Goal: Task Accomplishment & Management: Use online tool/utility

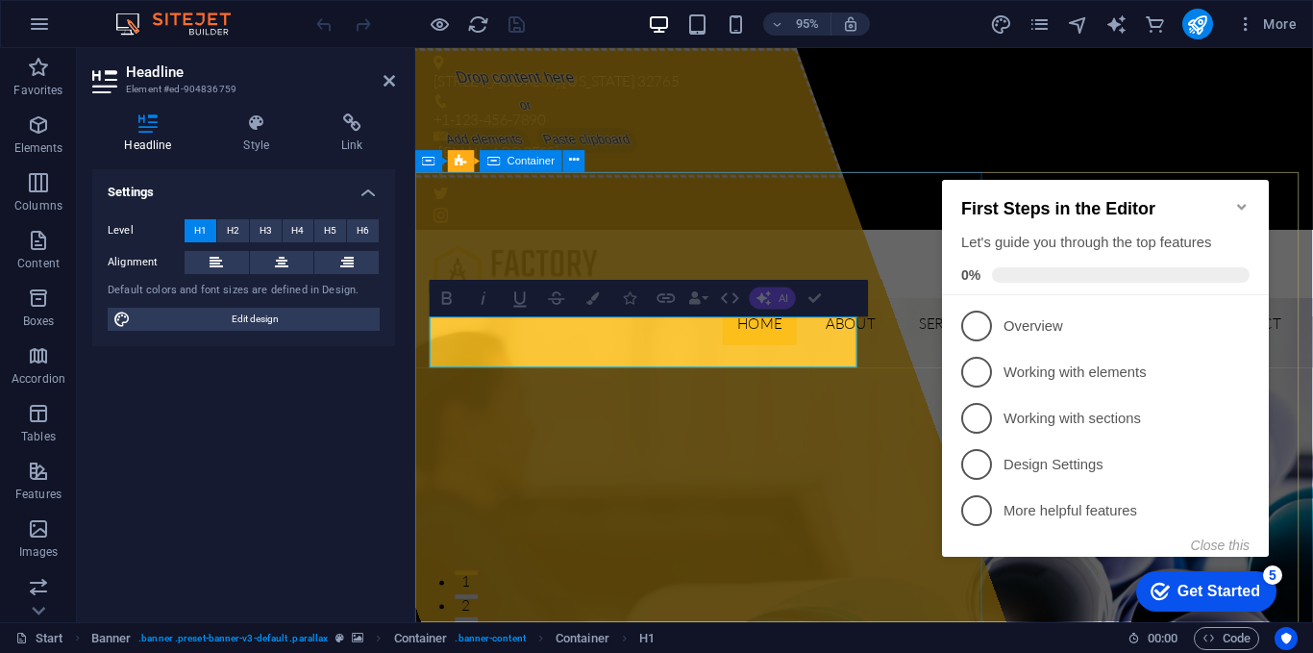
click at [785, 185] on div "Drop content here or Add elements Paste clipboard" at bounding box center [533, 116] width 665 height 137
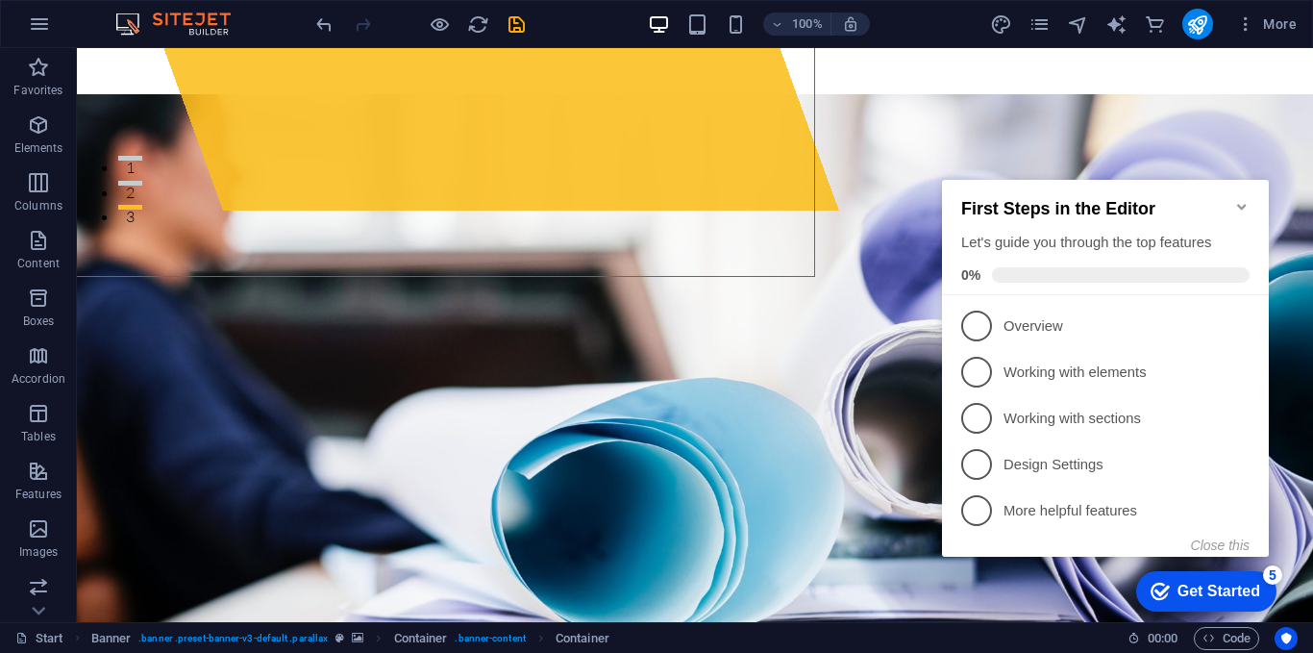
scroll to position [426, 0]
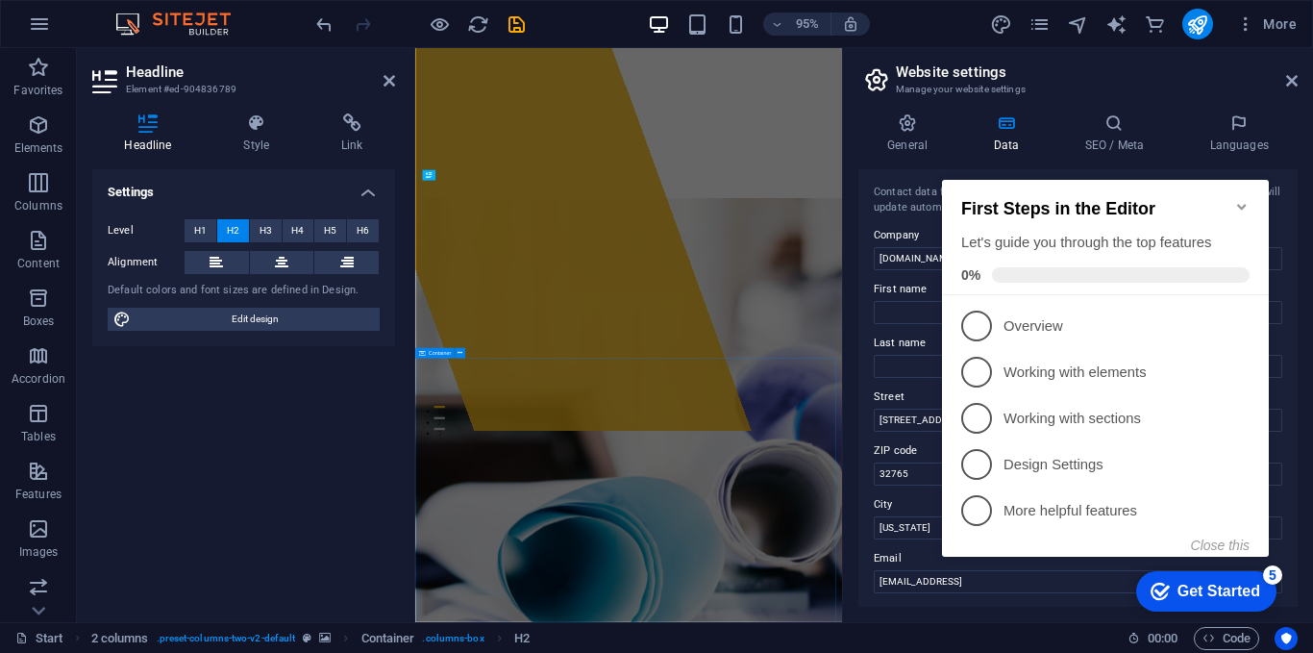
scroll to position [998, 0]
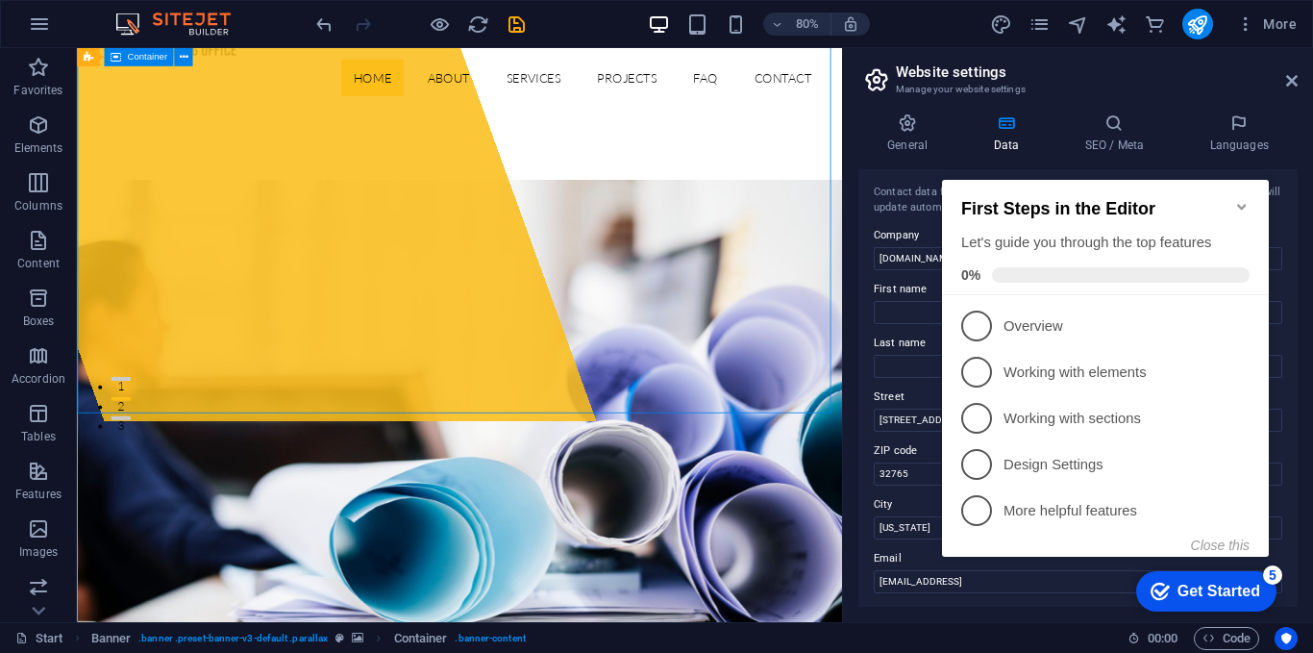
scroll to position [482, 0]
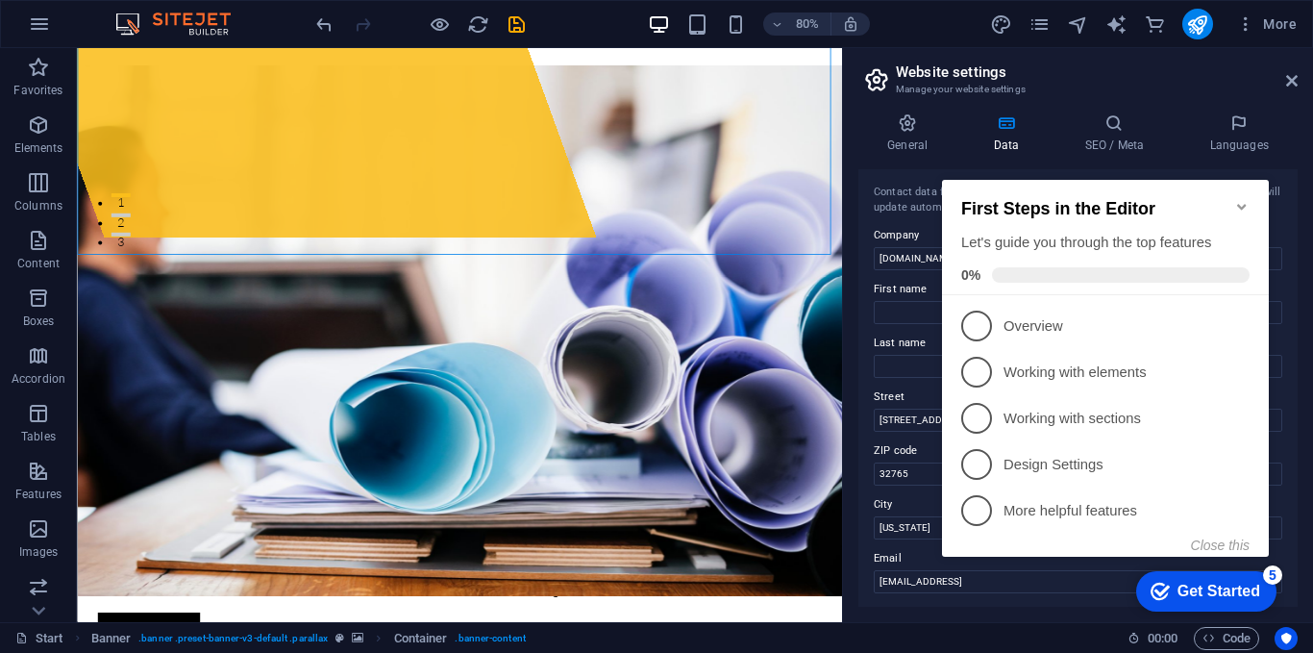
click at [899, 165] on div "General Data SEO / Meta Languages Website name carzoo.pk Logo Drag files here, …" at bounding box center [1077, 359] width 439 height 493
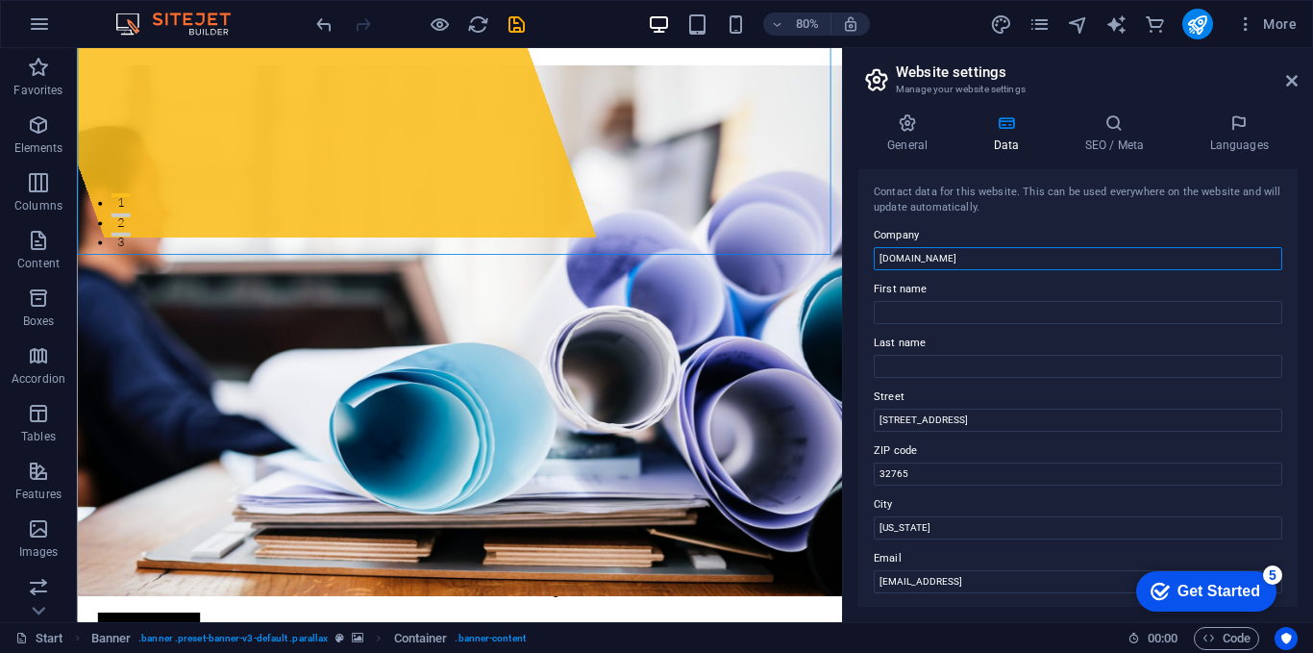
click at [948, 254] on input "carzoo.pk" at bounding box center [1078, 258] width 409 height 23
type input "carzoo"
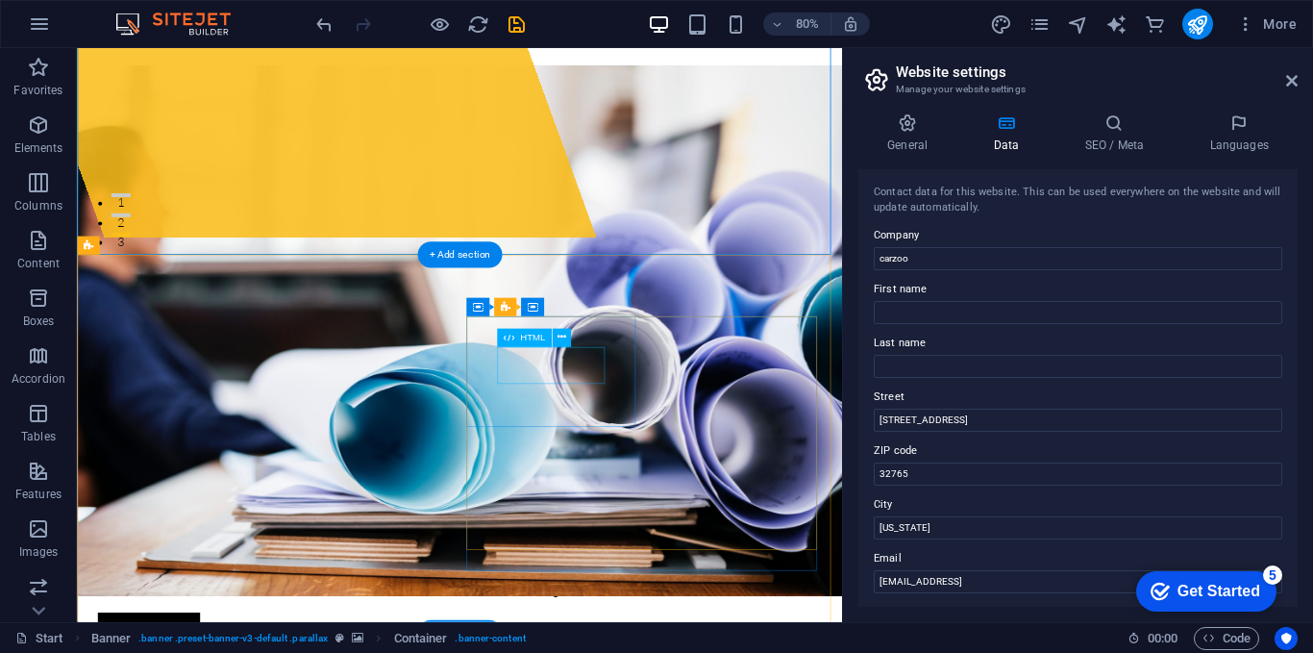
scroll to position [0, 0]
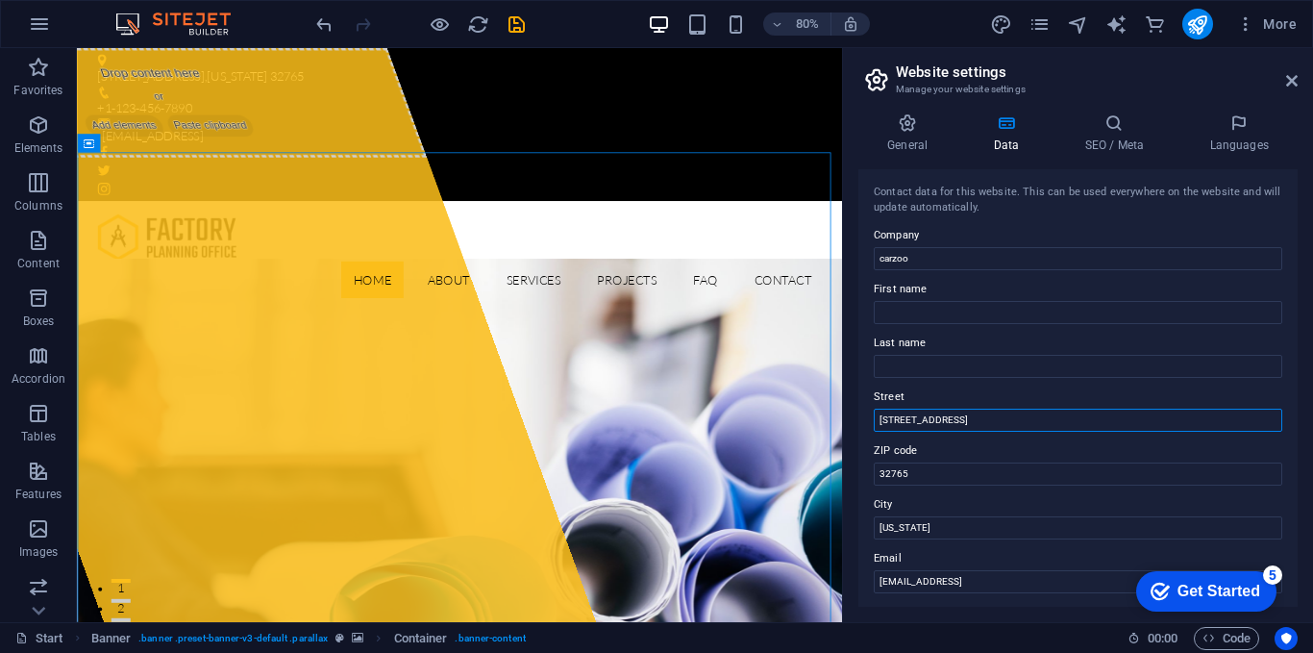
drag, startPoint x: 1039, startPoint y: 464, endPoint x: 1020, endPoint y: 487, distance: 30.0
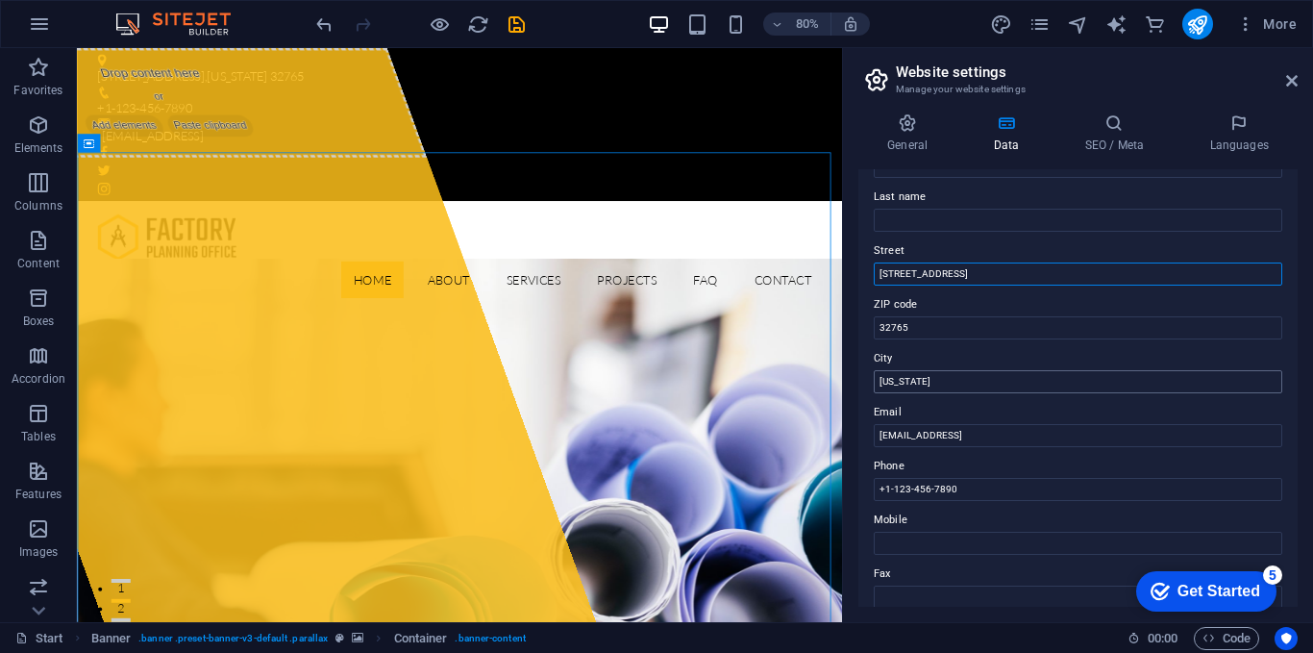
scroll to position [150, 0]
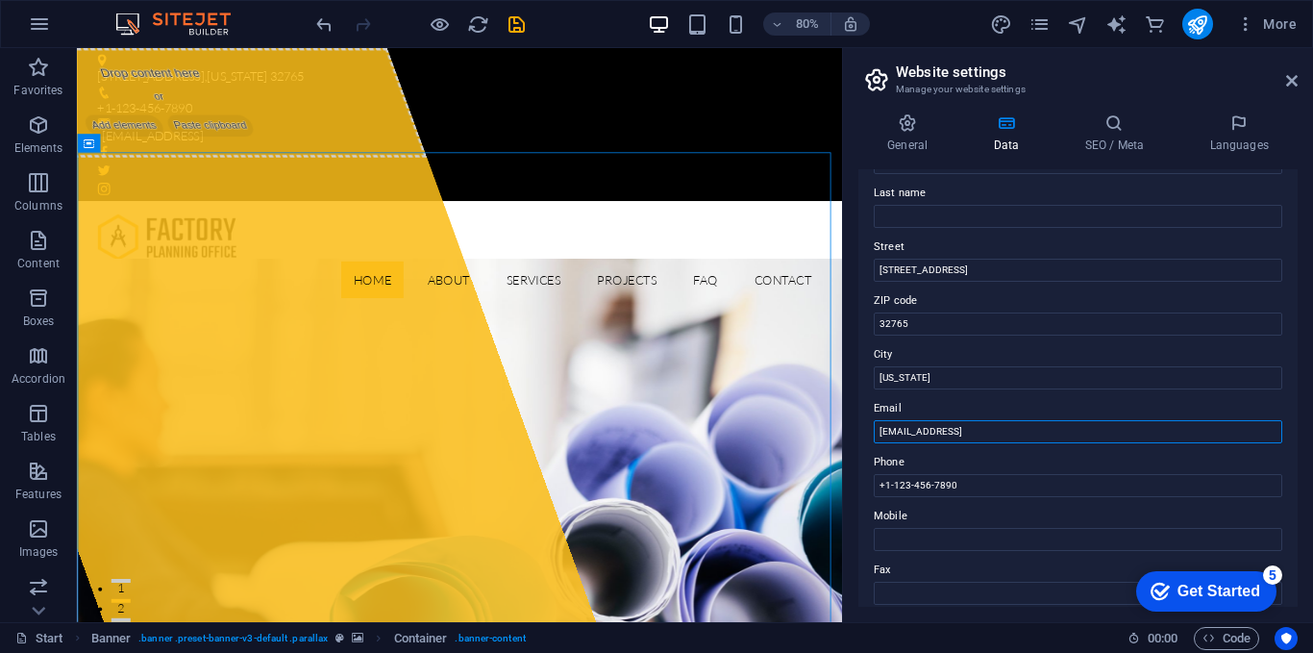
drag, startPoint x: 1187, startPoint y: 483, endPoint x: 1027, endPoint y: 482, distance: 160.5
type input "H"
type input "[EMAIL_ADDRESS][DOMAIN_NAME]"
click at [961, 482] on input "+1-123-456-7890" at bounding box center [1078, 485] width 409 height 23
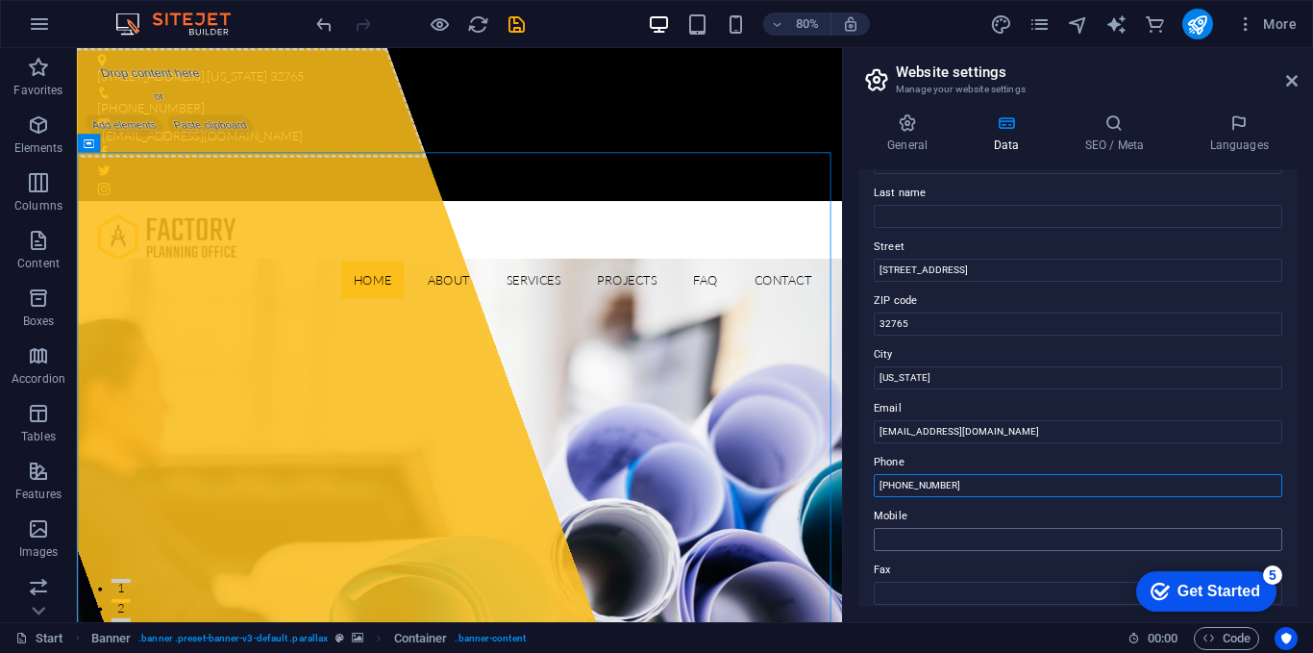
type input "[PHONE_NUMBER]"
click at [940, 534] on input "Mobile" at bounding box center [1078, 539] width 409 height 23
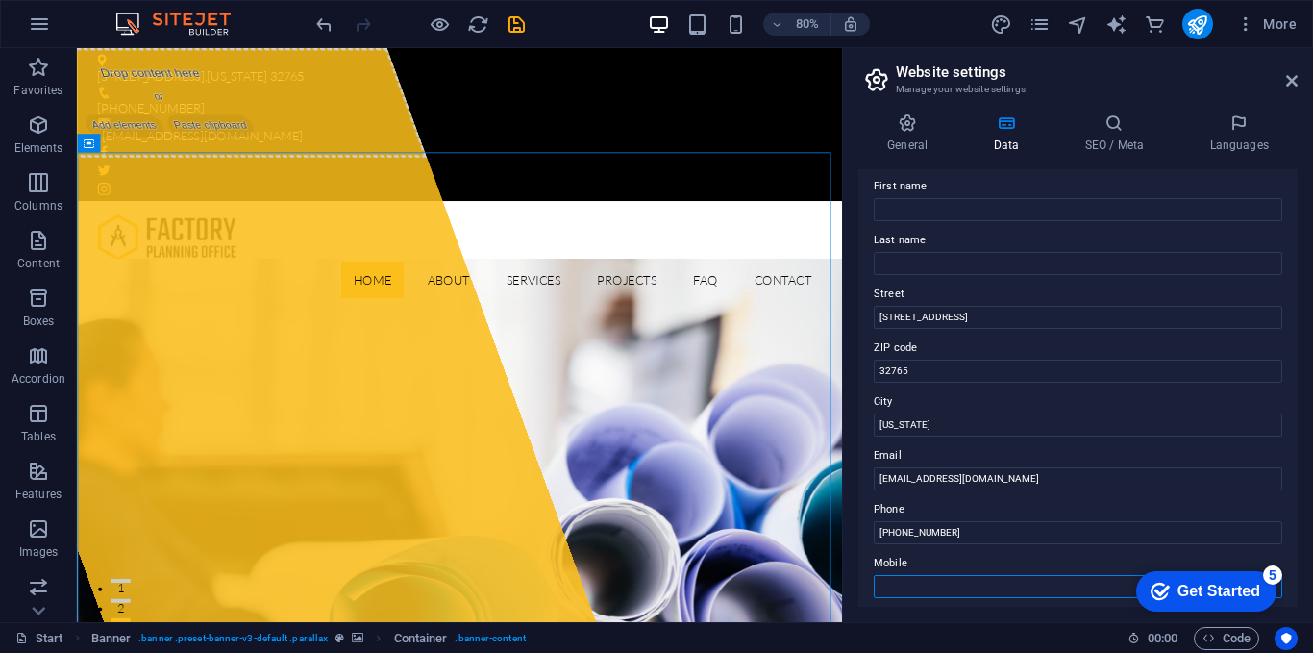
scroll to position [90, 0]
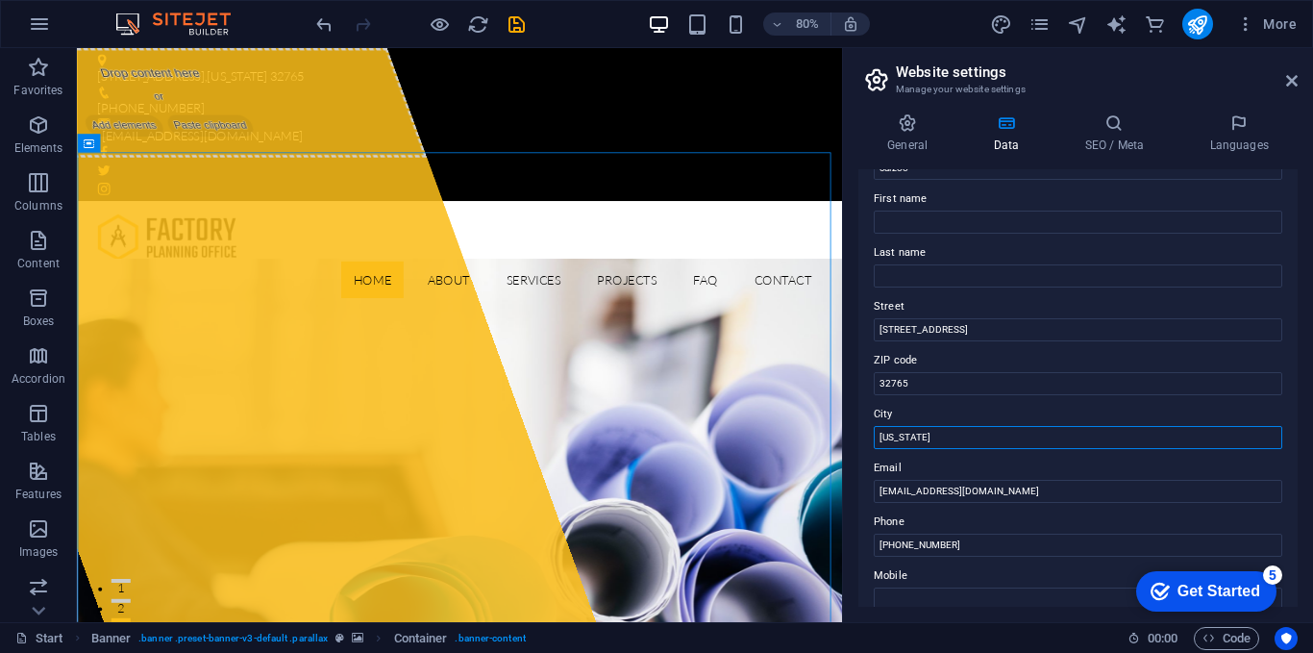
click at [920, 440] on input "Florida" at bounding box center [1078, 437] width 409 height 23
type input "F"
type input "[GEOGRAPHIC_DATA]"
click at [938, 378] on input "32765" at bounding box center [1078, 383] width 409 height 23
paste input "74800"
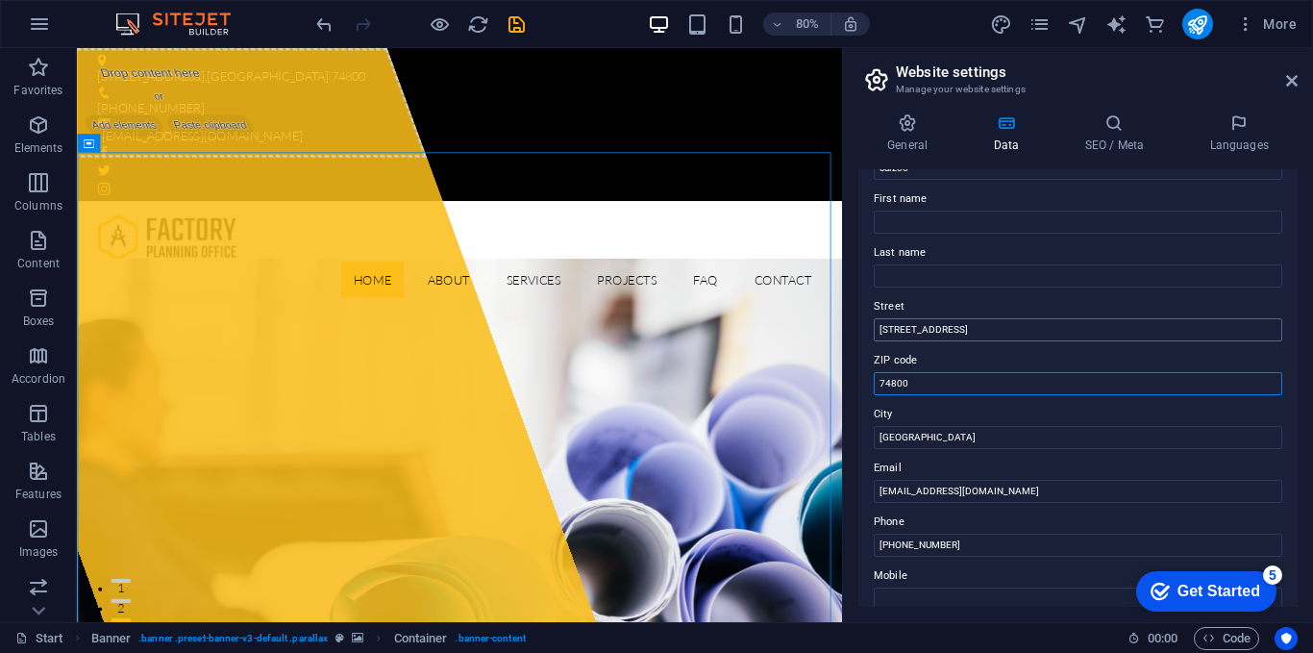
type input "74800"
click at [974, 325] on input "353 N Central Ave" at bounding box center [1078, 329] width 409 height 23
type input "3"
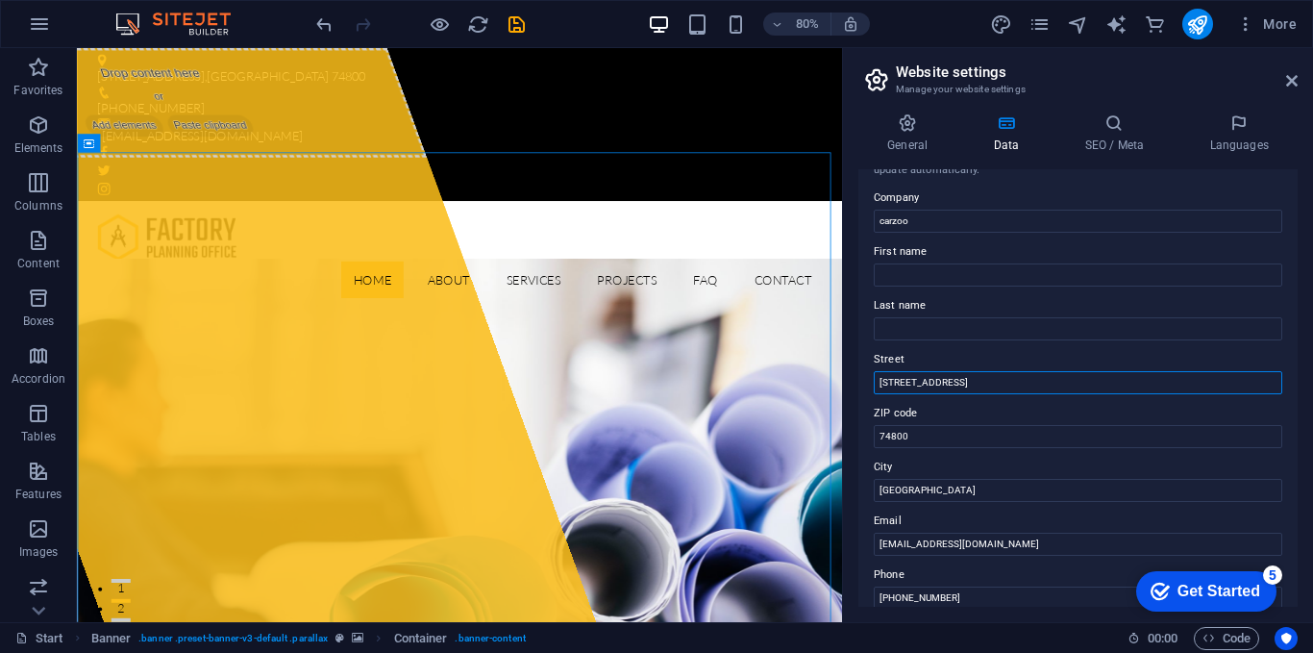
scroll to position [0, 0]
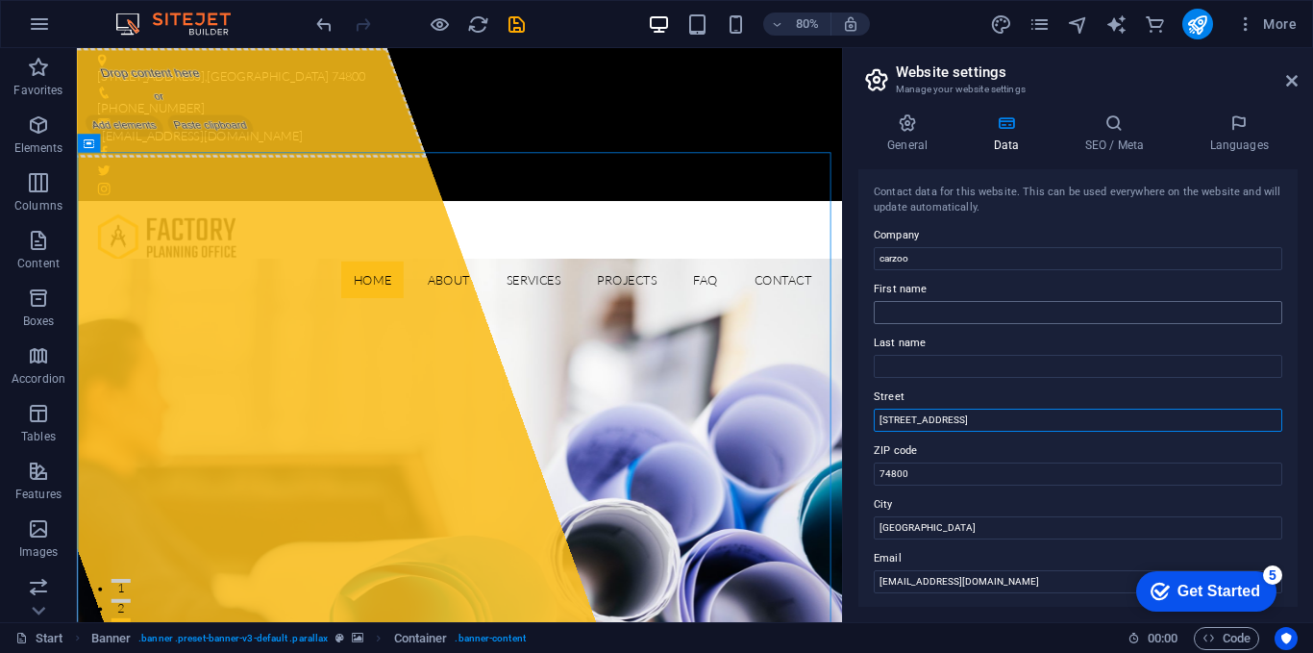
type input "[STREET_ADDRESS]"
click at [937, 305] on input "First name" at bounding box center [1078, 312] width 409 height 23
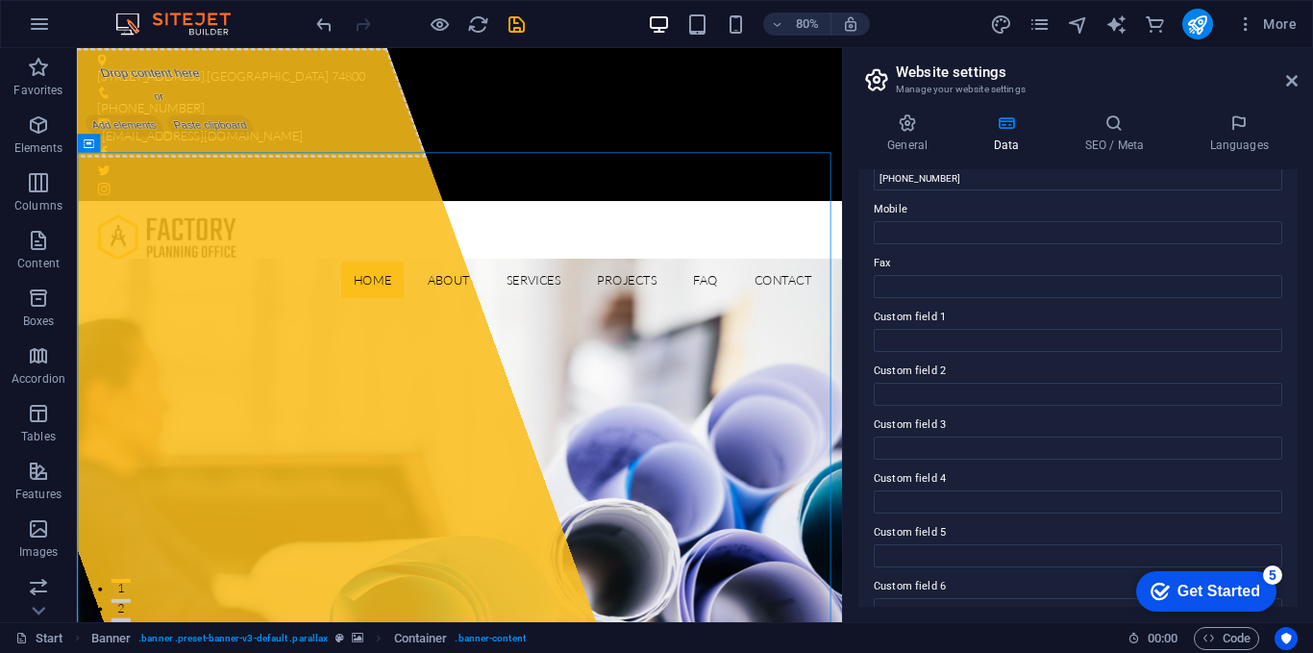
scroll to position [486, 0]
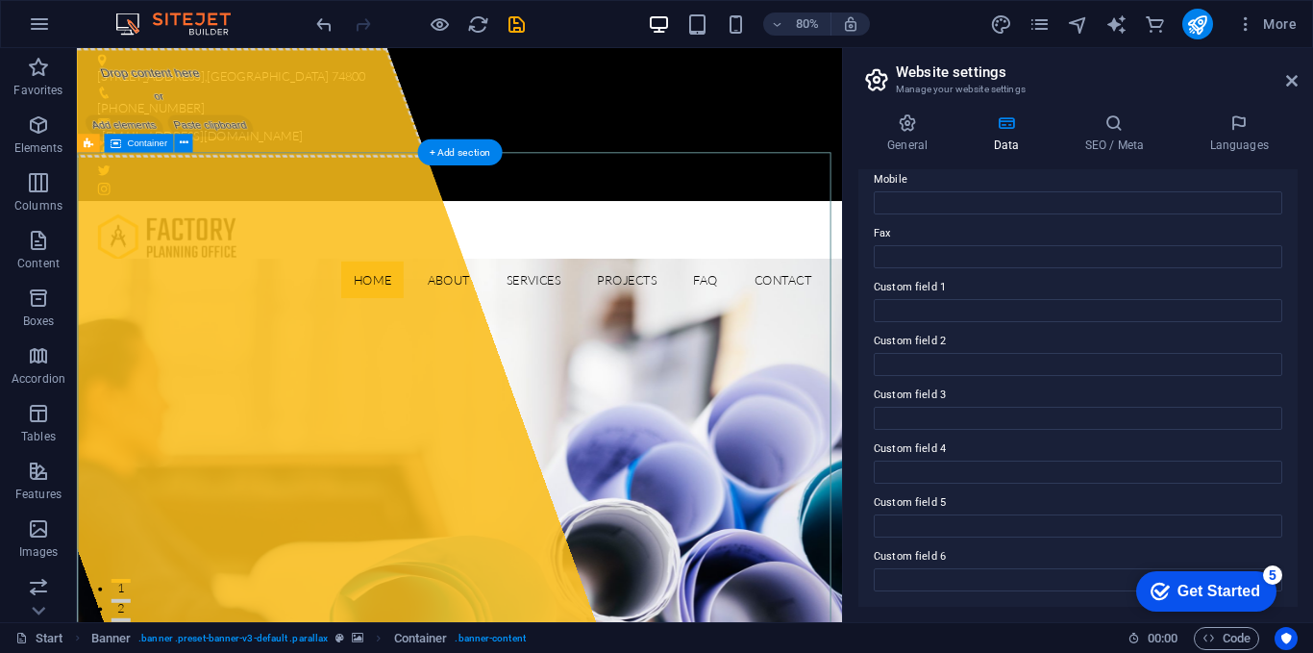
click at [1217, 587] on div "Get Started" at bounding box center [1219, 591] width 83 height 17
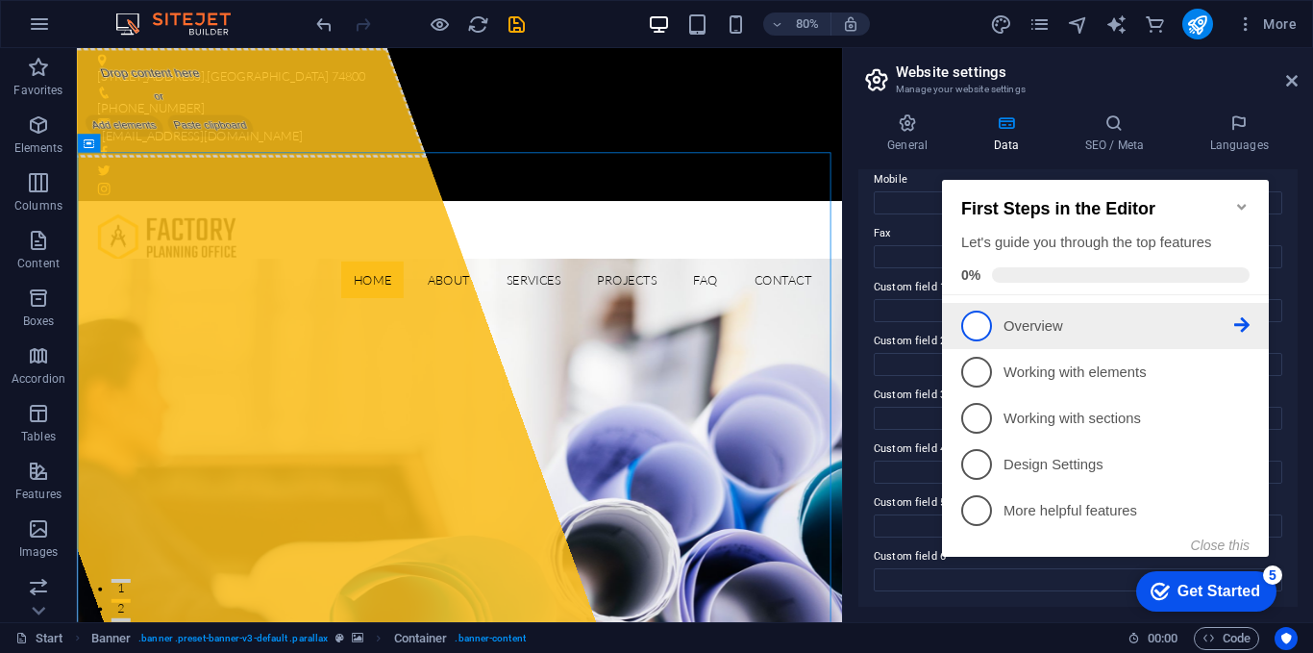
click at [1061, 320] on p "Overview - incomplete" at bounding box center [1119, 326] width 231 height 20
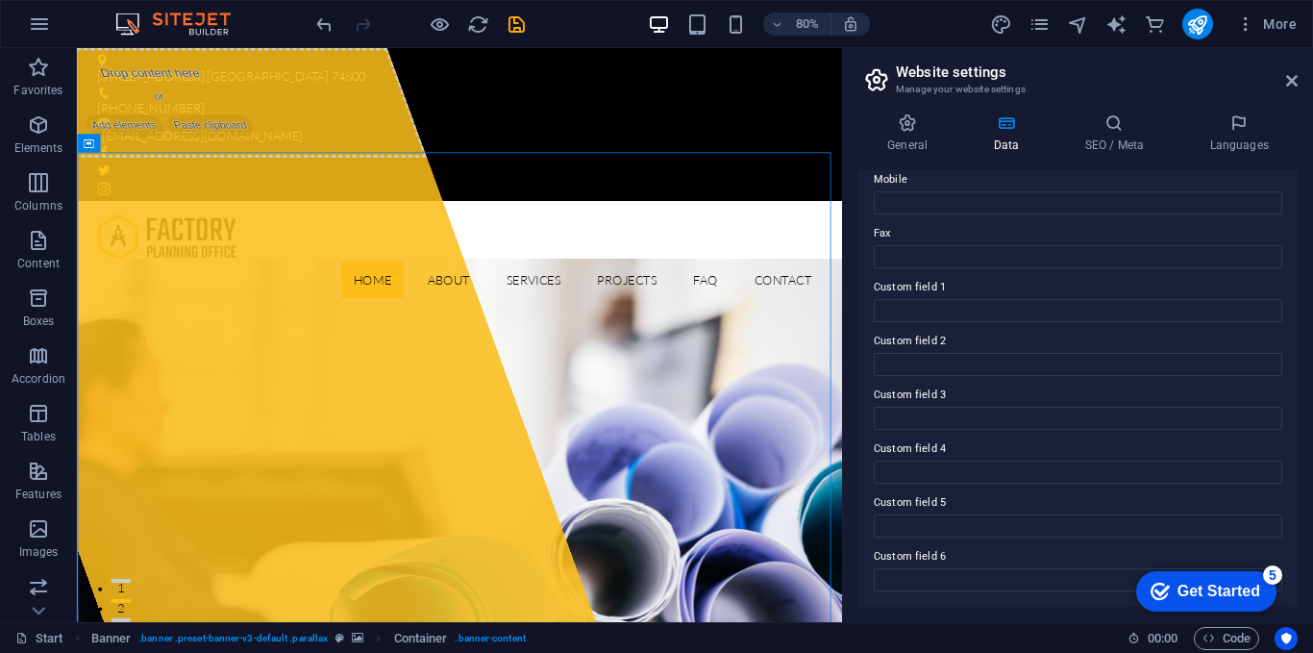
scroll to position [0, 0]
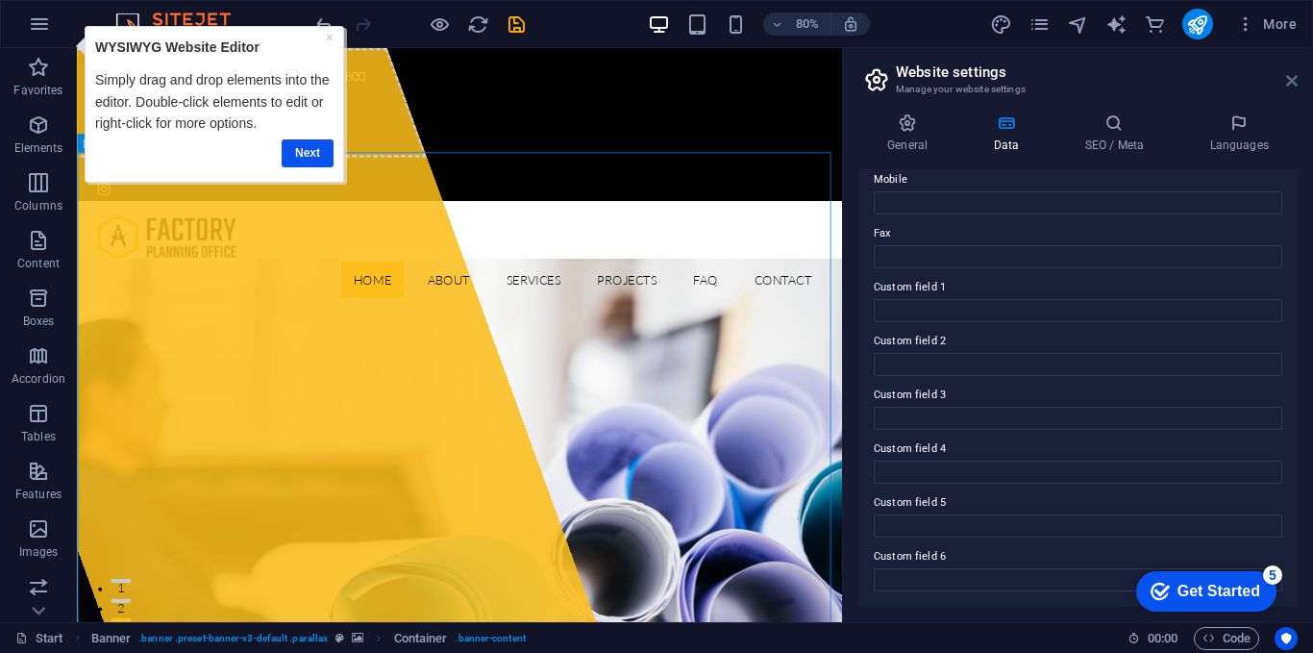
click at [1290, 79] on icon at bounding box center [1292, 80] width 12 height 15
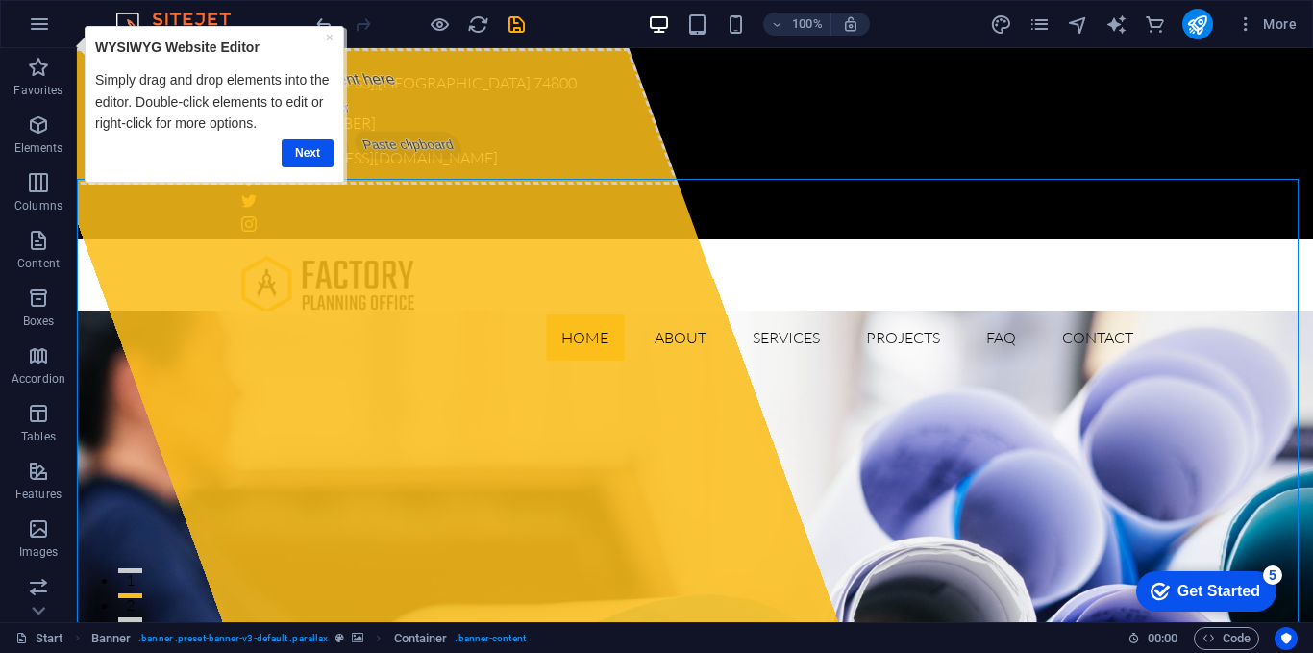
click at [311, 137] on div "Next" at bounding box center [213, 153] width 238 height 37
click at [312, 147] on link "Next" at bounding box center [307, 153] width 52 height 28
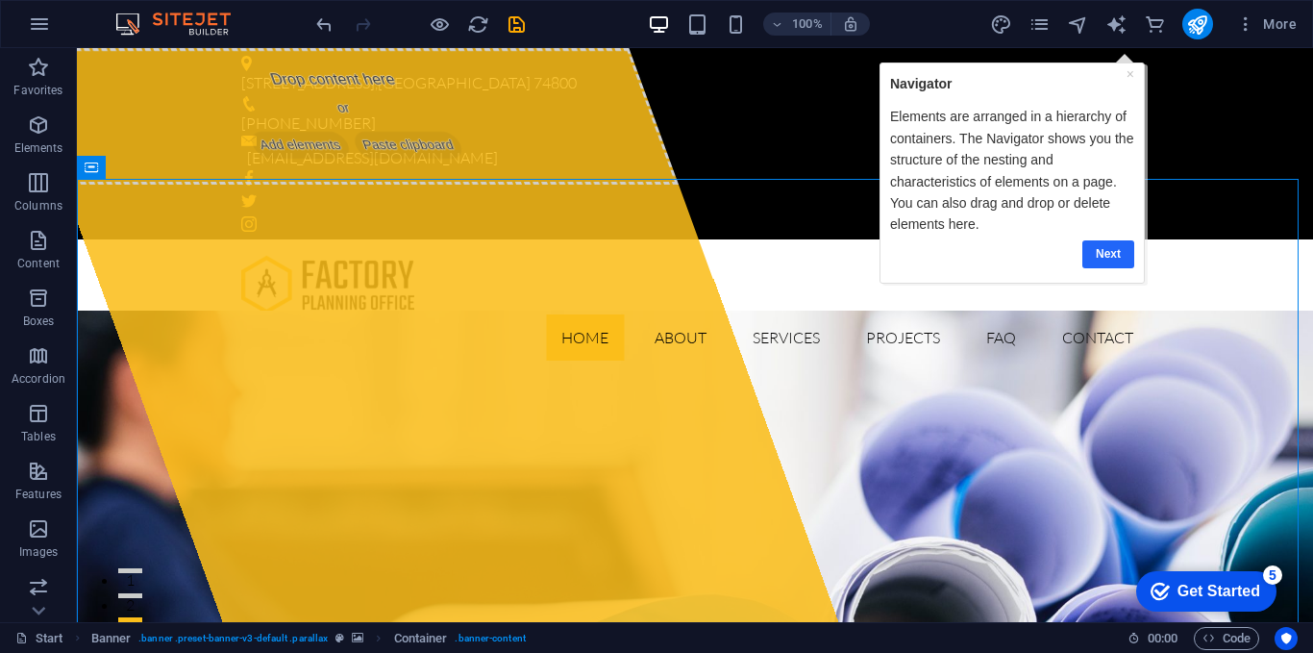
click at [1085, 247] on link "Next" at bounding box center [1108, 253] width 52 height 28
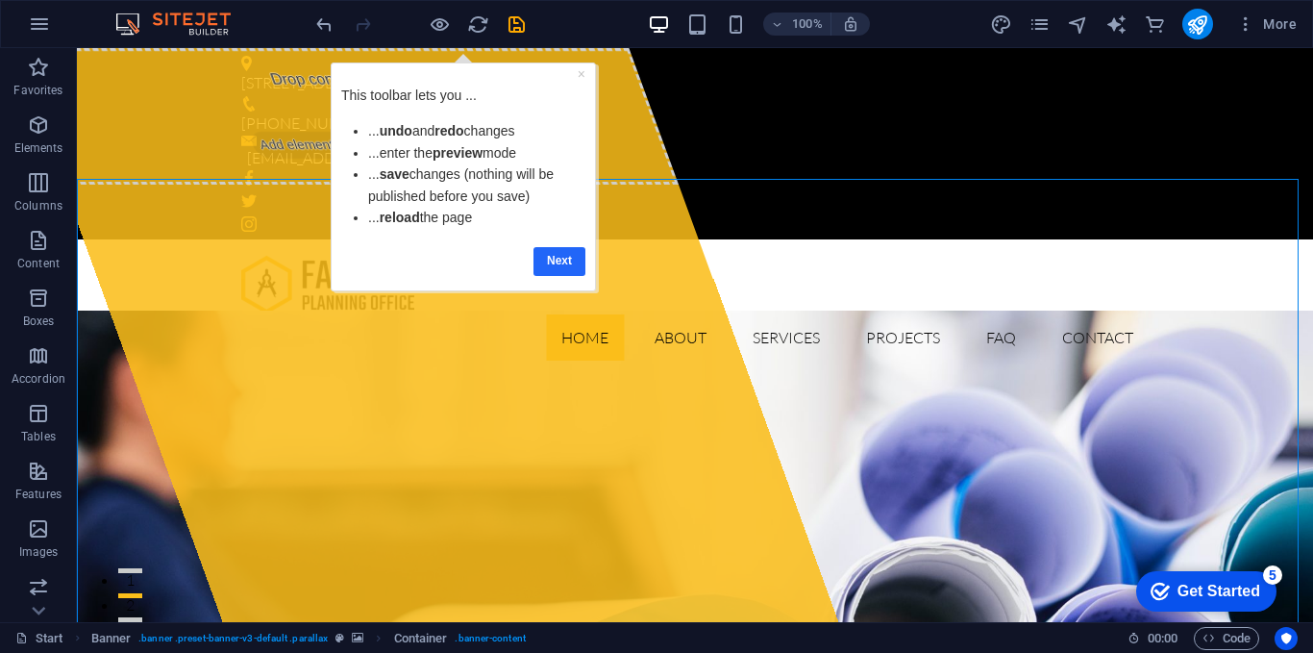
click at [570, 265] on link "Next" at bounding box center [560, 261] width 52 height 28
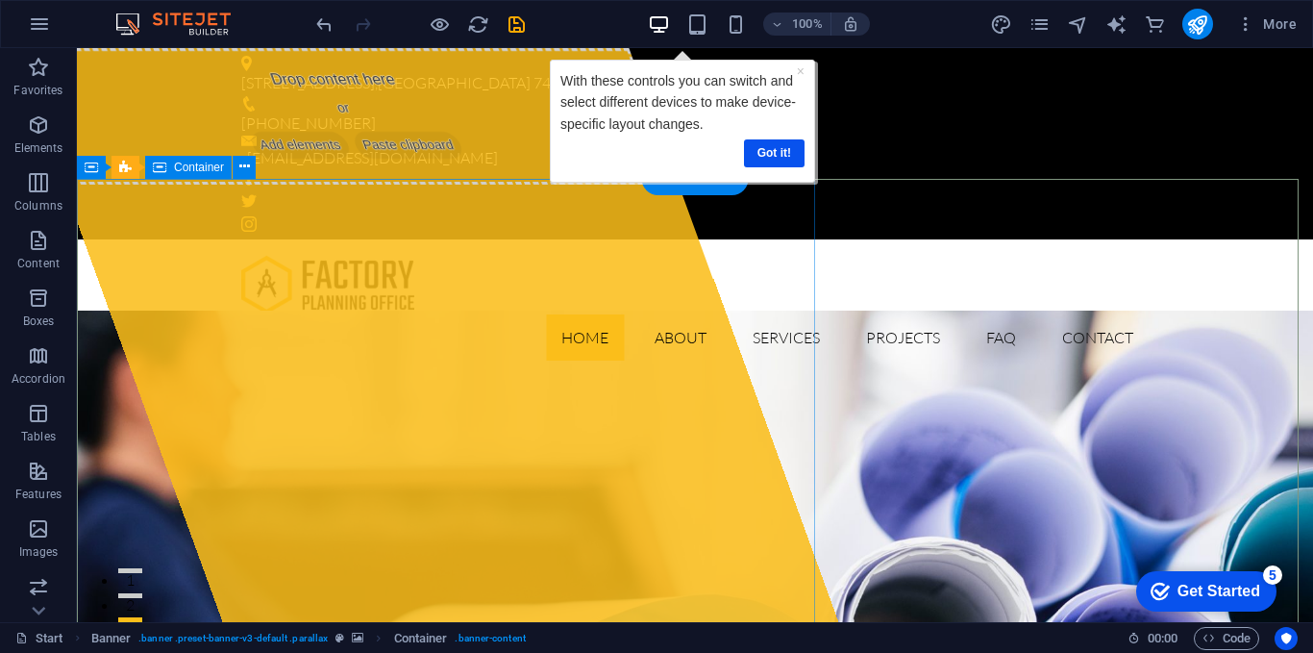
click at [355, 185] on div "Drop content here or Add elements Paste clipboard" at bounding box center [345, 116] width 665 height 137
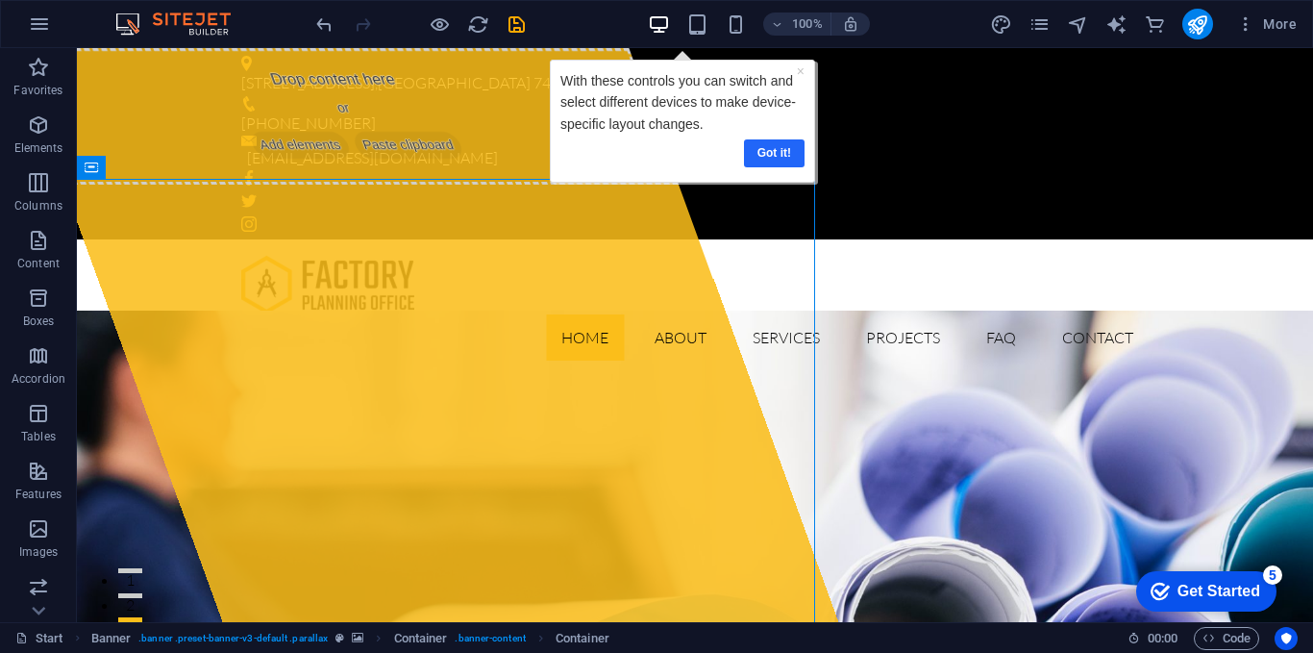
click at [752, 159] on link "Got it!" at bounding box center [773, 153] width 61 height 28
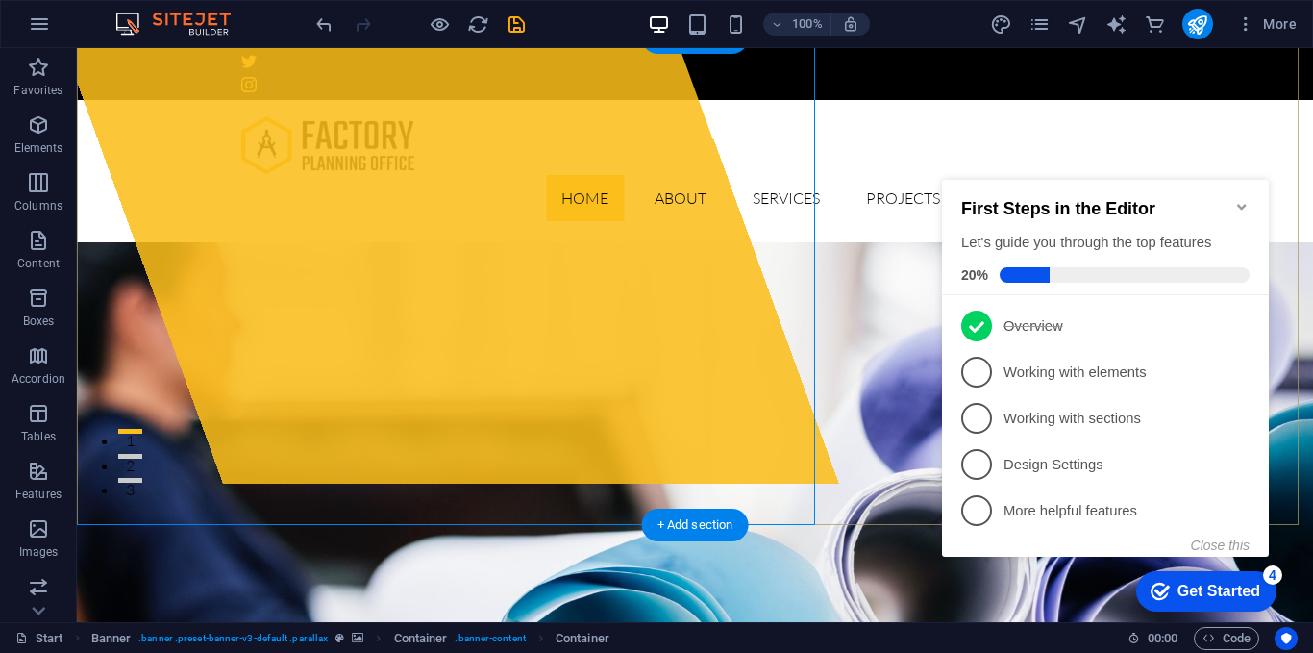
scroll to position [142, 0]
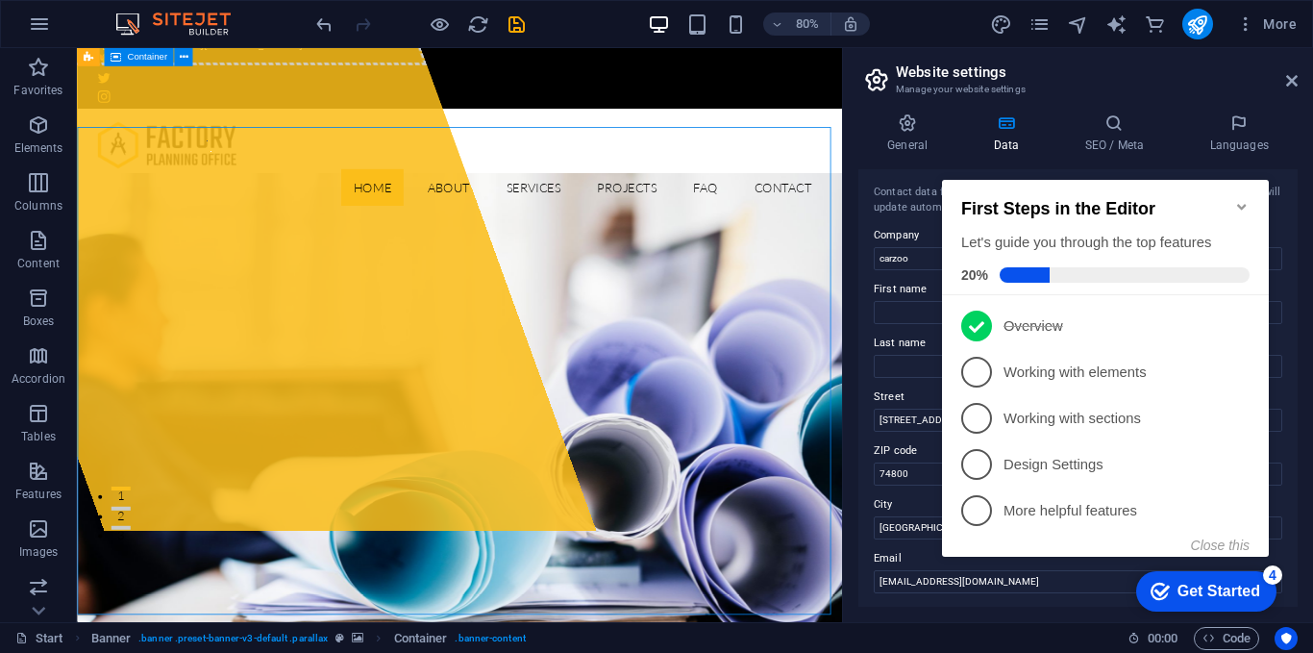
scroll to position [0, 0]
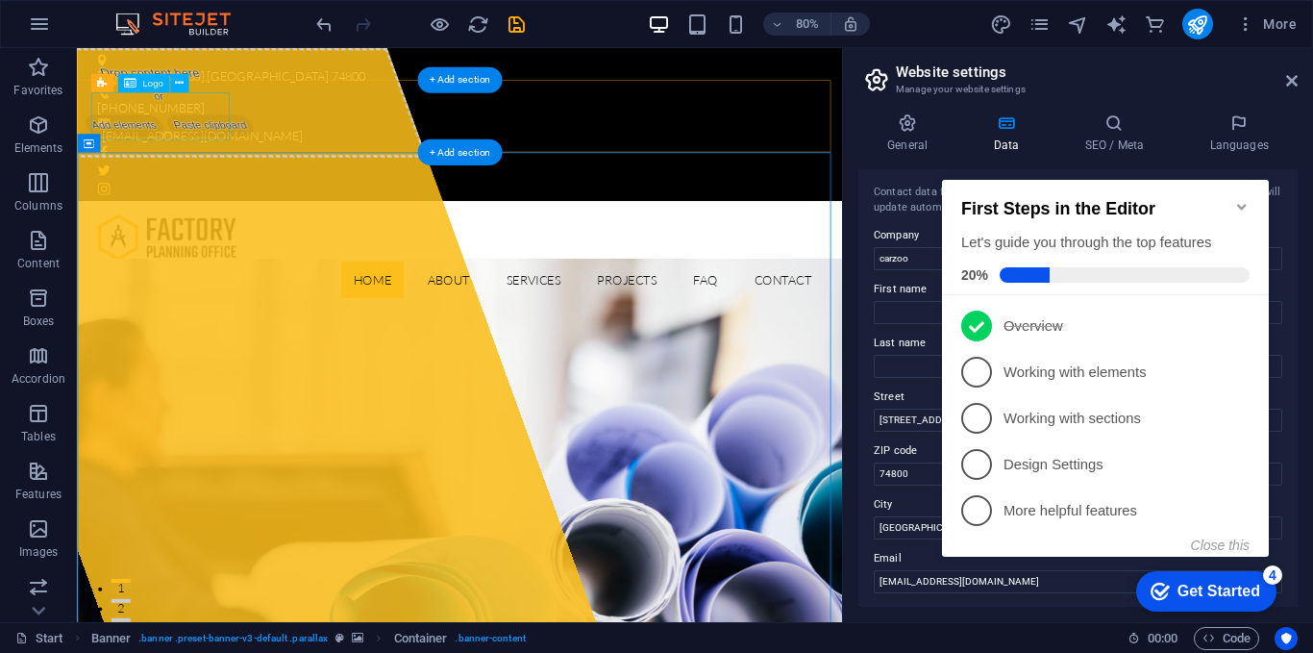
click at [152, 255] on div at bounding box center [556, 285] width 908 height 60
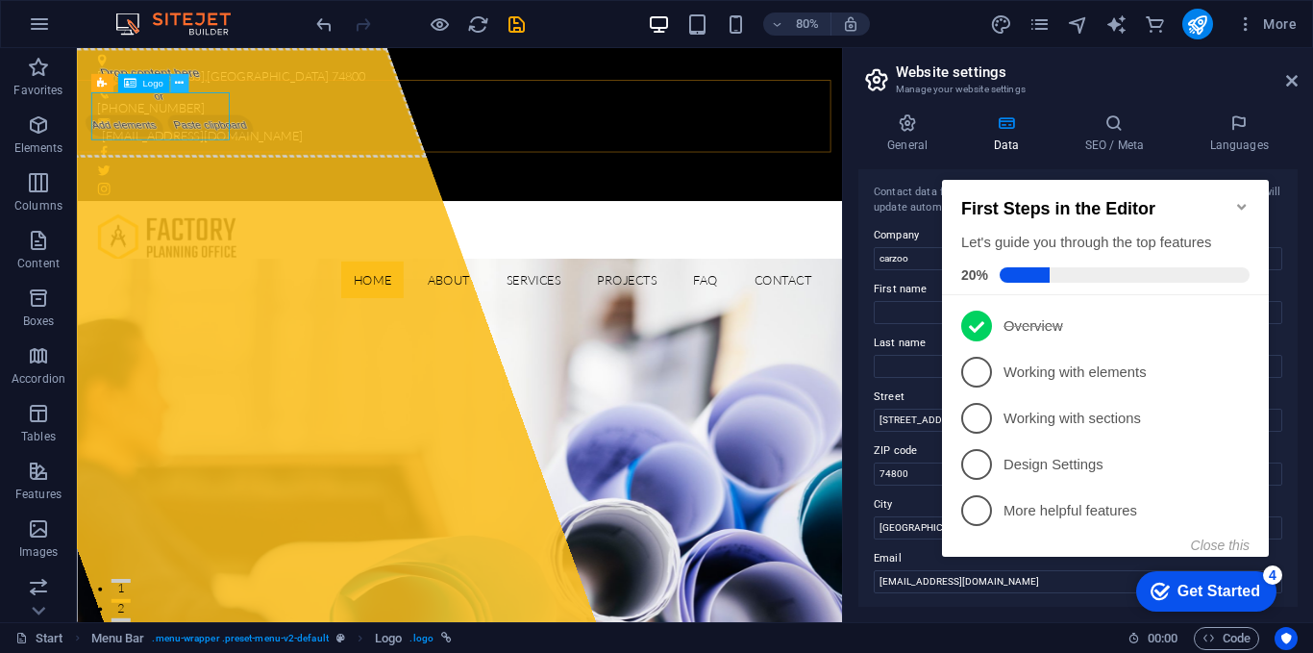
click at [181, 84] on icon at bounding box center [179, 83] width 9 height 16
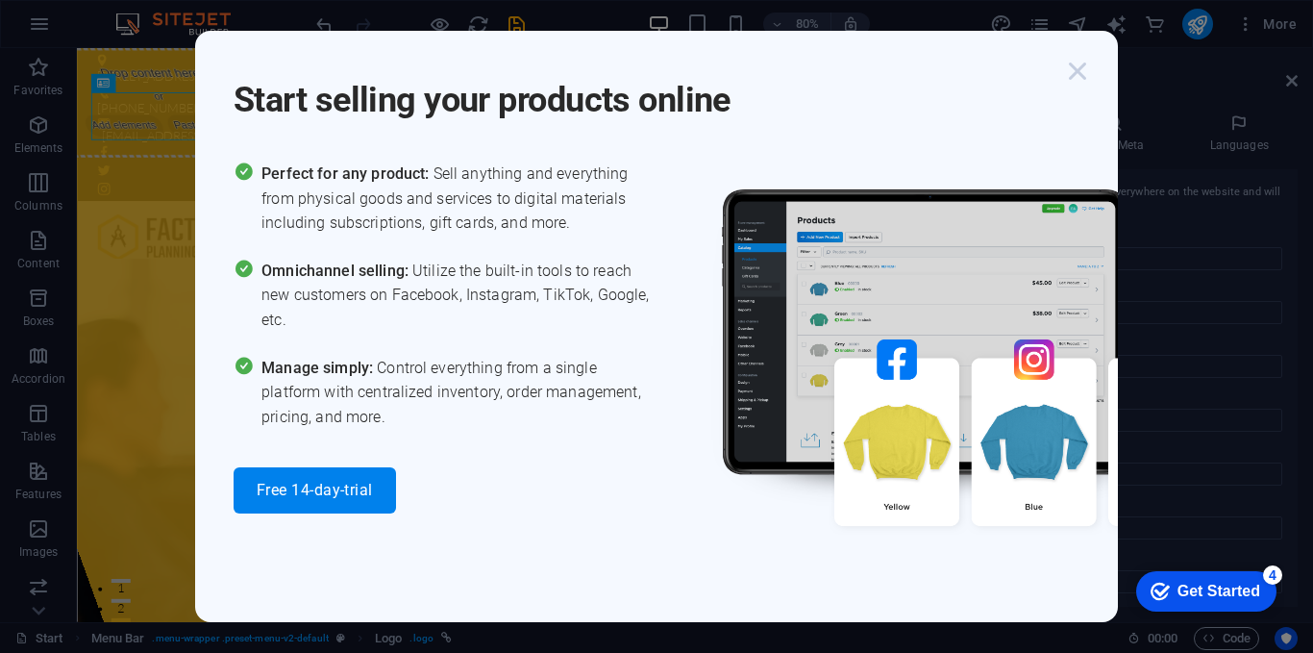
click at [1069, 64] on icon "button" at bounding box center [1077, 71] width 35 height 35
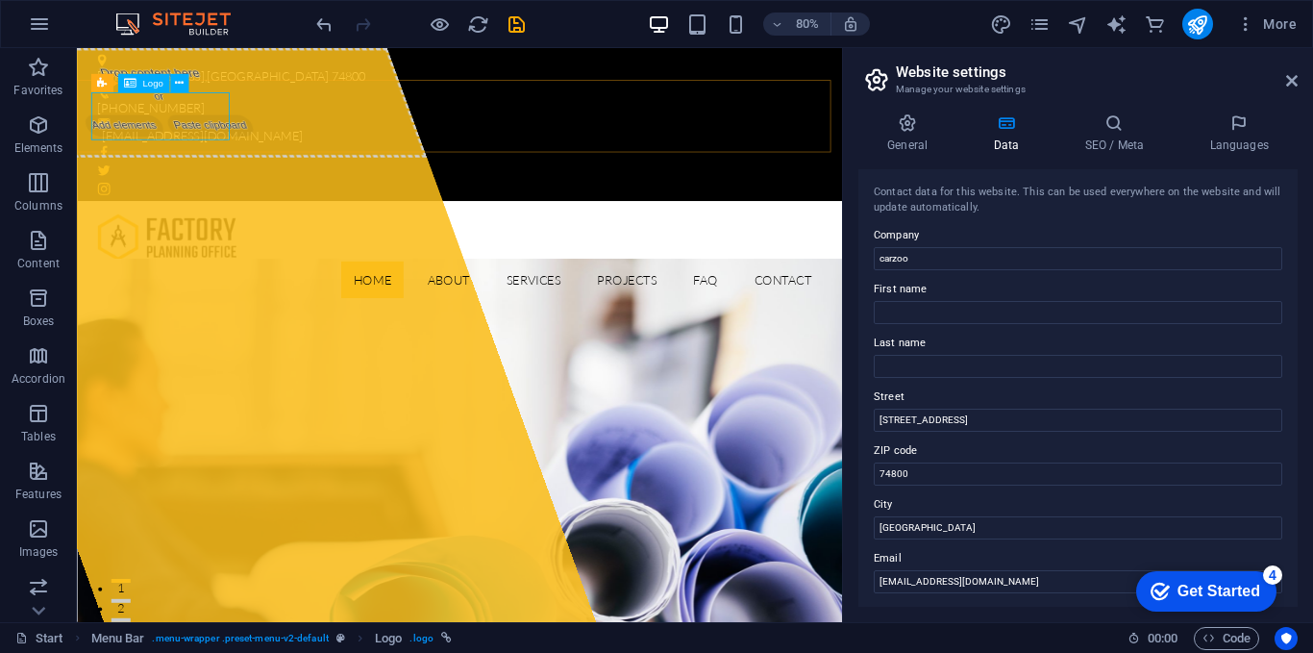
click at [145, 84] on span "Logo" at bounding box center [152, 84] width 20 height 10
click at [182, 84] on icon at bounding box center [179, 83] width 9 height 16
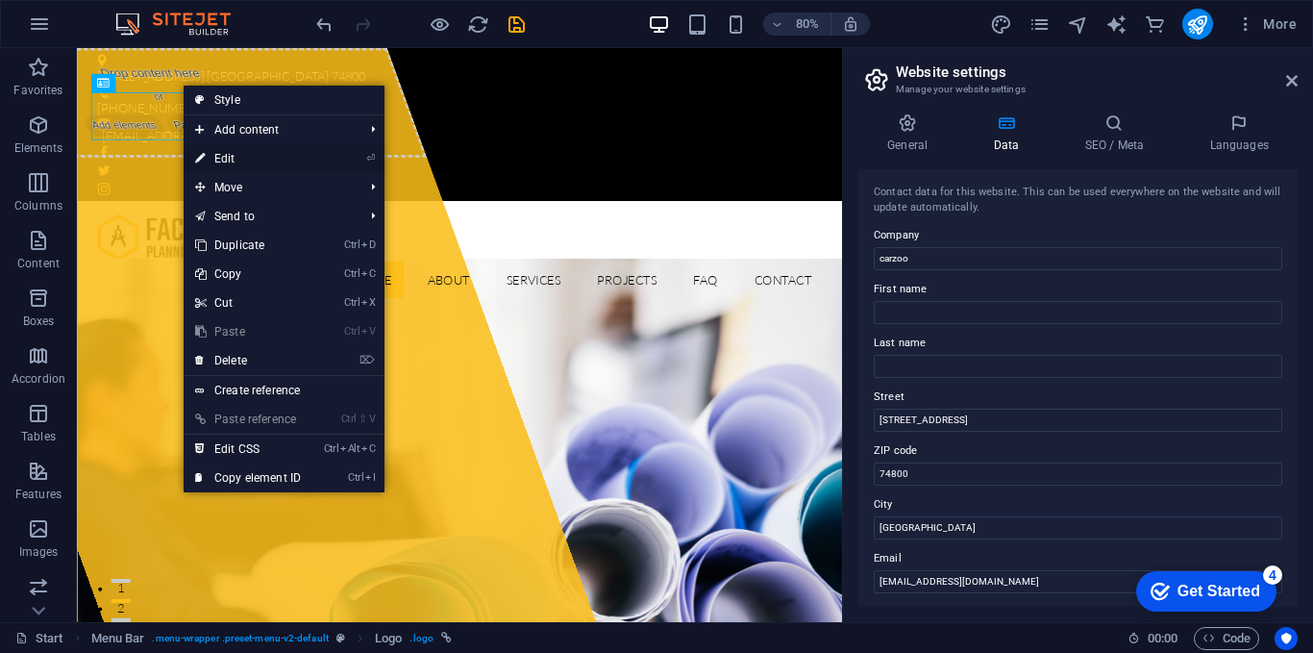
click at [233, 161] on link "⏎ Edit" at bounding box center [248, 158] width 129 height 29
select select "px"
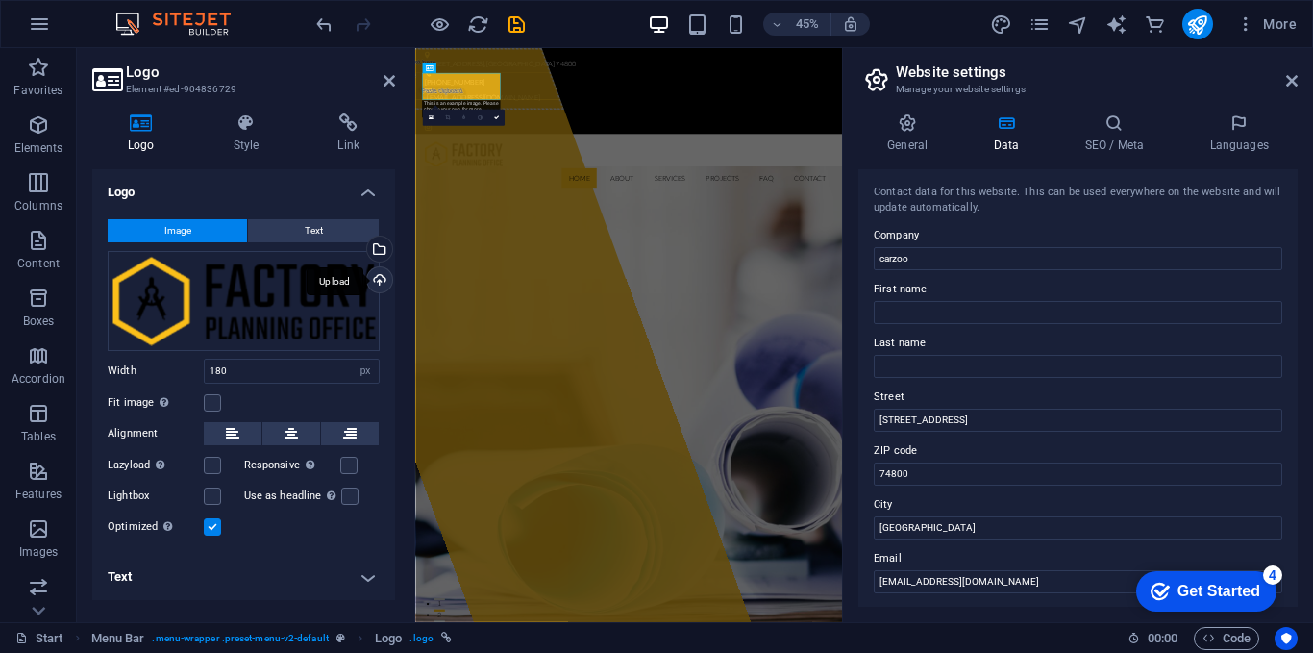
click at [374, 275] on div "Upload" at bounding box center [377, 281] width 29 height 29
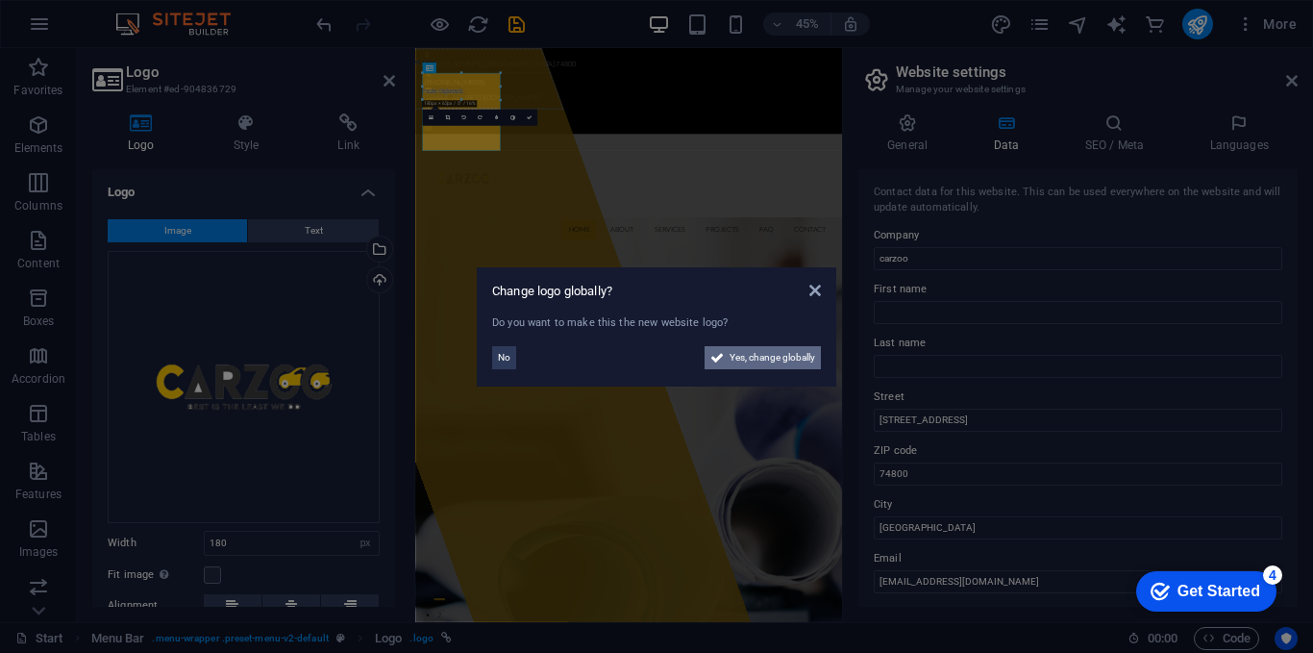
click at [715, 360] on icon at bounding box center [716, 357] width 13 height 23
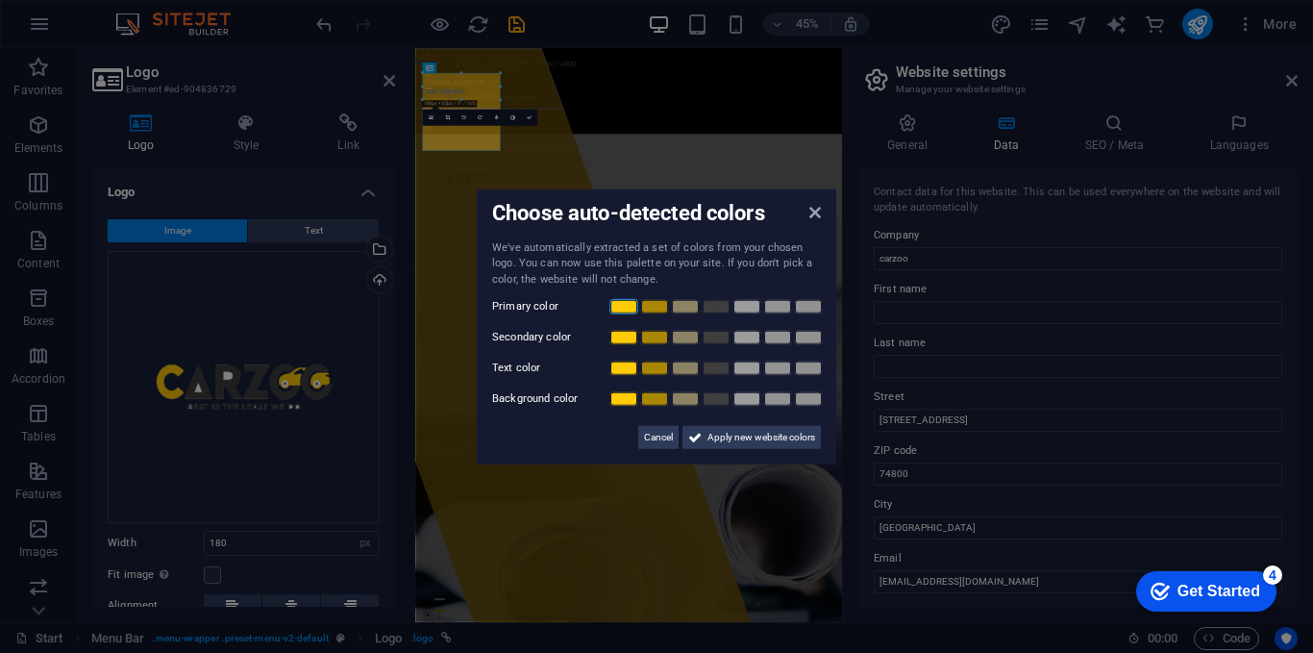
click at [625, 304] on link at bounding box center [623, 306] width 29 height 15
click at [802, 396] on link at bounding box center [808, 398] width 29 height 15
click at [691, 432] on icon at bounding box center [694, 437] width 13 height 23
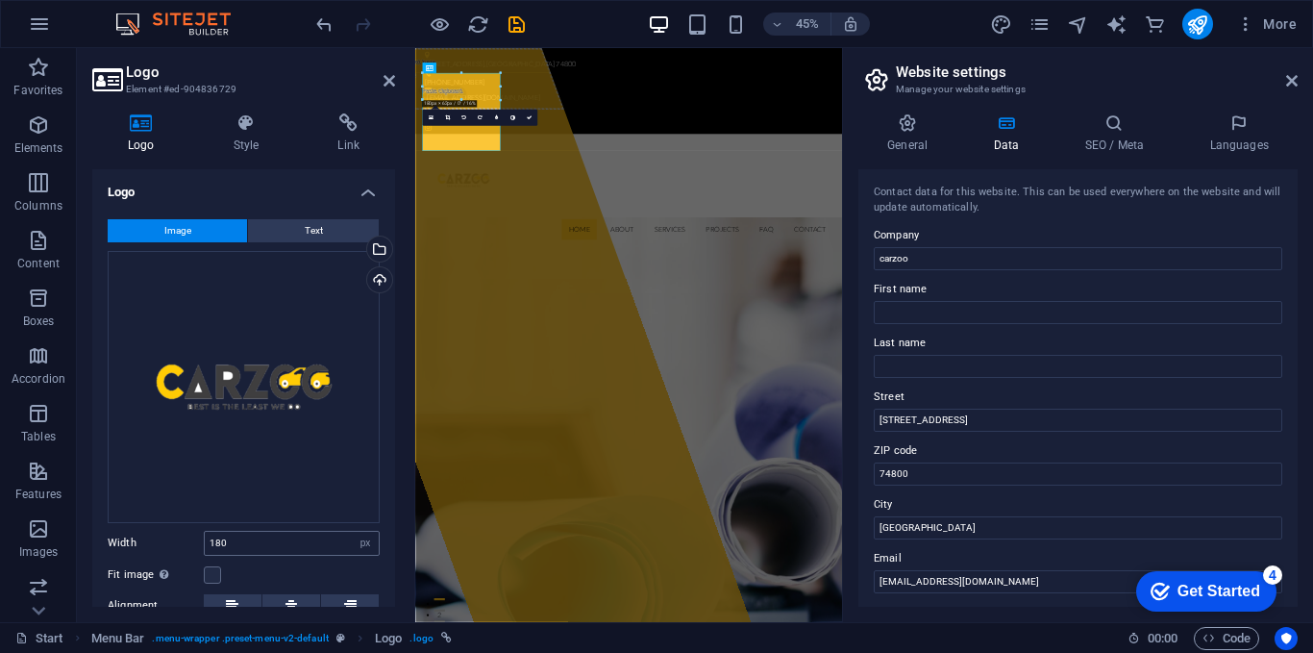
scroll to position [162, 0]
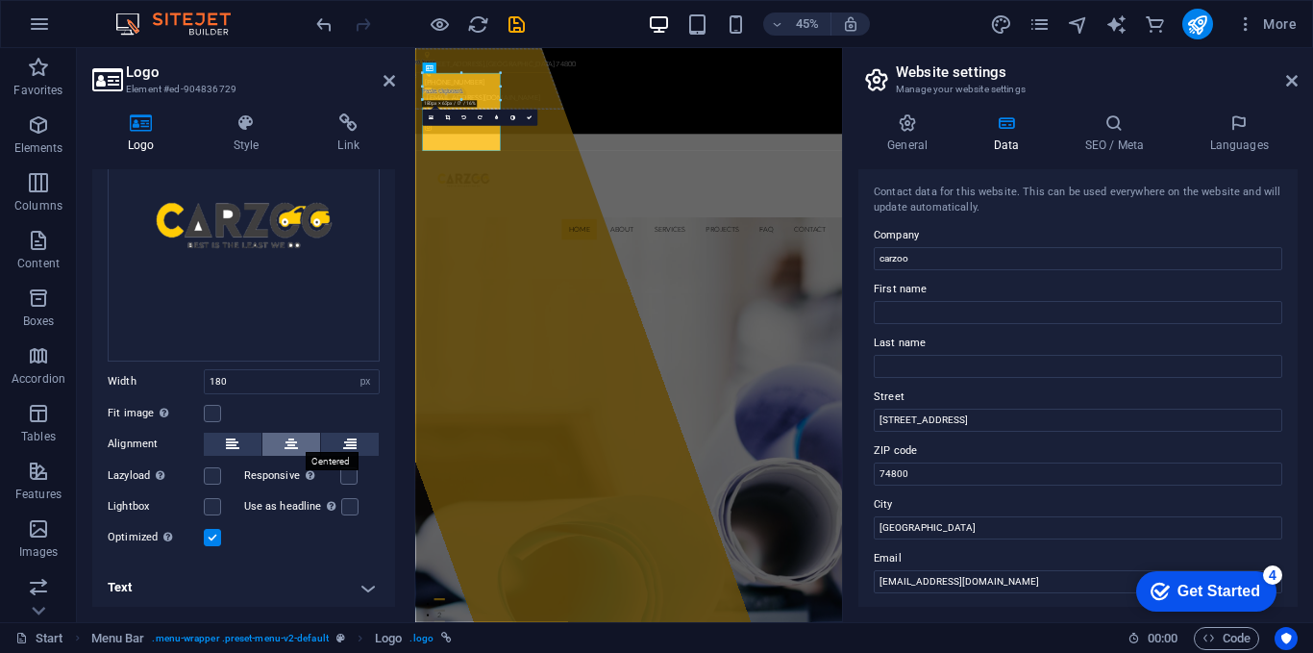
click at [276, 444] on button at bounding box center [291, 444] width 58 height 23
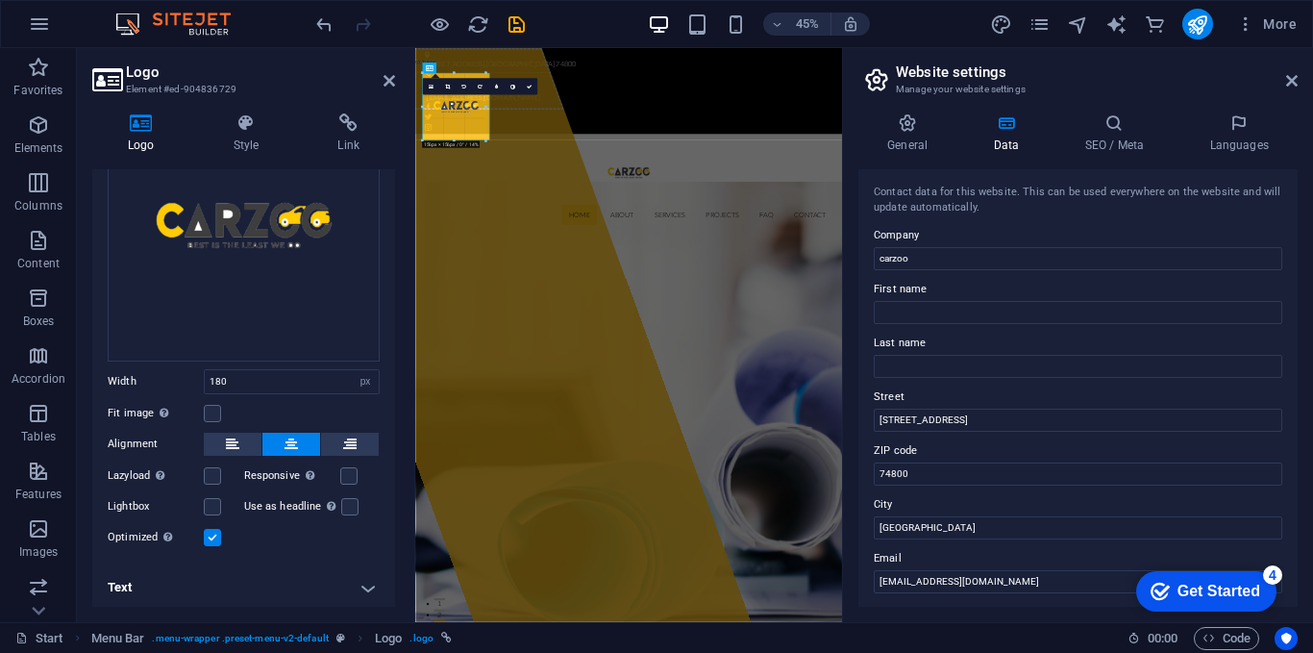
drag, startPoint x: 461, startPoint y: 151, endPoint x: 480, endPoint y: 118, distance: 37.4
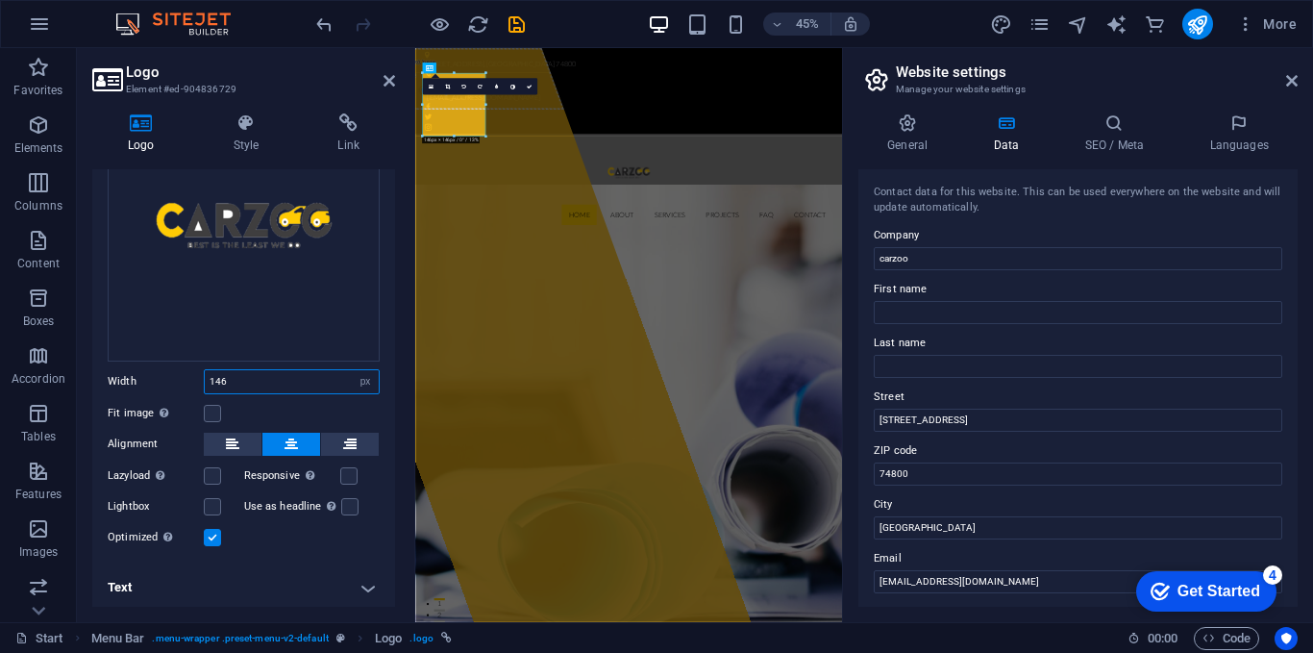
click at [258, 379] on input "146" at bounding box center [292, 381] width 174 height 23
type input "100"
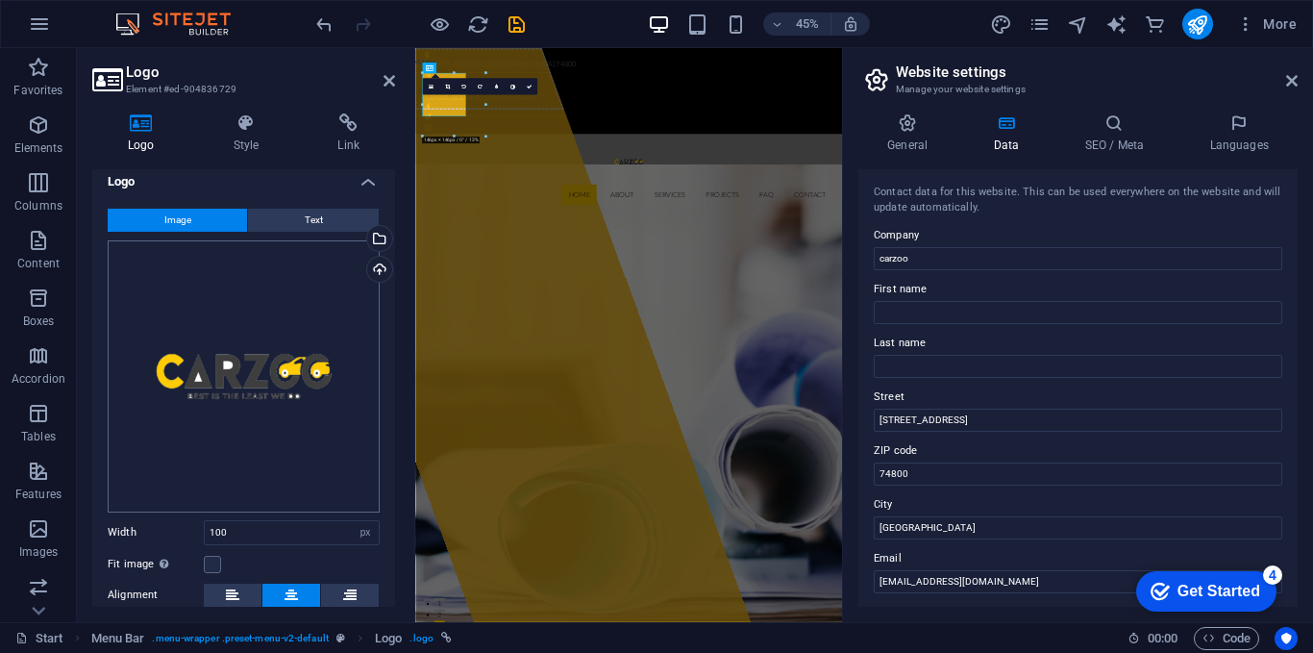
scroll to position [0, 0]
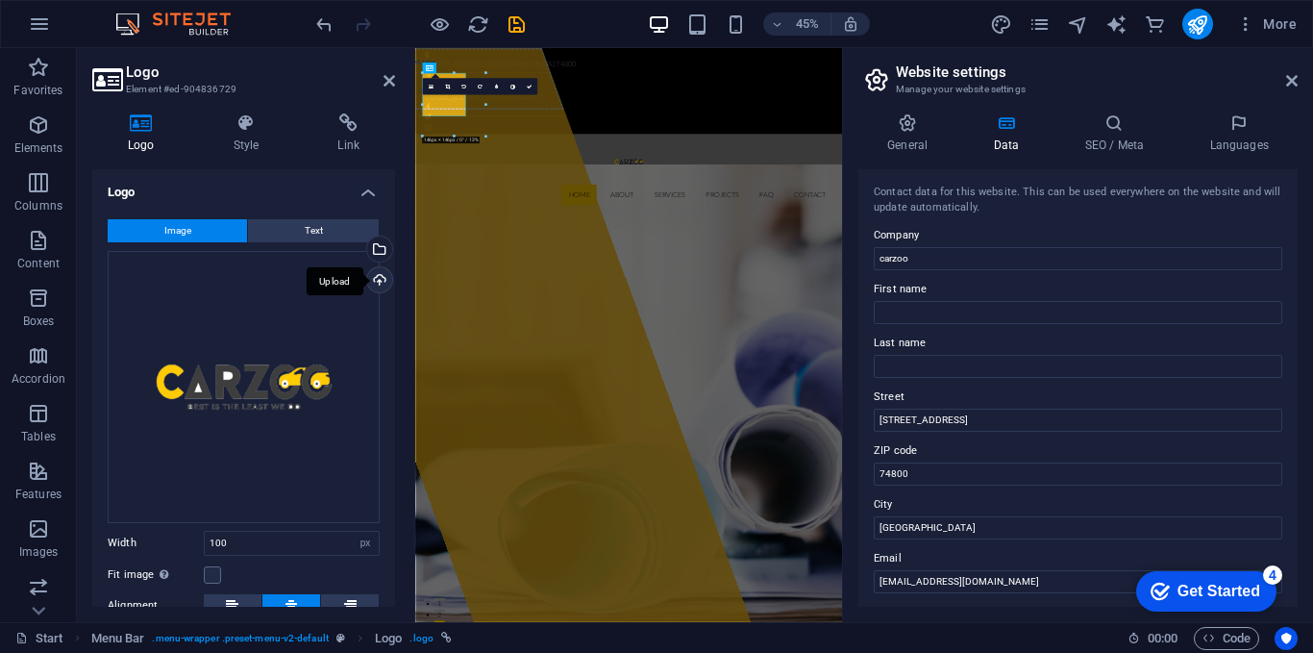
click at [372, 271] on div "Upload" at bounding box center [377, 281] width 29 height 29
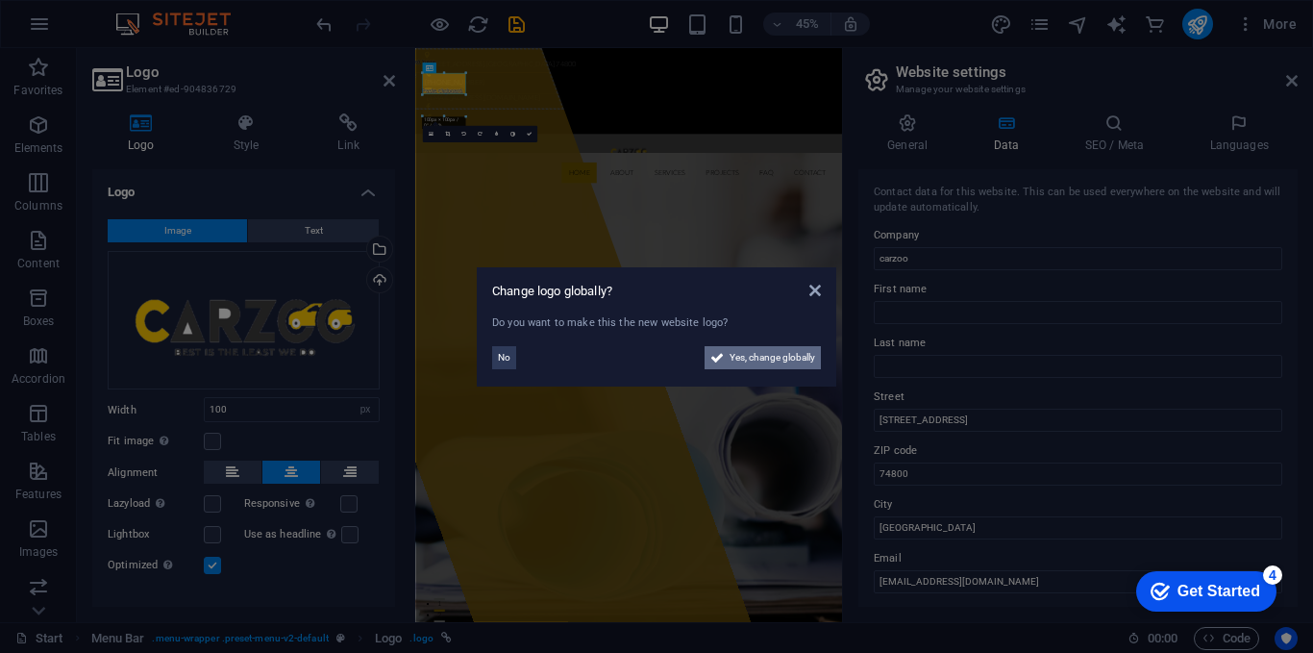
click at [739, 361] on span "Yes, change globally" at bounding box center [773, 357] width 86 height 23
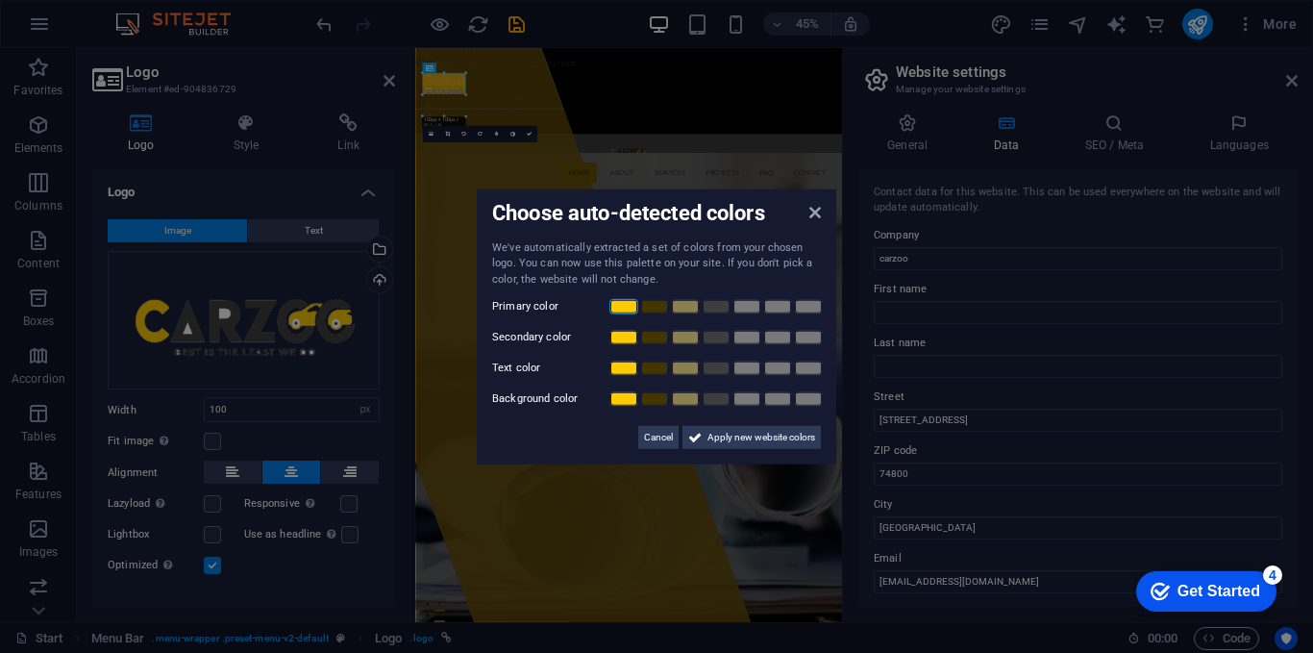
click at [628, 305] on link at bounding box center [623, 306] width 29 height 15
click at [801, 392] on link at bounding box center [808, 398] width 29 height 15
click at [739, 438] on span "Apply new website colors" at bounding box center [762, 437] width 108 height 23
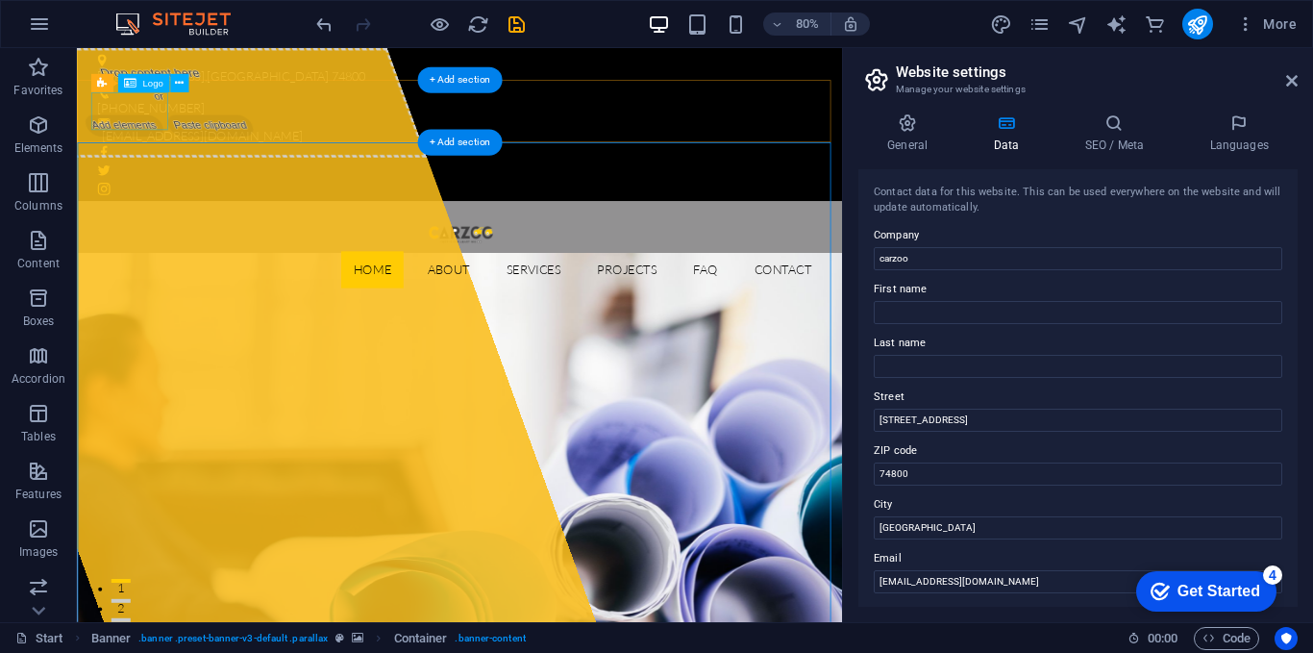
click at [141, 255] on div at bounding box center [556, 278] width 908 height 47
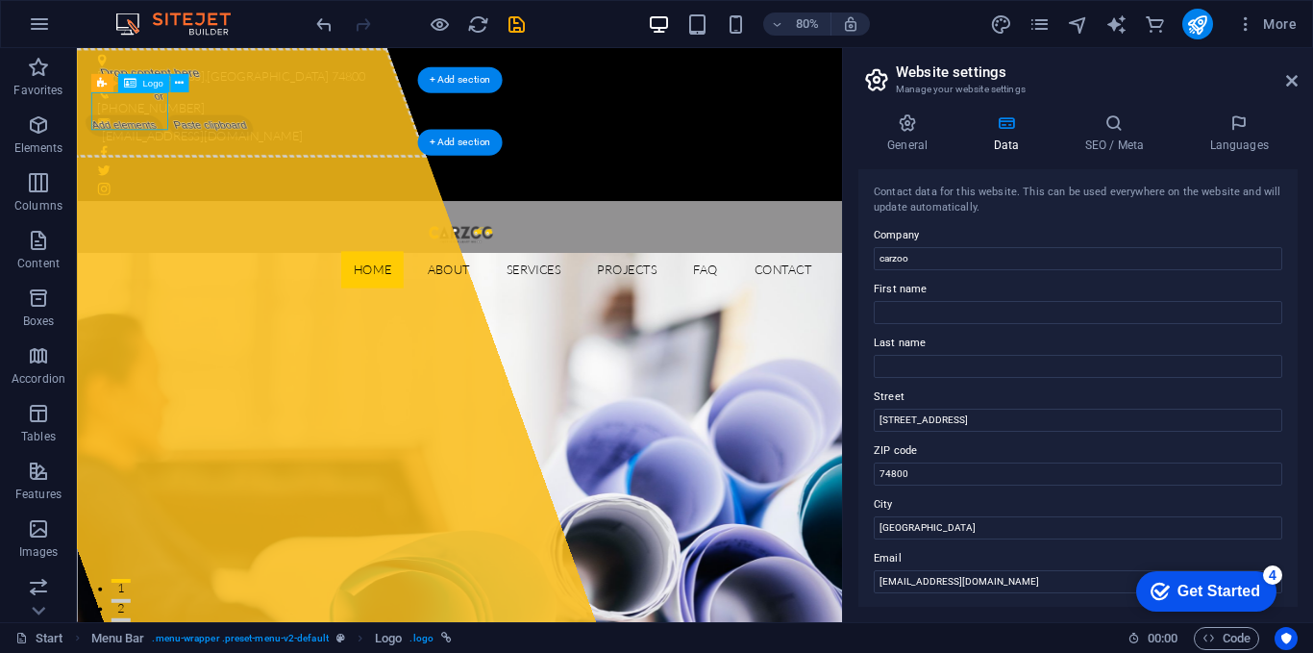
click at [141, 255] on div at bounding box center [556, 278] width 908 height 47
click at [145, 255] on div at bounding box center [556, 278] width 908 height 47
drag, startPoint x: 145, startPoint y: 131, endPoint x: 216, endPoint y: 139, distance: 71.7
click at [145, 255] on div at bounding box center [556, 278] width 908 height 47
click at [141, 83] on div "Logo" at bounding box center [142, 83] width 51 height 18
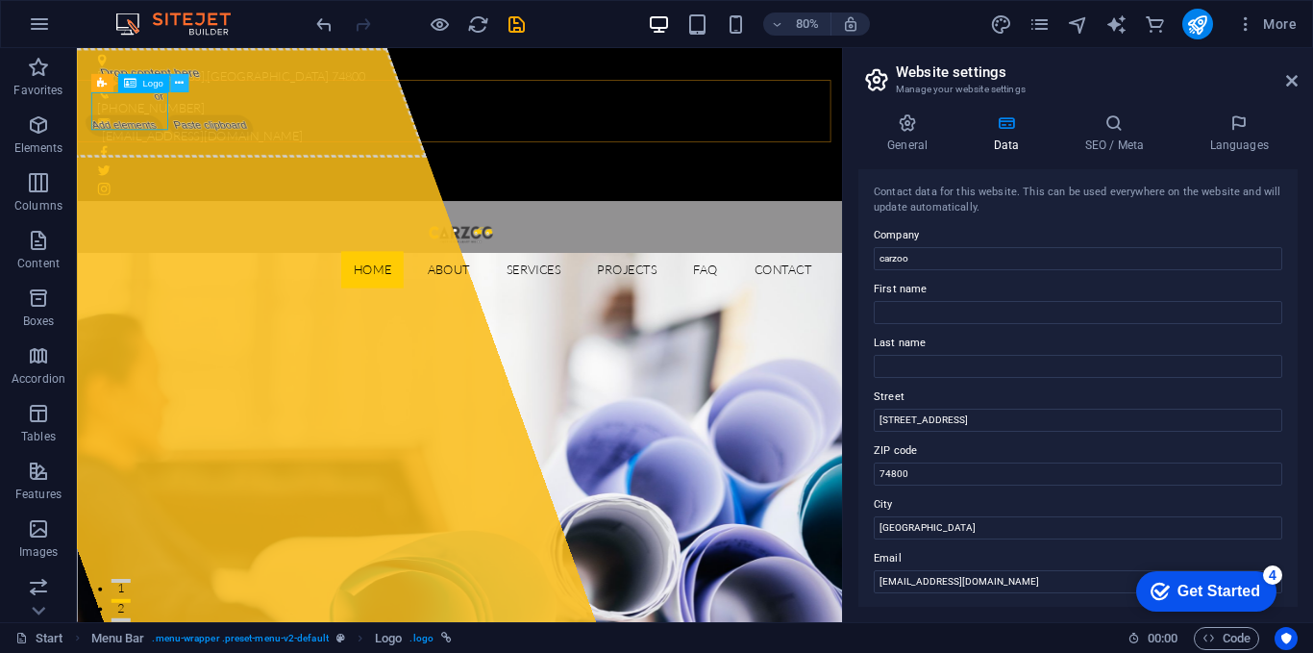
click at [181, 85] on icon at bounding box center [179, 83] width 9 height 16
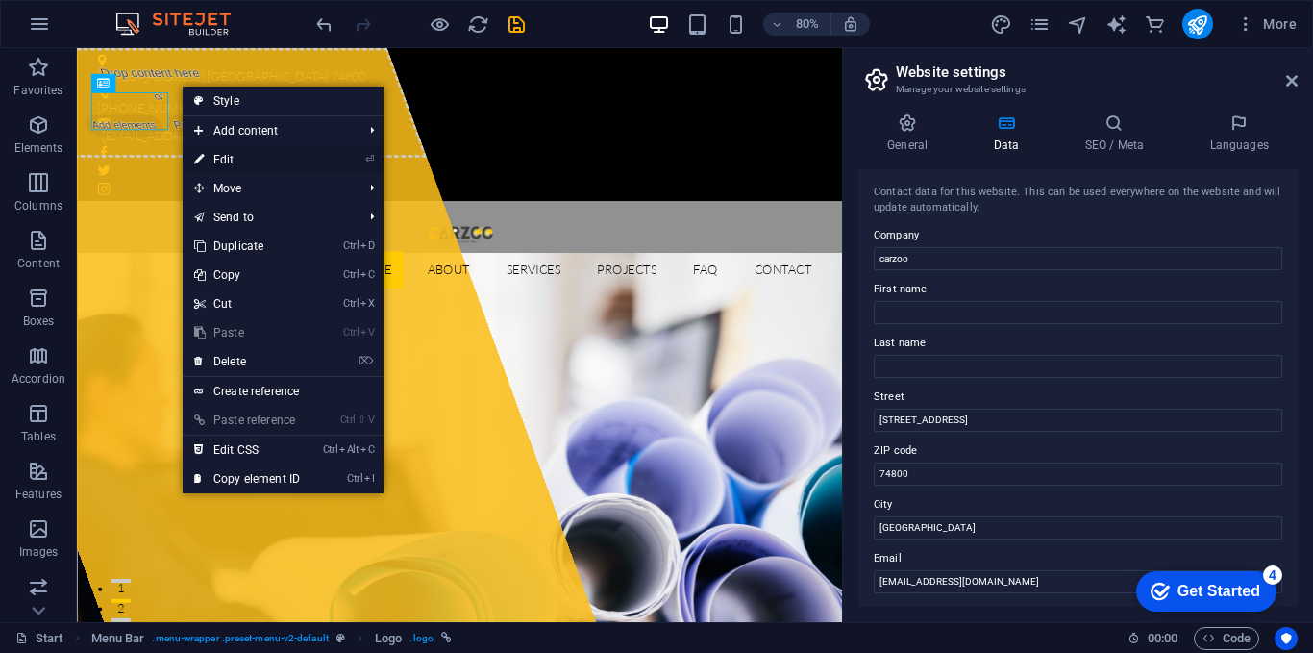
click at [225, 167] on link "⏎ Edit" at bounding box center [247, 159] width 129 height 29
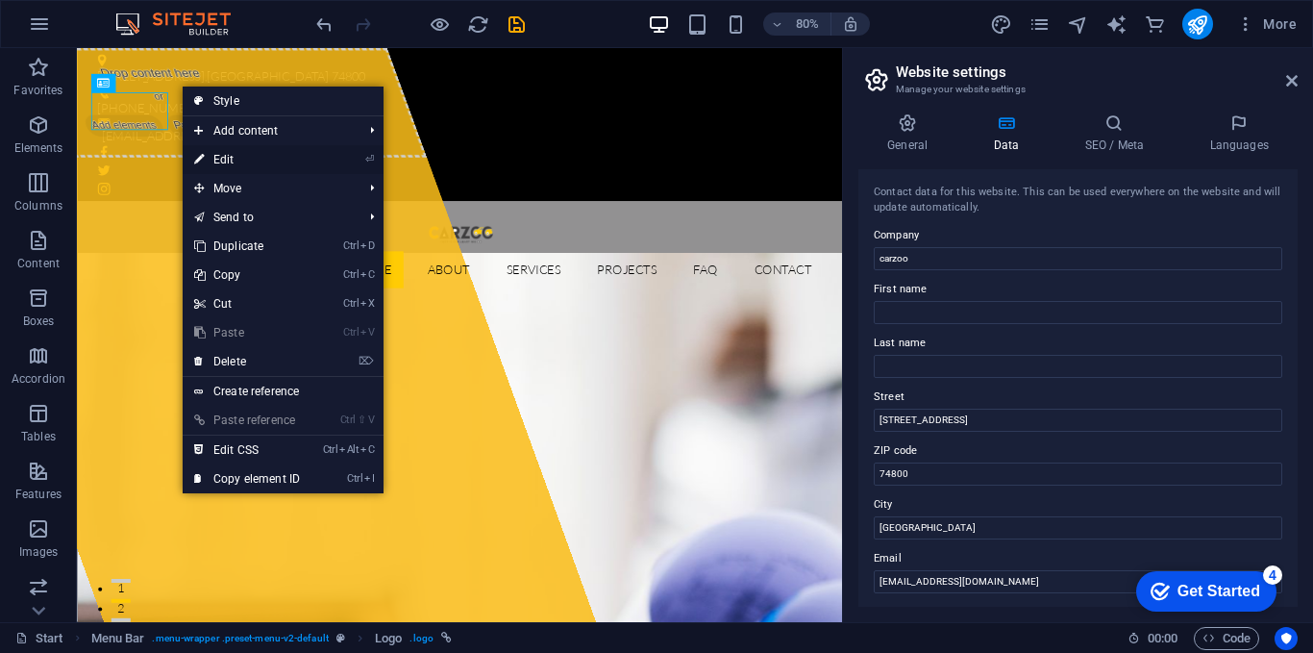
select select "px"
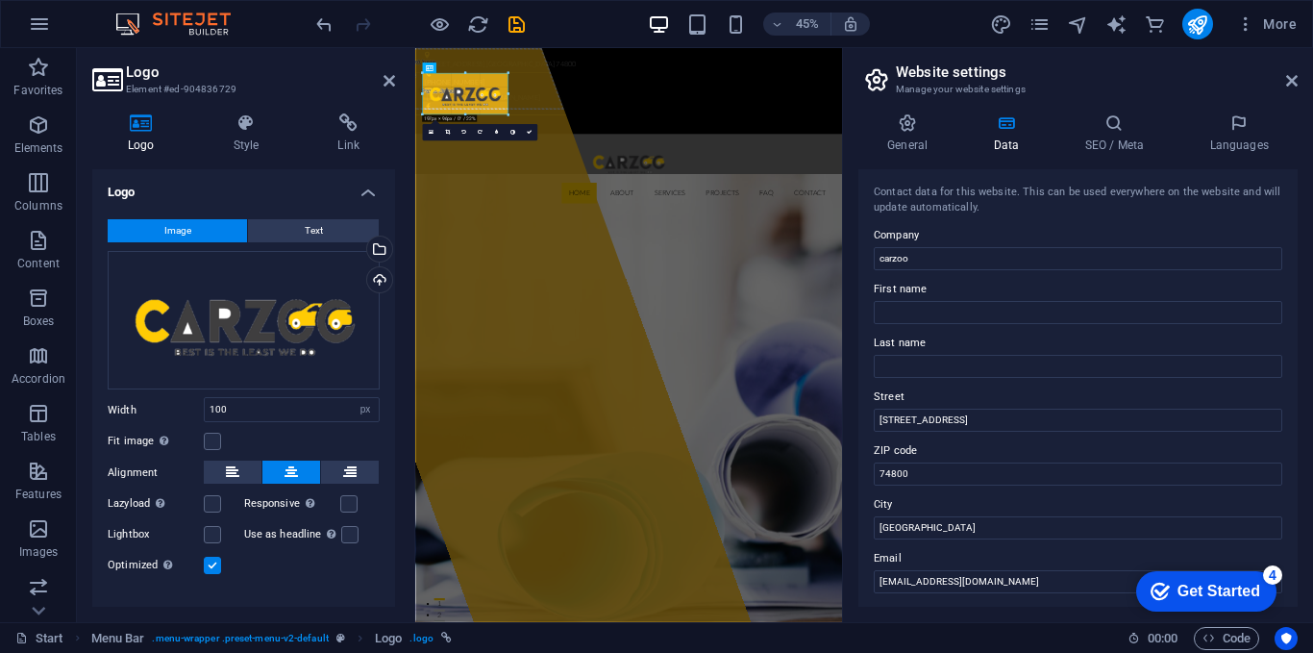
drag, startPoint x: 93, startPoint y: 107, endPoint x: 545, endPoint y: 137, distance: 452.8
click at [366, 273] on div "Upload" at bounding box center [377, 281] width 29 height 29
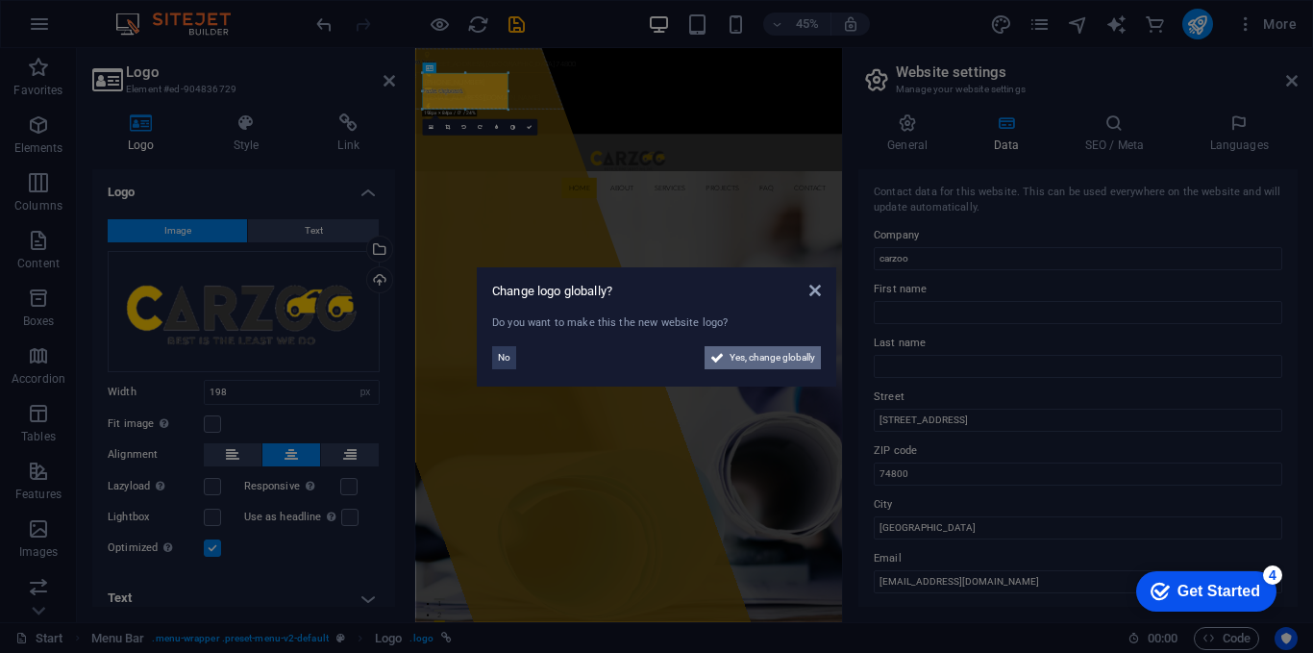
click at [732, 362] on span "Yes, change globally" at bounding box center [773, 357] width 86 height 23
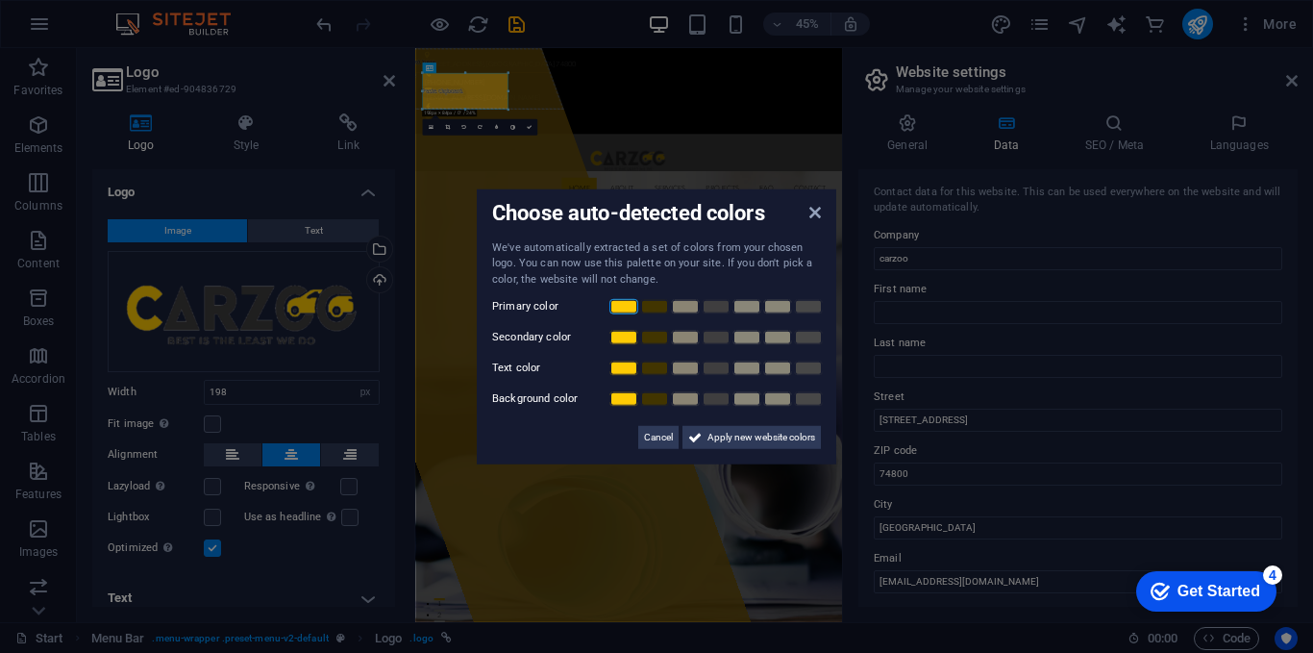
click at [616, 312] on link at bounding box center [623, 306] width 29 height 15
click at [625, 338] on link at bounding box center [623, 337] width 29 height 15
click at [624, 367] on link at bounding box center [623, 368] width 29 height 15
click at [625, 393] on link at bounding box center [623, 398] width 29 height 15
click at [717, 430] on span "Apply new website colors" at bounding box center [762, 437] width 108 height 23
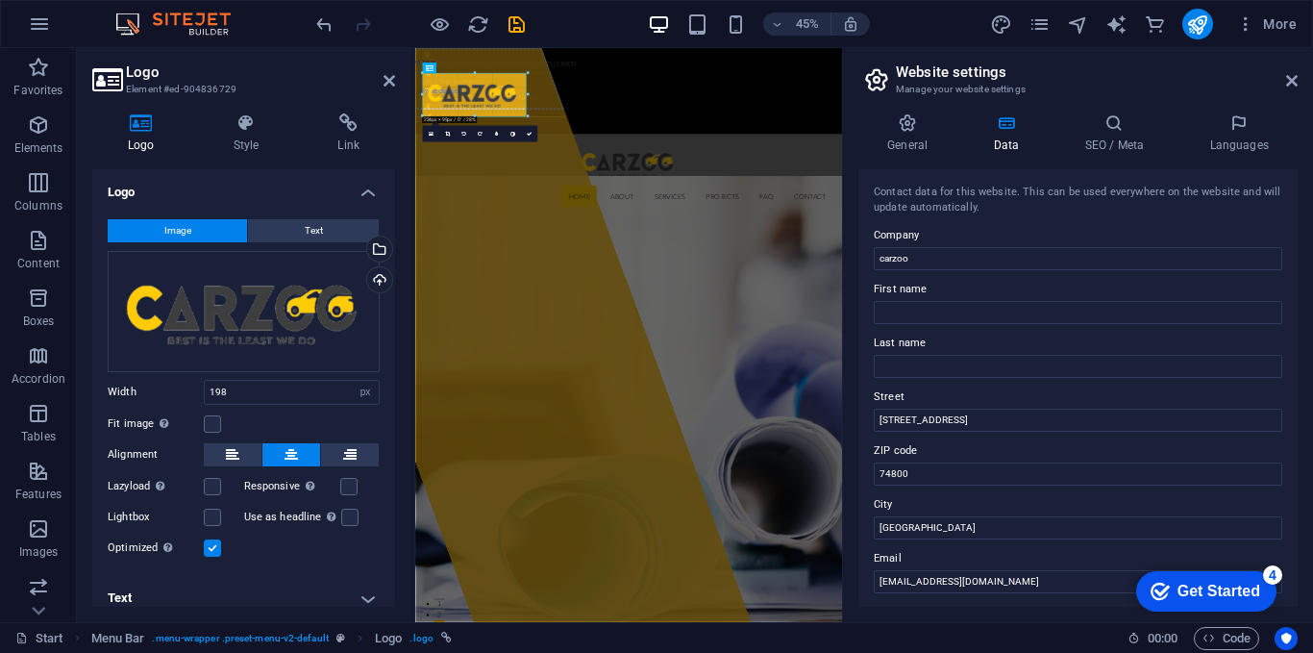
drag, startPoint x: 508, startPoint y: 107, endPoint x: 538, endPoint y: 125, distance: 35.8
type input "243"
click at [695, 185] on div "Drop content here or Add elements Paste clipboard" at bounding box center [413, 116] width 665 height 137
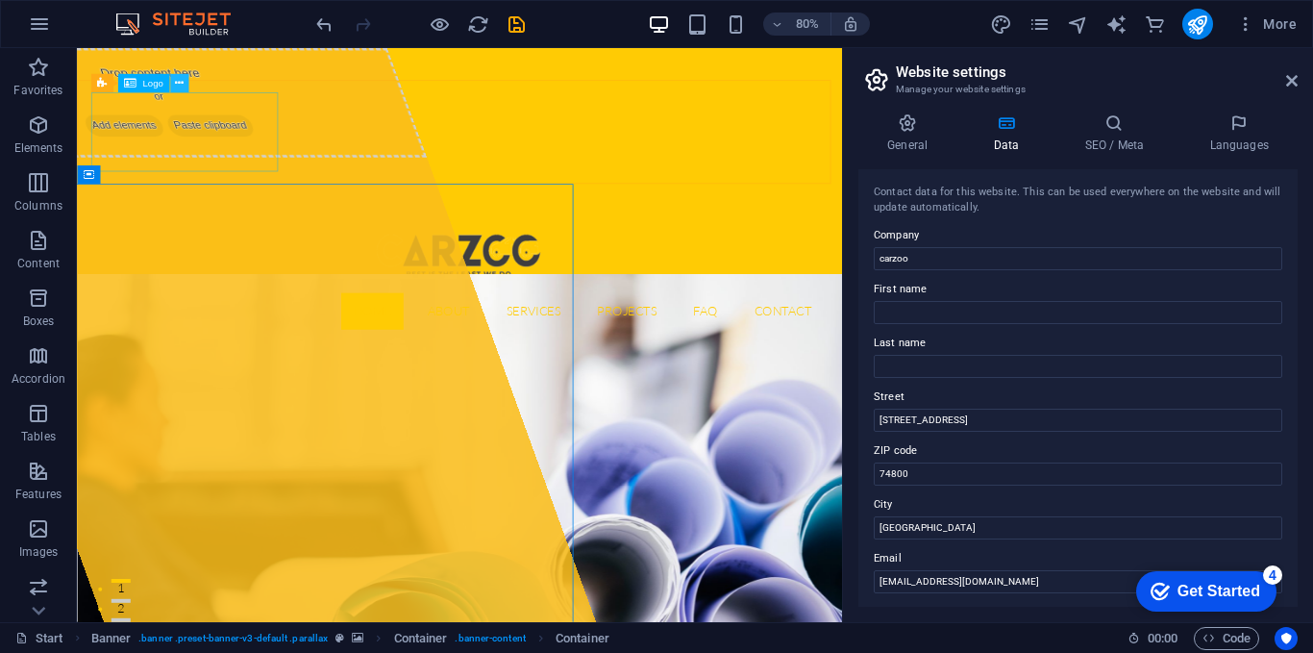
click at [186, 88] on button at bounding box center [179, 83] width 18 height 18
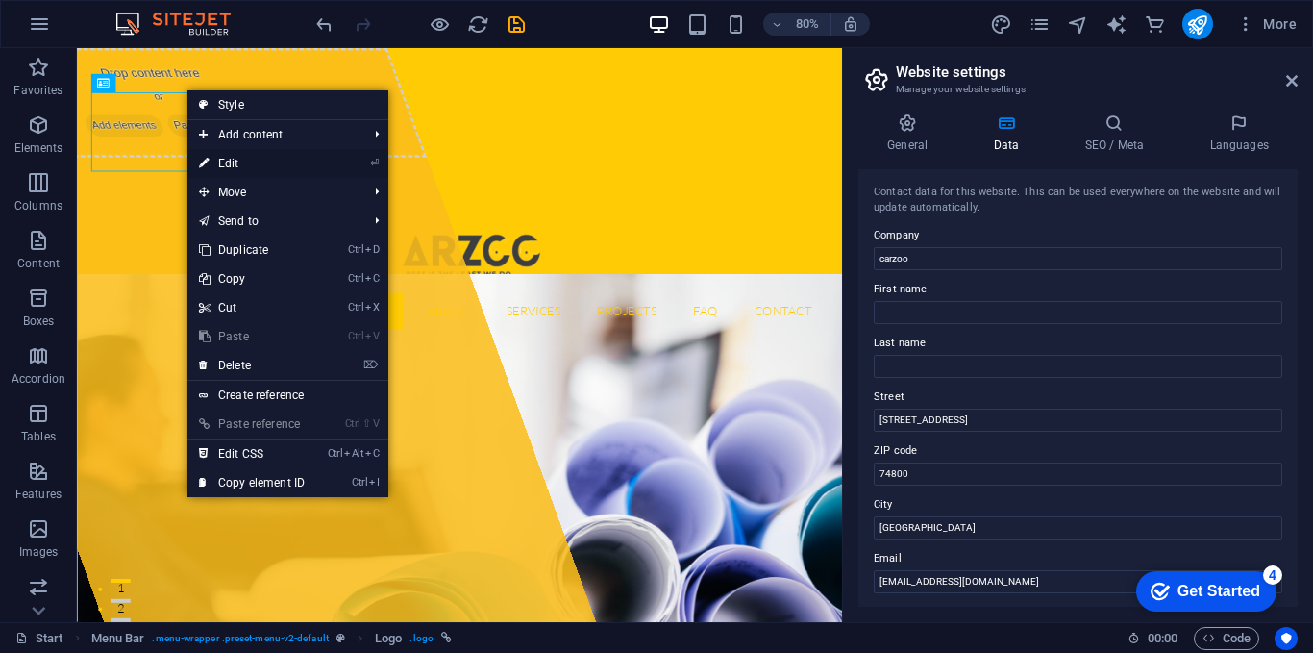
click at [260, 159] on link "⏎ Edit" at bounding box center [251, 163] width 129 height 29
select select "px"
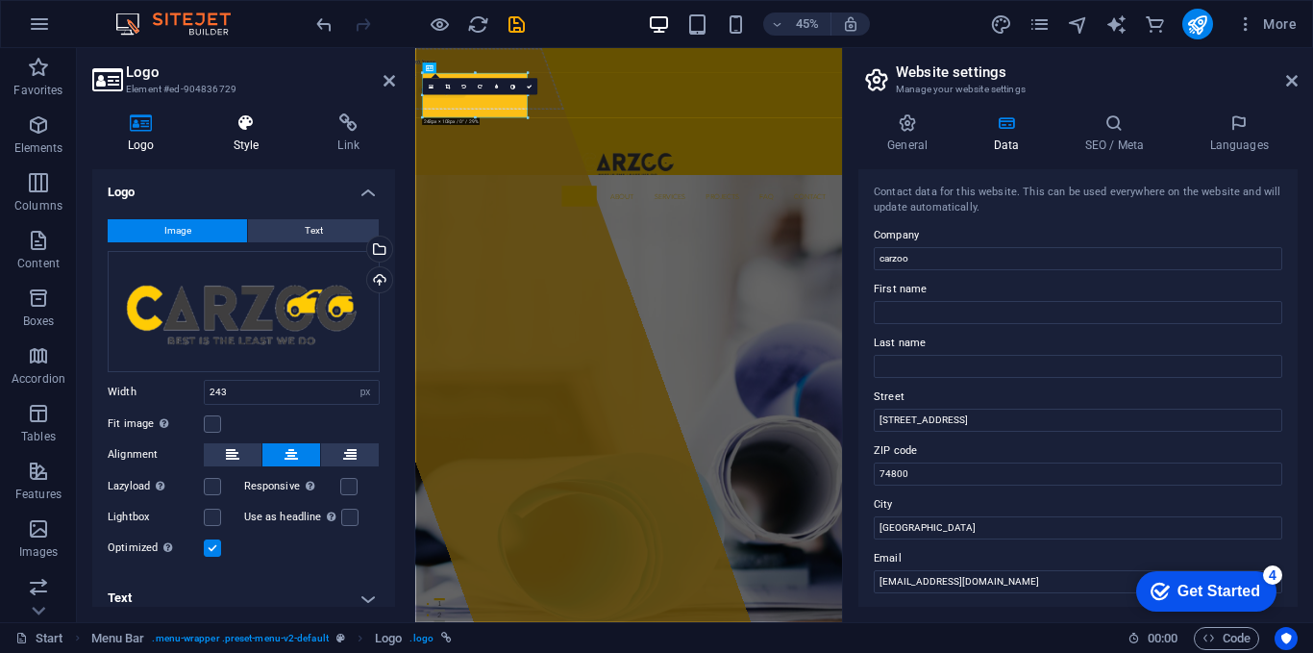
click at [256, 124] on icon at bounding box center [246, 122] width 97 height 19
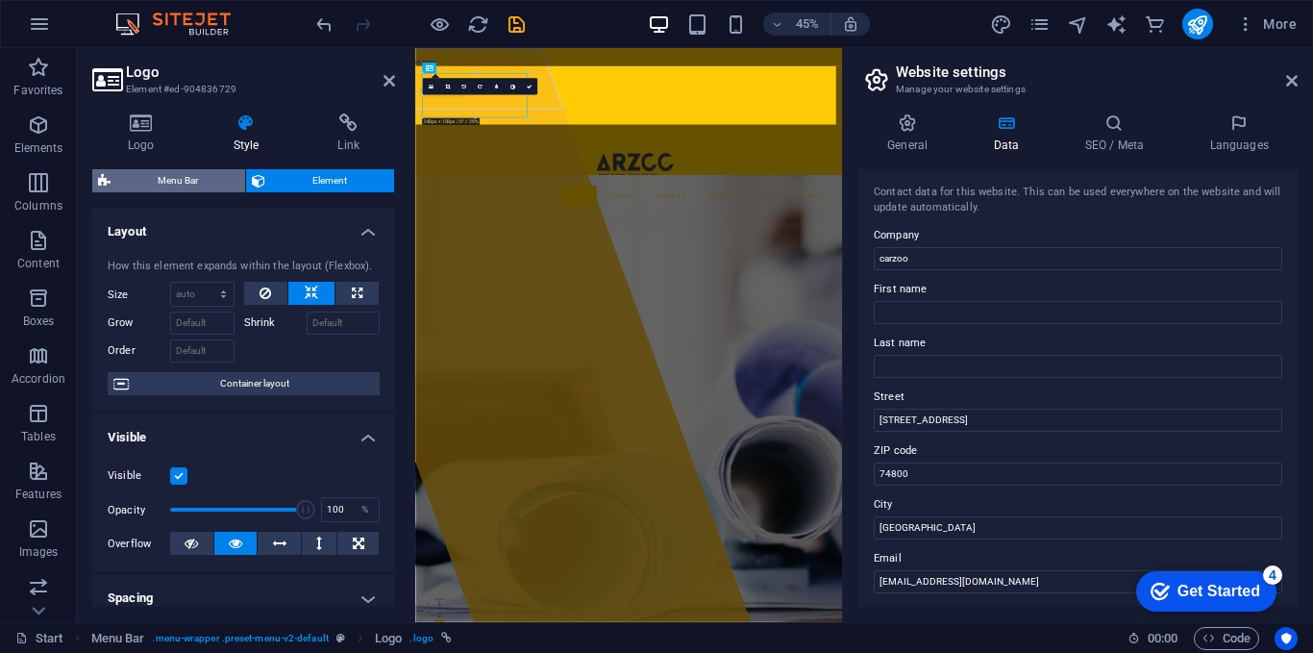
click at [219, 179] on span "Menu Bar" at bounding box center [177, 180] width 123 height 23
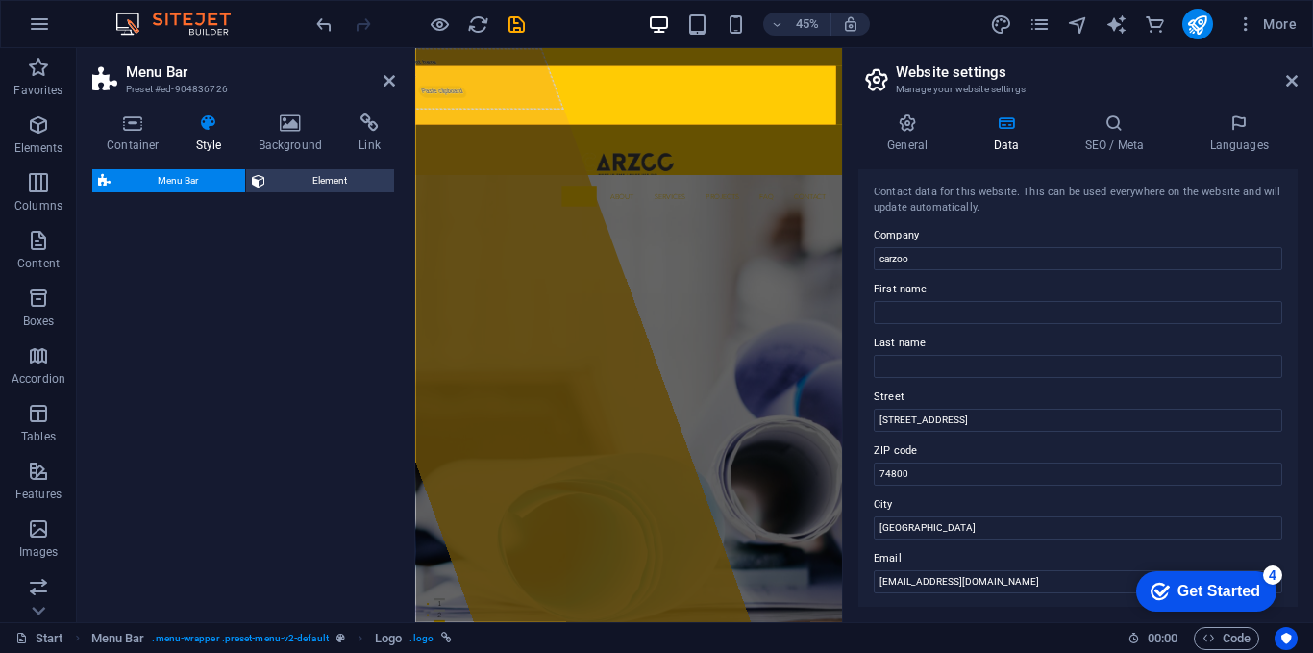
select select "rem"
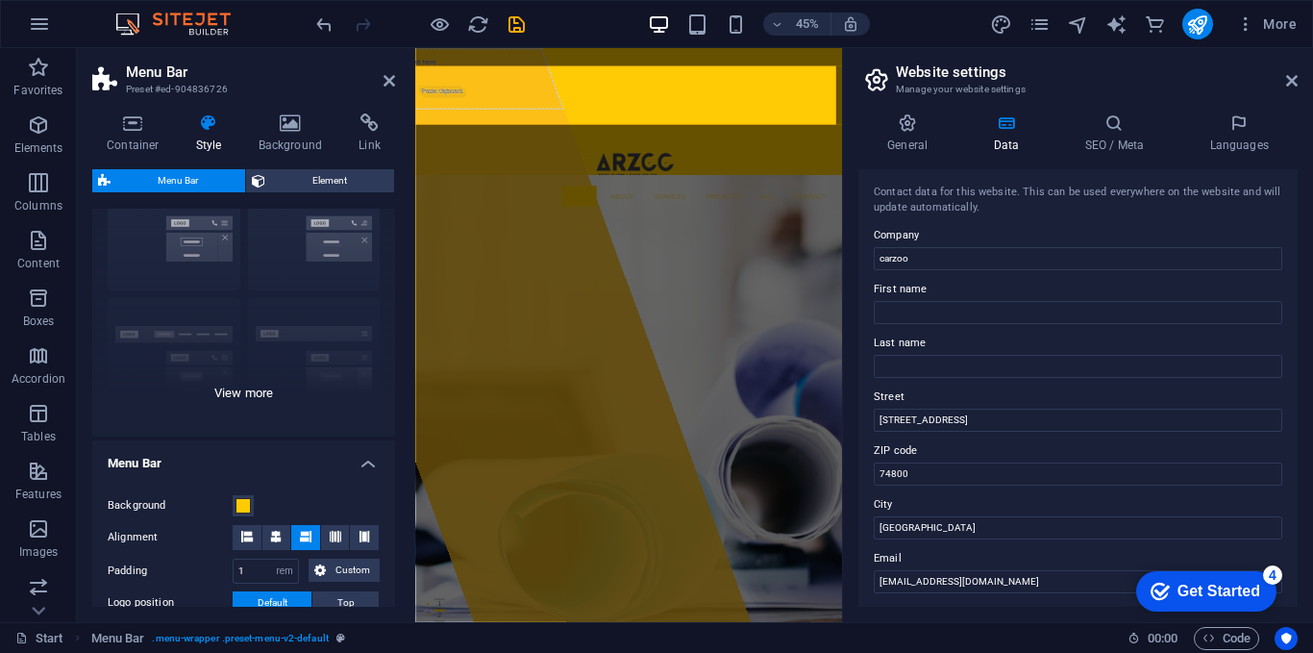
scroll to position [97, 0]
click at [259, 378] on div "Border Centered Default Fixed Loki Trigger Wide XXL" at bounding box center [243, 290] width 303 height 288
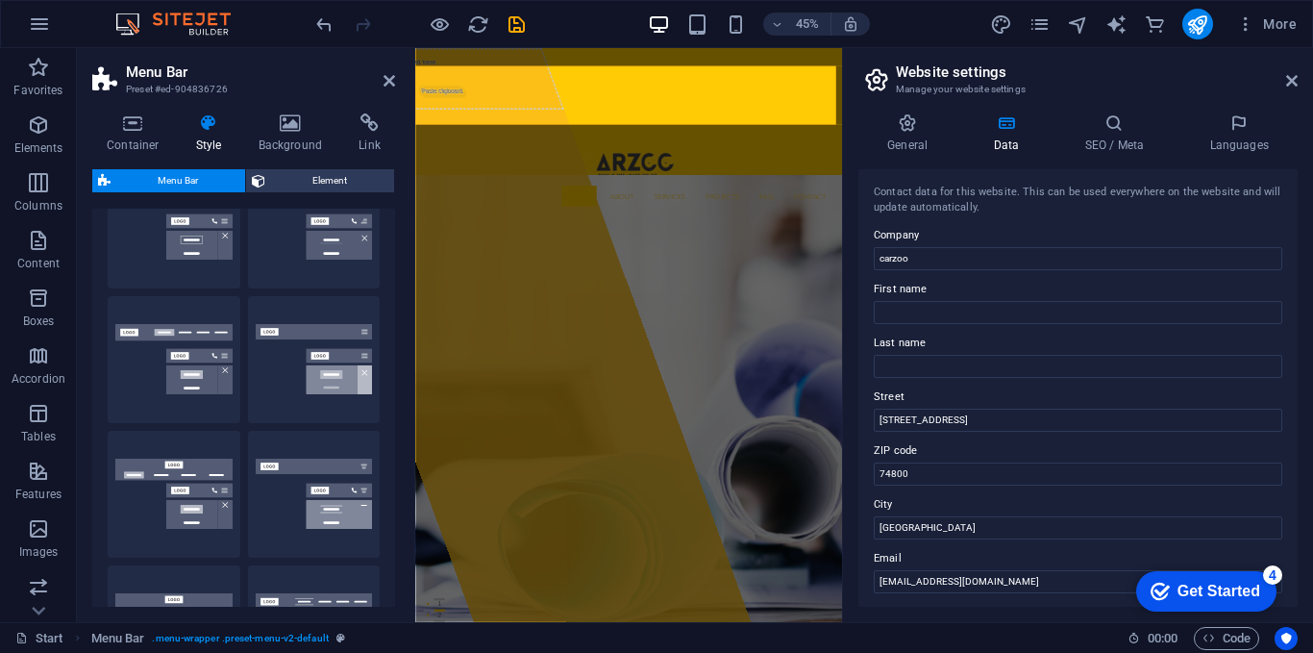
click at [183, 176] on span "Menu Bar" at bounding box center [177, 180] width 123 height 23
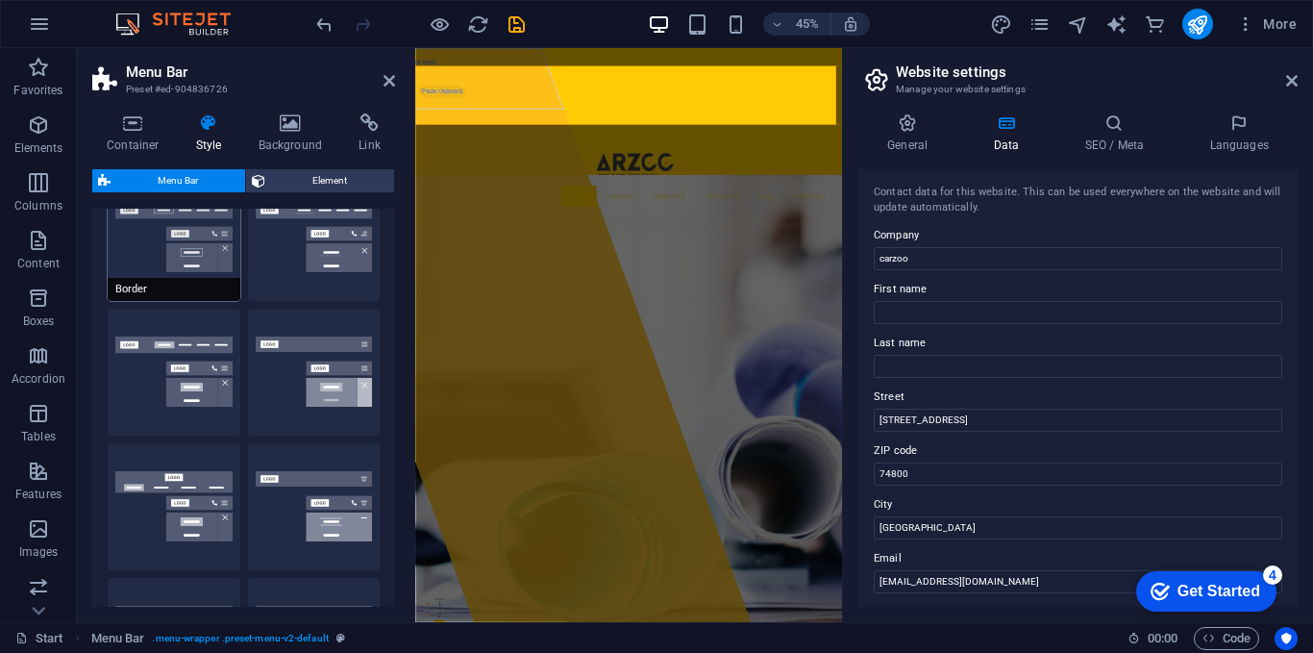
scroll to position [0, 0]
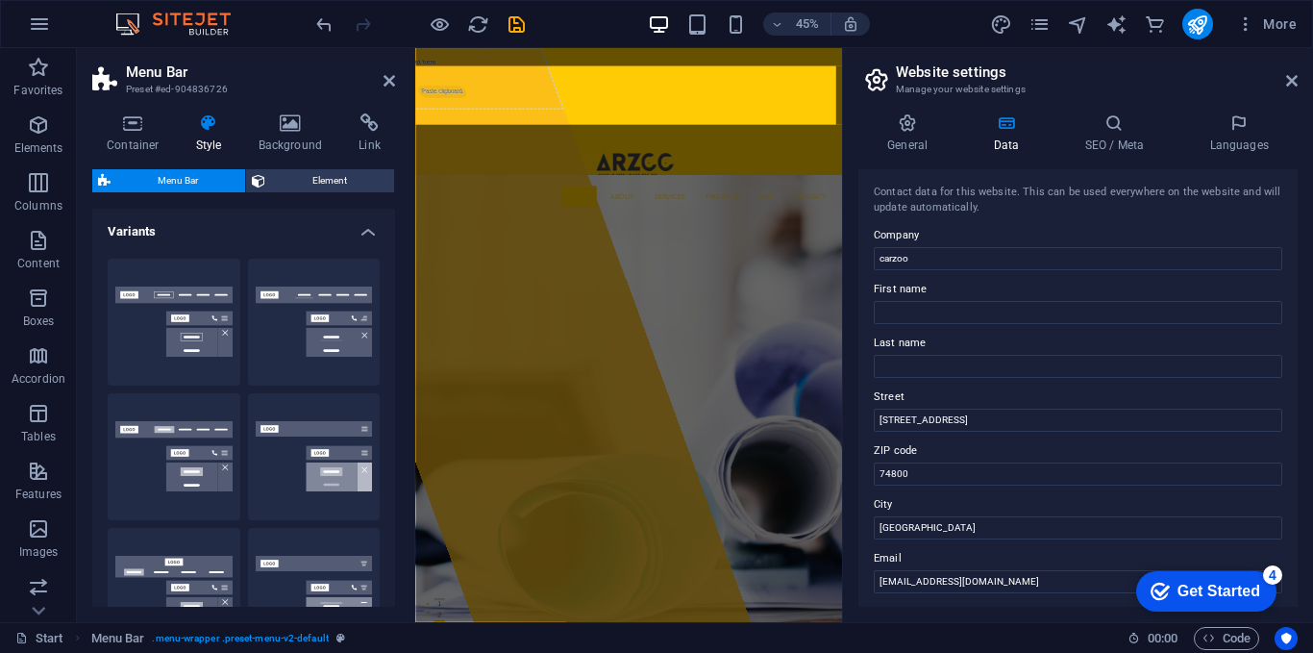
click at [361, 221] on h4 "Variants" at bounding box center [243, 226] width 303 height 35
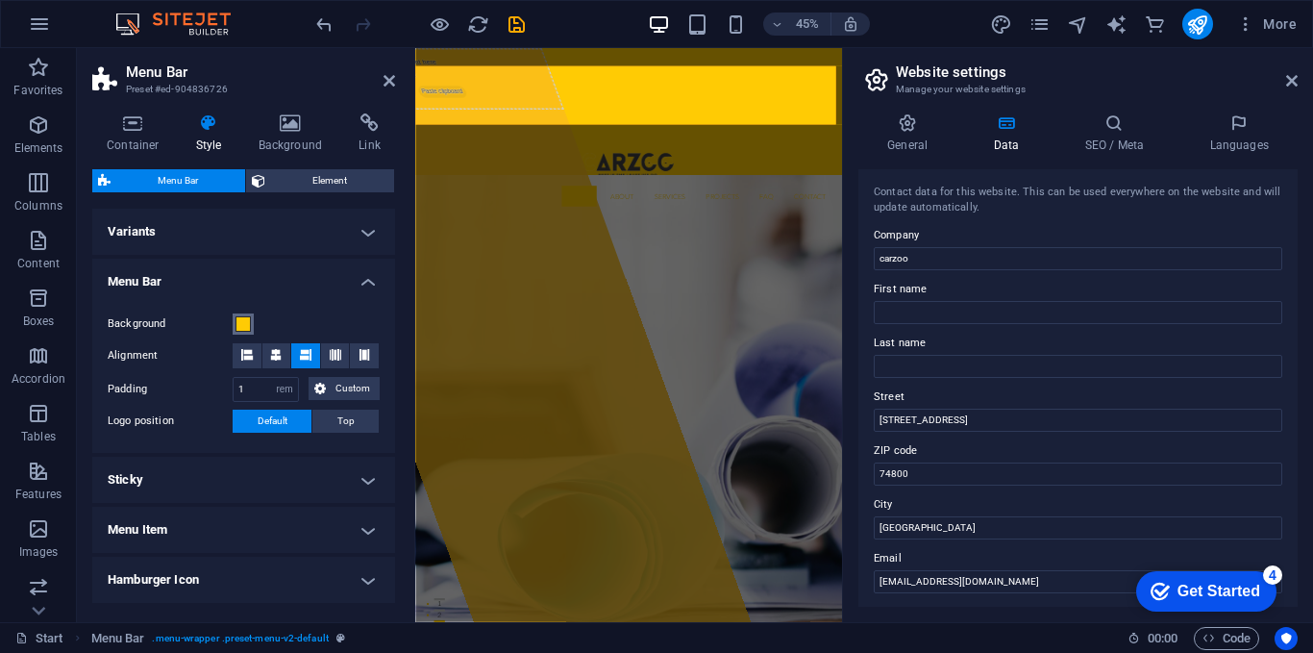
click at [234, 319] on button "Background" at bounding box center [243, 323] width 21 height 21
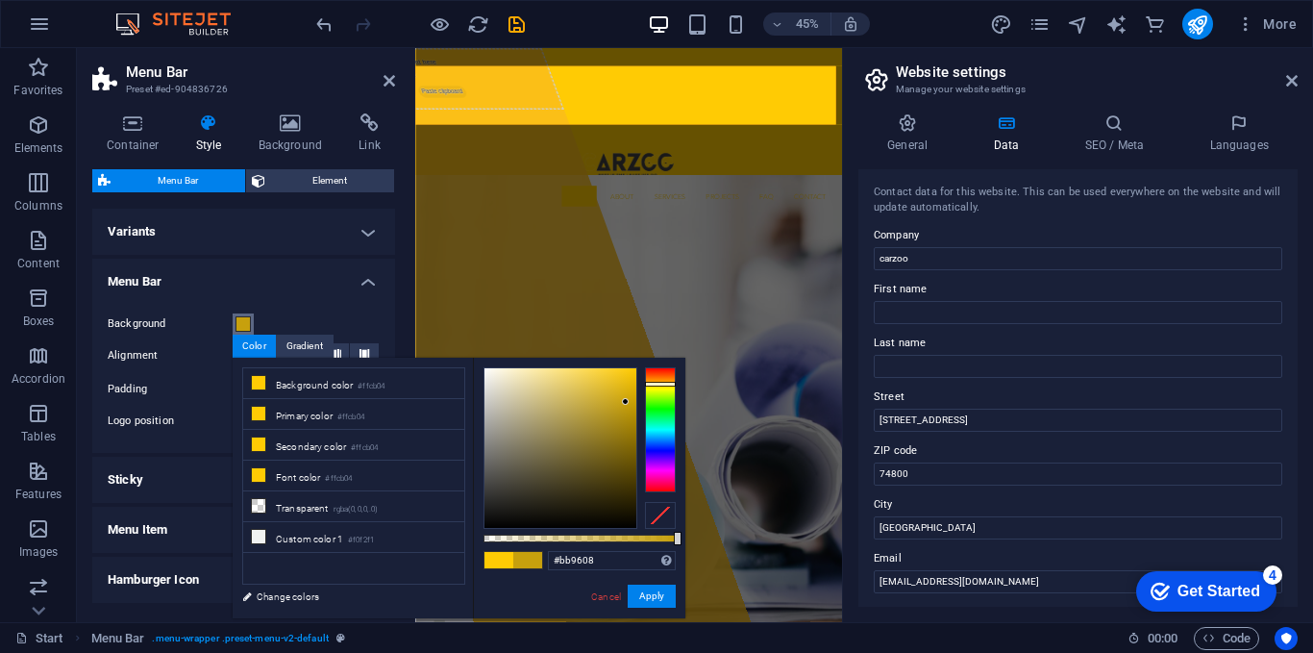
drag, startPoint x: 632, startPoint y: 366, endPoint x: 629, endPoint y: 410, distance: 44.3
click at [629, 405] on div at bounding box center [625, 401] width 7 height 7
click at [607, 475] on div at bounding box center [561, 448] width 152 height 160
type input "#5f4e11"
click at [609, 467] on div at bounding box center [608, 466] width 7 height 7
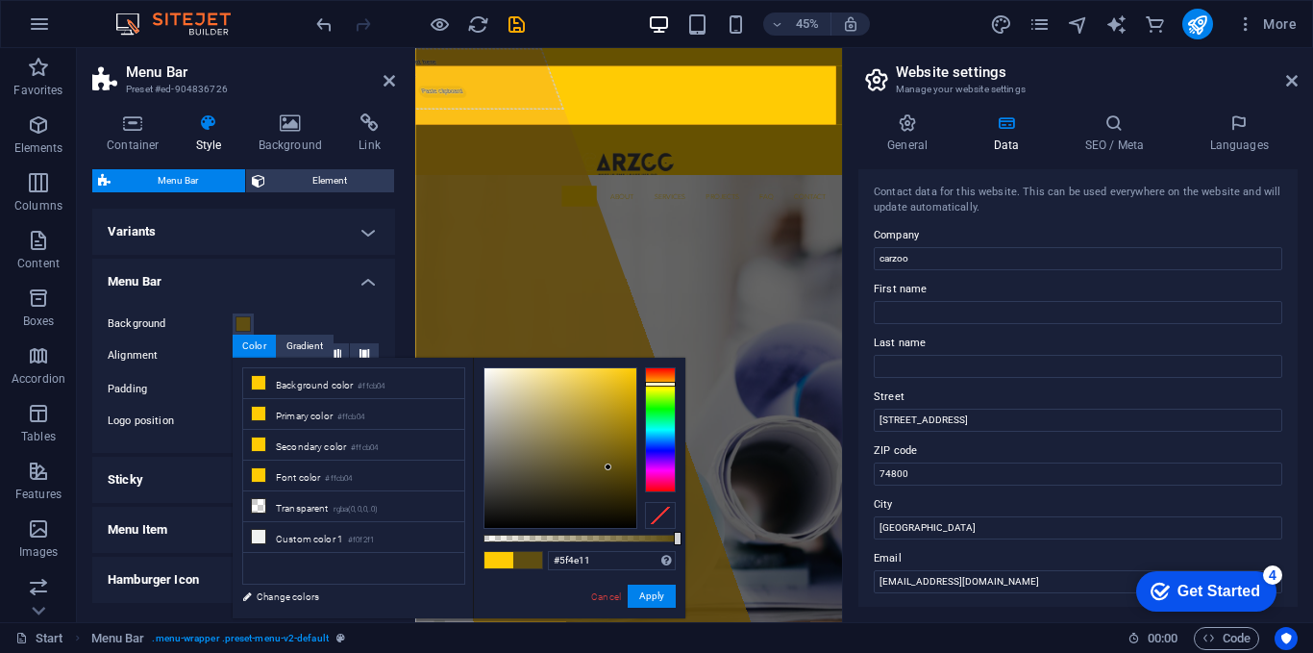
click at [657, 516] on div at bounding box center [660, 515] width 31 height 27
drag, startPoint x: 657, startPoint y: 516, endPoint x: 640, endPoint y: 449, distance: 69.3
click at [640, 449] on div at bounding box center [580, 448] width 192 height 162
click at [369, 474] on li "Font color #ffcb04" at bounding box center [353, 475] width 221 height 31
drag, startPoint x: 633, startPoint y: 365, endPoint x: 645, endPoint y: 562, distance: 197.5
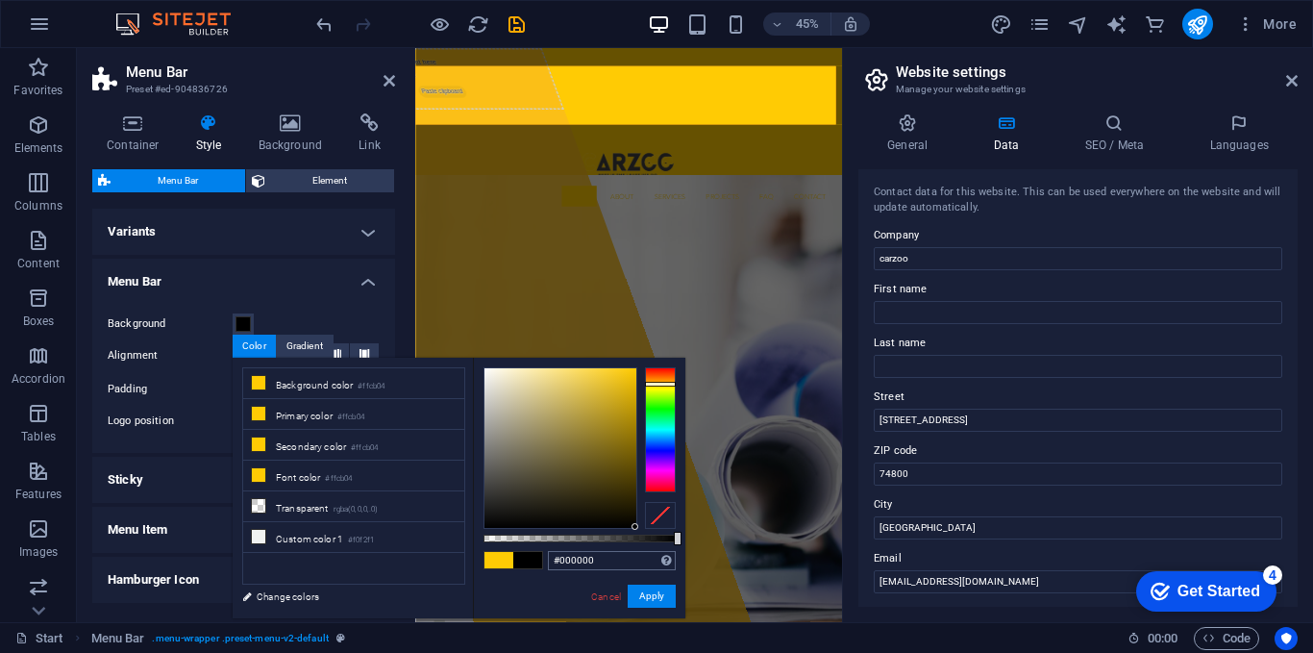
click at [645, 562] on div "#000000 Supported formats #0852ed rgb(8, 82, 237) rgba(8, 82, 237, 90%) hsv(221…" at bounding box center [579, 627] width 212 height 539
click at [650, 598] on button "Apply" at bounding box center [652, 595] width 48 height 23
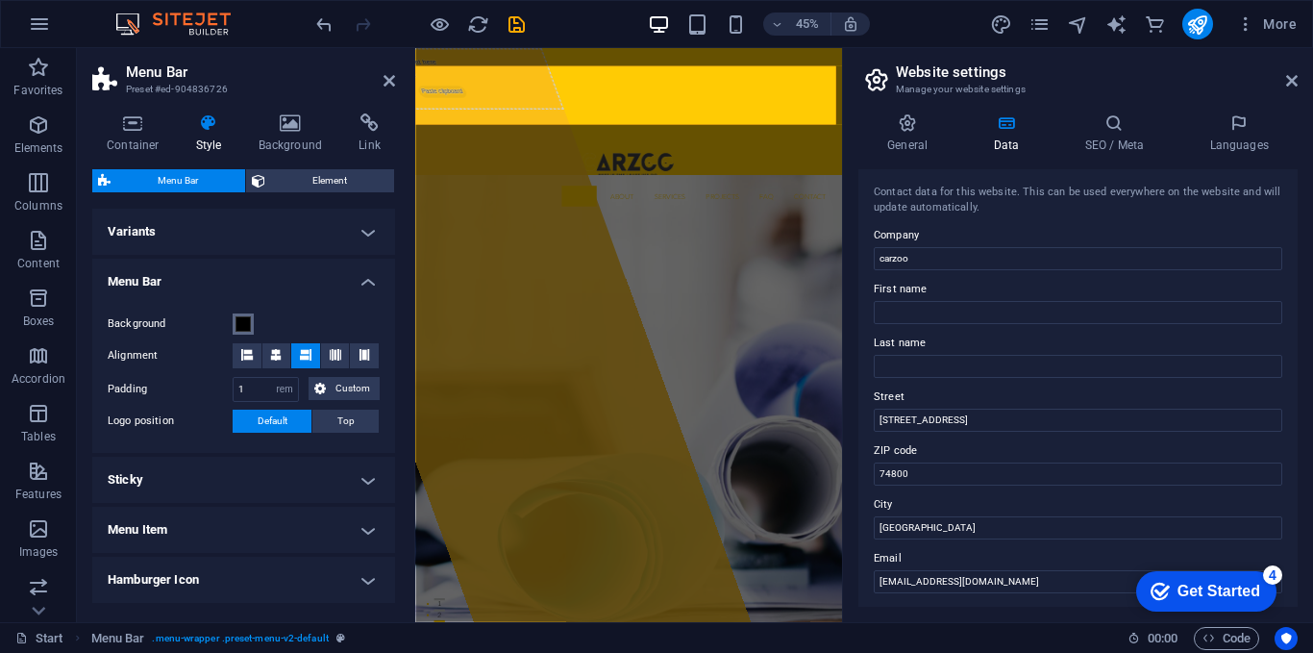
click at [238, 325] on span at bounding box center [243, 323] width 15 height 15
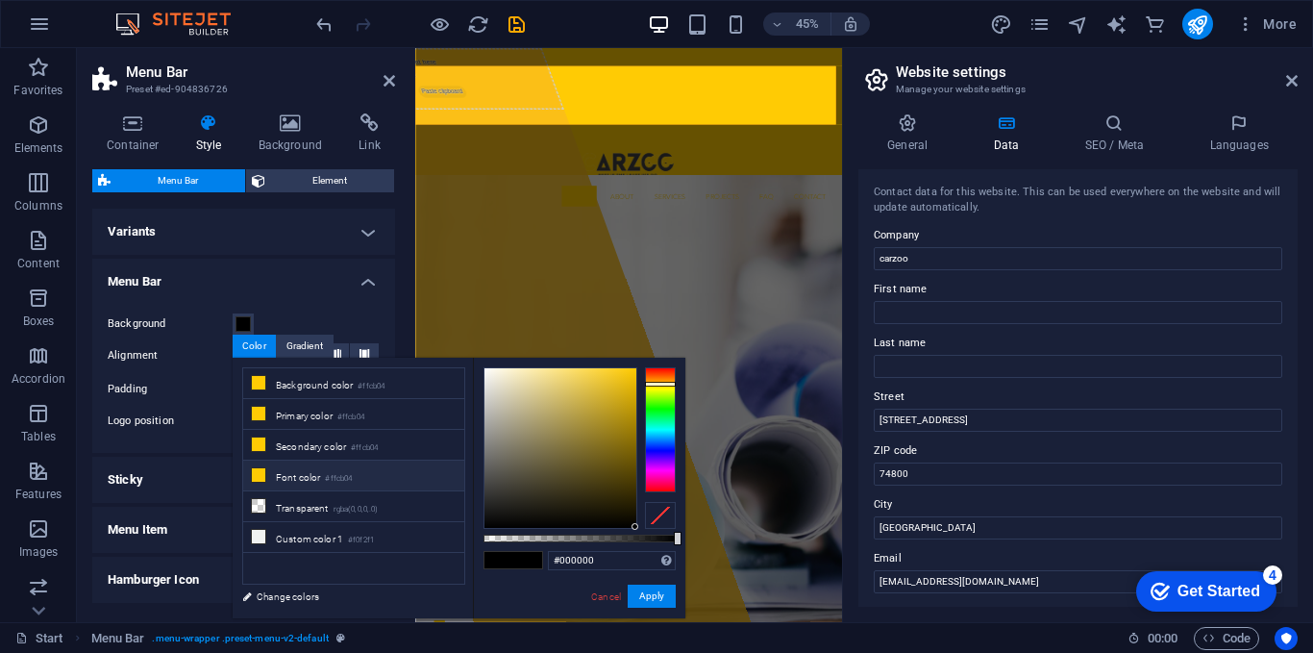
click at [271, 471] on li "Font color #ffcb04" at bounding box center [353, 475] width 221 height 31
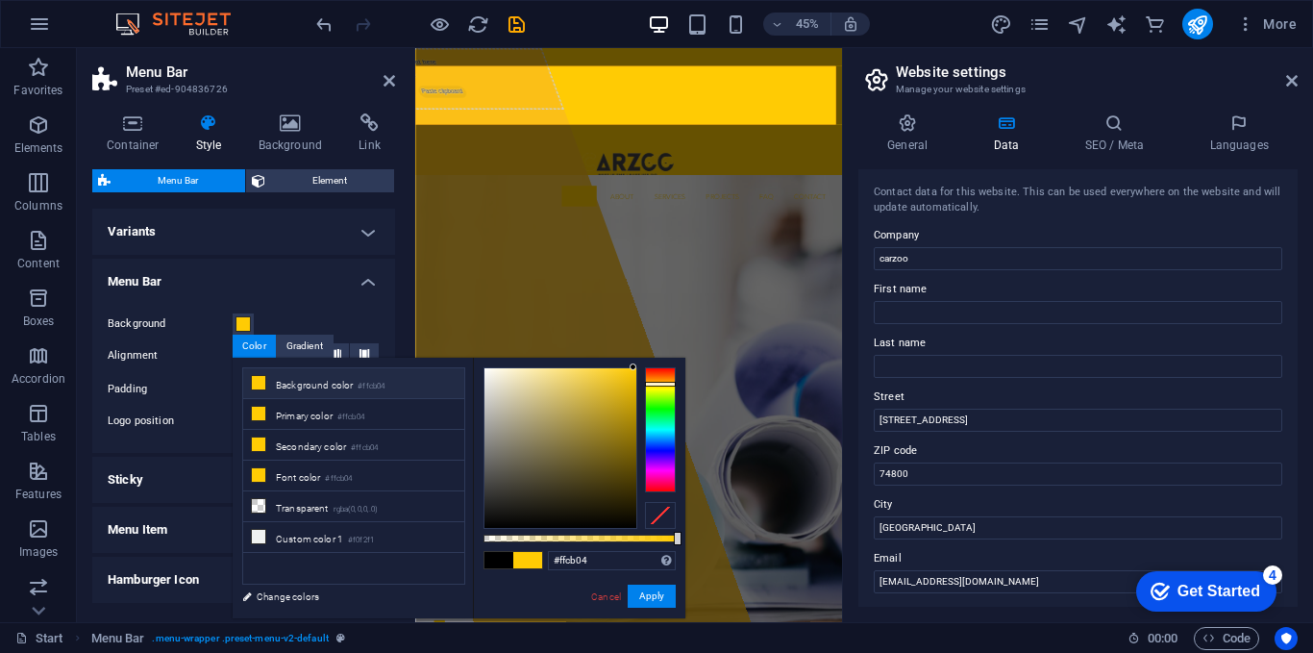
click at [506, 557] on span at bounding box center [499, 560] width 29 height 16
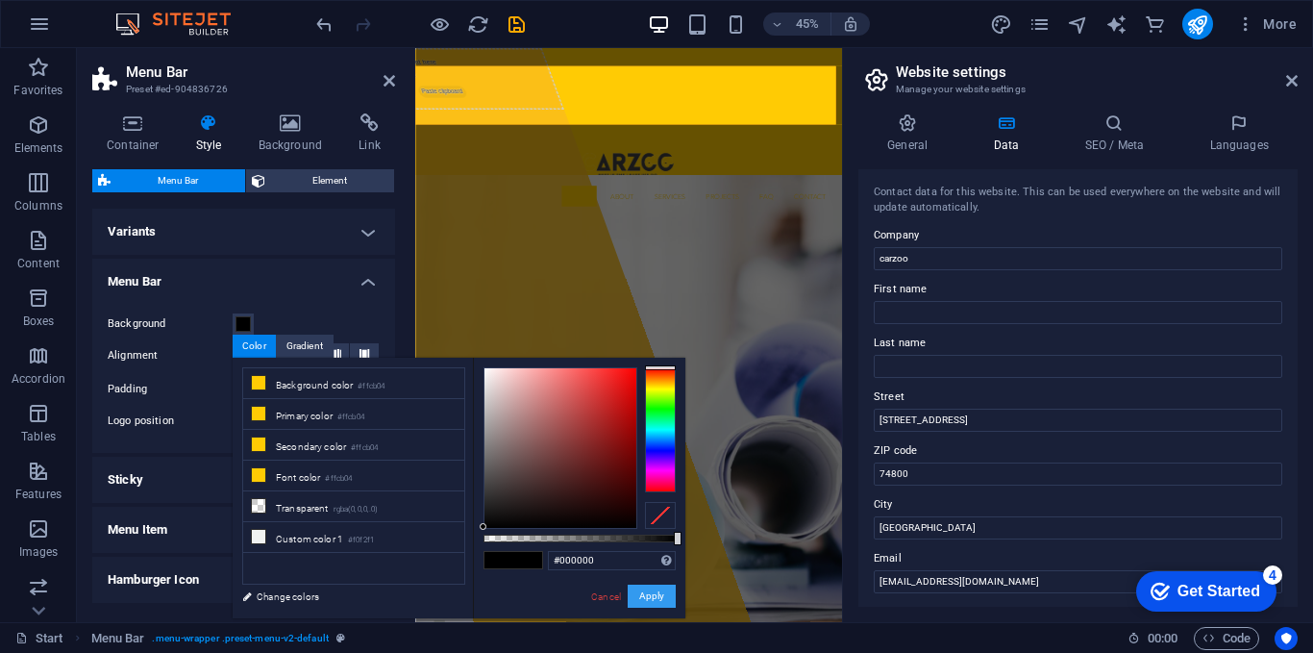
click at [658, 593] on button "Apply" at bounding box center [652, 595] width 48 height 23
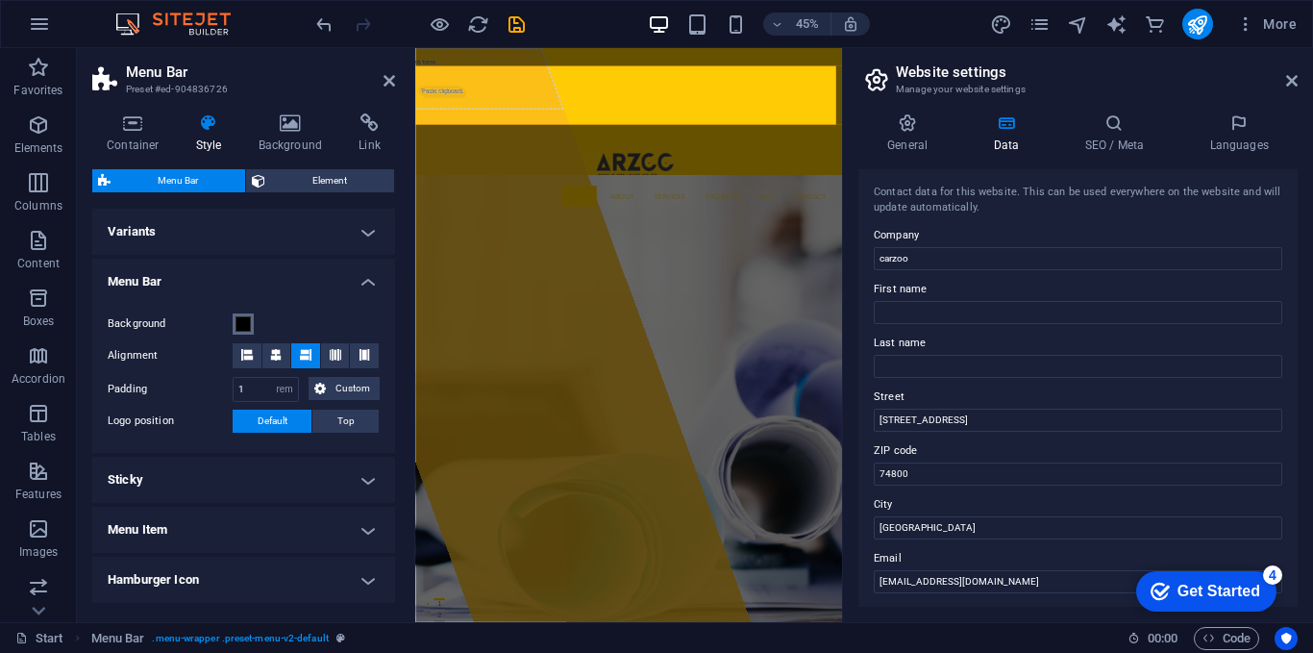
click at [241, 328] on span at bounding box center [243, 323] width 15 height 15
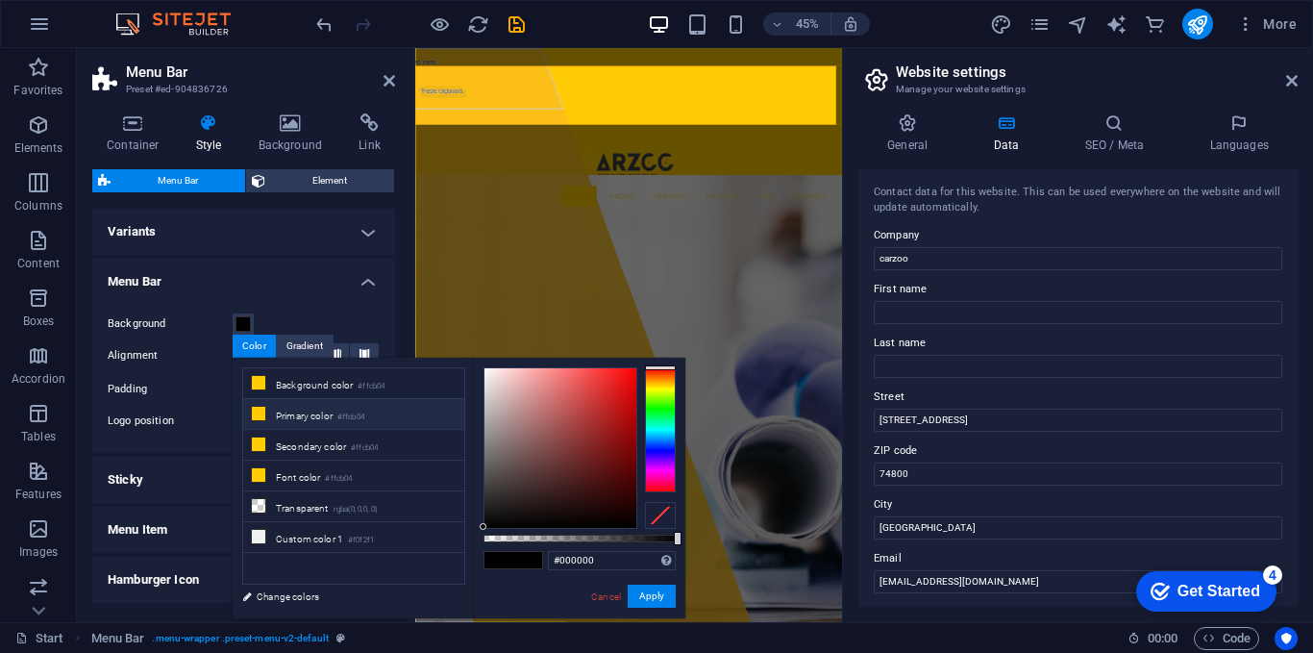
click at [301, 409] on li "Primary color #ffcb04" at bounding box center [353, 414] width 221 height 31
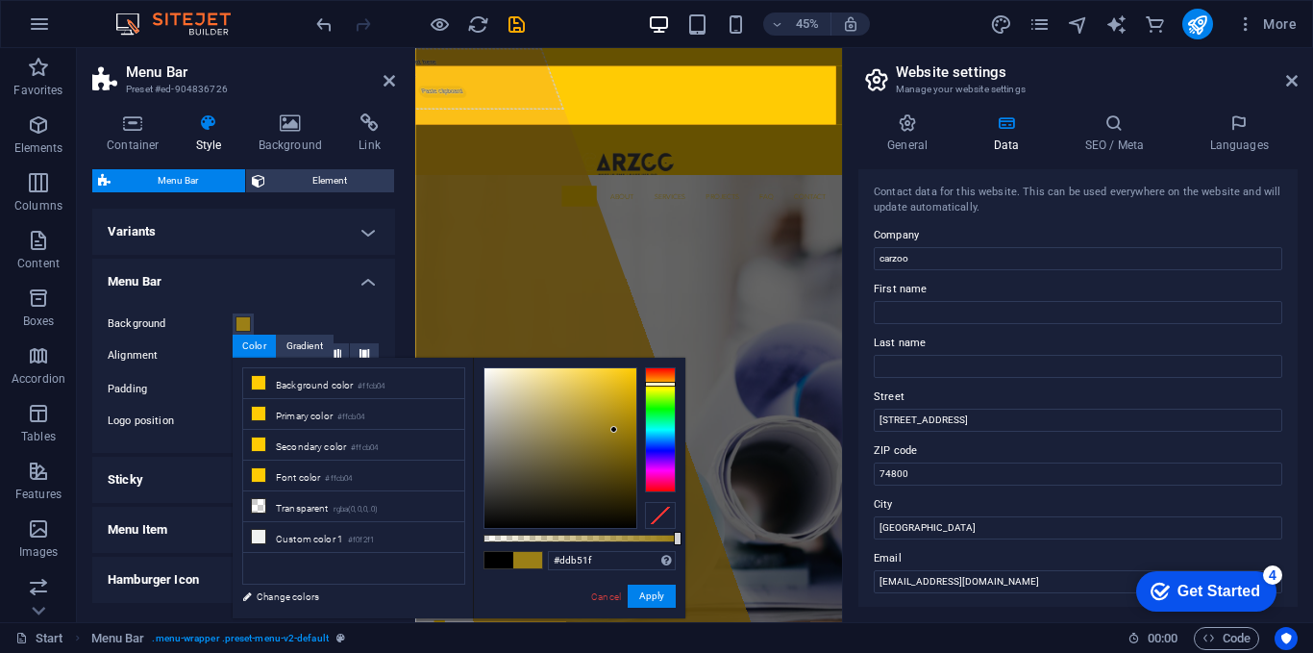
drag, startPoint x: 632, startPoint y: 364, endPoint x: 621, endPoint y: 359, distance: 12.0
click at [616, 426] on div at bounding box center [613, 429] width 7 height 7
click at [534, 560] on span at bounding box center [527, 560] width 29 height 16
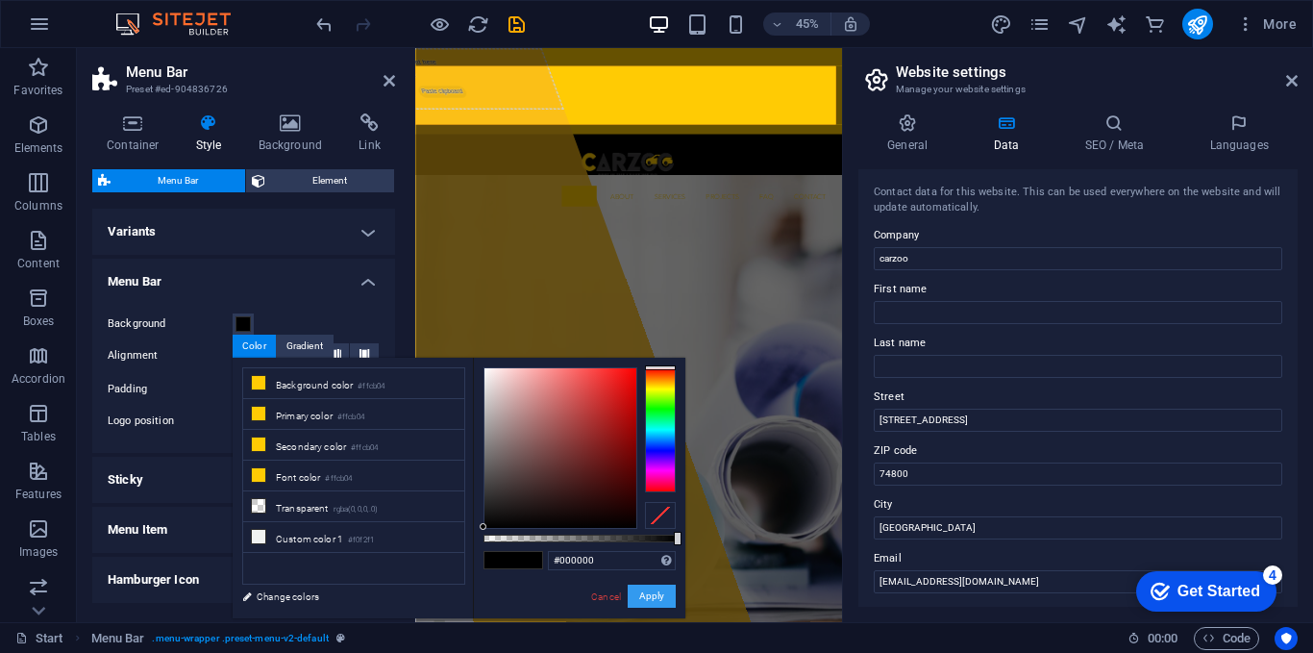
click at [662, 599] on button "Apply" at bounding box center [652, 595] width 48 height 23
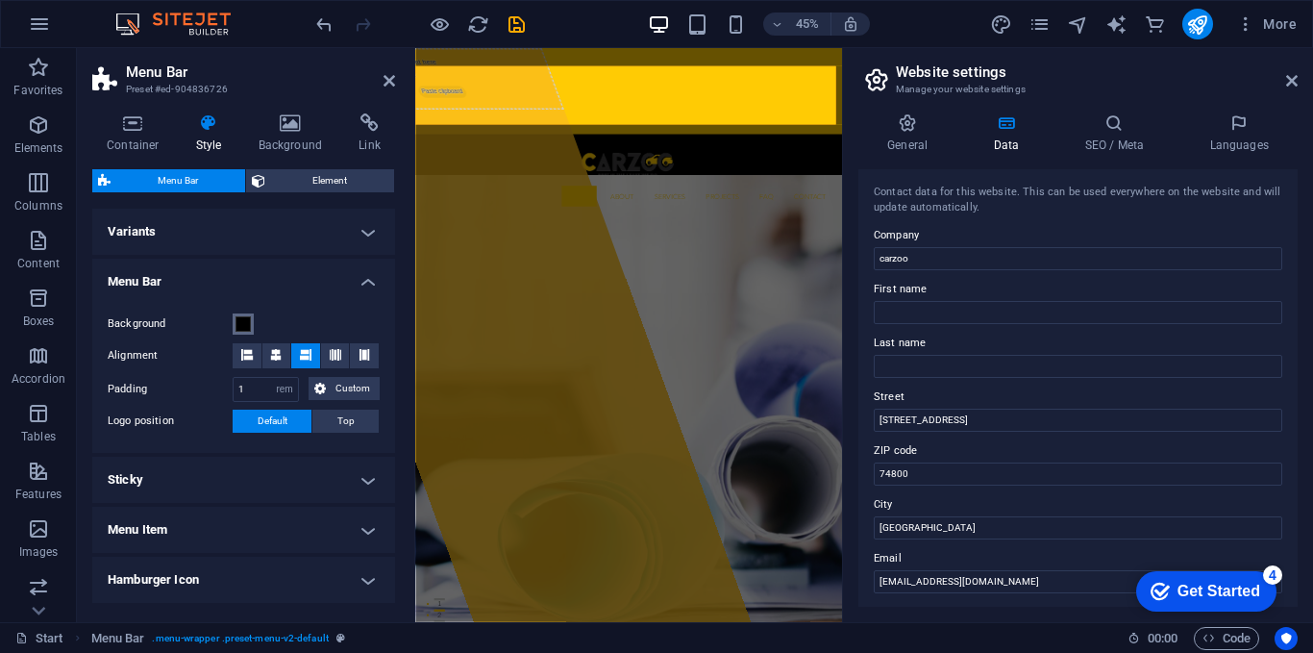
click at [244, 323] on span at bounding box center [243, 323] width 15 height 15
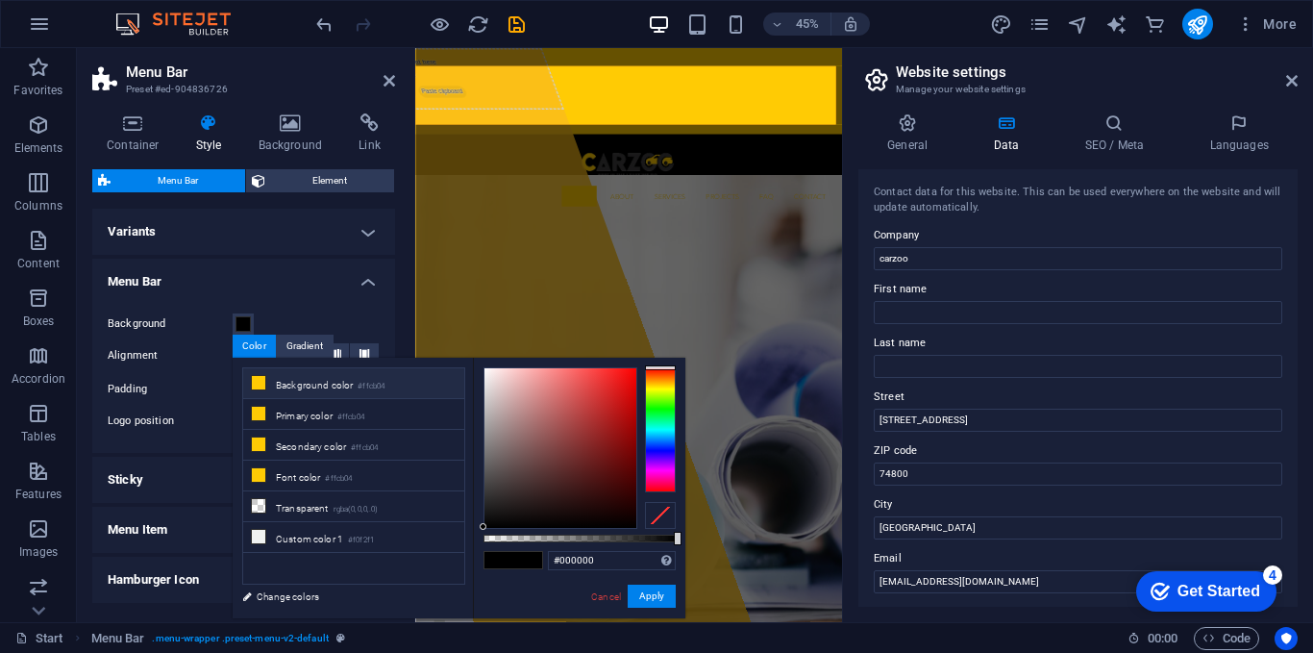
click at [401, 386] on li "Background color #ffcb04" at bounding box center [353, 383] width 221 height 31
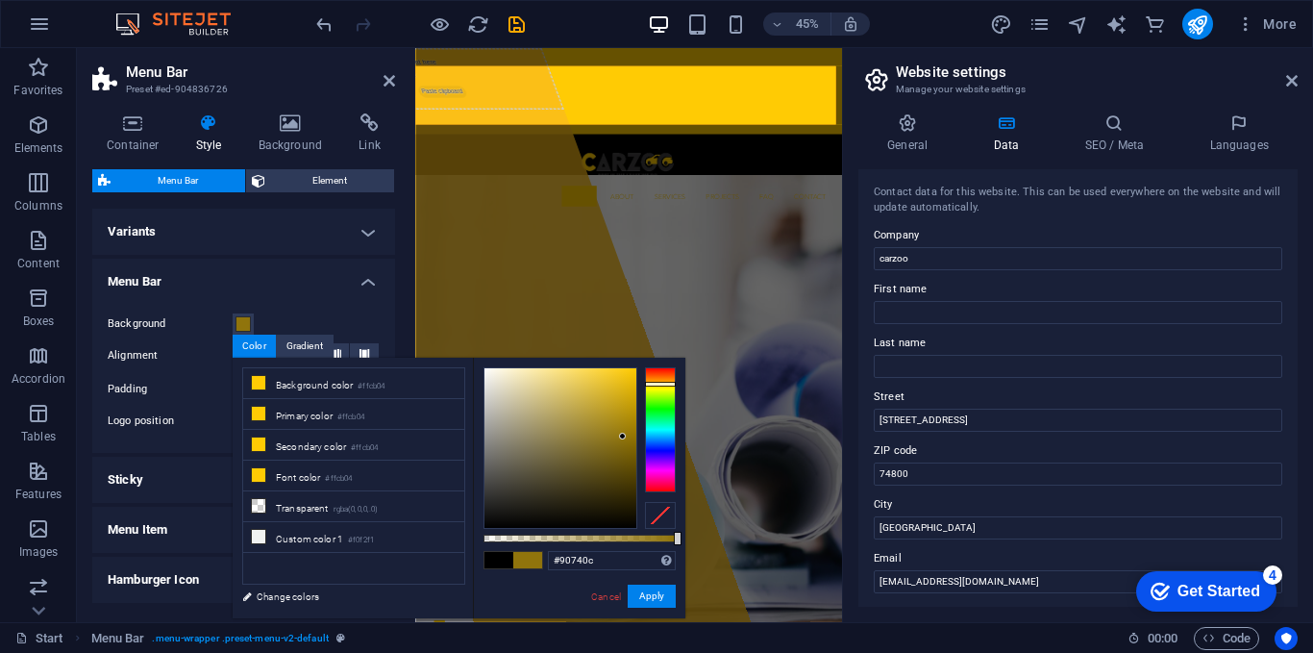
drag, startPoint x: 631, startPoint y: 364, endPoint x: 623, endPoint y: 436, distance: 72.5
click at [623, 436] on div at bounding box center [622, 436] width 7 height 7
click at [658, 584] on button "Apply" at bounding box center [652, 595] width 48 height 23
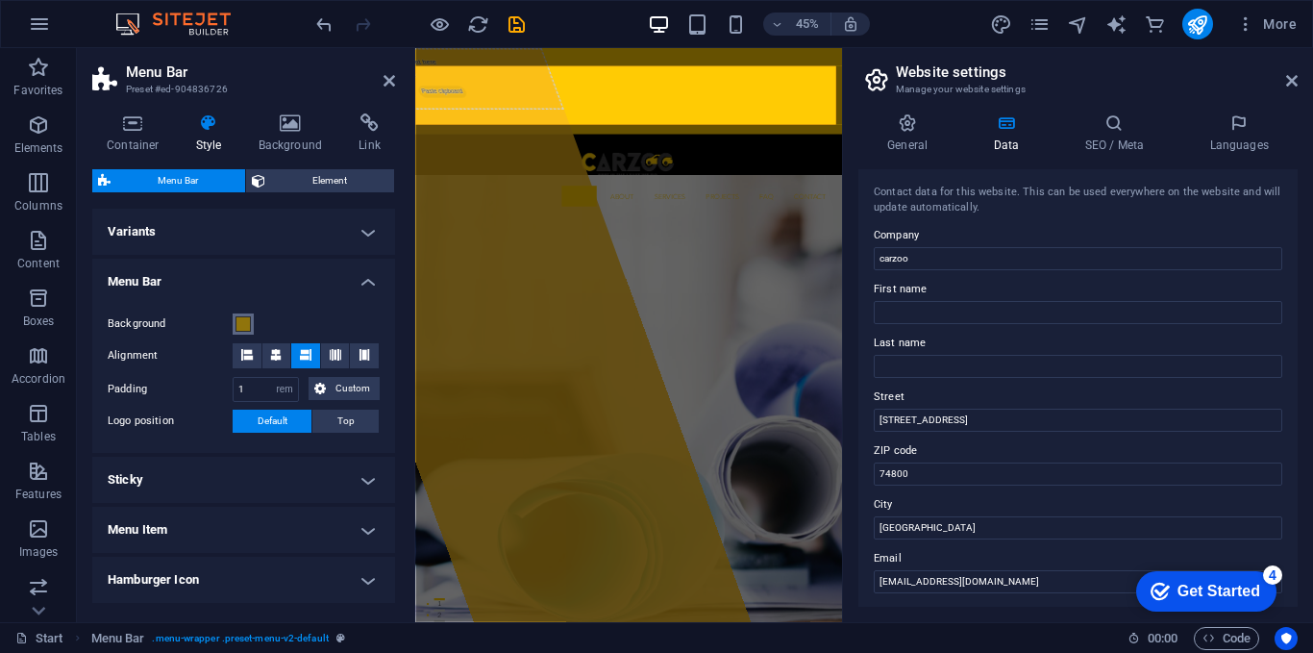
click at [250, 321] on span at bounding box center [243, 323] width 15 height 15
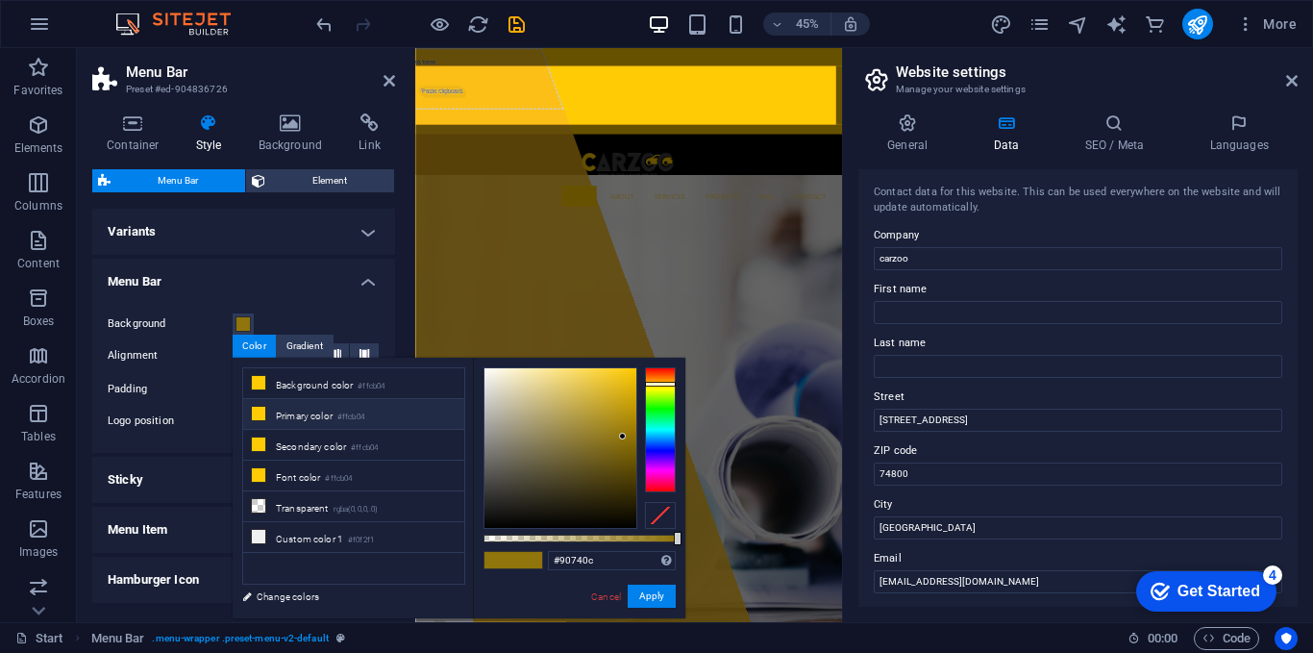
click at [335, 410] on li "Primary color #ffcb04" at bounding box center [353, 414] width 221 height 31
type input "#b6961b"
click at [613, 412] on div at bounding box center [561, 448] width 152 height 160
click at [659, 599] on button "Apply" at bounding box center [652, 595] width 48 height 23
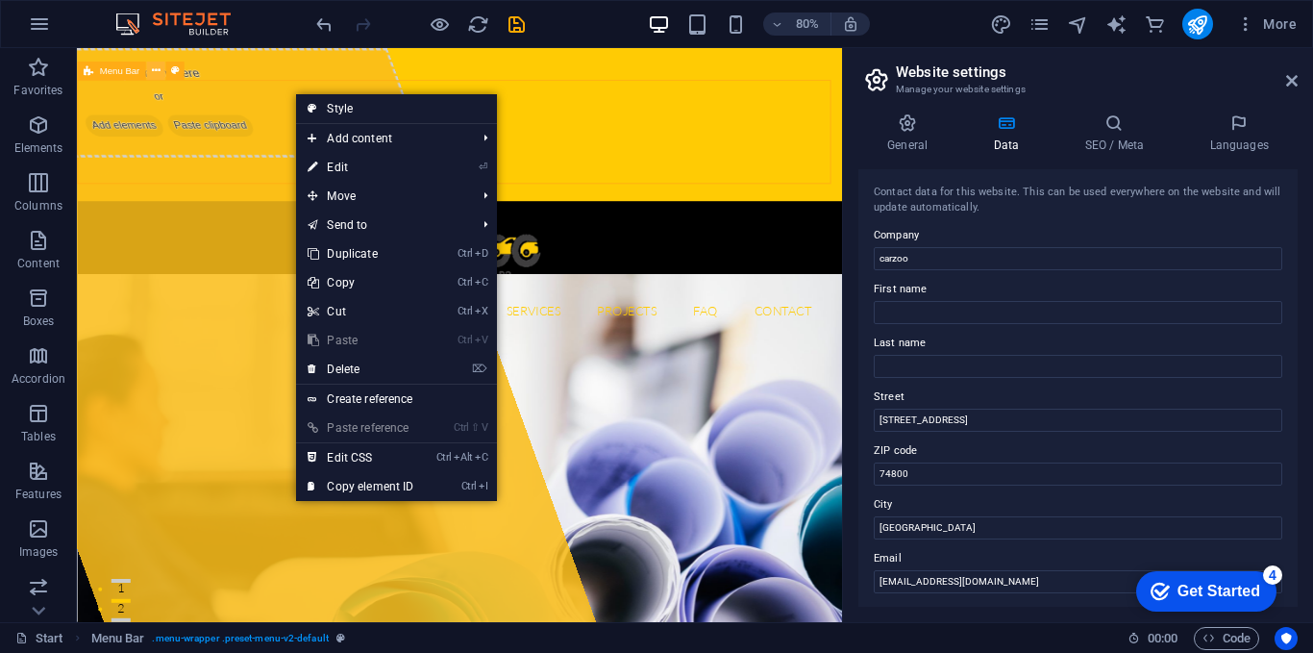
click at [152, 68] on icon at bounding box center [155, 70] width 9 height 16
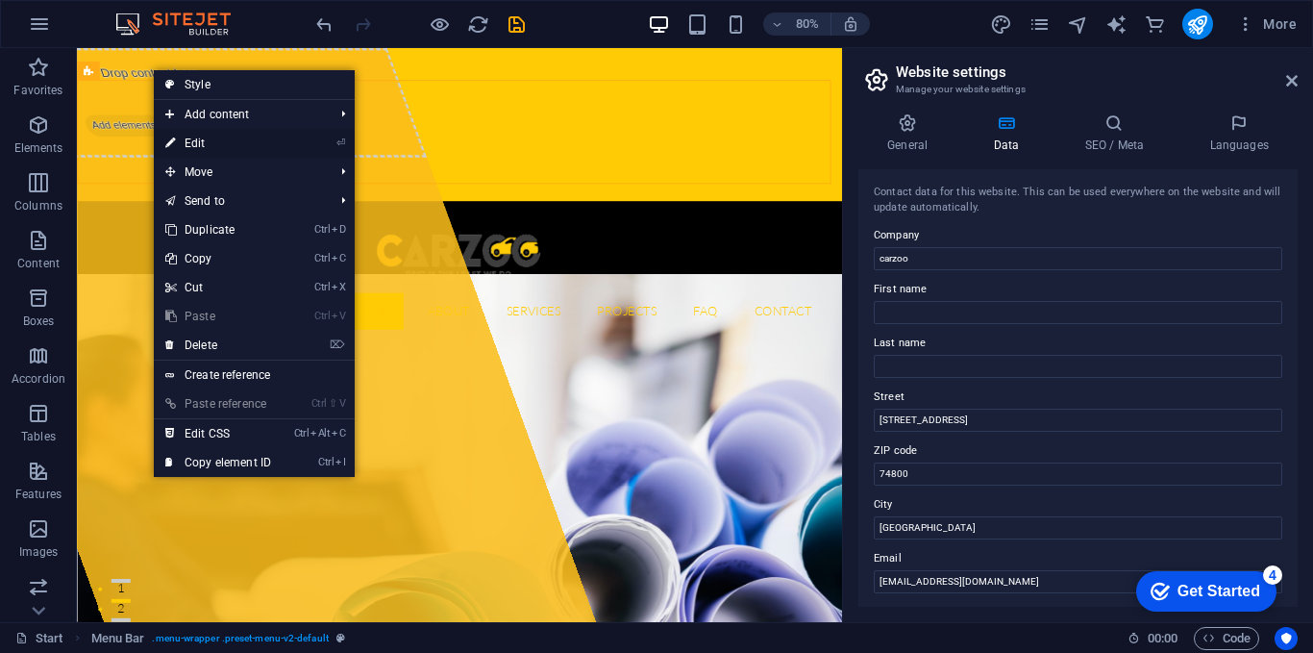
click at [222, 147] on link "⏎ Edit" at bounding box center [218, 143] width 129 height 29
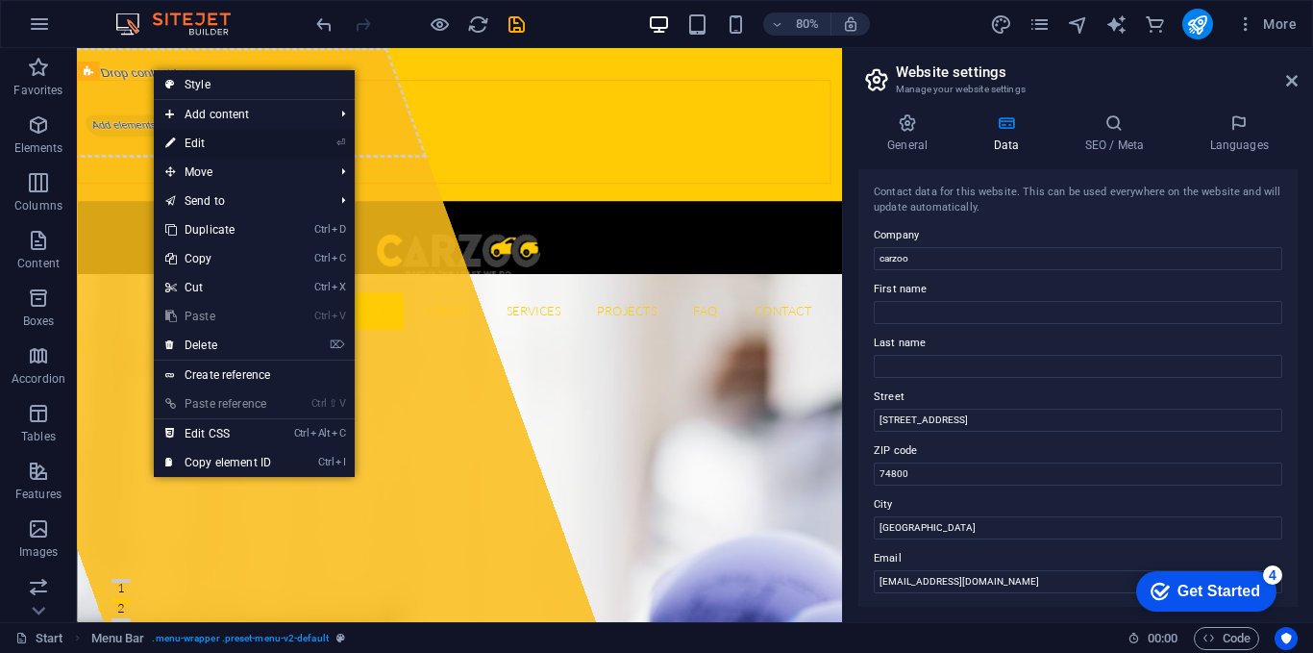
select select "rem"
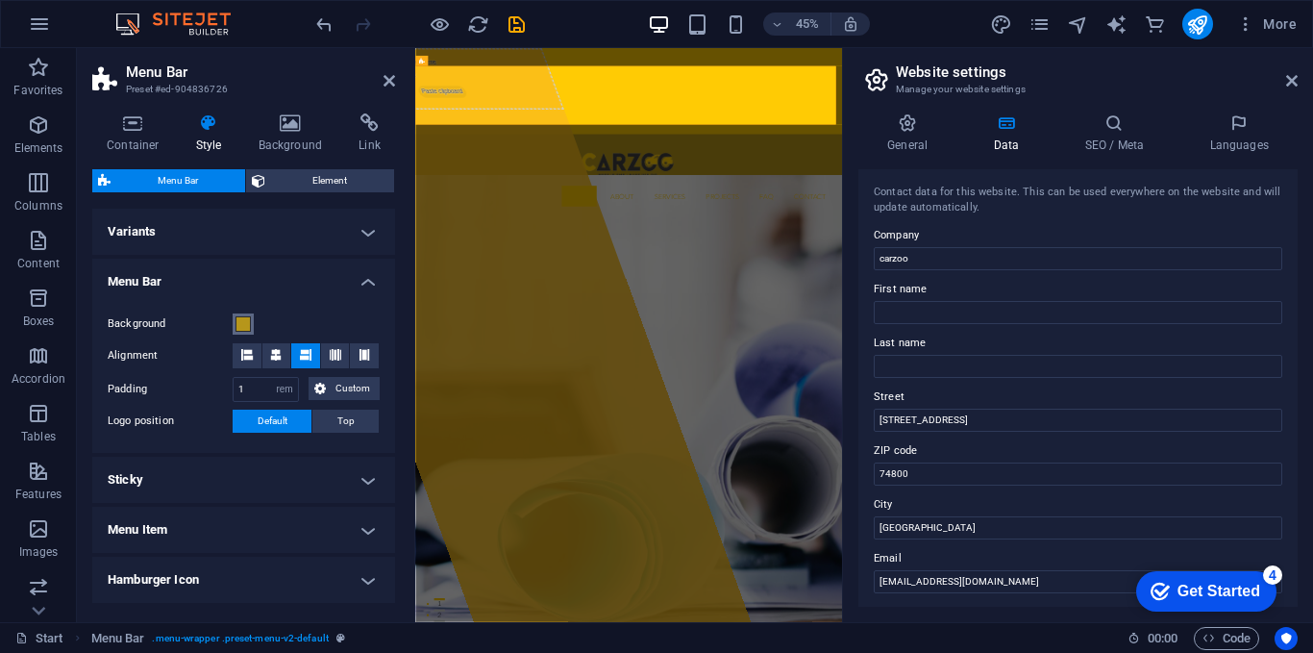
click at [252, 319] on button "Background" at bounding box center [243, 323] width 21 height 21
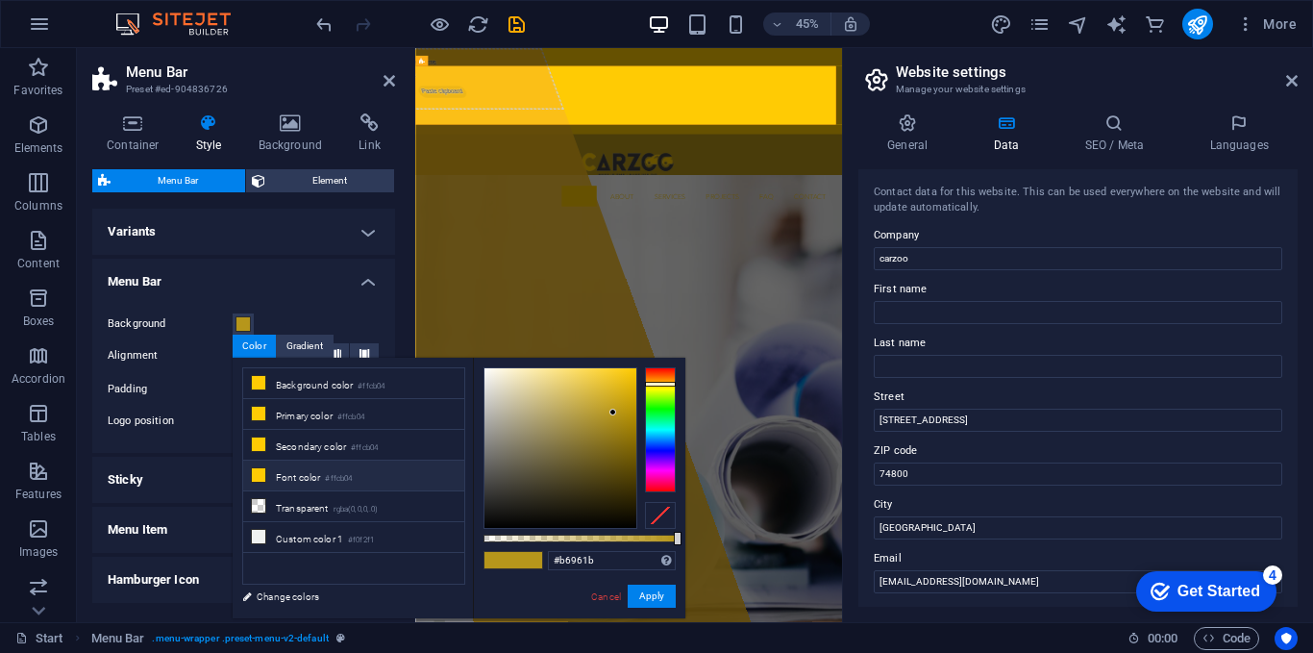
click at [307, 461] on li "Font color #ffcb04" at bounding box center [353, 475] width 221 height 31
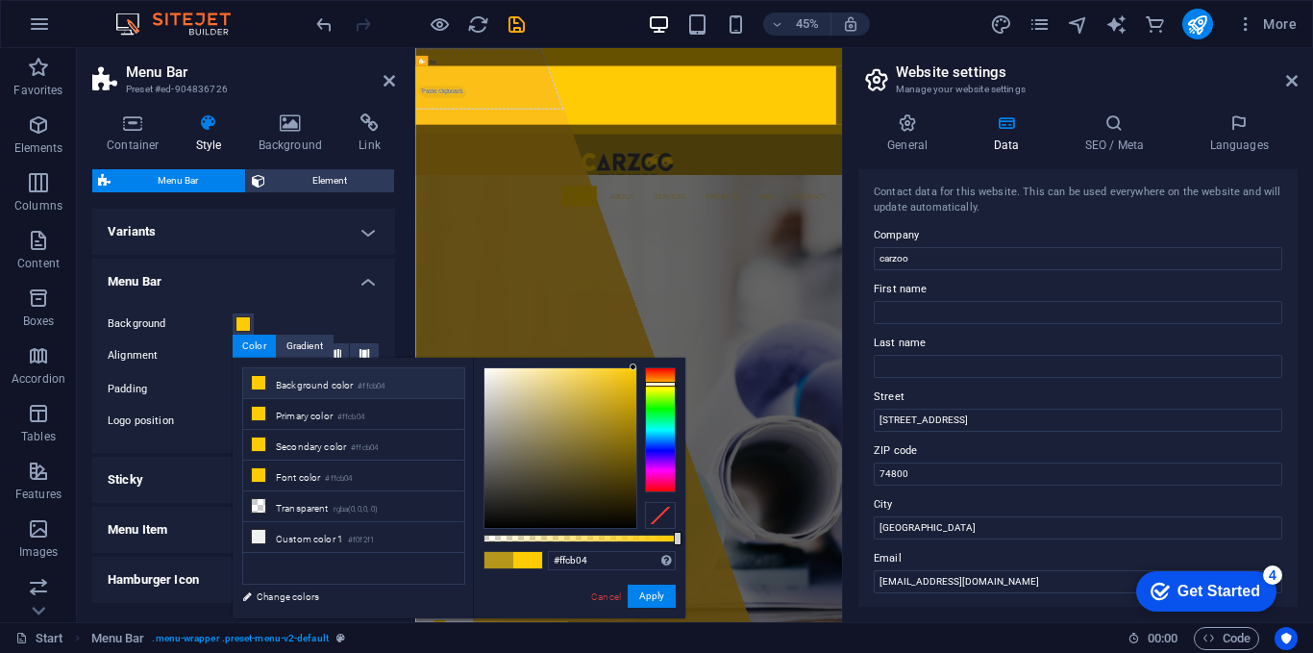
type input "#020200"
click at [626, 525] on div at bounding box center [561, 448] width 152 height 160
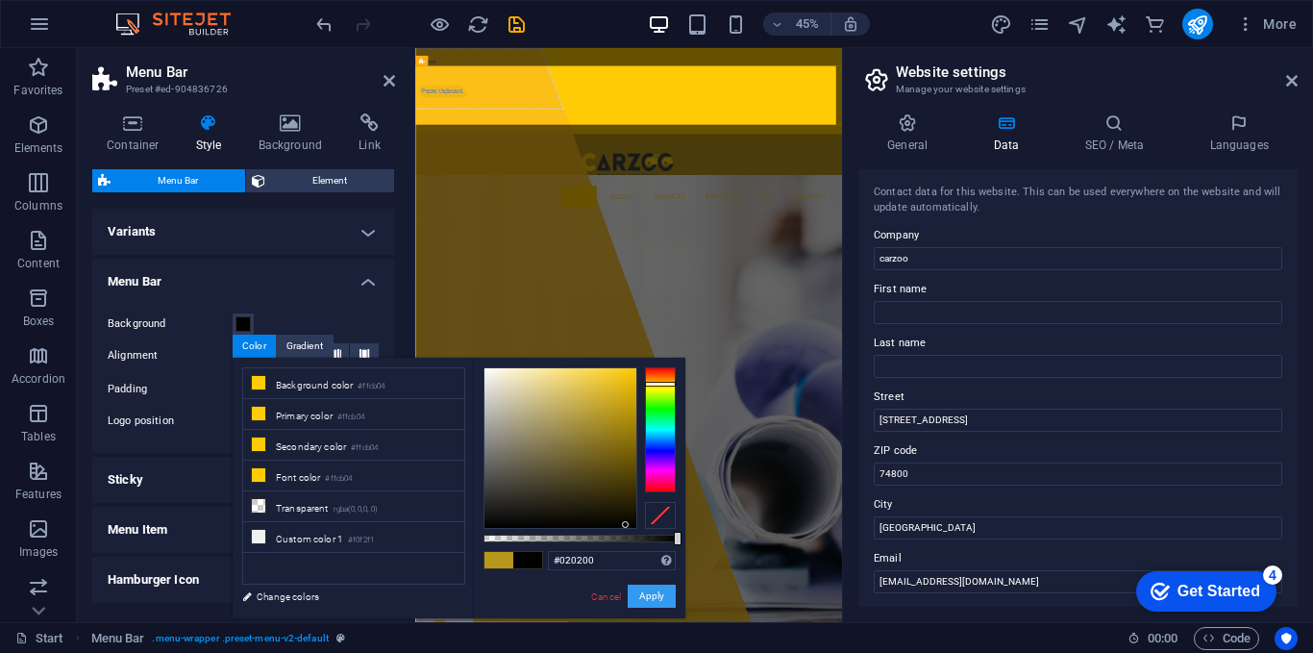
click at [659, 596] on button "Apply" at bounding box center [652, 595] width 48 height 23
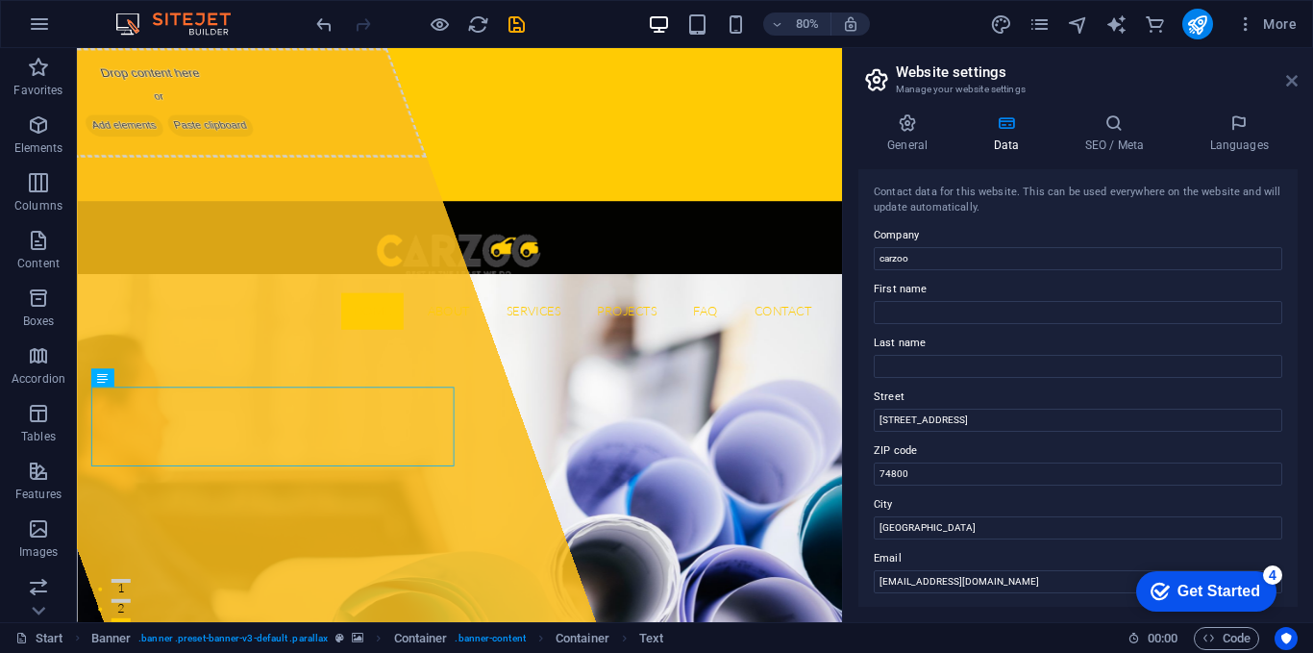
click at [1286, 80] on icon at bounding box center [1292, 80] width 12 height 15
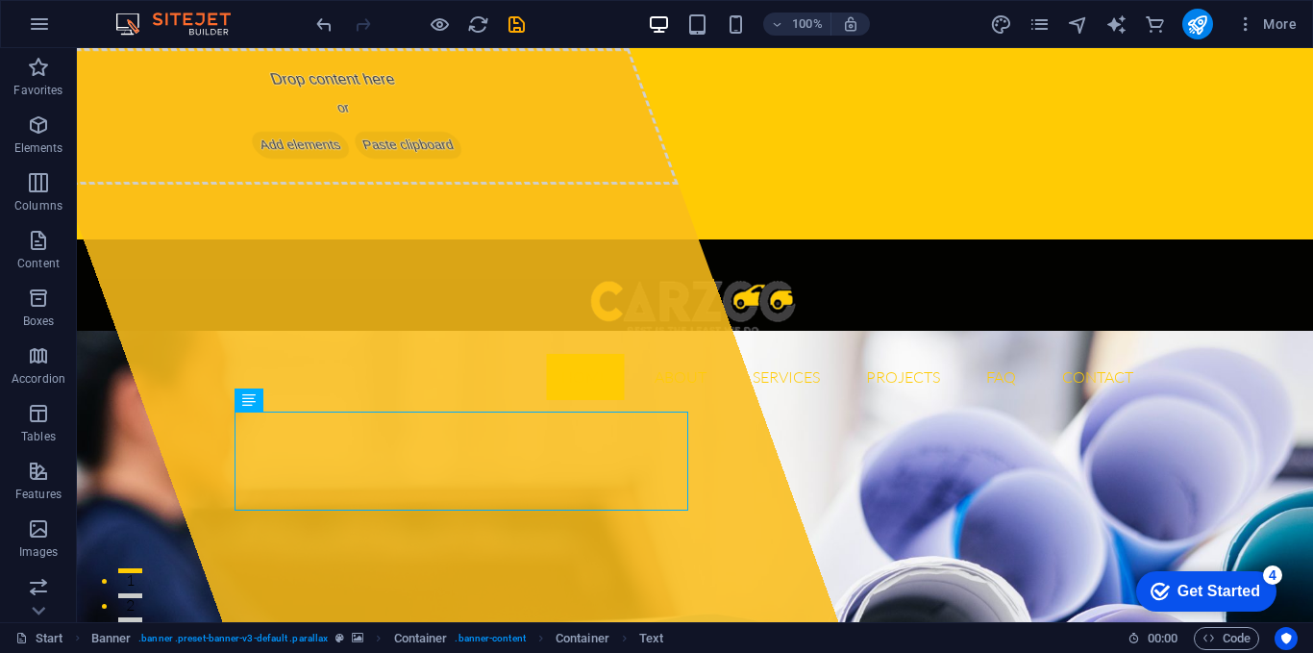
click at [1252, 590] on div "Get Started" at bounding box center [1219, 591] width 83 height 17
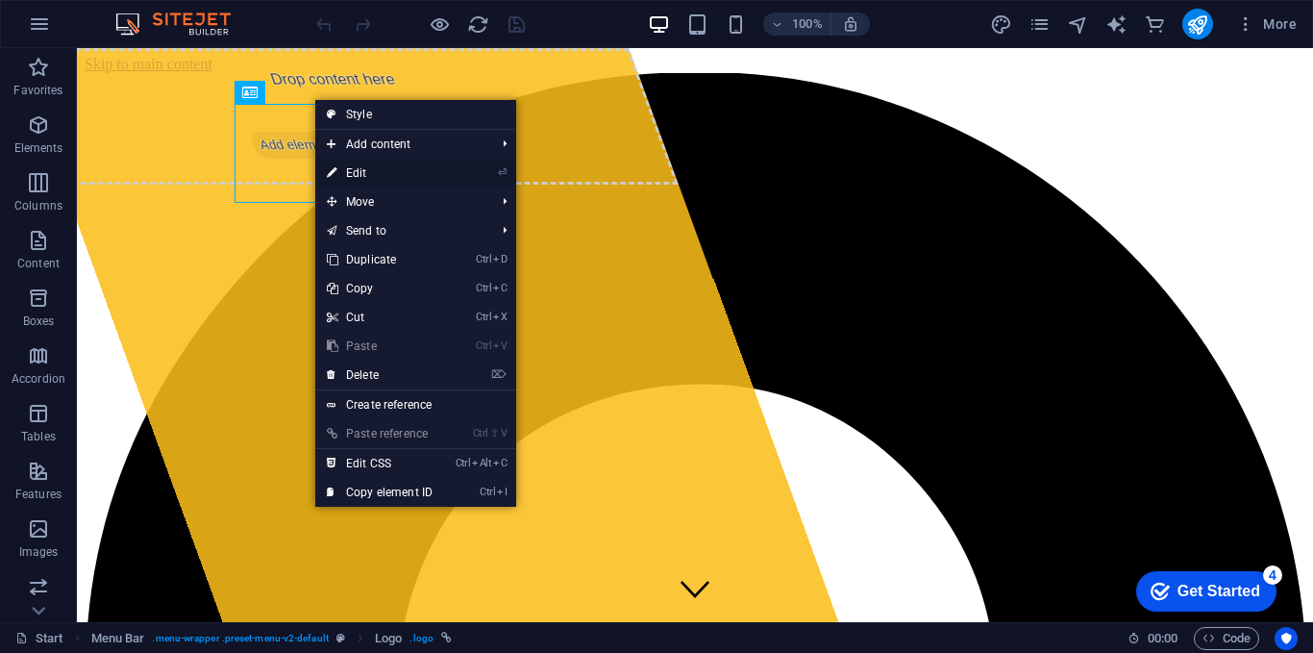
select select "px"
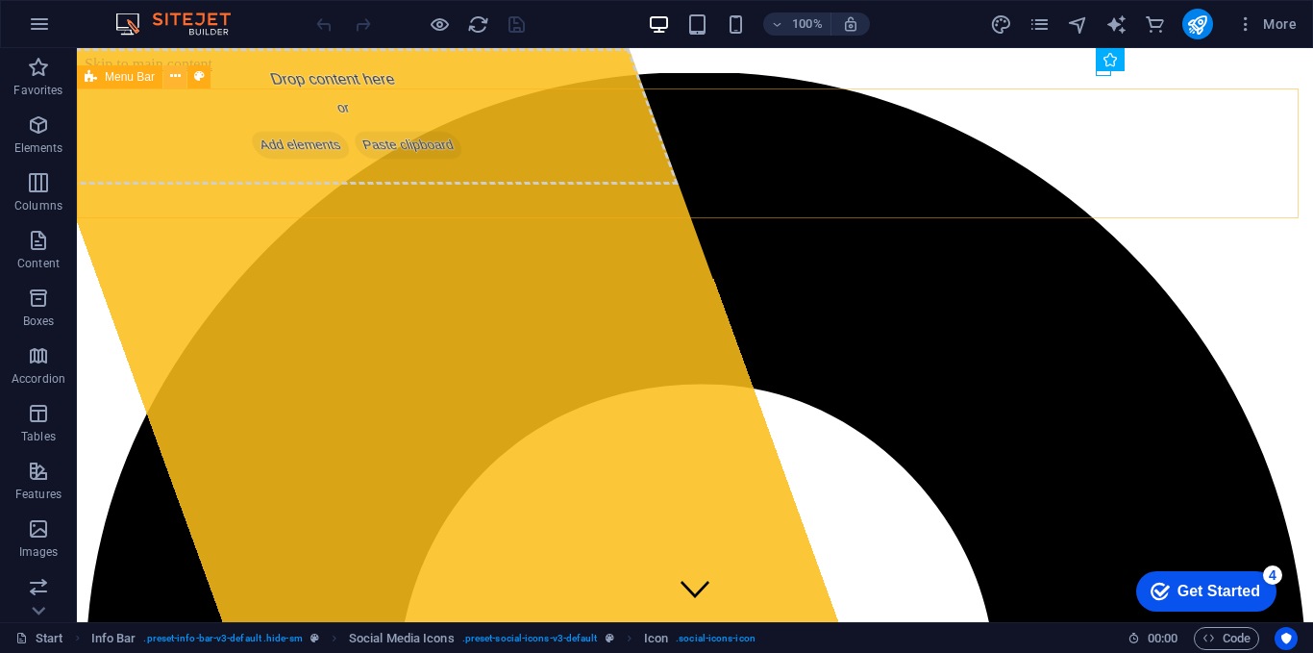
click at [0, 0] on icon at bounding box center [0, 0] width 0 height 0
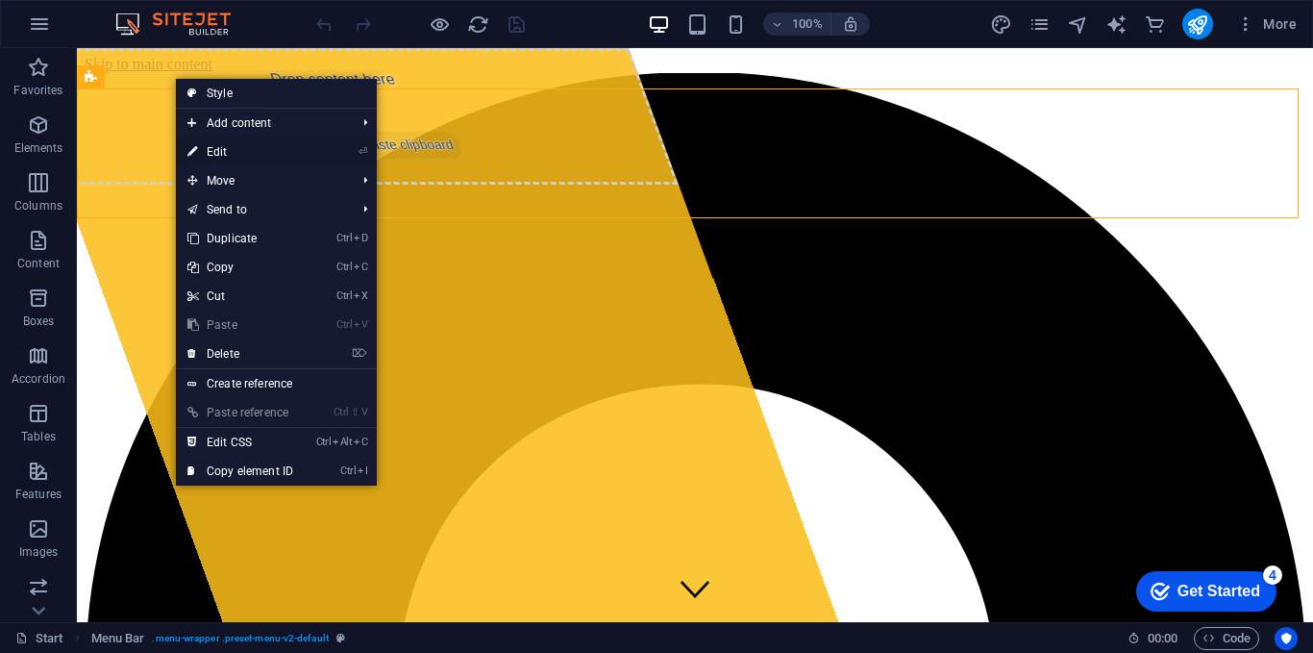
click at [234, 149] on link "⏎ Edit" at bounding box center [240, 151] width 129 height 29
select select "header"
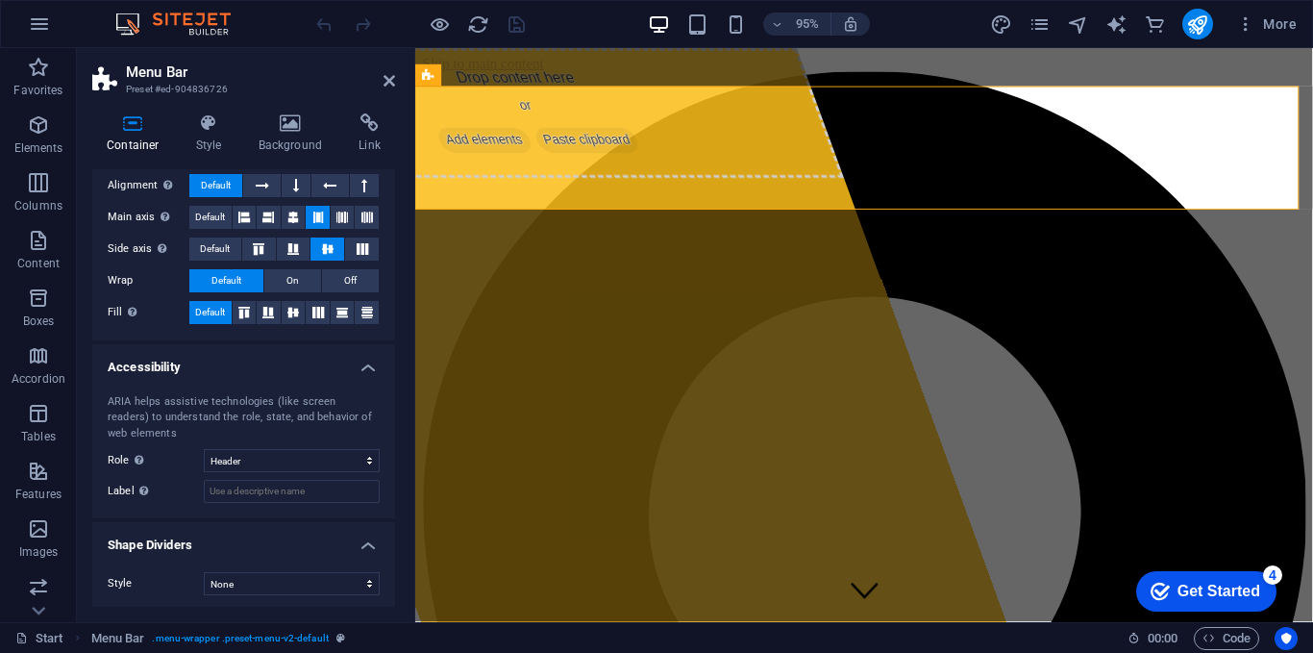
scroll to position [308, 0]
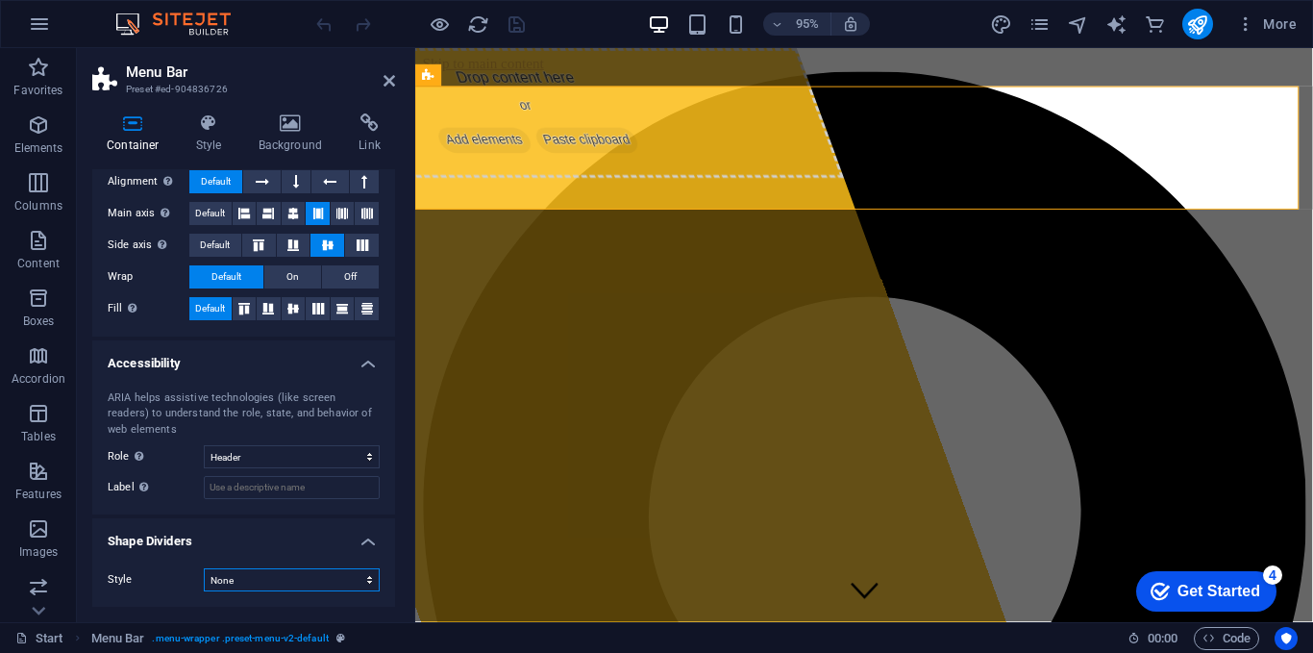
click at [291, 569] on select "None Triangle Square Diagonal Polygon 1 Polygon 2 Zigzag Multiple Zigzags Waves…" at bounding box center [292, 579] width 176 height 23
click at [204, 568] on select "None Triangle Square Diagonal Polygon 1 Polygon 2 Zigzag Multiple Zigzags Waves…" at bounding box center [292, 579] width 176 height 23
click at [291, 573] on select "None Triangle Square Diagonal Polygon 1 Polygon 2 Zigzag Multiple Zigzags Waves…" at bounding box center [292, 579] width 176 height 23
click at [204, 568] on select "None Triangle Square Diagonal Polygon 1 Polygon 2 Zigzag Multiple Zigzags Waves…" at bounding box center [292, 579] width 176 height 23
click at [311, 571] on select "None Triangle Square Diagonal Polygon 1 Polygon 2 Zigzag Multiple Zigzags Waves…" at bounding box center [292, 579] width 176 height 23
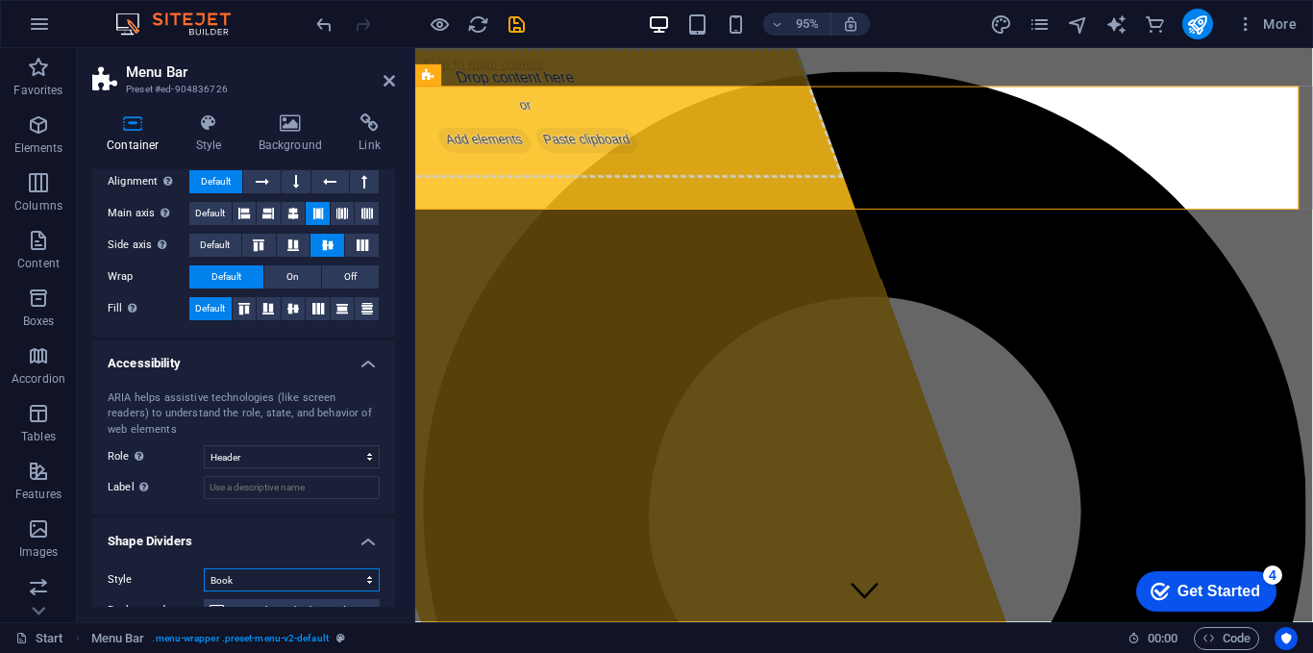
click at [204, 568] on select "None Triangle Square Diagonal Polygon 1 Polygon 2 Zigzag Multiple Zigzags Waves…" at bounding box center [292, 579] width 176 height 23
click at [293, 575] on select "None Triangle Square Diagonal Polygon 1 Polygon 2 Zigzag Multiple Zigzags Waves…" at bounding box center [292, 579] width 176 height 23
select select "none"
click at [204, 568] on select "None Triangle Square Diagonal Polygon 1 Polygon 2 Zigzag Multiple Zigzags Waves…" at bounding box center [292, 579] width 176 height 23
click at [200, 144] on h4 "Style" at bounding box center [213, 133] width 62 height 40
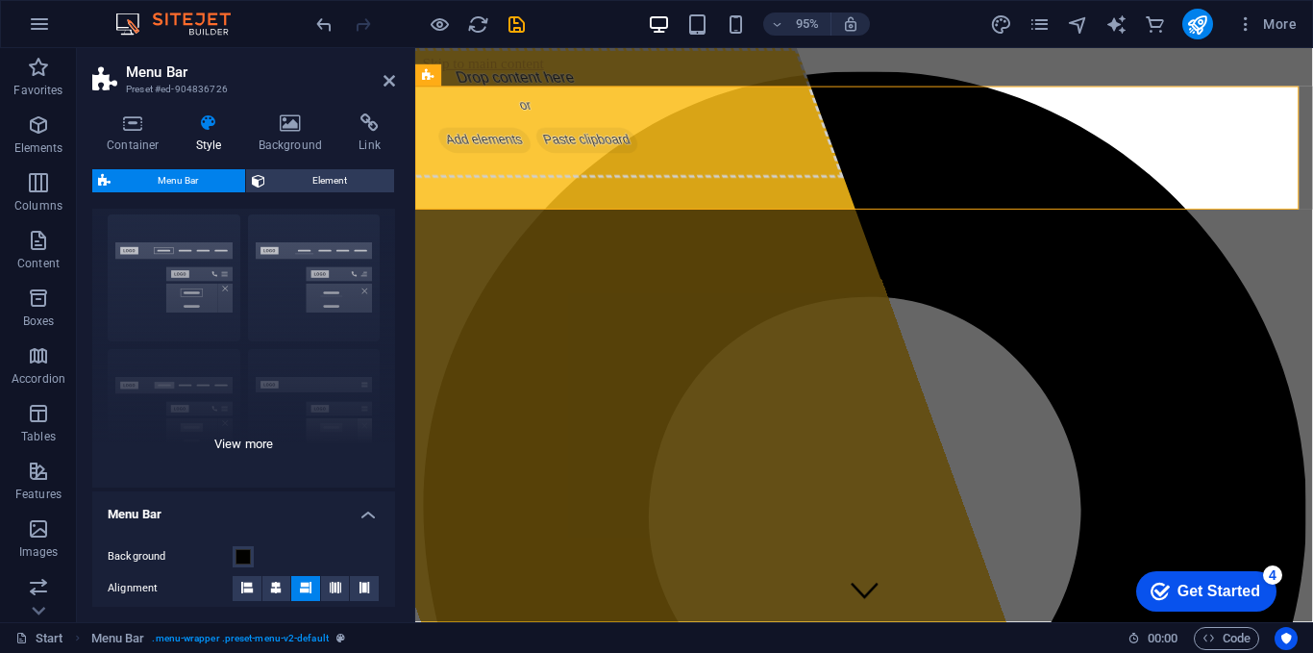
scroll to position [89, 0]
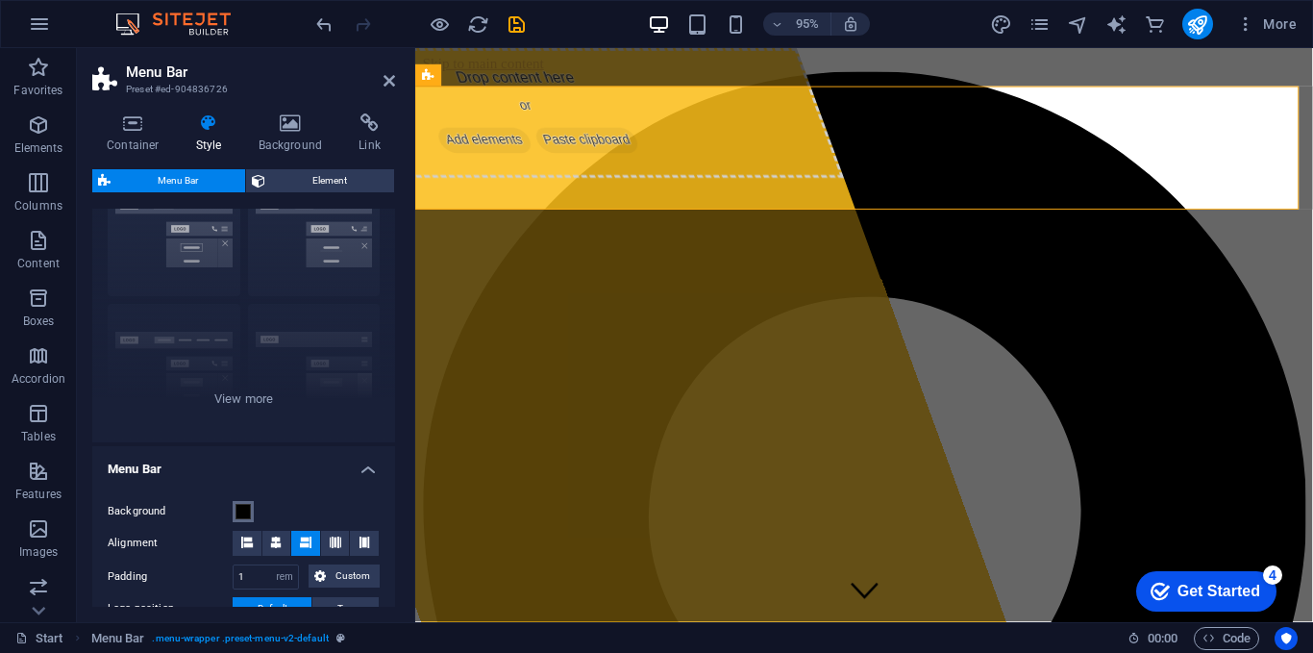
click at [243, 507] on span at bounding box center [243, 511] width 15 height 15
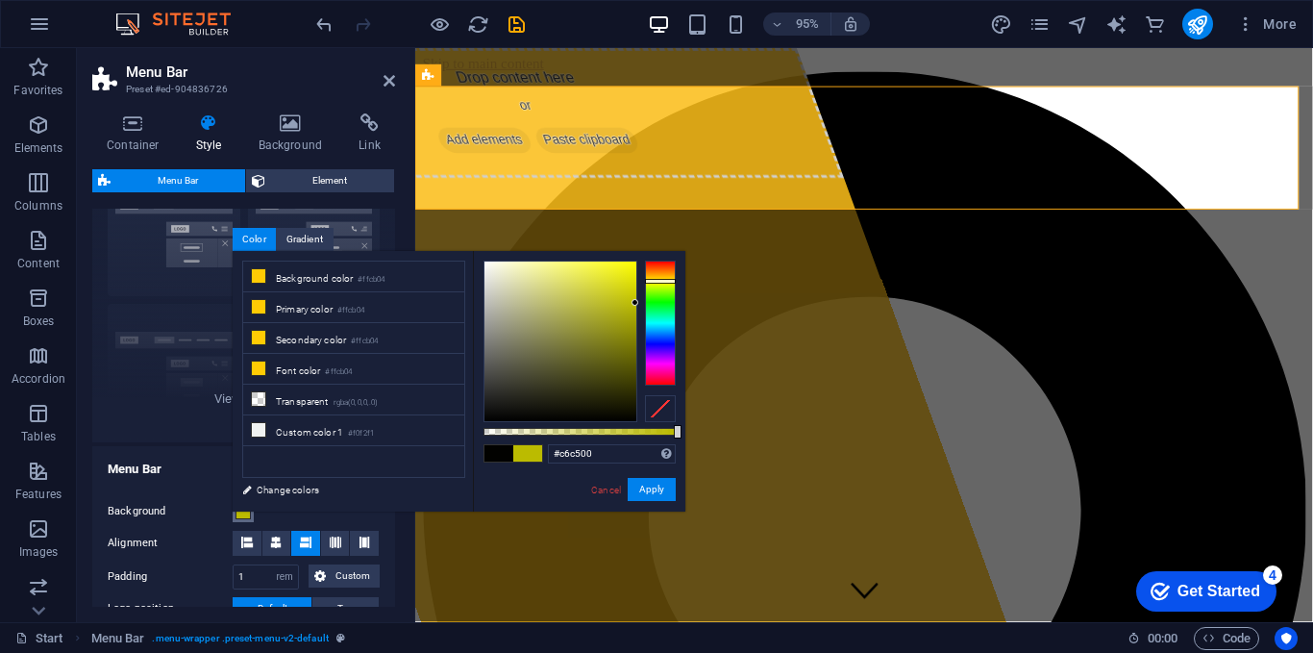
drag, startPoint x: 634, startPoint y: 413, endPoint x: 659, endPoint y: 296, distance: 119.9
click at [659, 296] on div at bounding box center [580, 342] width 192 height 162
type input "#ffffff"
drag, startPoint x: 634, startPoint y: 296, endPoint x: 45, endPoint y: 178, distance: 600.1
click at [459, 217] on body "carzoo Start Favorites Elements Columns Content Boxes Accordion Tables Features…" at bounding box center [656, 326] width 1313 height 653
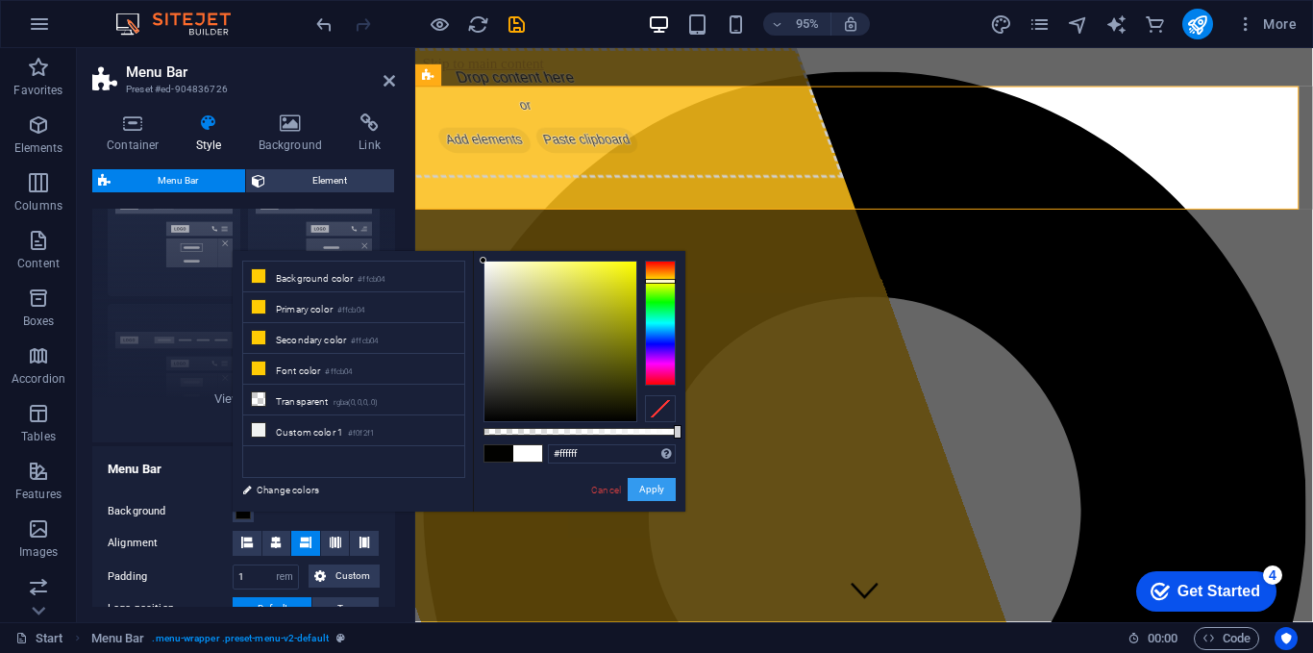
click at [667, 484] on button "Apply" at bounding box center [652, 489] width 48 height 23
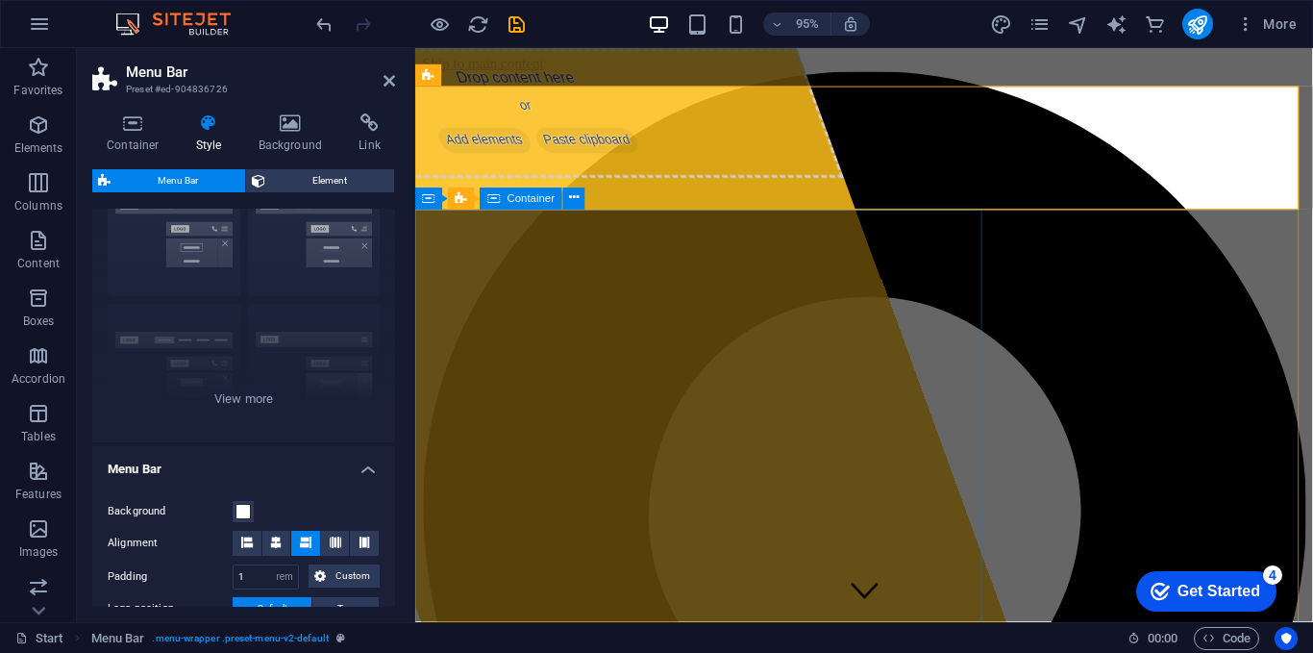
click at [747, 185] on div "Drop content here or Add elements Paste clipboard" at bounding box center [533, 116] width 665 height 137
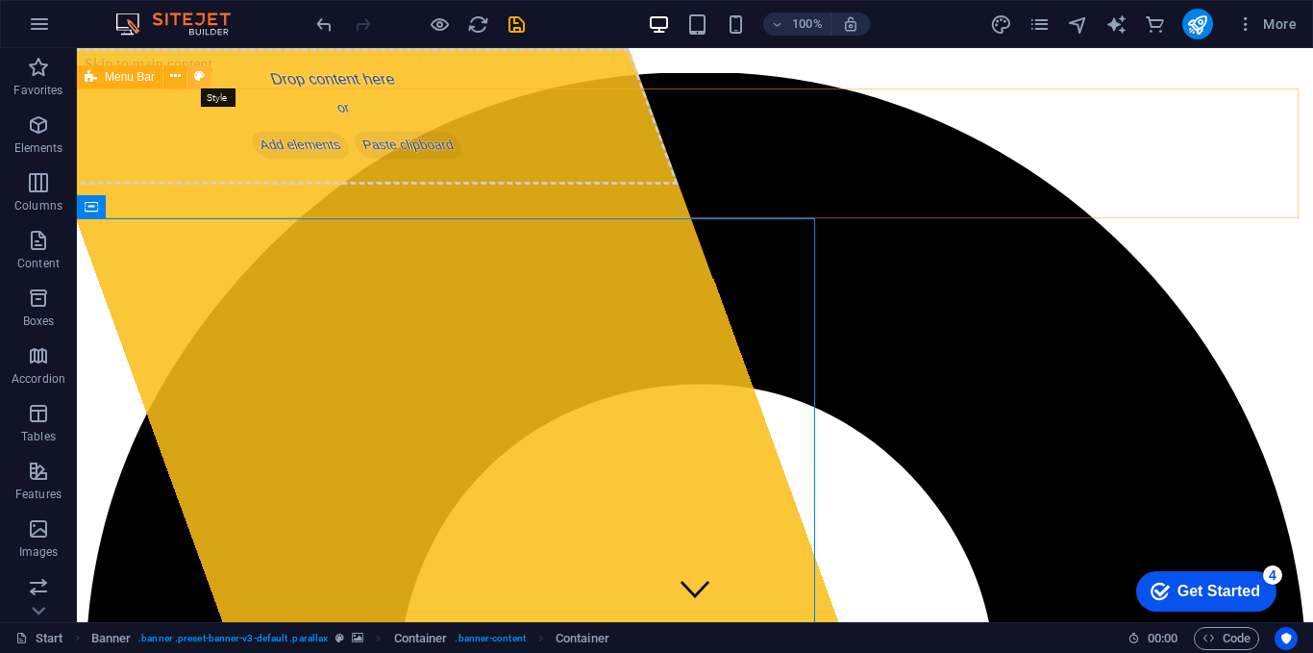
select select "rem"
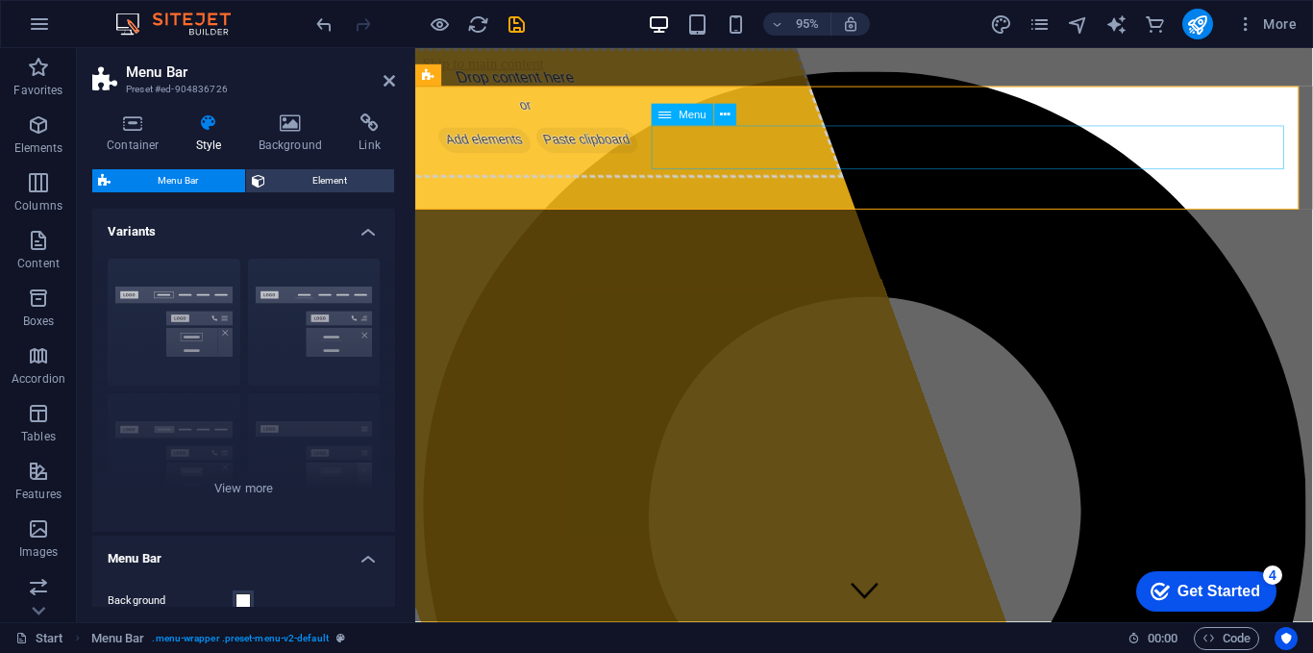
click at [725, 118] on icon at bounding box center [726, 114] width 10 height 19
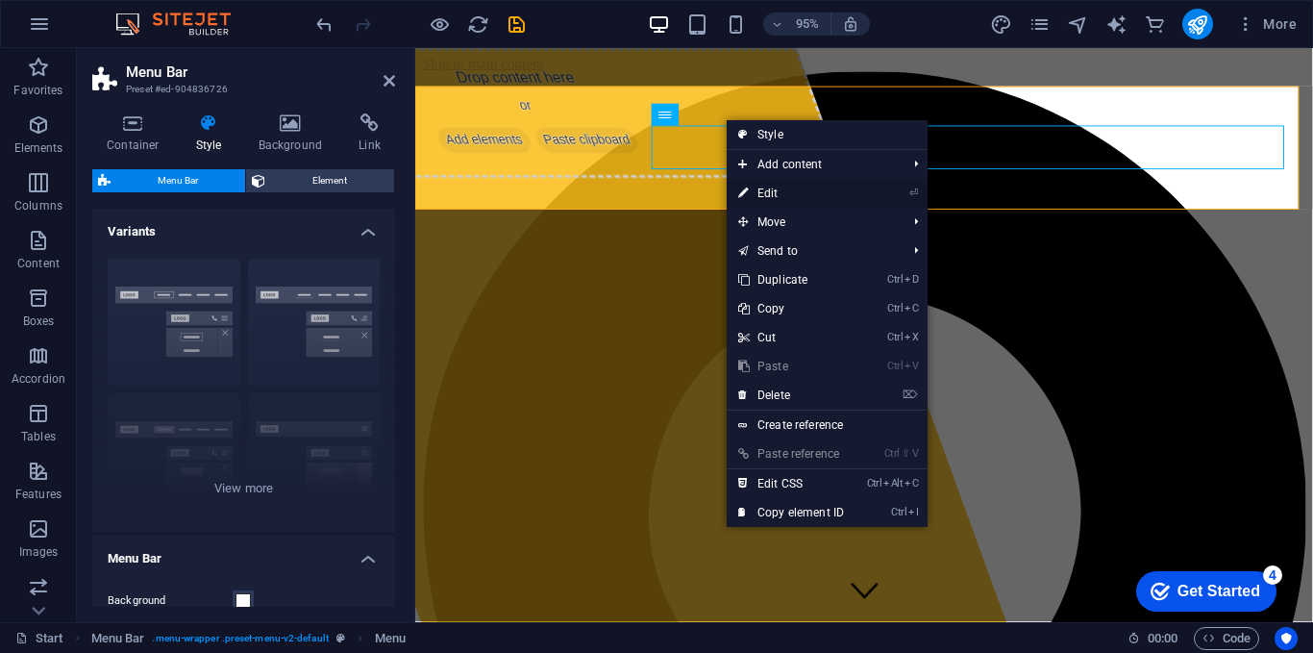
click at [772, 193] on link "⏎ Edit" at bounding box center [791, 193] width 129 height 29
select select
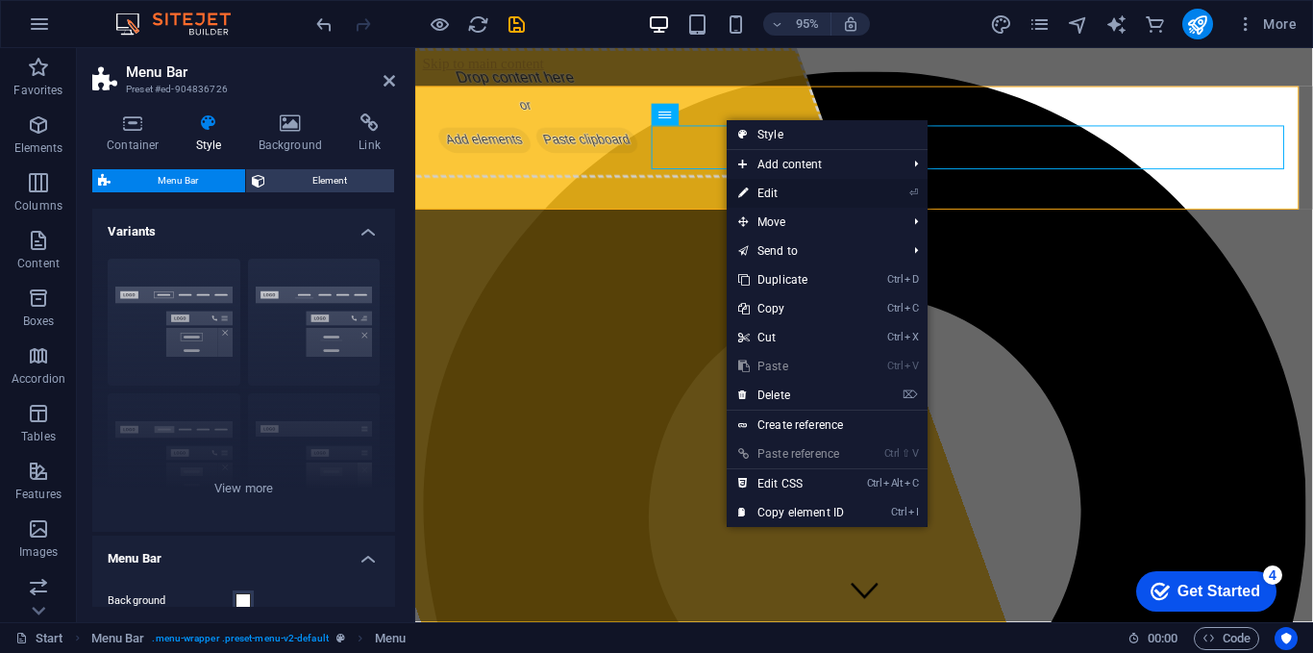
select select
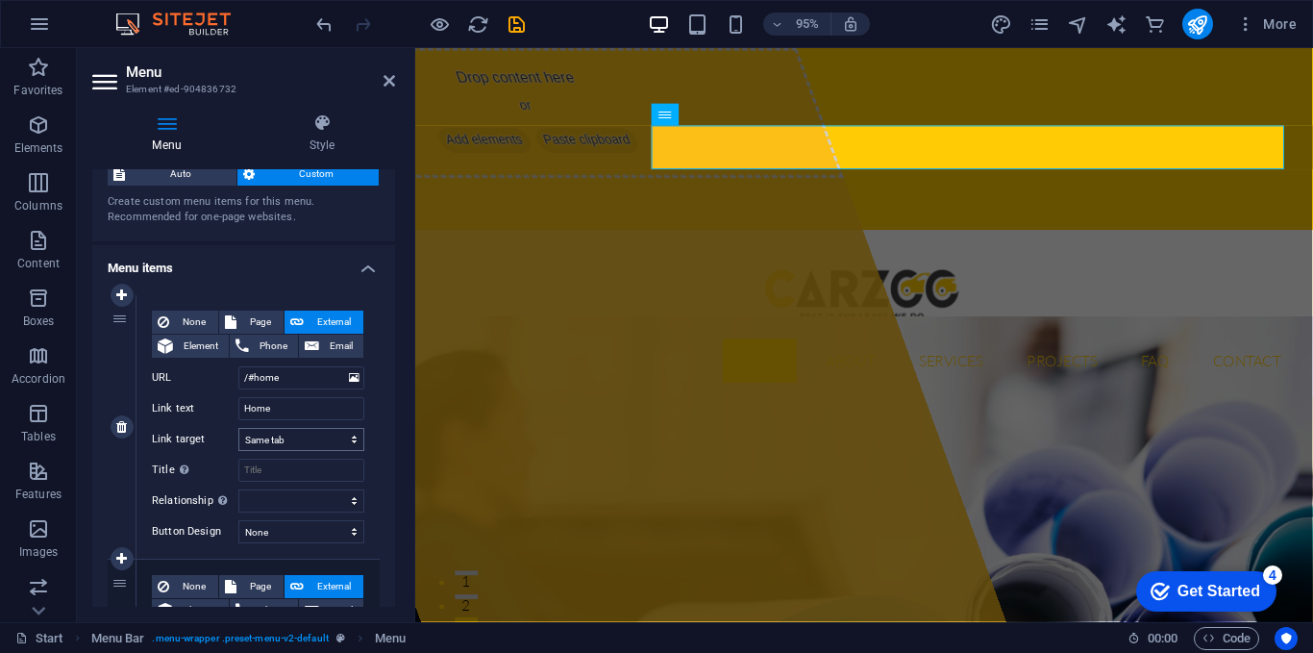
scroll to position [60, 0]
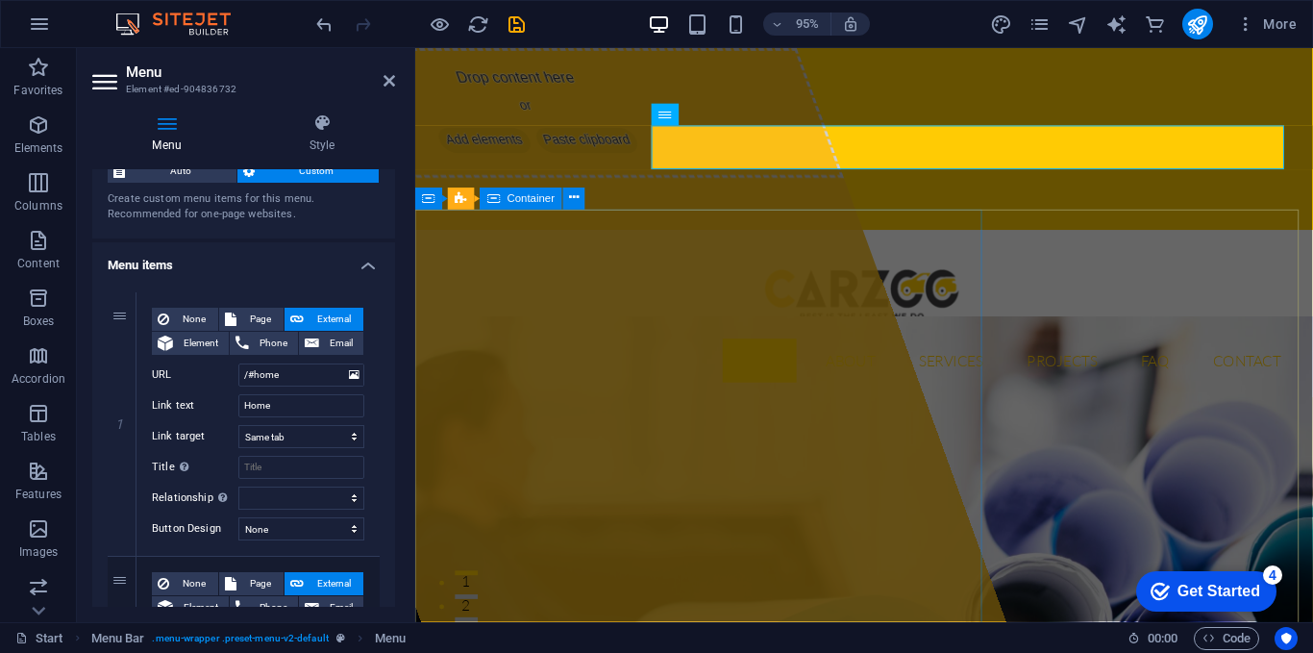
click at [764, 185] on div "Drop content here or Add elements Paste clipboard" at bounding box center [533, 116] width 665 height 137
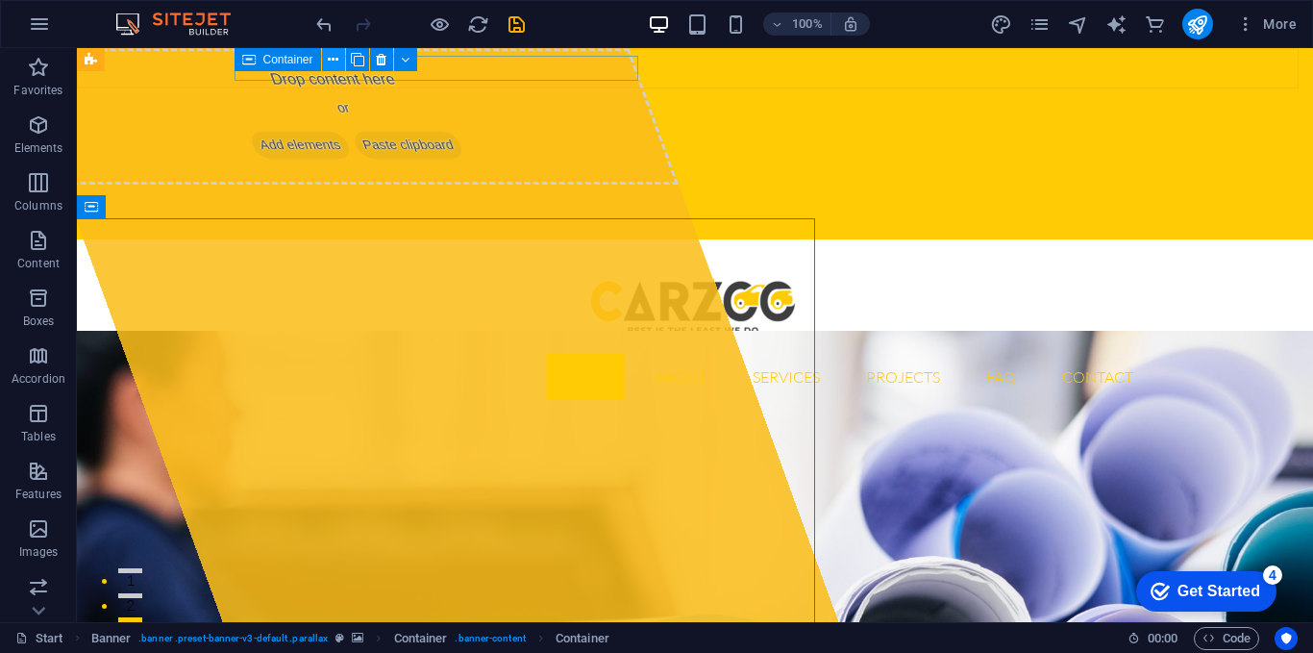
click at [329, 57] on icon at bounding box center [333, 60] width 11 height 20
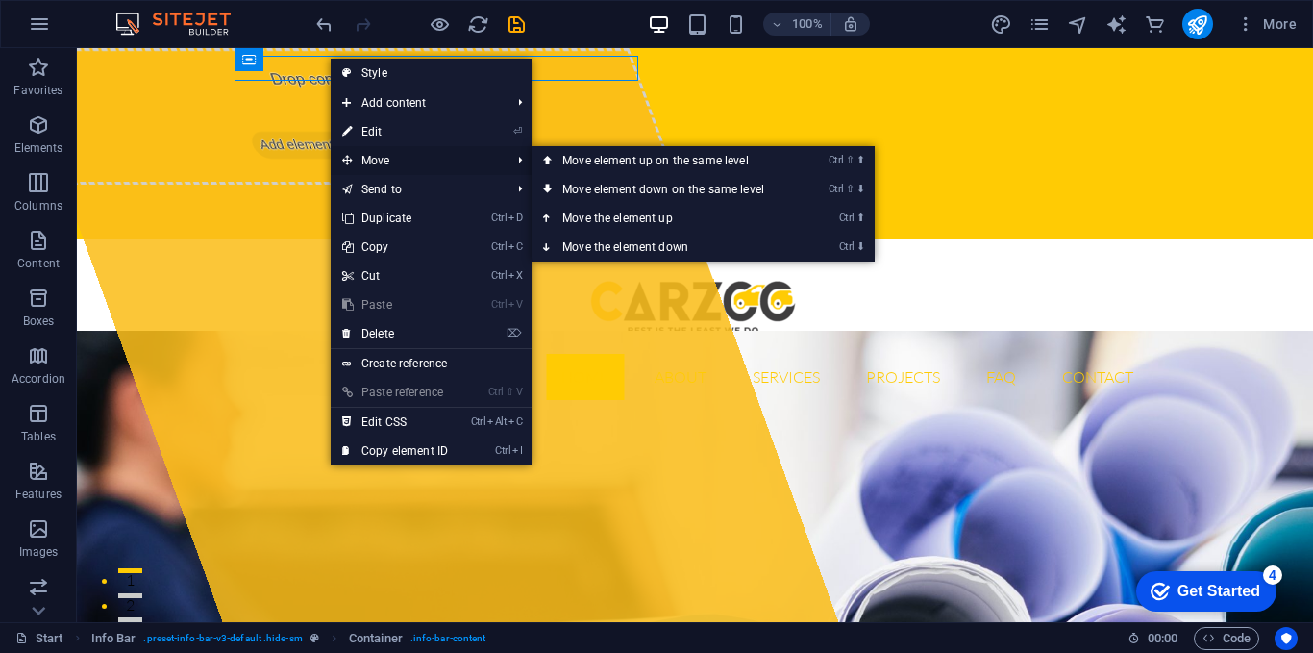
click at [382, 152] on span "Move" at bounding box center [417, 160] width 172 height 29
click at [382, 158] on span "Move" at bounding box center [417, 160] width 172 height 29
click at [640, 239] on link "Ctrl ⬇ Move the element down" at bounding box center [667, 247] width 271 height 29
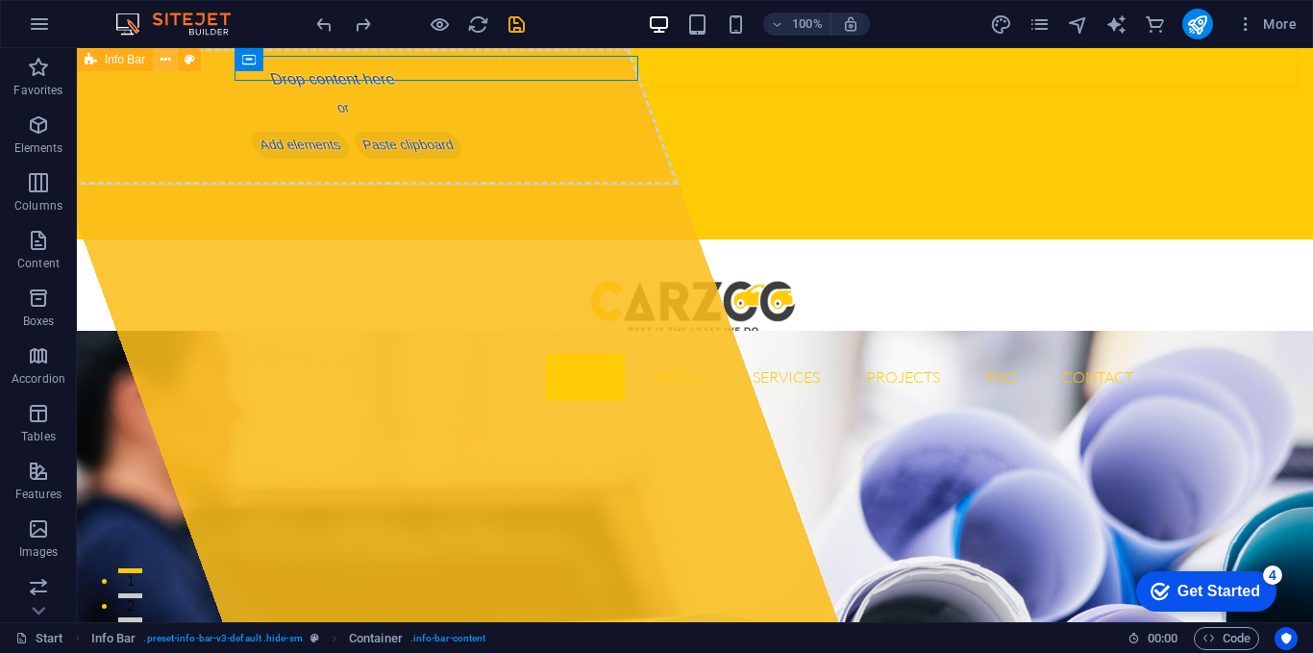
click at [163, 57] on icon at bounding box center [166, 60] width 11 height 20
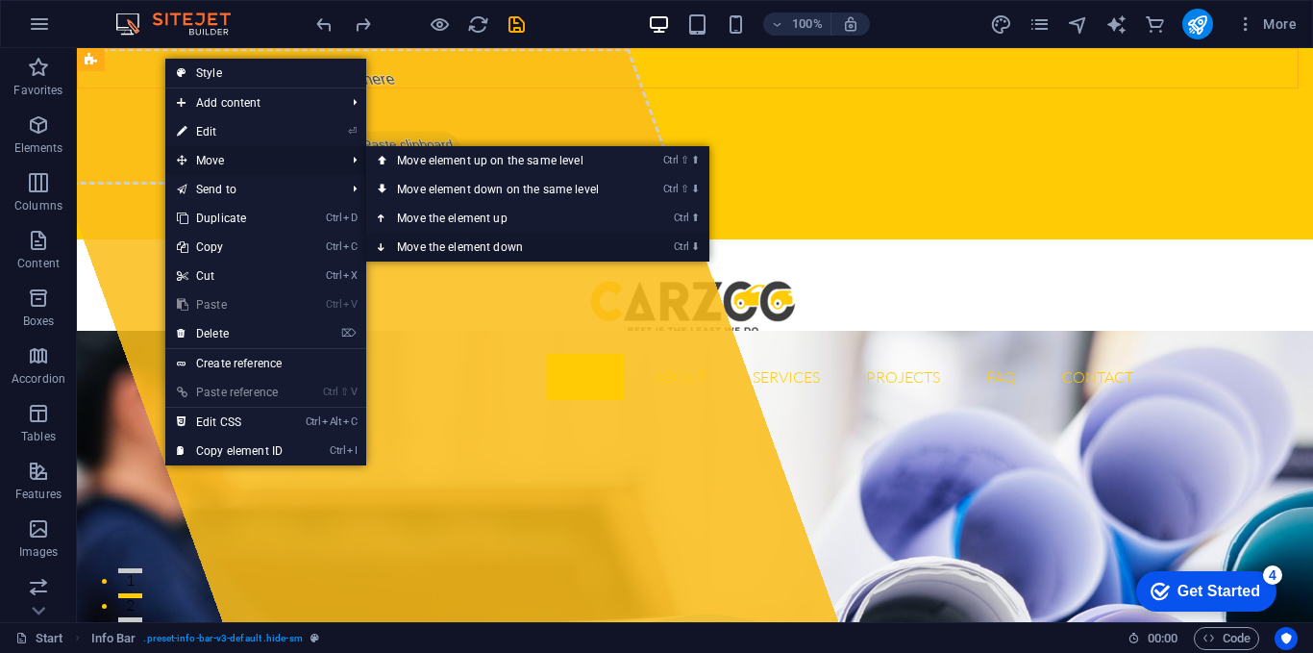
click at [460, 238] on link "Ctrl ⬇ Move the element down" at bounding box center [501, 247] width 271 height 29
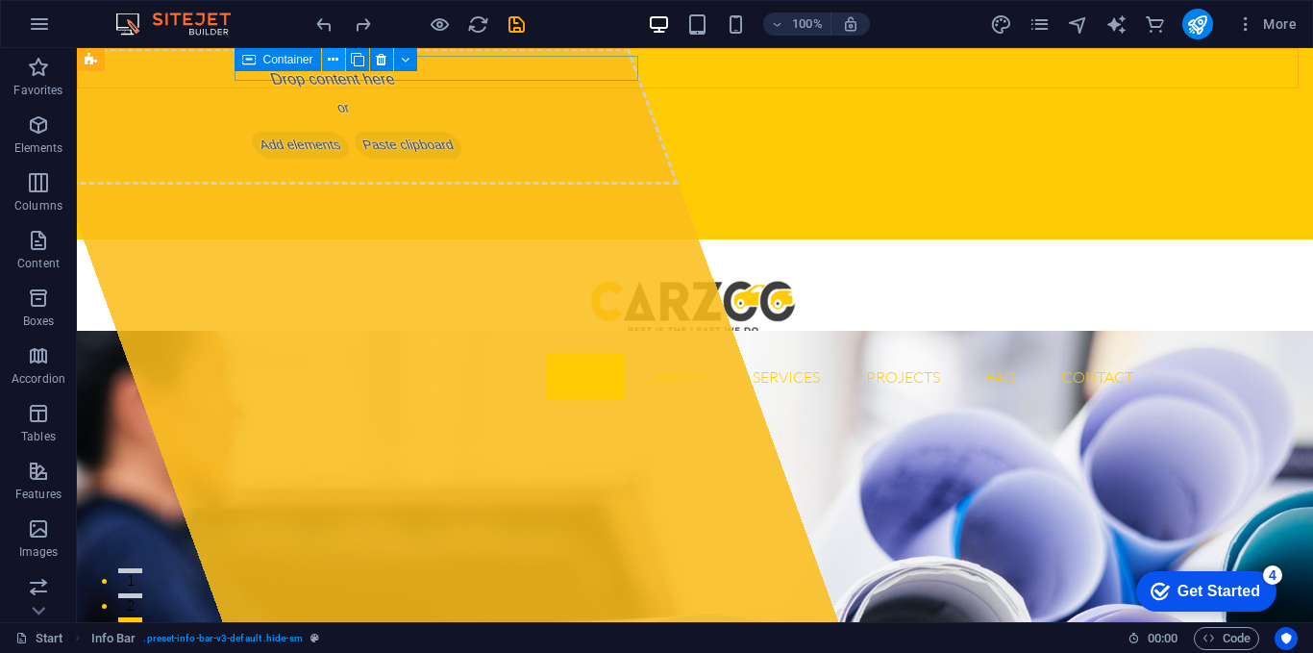
click at [334, 55] on icon at bounding box center [333, 60] width 11 height 20
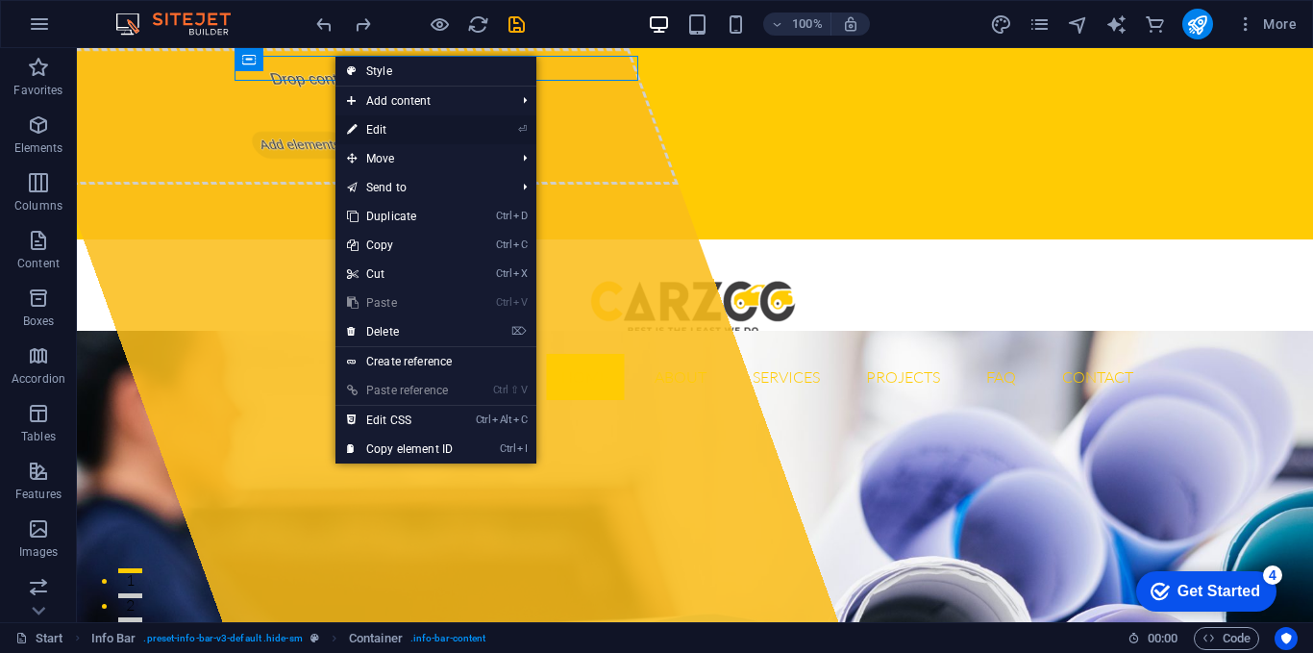
click at [420, 125] on link "⏎ Edit" at bounding box center [400, 129] width 129 height 29
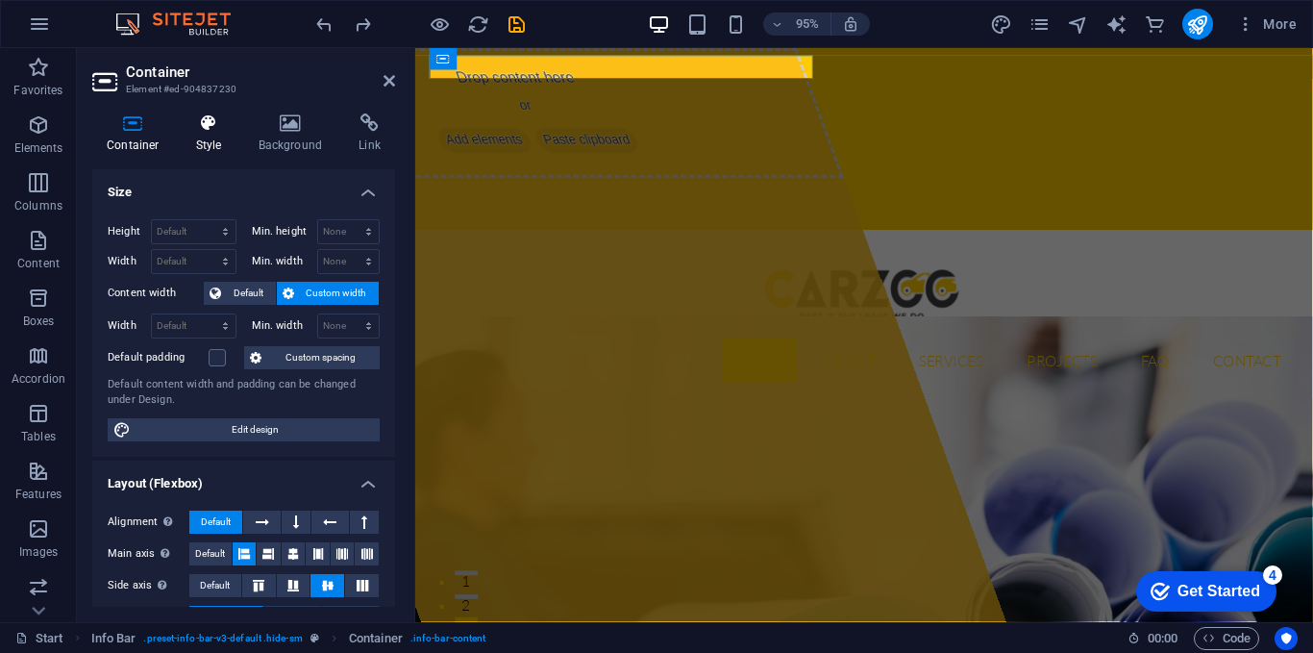
click at [200, 146] on h4 "Style" at bounding box center [213, 133] width 62 height 40
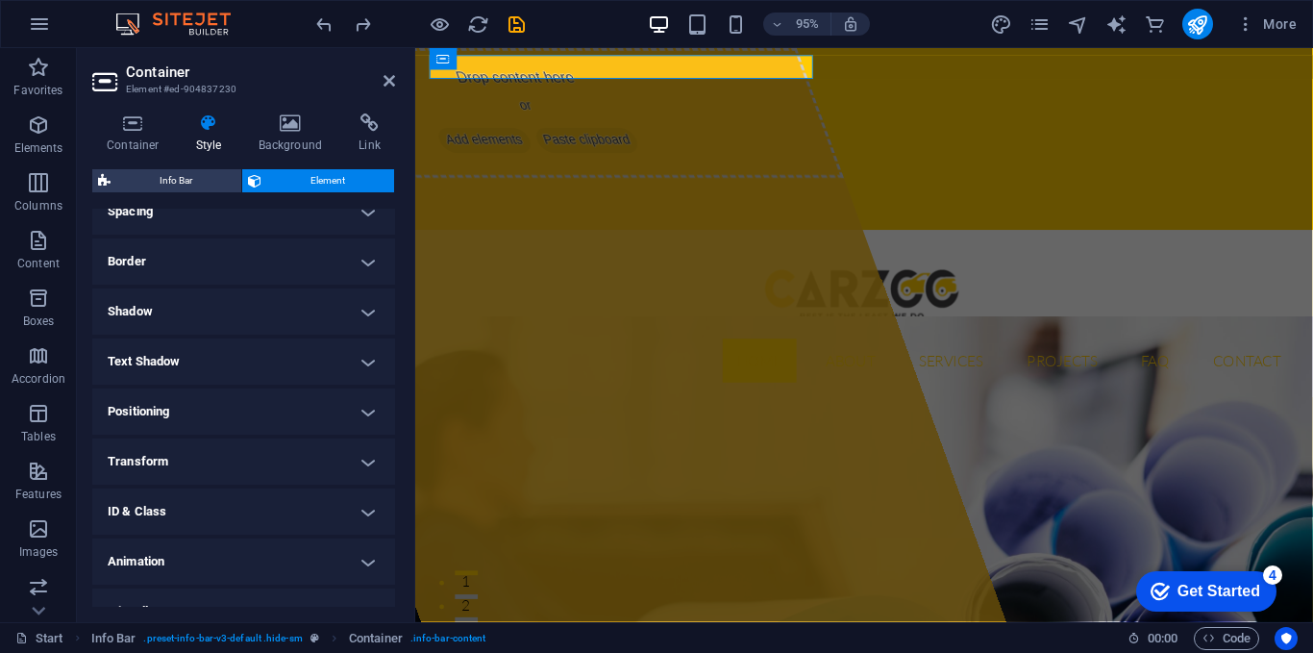
scroll to position [0, 0]
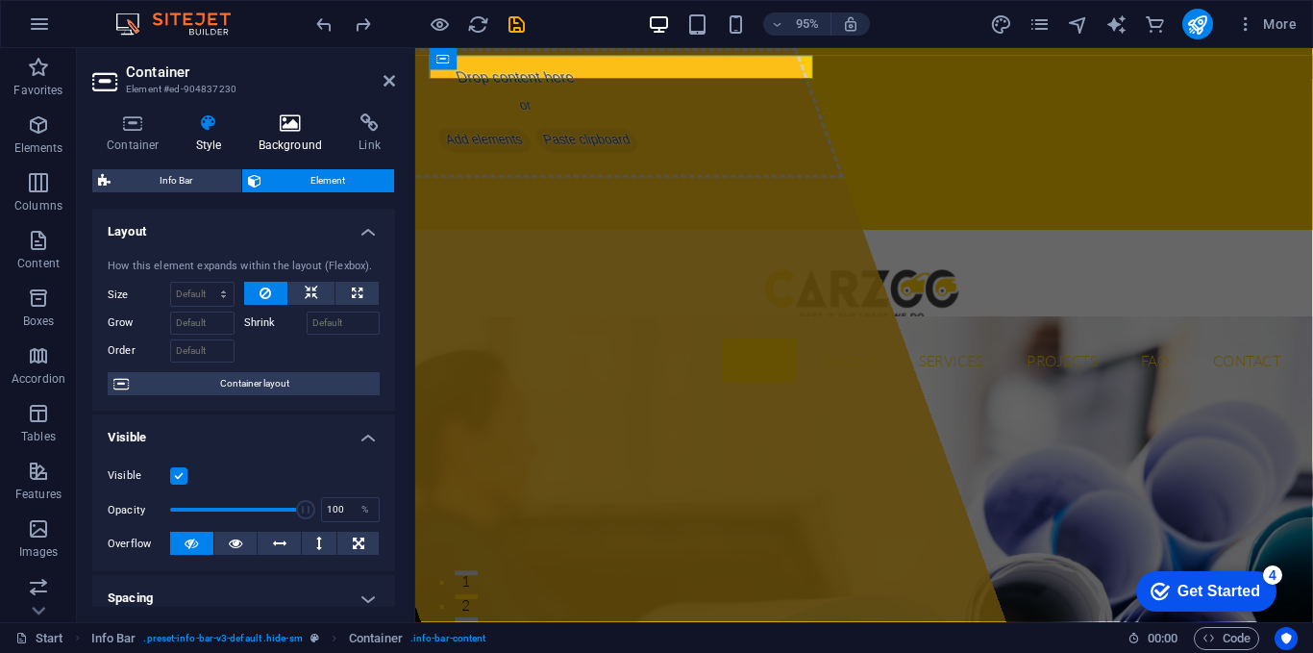
click at [283, 120] on icon at bounding box center [290, 122] width 93 height 19
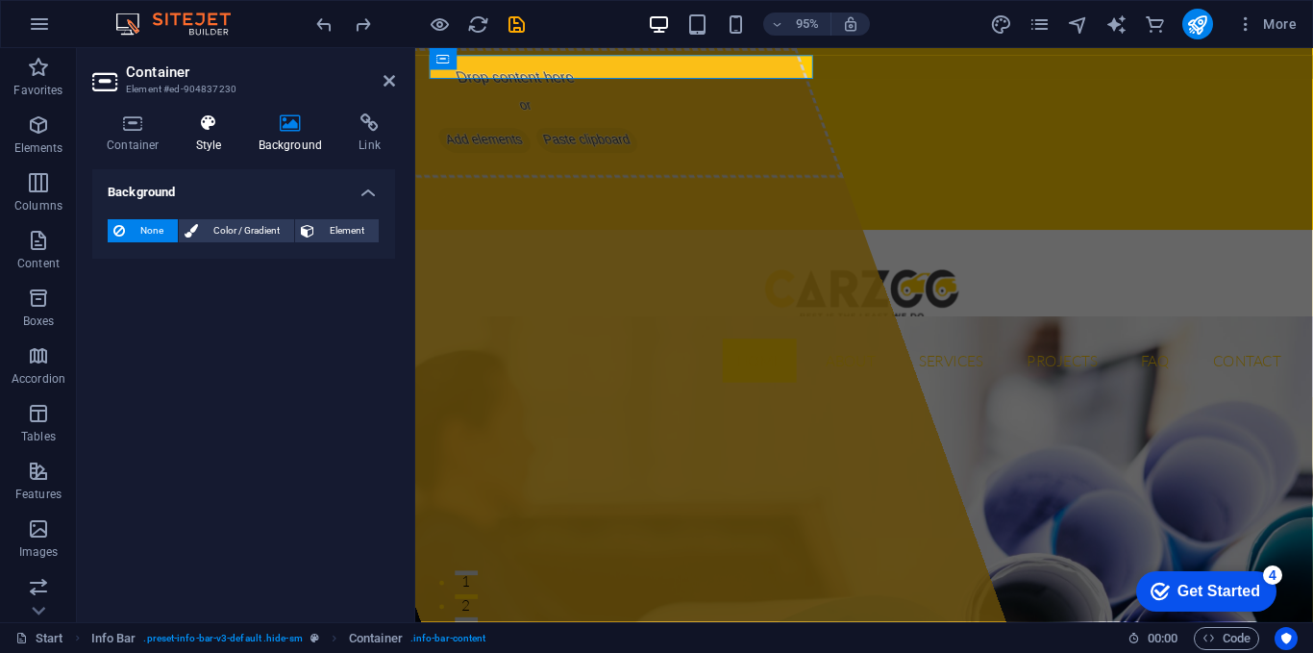
click at [191, 135] on h4 "Style" at bounding box center [213, 133] width 62 height 40
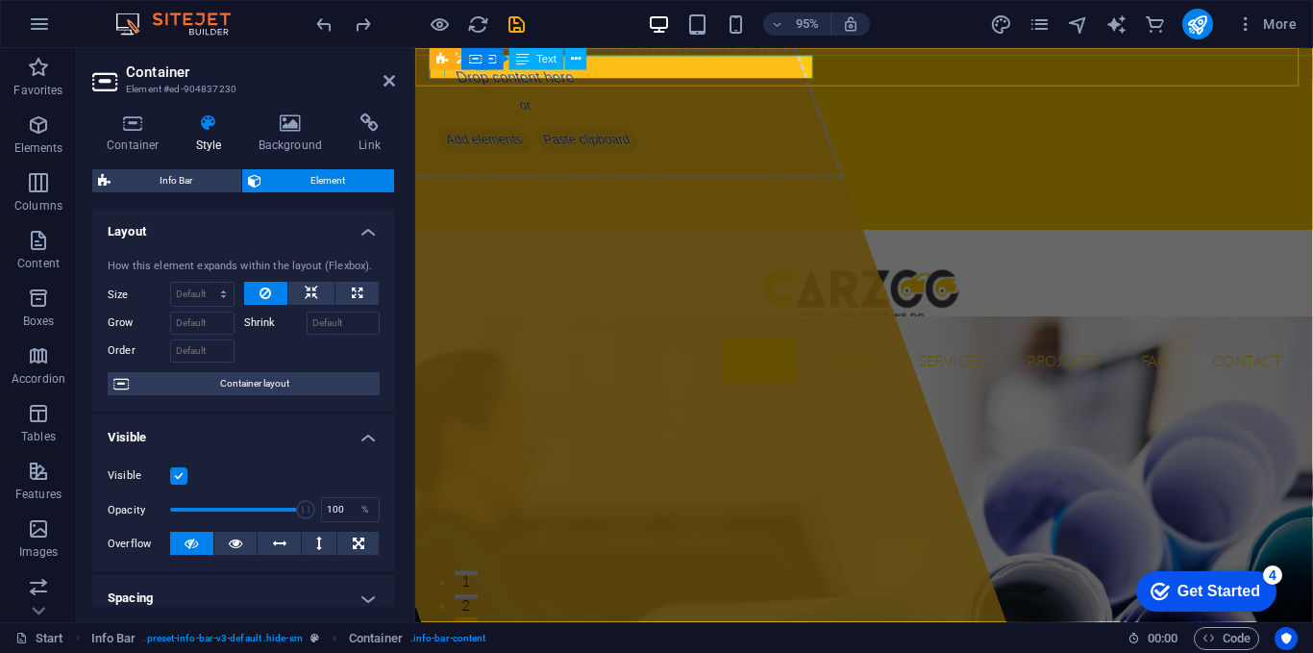
click at [534, 61] on div "Text" at bounding box center [537, 59] width 55 height 22
click at [553, 59] on span "Text" at bounding box center [546, 59] width 20 height 11
click at [571, 61] on icon at bounding box center [576, 58] width 10 height 19
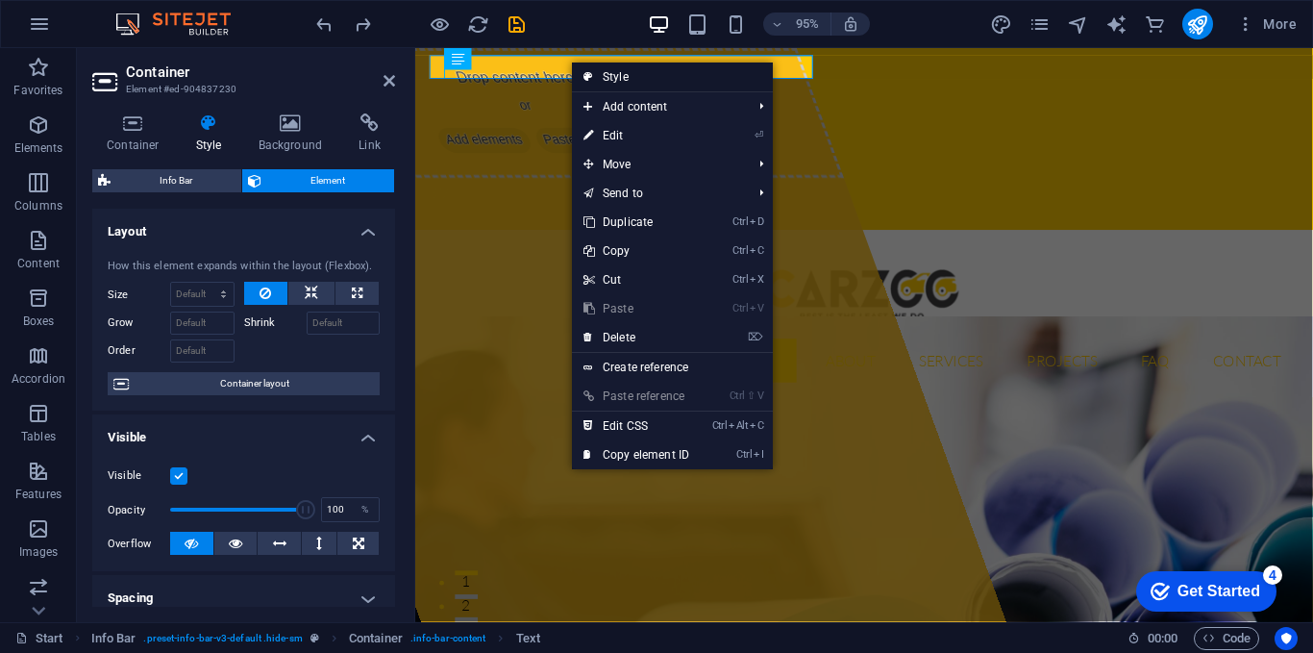
click at [626, 84] on link "Style" at bounding box center [672, 76] width 201 height 29
select select "rem"
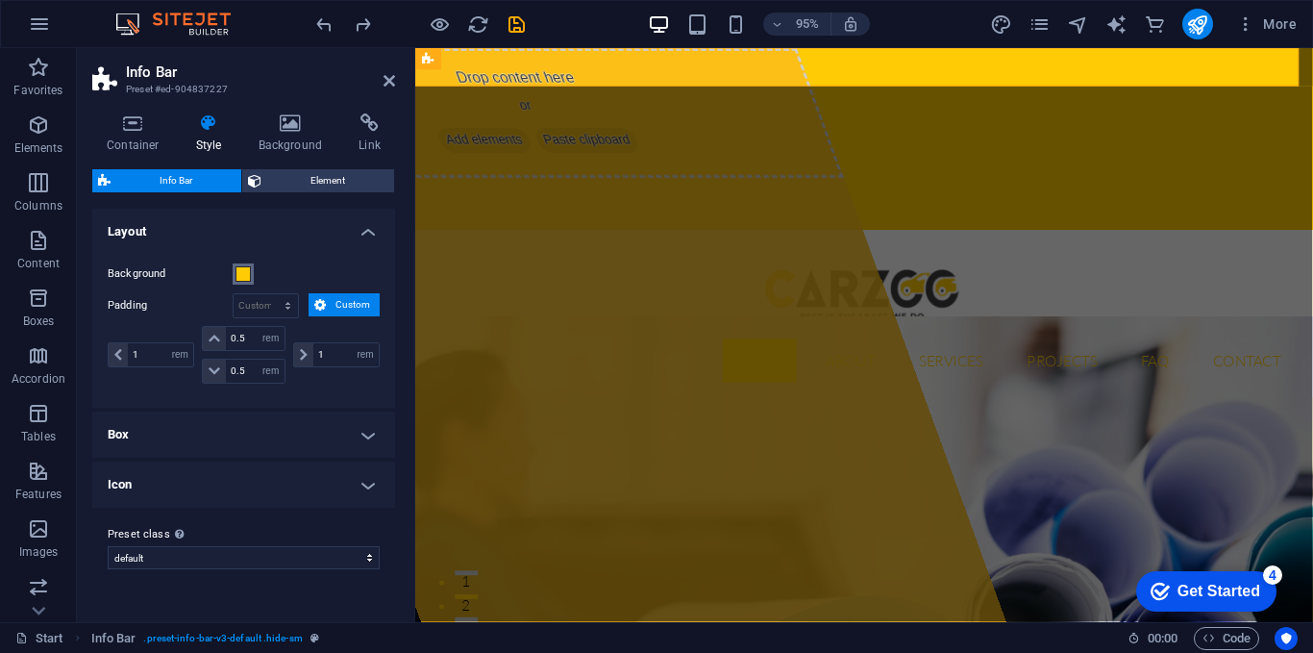
click at [242, 276] on span at bounding box center [243, 273] width 15 height 15
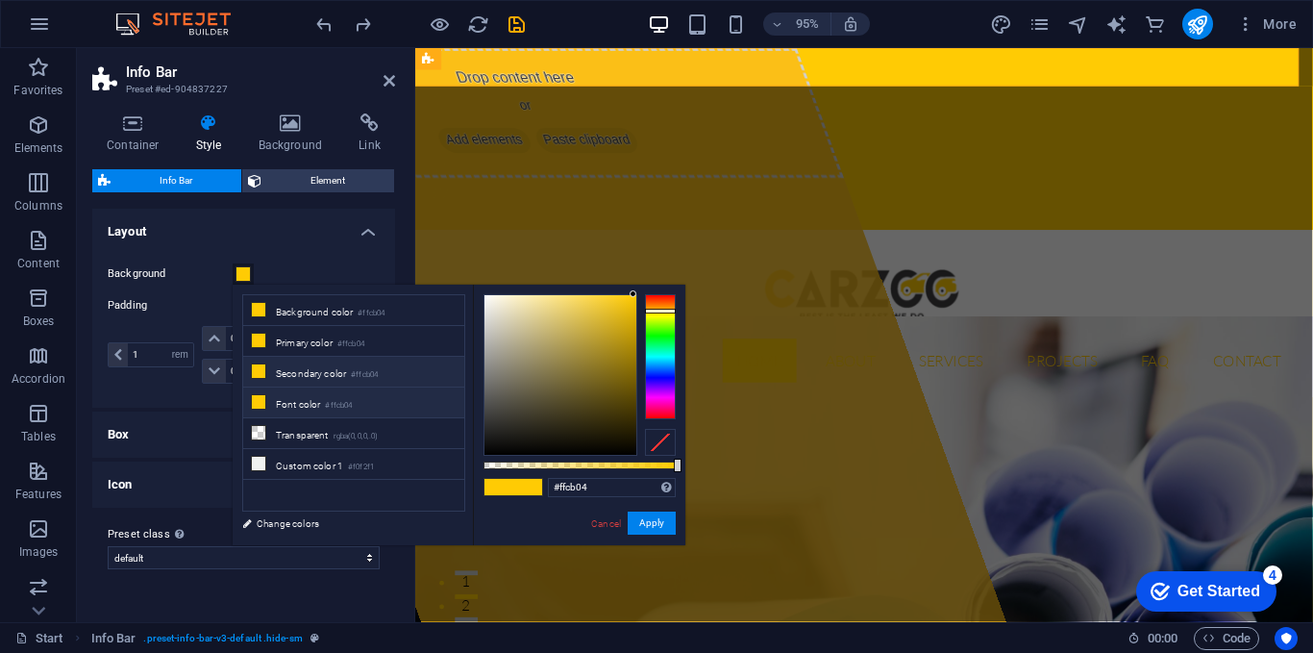
click at [311, 402] on li "Font color #ffcb04" at bounding box center [353, 402] width 221 height 31
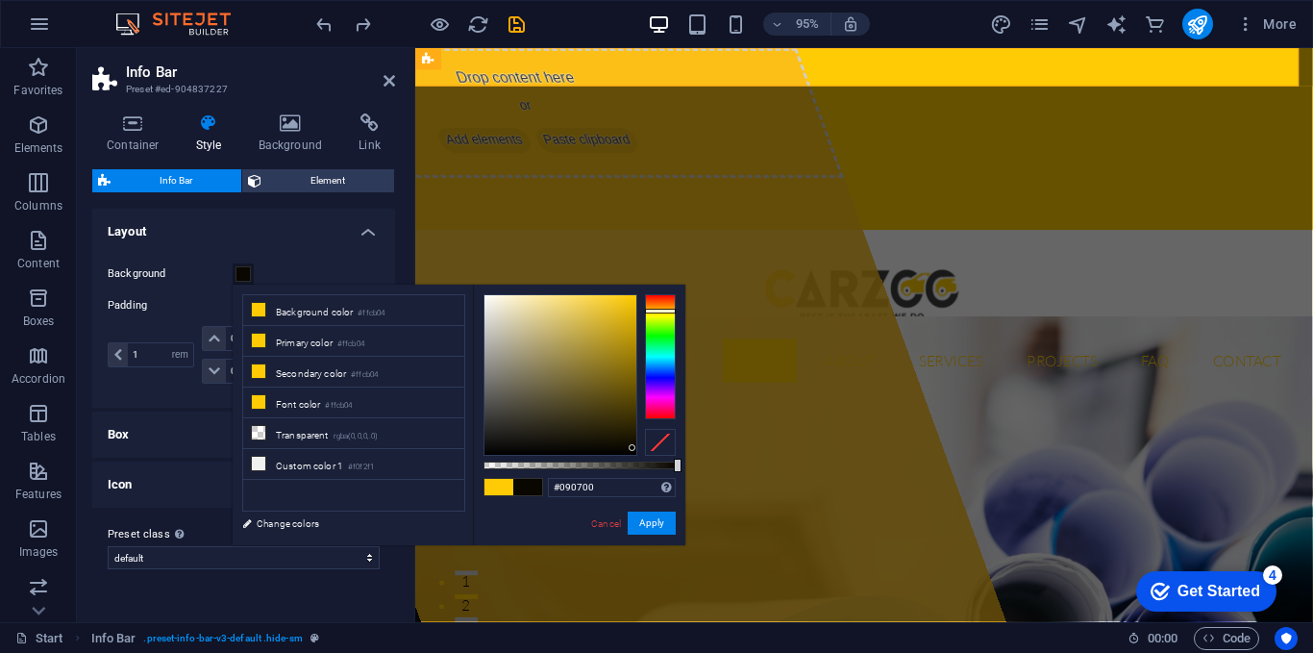
click at [633, 448] on div at bounding box center [561, 375] width 152 height 160
type input "#000000"
drag, startPoint x: 630, startPoint y: 447, endPoint x: 647, endPoint y: 490, distance: 46.6
click at [647, 490] on div "#000000 Supported formats #0852ed rgb(8, 82, 237) rgba(8, 82, 237, 90%) hsv(221…" at bounding box center [579, 554] width 212 height 539
click at [660, 521] on button "Apply" at bounding box center [652, 522] width 48 height 23
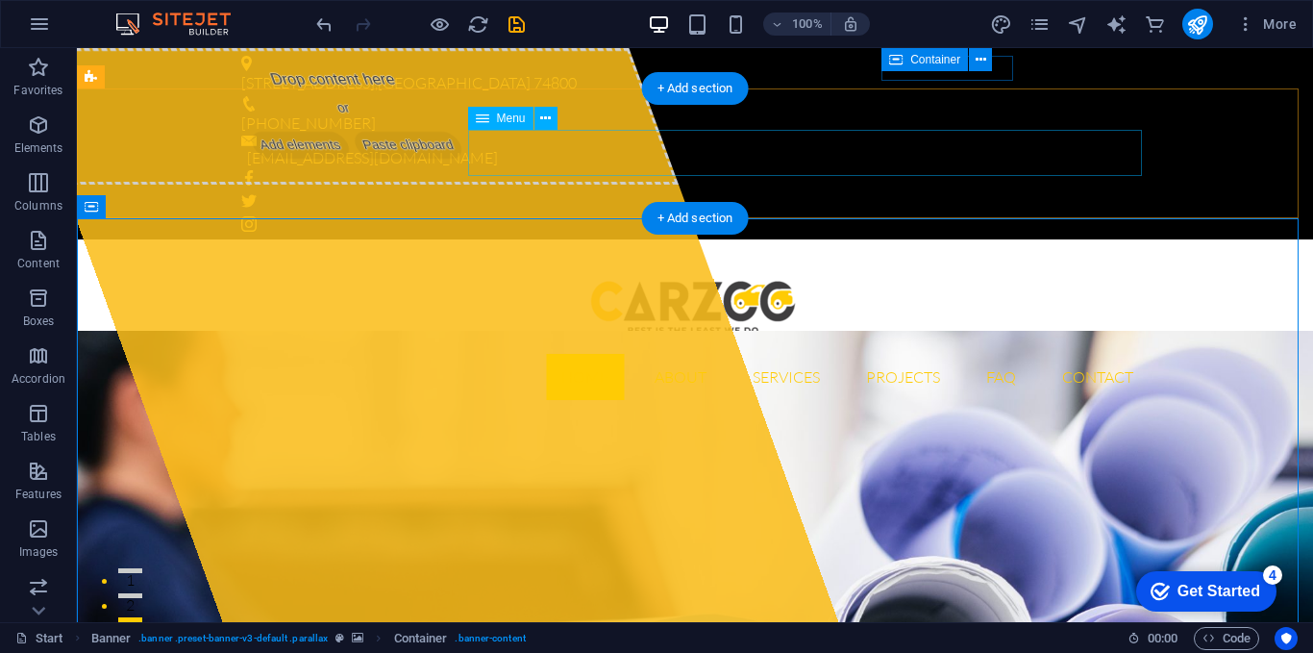
click at [807, 354] on nav "Home About Services Projects FAQ Contact" at bounding box center [695, 377] width 908 height 46
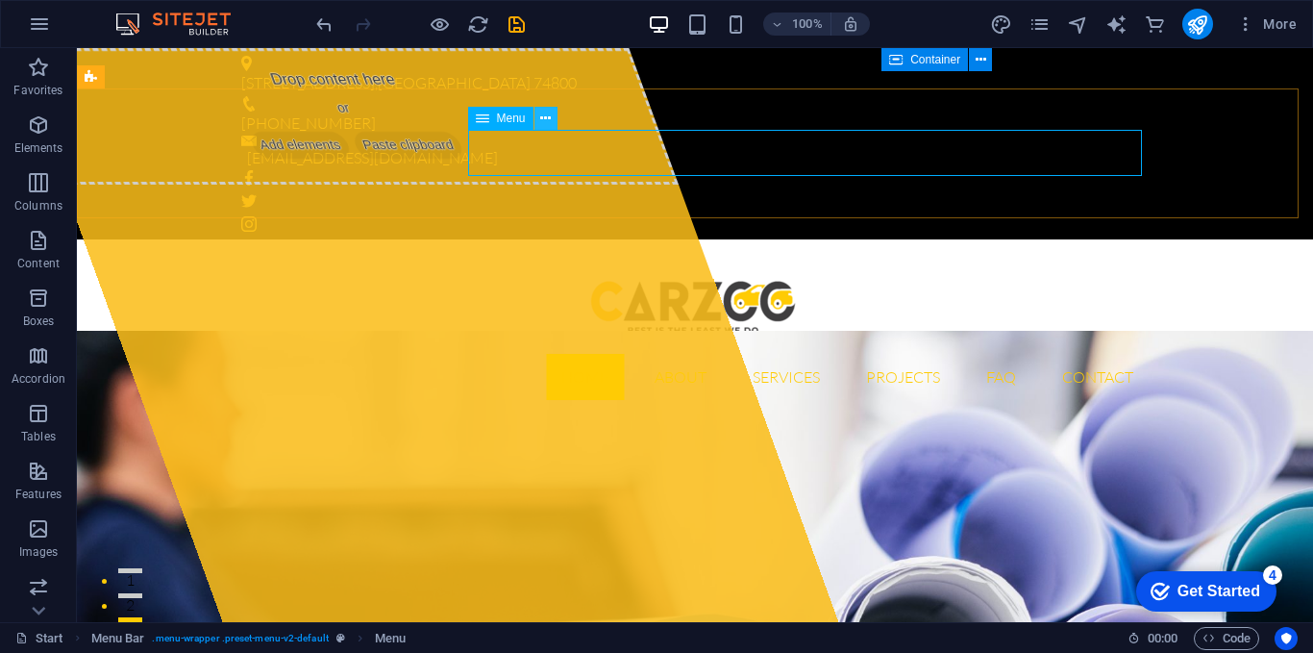
click at [0, 0] on button at bounding box center [0, 0] width 0 height 0
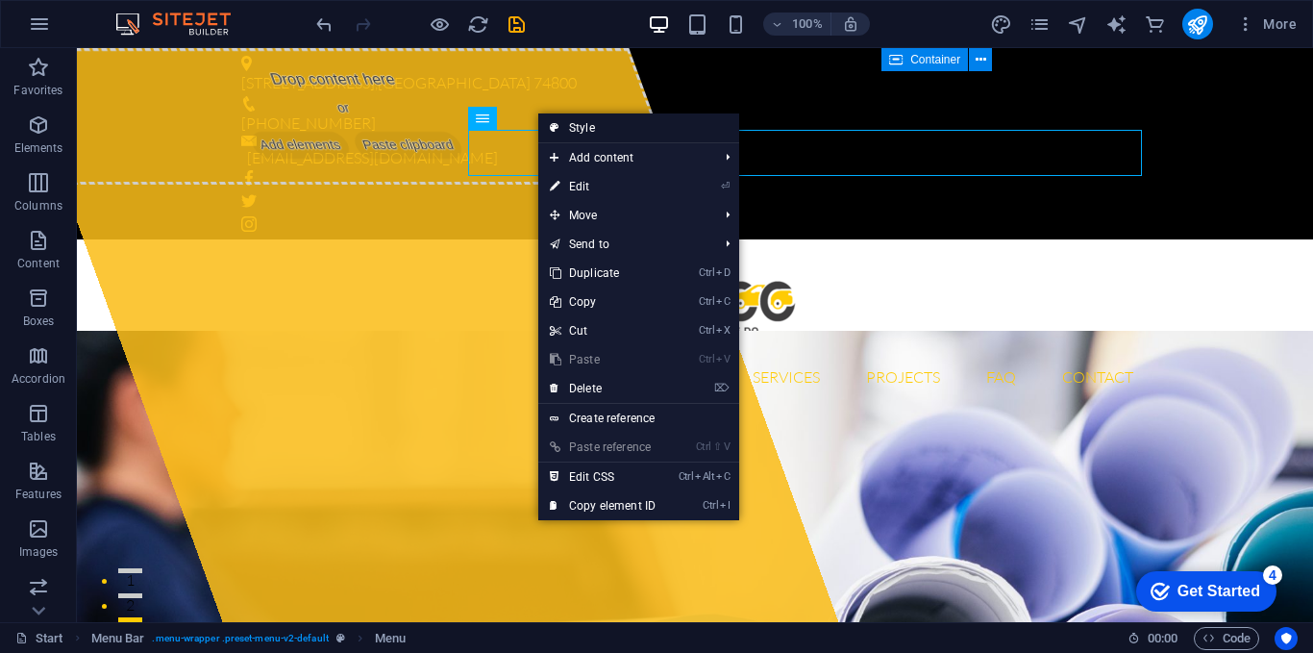
click at [585, 126] on link "Style" at bounding box center [638, 127] width 201 height 29
select select "rem"
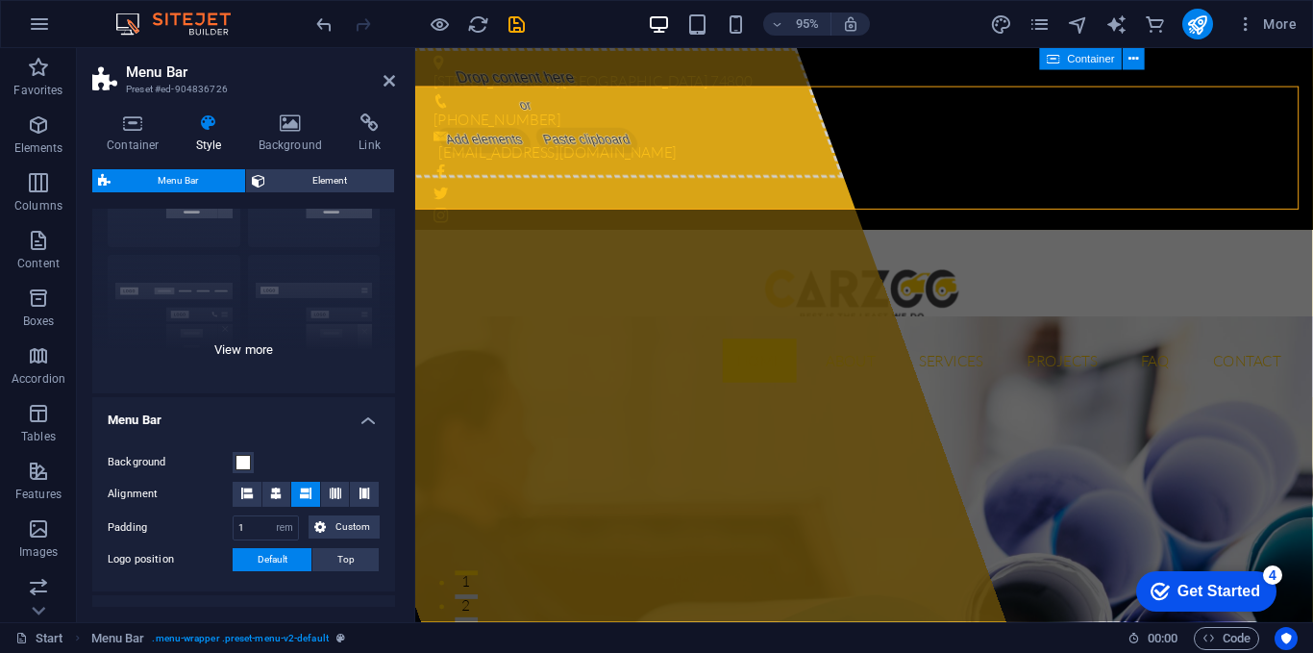
scroll to position [142, 0]
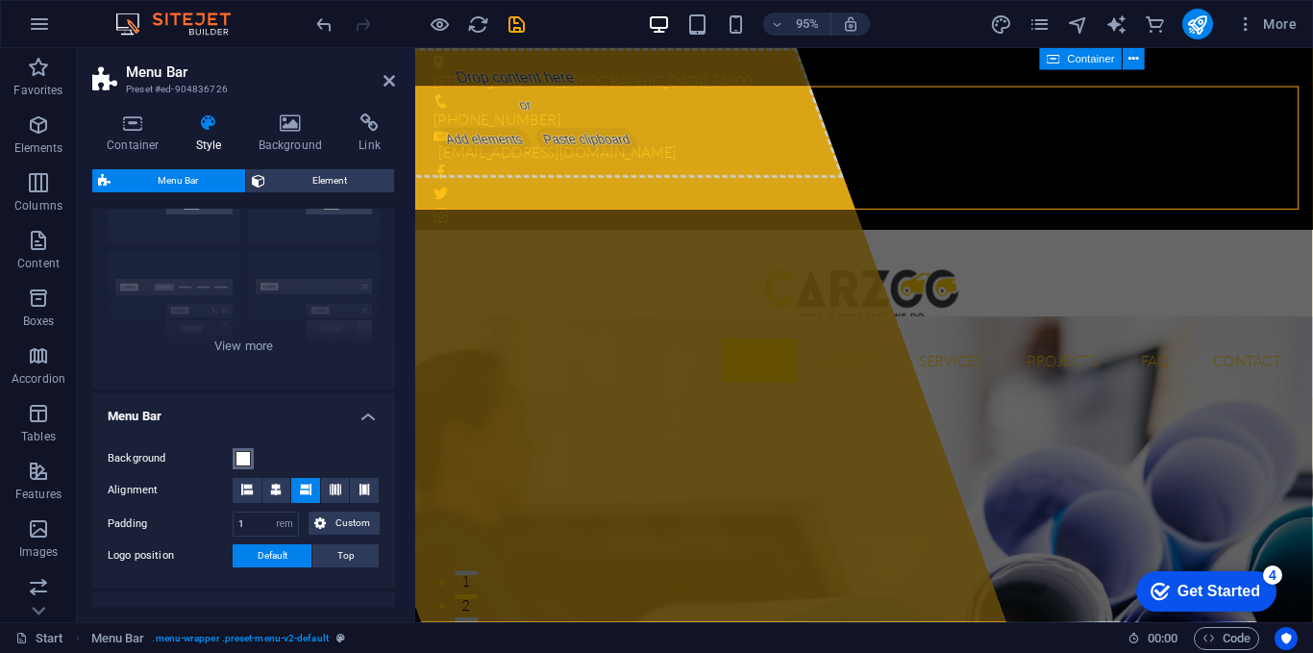
click at [240, 453] on span at bounding box center [243, 458] width 15 height 15
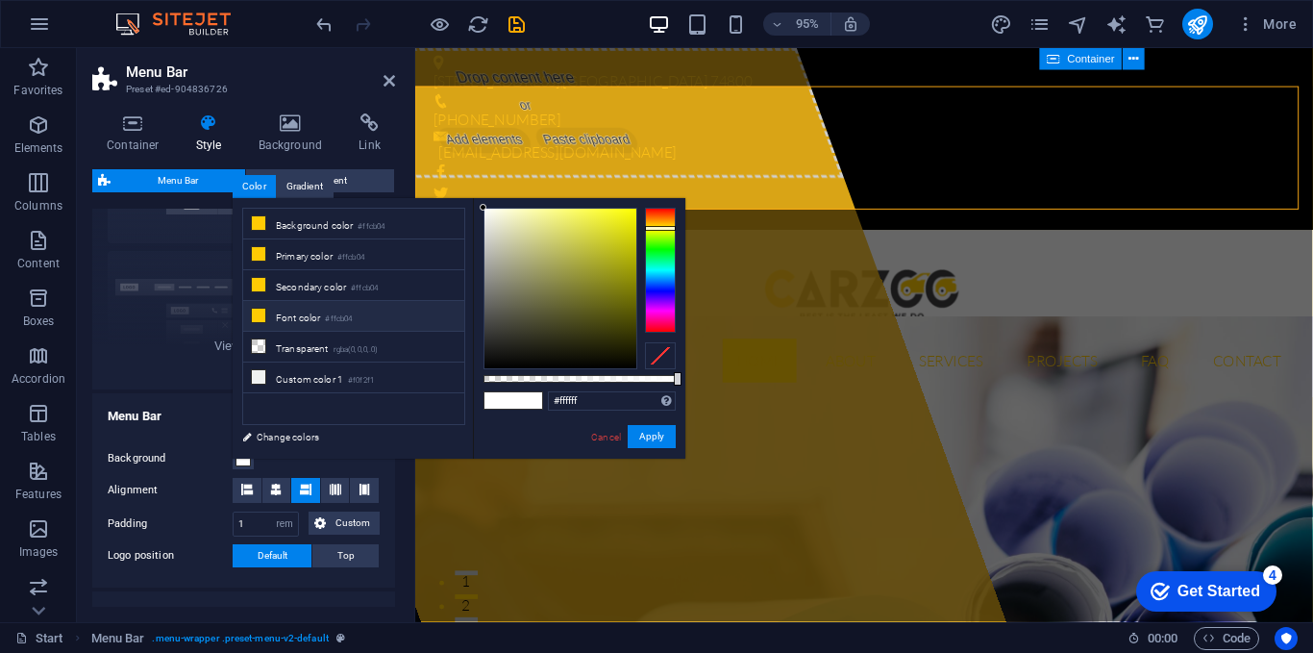
click at [306, 324] on li "Font color #ffcb04" at bounding box center [353, 316] width 221 height 31
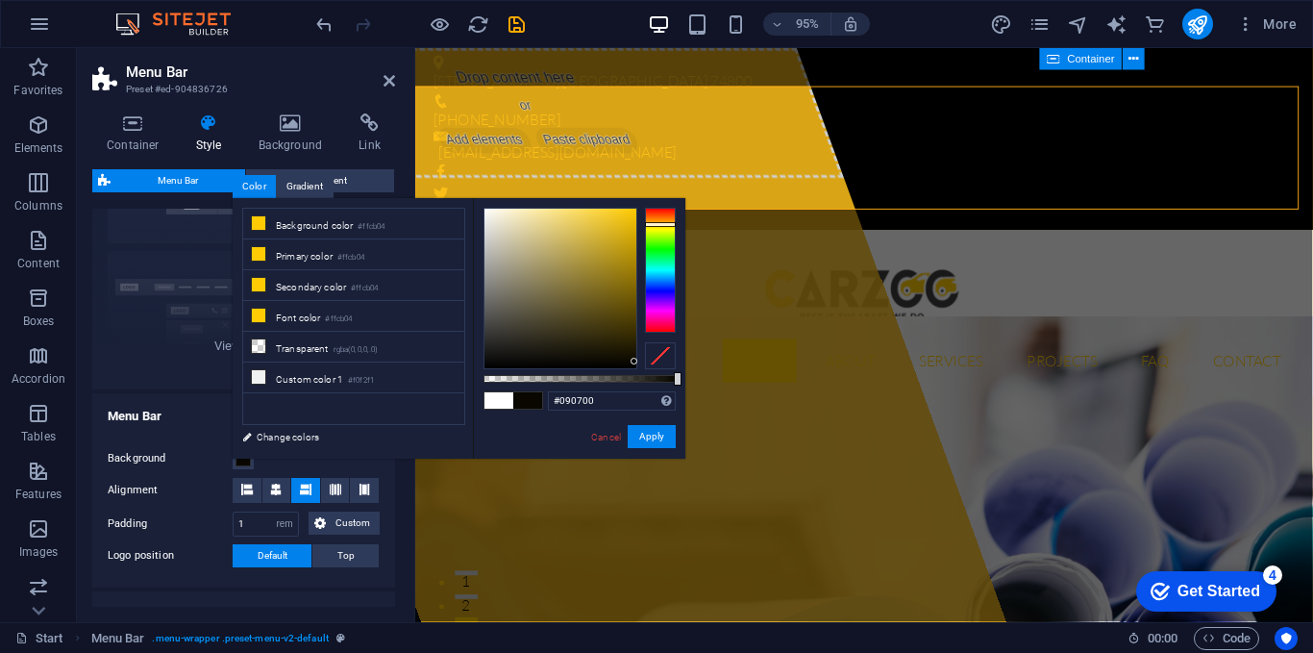
click at [634, 361] on div at bounding box center [561, 289] width 152 height 160
type input "#000000"
drag, startPoint x: 634, startPoint y: 359, endPoint x: 652, endPoint y: 392, distance: 38.3
click at [652, 392] on div "#000000 Supported formats #0852ed rgb(8, 82, 237) rgba(8, 82, 237, 90%) hsv(221…" at bounding box center [579, 467] width 212 height 539
click at [646, 433] on button "Apply" at bounding box center [652, 436] width 48 height 23
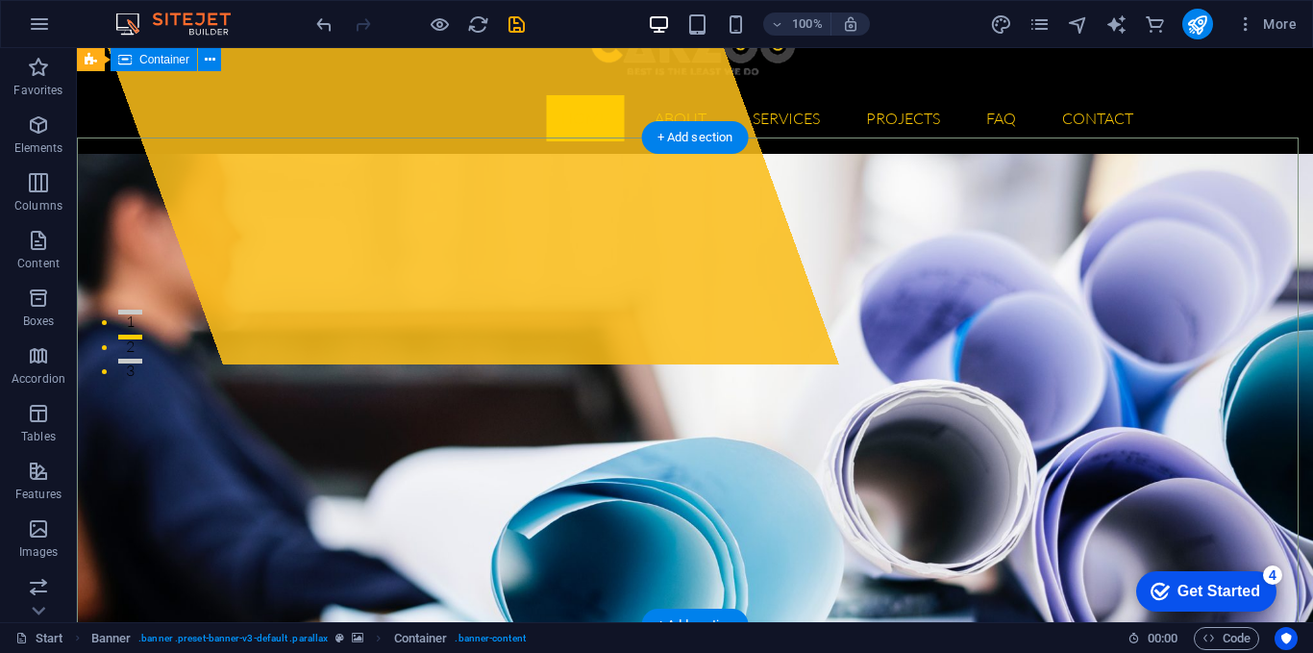
scroll to position [0, 0]
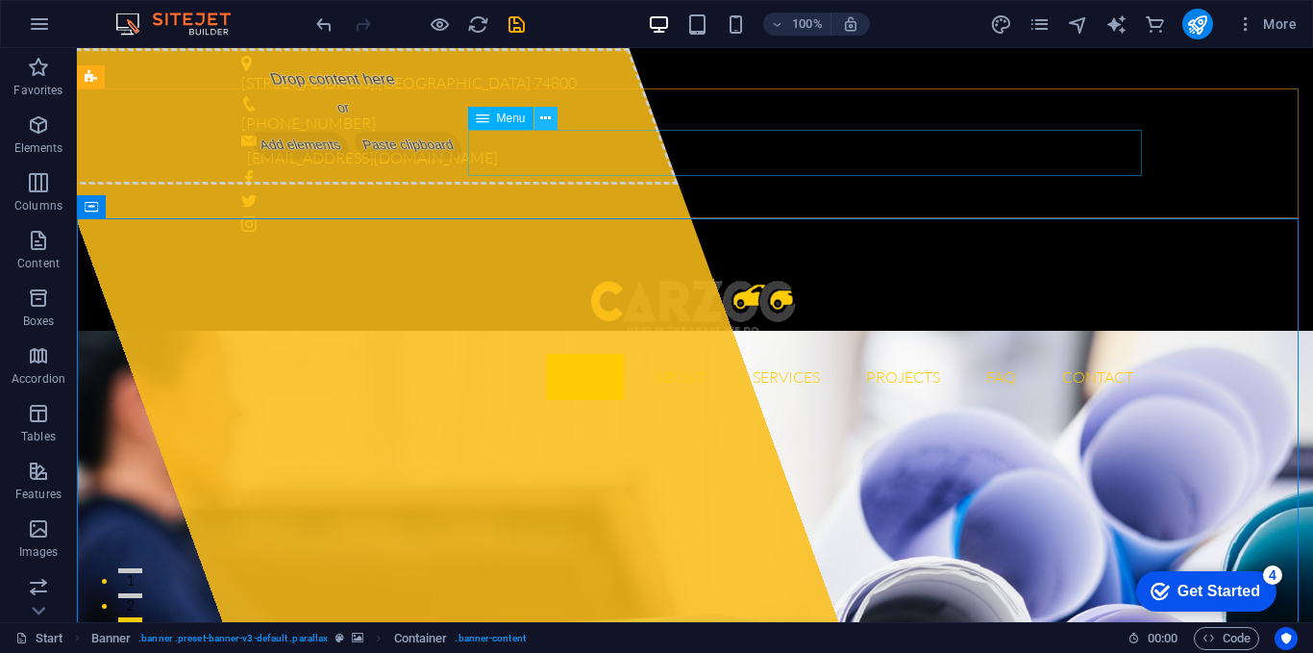
click at [549, 114] on icon at bounding box center [545, 119] width 11 height 20
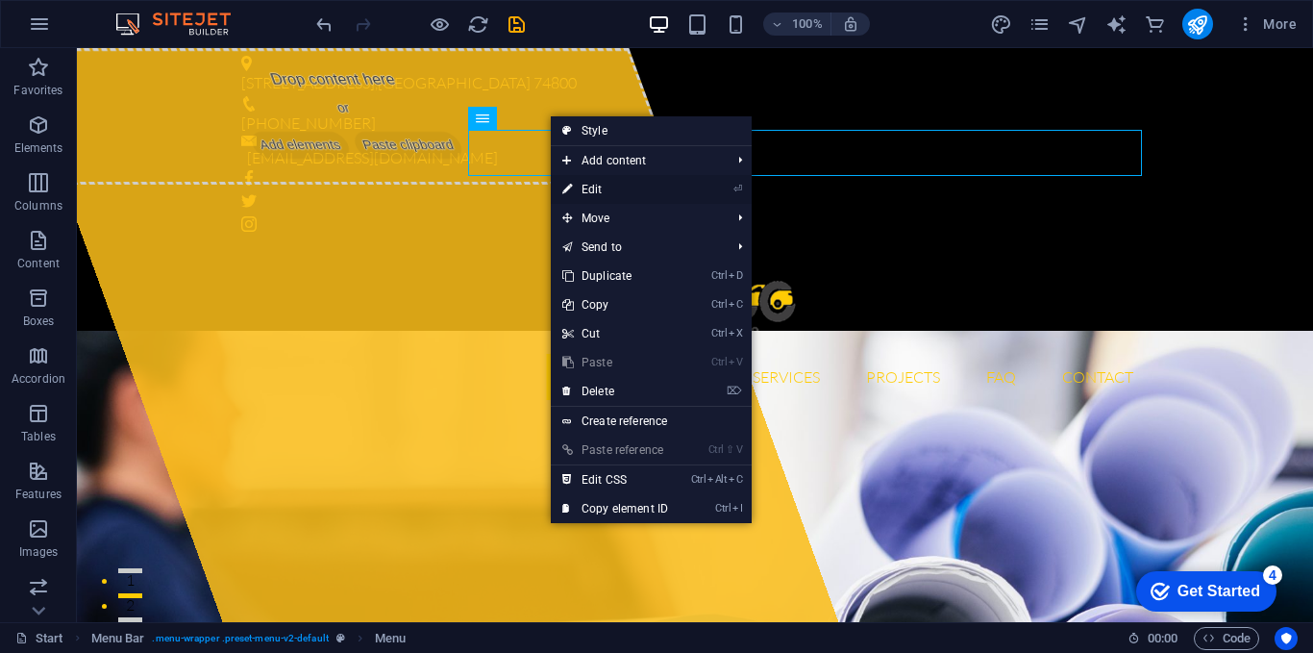
click at [616, 187] on link "⏎ Edit" at bounding box center [615, 189] width 129 height 29
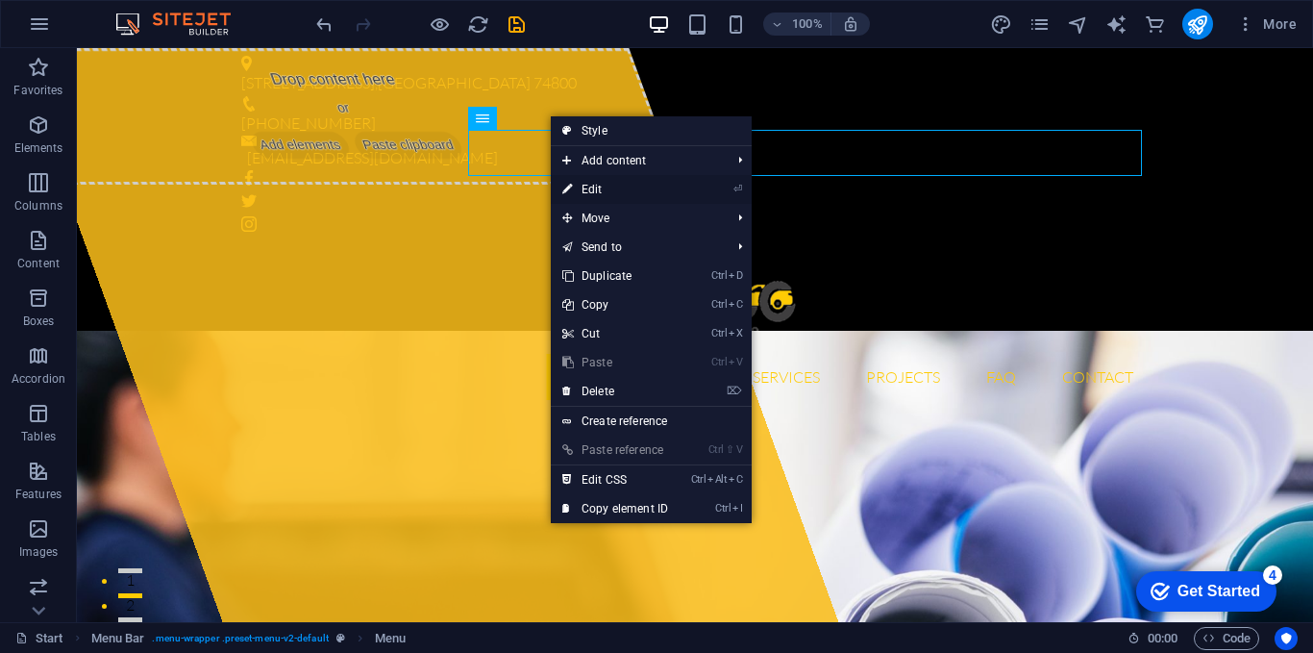
select select
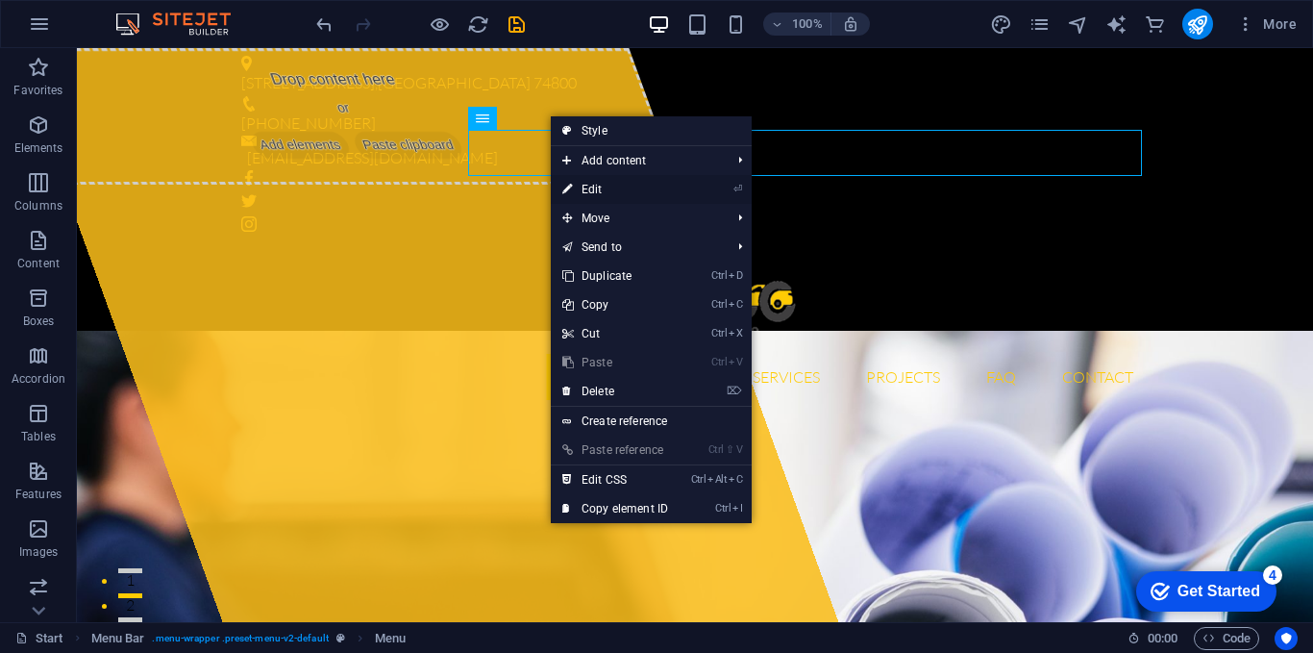
select select
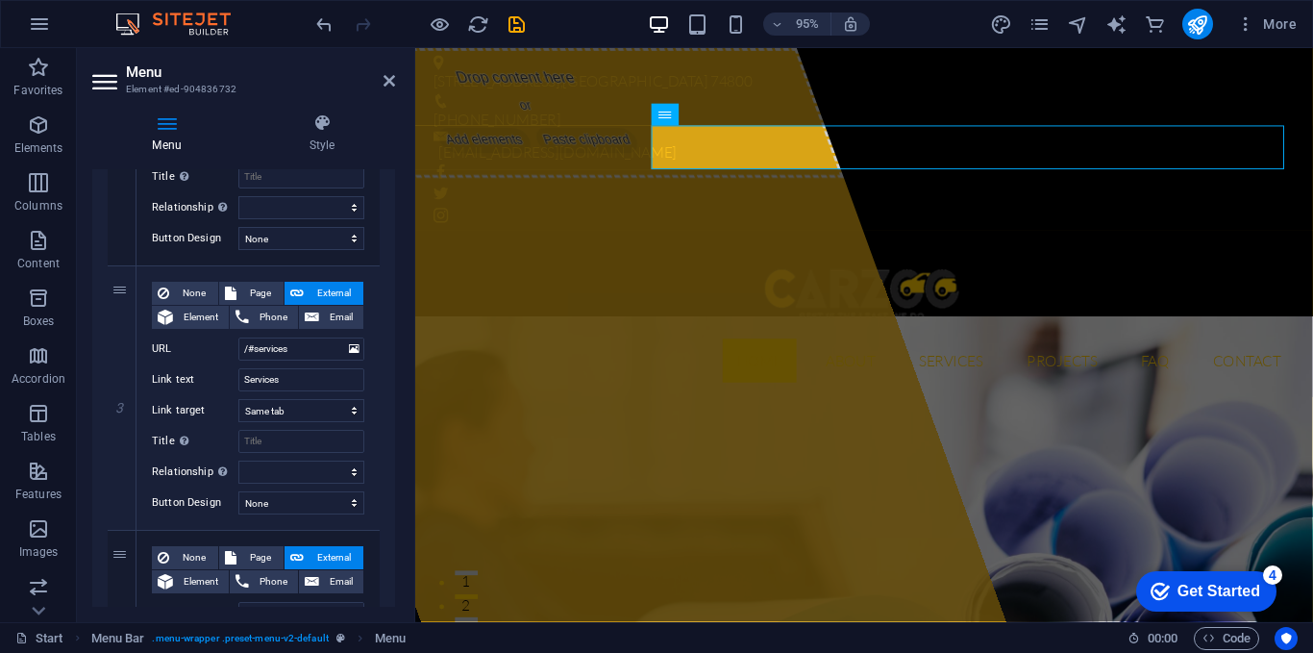
scroll to position [603, 0]
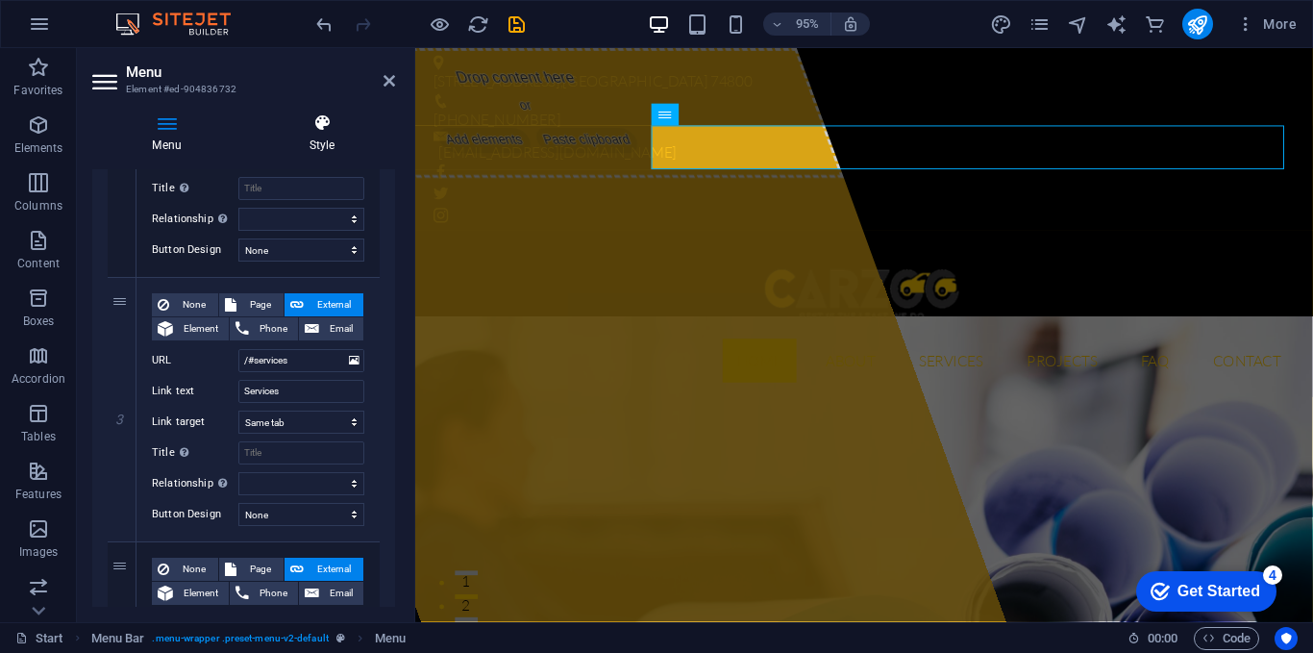
click at [327, 127] on icon at bounding box center [322, 122] width 146 height 19
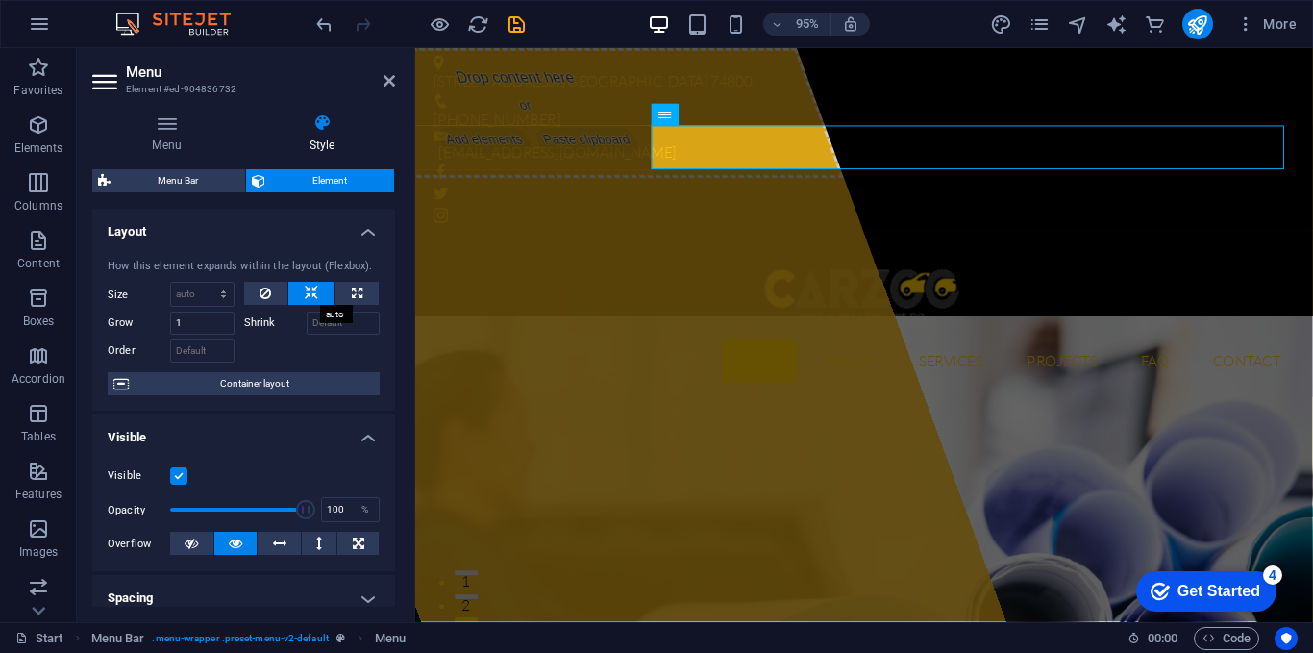
click at [309, 287] on icon at bounding box center [311, 293] width 13 height 23
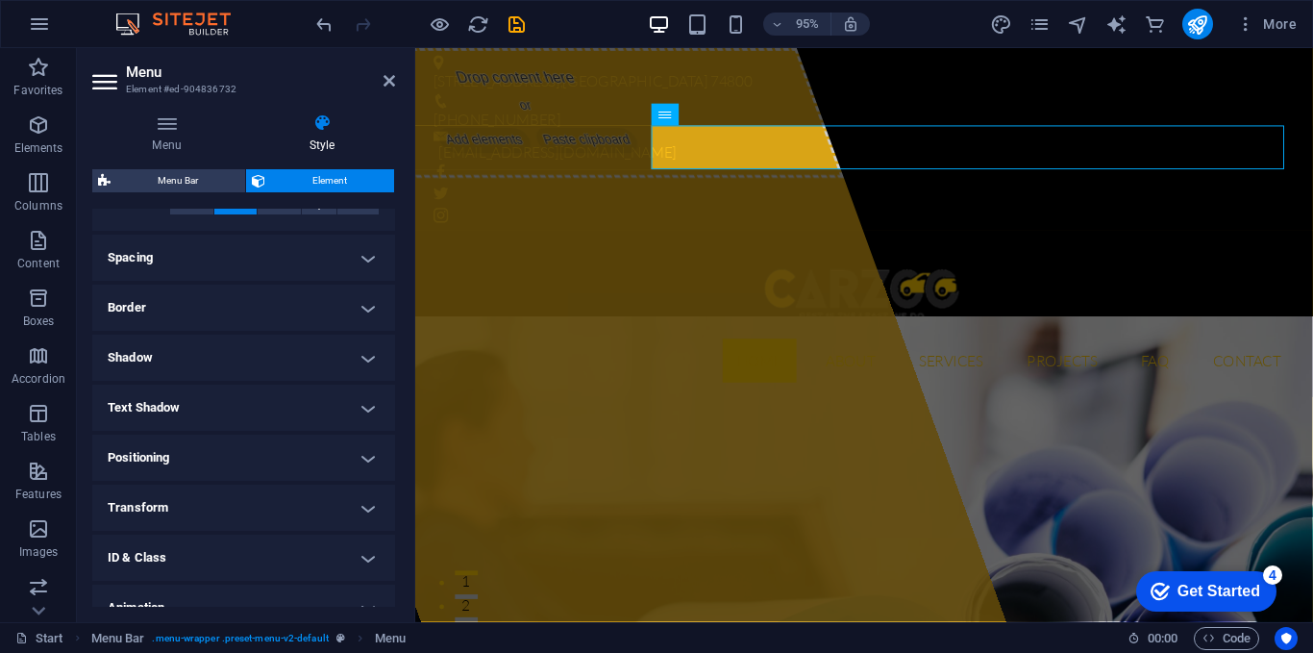
scroll to position [339, 0]
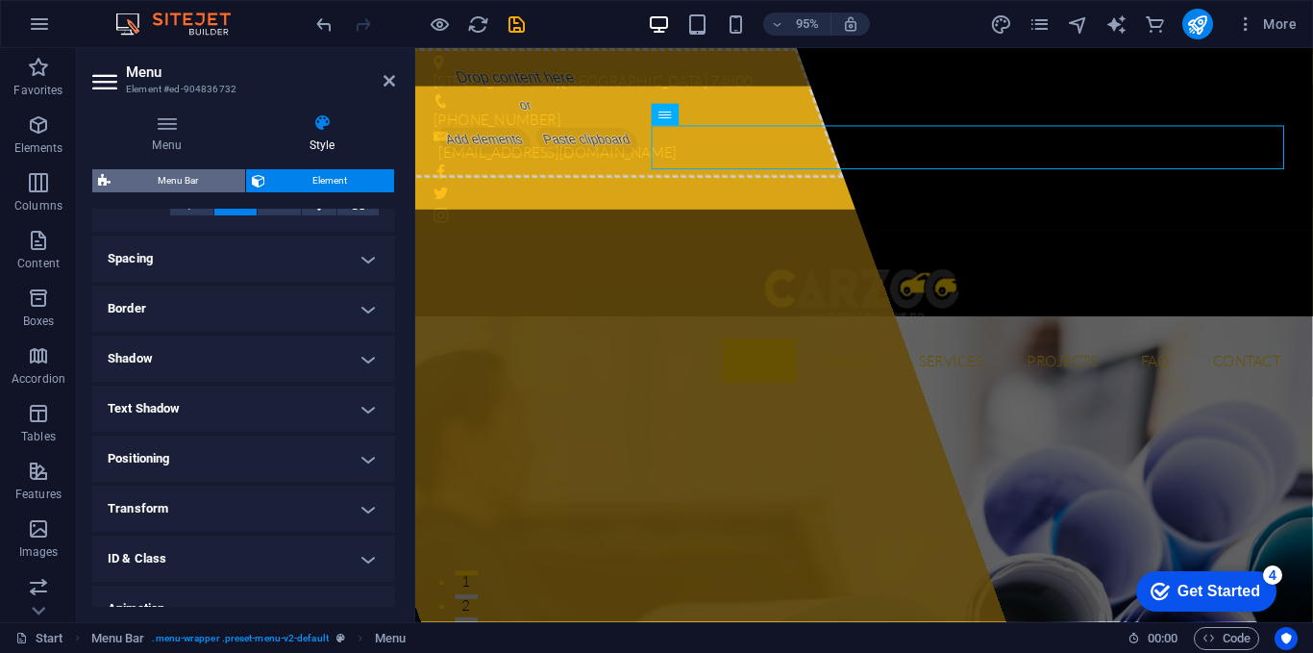
click at [182, 172] on span "Menu Bar" at bounding box center [177, 180] width 123 height 23
select select "rem"
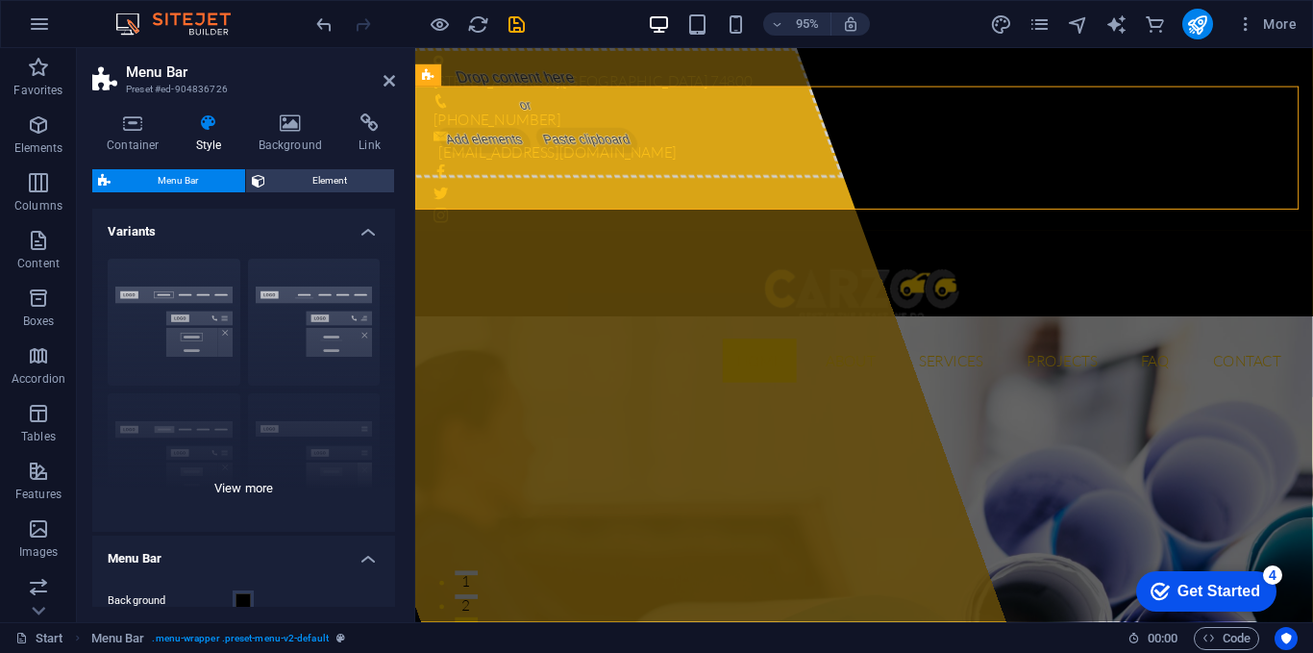
click at [342, 330] on div "Border Centered Default Fixed Loki Trigger Wide XXL" at bounding box center [243, 387] width 303 height 288
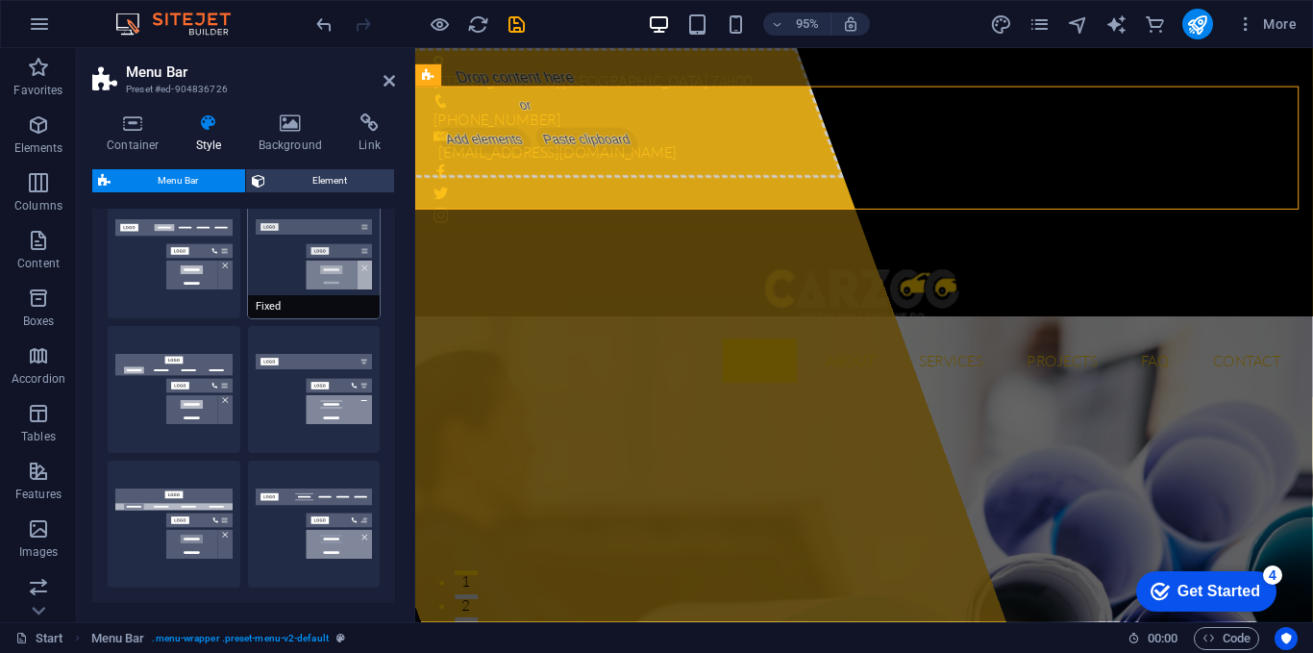
scroll to position [210, 0]
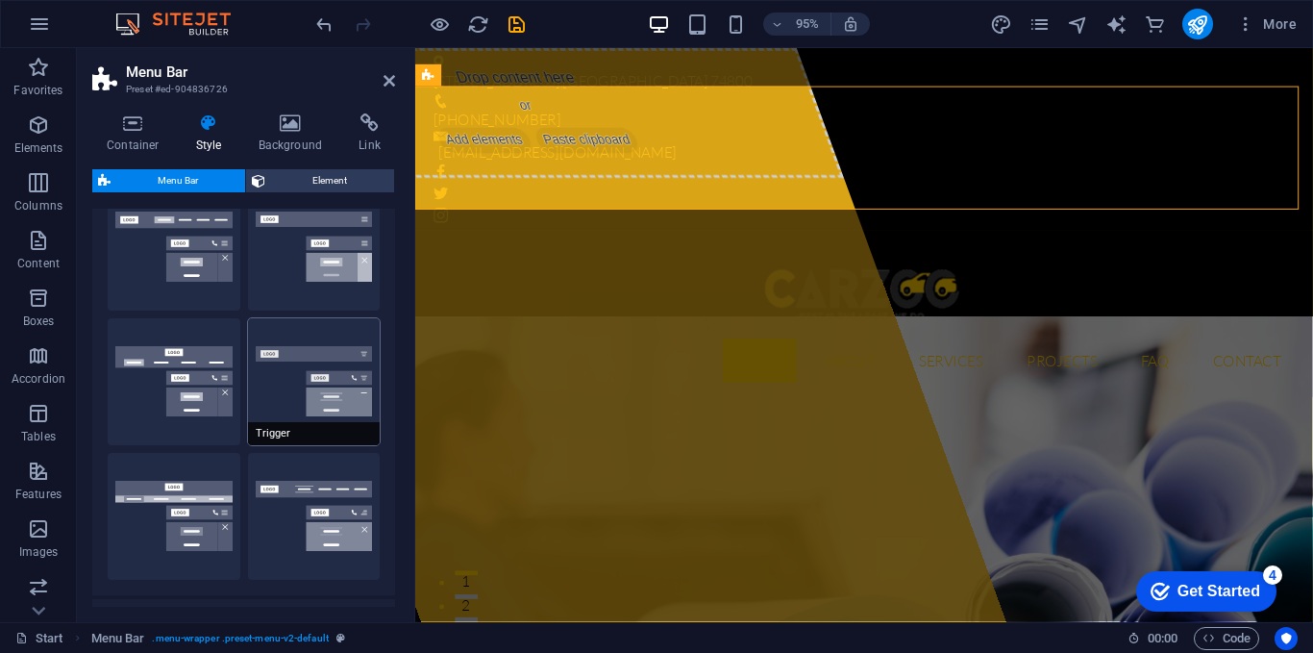
click at [324, 390] on button "Trigger" at bounding box center [314, 381] width 133 height 127
click at [319, 172] on span "Element" at bounding box center [329, 180] width 117 height 23
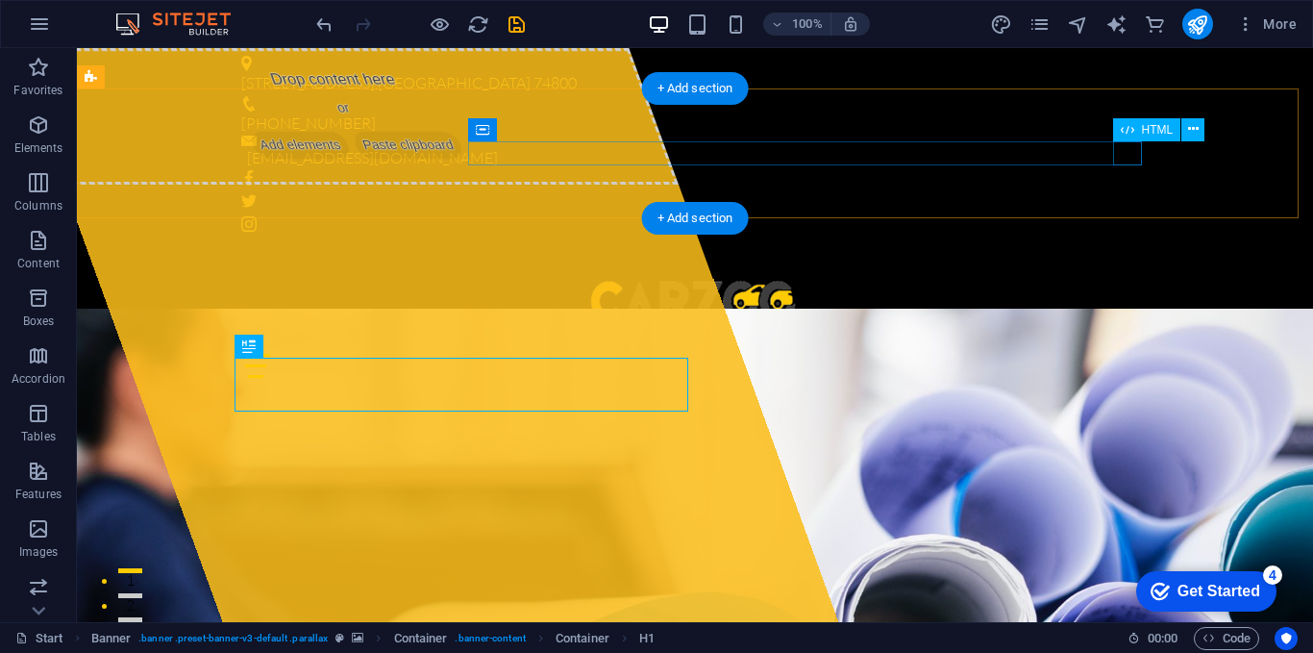
click at [1121, 354] on div at bounding box center [695, 366] width 908 height 24
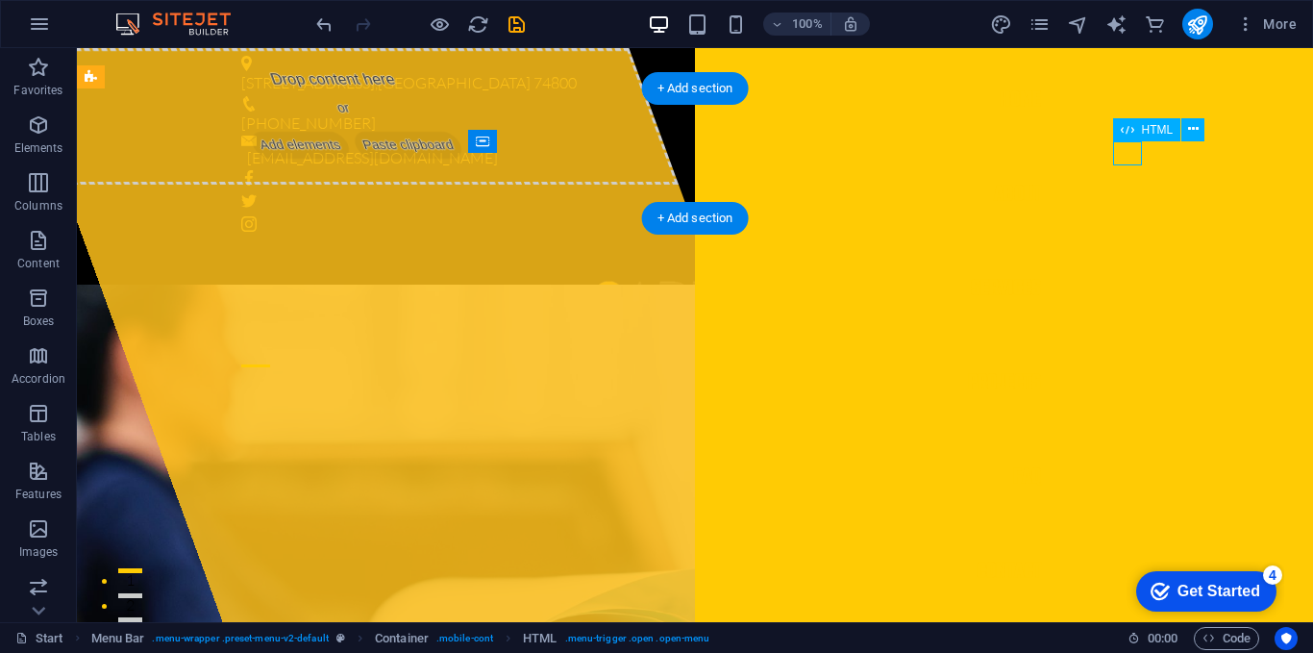
click at [270, 354] on div at bounding box center [255, 366] width 29 height 24
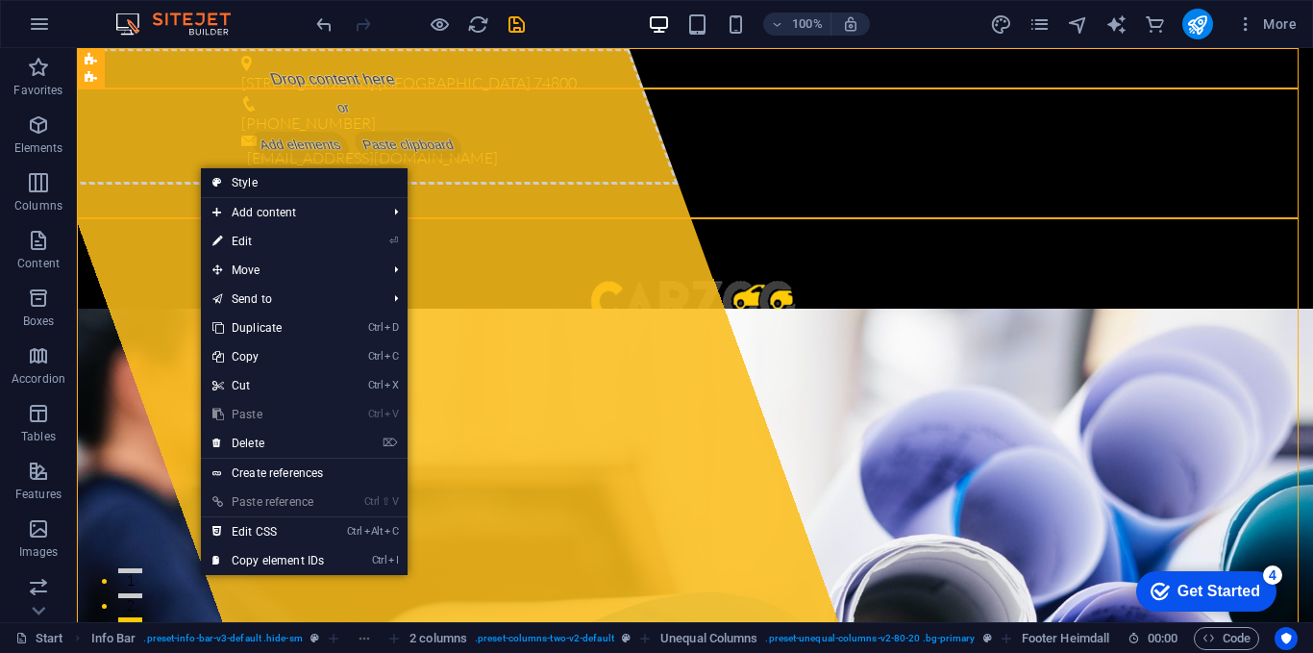
click at [248, 173] on link "Style" at bounding box center [304, 182] width 207 height 29
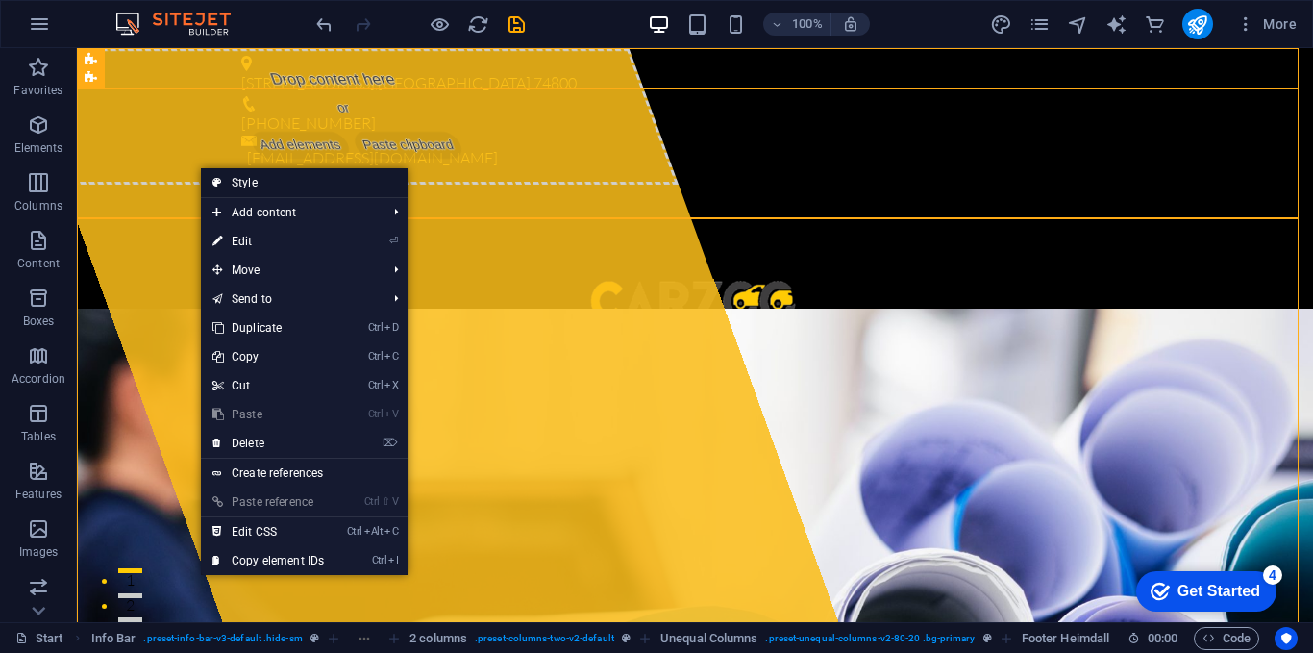
select select "rem"
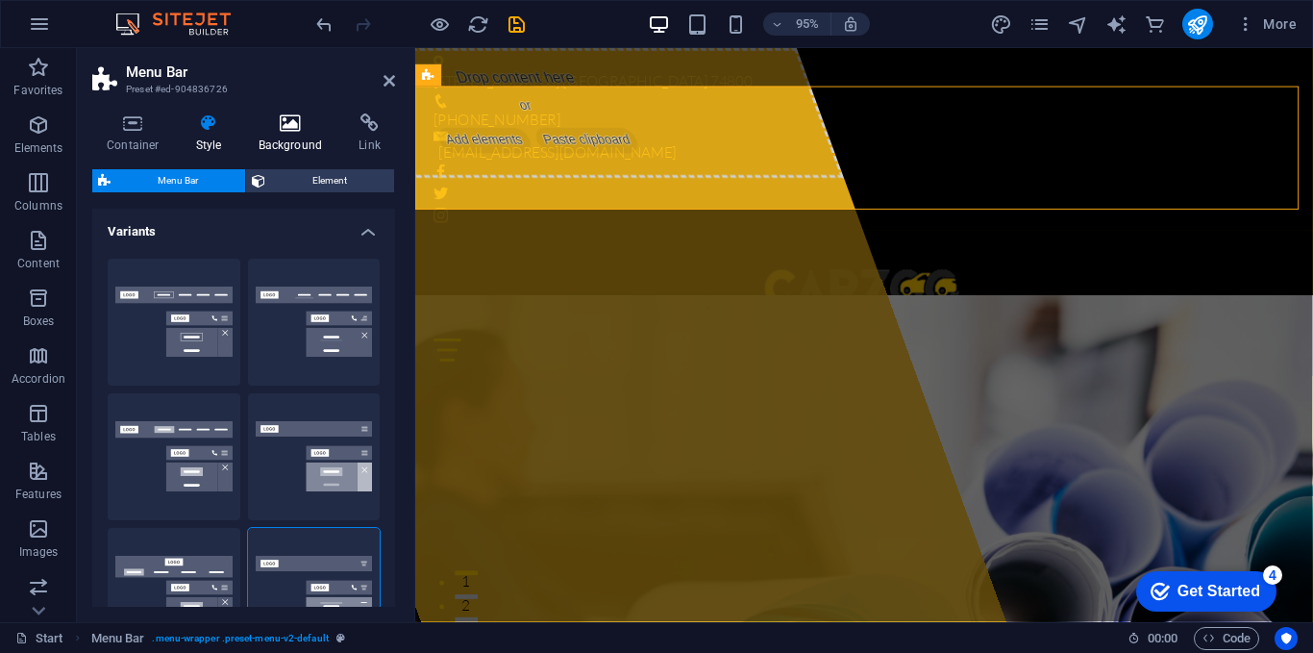
click at [297, 128] on icon at bounding box center [290, 122] width 93 height 19
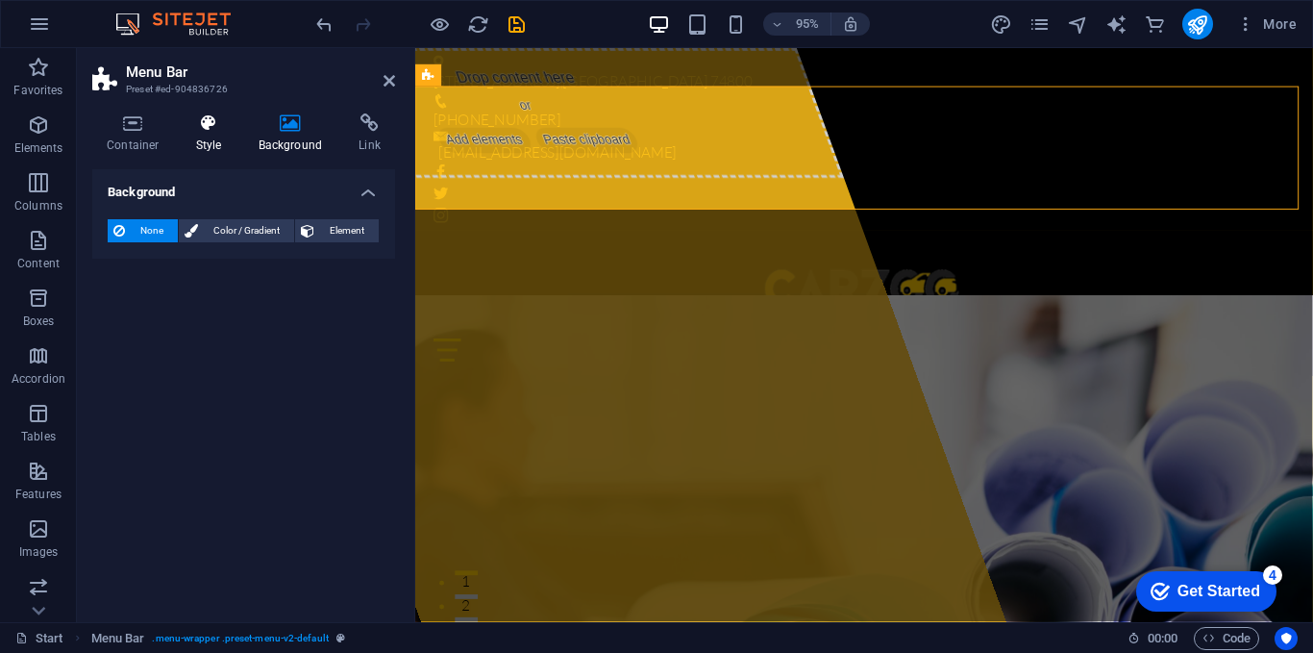
click at [228, 127] on icon at bounding box center [209, 122] width 55 height 19
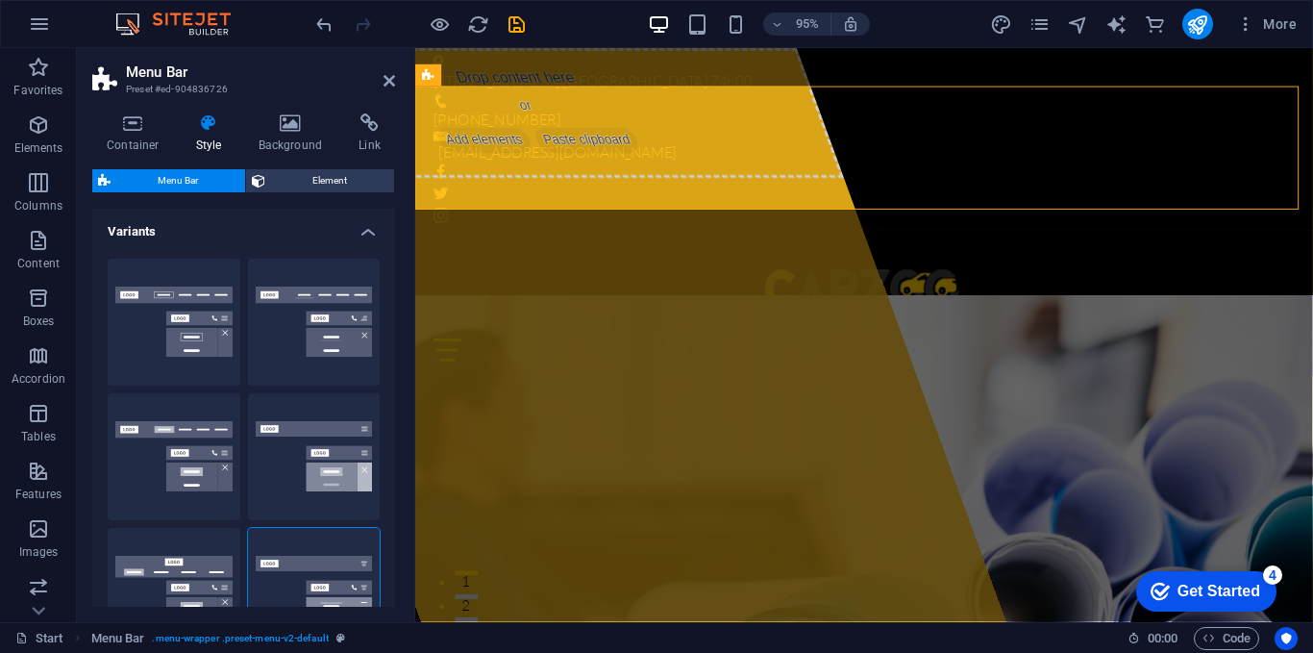
click at [284, 111] on div "Container Style Background Link Size Height Default px rem % vh vw Min. height …" at bounding box center [244, 360] width 334 height 524
click at [286, 129] on icon at bounding box center [290, 122] width 93 height 19
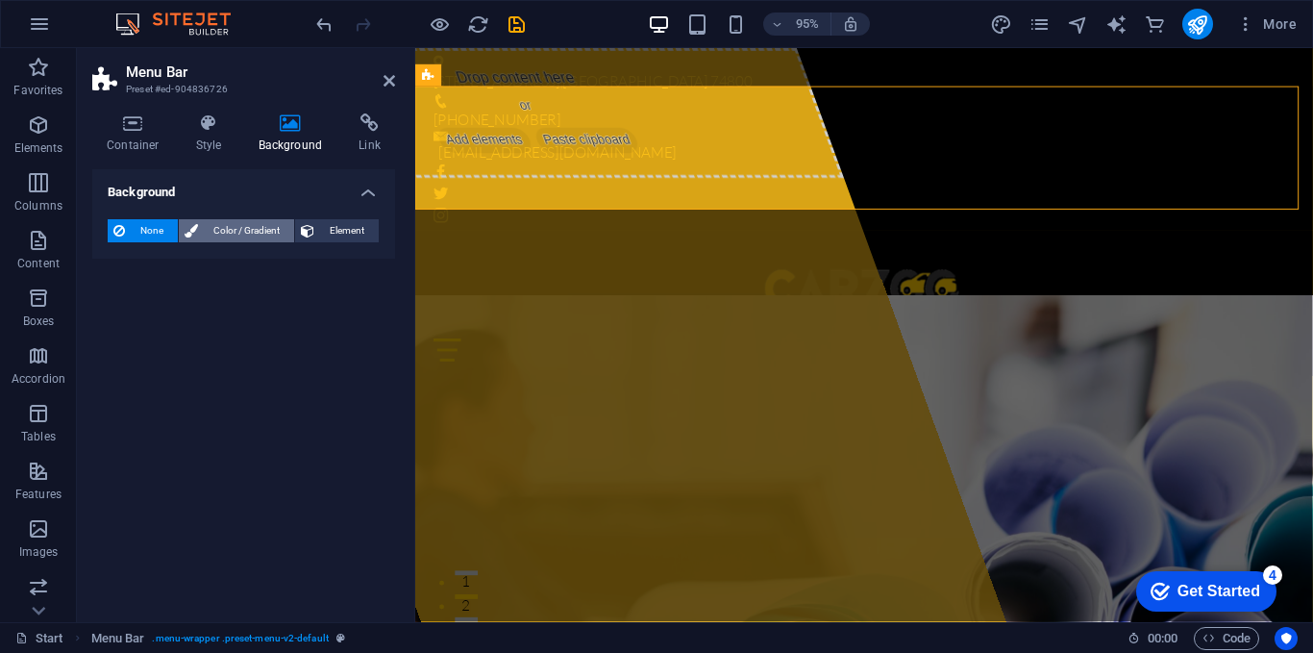
click at [233, 225] on span "Color / Gradient" at bounding box center [246, 230] width 85 height 23
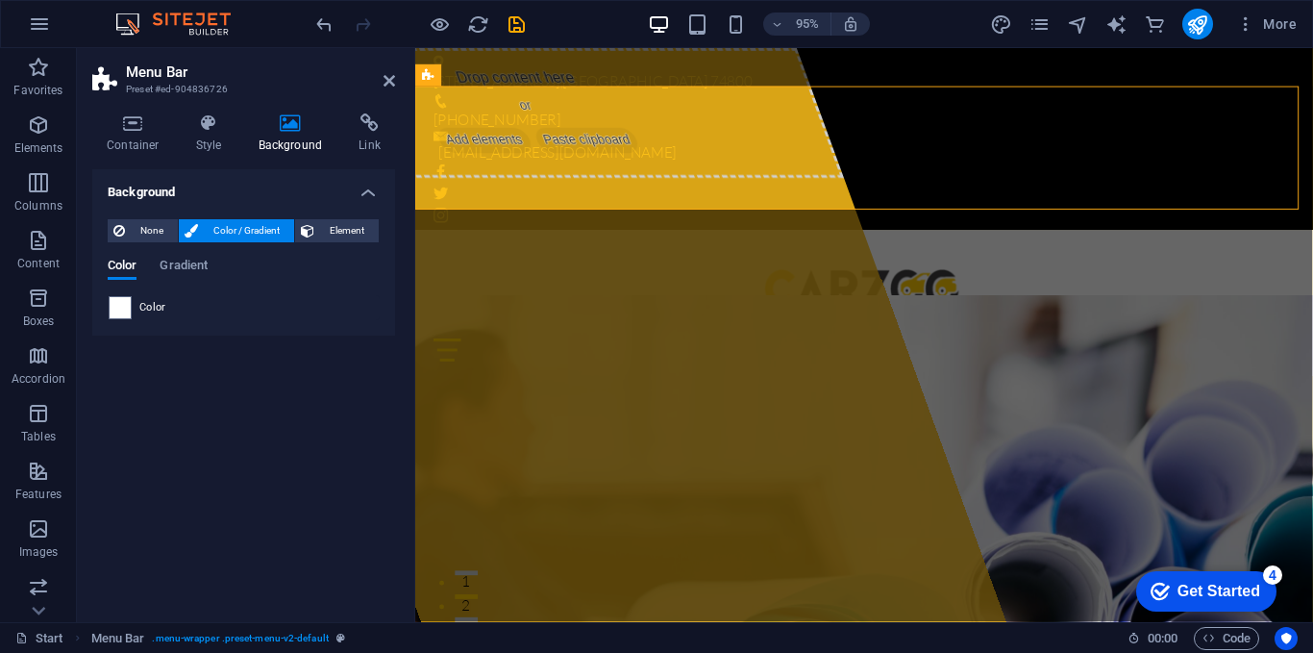
click at [146, 317] on div "Color" at bounding box center [244, 307] width 270 height 23
click at [164, 303] on span "Color" at bounding box center [152, 307] width 27 height 15
click at [187, 265] on span "Gradient" at bounding box center [184, 267] width 48 height 27
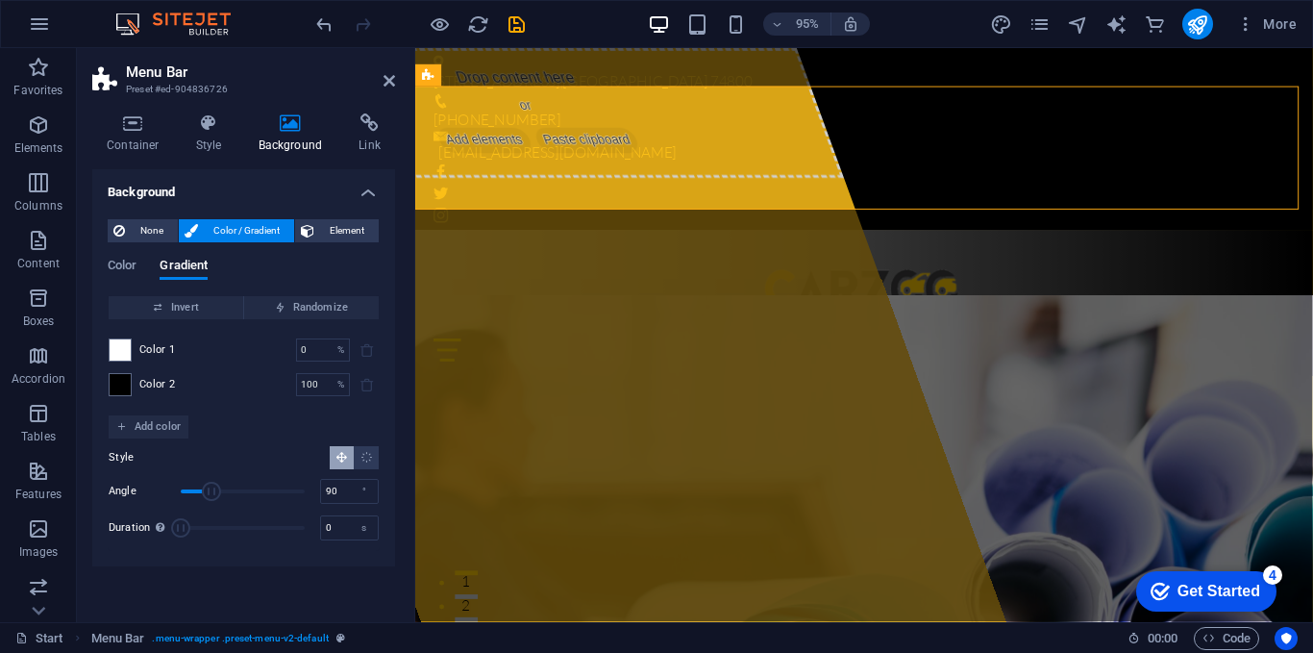
click at [161, 384] on span "Color 2" at bounding box center [157, 384] width 37 height 15
click at [122, 385] on span at bounding box center [120, 384] width 21 height 21
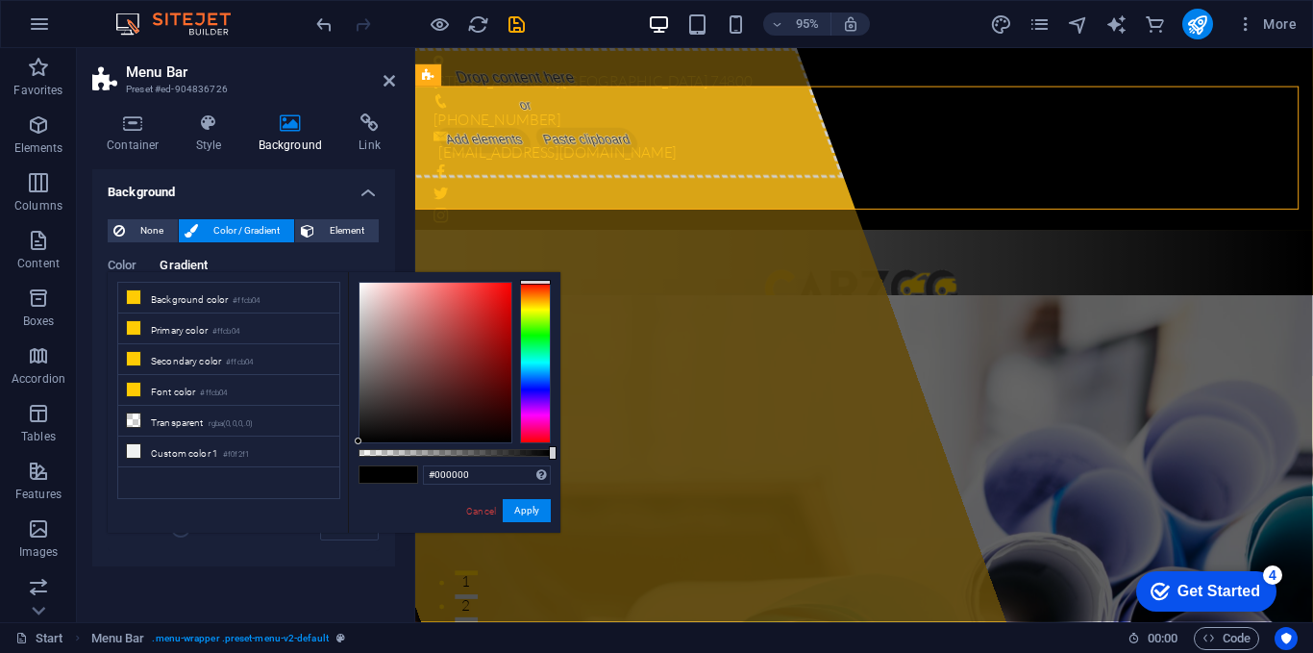
click at [537, 330] on div at bounding box center [535, 363] width 31 height 162
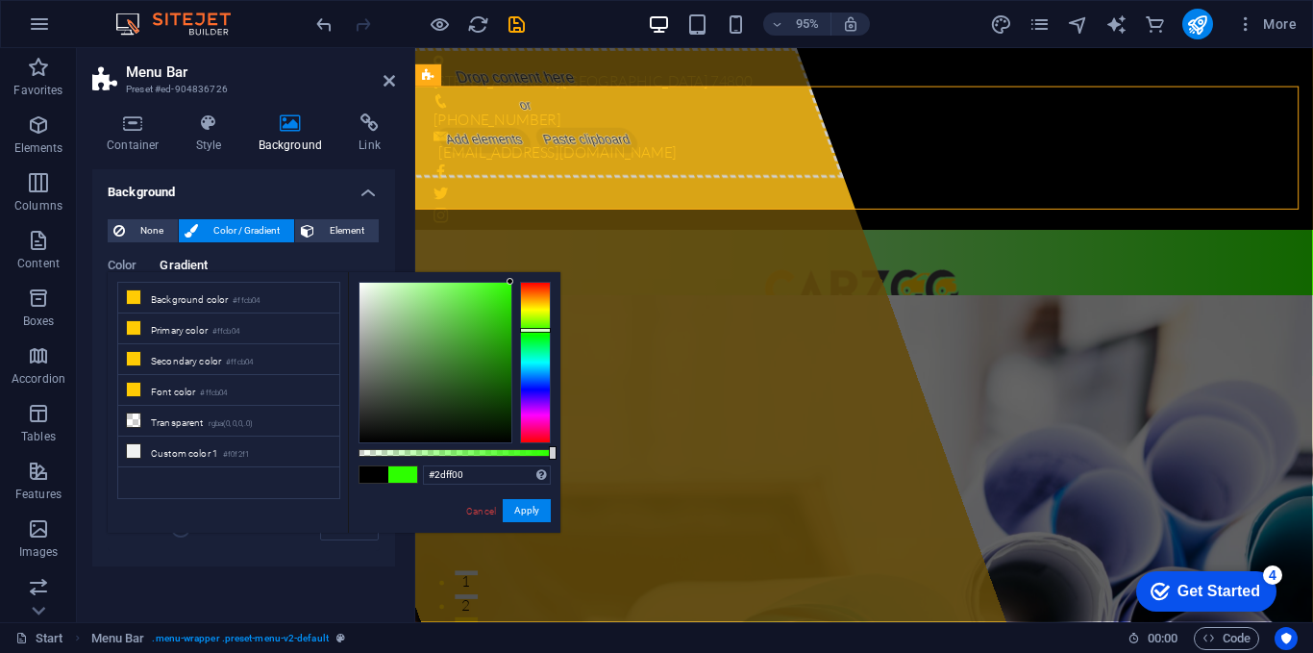
drag, startPoint x: 358, startPoint y: 441, endPoint x: 111, endPoint y: 201, distance: 344.7
click at [521, 239] on body "carzoo Start Favorites Elements Columns Content Boxes Accordion Tables Features…" at bounding box center [656, 326] width 1313 height 653
click at [536, 317] on div at bounding box center [535, 363] width 31 height 162
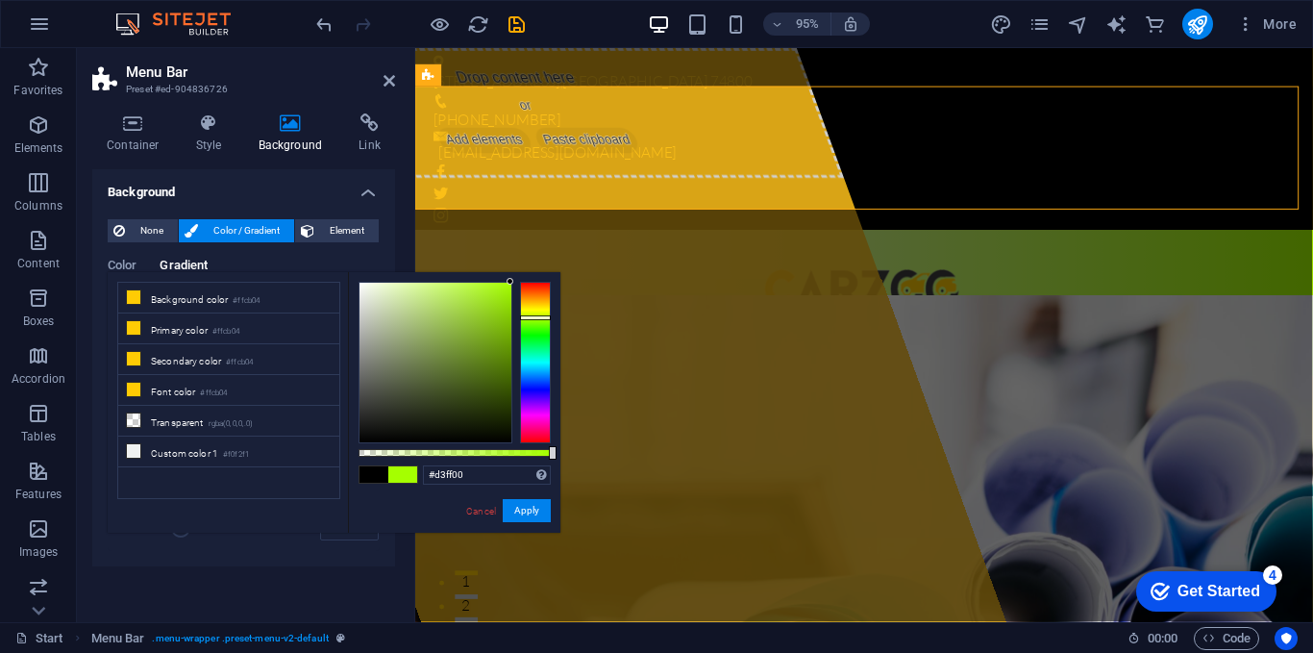
click at [536, 312] on div at bounding box center [535, 363] width 31 height 162
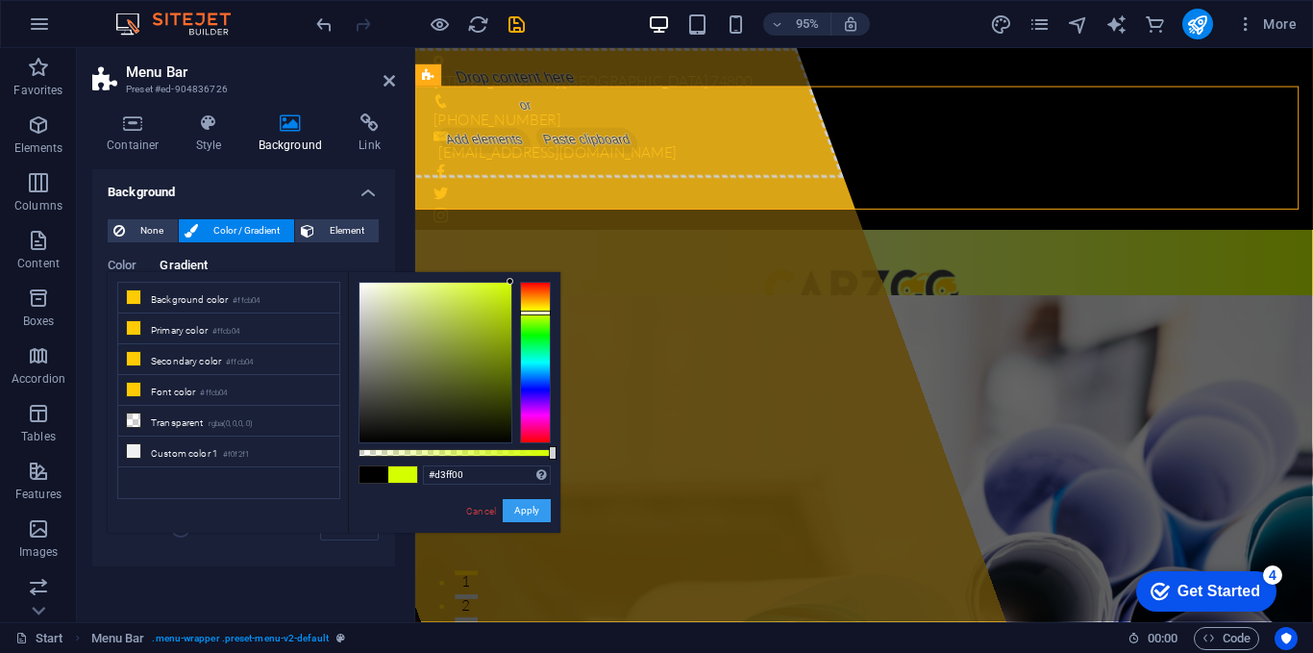
click at [538, 504] on button "Apply" at bounding box center [527, 510] width 48 height 23
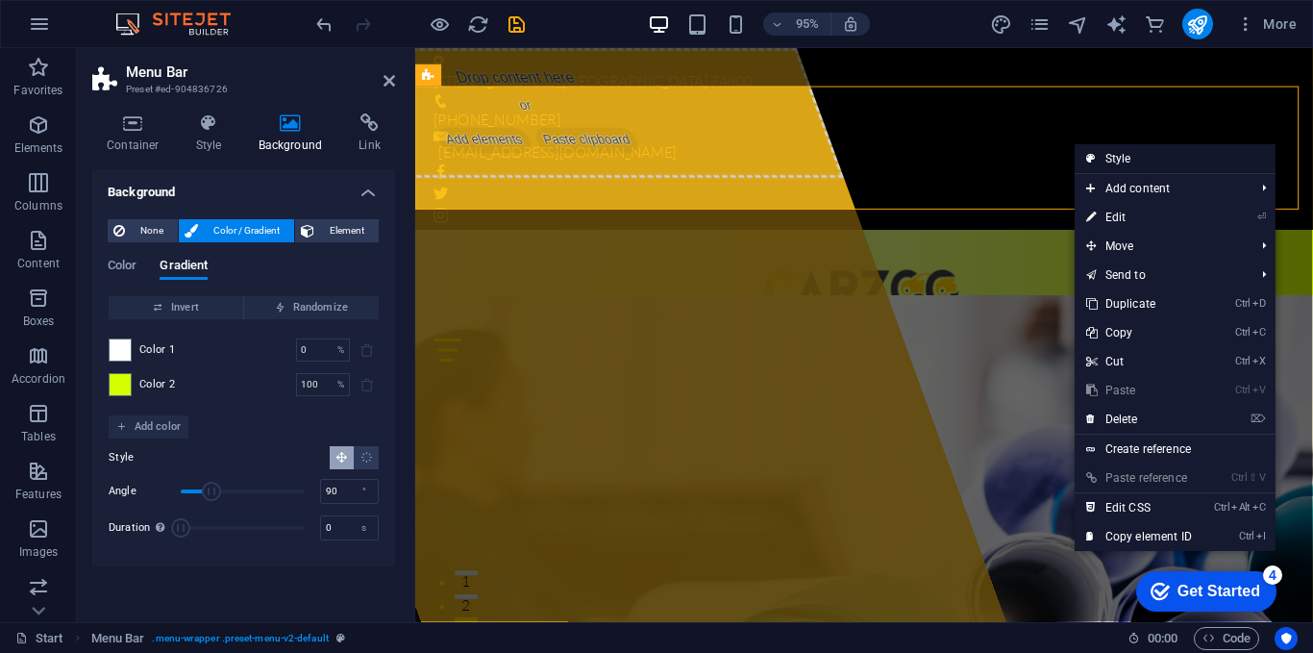
click at [1182, 158] on link "Style" at bounding box center [1175, 158] width 201 height 29
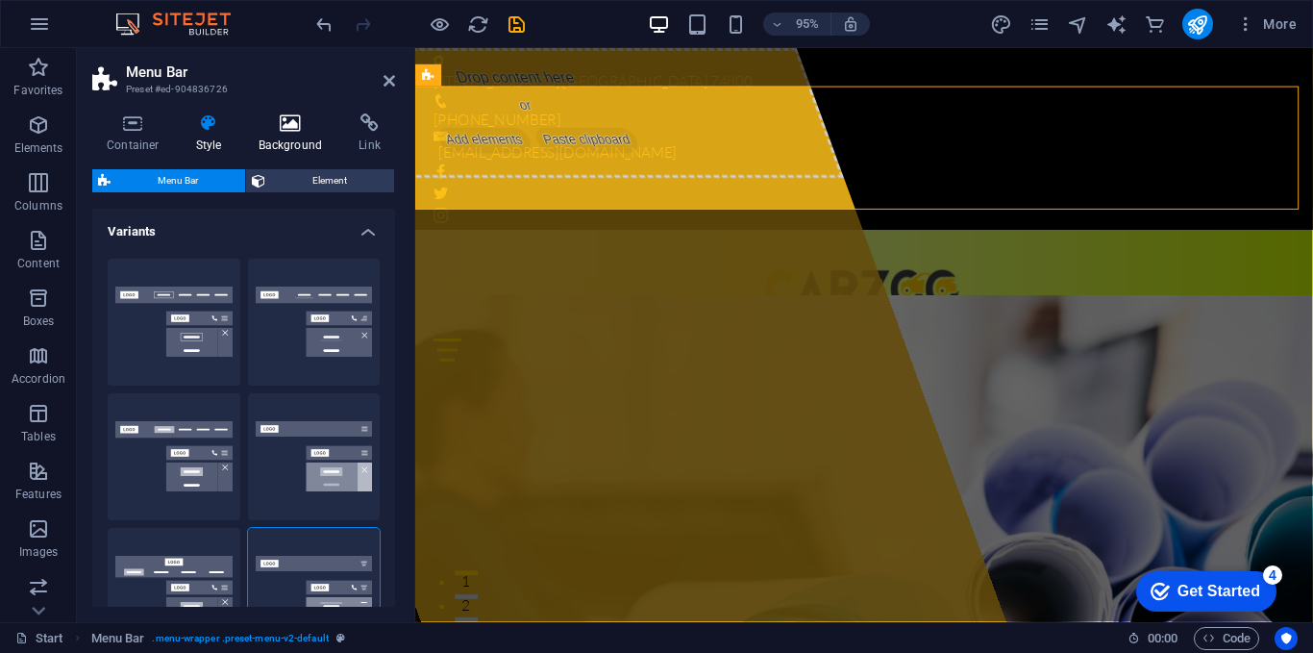
click at [285, 152] on h4 "Background" at bounding box center [294, 133] width 101 height 40
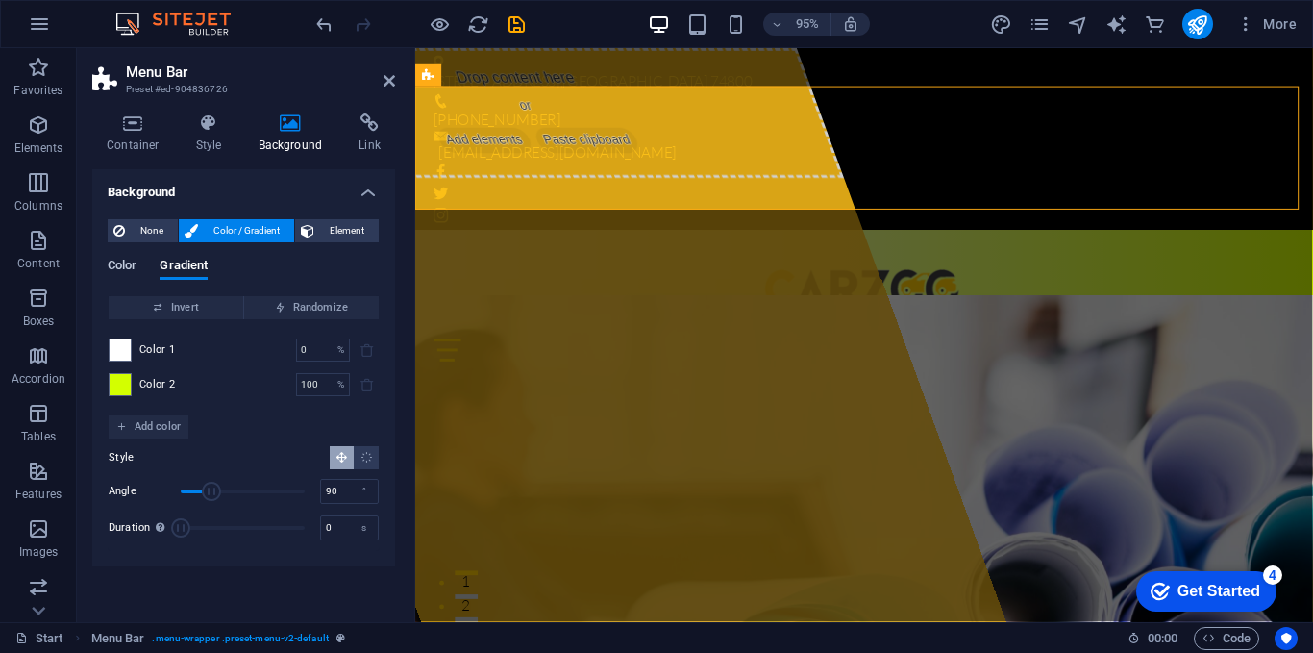
click at [131, 264] on span "Color" at bounding box center [122, 267] width 29 height 27
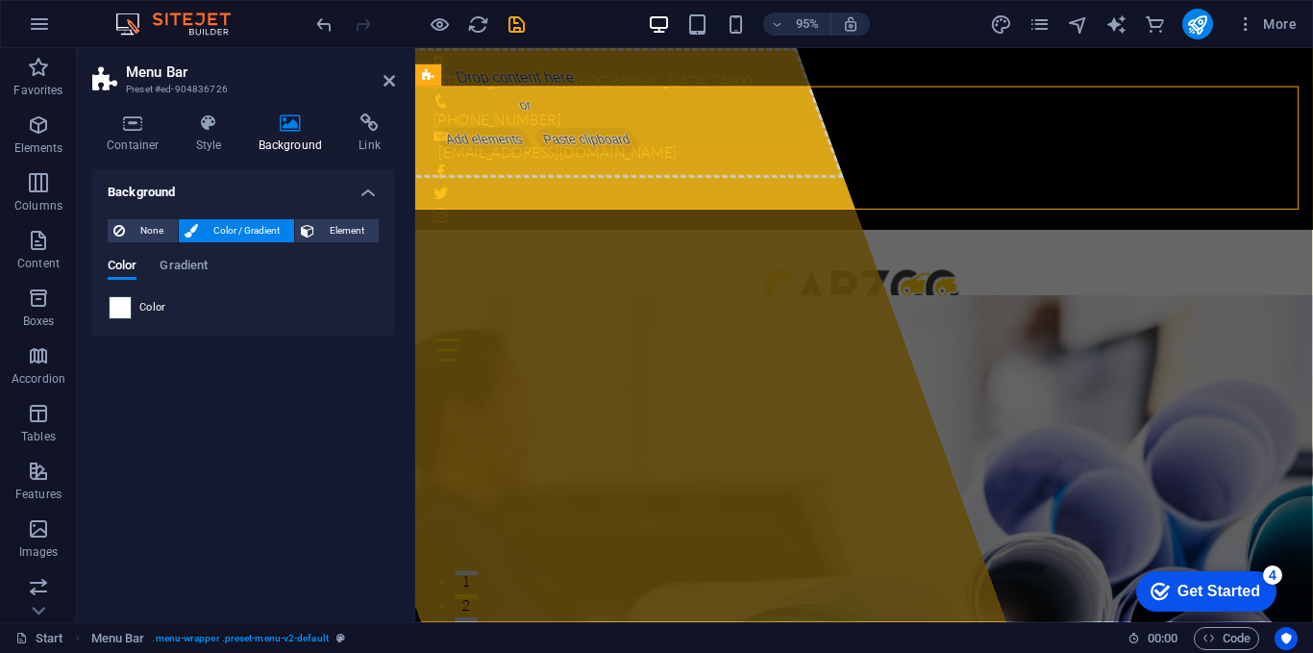
click at [131, 311] on div at bounding box center [120, 307] width 23 height 23
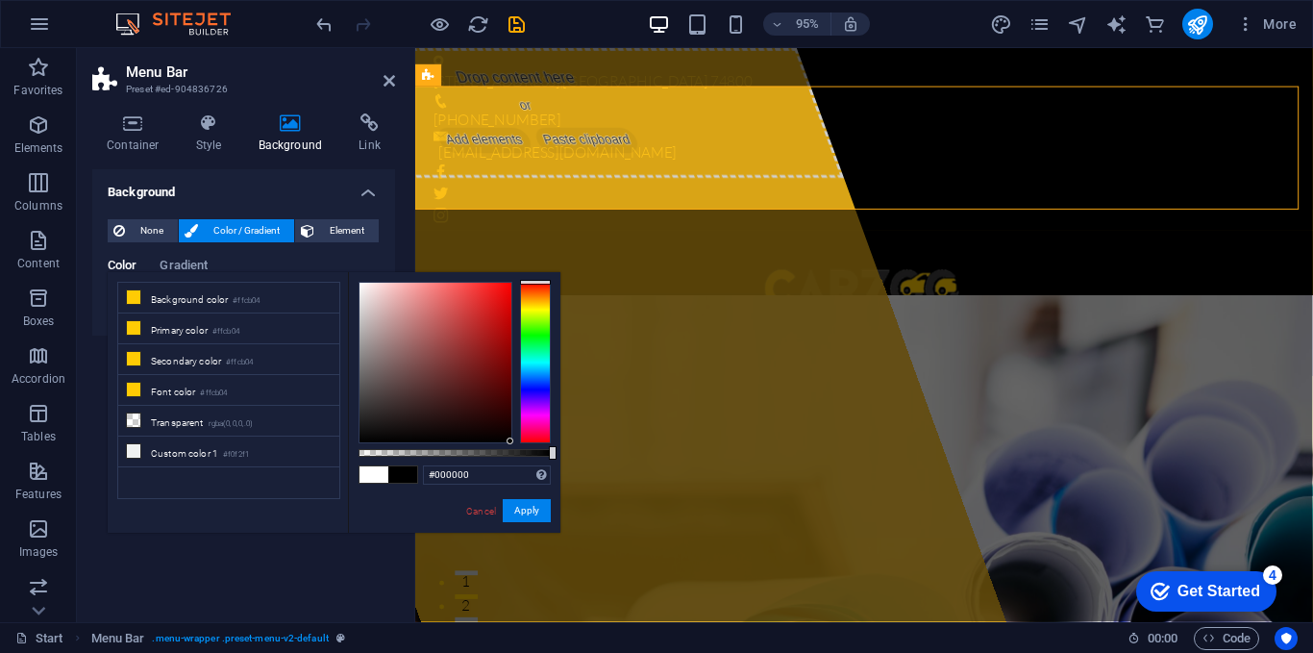
drag, startPoint x: 361, startPoint y: 286, endPoint x: 529, endPoint y: 446, distance: 231.9
click at [529, 446] on div "#000000 Supported formats #0852ed rgb(8, 82, 237) rgba(8, 82, 237, 90%) hsv(221…" at bounding box center [454, 541] width 212 height 539
drag, startPoint x: 529, startPoint y: 446, endPoint x: 305, endPoint y: 266, distance: 287.2
click at [305, 266] on body "carzoo Start Favorites Elements Columns Content Boxes Accordion Tables Features…" at bounding box center [656, 326] width 1313 height 653
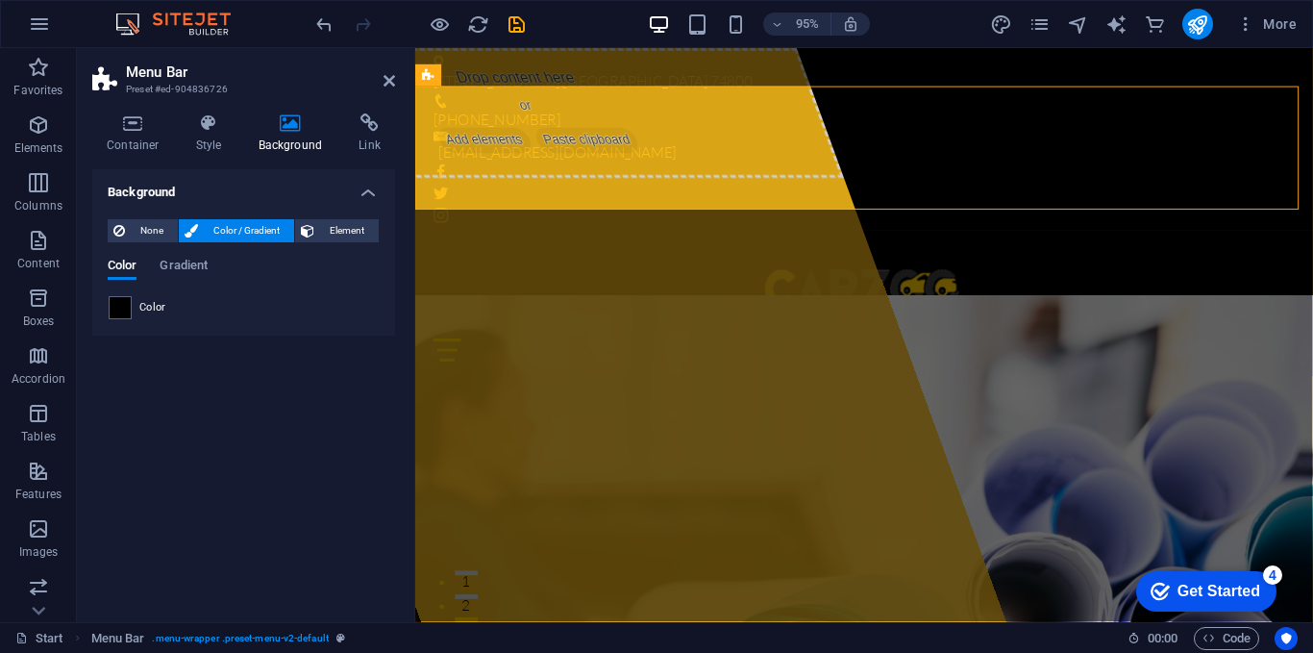
click at [157, 293] on div "Color Gradient" at bounding box center [244, 277] width 272 height 37
click at [142, 302] on span "Color" at bounding box center [152, 307] width 27 height 15
click at [111, 304] on span at bounding box center [120, 307] width 21 height 21
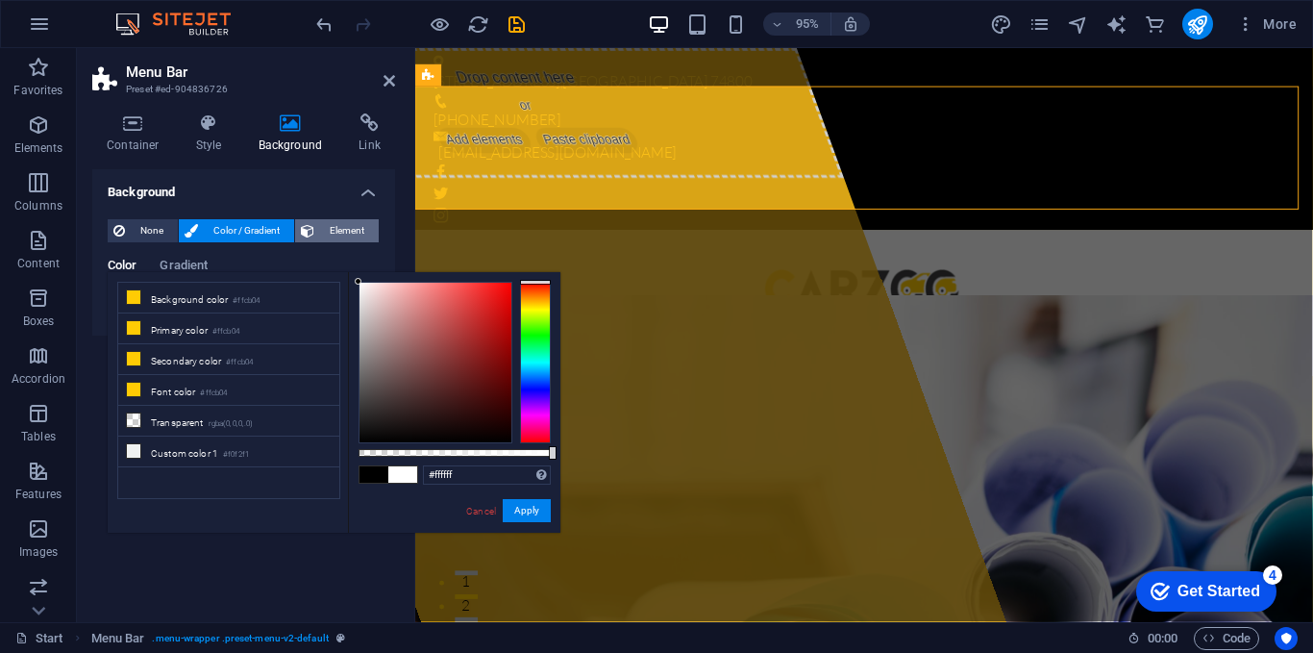
drag, startPoint x: 509, startPoint y: 437, endPoint x: 316, endPoint y: 232, distance: 281.6
click at [316, 232] on body "carzoo Start Favorites Elements Columns Content Boxes Accordion Tables Features…" at bounding box center [656, 326] width 1313 height 653
click at [205, 297] on li "Background color #ffcb04" at bounding box center [228, 298] width 221 height 31
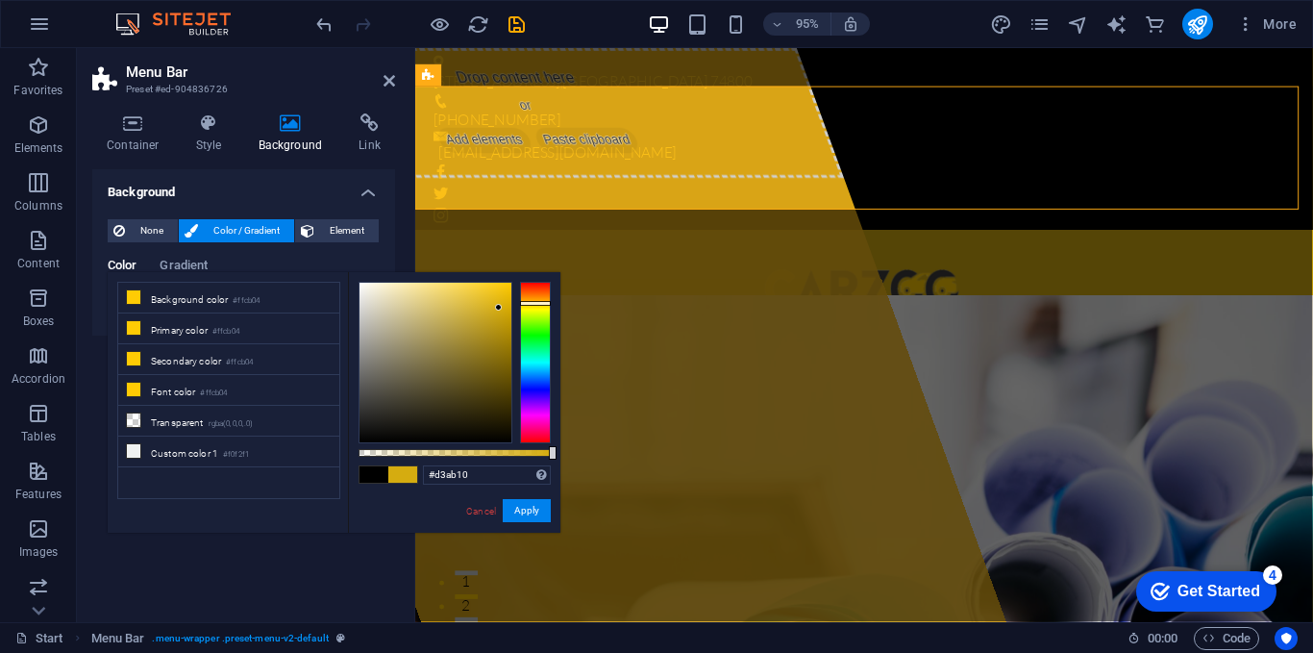
drag, startPoint x: 505, startPoint y: 280, endPoint x: 497, endPoint y: 309, distance: 29.8
click at [498, 309] on div at bounding box center [498, 307] width 7 height 7
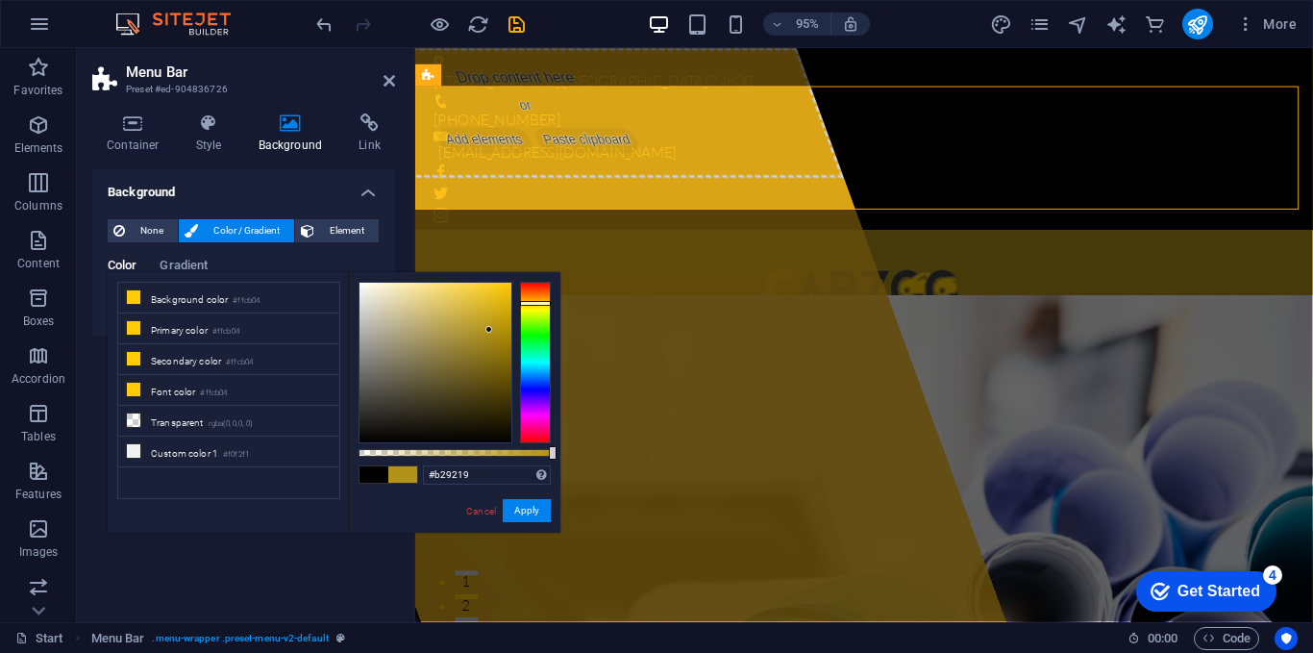
drag, startPoint x: 497, startPoint y: 309, endPoint x: 489, endPoint y: 330, distance: 22.5
click at [489, 330] on div at bounding box center [488, 329] width 7 height 7
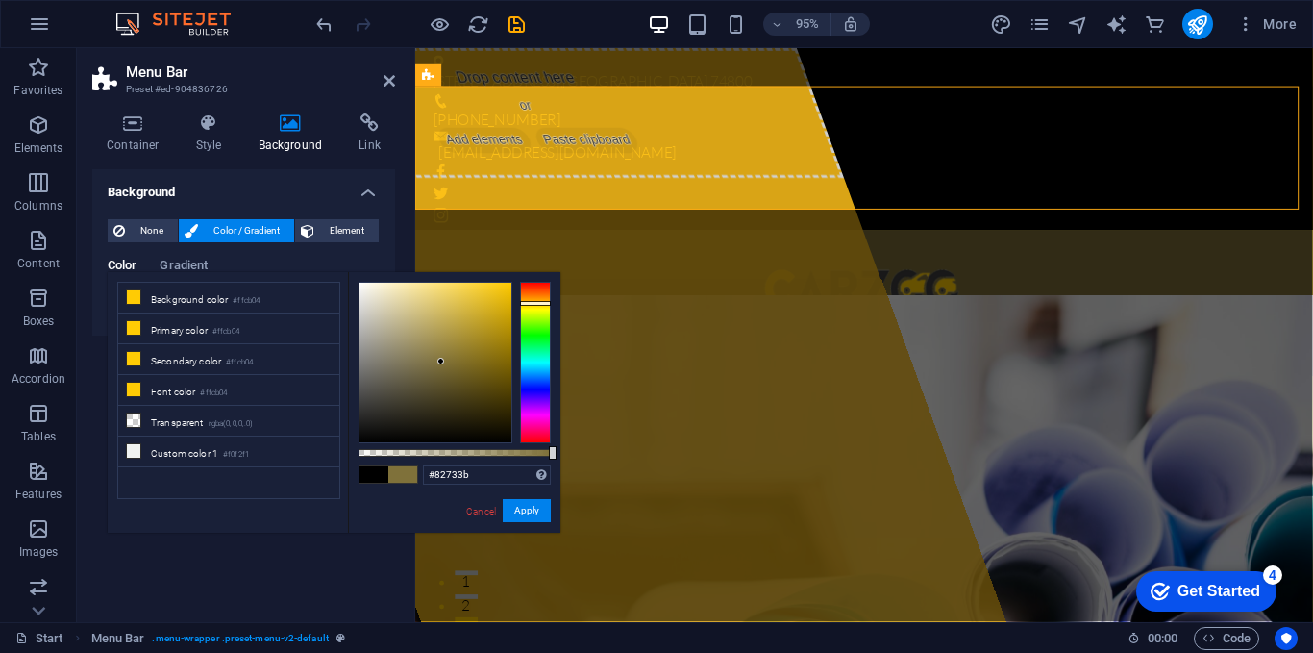
drag, startPoint x: 489, startPoint y: 330, endPoint x: 441, endPoint y: 360, distance: 56.6
click at [441, 360] on div at bounding box center [440, 361] width 7 height 7
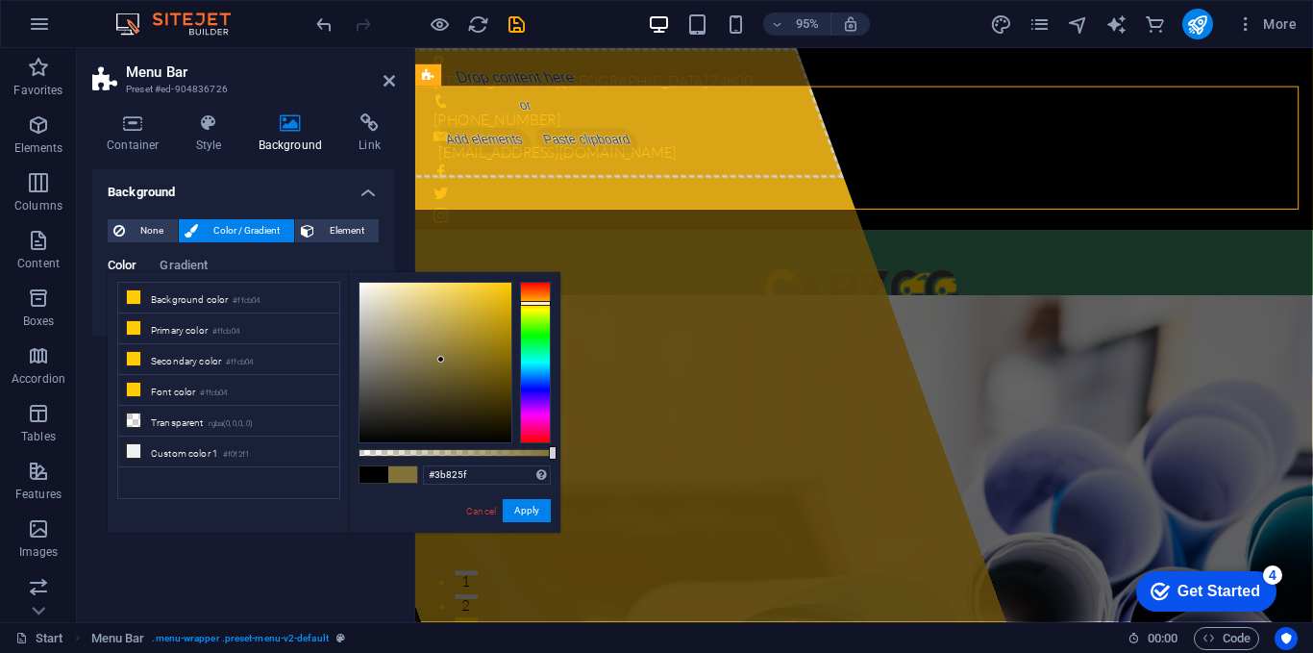
click at [538, 348] on div at bounding box center [535, 363] width 31 height 162
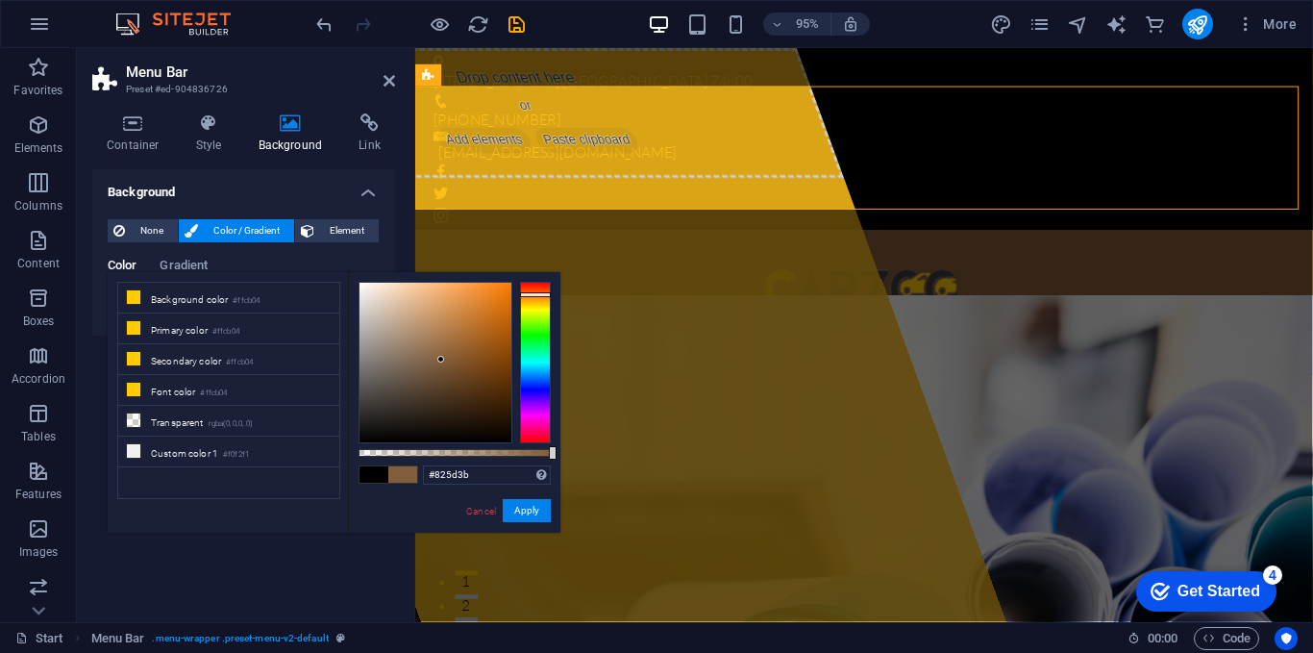
click at [533, 294] on div at bounding box center [535, 363] width 31 height 162
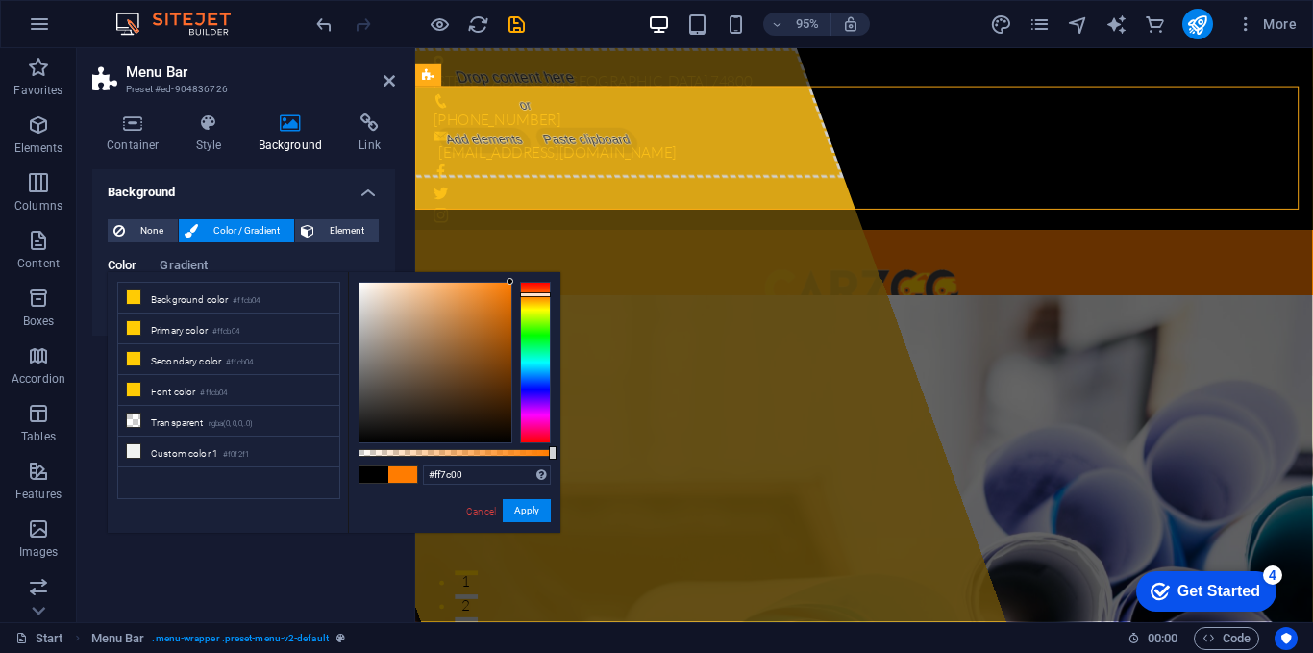
drag, startPoint x: 438, startPoint y: 361, endPoint x: 543, endPoint y: 241, distance: 159.4
click at [543, 241] on body "carzoo Start Favorites Elements Columns Content Boxes Accordion Tables Features…" at bounding box center [656, 326] width 1313 height 653
type input "#ffffff"
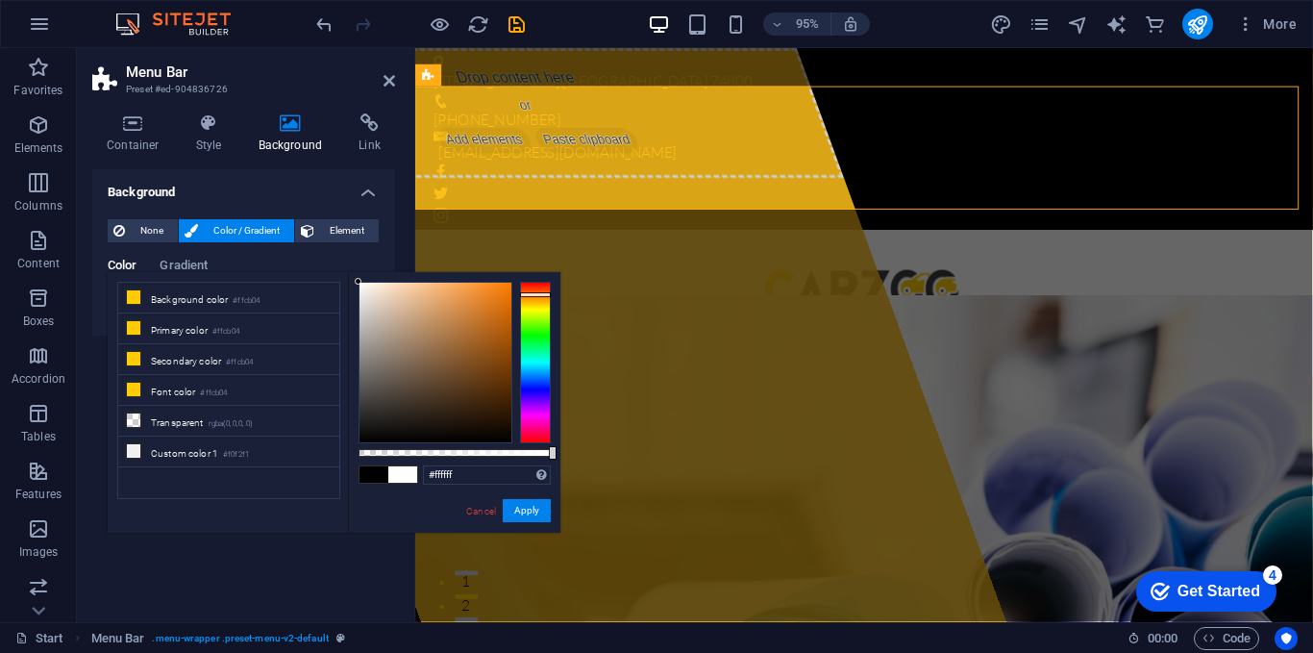
drag, startPoint x: 507, startPoint y: 280, endPoint x: 324, endPoint y: 264, distance: 183.3
click at [324, 264] on body "carzoo Start Favorites Elements Columns Content Boxes Accordion Tables Features…" at bounding box center [656, 326] width 1313 height 653
click at [200, 261] on span "Gradient" at bounding box center [184, 267] width 48 height 27
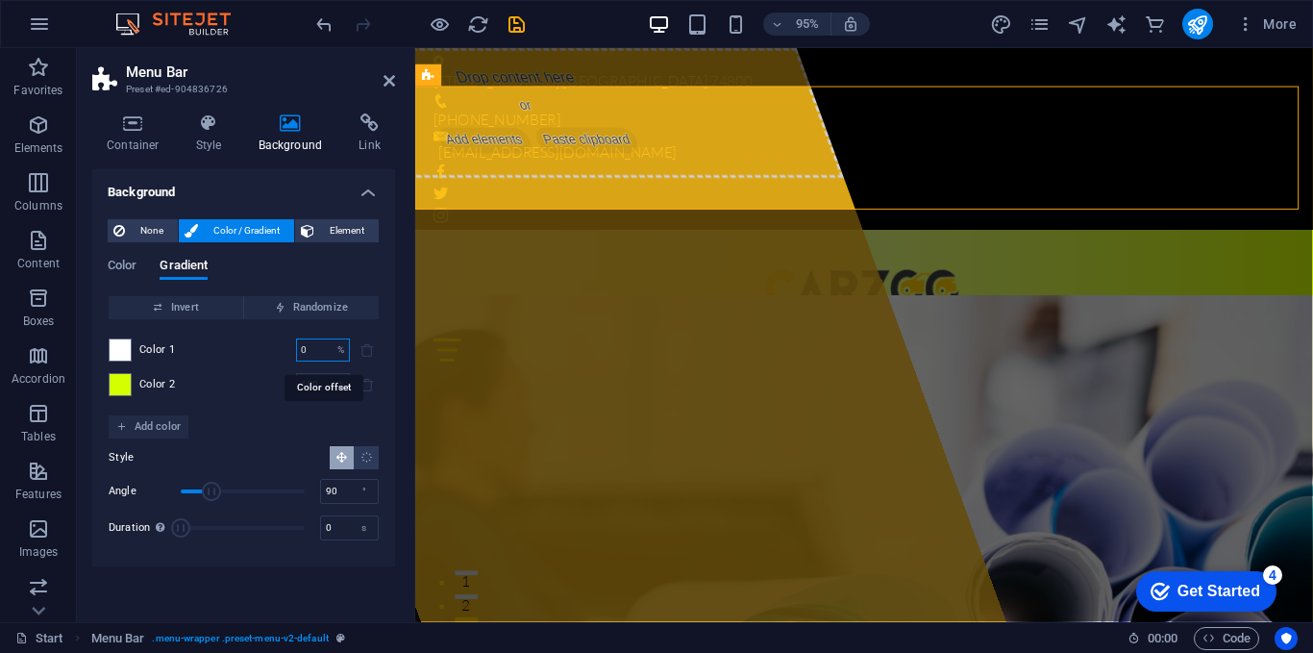
click at [318, 352] on input "0" at bounding box center [313, 349] width 34 height 23
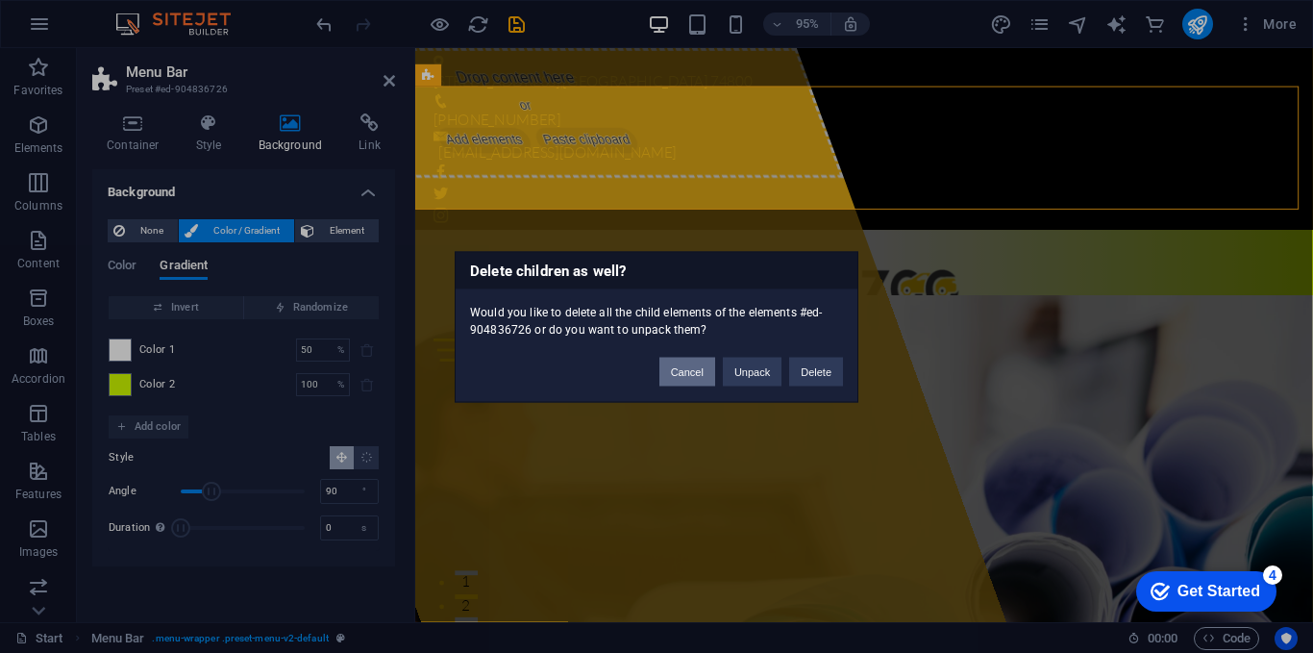
click at [682, 382] on button "Cancel" at bounding box center [687, 371] width 56 height 29
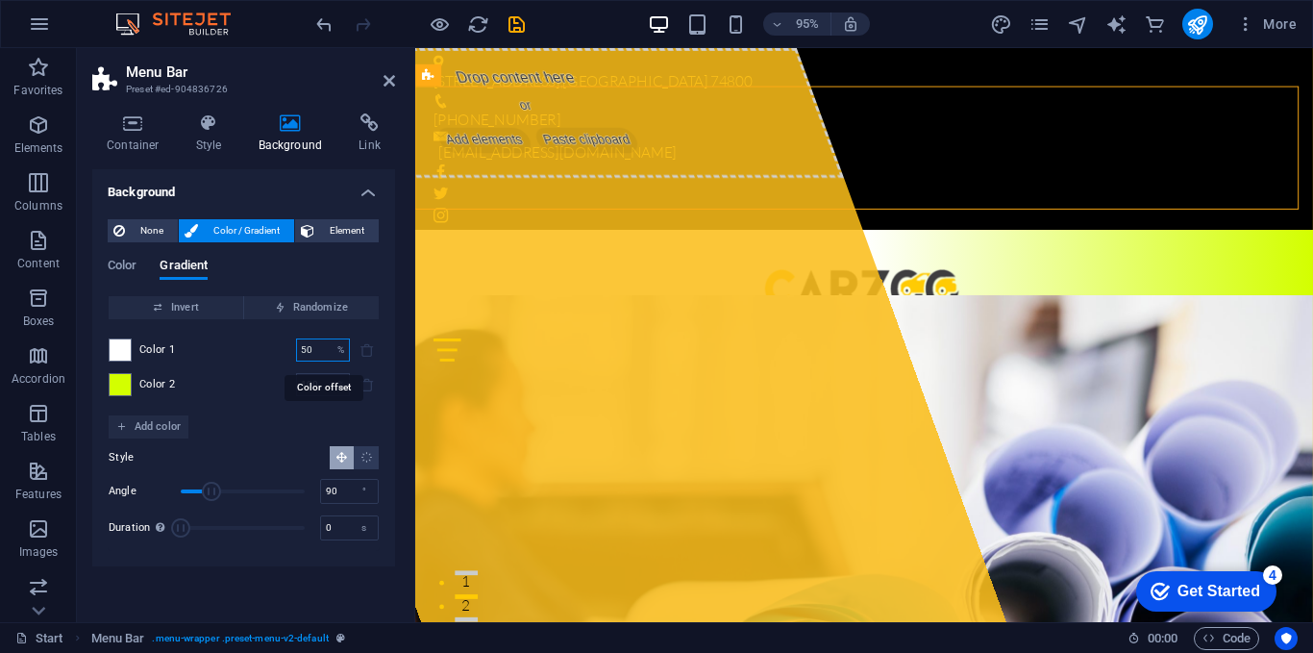
click at [315, 352] on input "50" at bounding box center [313, 349] width 34 height 23
type input "0"
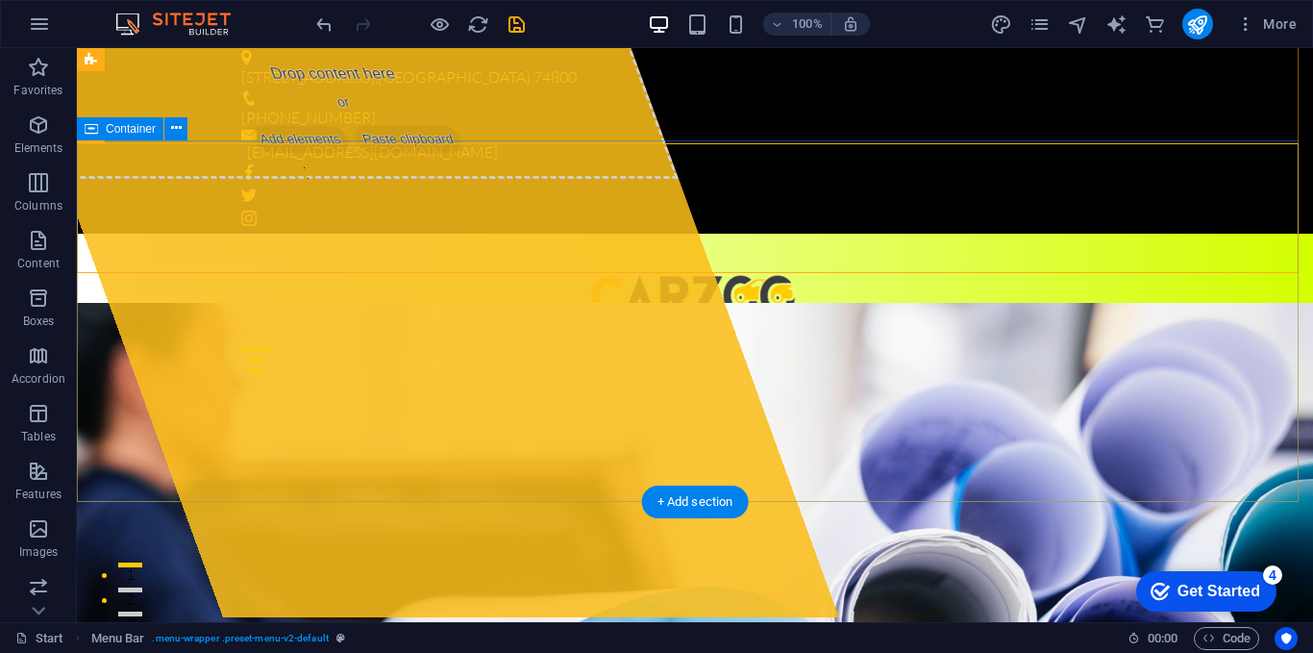
scroll to position [0, 0]
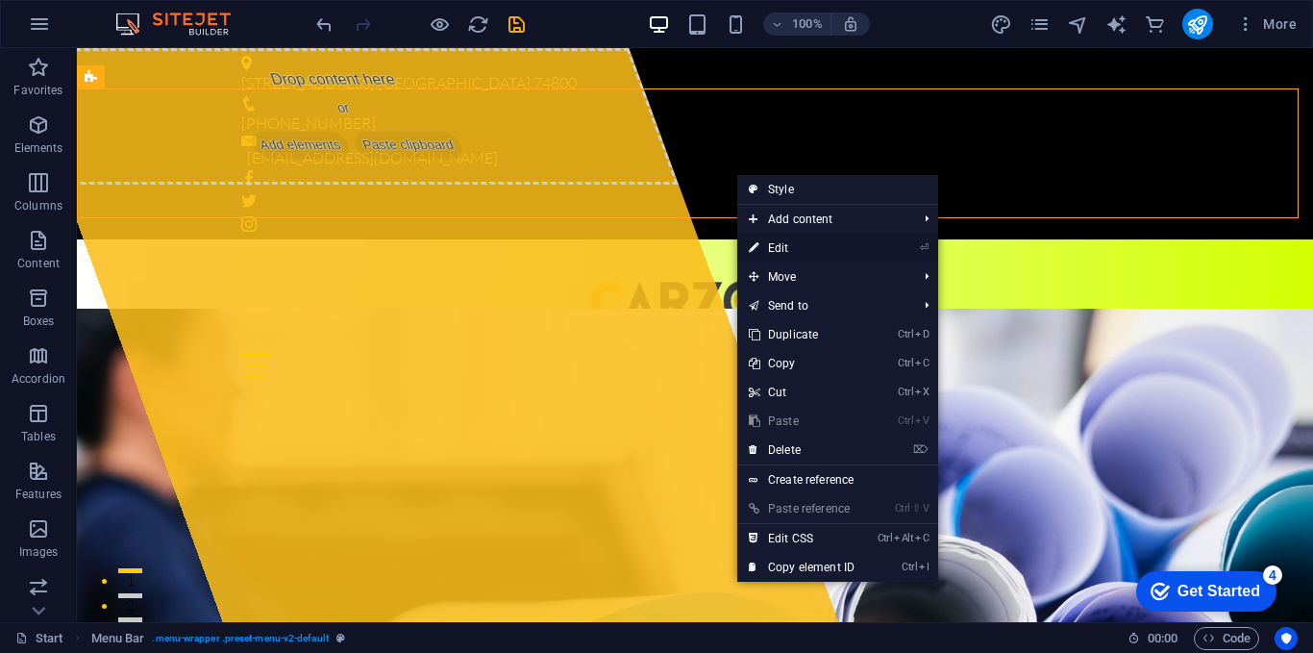
click at [821, 239] on link "⏎ Edit" at bounding box center [801, 248] width 129 height 29
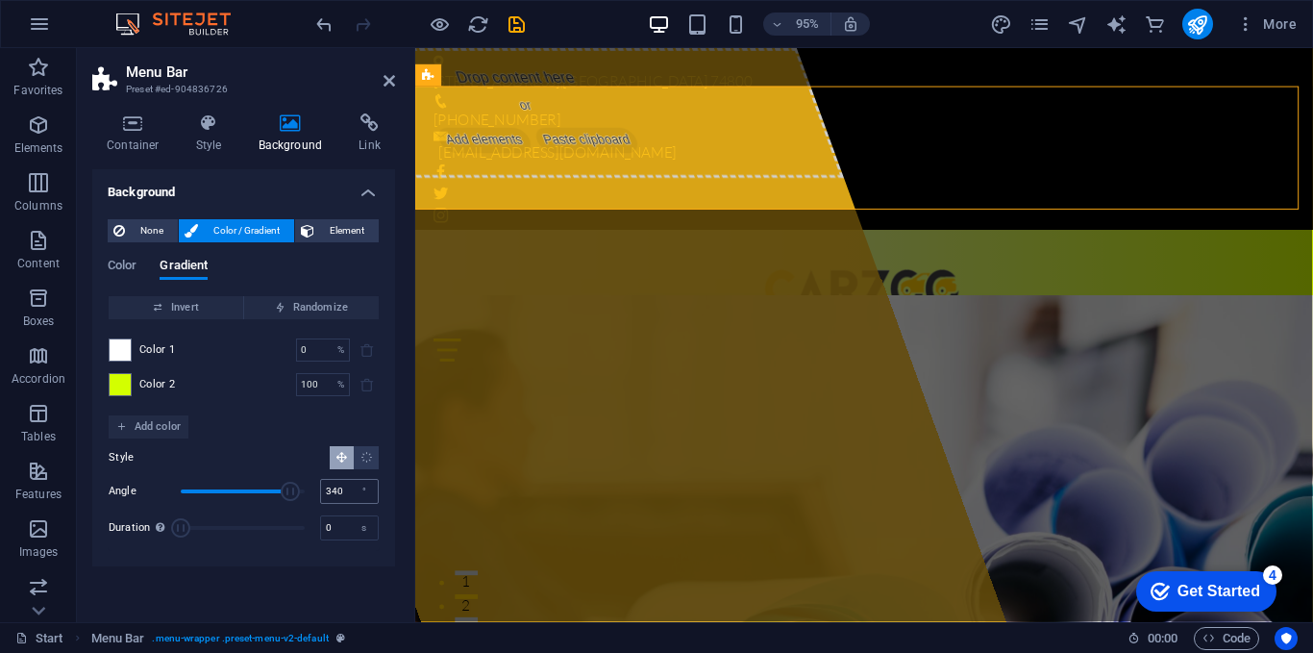
type input "360"
drag, startPoint x: 207, startPoint y: 487, endPoint x: 354, endPoint y: 505, distance: 148.1
click at [354, 505] on div "Angle 360 °" at bounding box center [244, 491] width 270 height 29
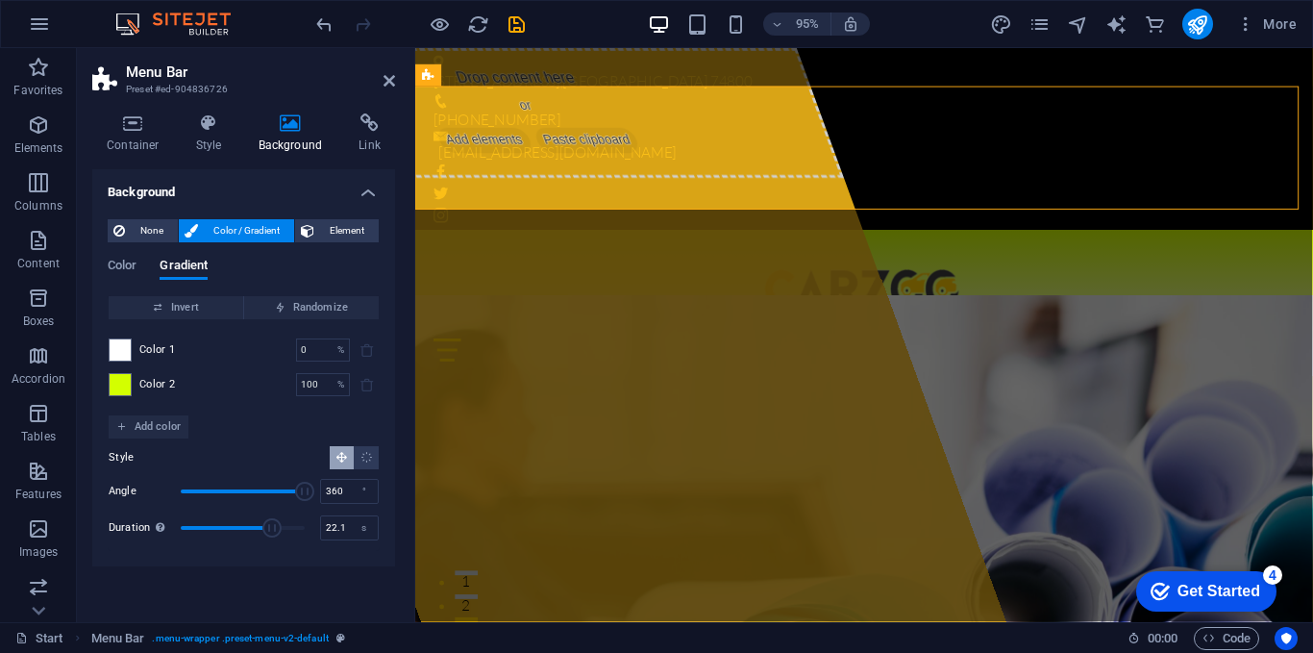
drag, startPoint x: 187, startPoint y: 520, endPoint x: 272, endPoint y: 528, distance: 85.9
click at [272, 528] on span "Duration" at bounding box center [271, 527] width 19 height 19
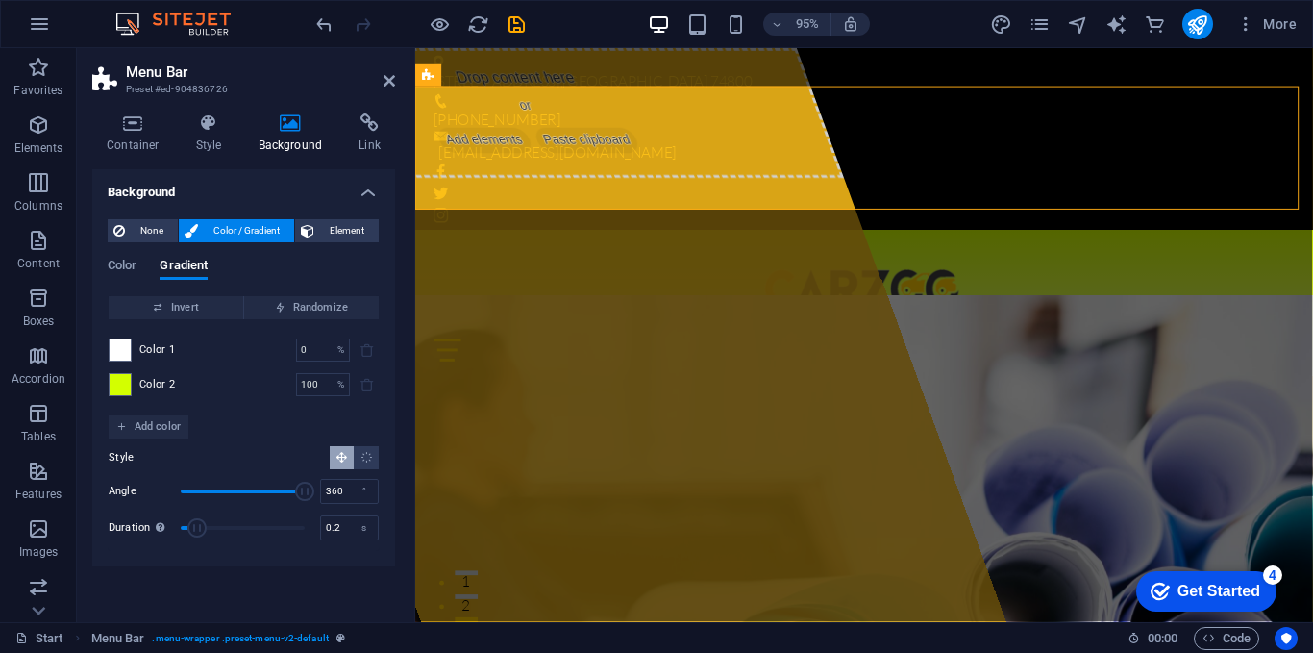
type input "0"
drag, startPoint x: 272, startPoint y: 528, endPoint x: 139, endPoint y: 505, distance: 134.7
click at [139, 505] on div "Angle 360 ° Duration Duration of the background animation. A value of "0" disab…" at bounding box center [244, 509] width 270 height 65
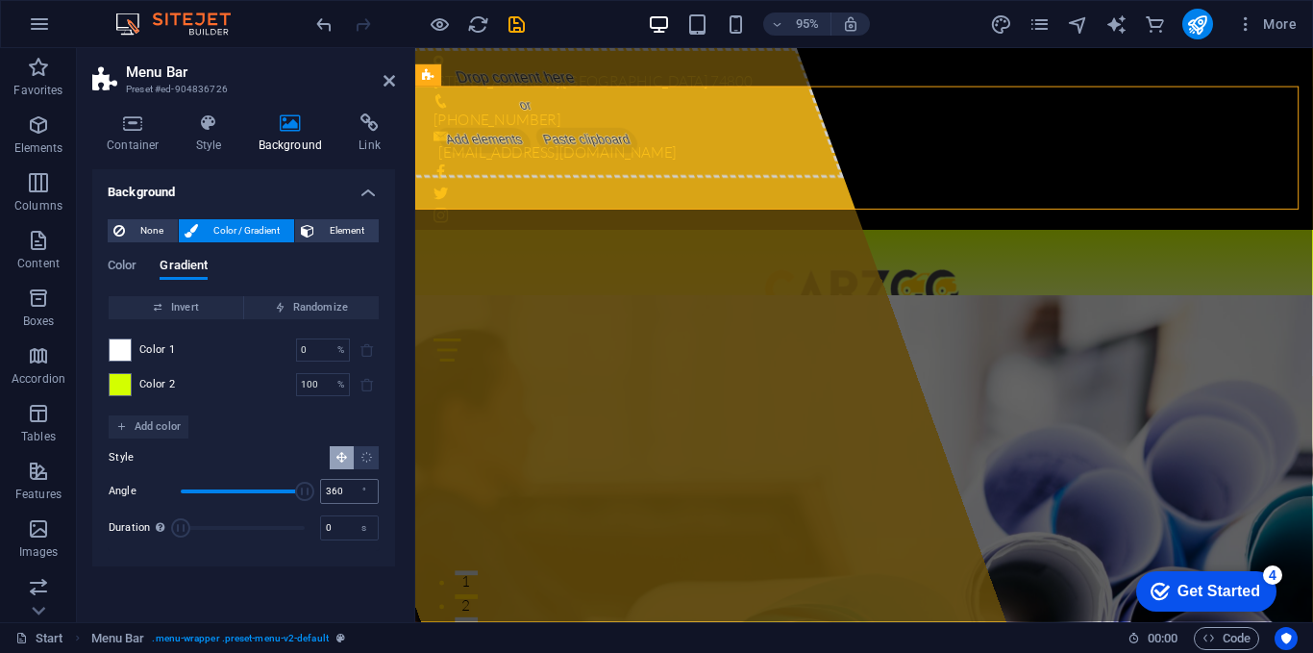
drag, startPoint x: 300, startPoint y: 485, endPoint x: 323, endPoint y: 495, distance: 25.4
click at [323, 495] on div "Angle 360 °" at bounding box center [244, 491] width 270 height 29
drag, startPoint x: 323, startPoint y: 495, endPoint x: 159, endPoint y: 450, distance: 170.5
click at [159, 450] on div "Style Angle 360 ° Duration Duration of the background animation. A value of "0"…" at bounding box center [244, 494] width 270 height 112
click at [246, 492] on span "Angle" at bounding box center [243, 491] width 124 height 29
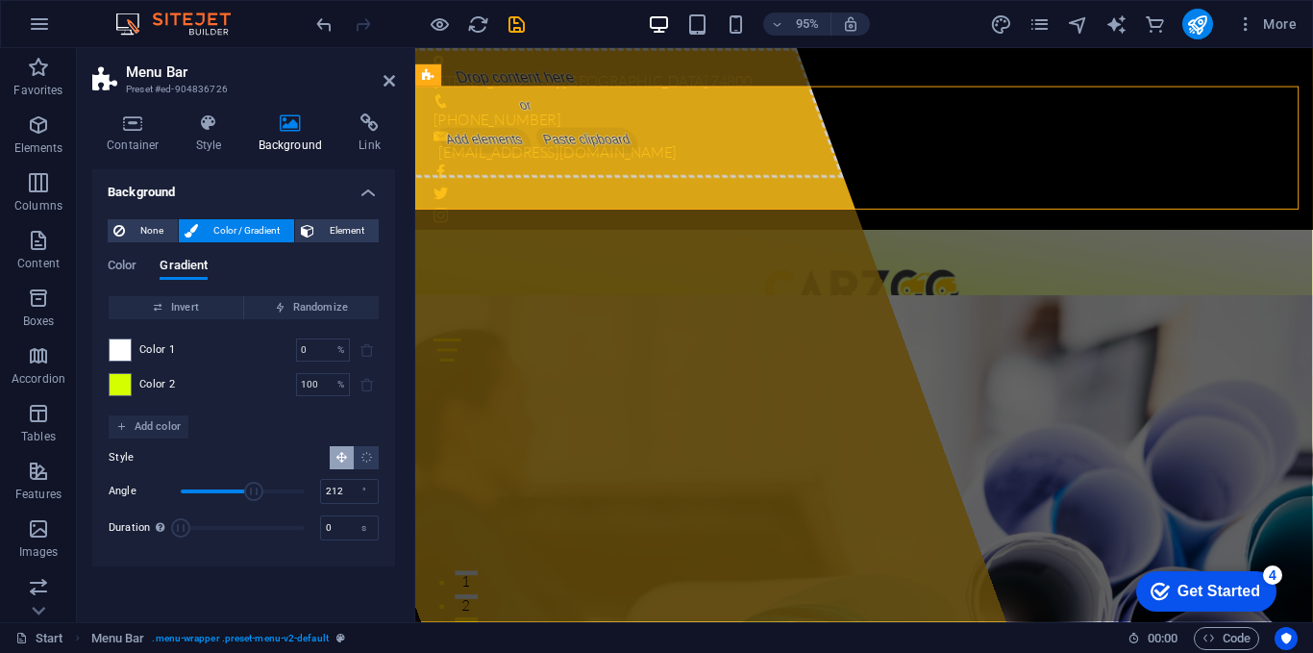
click at [254, 488] on span "Angle" at bounding box center [253, 491] width 19 height 19
type input "179"
click at [244, 488] on span "Angle" at bounding box center [253, 491] width 19 height 19
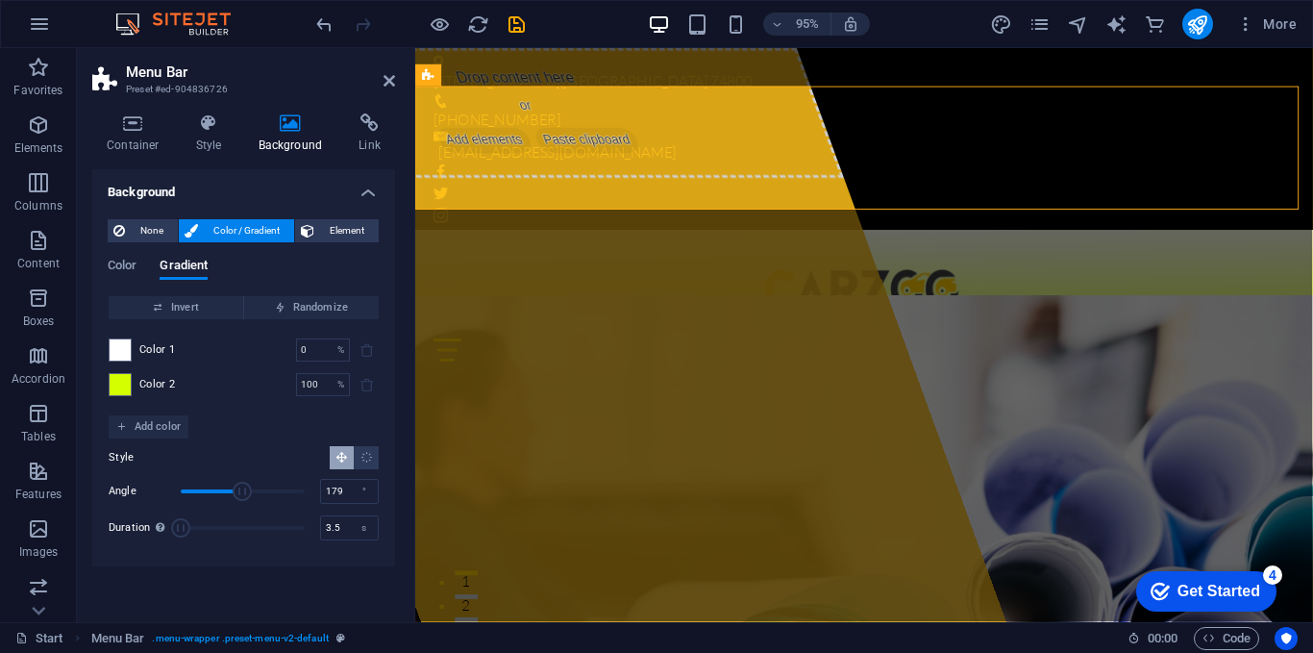
type input "30"
drag, startPoint x: 184, startPoint y: 522, endPoint x: 399, endPoint y: 547, distance: 216.8
click at [399, 547] on div "Container Style Background Link Size Height Default px rem % vh vw Min. height …" at bounding box center [244, 360] width 334 height 524
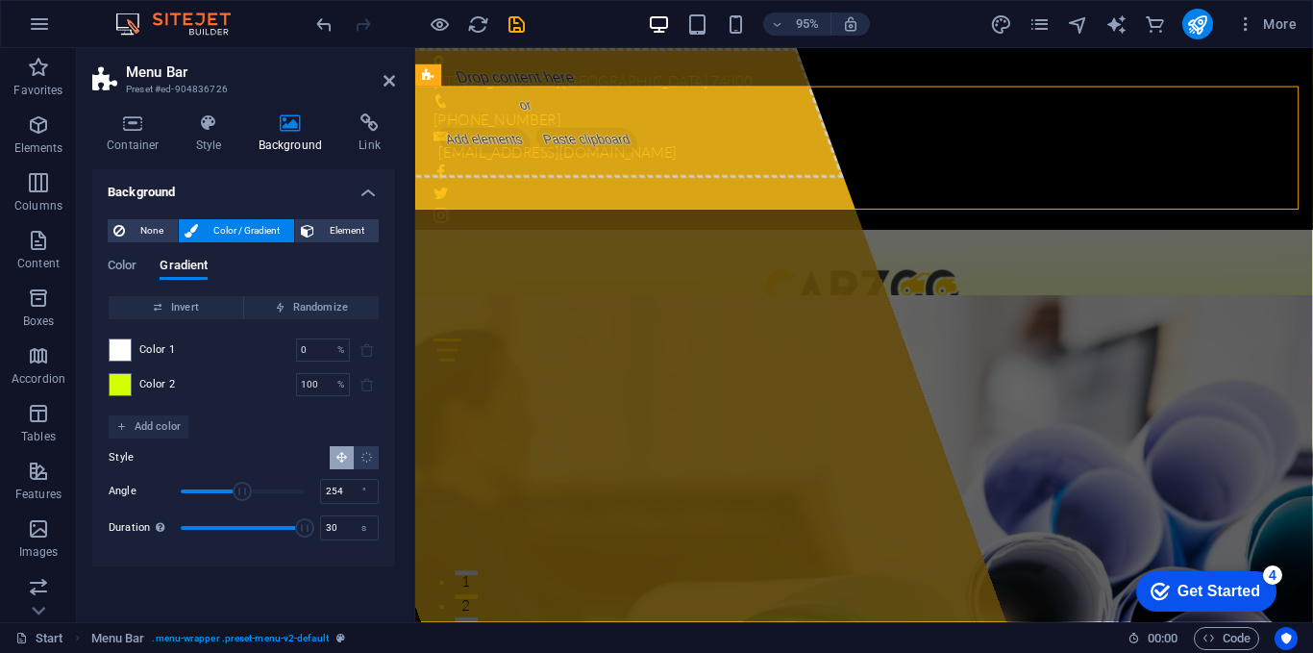
click at [268, 487] on span "Angle" at bounding box center [243, 491] width 124 height 29
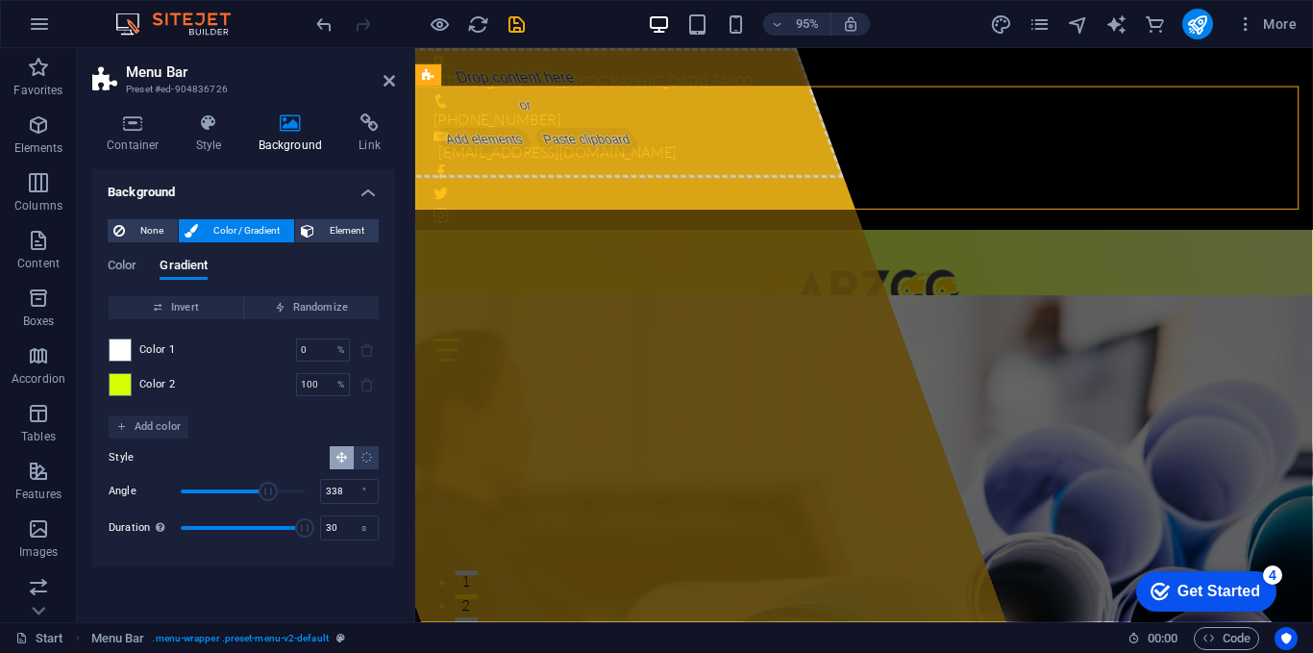
click at [297, 486] on span "Angle" at bounding box center [243, 491] width 124 height 29
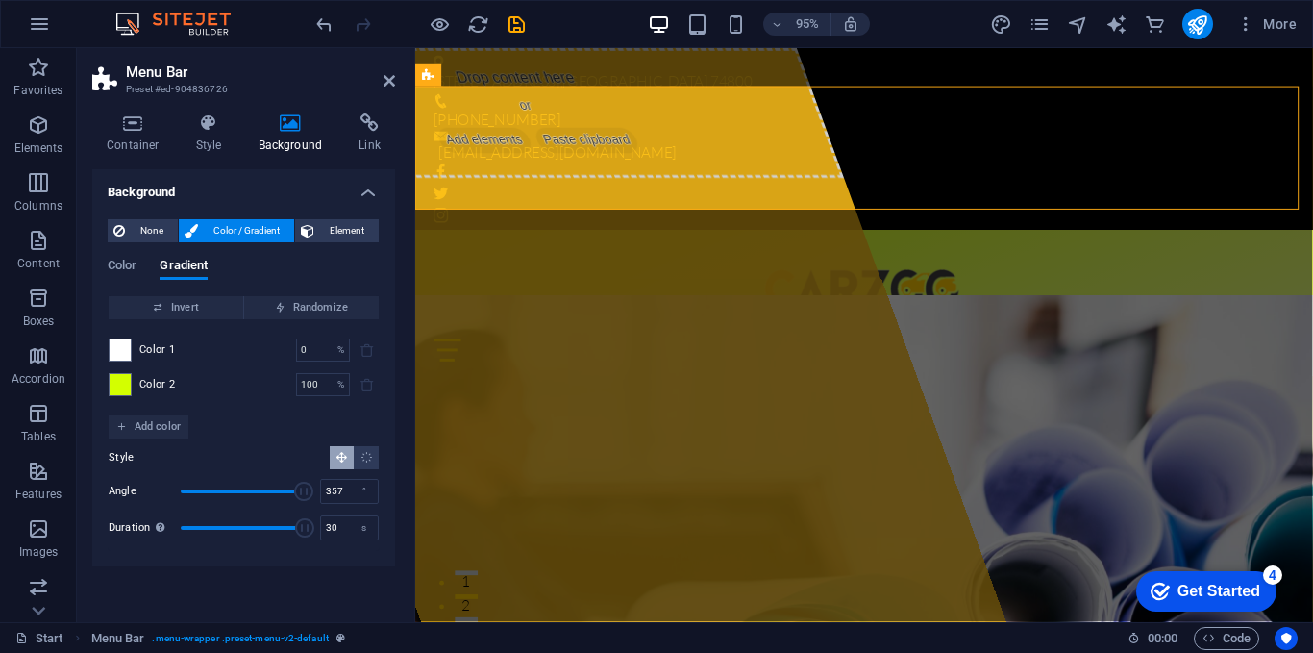
click at [304, 488] on span "Angle" at bounding box center [303, 491] width 19 height 19
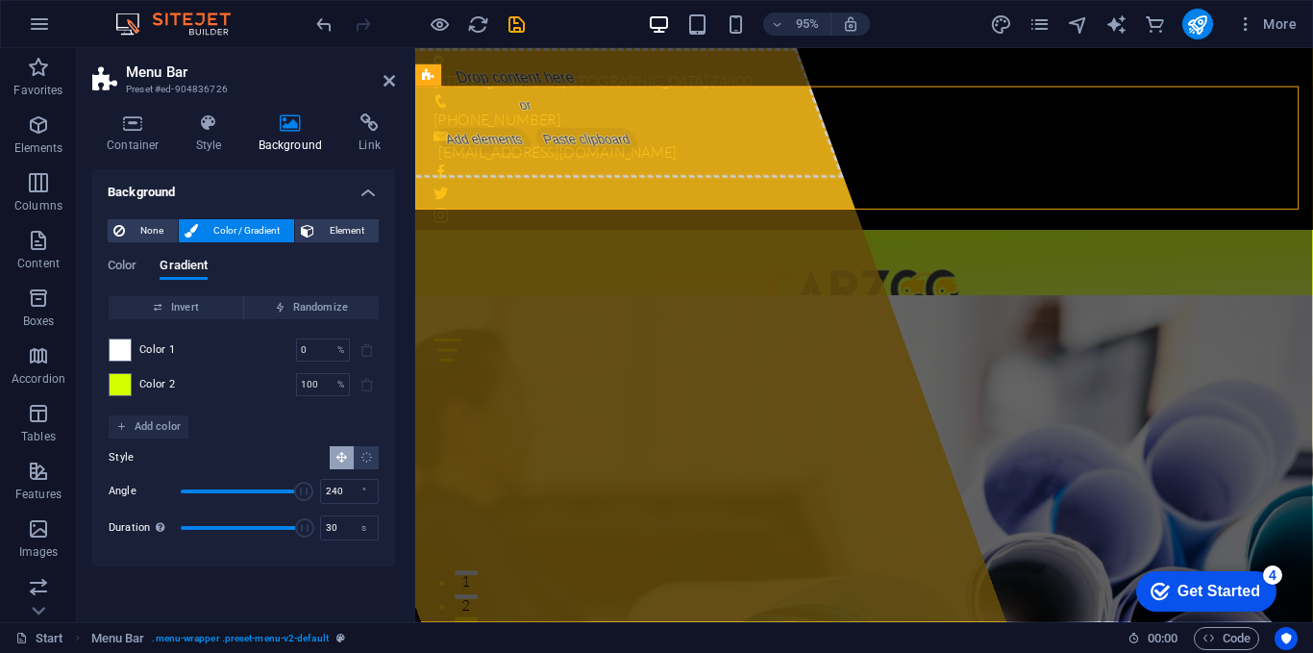
click at [263, 485] on span "Angle" at bounding box center [243, 491] width 124 height 29
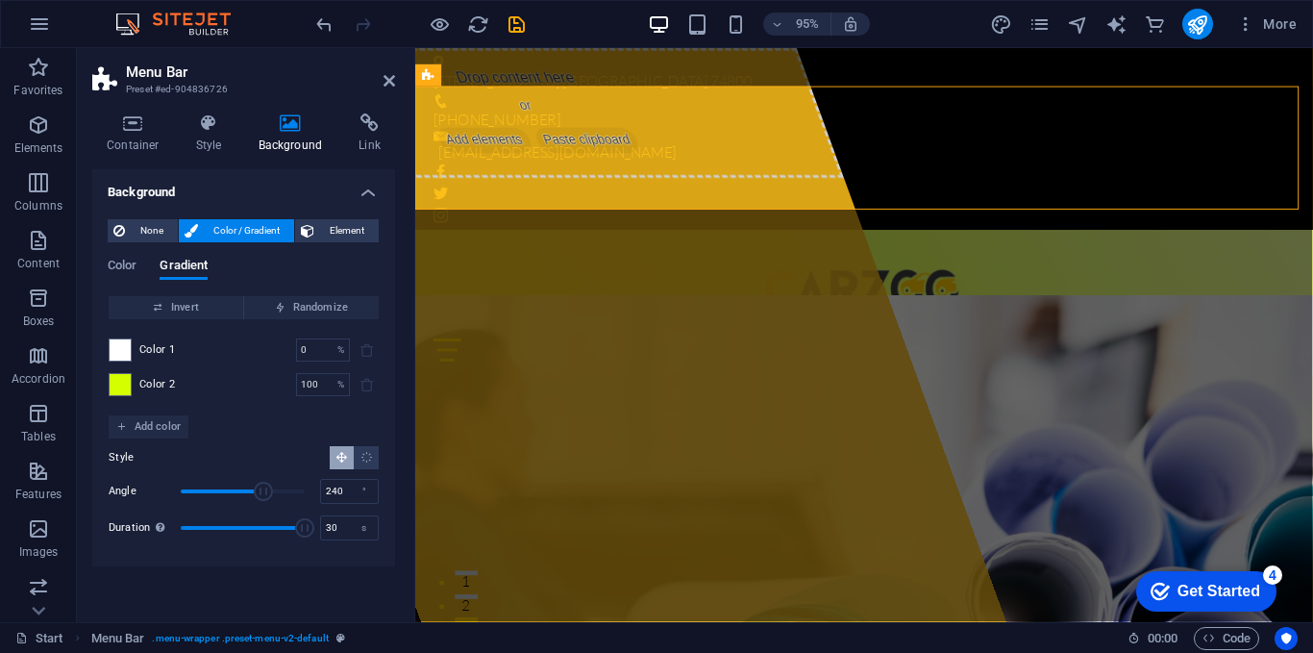
type input "8"
click at [184, 488] on span "Angle" at bounding box center [243, 491] width 124 height 29
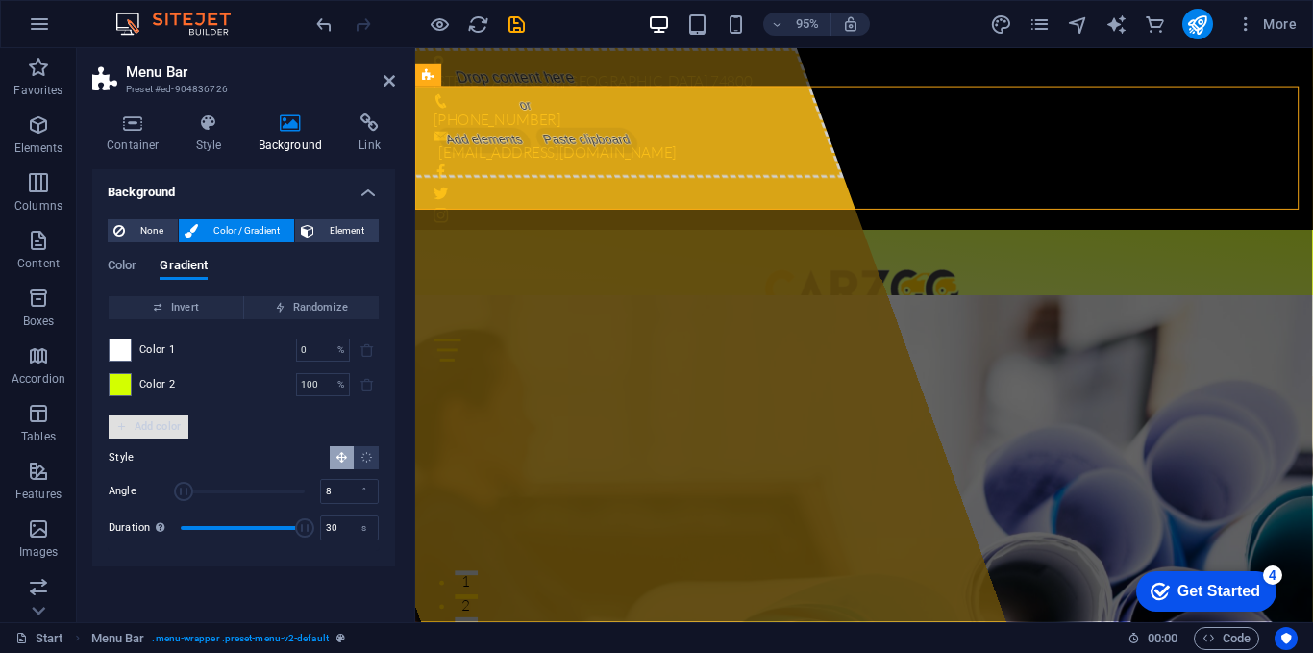
click at [164, 425] on span "Add color" at bounding box center [148, 426] width 64 height 23
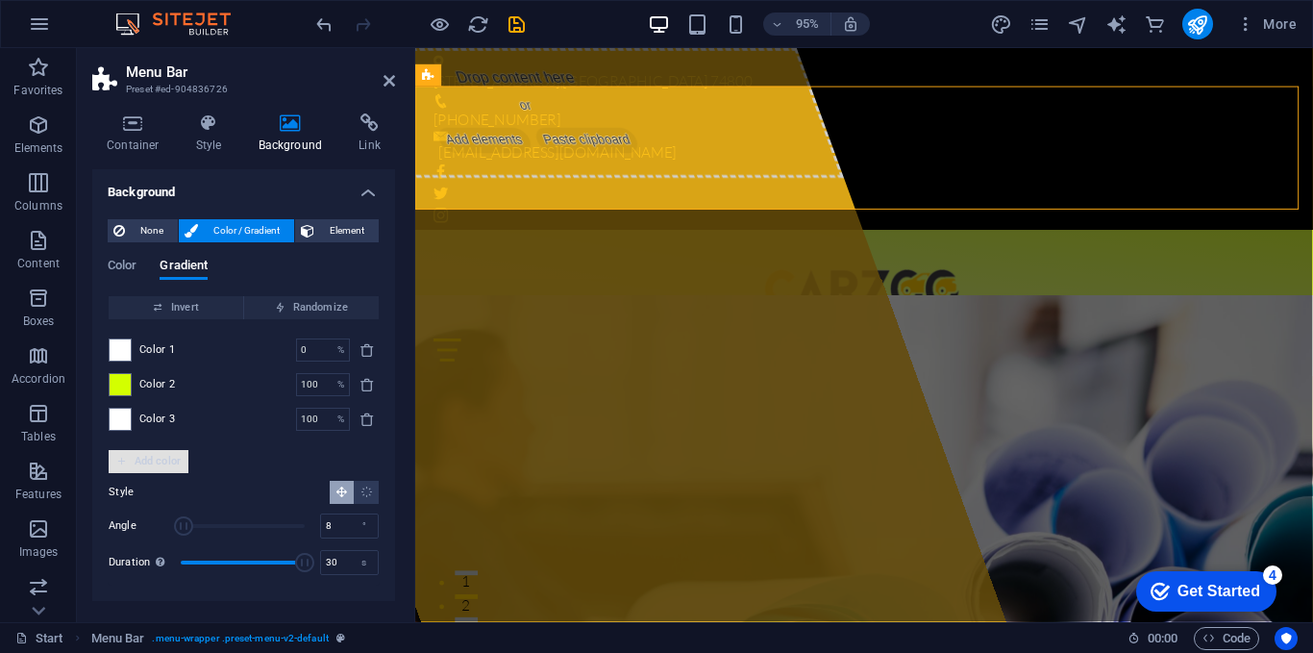
click at [164, 460] on span "Add color" at bounding box center [148, 461] width 64 height 23
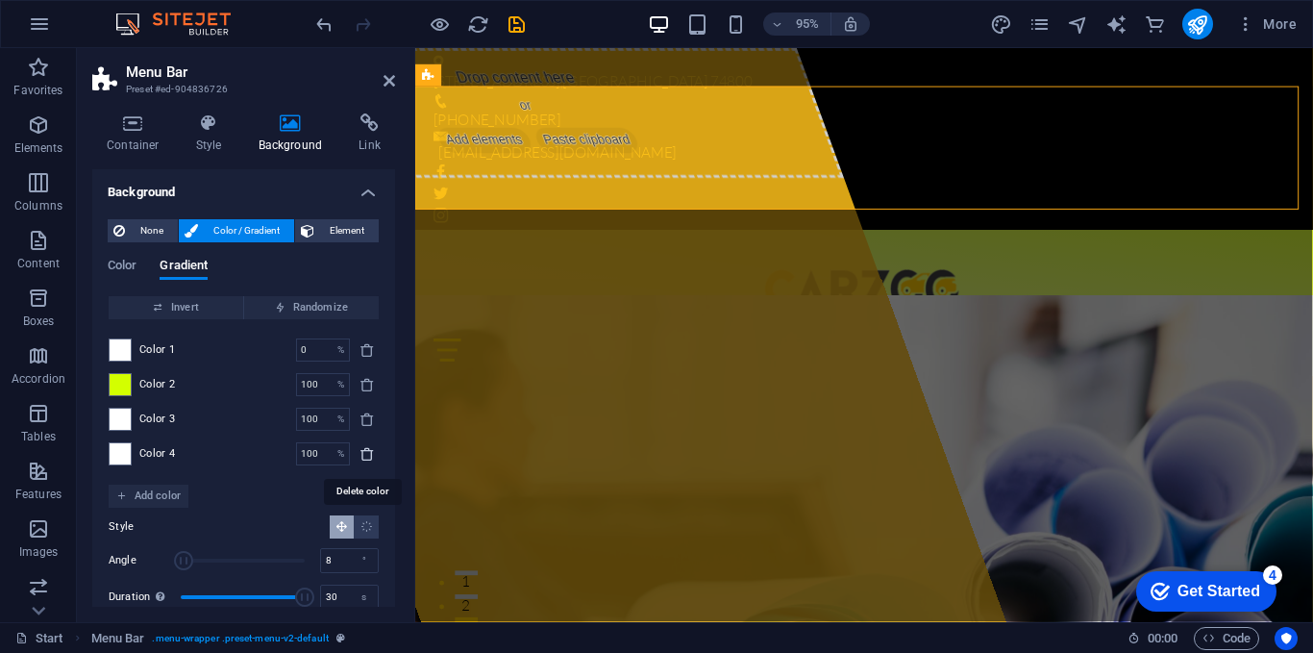
click at [360, 454] on icon "delete" at bounding box center [367, 453] width 15 height 15
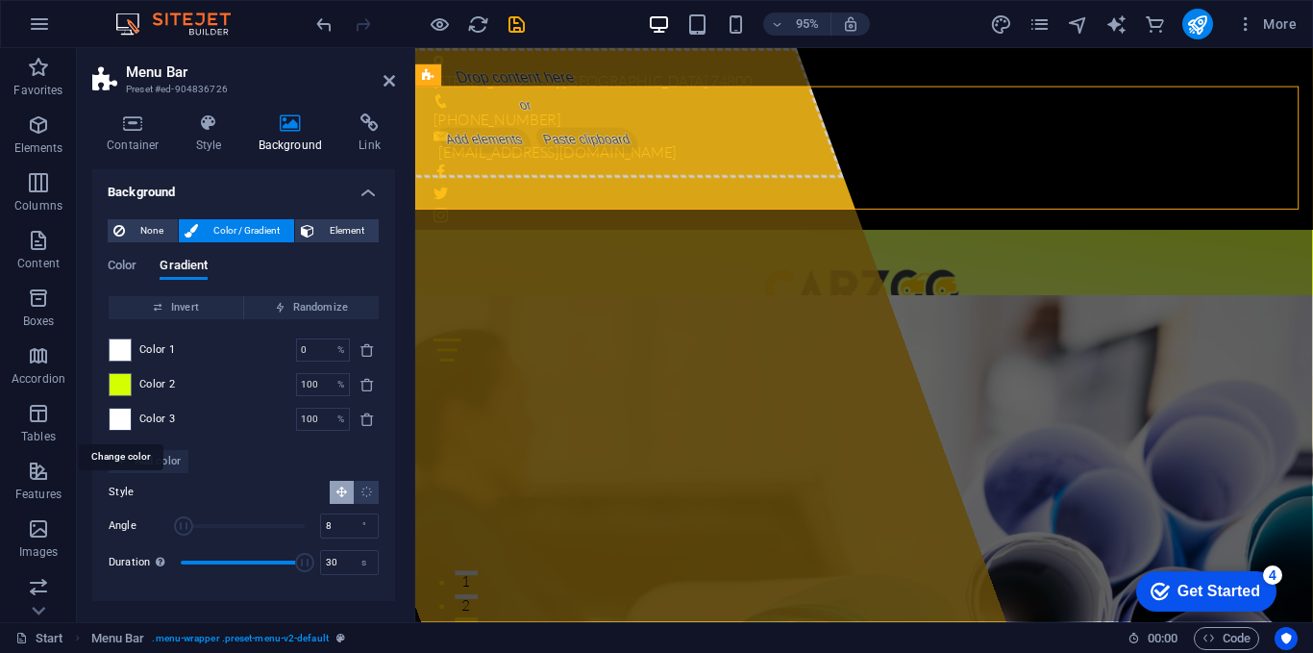
click at [122, 422] on span at bounding box center [120, 419] width 21 height 21
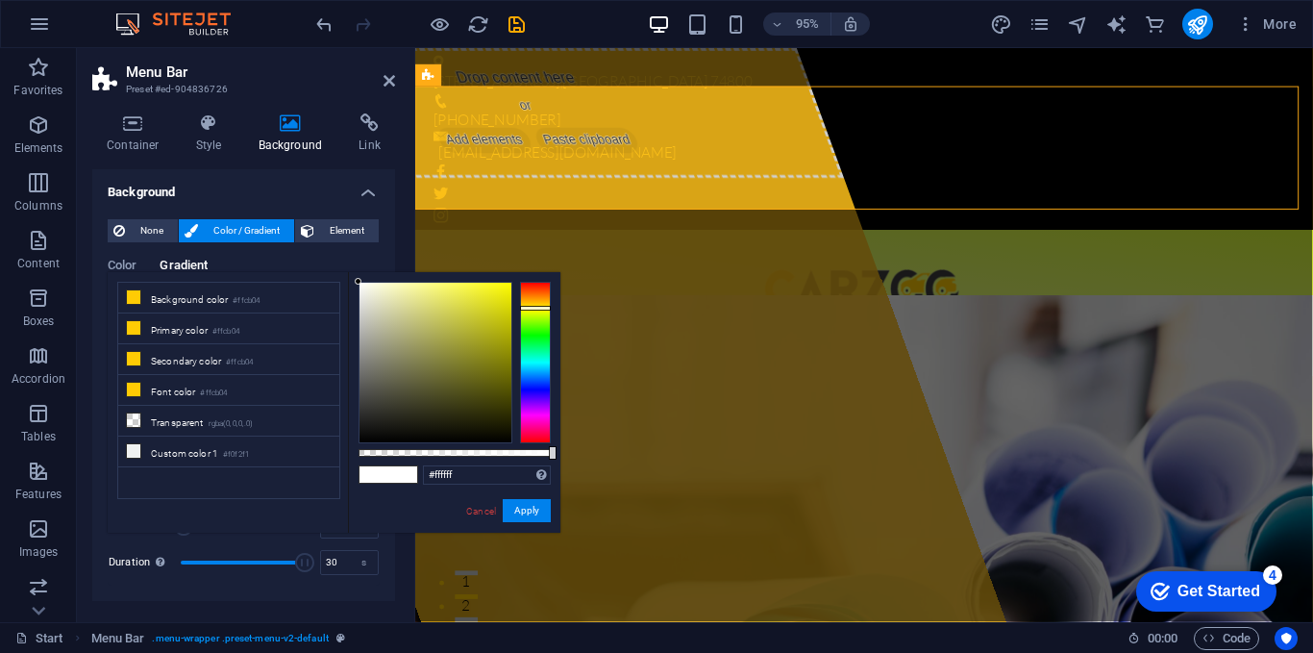
drag, startPoint x: 535, startPoint y: 296, endPoint x: 544, endPoint y: 308, distance: 15.0
click at [544, 308] on div at bounding box center [535, 308] width 31 height 5
click at [501, 317] on div at bounding box center [436, 363] width 152 height 160
type input "#faf700"
drag, startPoint x: 501, startPoint y: 313, endPoint x: 522, endPoint y: 285, distance: 35.8
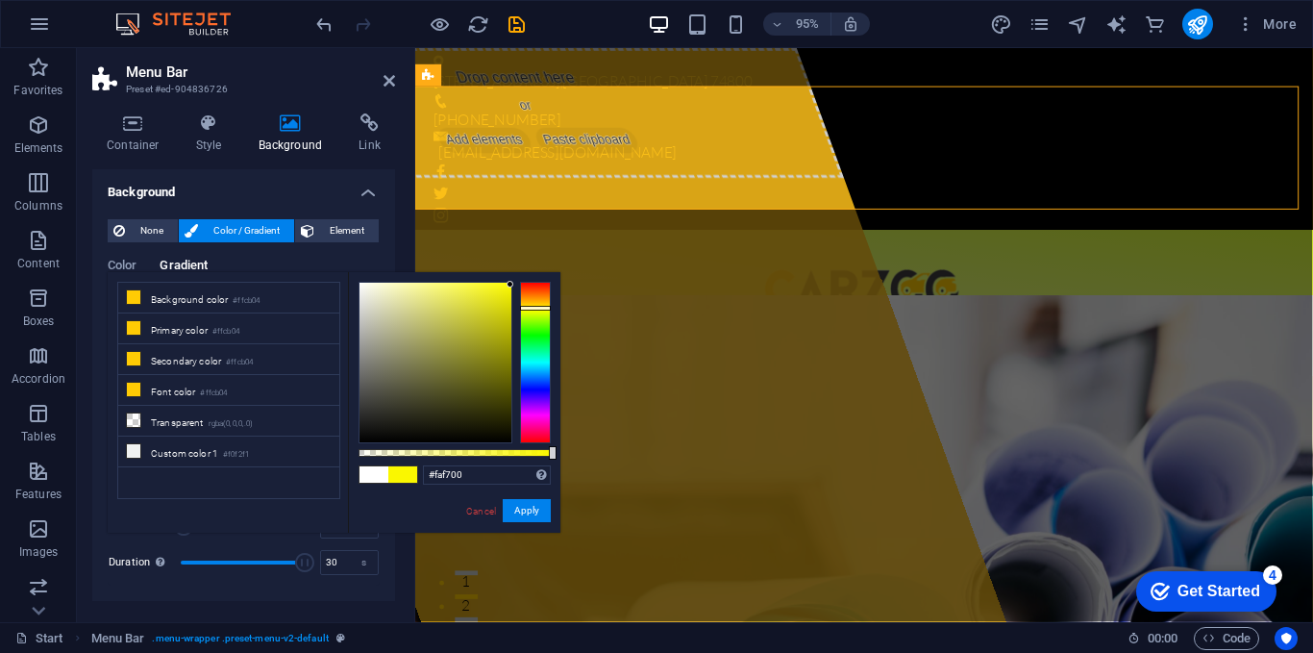
click at [522, 285] on div at bounding box center [455, 363] width 192 height 162
click at [523, 511] on button "Apply" at bounding box center [527, 510] width 48 height 23
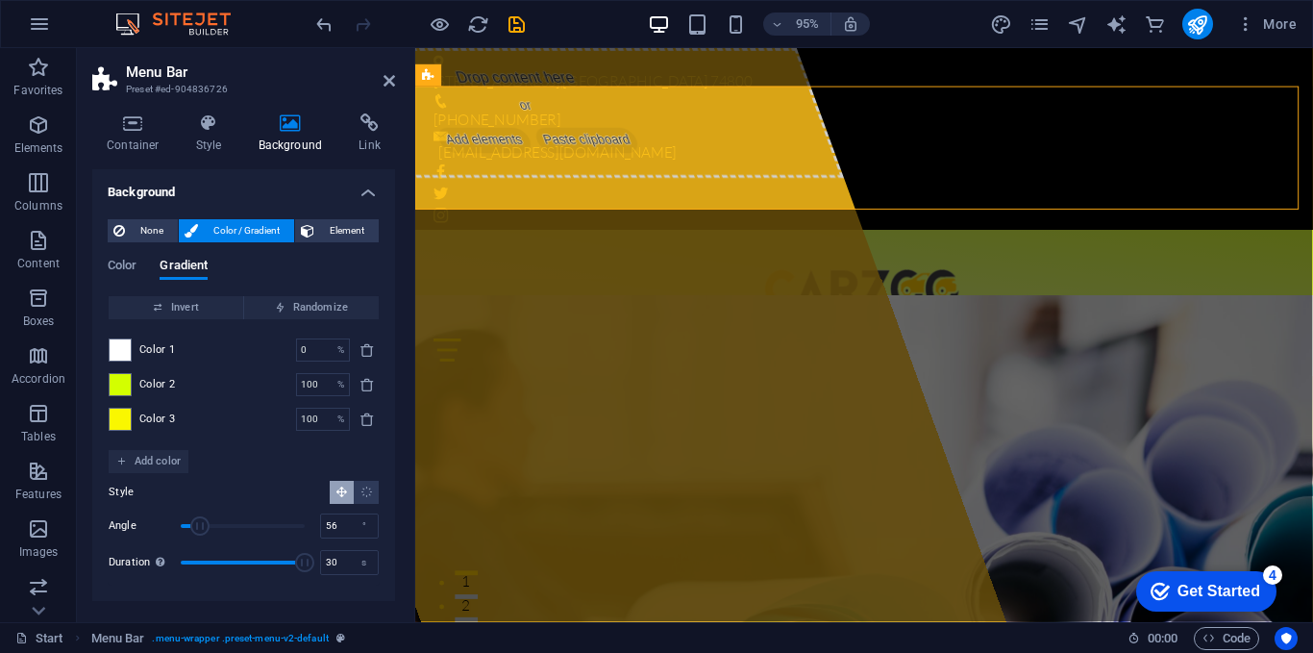
click at [200, 525] on span "Angle" at bounding box center [243, 525] width 124 height 29
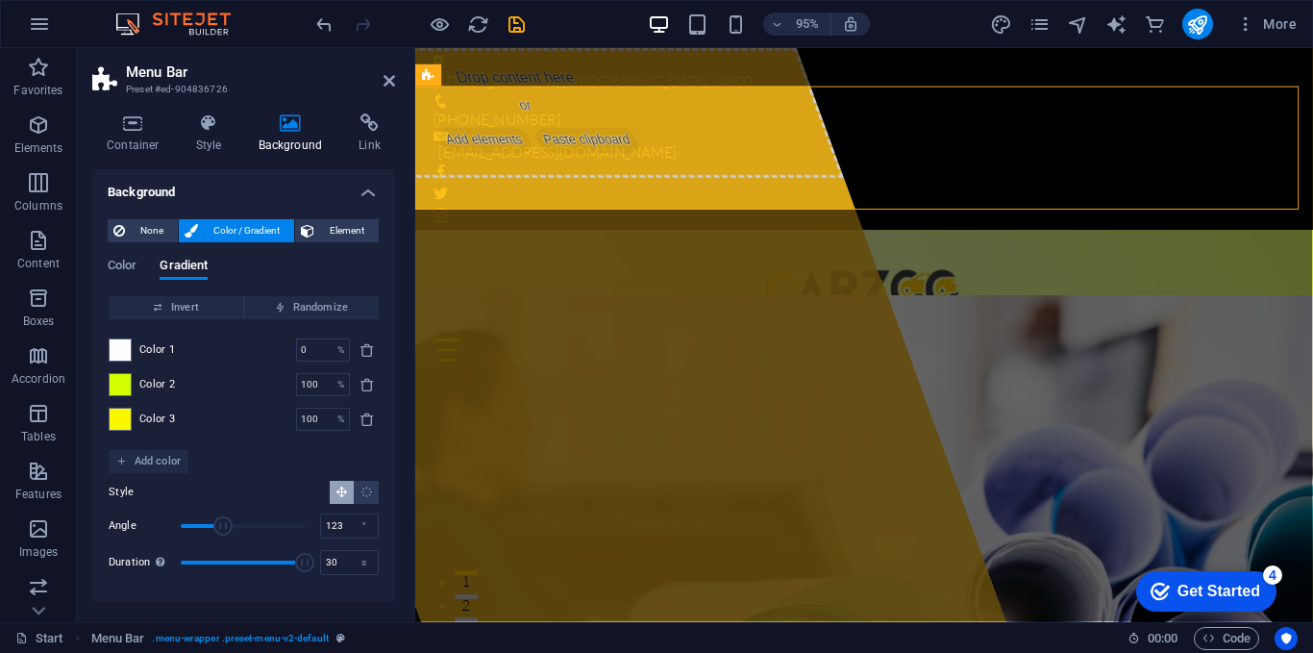
click at [223, 521] on span "Angle" at bounding box center [243, 525] width 124 height 29
click at [240, 521] on span "Angle" at bounding box center [243, 525] width 124 height 29
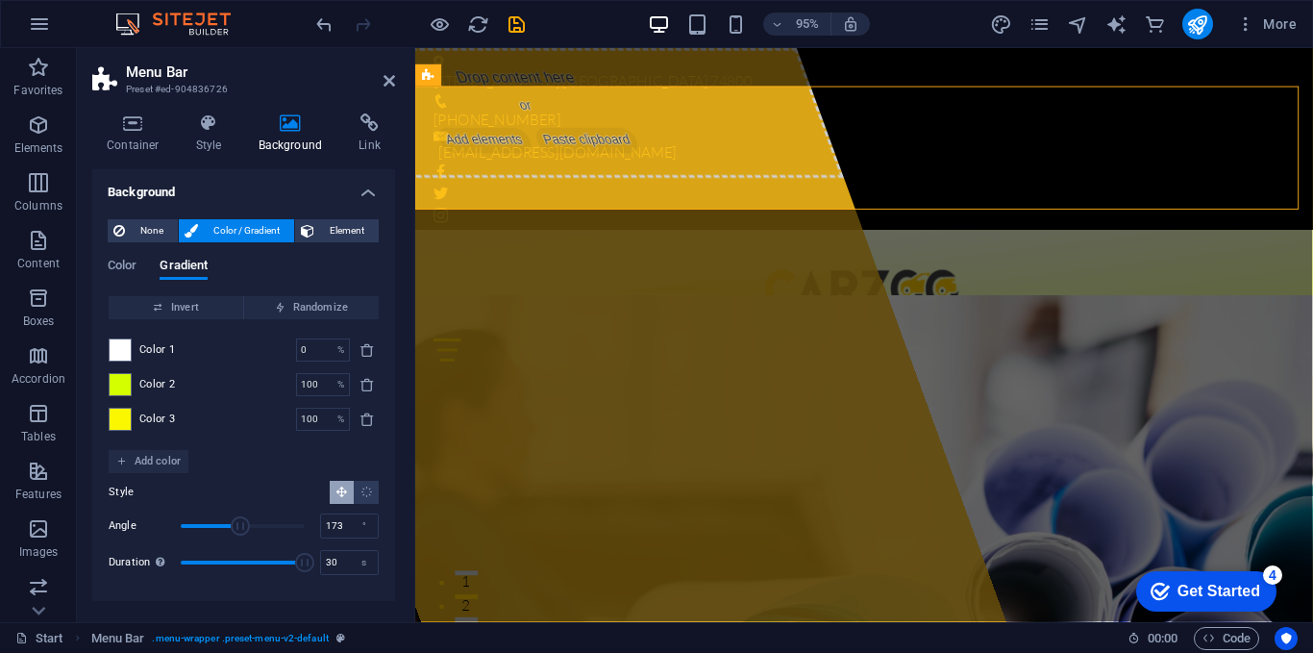
type input "273"
click at [275, 526] on span "Angle" at bounding box center [243, 525] width 124 height 29
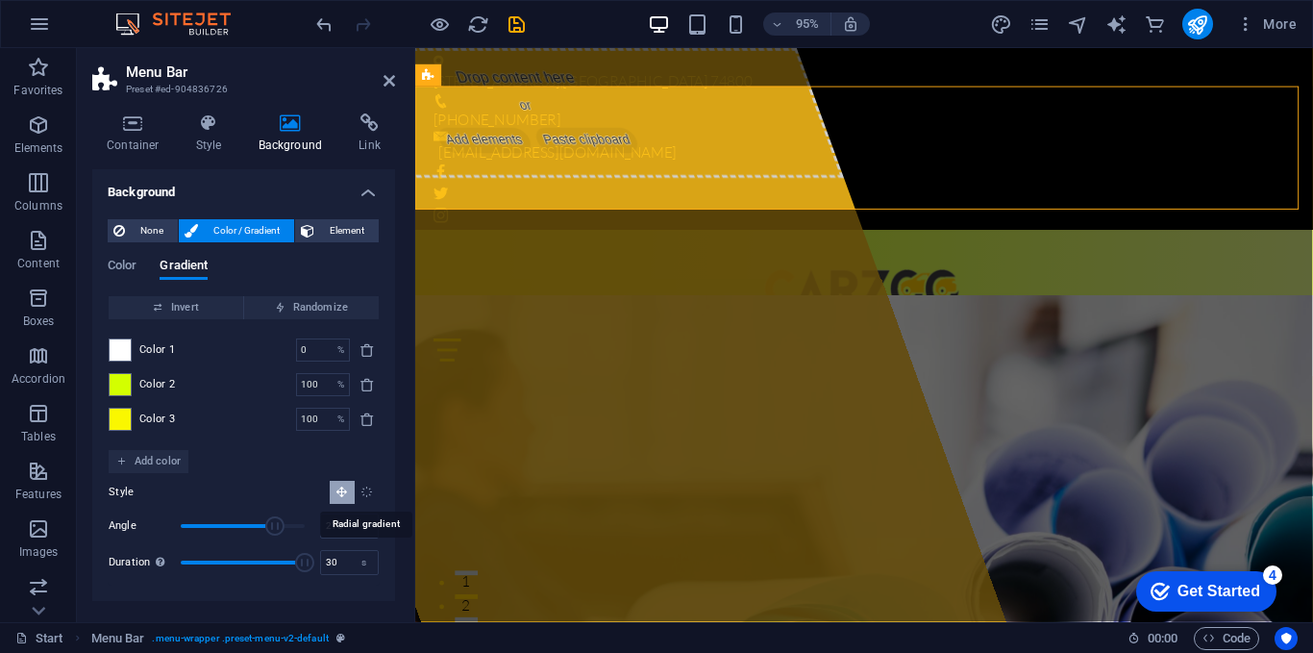
click at [363, 492] on icon "Radial gradient" at bounding box center [367, 491] width 12 height 12
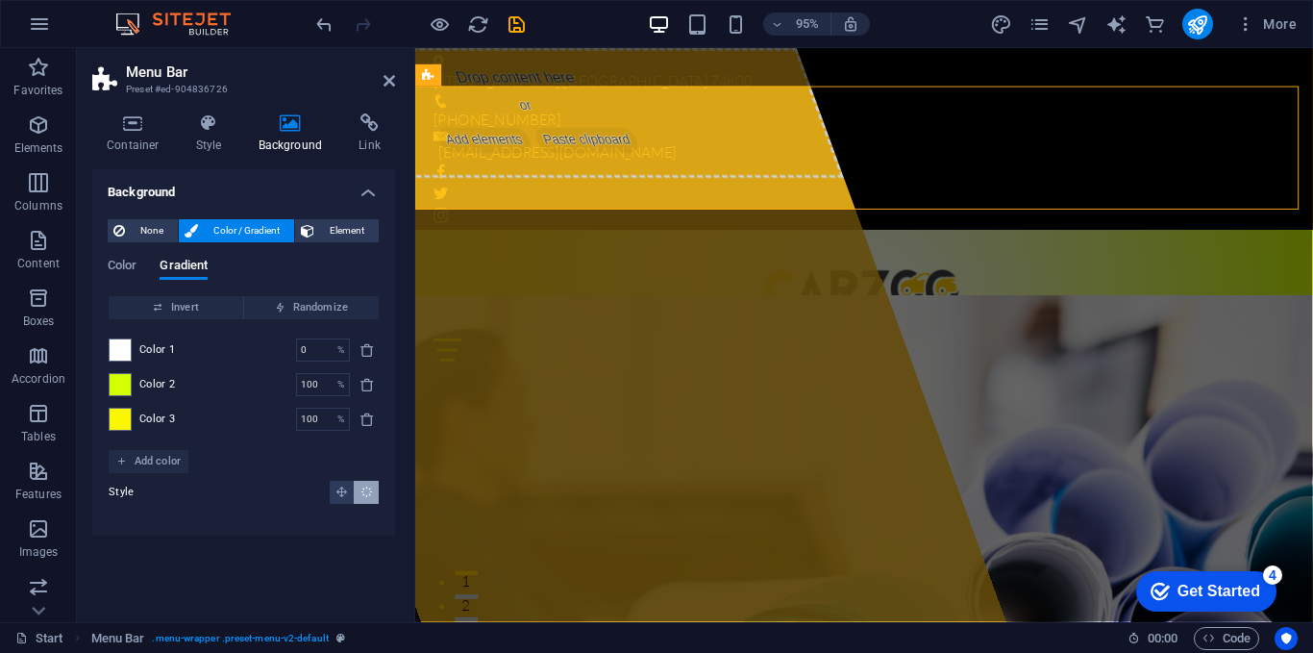
click at [152, 348] on span "Color 1" at bounding box center [157, 349] width 37 height 15
click at [117, 348] on span at bounding box center [120, 349] width 21 height 21
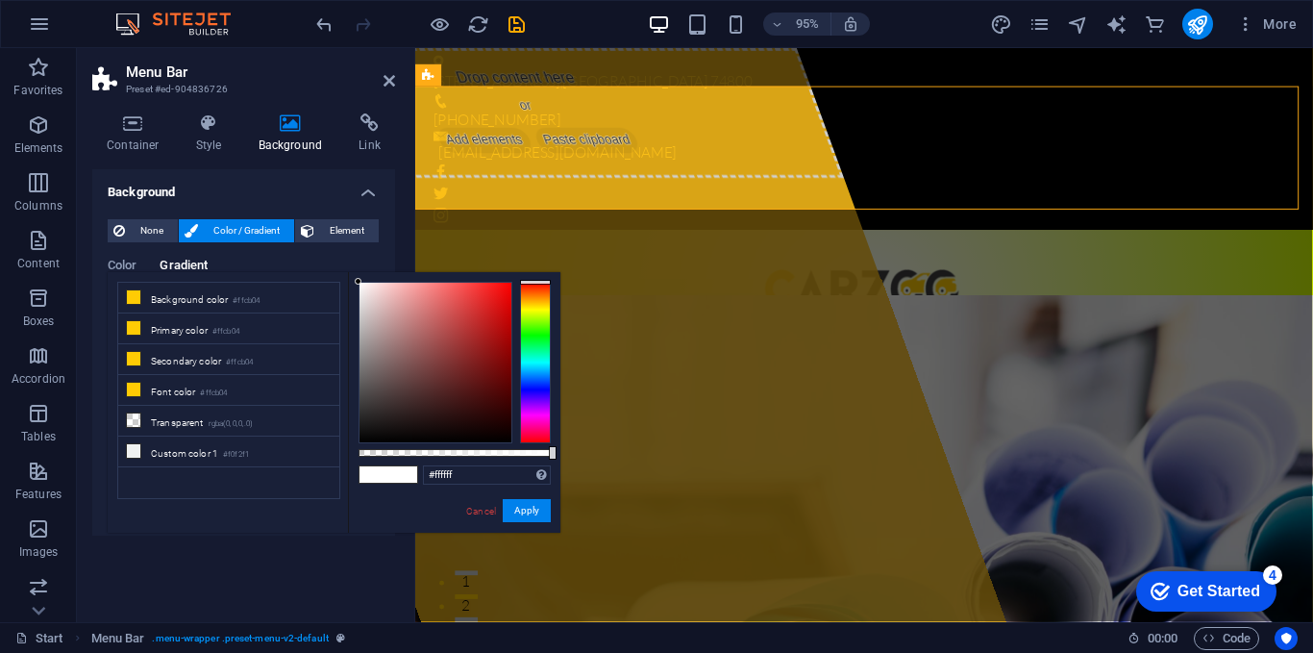
click at [537, 312] on div at bounding box center [535, 363] width 31 height 162
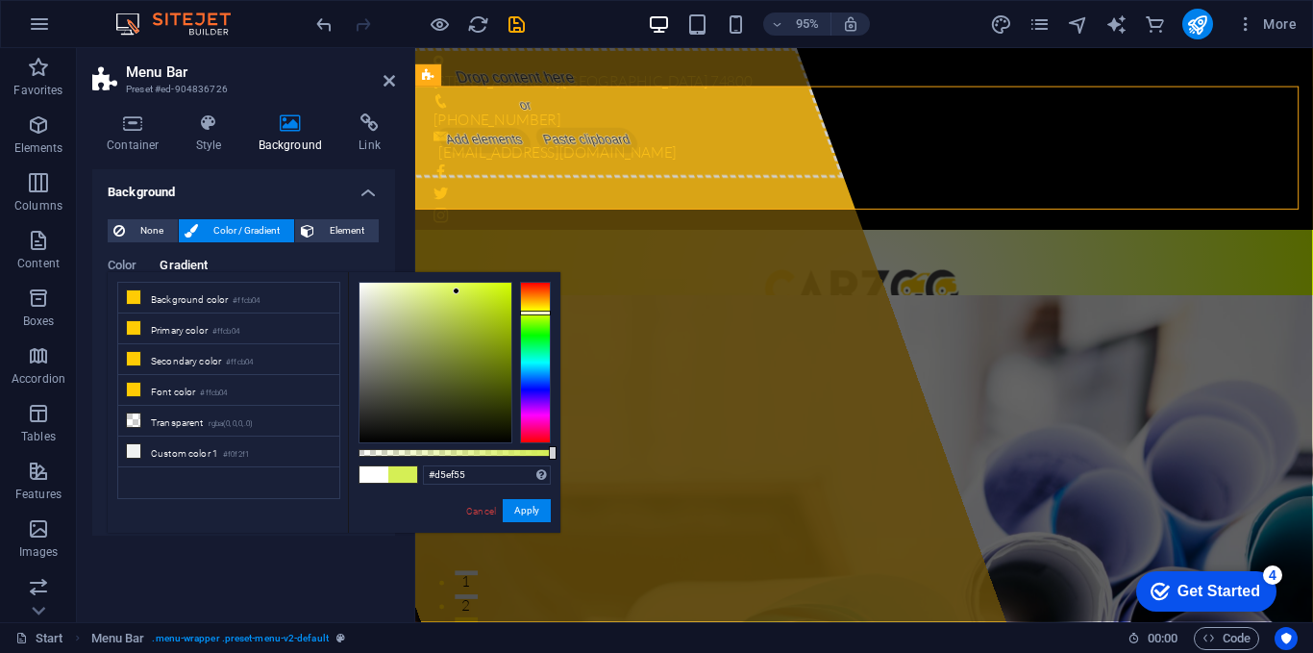
click at [457, 291] on div at bounding box center [436, 363] width 152 height 160
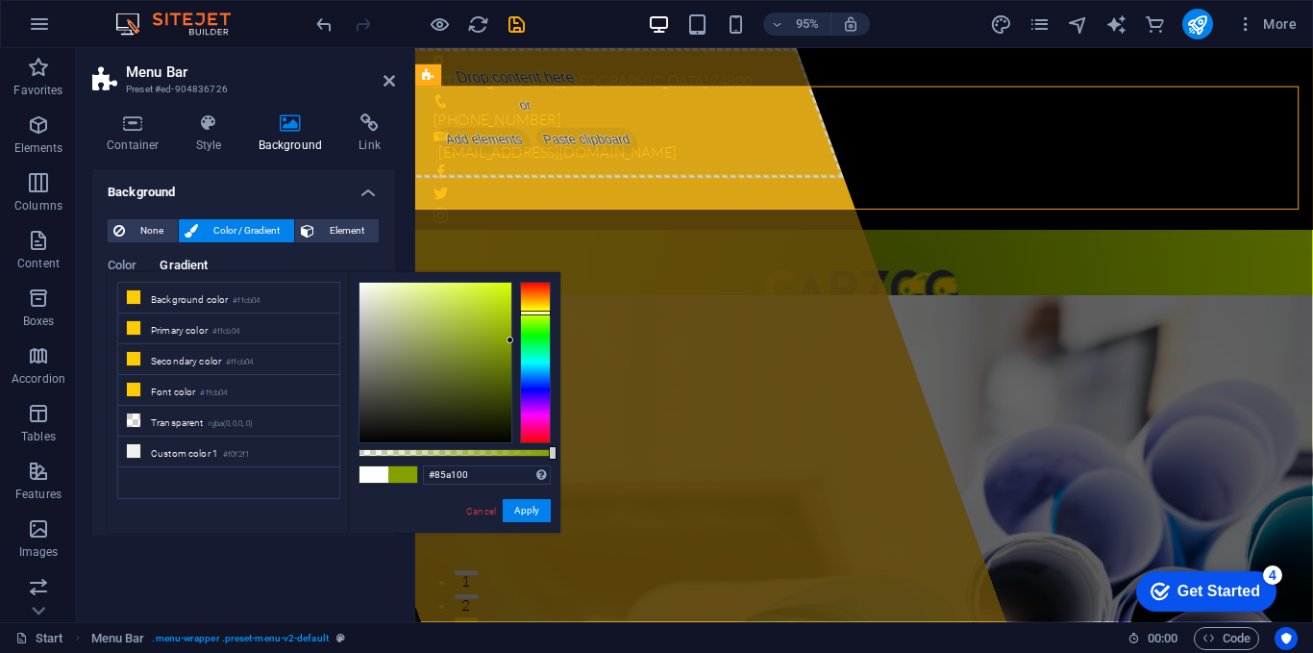
drag, startPoint x: 456, startPoint y: 288, endPoint x: 550, endPoint y: 340, distance: 107.6
click at [550, 340] on div at bounding box center [455, 363] width 192 height 162
click at [526, 496] on div "#85a100 Supported formats #0852ed rgb(8, 82, 237) rgba(8, 82, 237, 90%) hsv(221…" at bounding box center [454, 541] width 212 height 539
click at [525, 510] on button "Apply" at bounding box center [527, 510] width 48 height 23
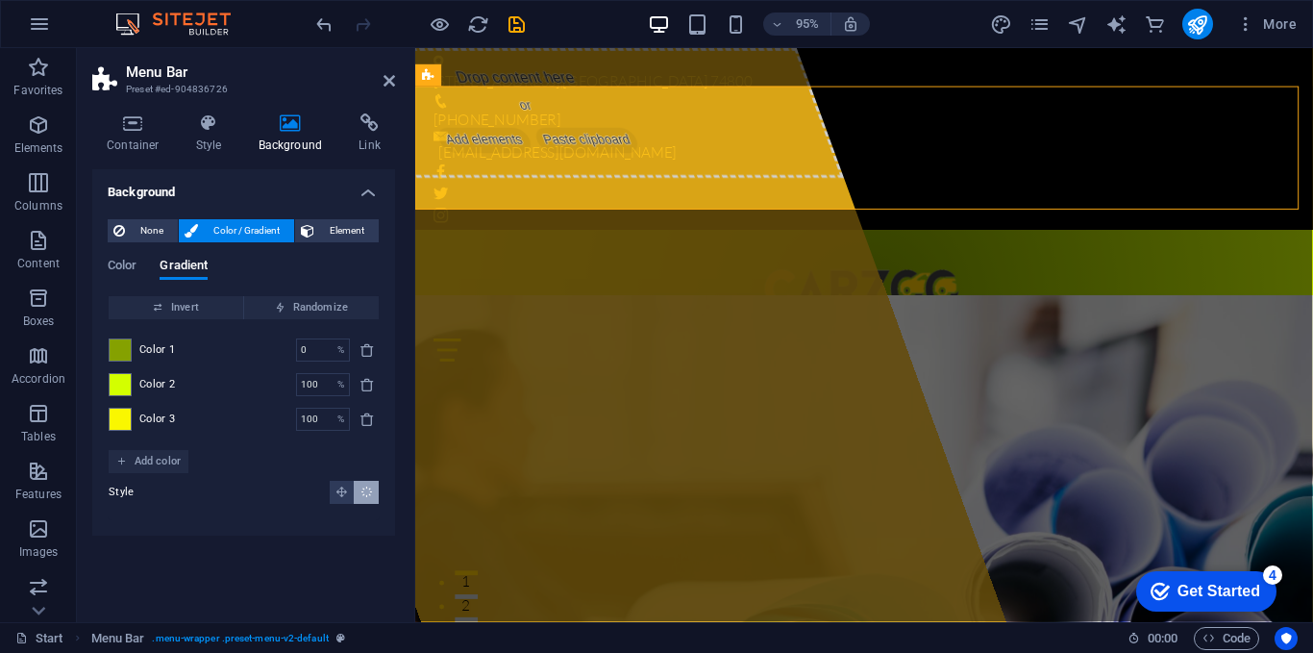
click at [162, 382] on span "Color 2" at bounding box center [157, 384] width 37 height 15
click at [131, 382] on div at bounding box center [120, 384] width 23 height 23
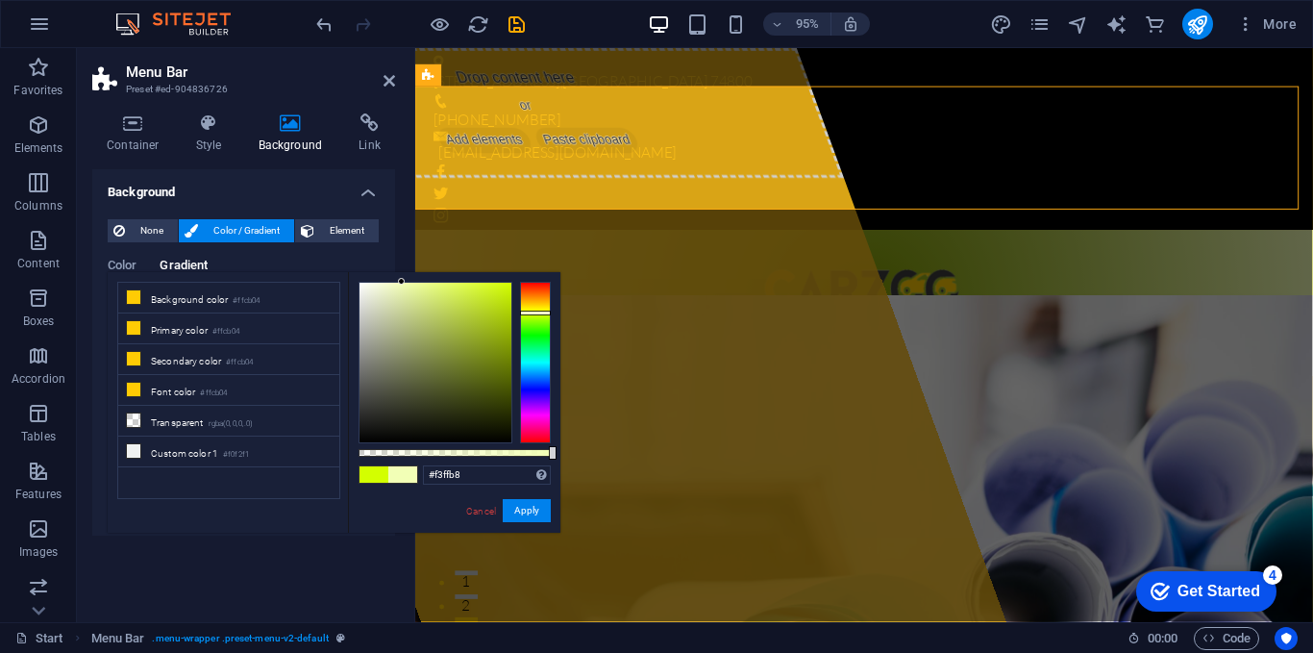
type input "#f3ffba"
drag, startPoint x: 507, startPoint y: 279, endPoint x: 400, endPoint y: 281, distance: 106.7
click at [400, 281] on div at bounding box center [399, 281] width 7 height 7
click at [146, 233] on span "None" at bounding box center [151, 230] width 41 height 23
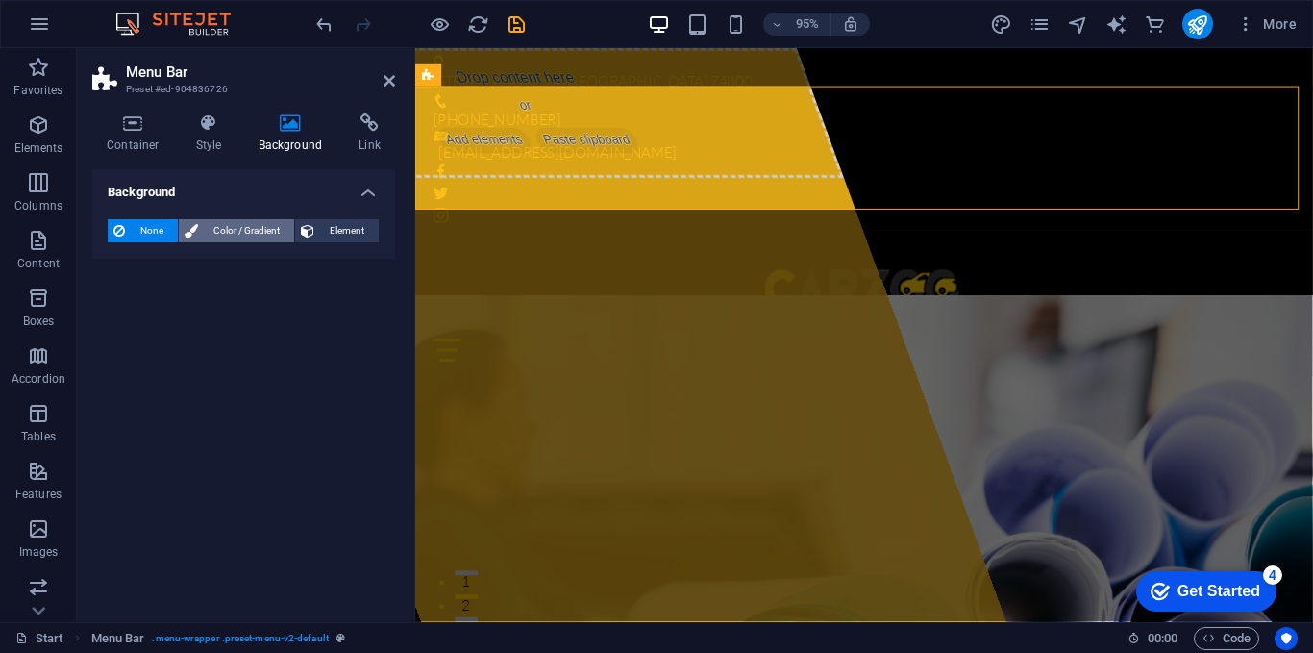
click at [231, 229] on span "Color / Gradient" at bounding box center [246, 230] width 85 height 23
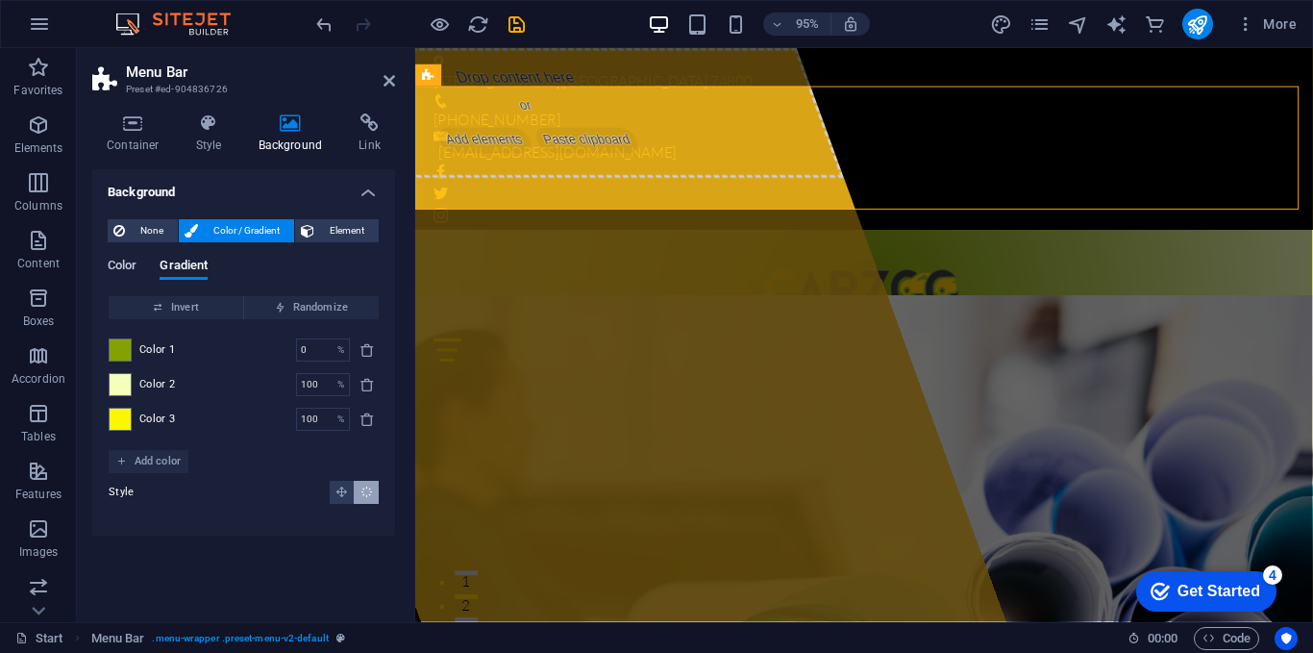
click at [131, 263] on span "Color" at bounding box center [122, 267] width 29 height 27
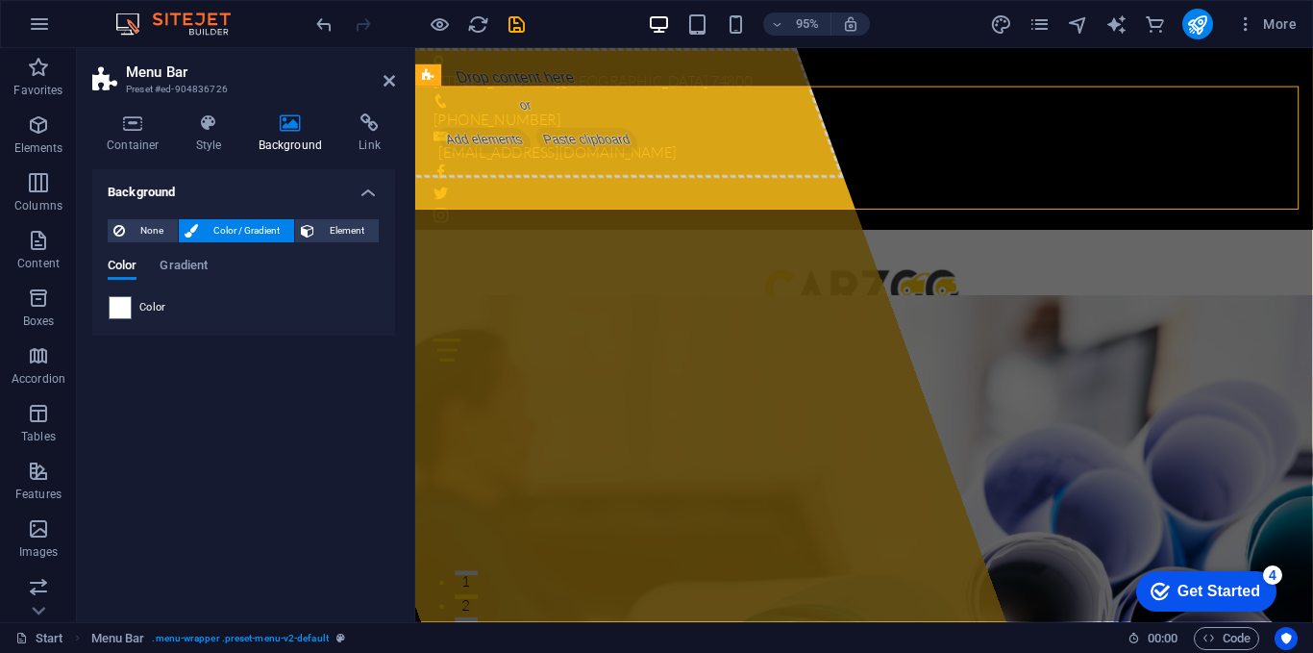
click at [148, 311] on span "Color" at bounding box center [152, 307] width 27 height 15
click at [346, 227] on span "Element" at bounding box center [346, 230] width 53 height 23
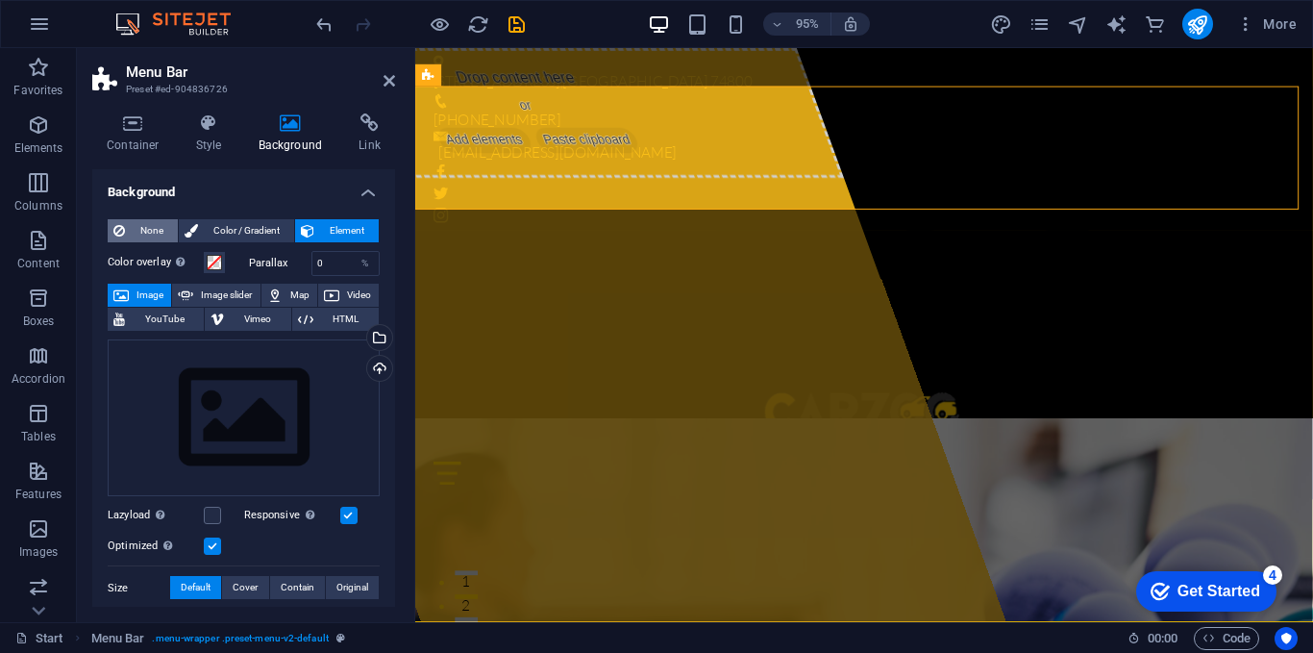
click at [137, 236] on span "None" at bounding box center [151, 230] width 41 height 23
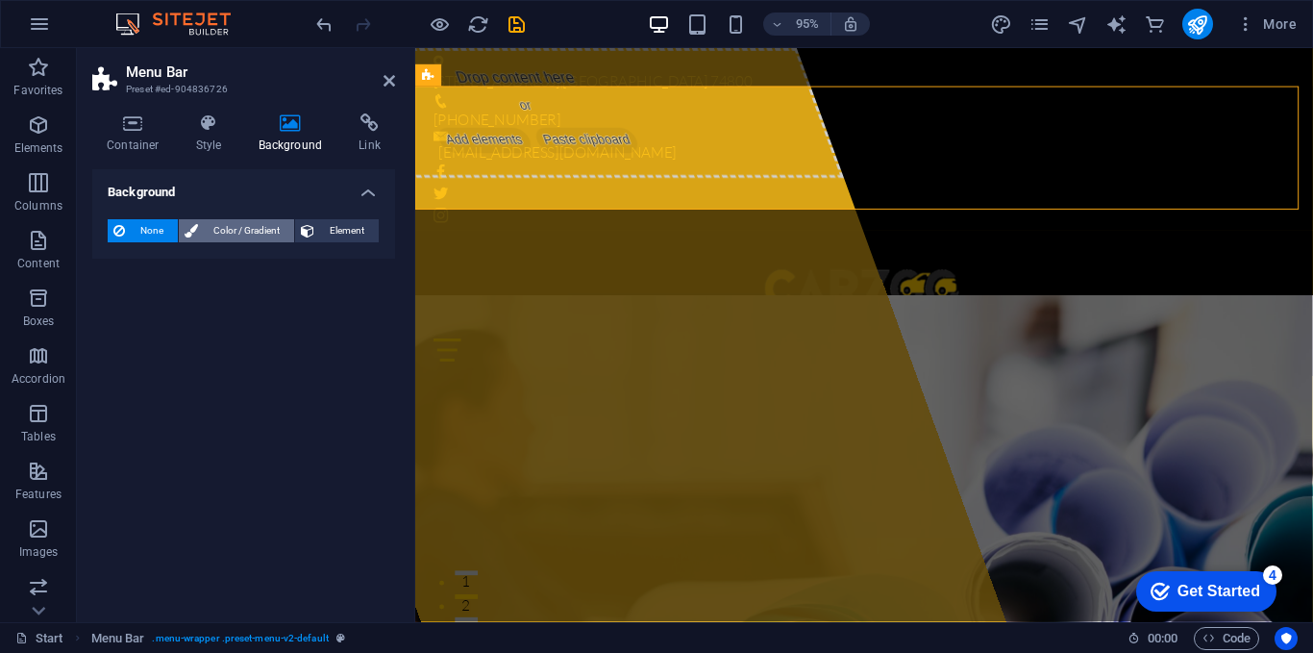
click at [208, 221] on span "Color / Gradient" at bounding box center [246, 230] width 85 height 23
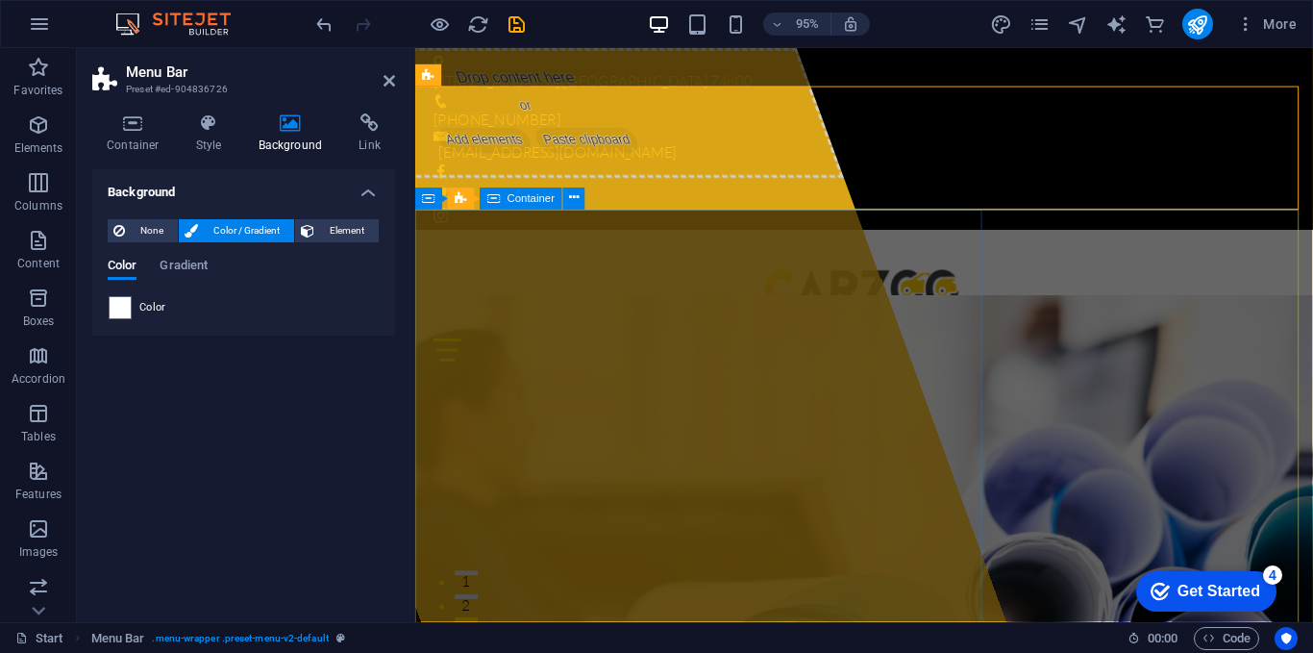
click at [718, 185] on div "Drop content here or Add elements Paste clipboard" at bounding box center [533, 116] width 665 height 137
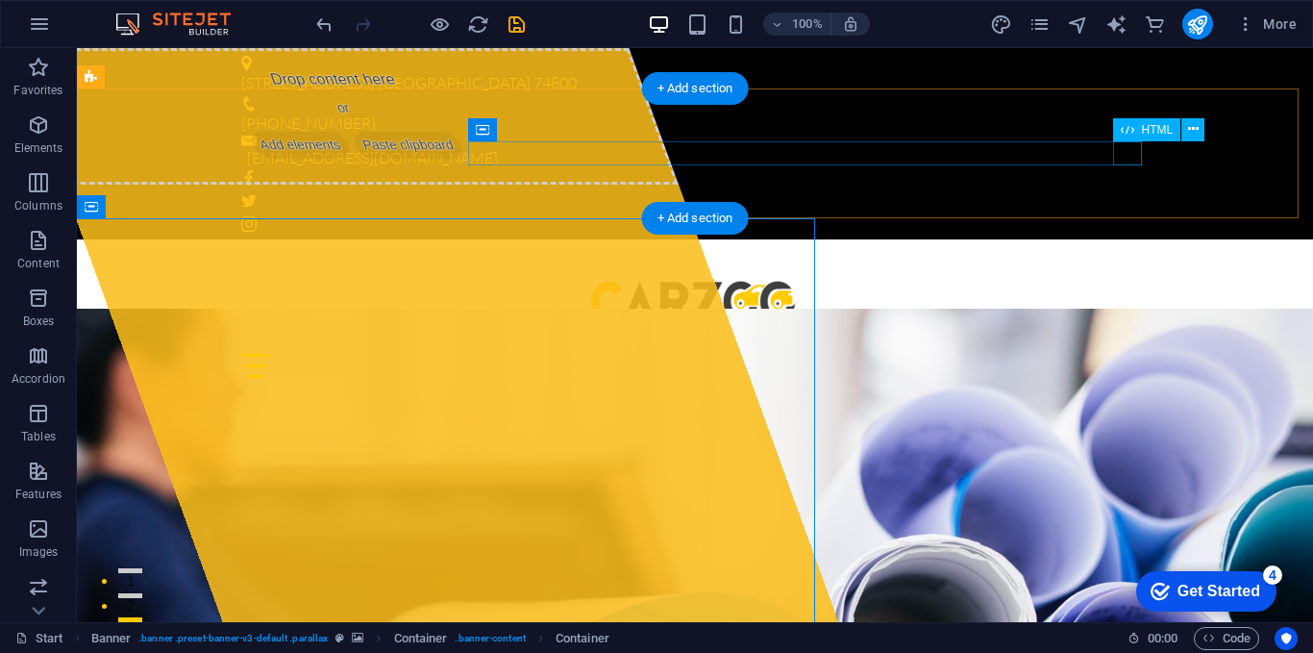
click at [1127, 354] on div at bounding box center [695, 366] width 908 height 24
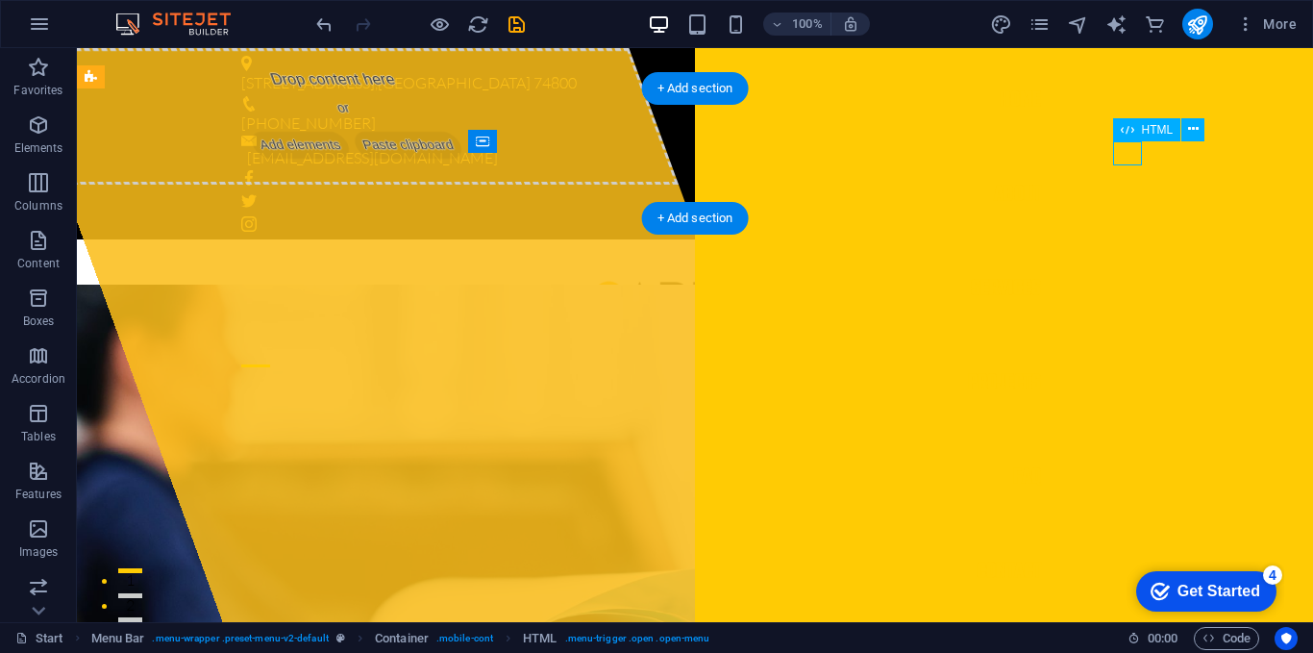
click at [270, 354] on div at bounding box center [255, 366] width 29 height 24
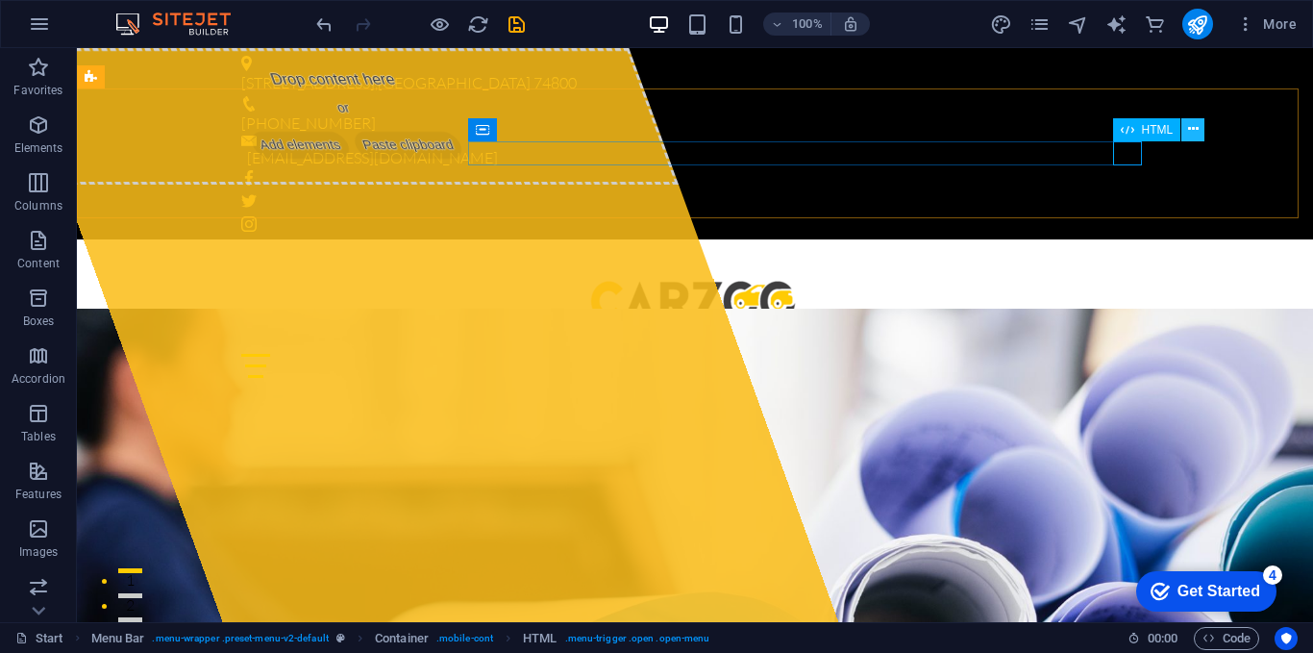
click at [1188, 131] on icon at bounding box center [1193, 129] width 11 height 20
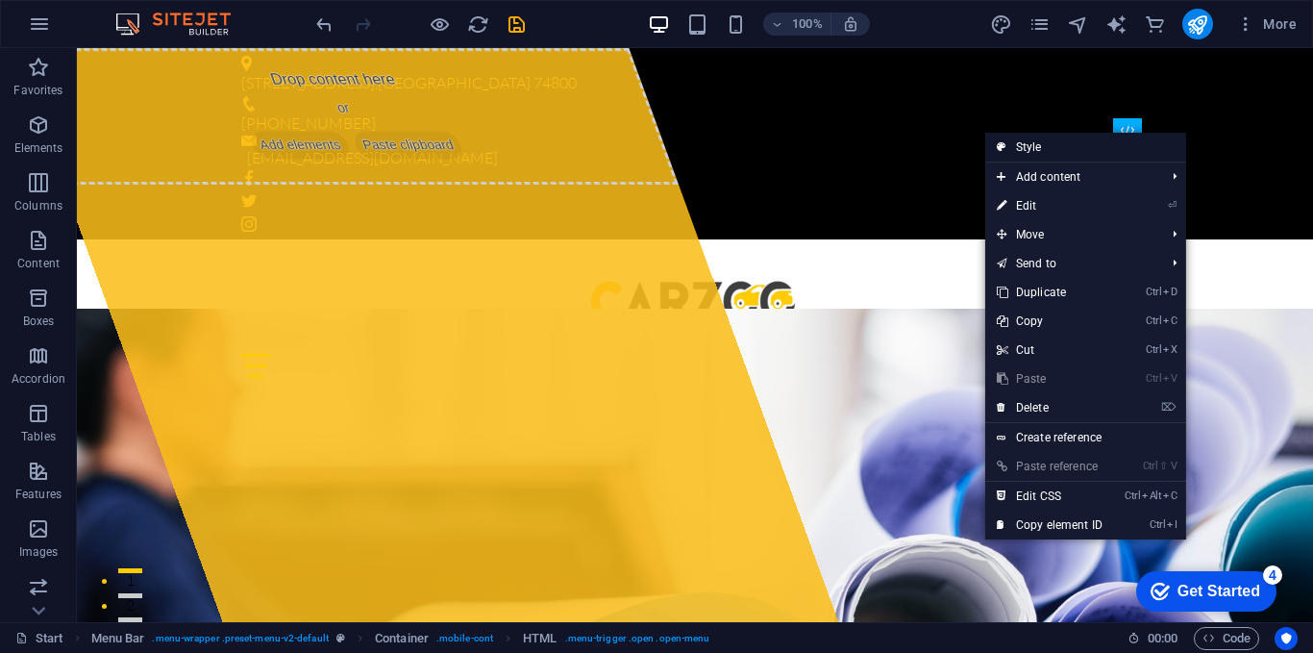
click at [1114, 147] on link "Style" at bounding box center [1085, 147] width 201 height 29
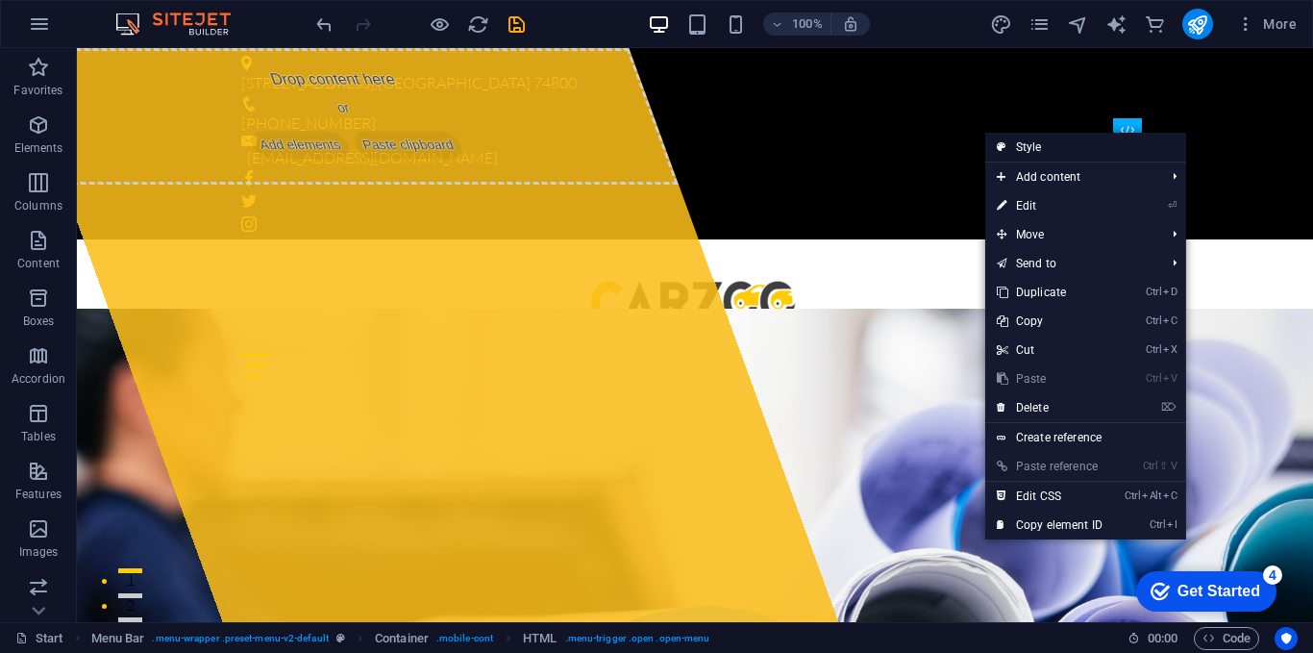
select select "rem"
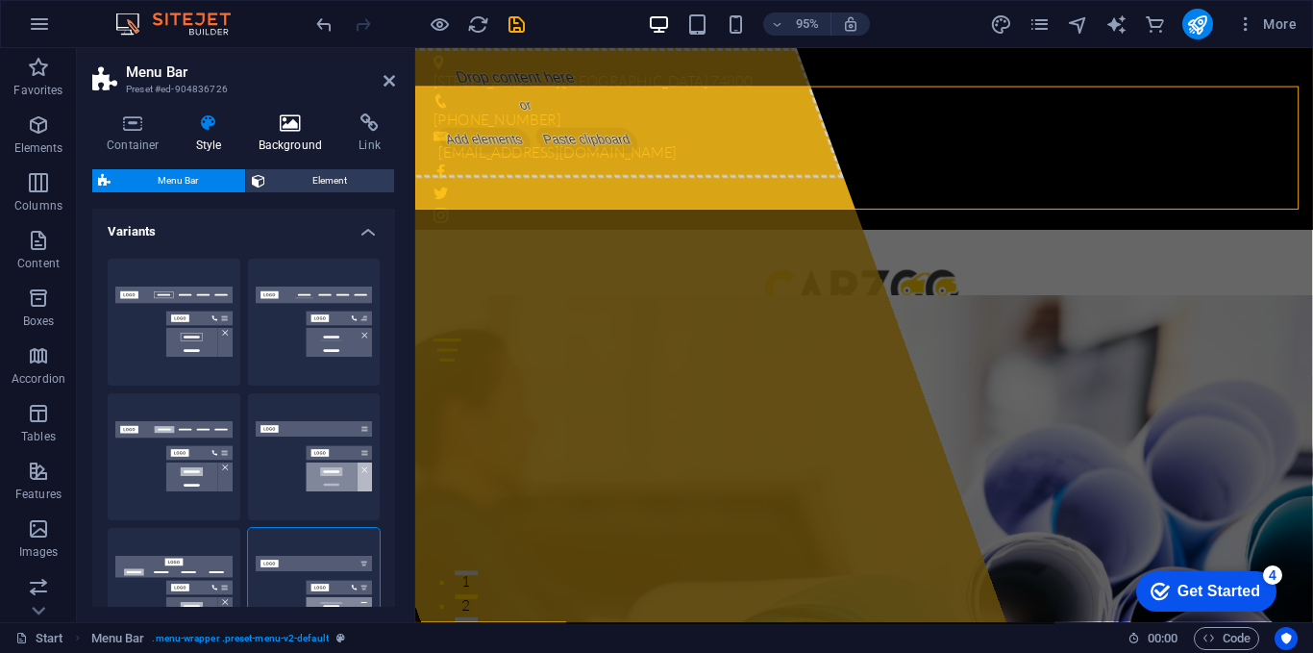
click at [273, 128] on icon at bounding box center [290, 122] width 93 height 19
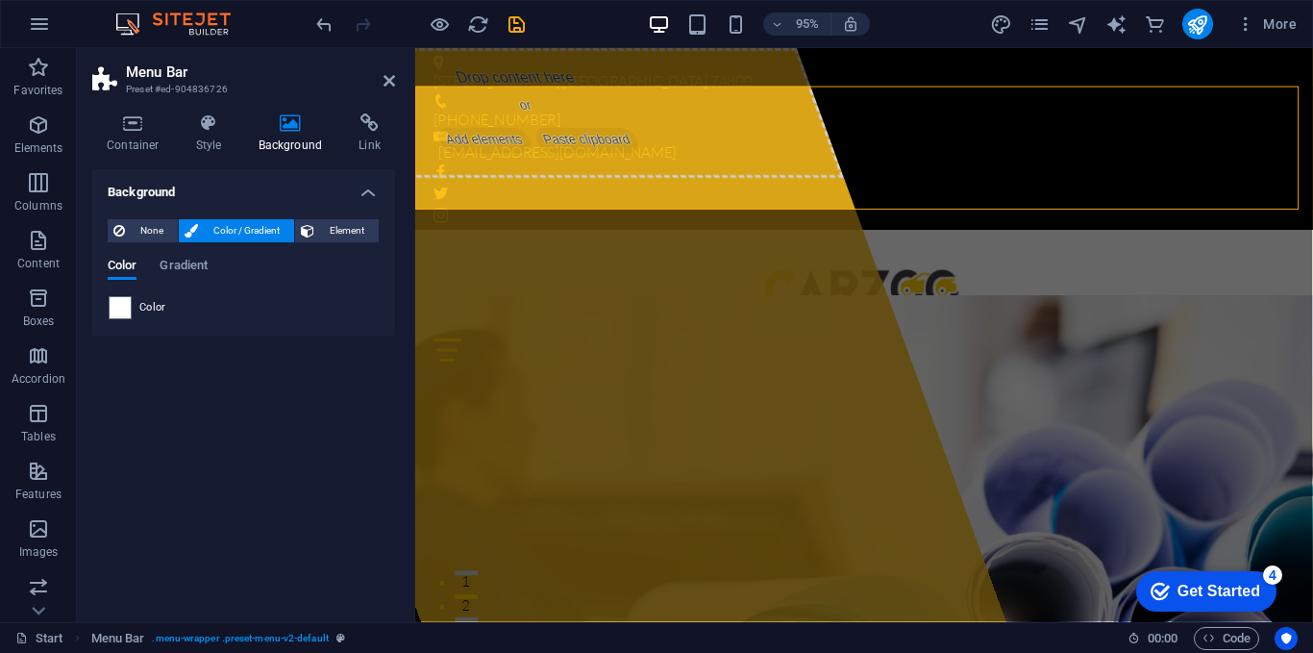
click at [167, 298] on div "Color" at bounding box center [244, 307] width 270 height 23
click at [164, 311] on span "Color" at bounding box center [152, 307] width 27 height 15
click at [116, 308] on span at bounding box center [120, 307] width 21 height 21
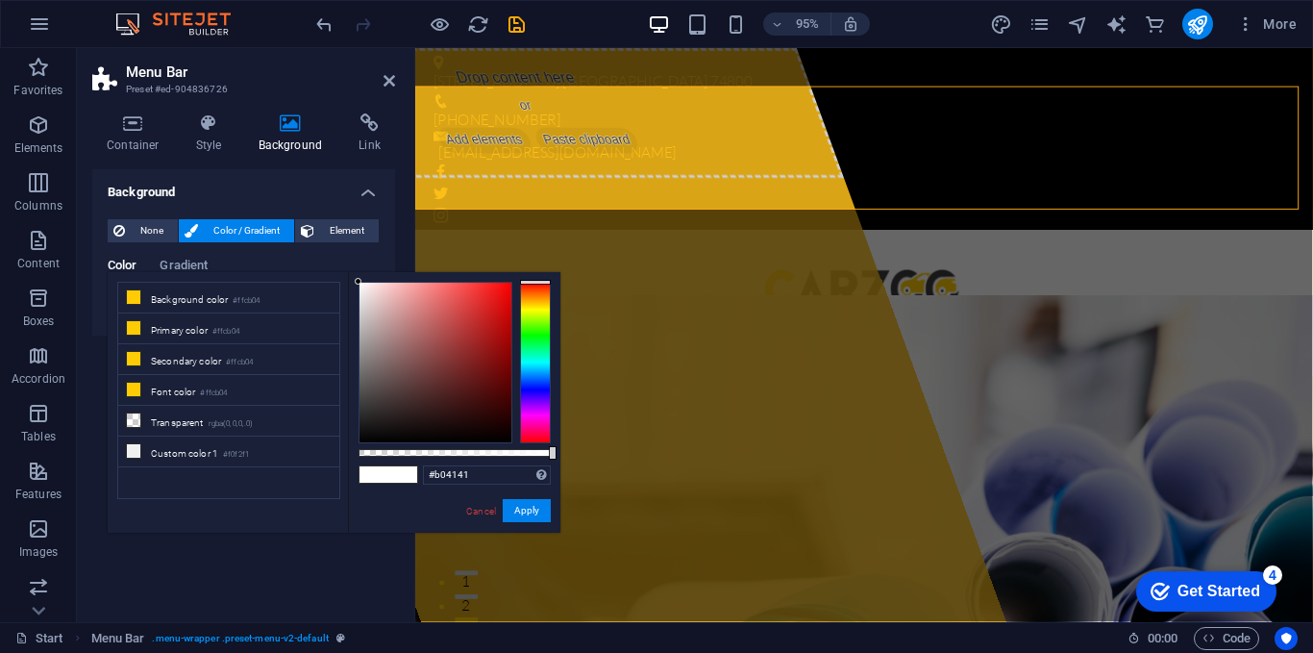
click at [455, 331] on div at bounding box center [436, 363] width 152 height 160
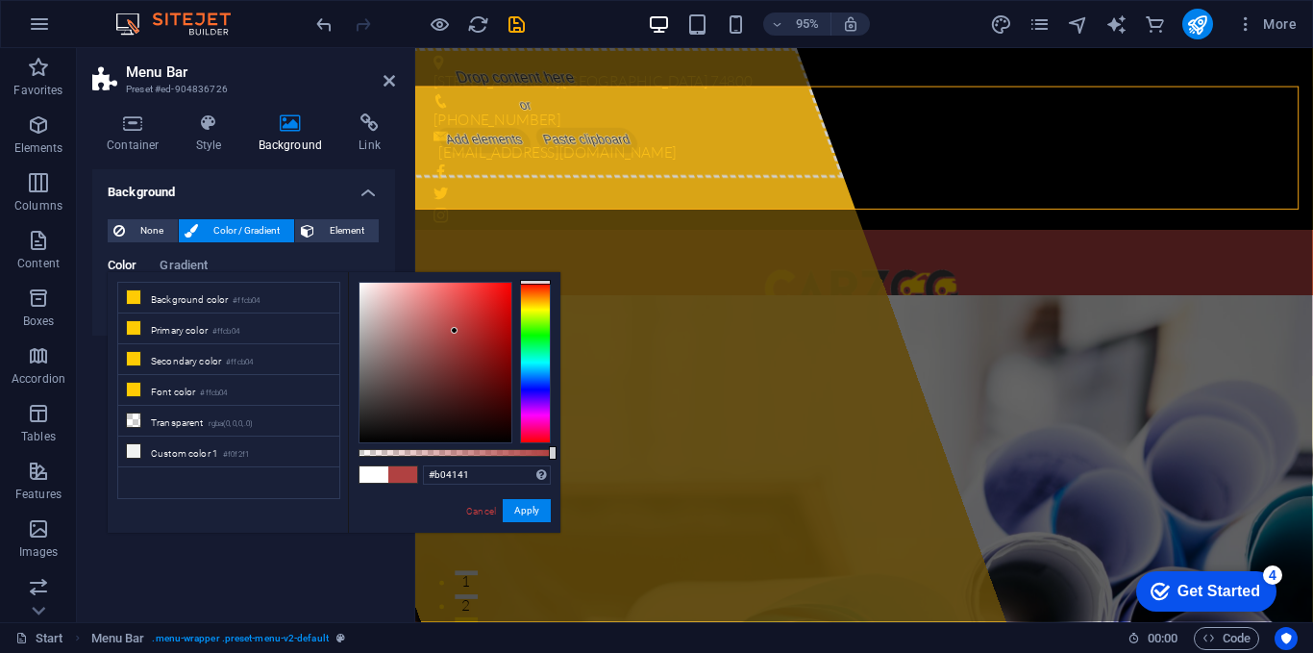
type input "#fffdfd"
click at [360, 282] on div at bounding box center [436, 363] width 154 height 162
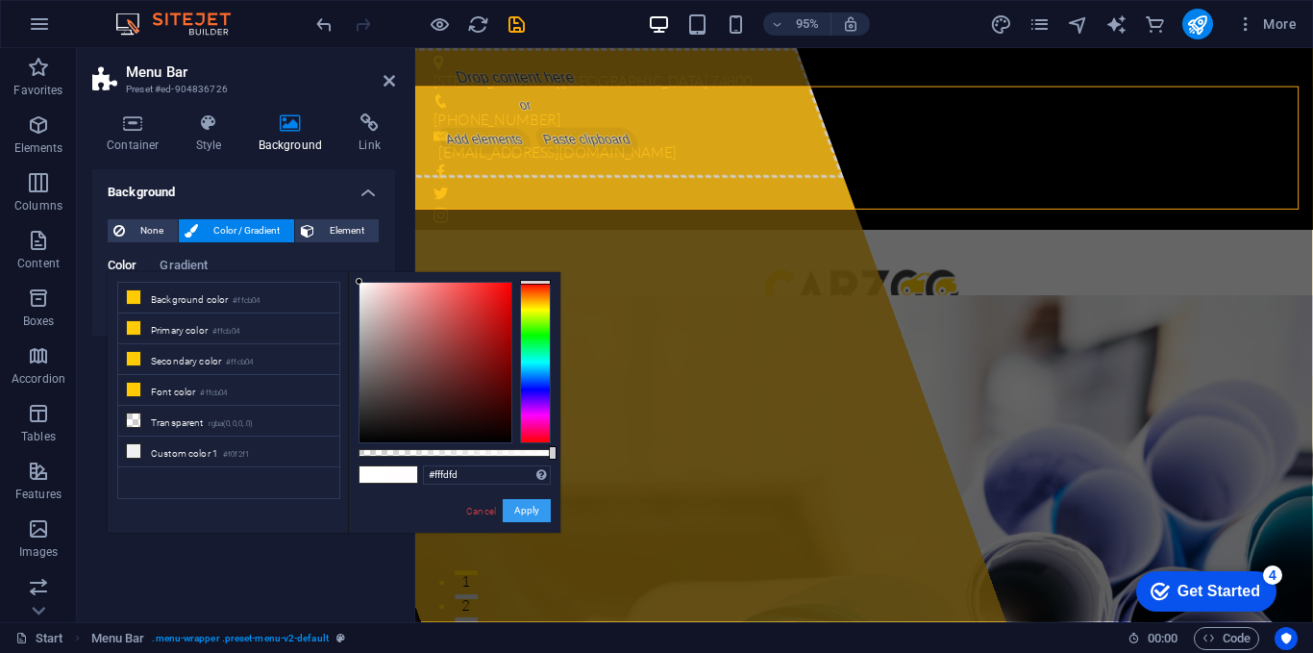
click at [520, 504] on button "Apply" at bounding box center [527, 510] width 48 height 23
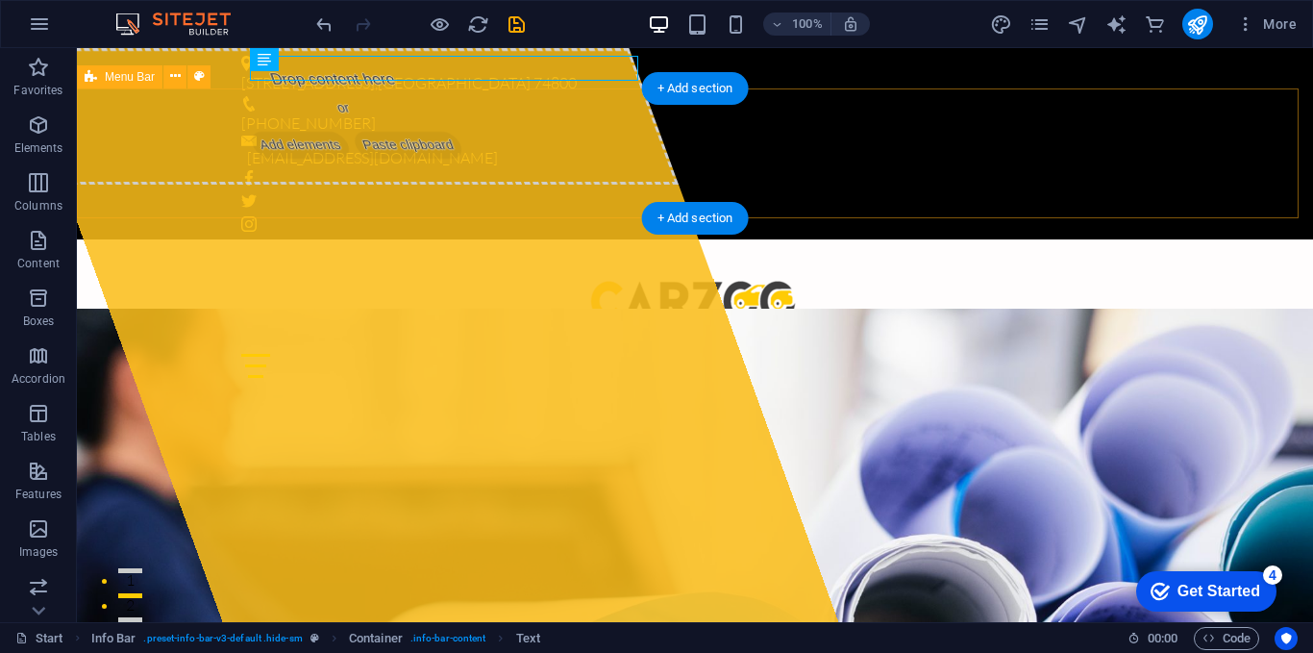
click at [1251, 239] on div "Home About Services Projects FAQ Contact" at bounding box center [695, 316] width 1236 height 154
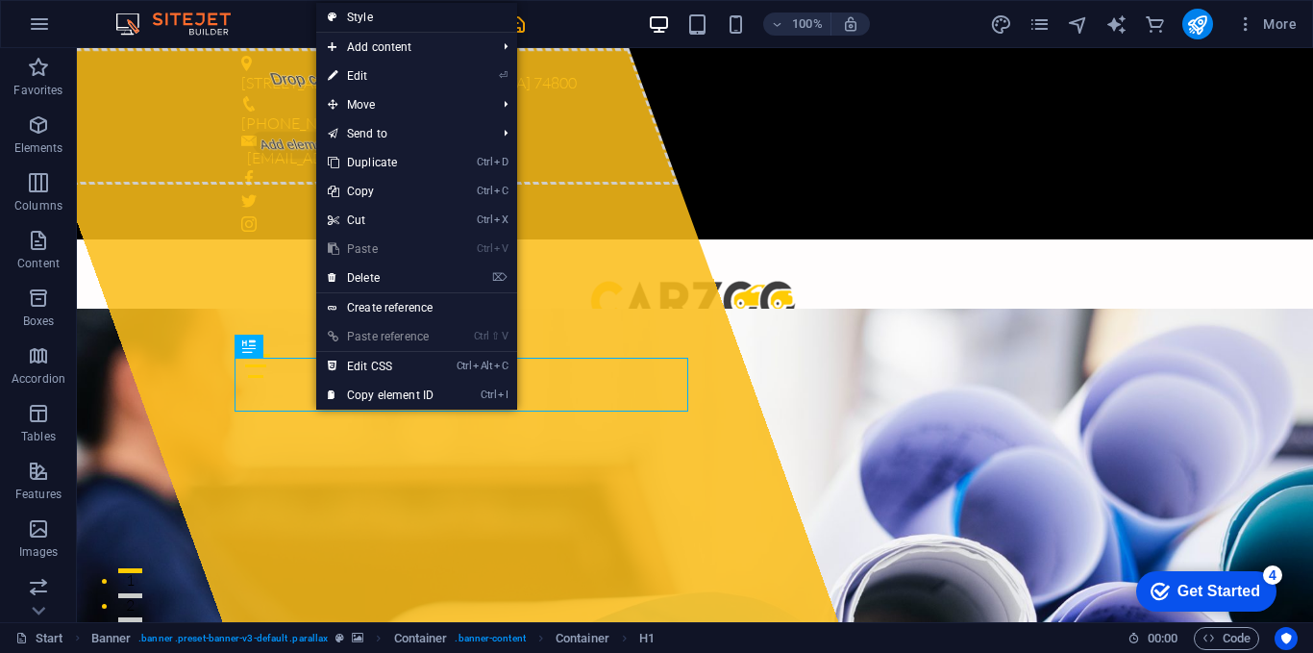
click at [386, 20] on link "Style" at bounding box center [416, 17] width 201 height 29
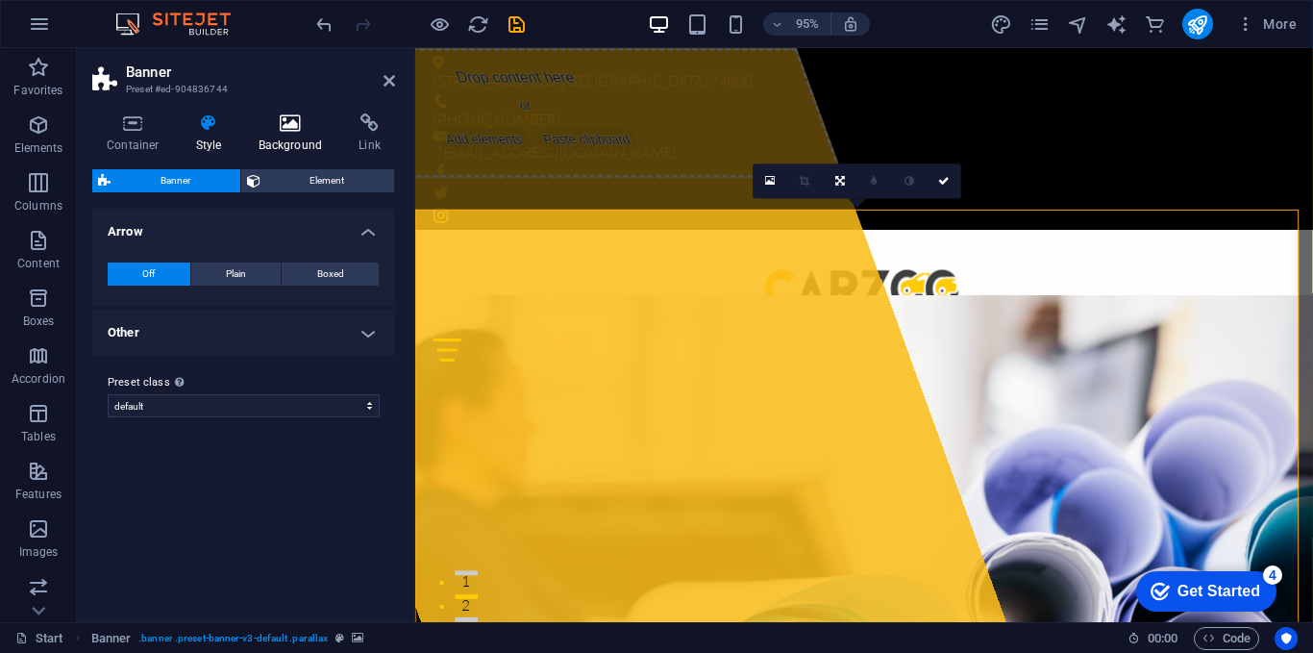
click at [248, 137] on h4 "Background" at bounding box center [294, 133] width 101 height 40
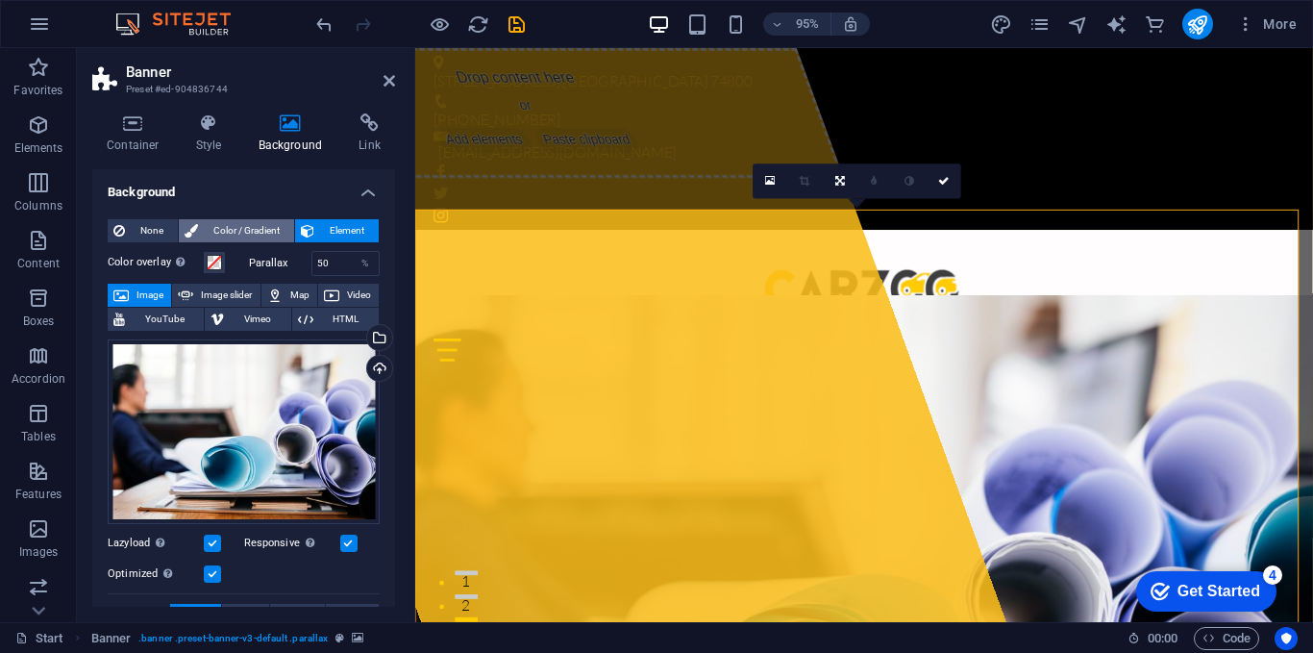
click at [253, 234] on span "Color / Gradient" at bounding box center [246, 230] width 85 height 23
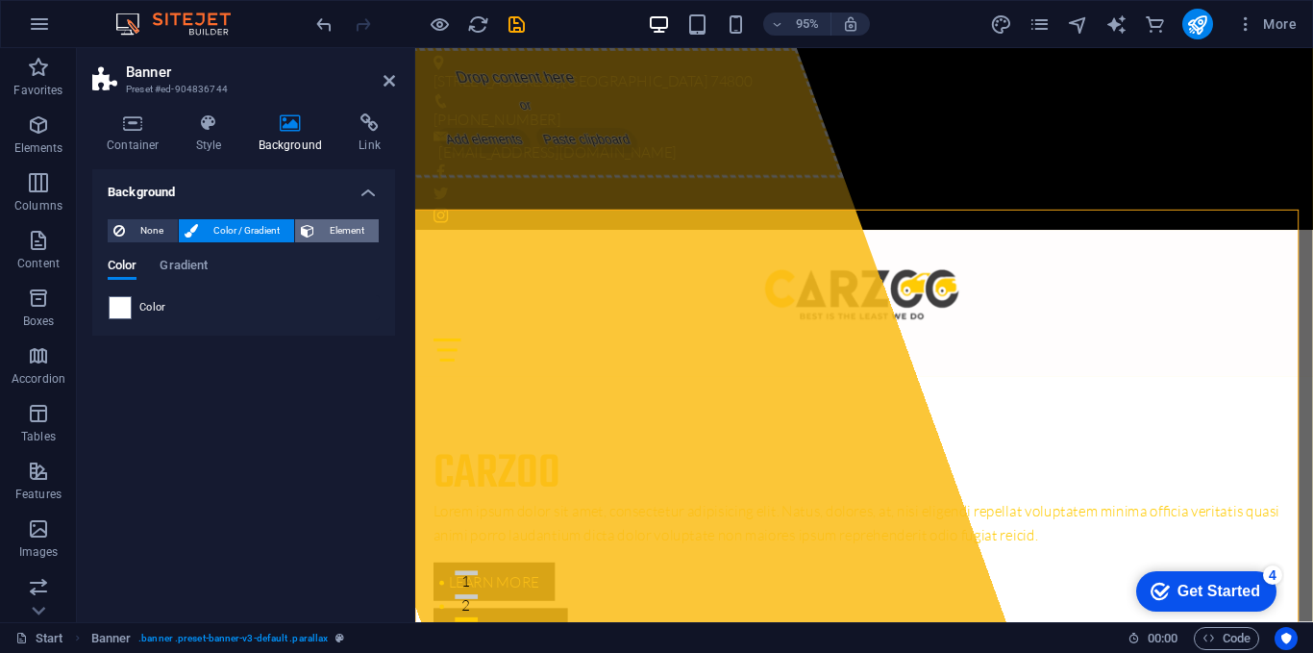
click at [327, 224] on span "Element" at bounding box center [346, 230] width 53 height 23
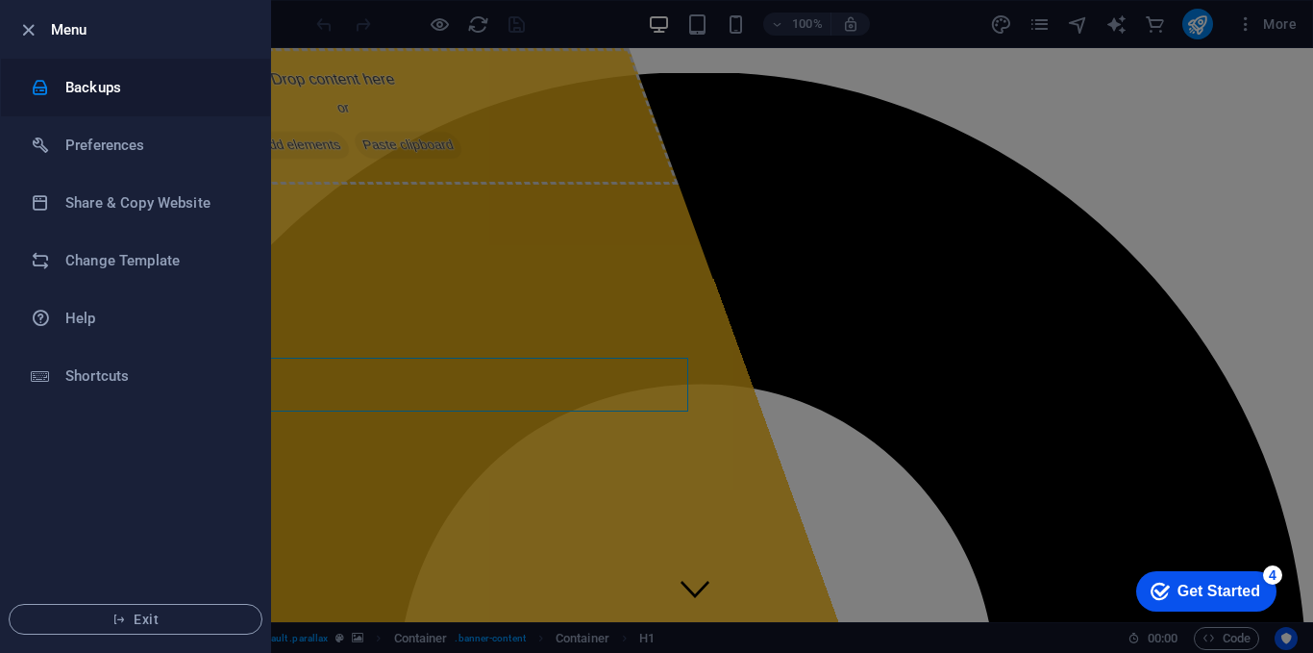
click at [93, 100] on li "Backups" at bounding box center [135, 88] width 269 height 58
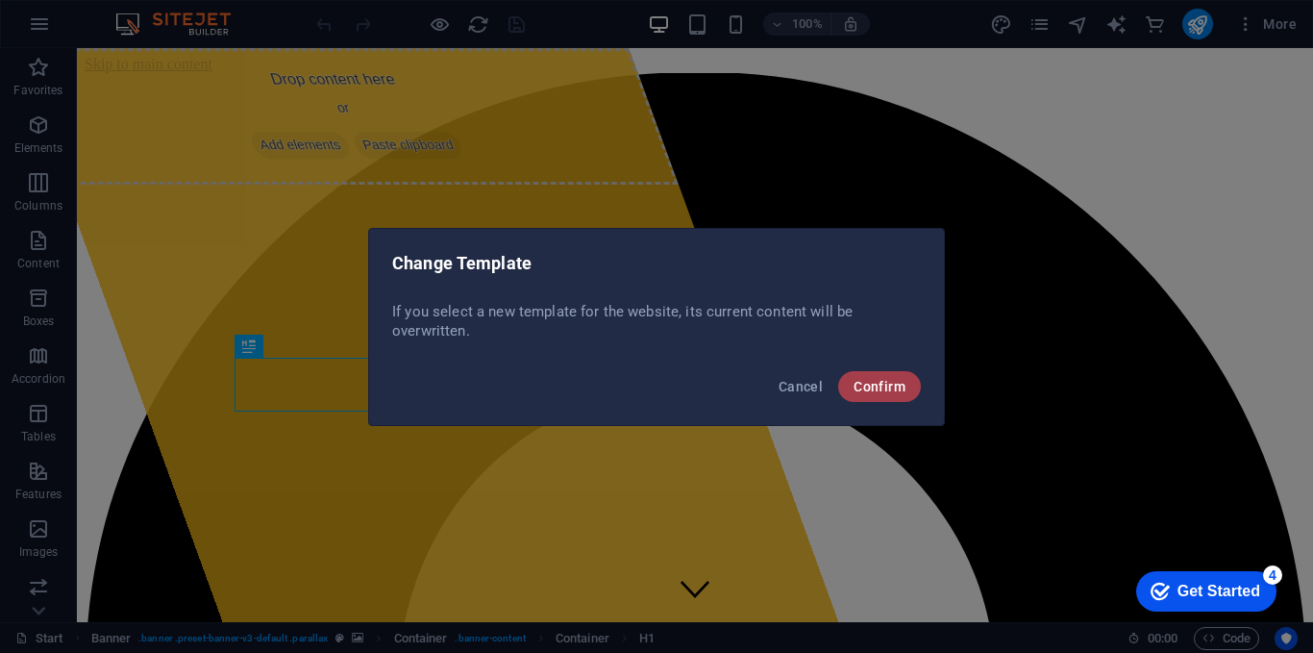
click at [877, 387] on span "Confirm" at bounding box center [880, 386] width 52 height 15
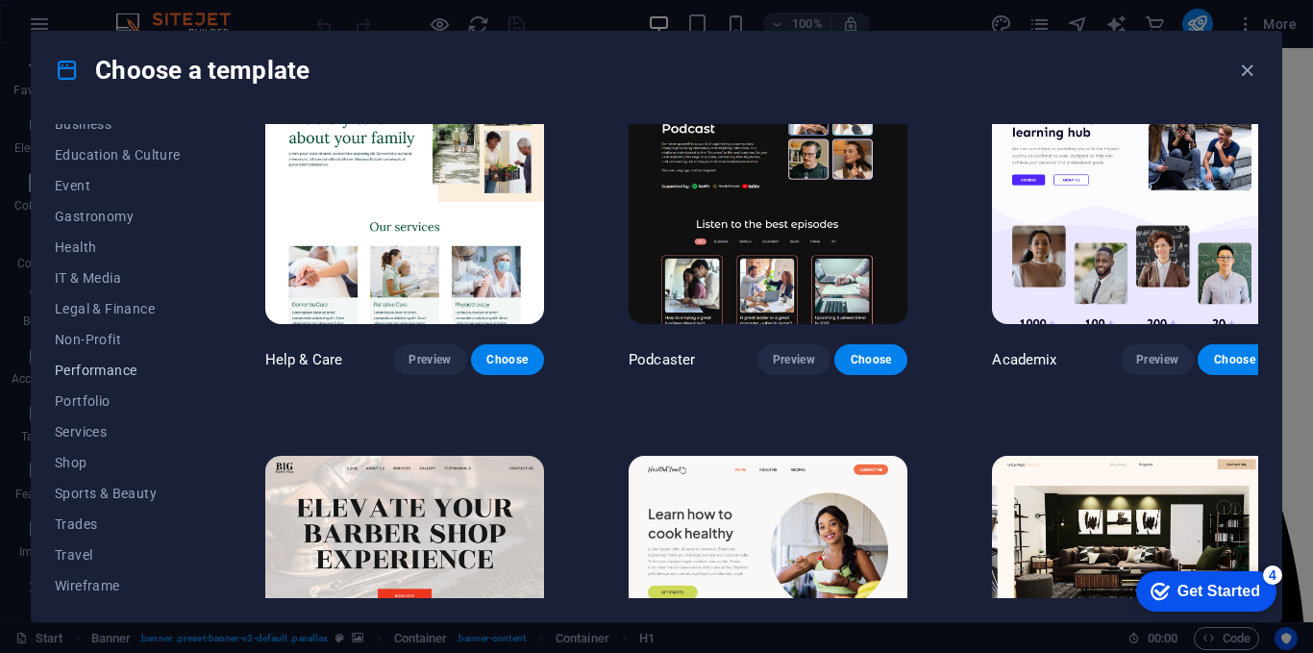
scroll to position [326, 0]
click at [80, 552] on span "Travel" at bounding box center [118, 551] width 126 height 15
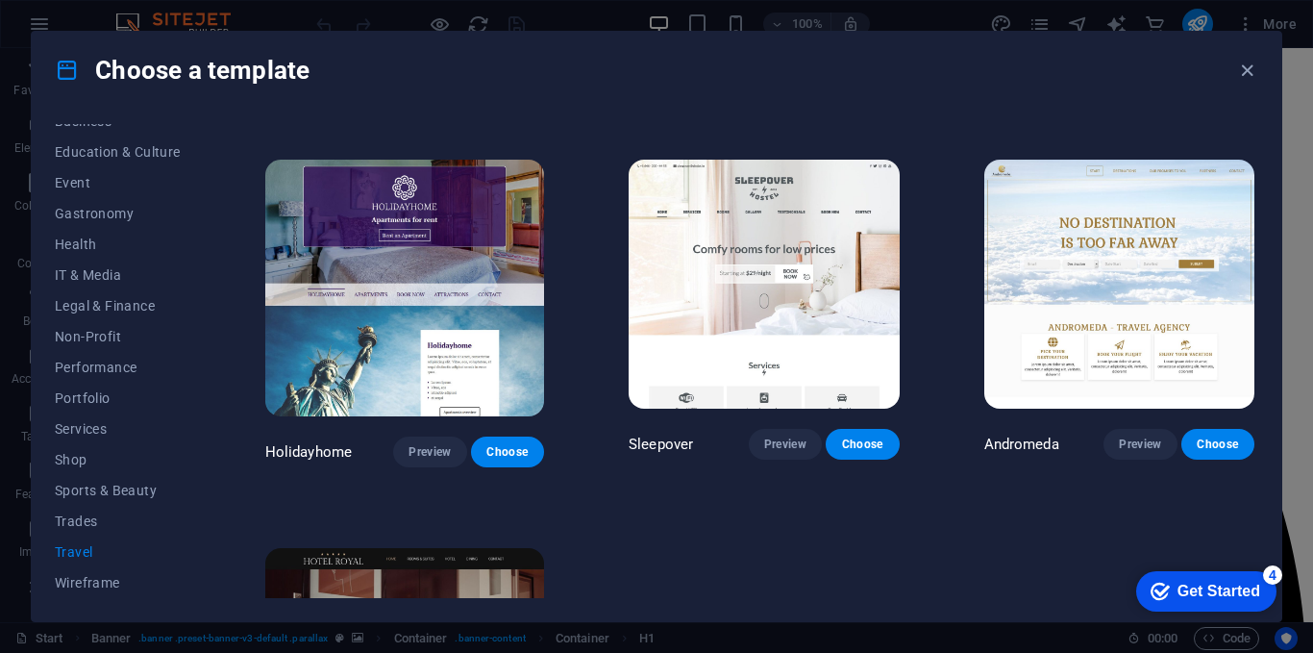
scroll to position [0, 0]
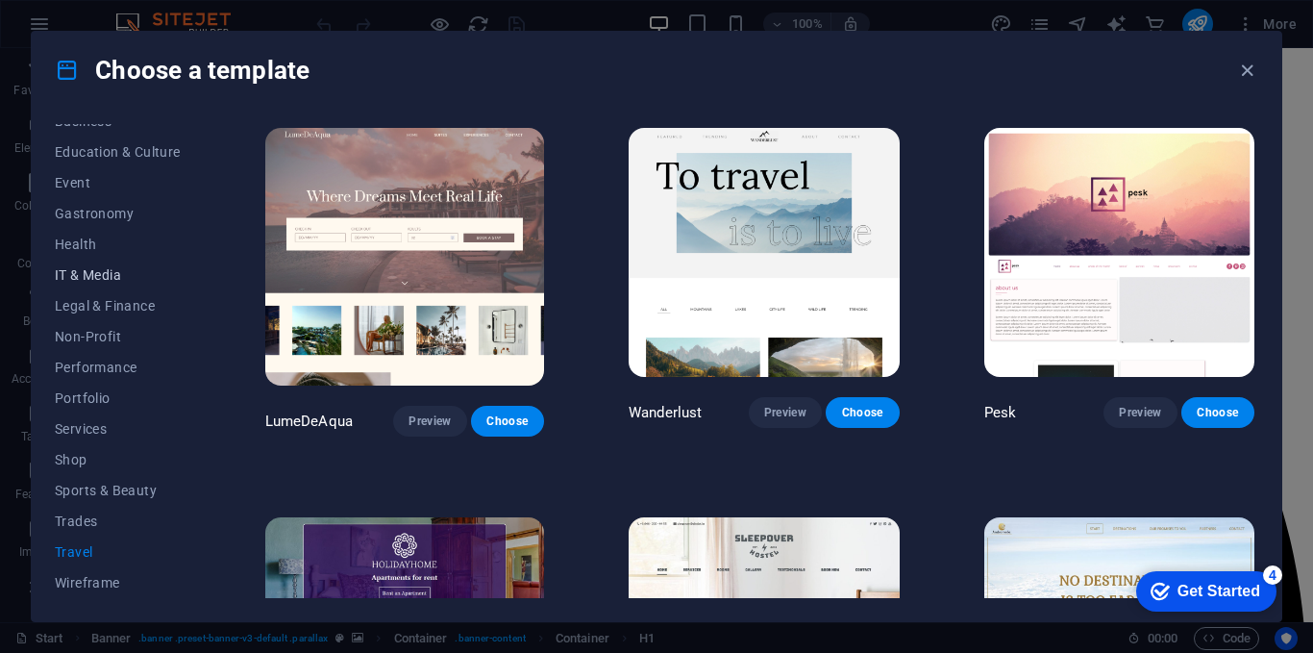
click at [114, 269] on span "IT & Media" at bounding box center [118, 274] width 126 height 15
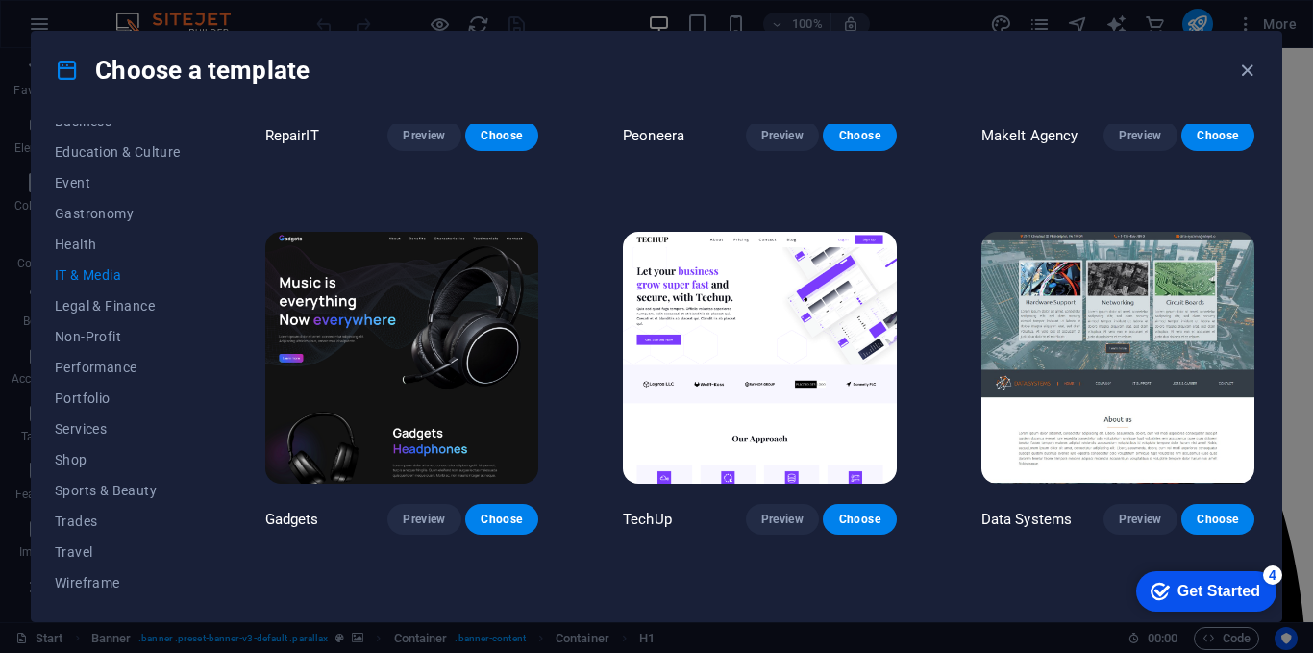
scroll to position [291, 0]
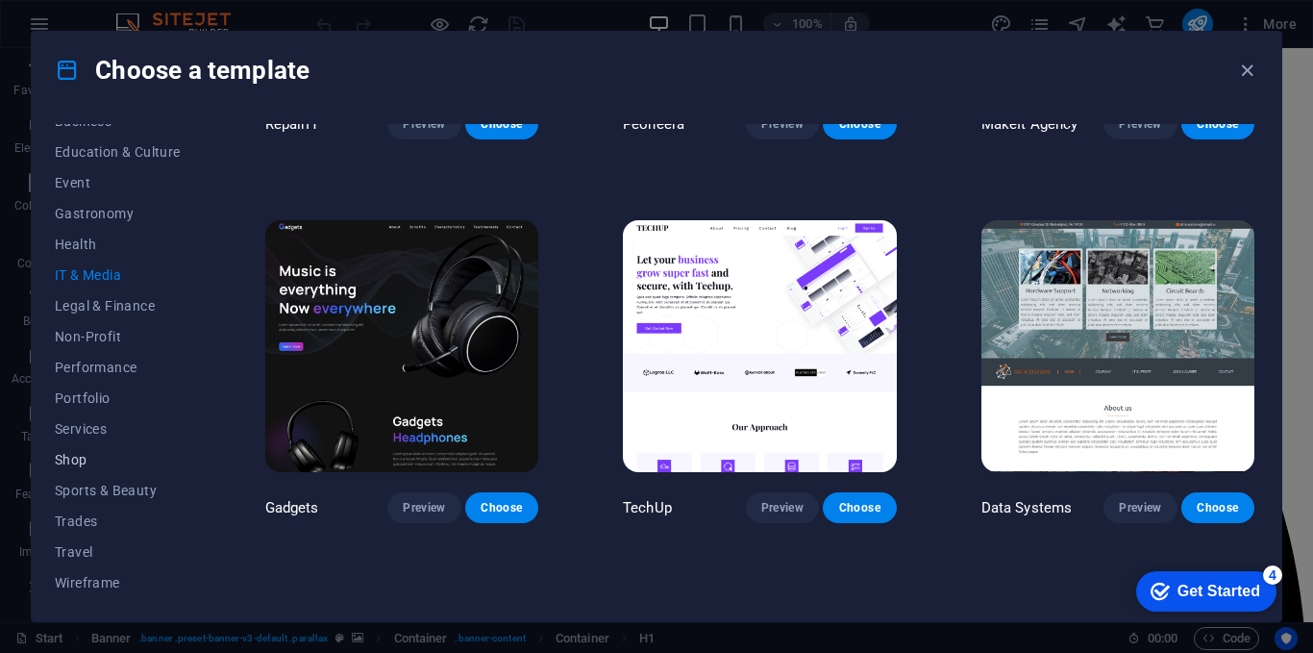
click at [91, 460] on span "Shop" at bounding box center [118, 459] width 126 height 15
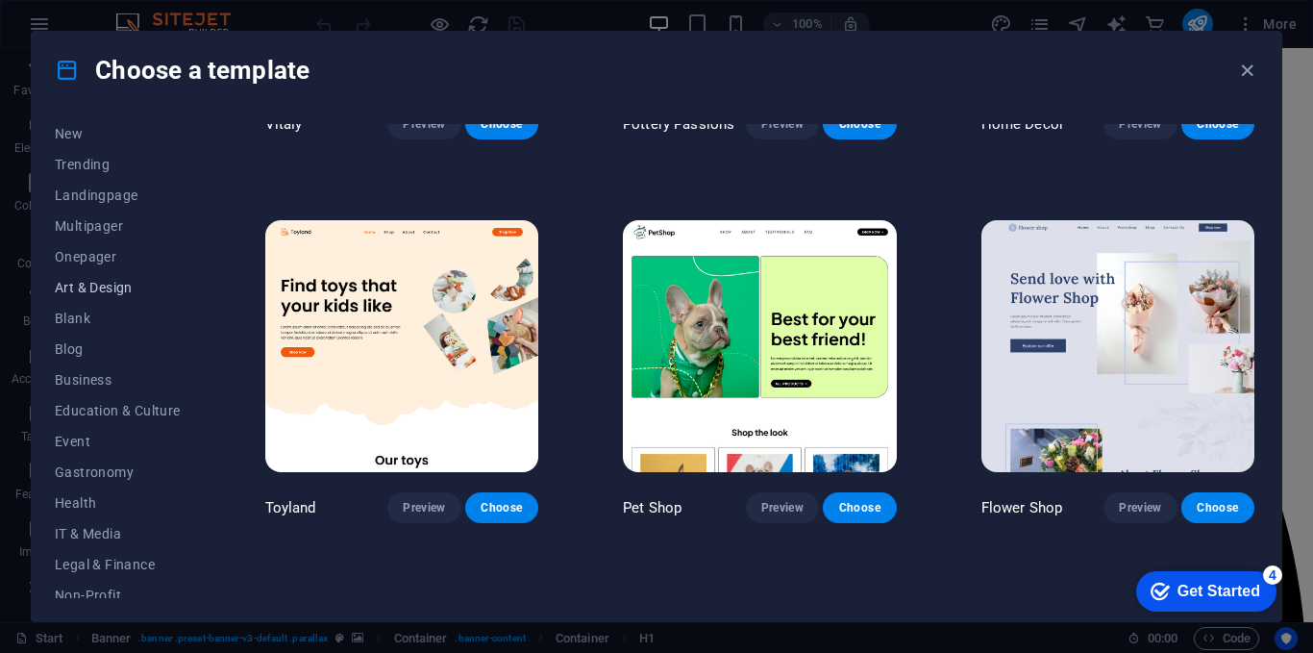
scroll to position [23, 0]
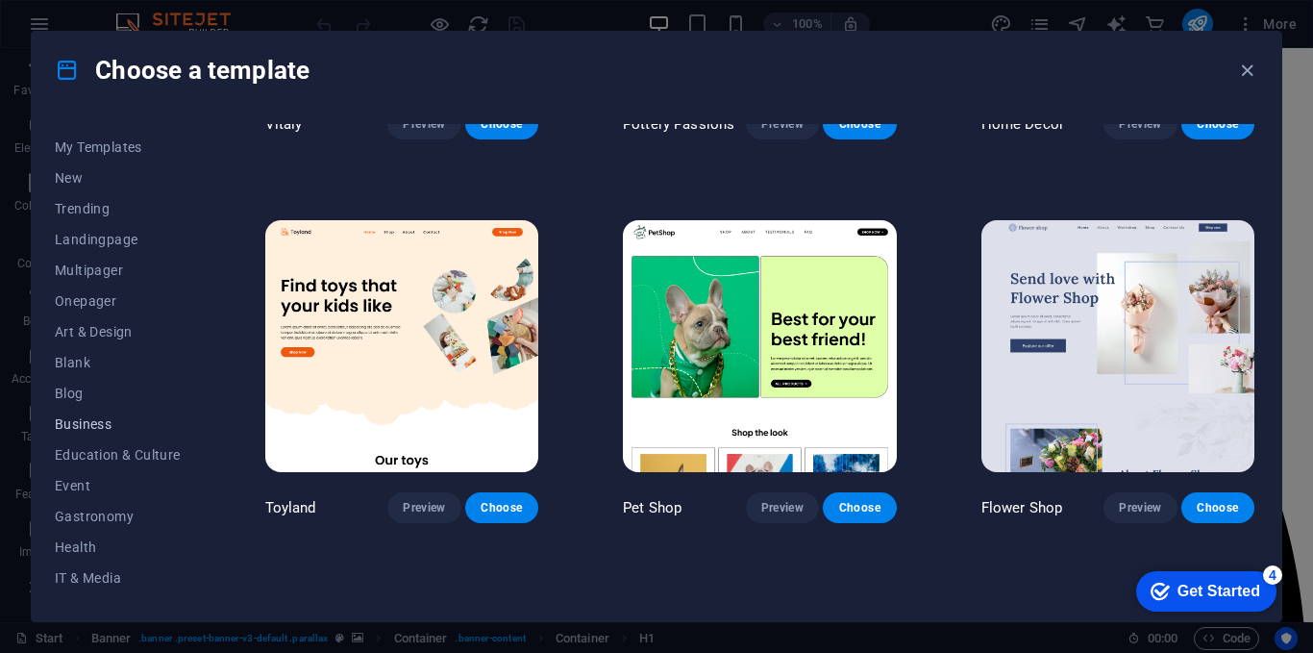
click at [96, 426] on span "Business" at bounding box center [118, 423] width 126 height 15
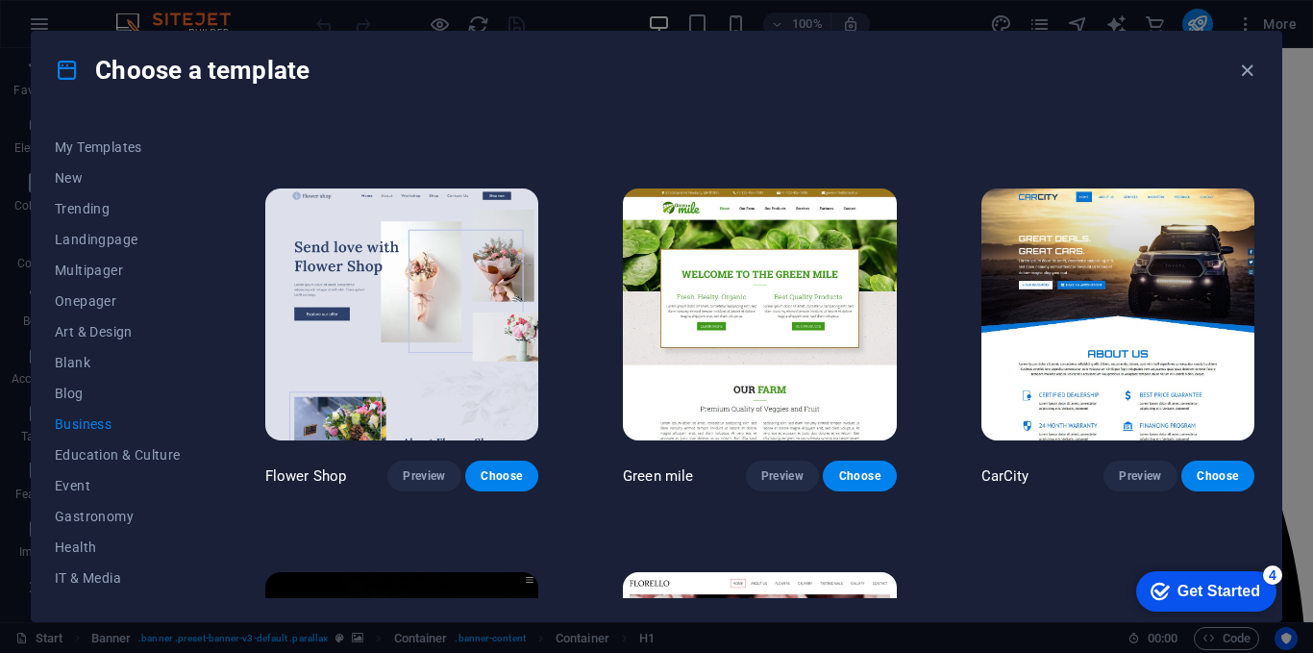
scroll to position [329, 0]
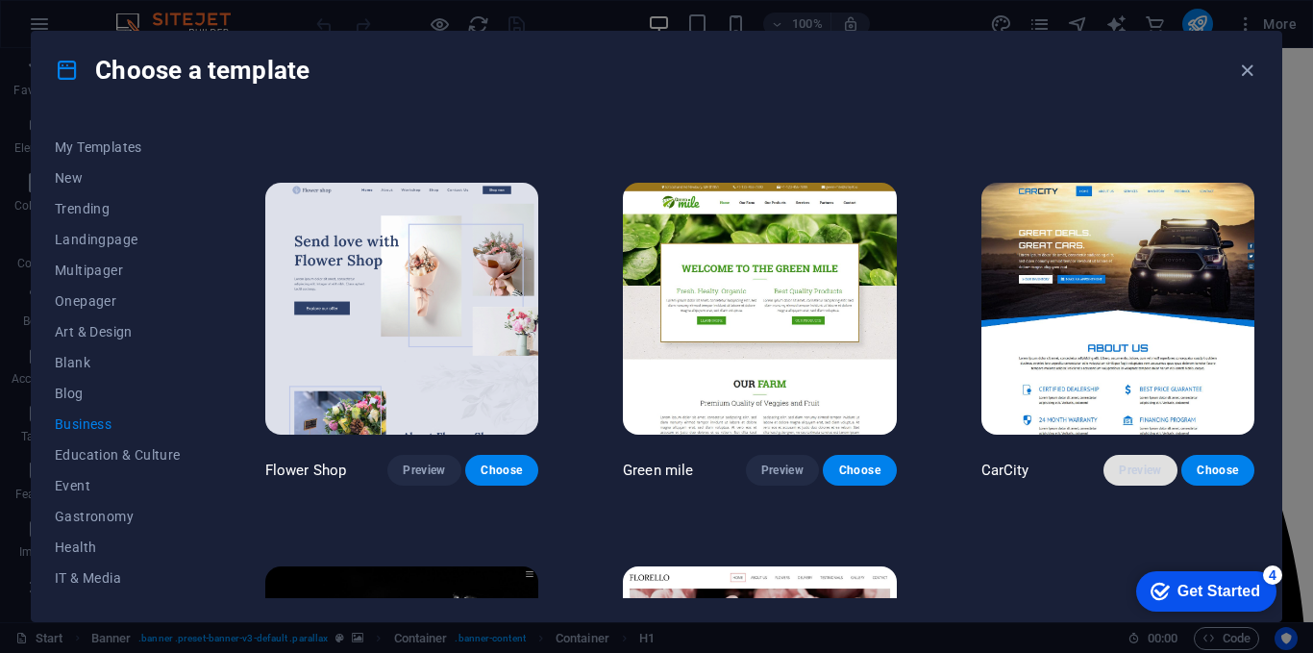
click at [1121, 478] on button "Preview" at bounding box center [1140, 470] width 73 height 31
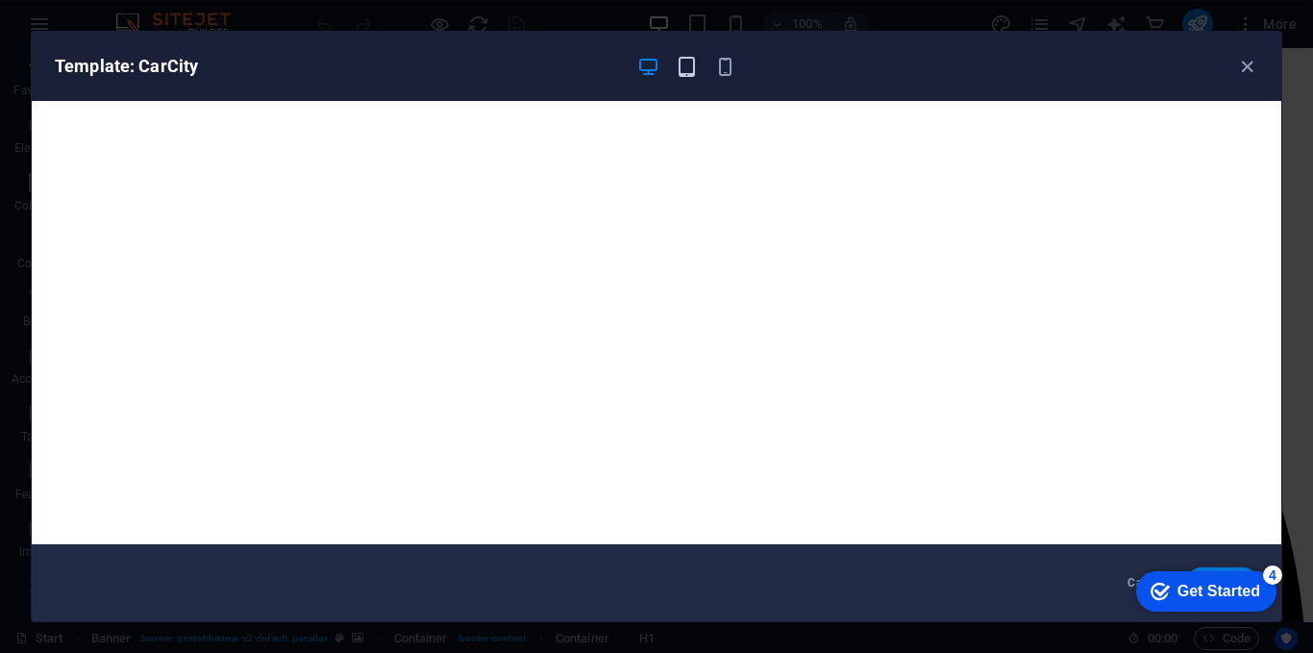
click at [694, 69] on icon "button" at bounding box center [687, 67] width 22 height 22
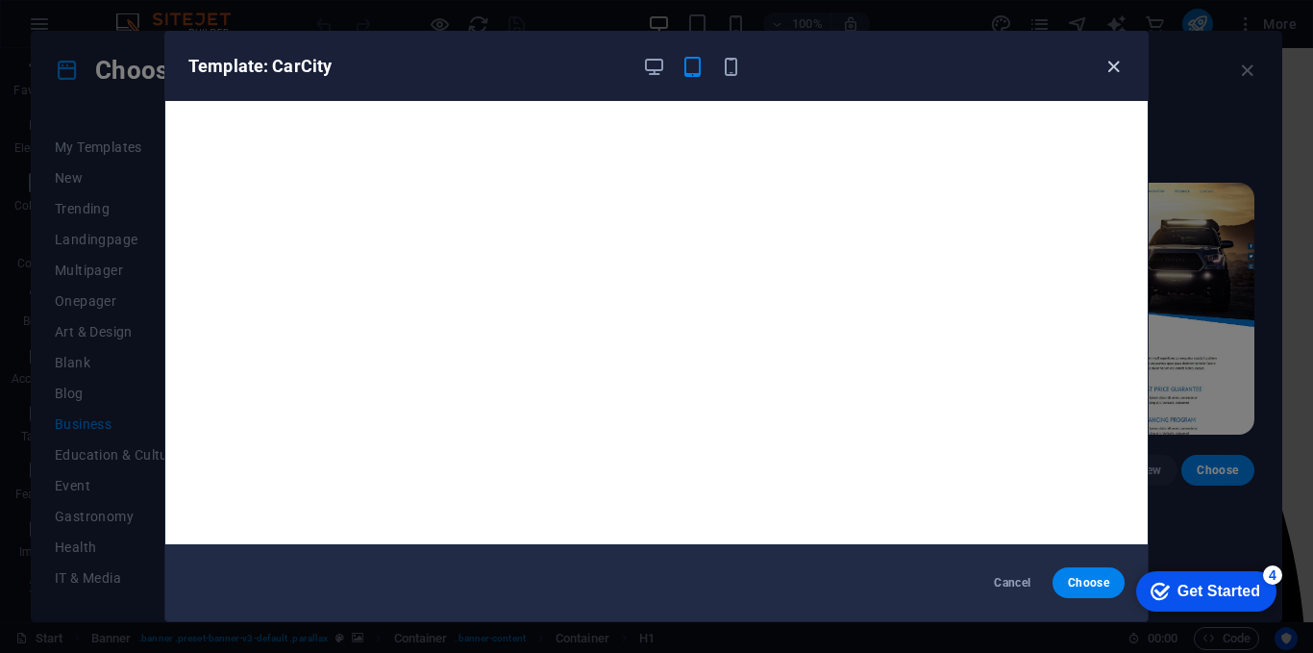
click at [1107, 67] on icon "button" at bounding box center [1114, 67] width 22 height 22
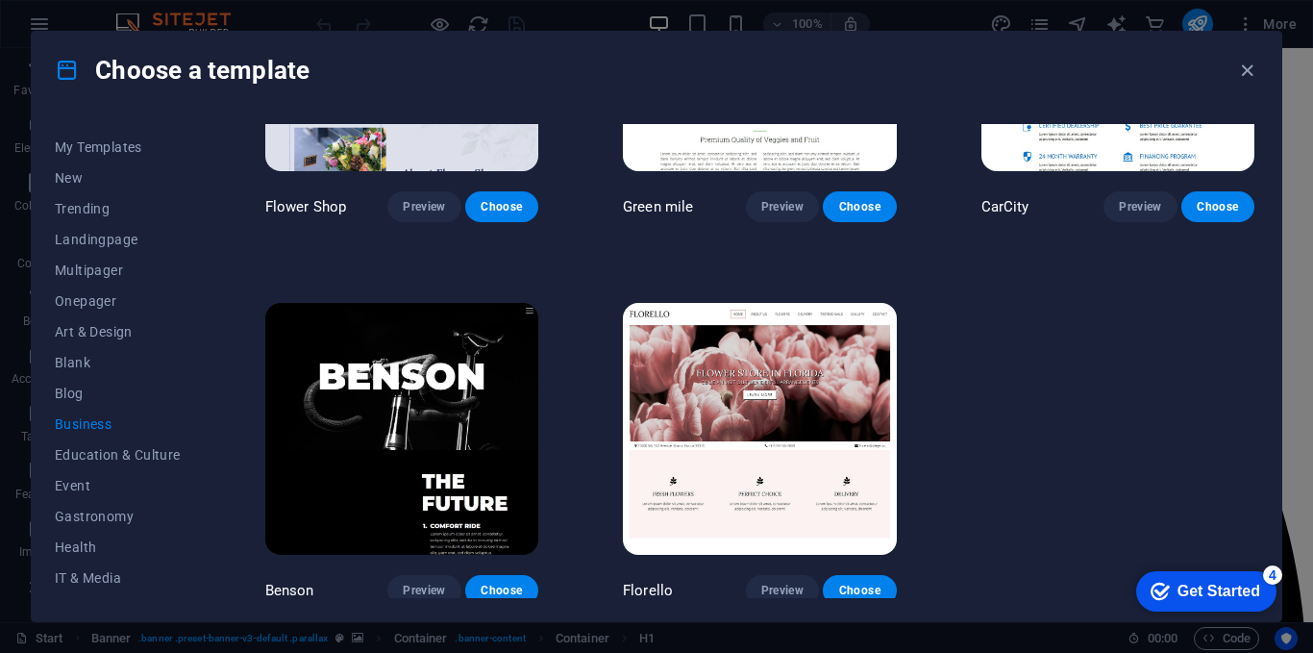
scroll to position [593, 0]
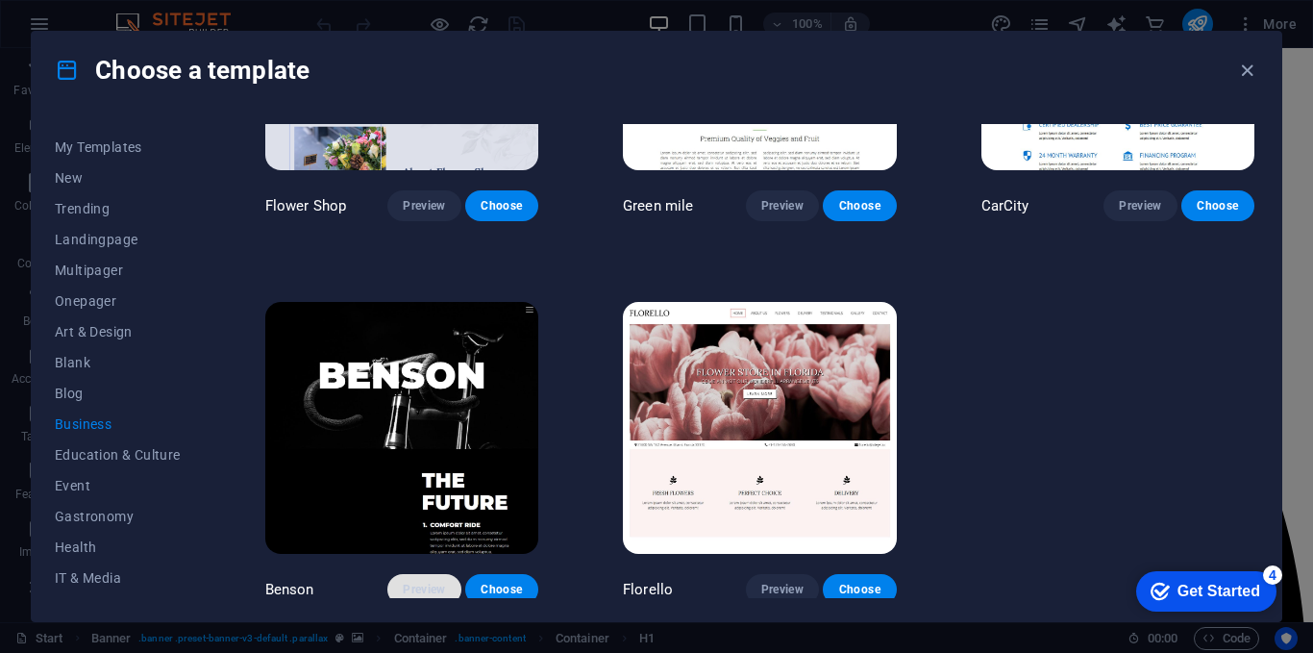
click at [434, 574] on button "Preview" at bounding box center [423, 589] width 73 height 31
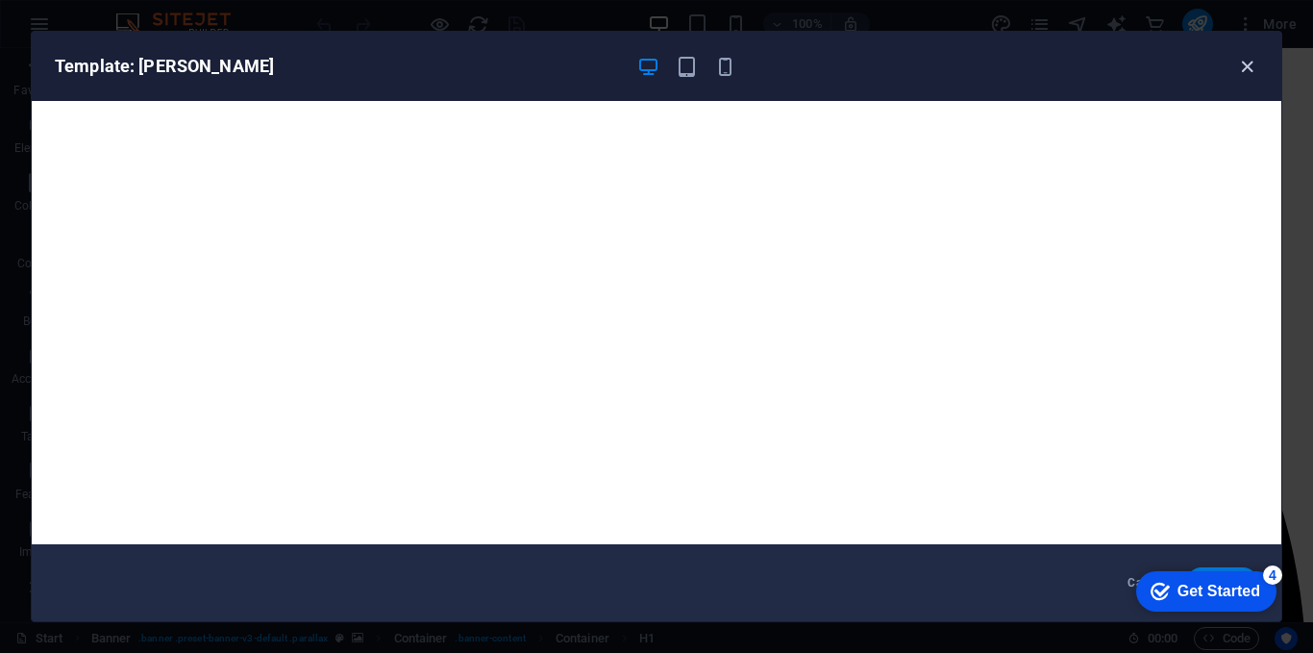
click at [1238, 74] on icon "button" at bounding box center [1247, 67] width 22 height 22
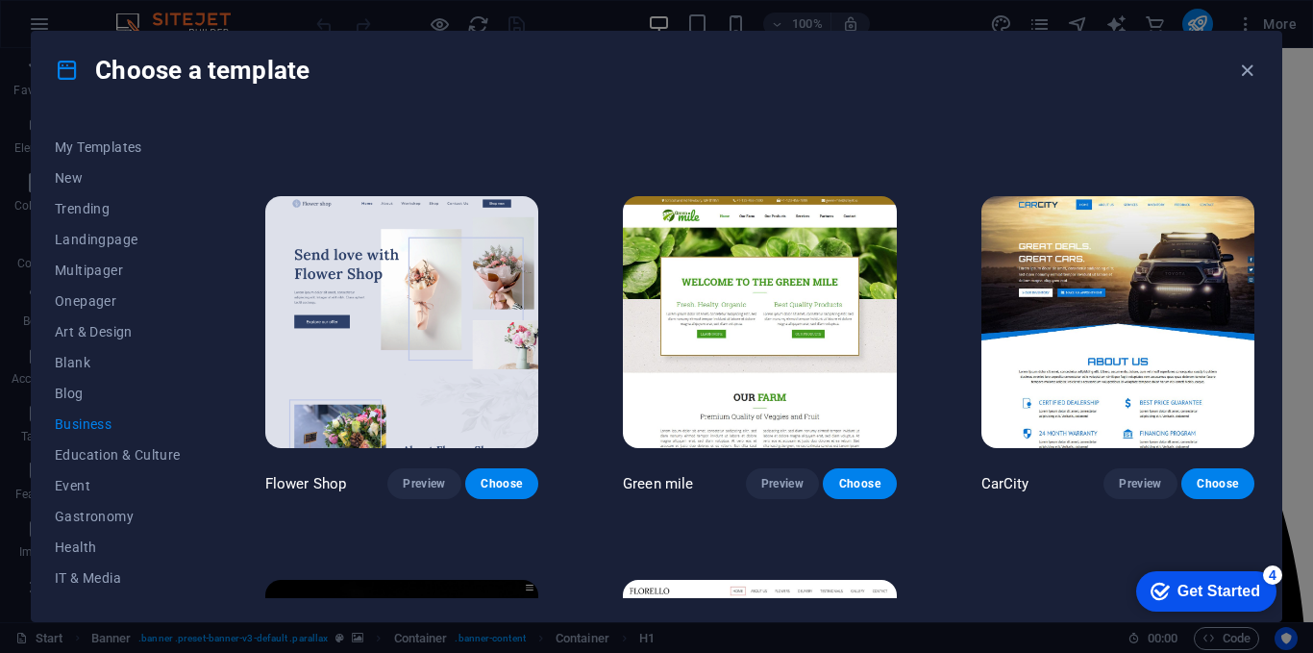
scroll to position [314, 0]
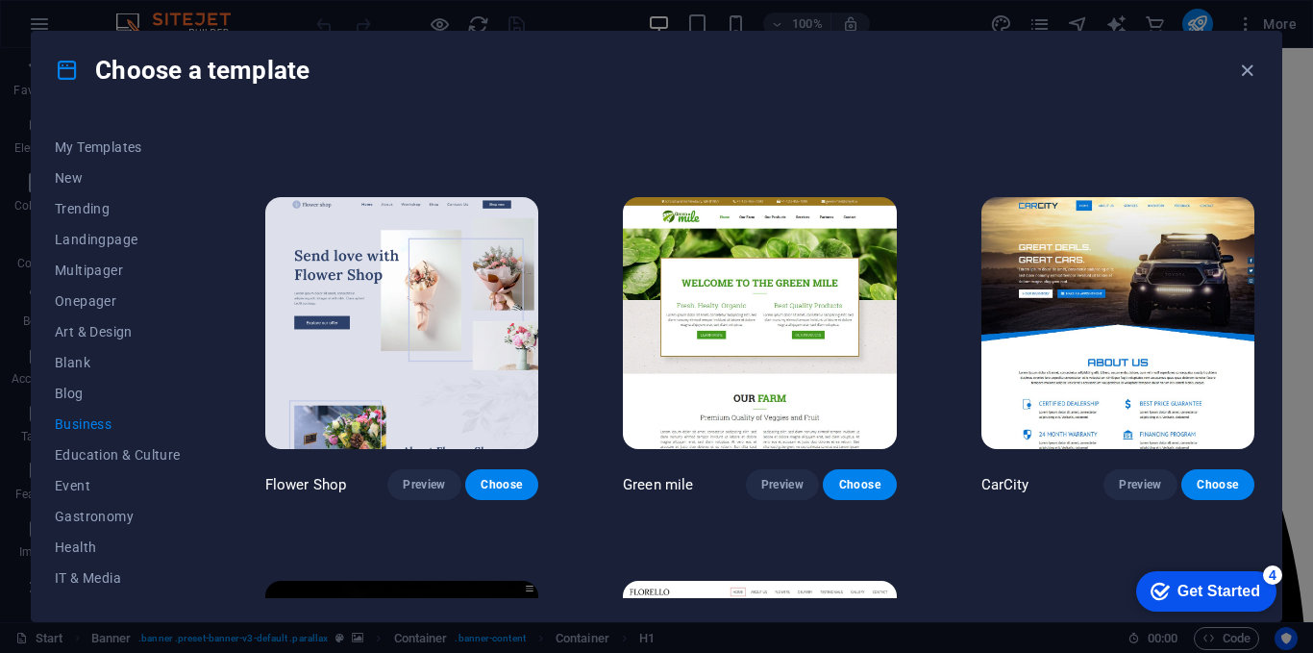
click at [1001, 356] on img at bounding box center [1118, 323] width 273 height 252
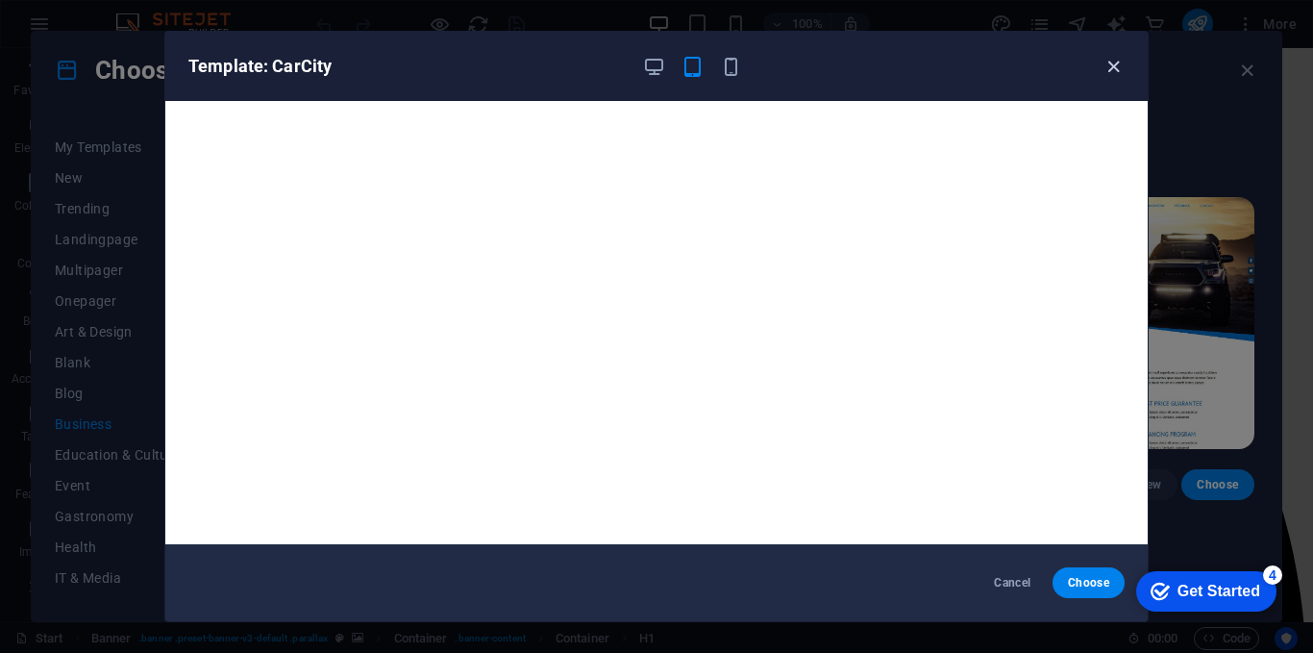
click at [1111, 63] on icon "button" at bounding box center [1114, 67] width 22 height 22
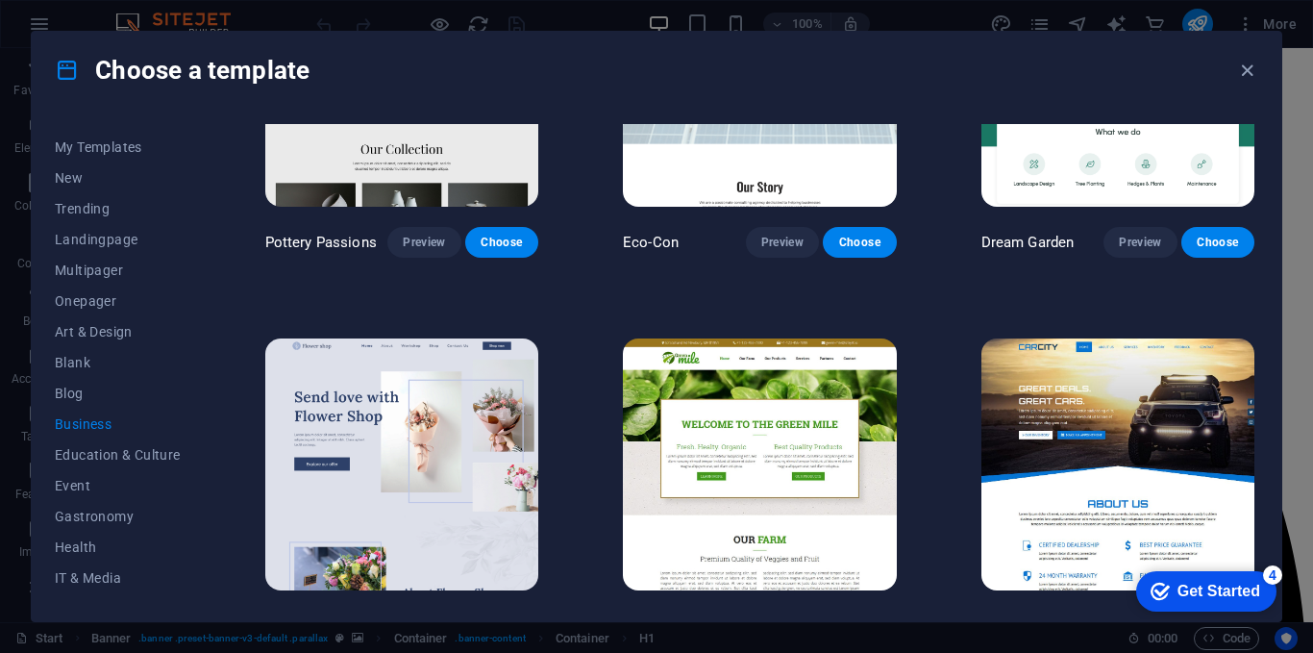
scroll to position [0, 0]
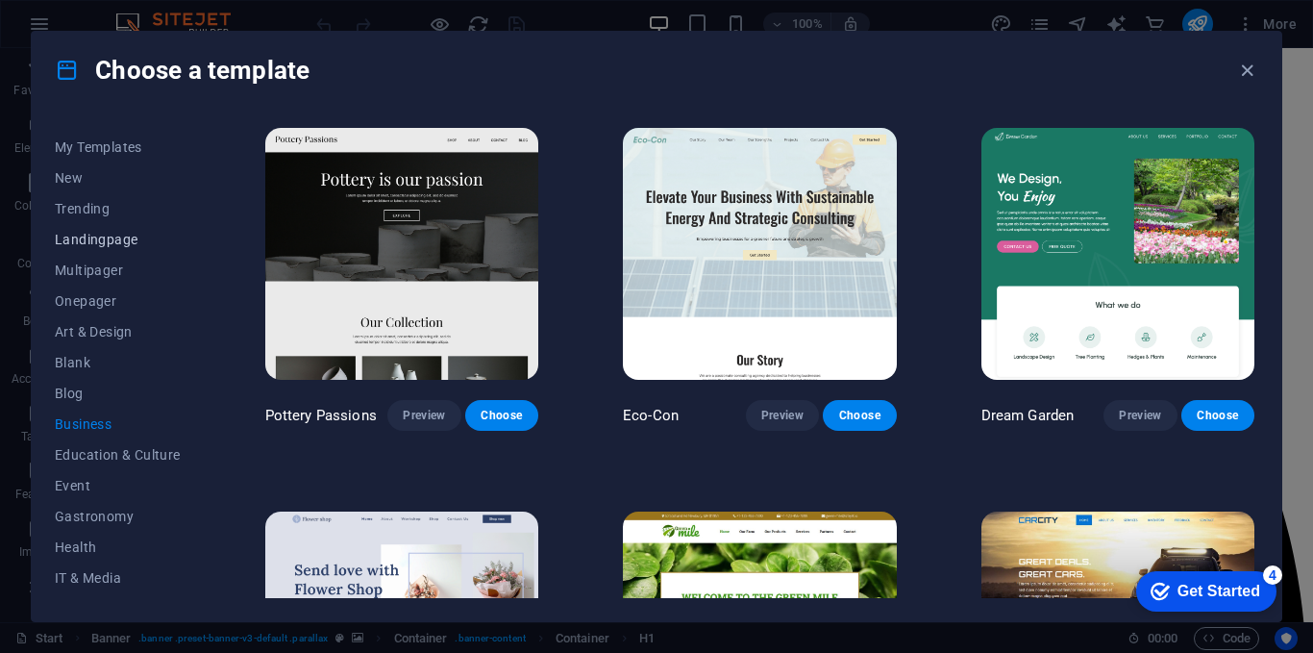
click at [89, 236] on span "Landingpage" at bounding box center [118, 239] width 126 height 15
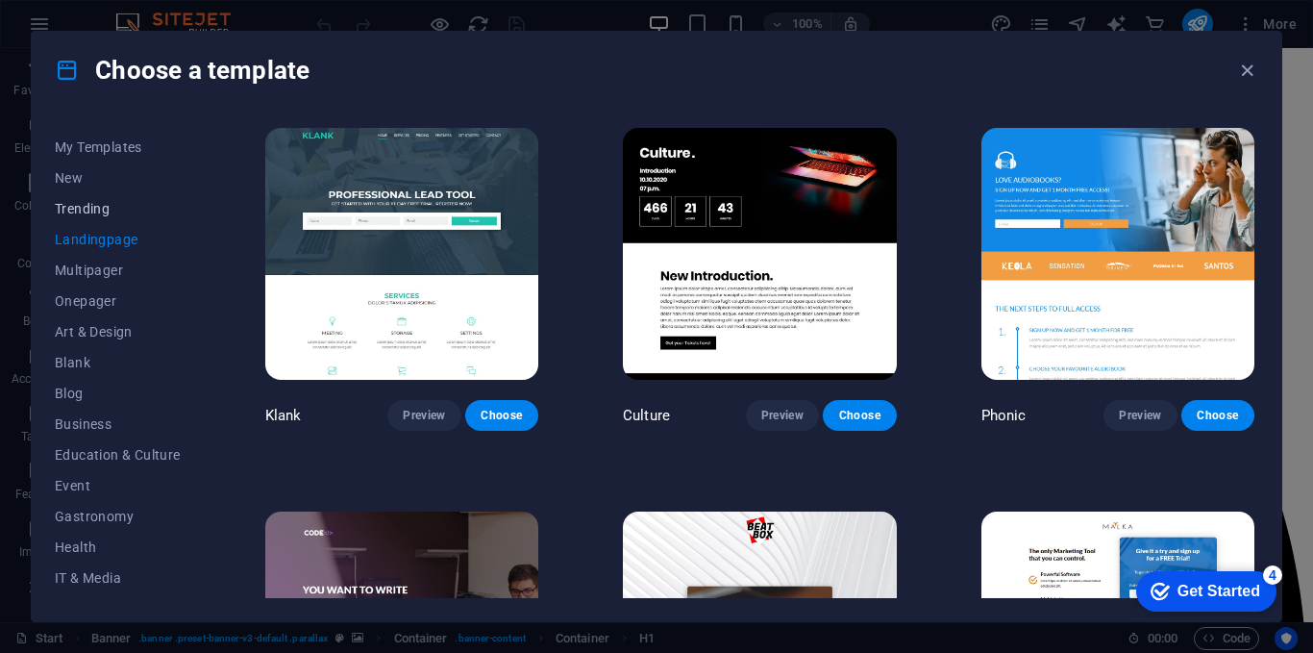
click at [102, 214] on span "Trending" at bounding box center [118, 208] width 126 height 15
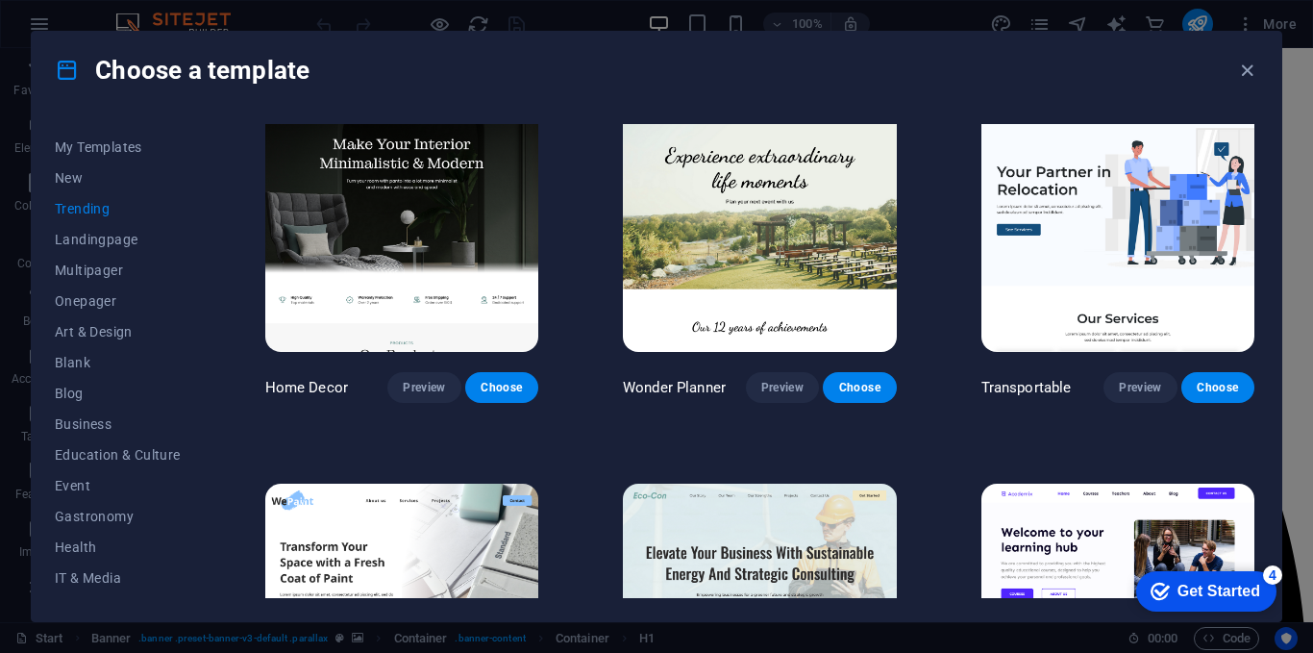
scroll to position [350, 0]
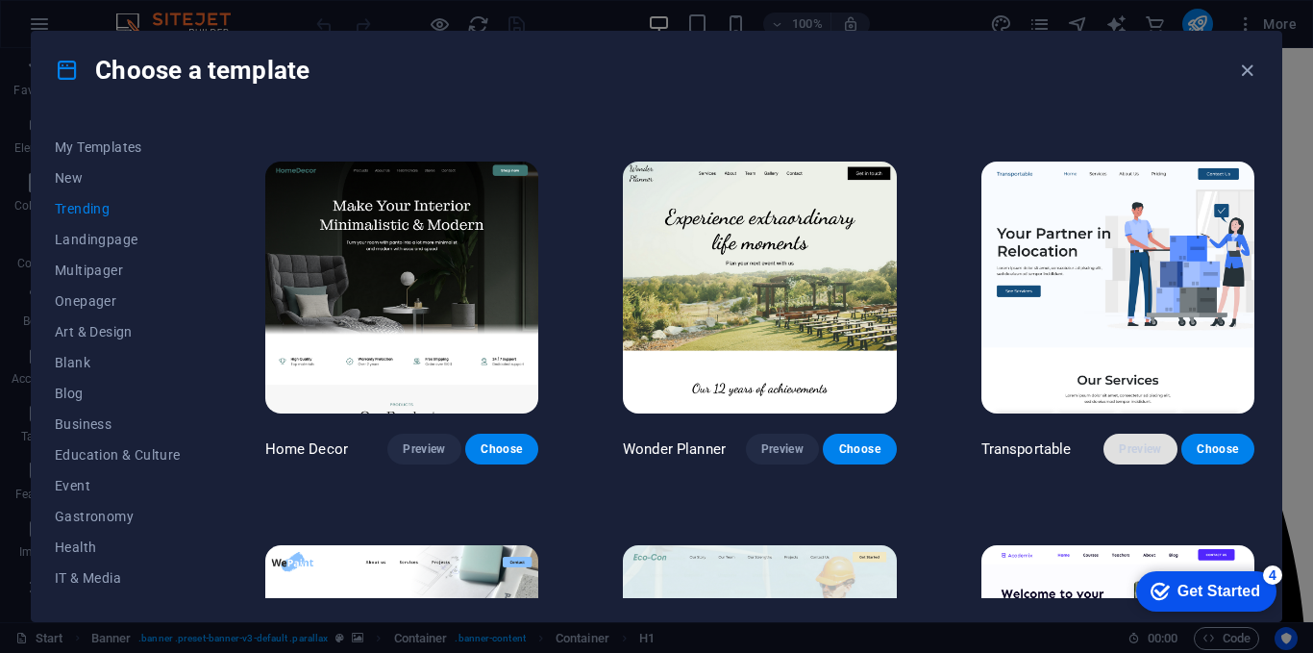
click at [1142, 441] on span "Preview" at bounding box center [1140, 448] width 42 height 15
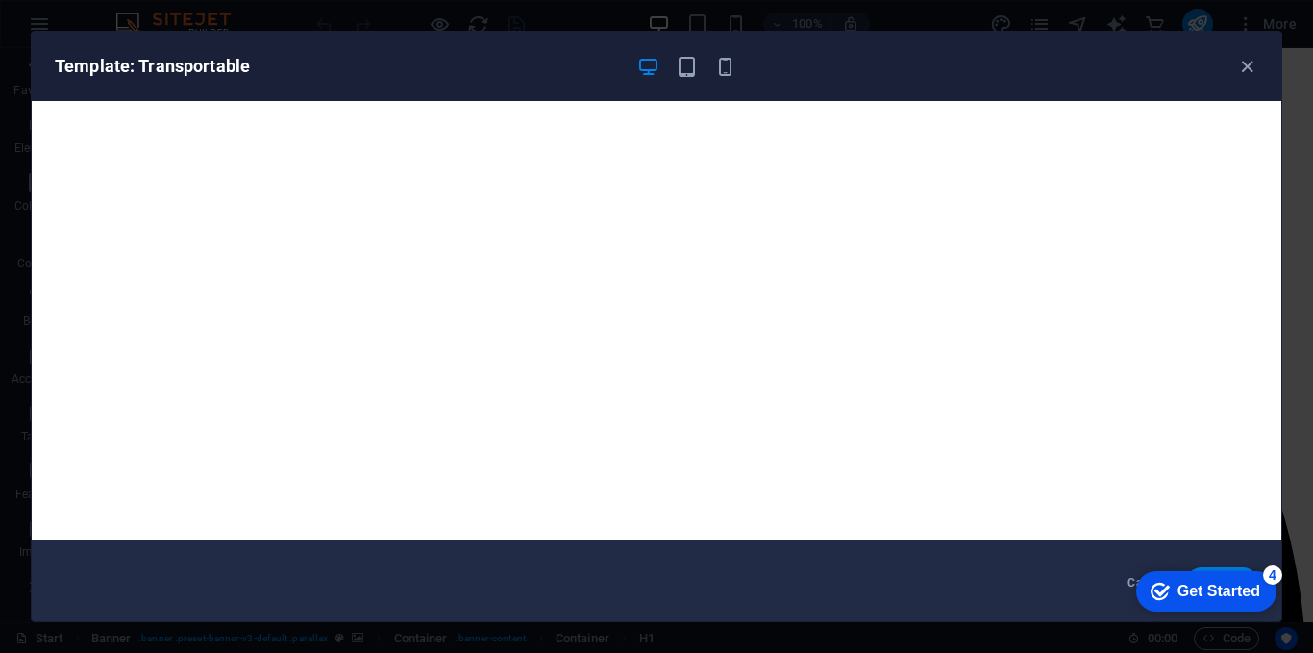
scroll to position [5, 0]
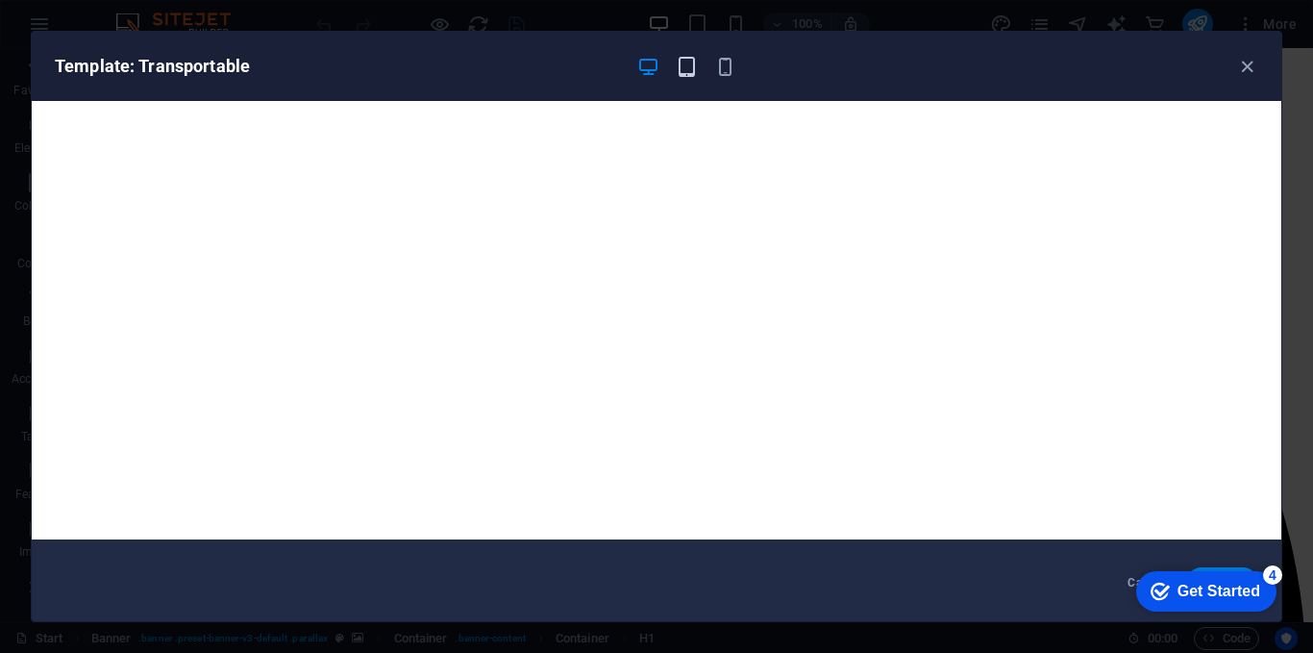
click at [691, 73] on icon "button" at bounding box center [687, 67] width 22 height 22
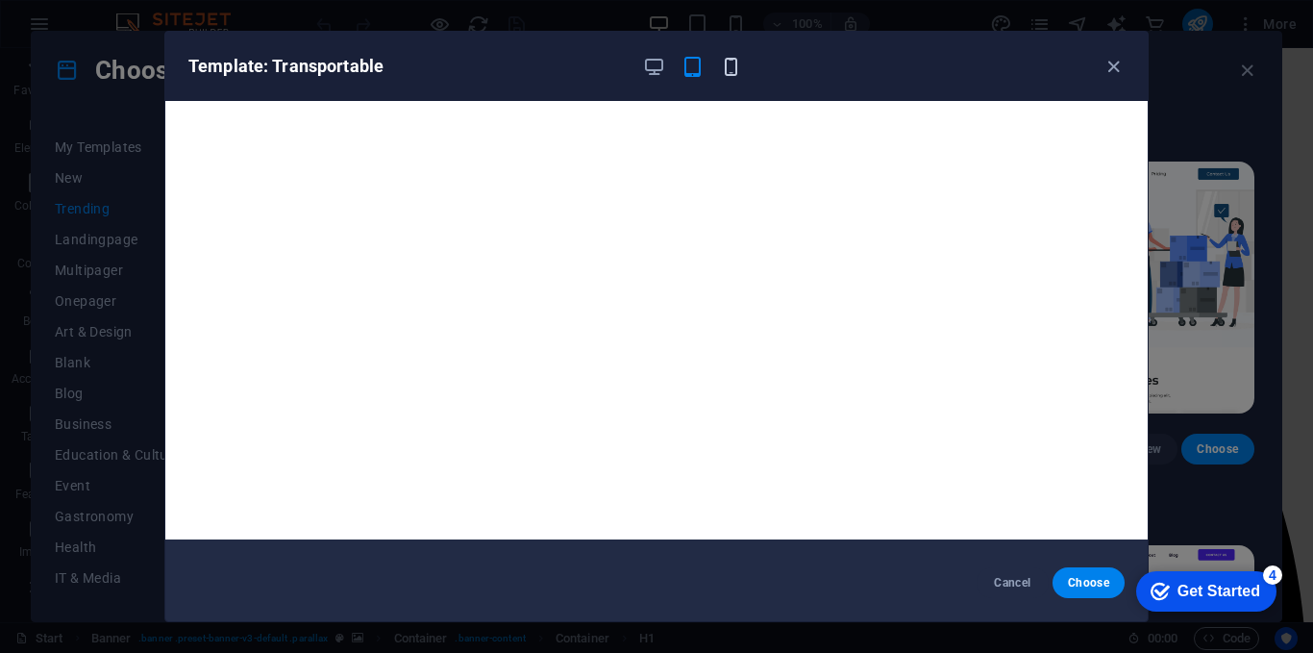
click at [722, 60] on icon "button" at bounding box center [731, 67] width 22 height 22
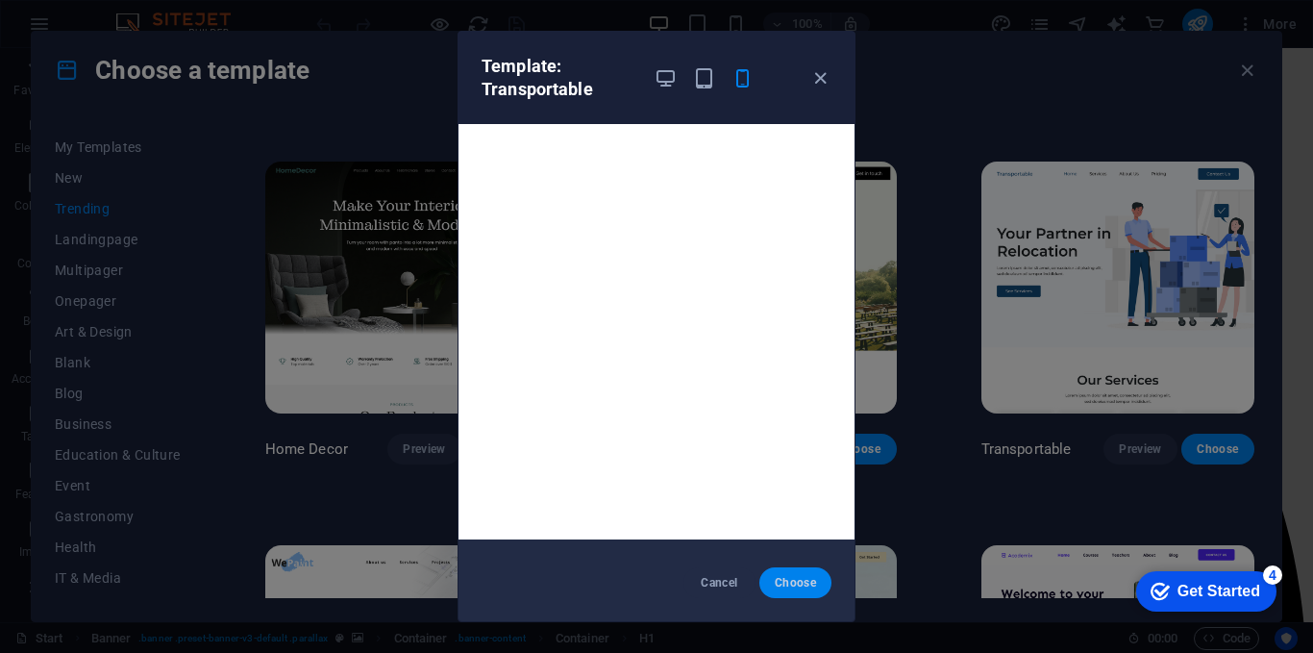
click at [779, 577] on span "Choose" at bounding box center [795, 582] width 41 height 15
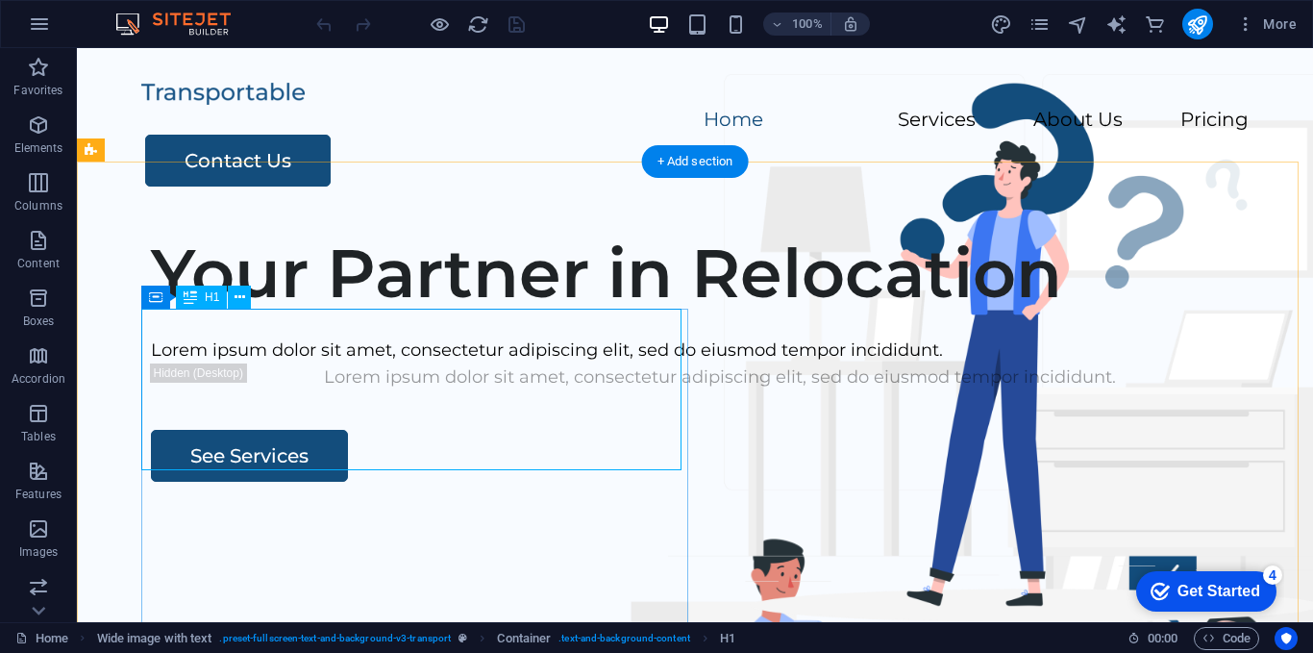
click at [510, 313] on div "Your Partner in Relocation" at bounding box center [720, 273] width 1138 height 81
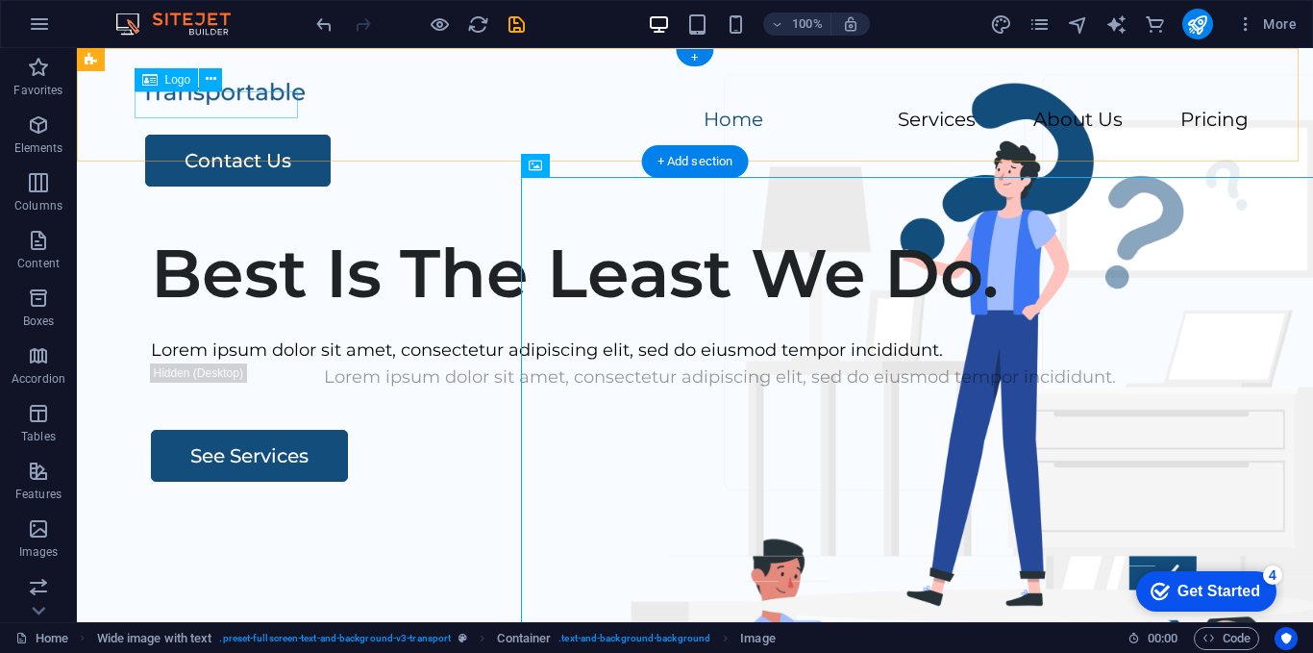
click at [261, 104] on div at bounding box center [694, 93] width 1107 height 28
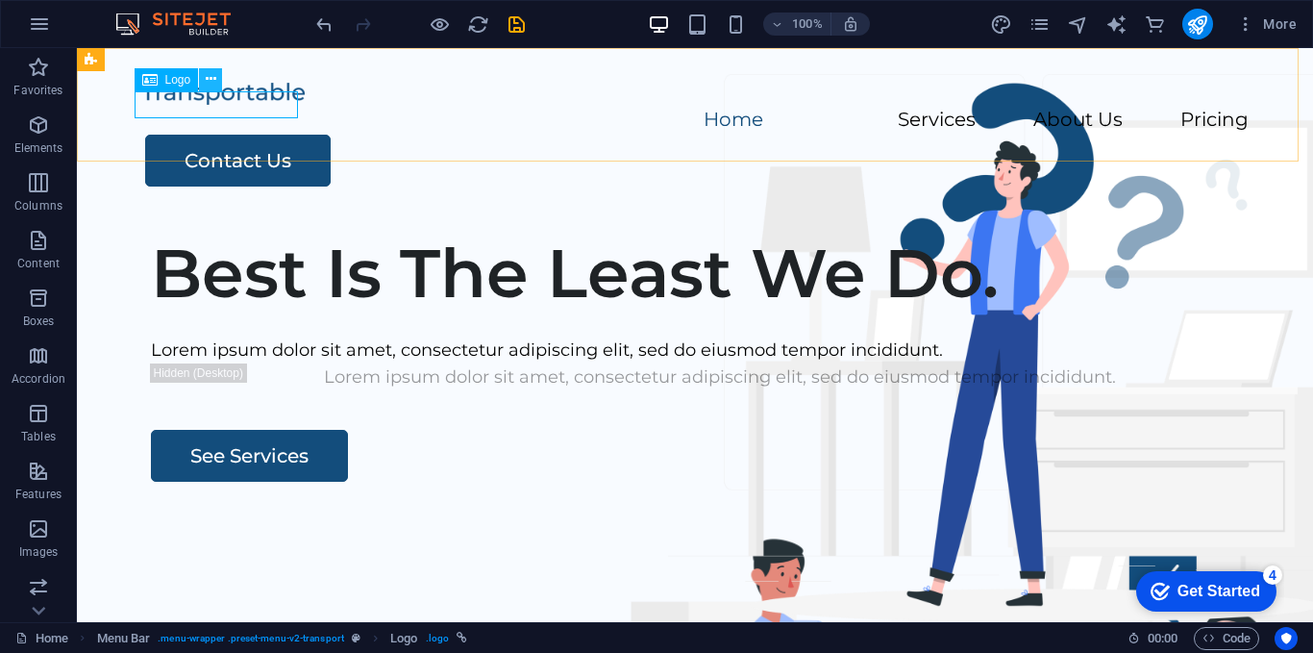
click at [216, 82] on button at bounding box center [210, 79] width 23 height 23
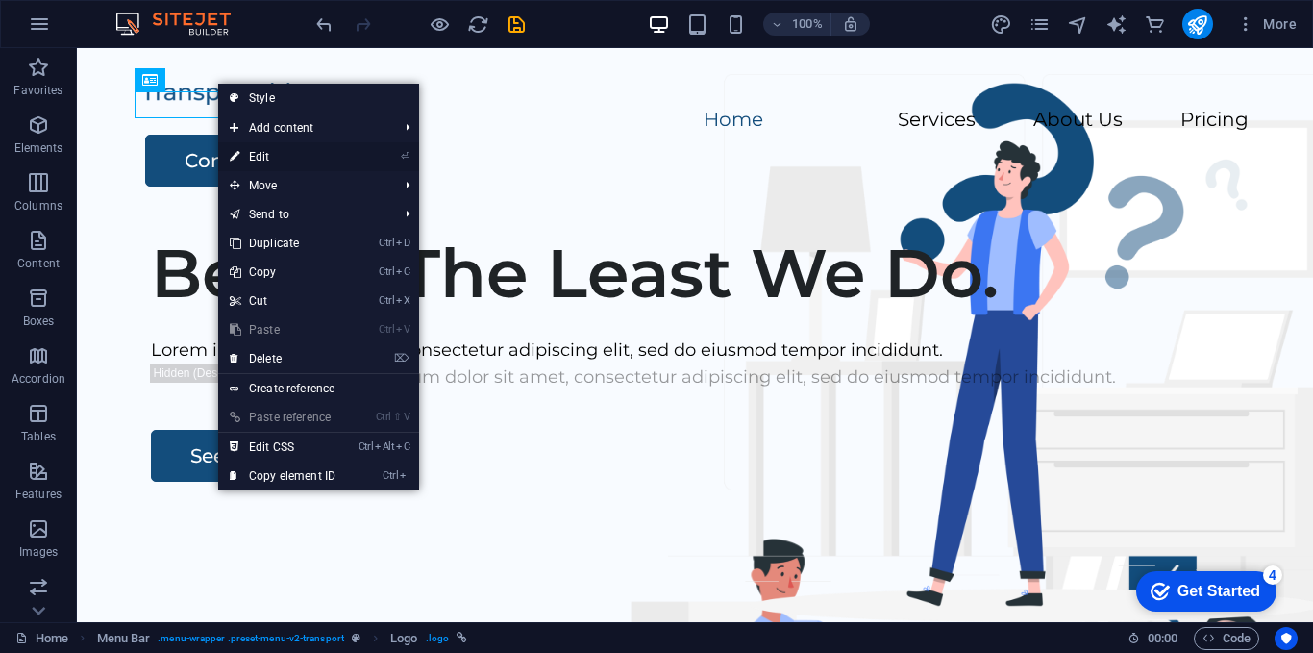
click at [272, 153] on link "⏎ Edit" at bounding box center [282, 156] width 129 height 29
select select "px"
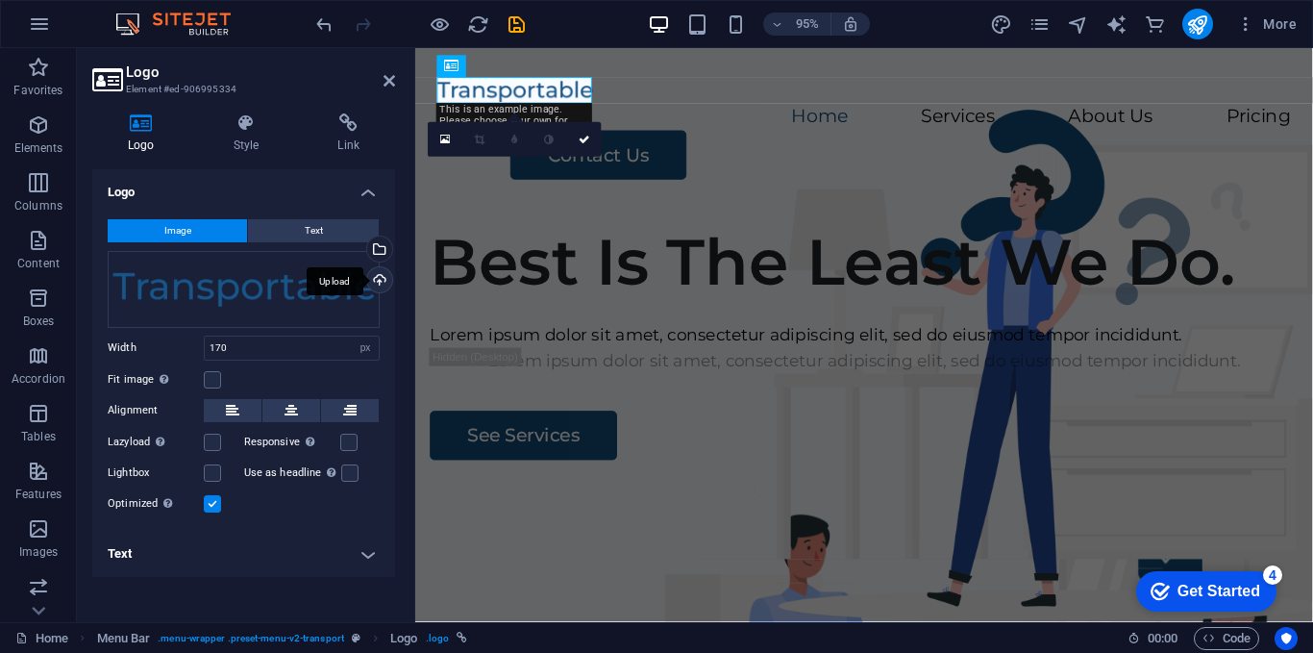
click at [377, 273] on div "Upload" at bounding box center [377, 281] width 29 height 29
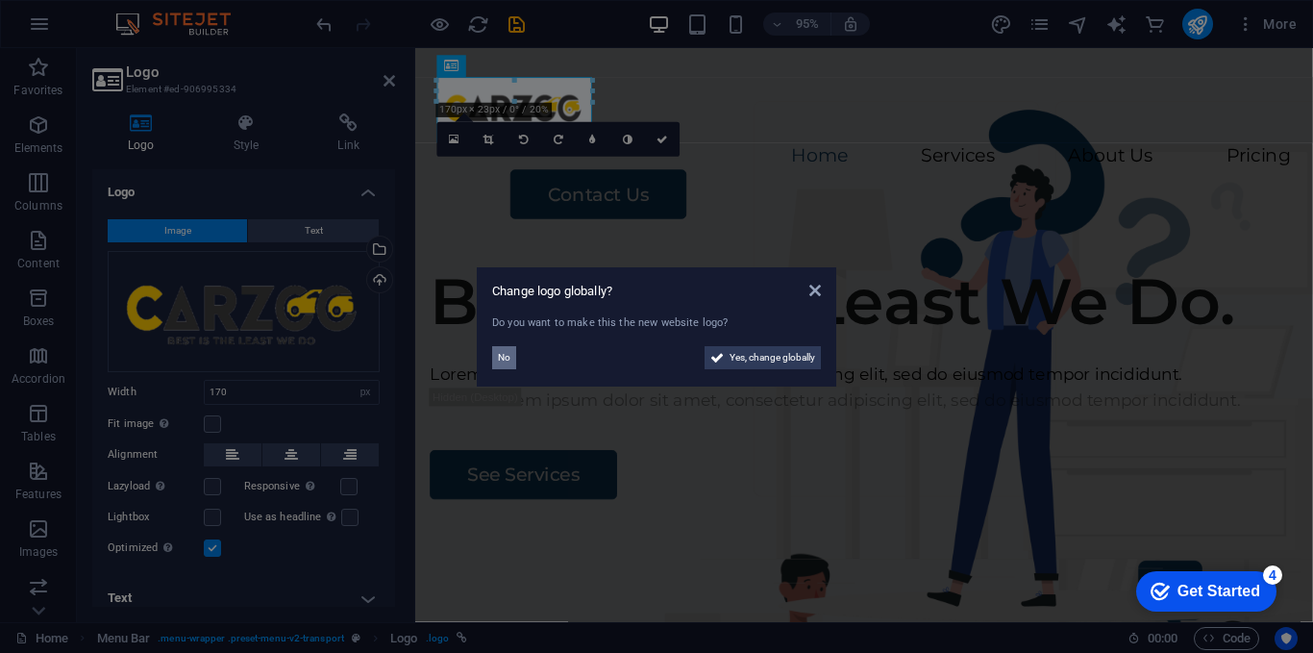
click at [500, 360] on span "No" at bounding box center [504, 357] width 12 height 23
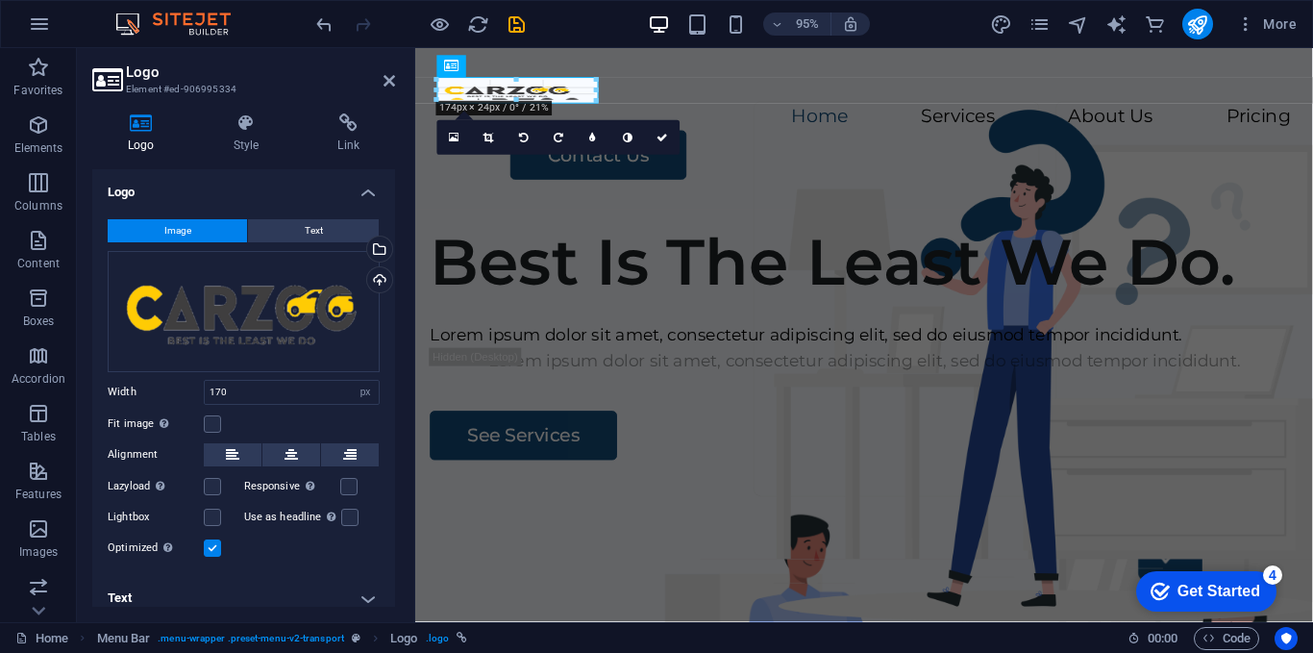
drag, startPoint x: 592, startPoint y: 83, endPoint x: 172, endPoint y: 51, distance: 421.3
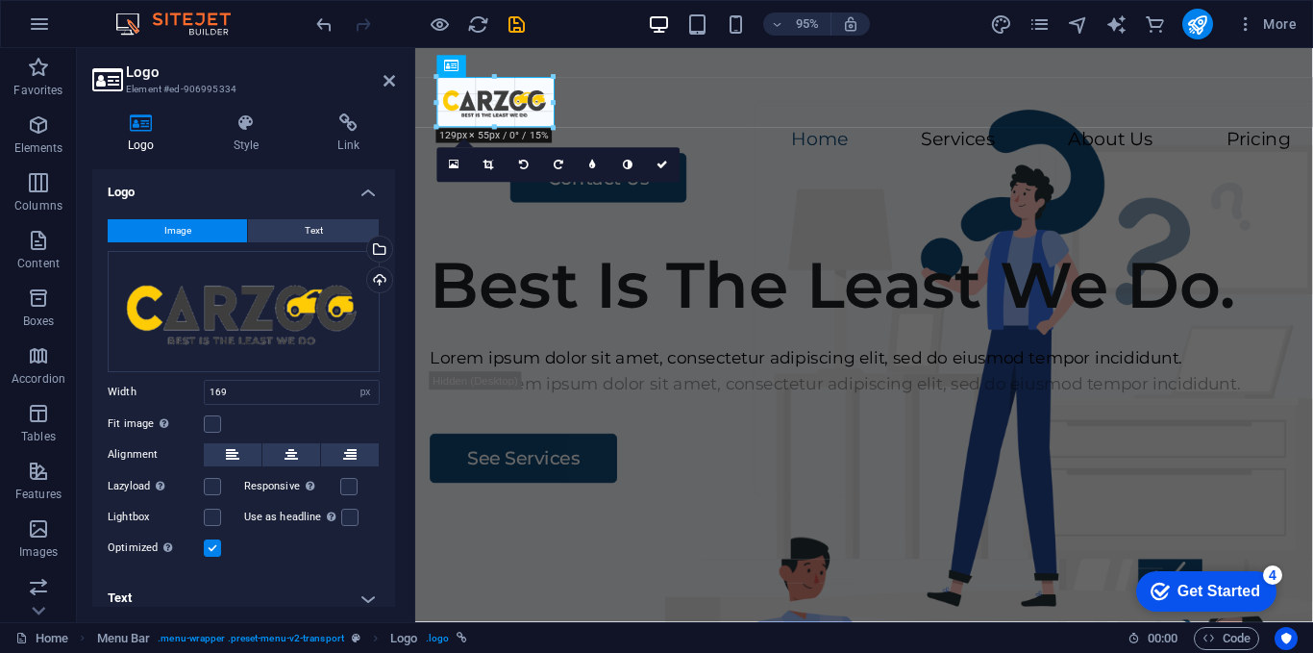
drag, startPoint x: 517, startPoint y: 142, endPoint x: 516, endPoint y: 125, distance: 17.3
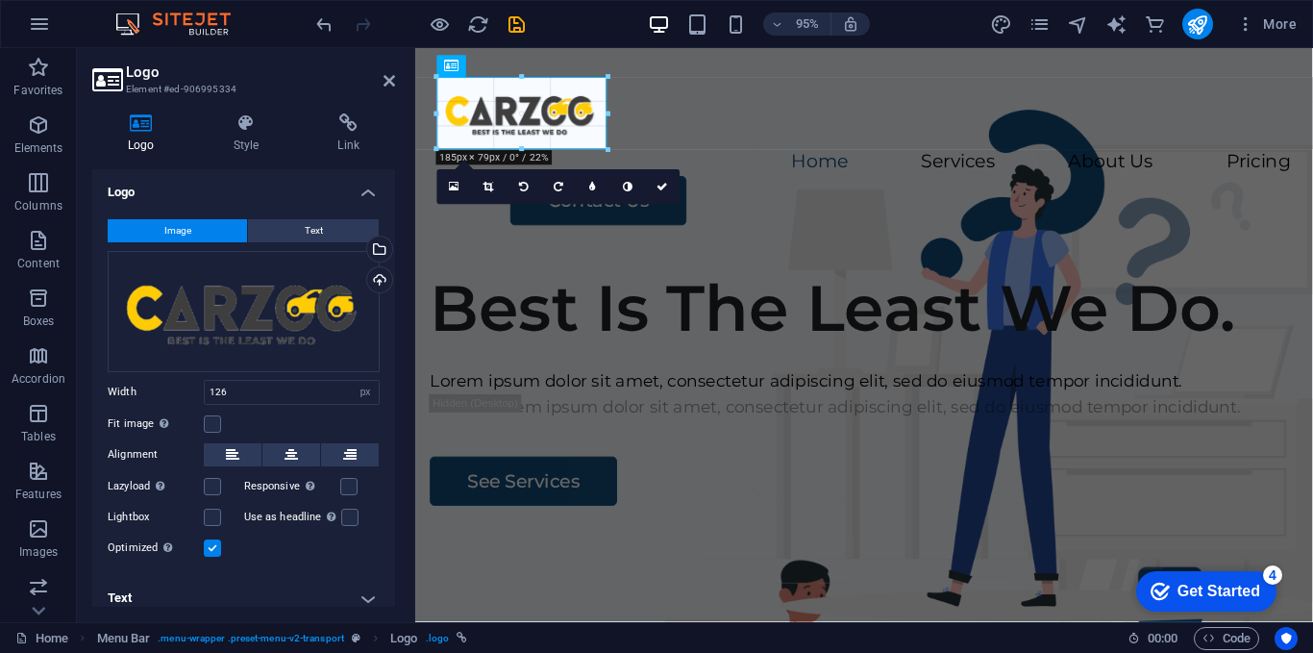
drag, startPoint x: 550, startPoint y: 106, endPoint x: 207, endPoint y: 54, distance: 347.1
type input "185"
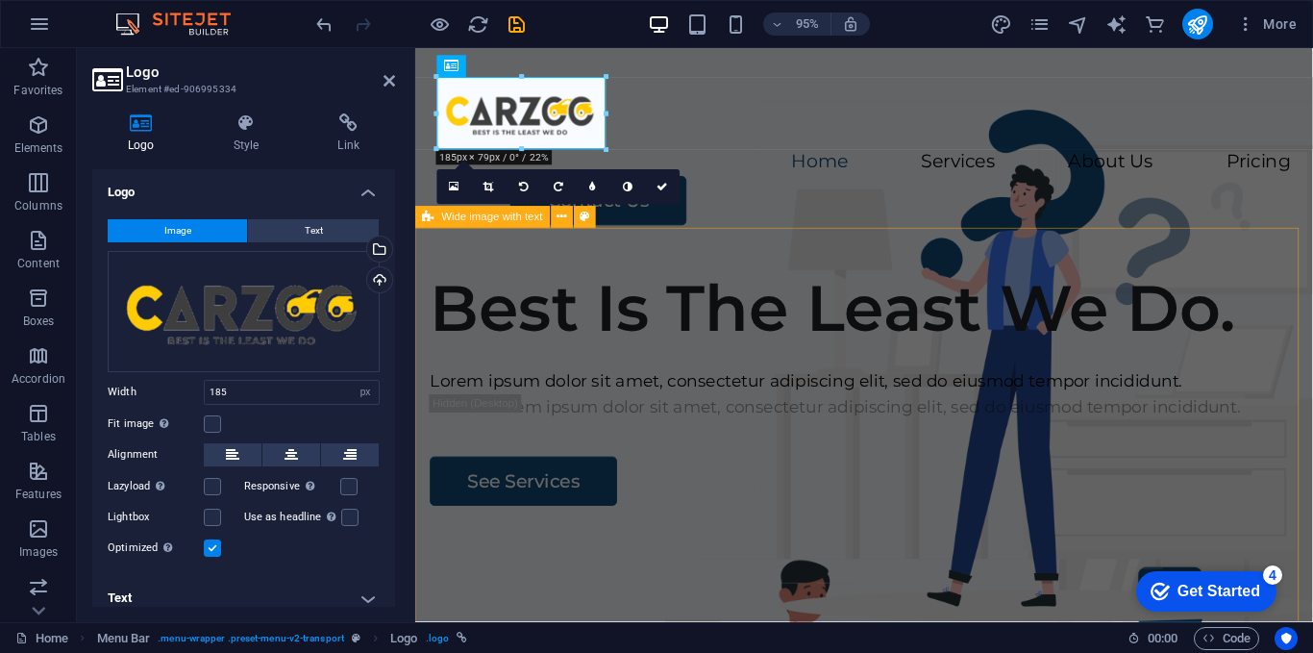
click at [517, 315] on div "Best Is The Least We Do. Lorem ipsum dolor sit amet, consectetur adipiscing eli…" at bounding box center [887, 633] width 945 height 736
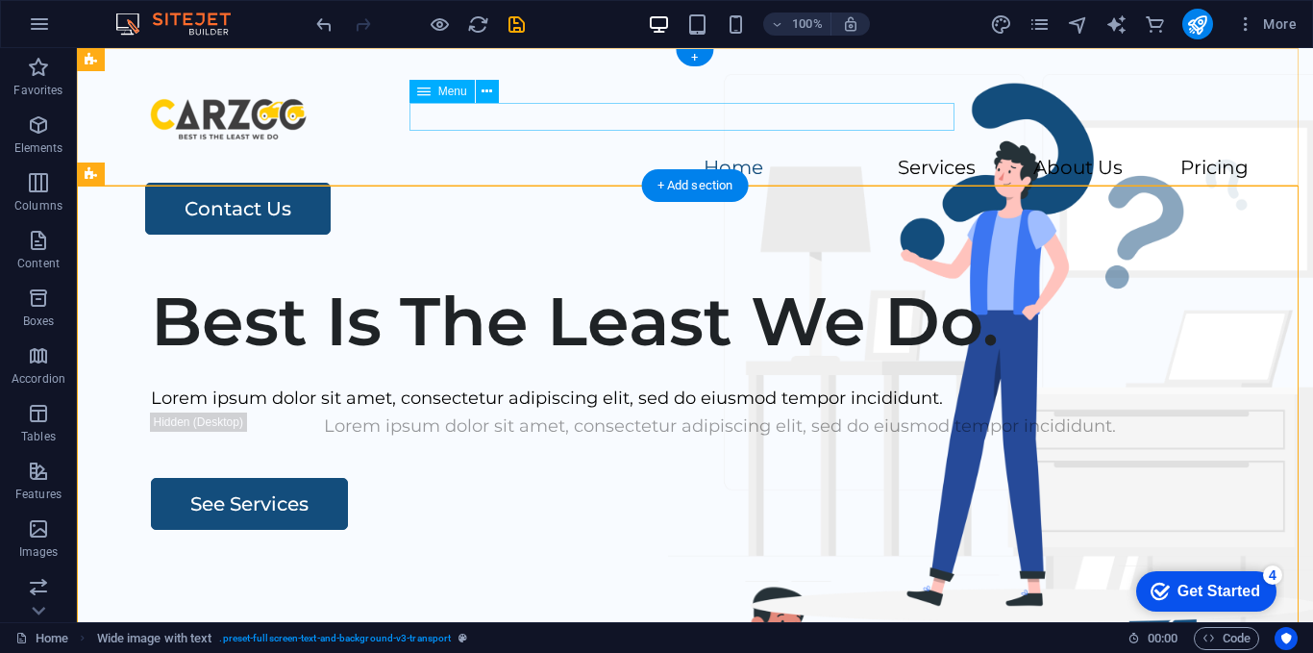
click at [644, 155] on nav "Home Services About Us Pricing" at bounding box center [694, 169] width 1107 height 28
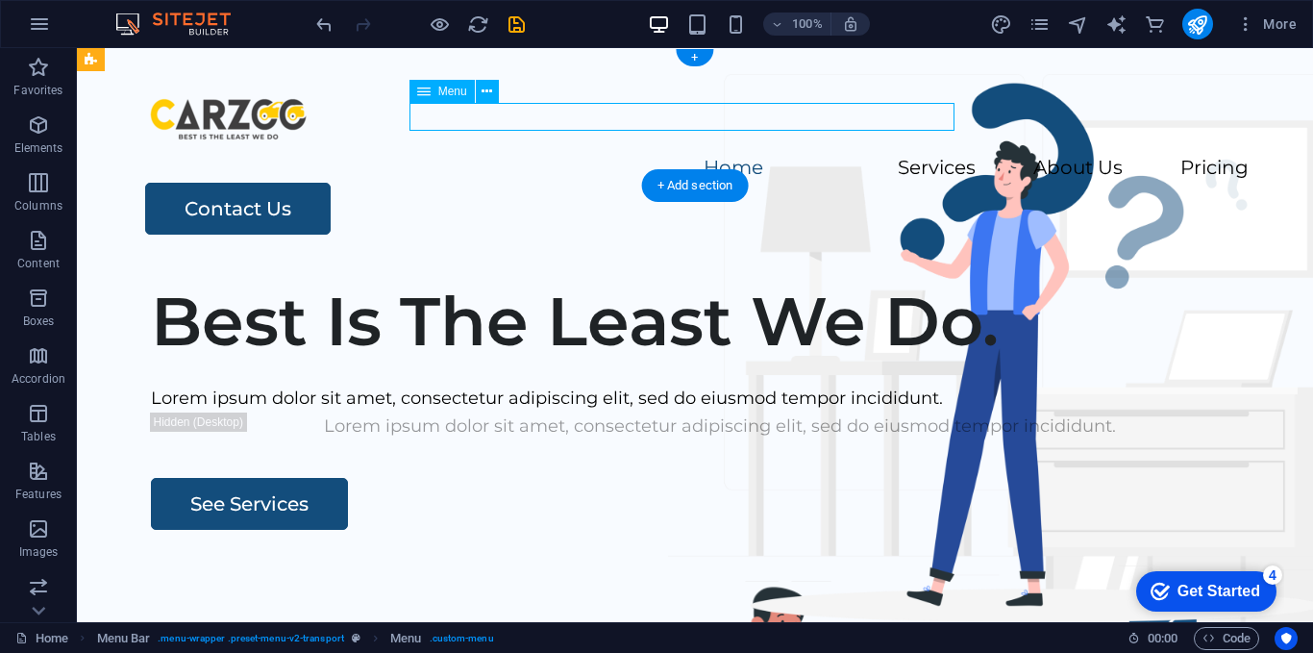
click at [644, 155] on nav "Home Services About Us Pricing" at bounding box center [694, 169] width 1107 height 28
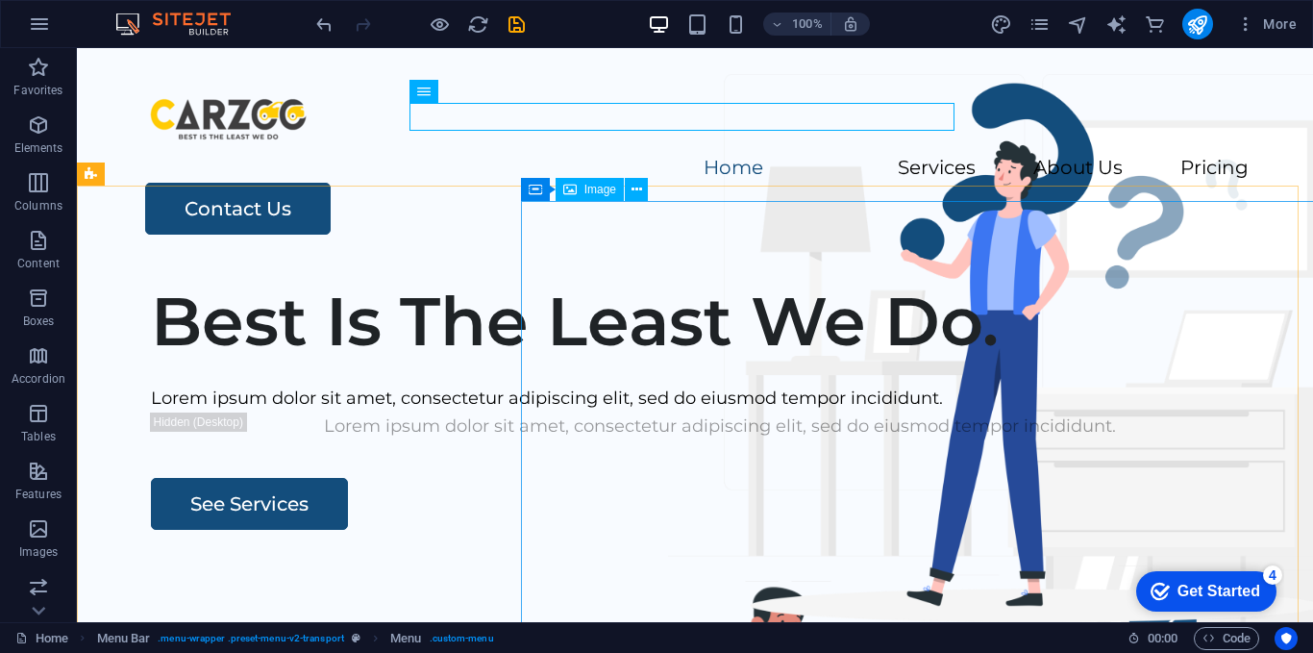
click at [598, 188] on span "Image" at bounding box center [600, 190] width 32 height 12
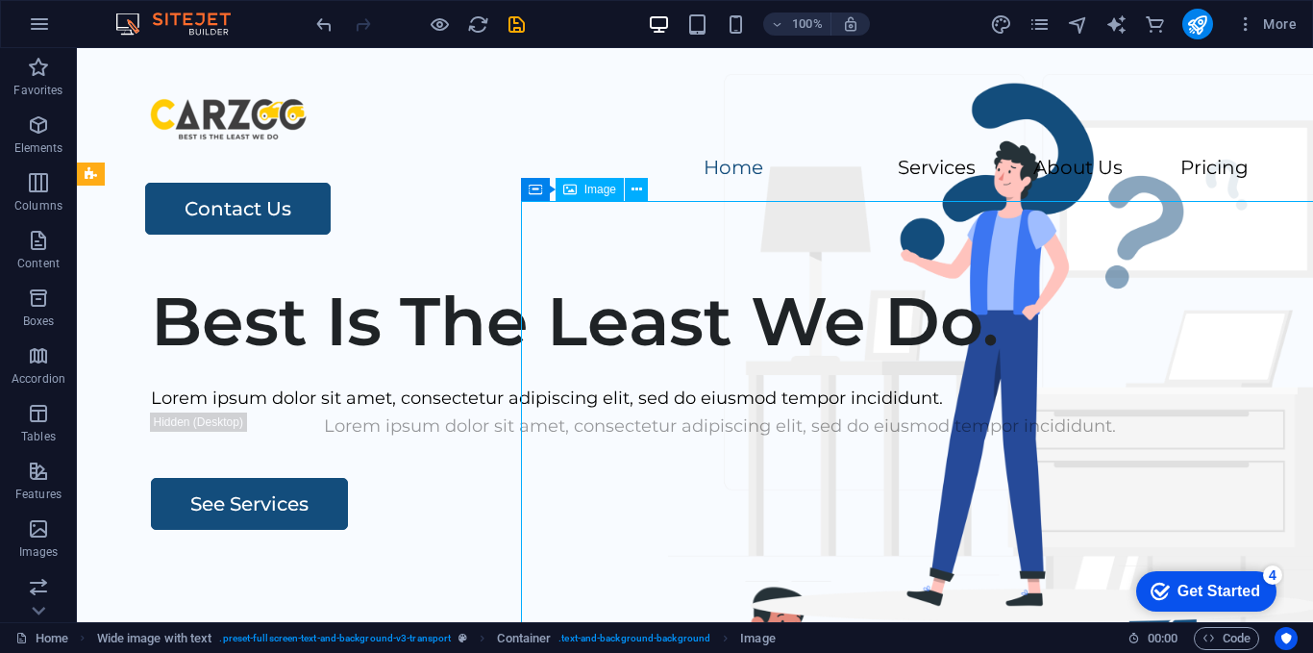
click at [597, 188] on span "Image" at bounding box center [600, 190] width 32 height 12
click at [606, 192] on span "Image" at bounding box center [600, 190] width 32 height 12
click at [646, 193] on button at bounding box center [636, 189] width 23 height 23
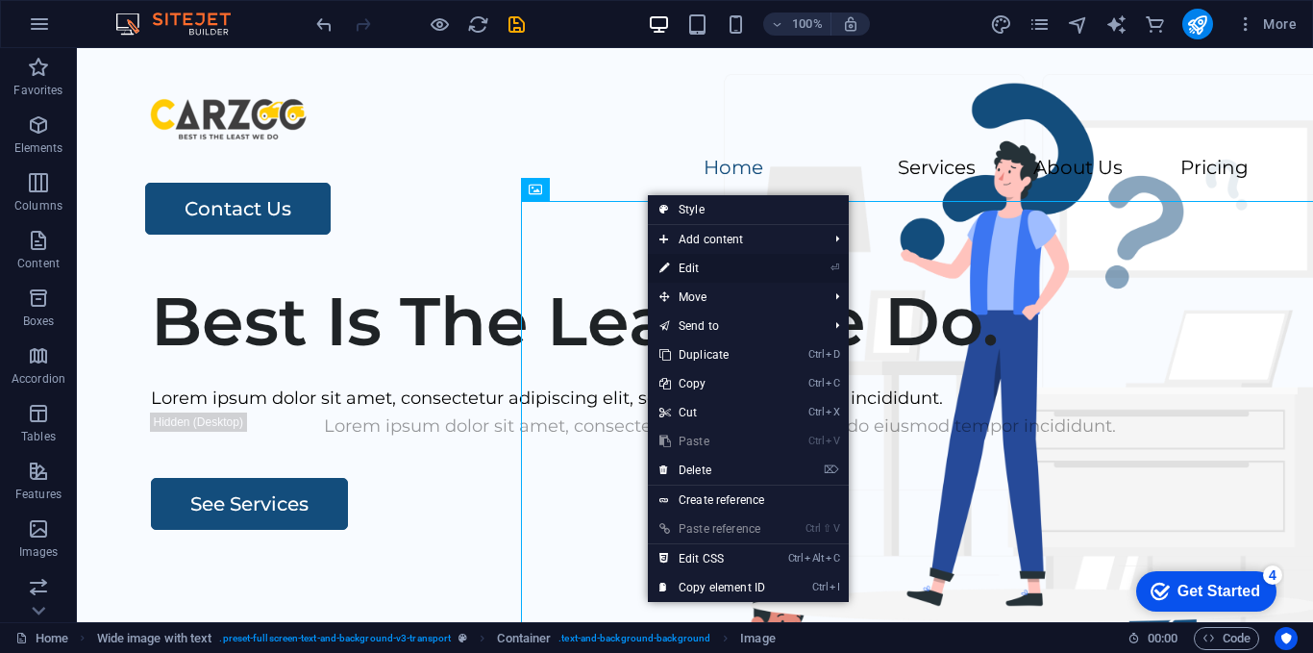
click at [708, 269] on link "⏎ Edit" at bounding box center [712, 268] width 129 height 29
select select "px"
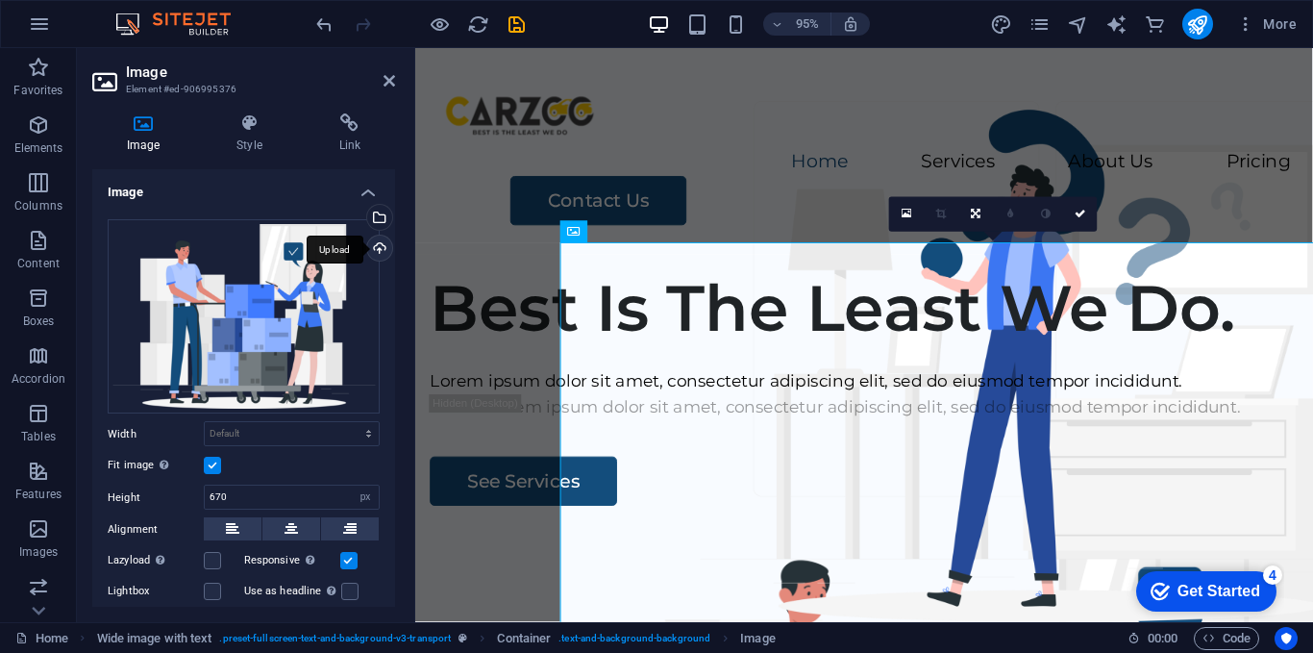
click at [371, 245] on div "Upload" at bounding box center [377, 250] width 29 height 29
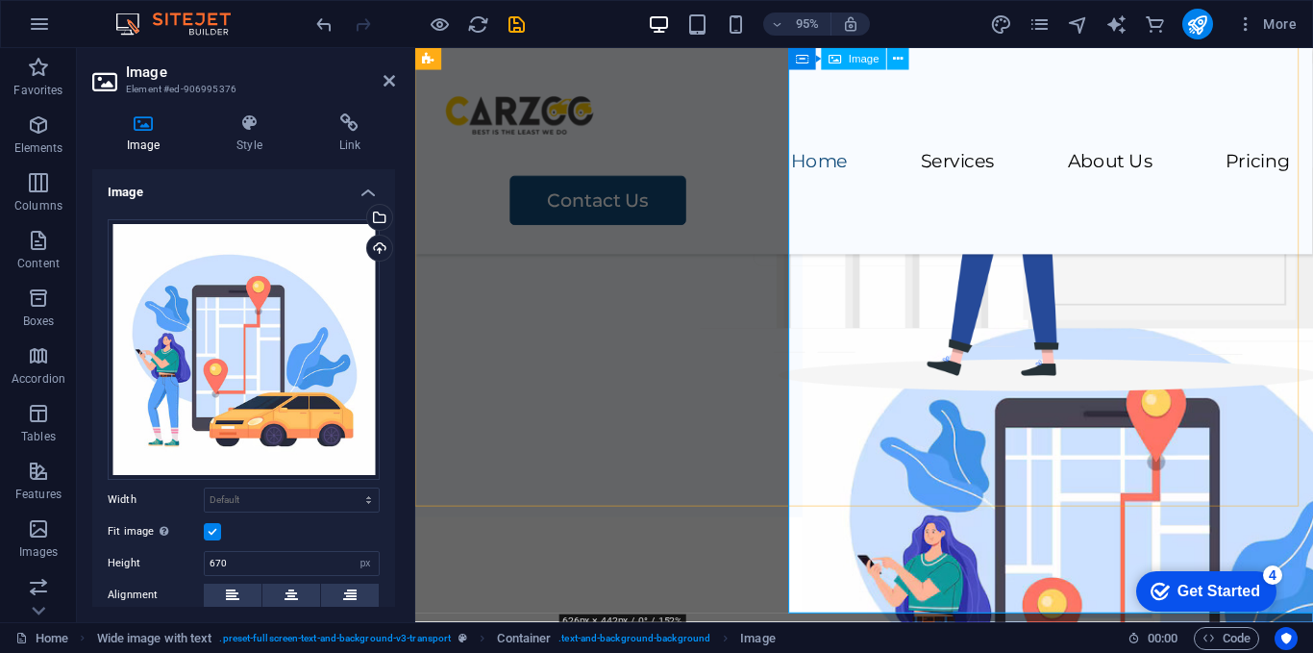
scroll to position [254, 0]
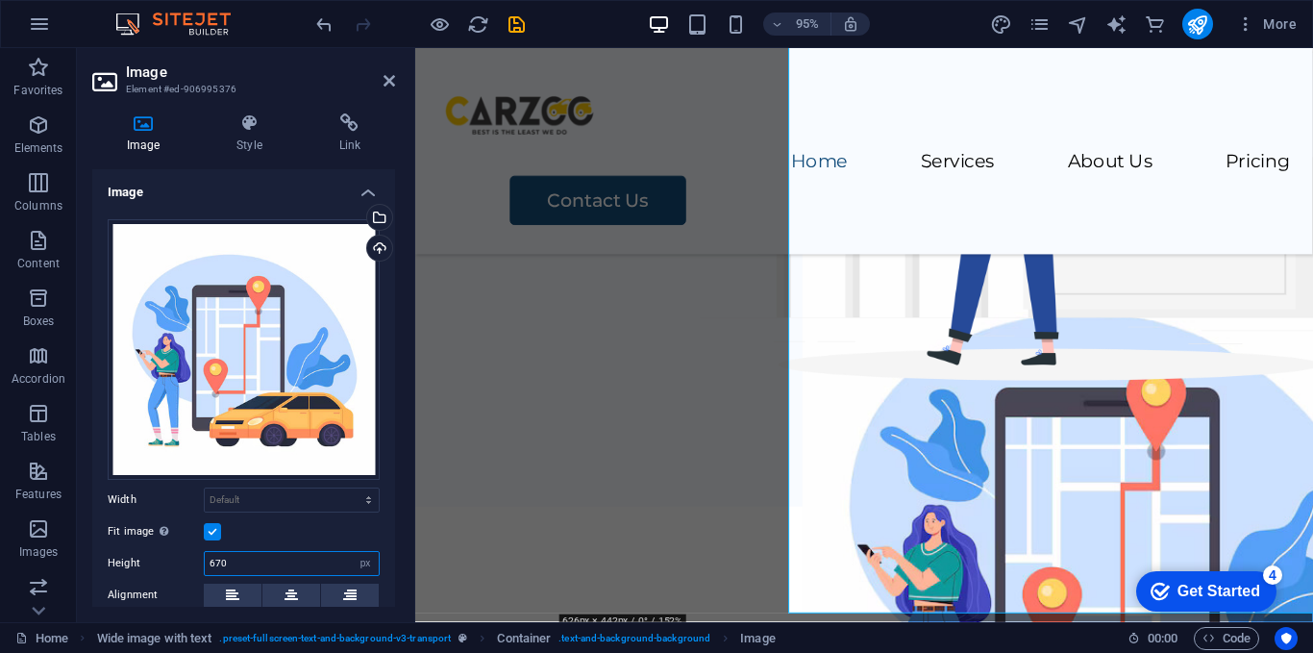
click at [253, 560] on input "670" at bounding box center [292, 563] width 174 height 23
type input "620"
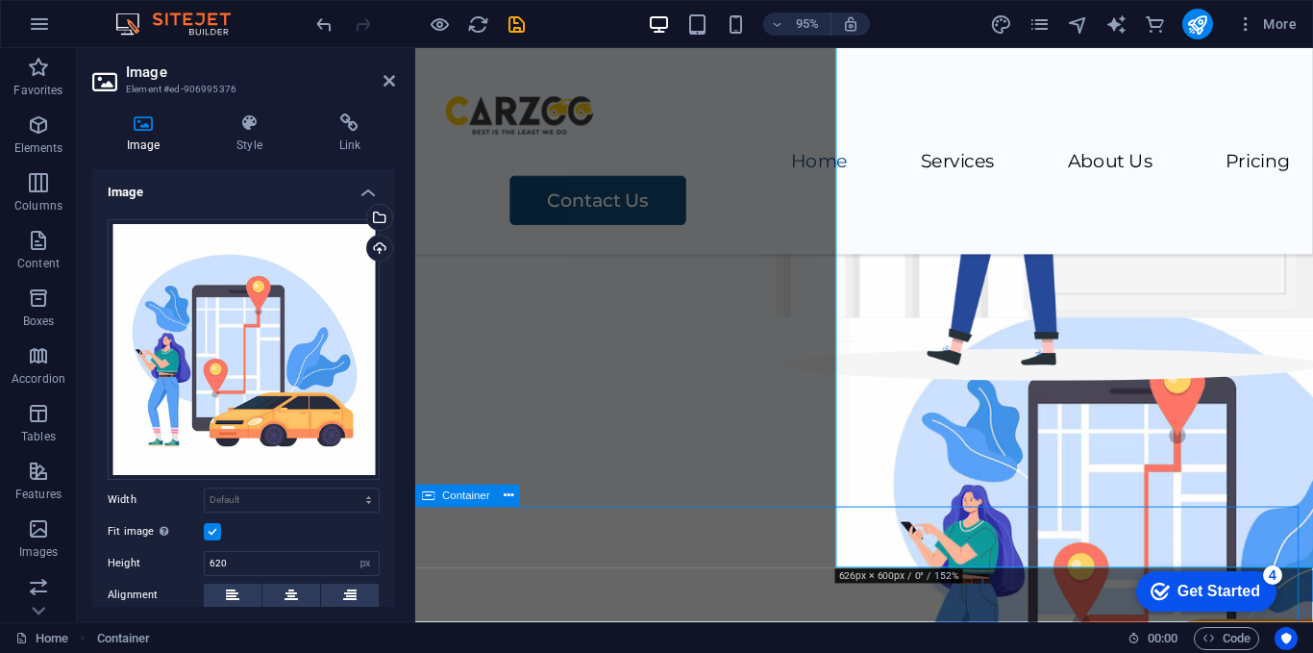
scroll to position [228, 0]
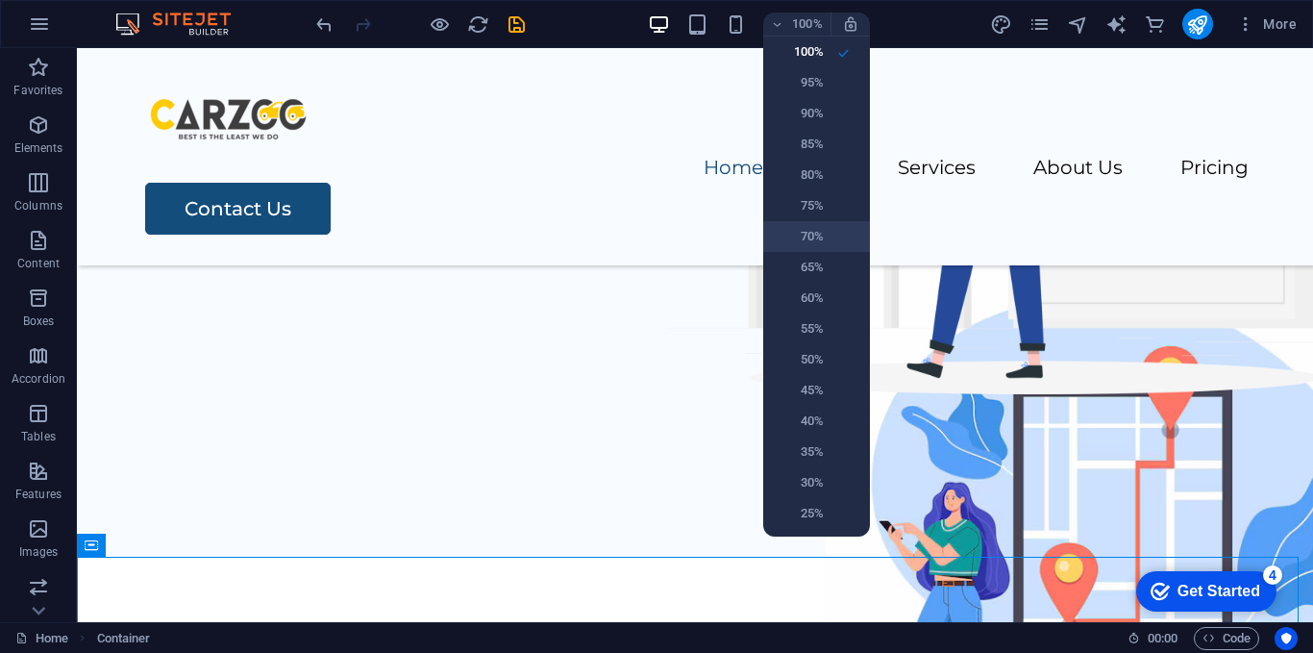
click at [816, 227] on h6 "70%" at bounding box center [799, 236] width 49 height 23
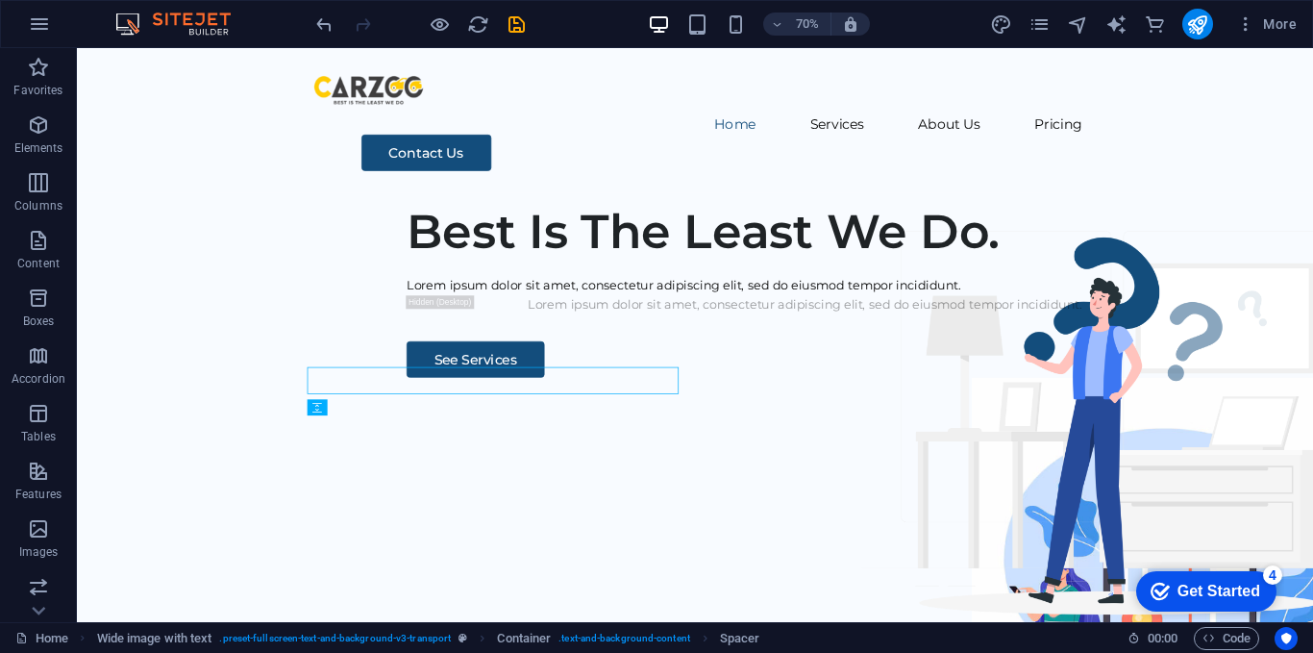
scroll to position [12, 0]
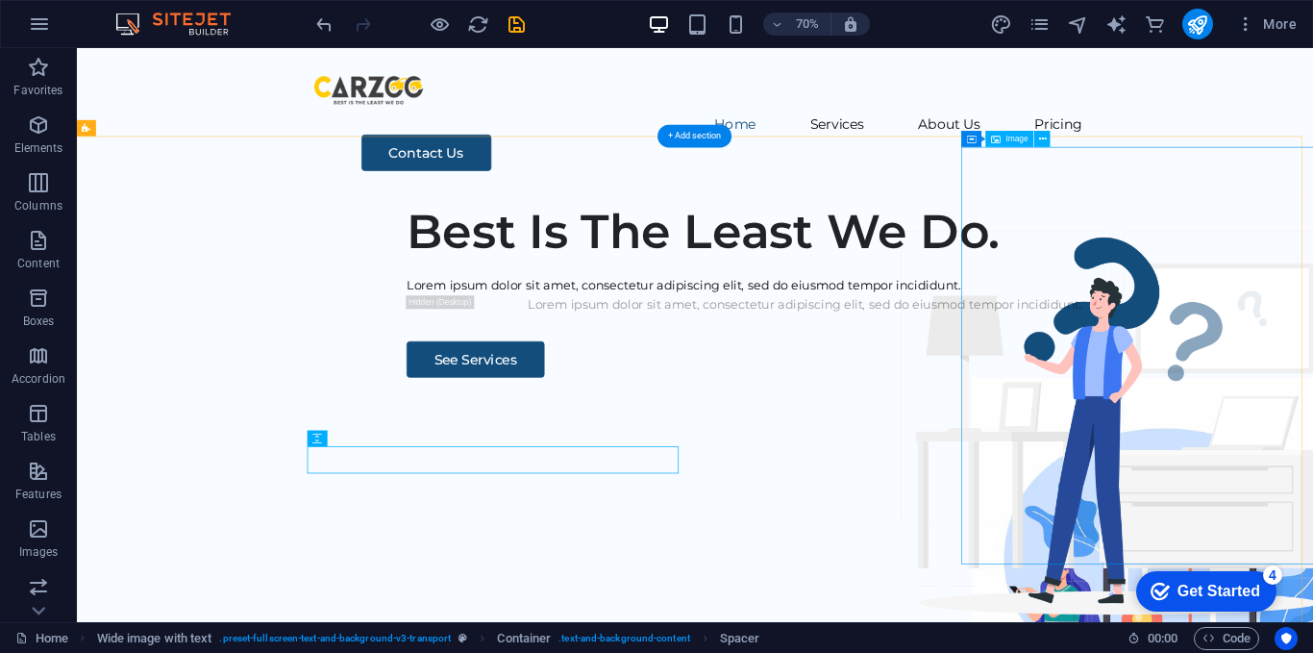
drag, startPoint x: 1465, startPoint y: 392, endPoint x: 1388, endPoint y: 399, distance: 77.2
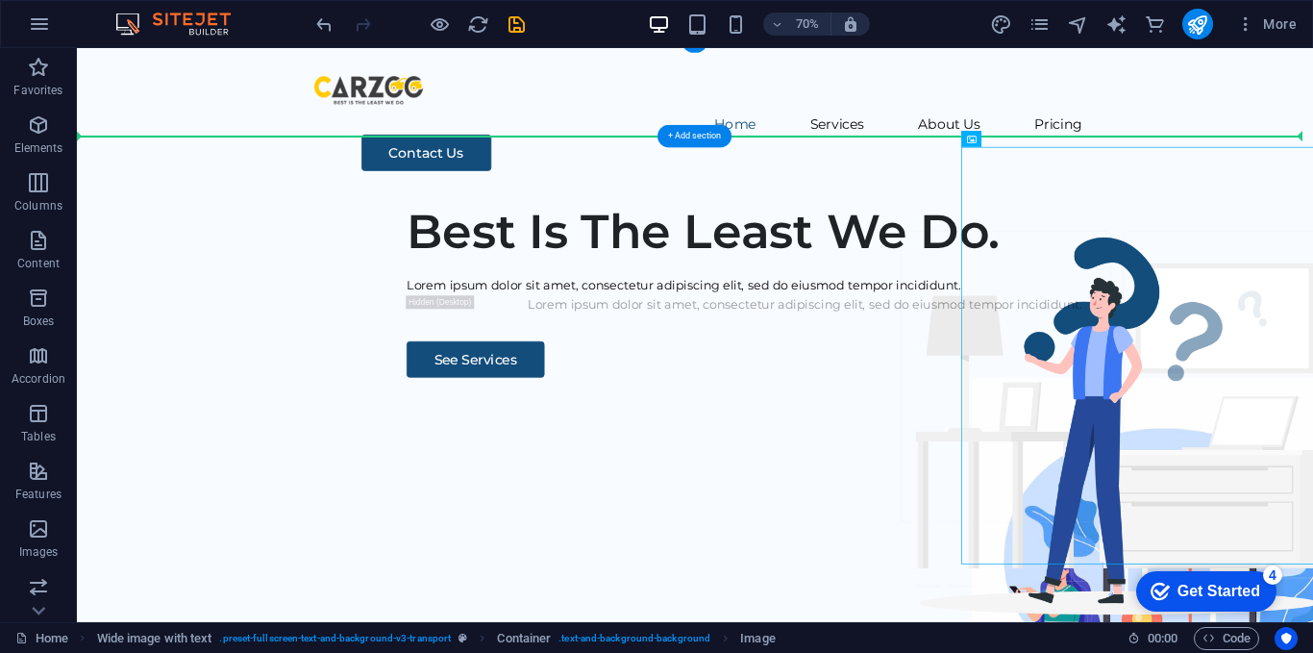
drag, startPoint x: 1083, startPoint y: 187, endPoint x: 1321, endPoint y: 170, distance: 238.1
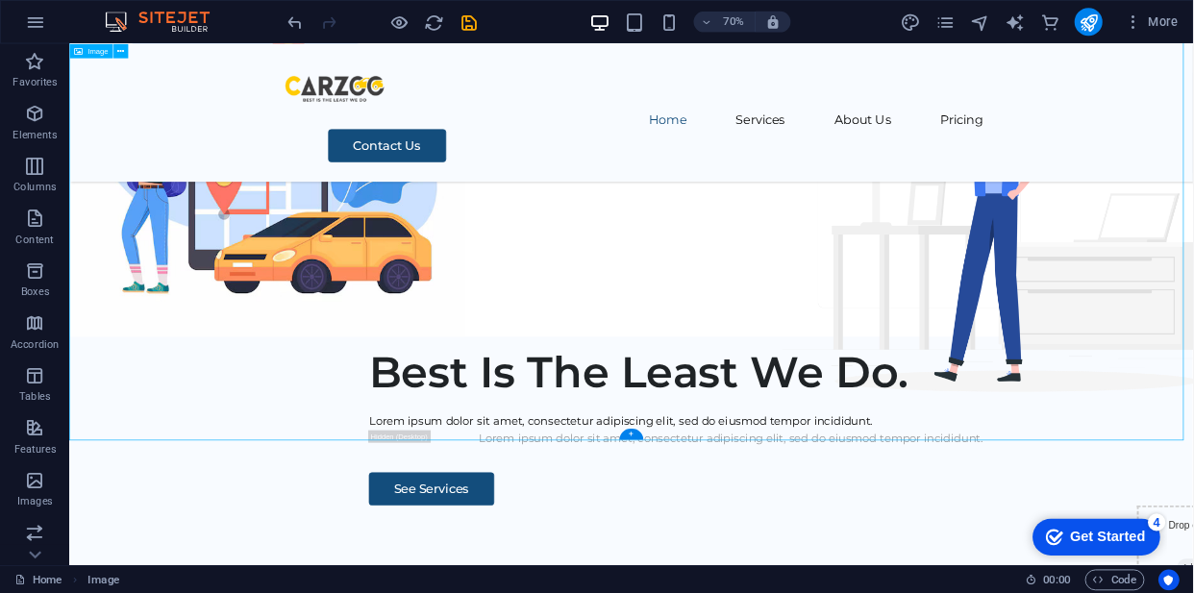
scroll to position [0, 0]
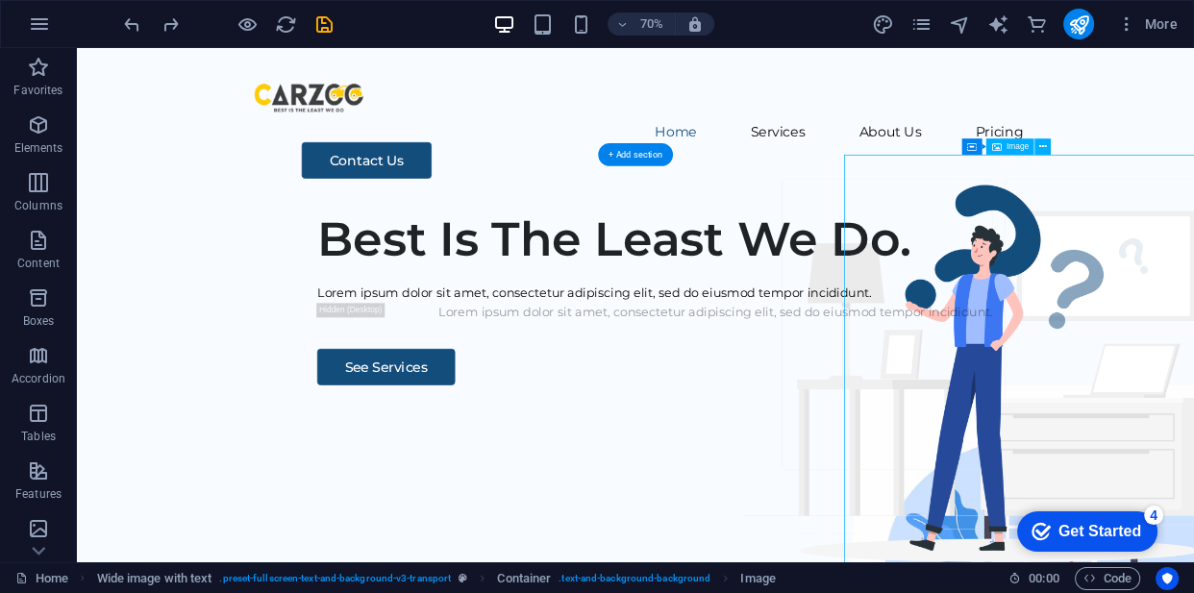
click at [931, 144] on button at bounding box center [925, 146] width 16 height 16
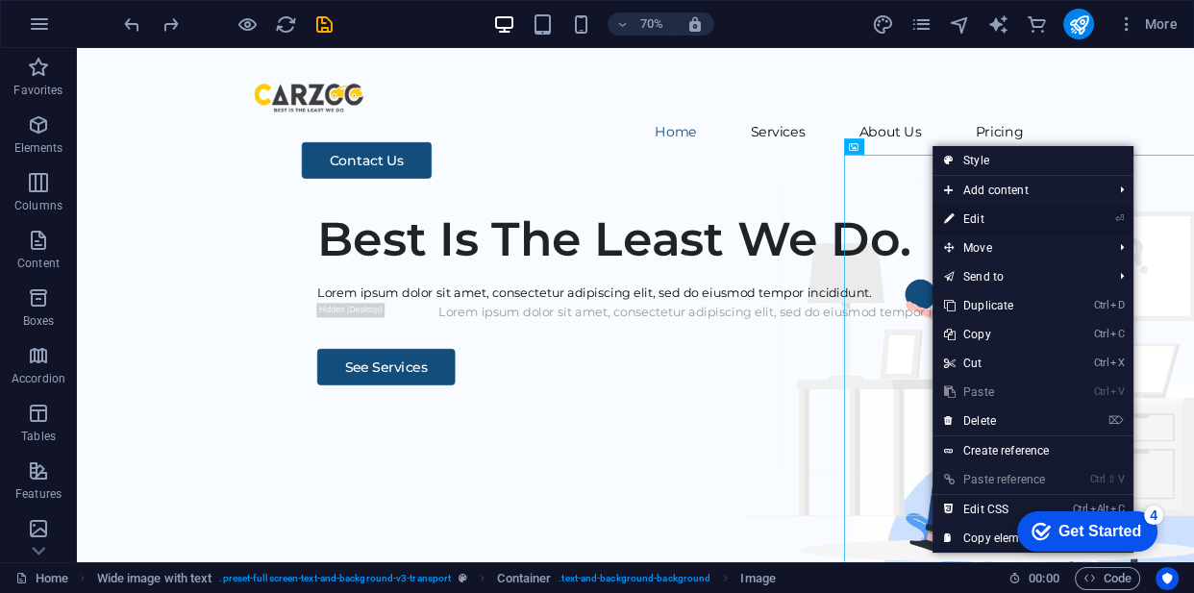
click at [975, 212] on link "⏎ Edit" at bounding box center [997, 219] width 129 height 29
select select "px"
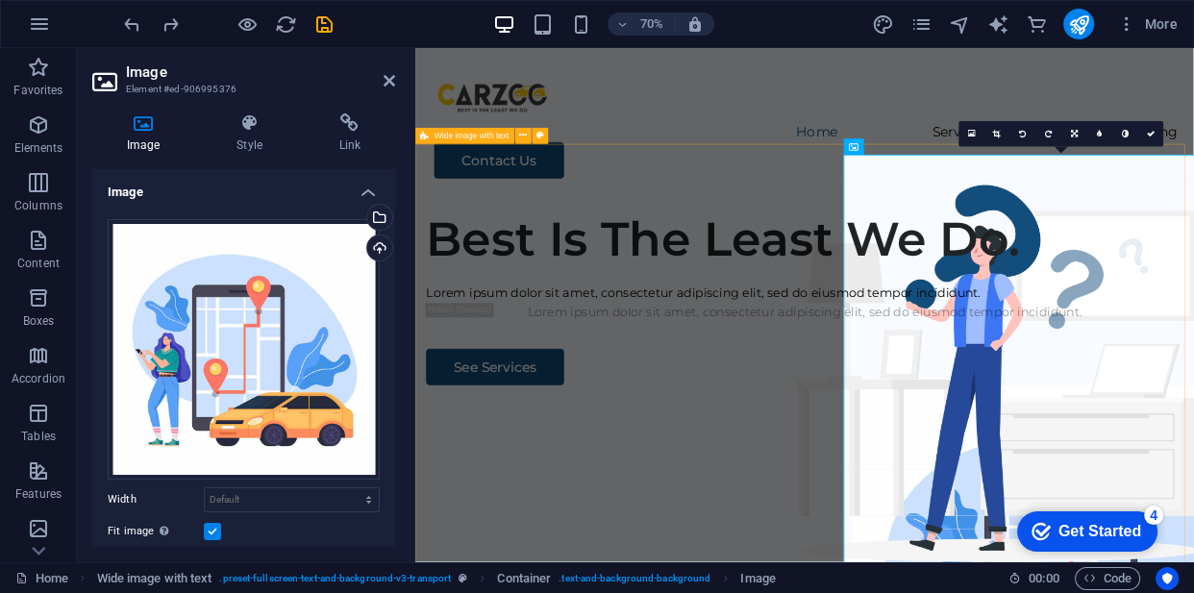
drag, startPoint x: 1259, startPoint y: 202, endPoint x: 994, endPoint y: 204, distance: 265.3
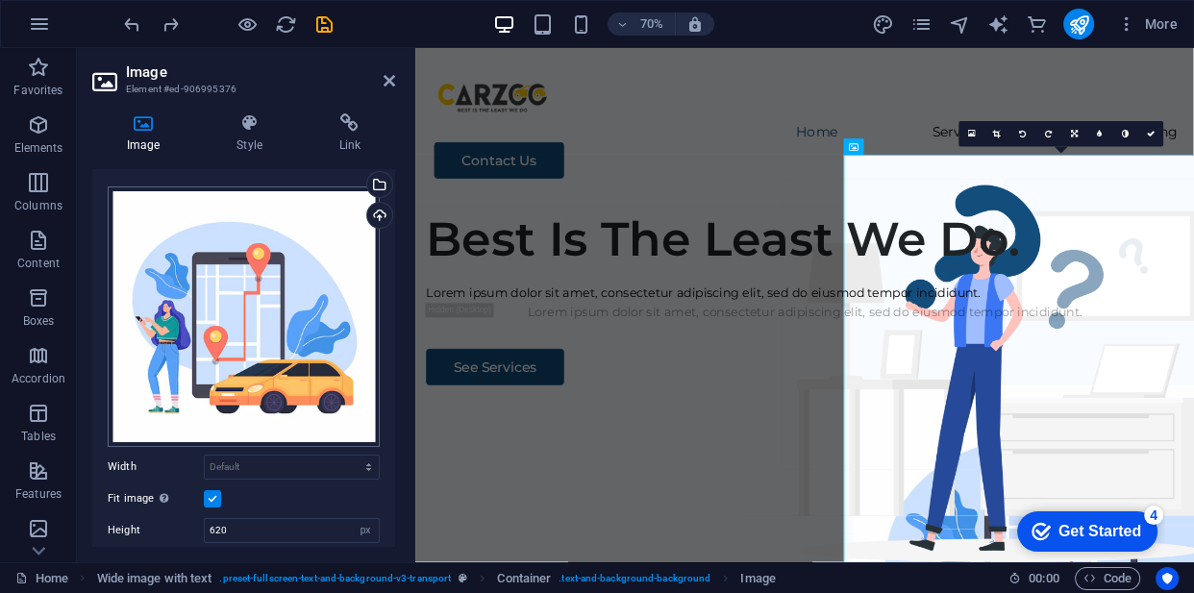
scroll to position [54, 0]
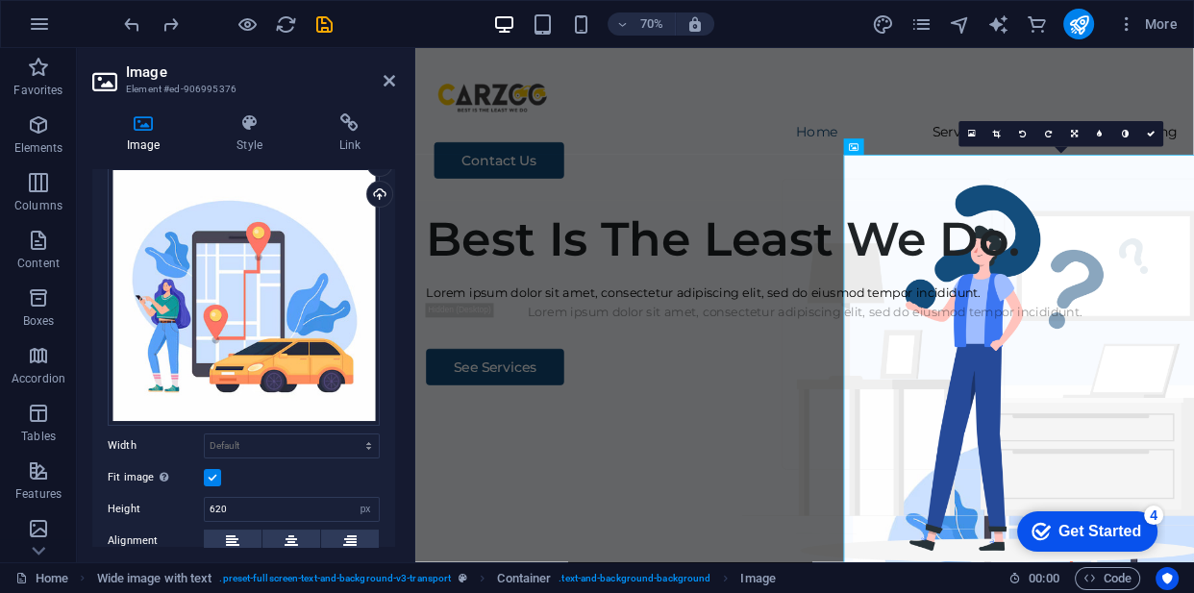
click at [211, 470] on label at bounding box center [212, 477] width 17 height 17
click at [0, 0] on input "Fit image Automatically fit image to a fixed width and height" at bounding box center [0, 0] width 0 height 0
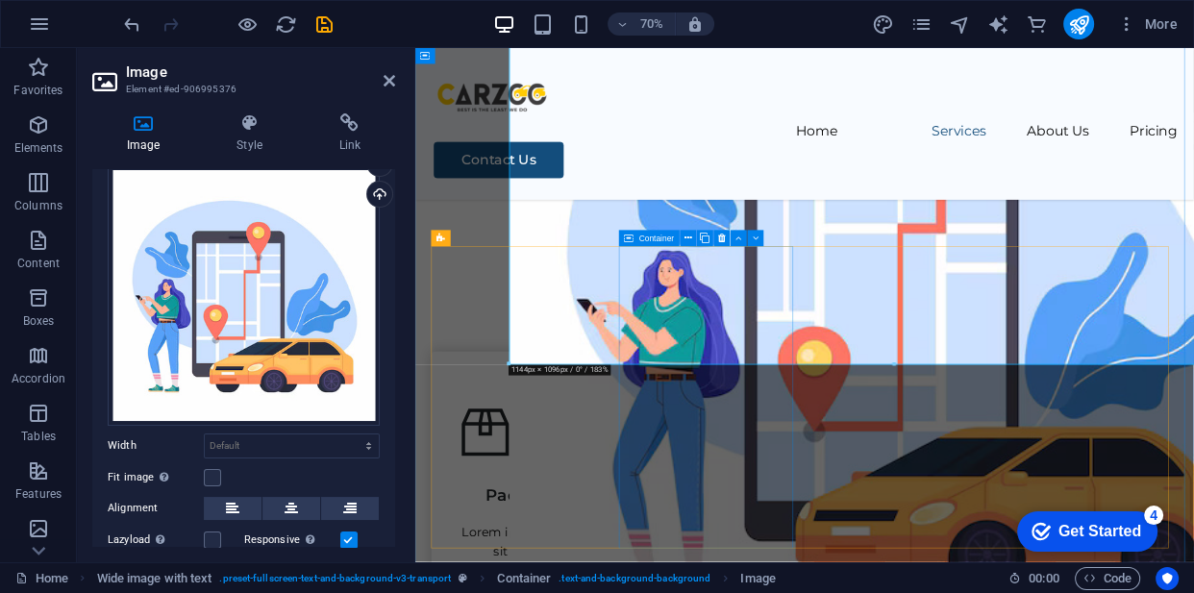
scroll to position [754, 0]
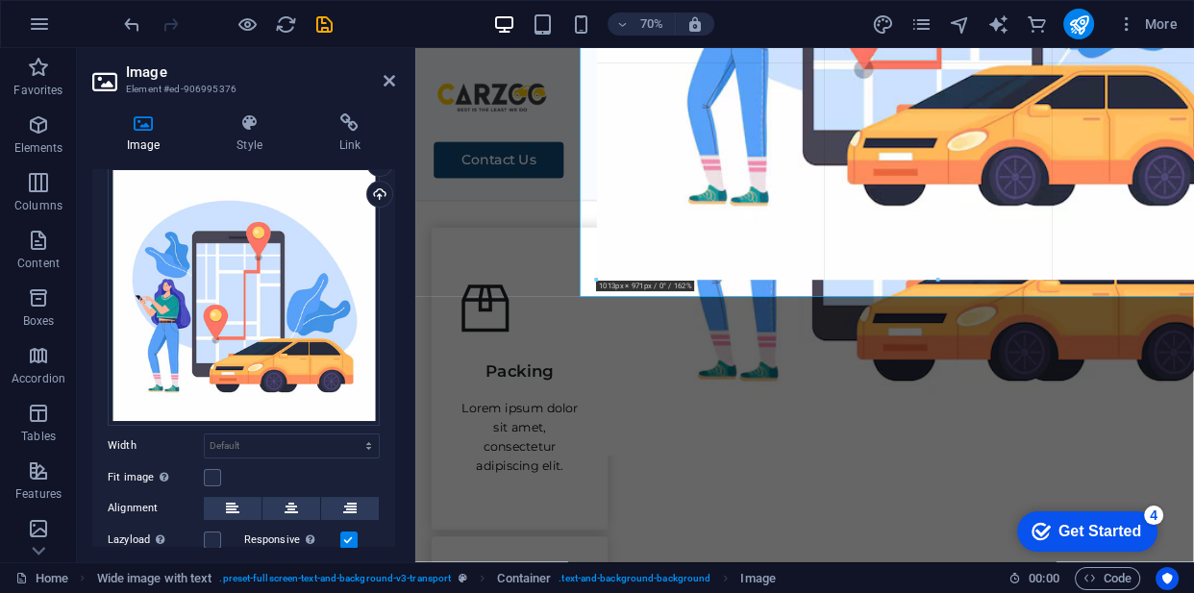
drag, startPoint x: 507, startPoint y: 365, endPoint x: 683, endPoint y: 238, distance: 216.9
type input "1006"
select select "px"
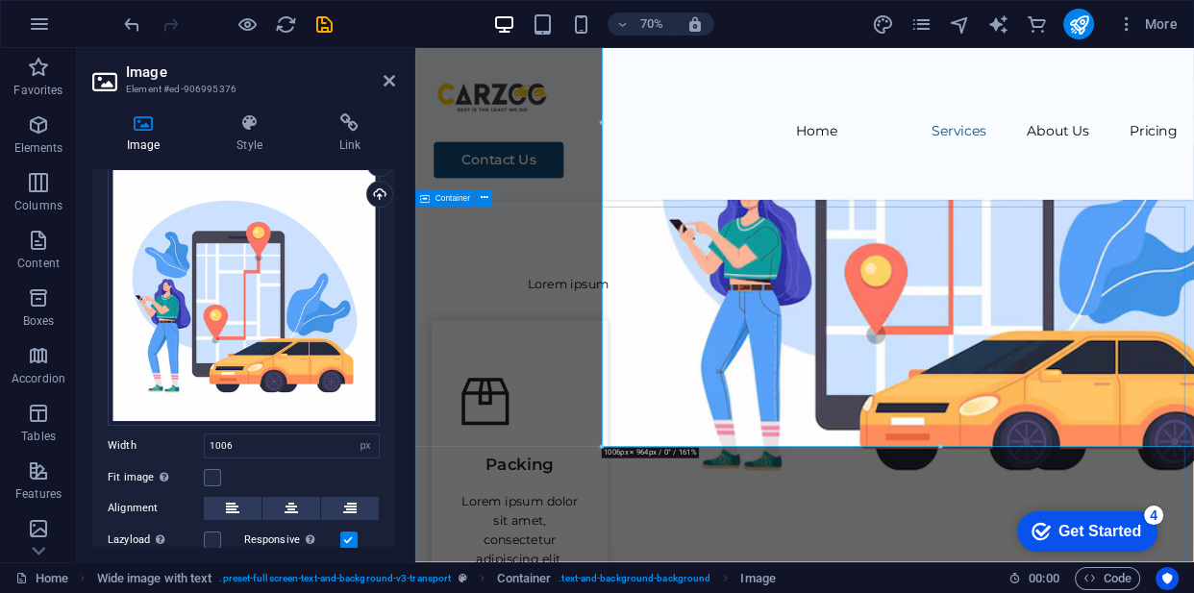
scroll to position [700, 0]
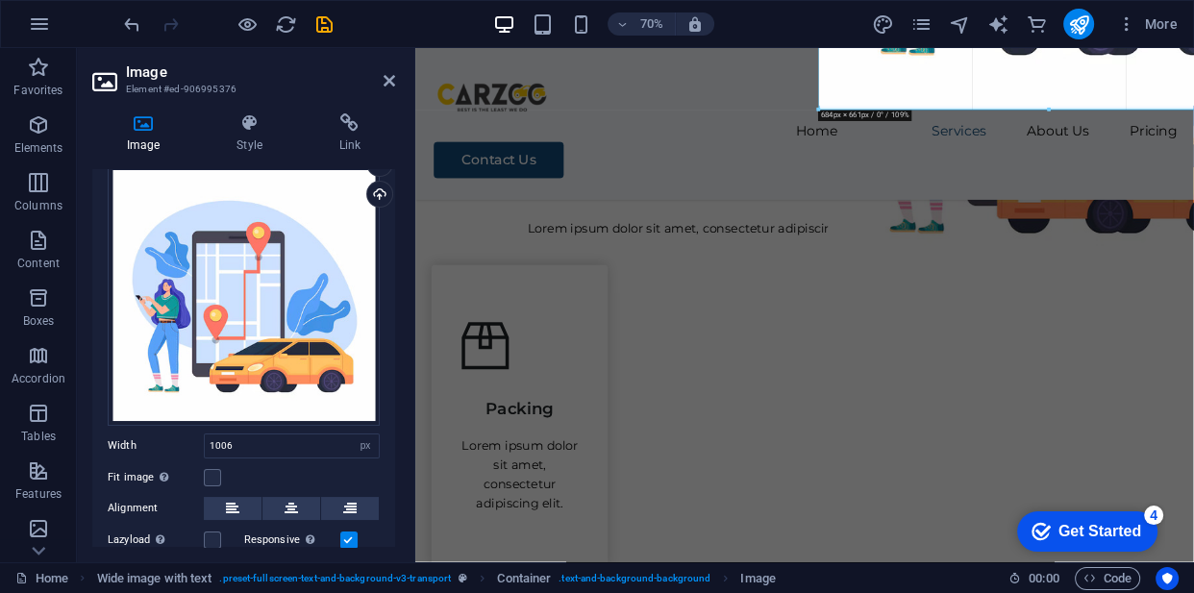
drag, startPoint x: 601, startPoint y: 313, endPoint x: 911, endPoint y: -28, distance: 461.4
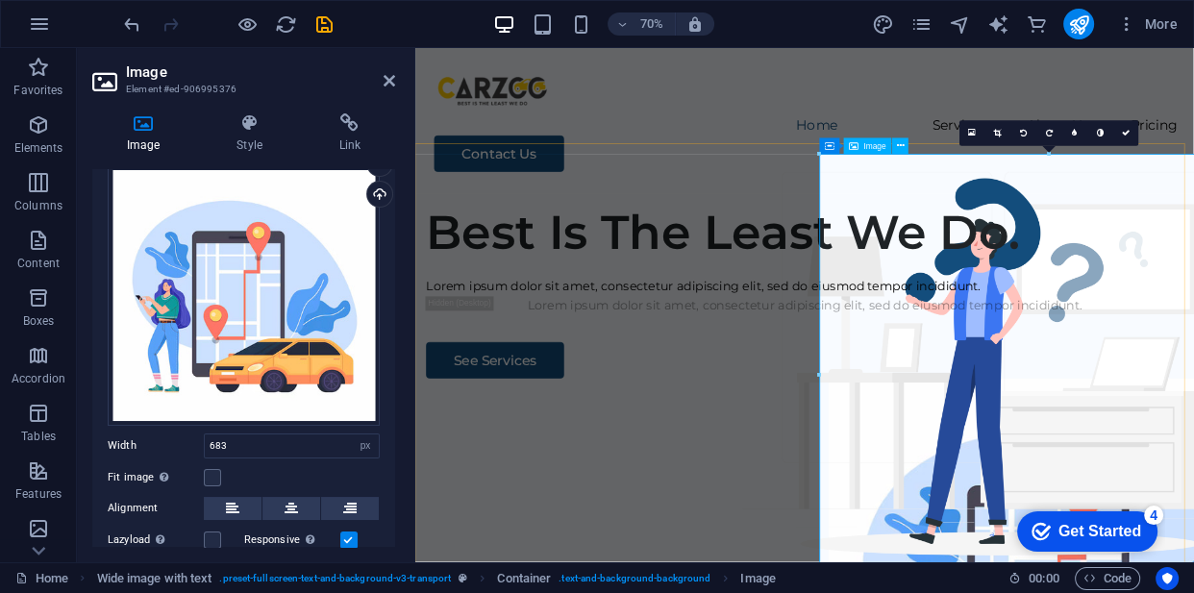
scroll to position [0, 0]
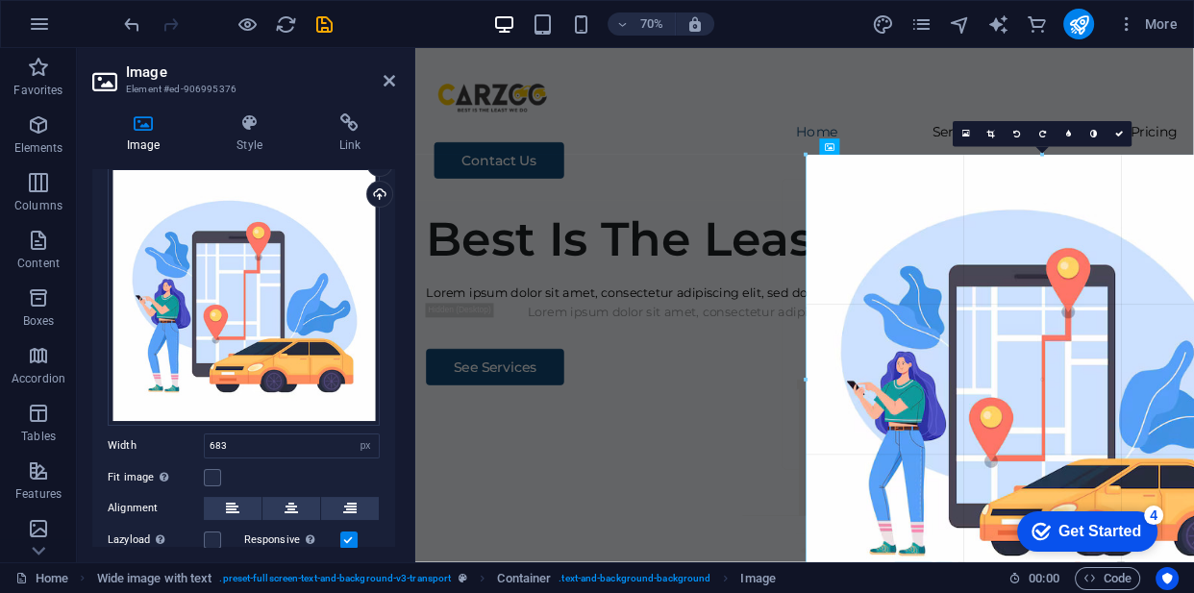
drag, startPoint x: 820, startPoint y: 372, endPoint x: 808, endPoint y: 357, distance: 19.8
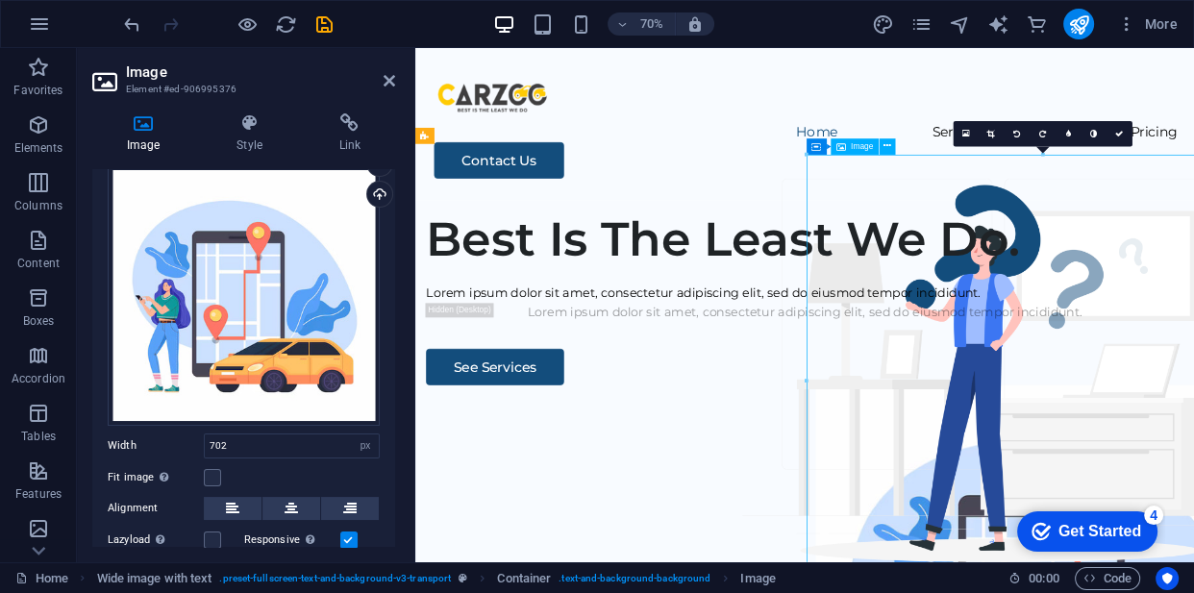
drag, startPoint x: 1275, startPoint y: 358, endPoint x: 1196, endPoint y: 362, distance: 79.0
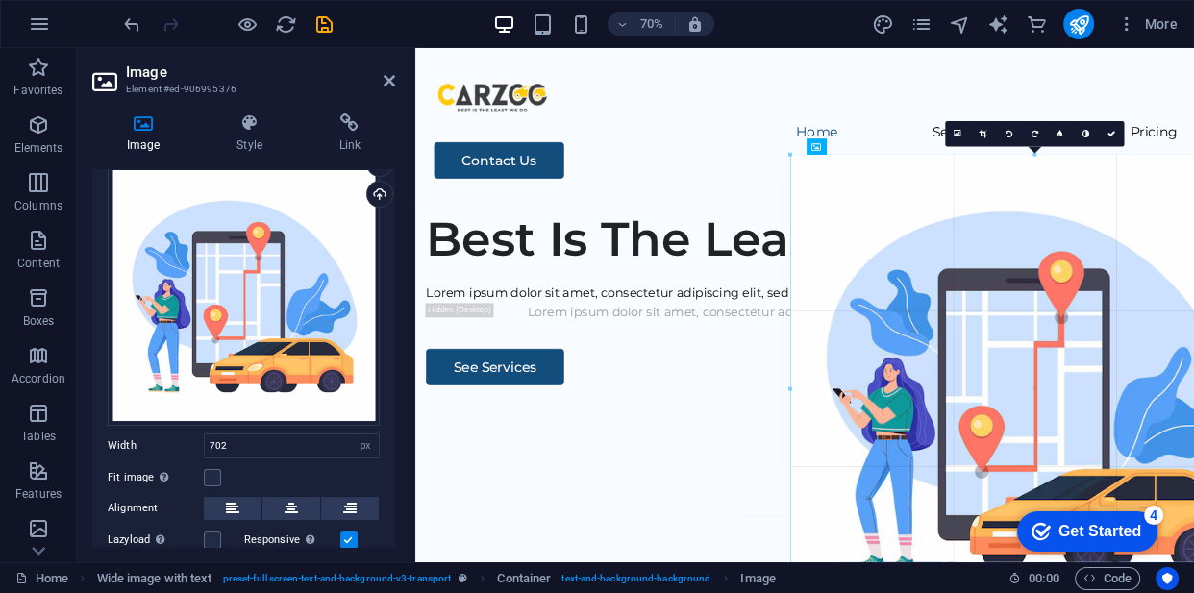
drag, startPoint x: 808, startPoint y: 155, endPoint x: 528, endPoint y: 137, distance: 280.3
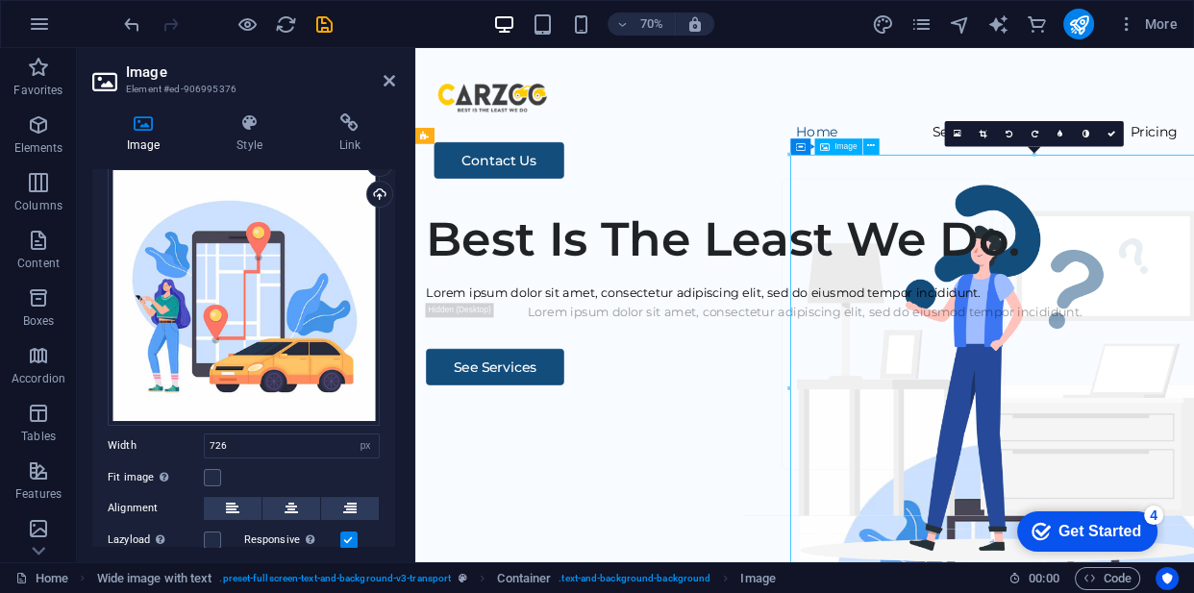
drag, startPoint x: 1311, startPoint y: 502, endPoint x: 1240, endPoint y: 485, distance: 73.2
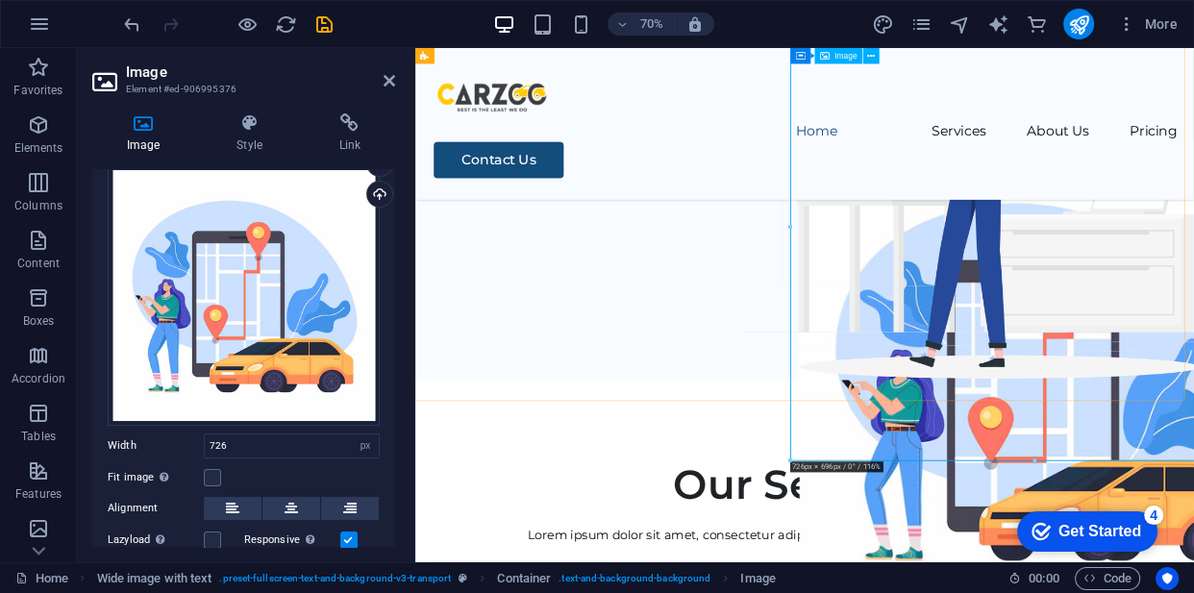
scroll to position [217, 0]
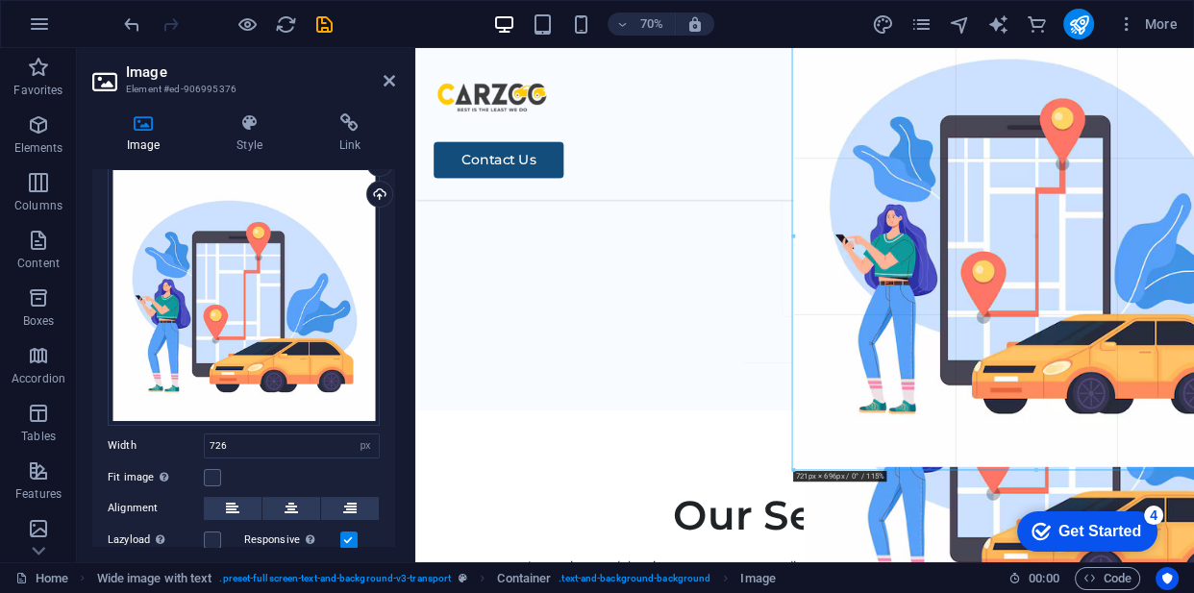
drag, startPoint x: 791, startPoint y: 467, endPoint x: 800, endPoint y: 428, distance: 40.4
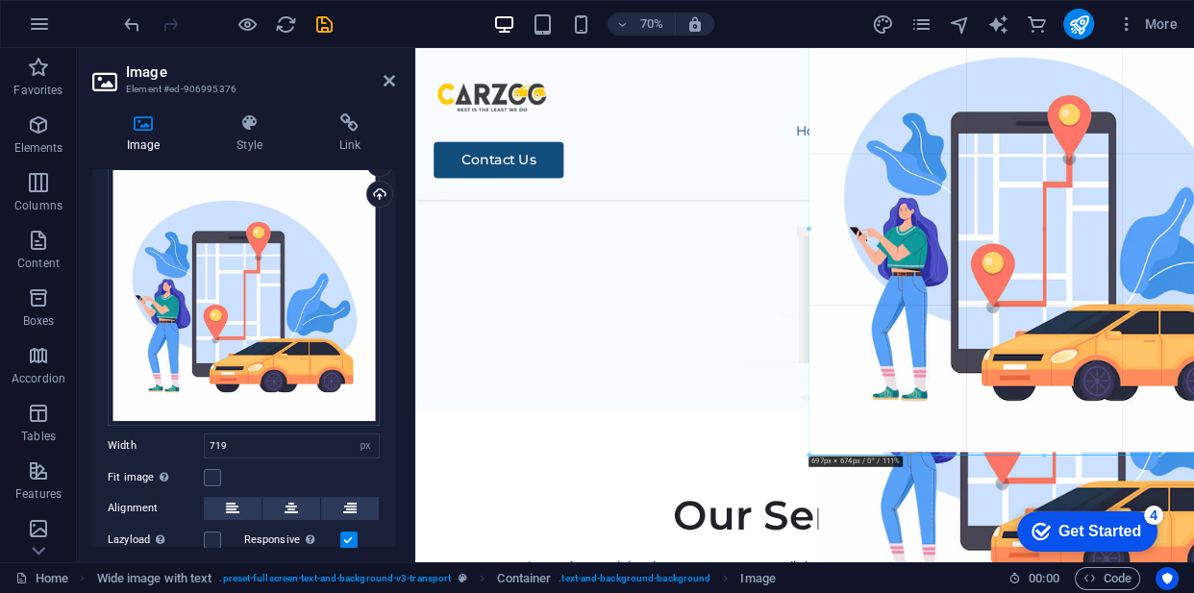
drag, startPoint x: 796, startPoint y: 464, endPoint x: 574, endPoint y: 521, distance: 229.2
type input "696"
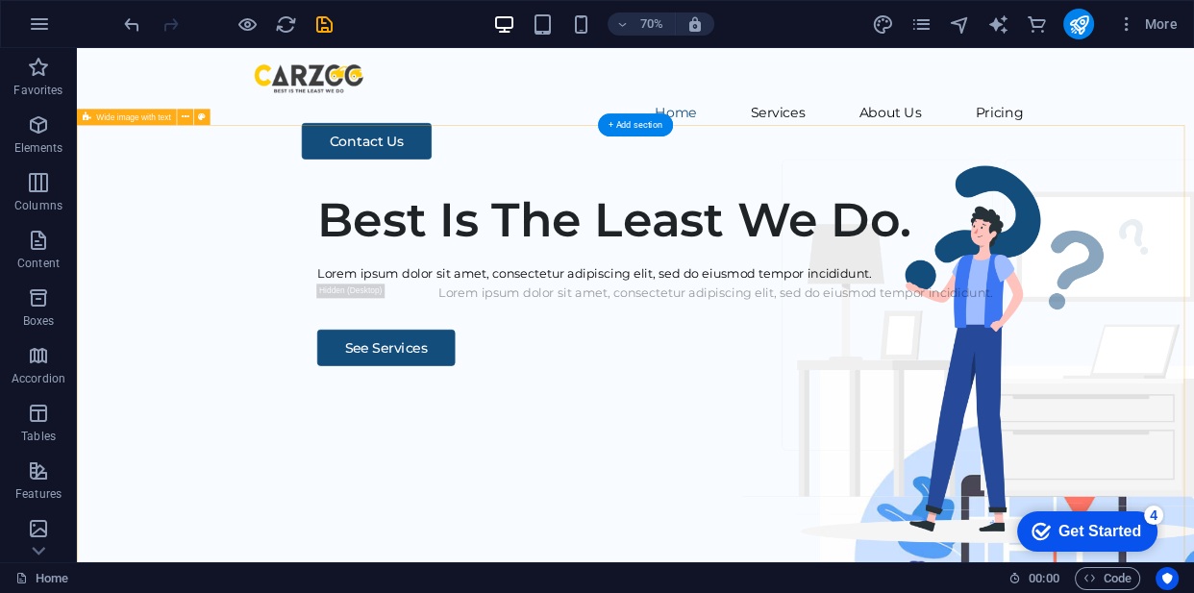
scroll to position [19, 0]
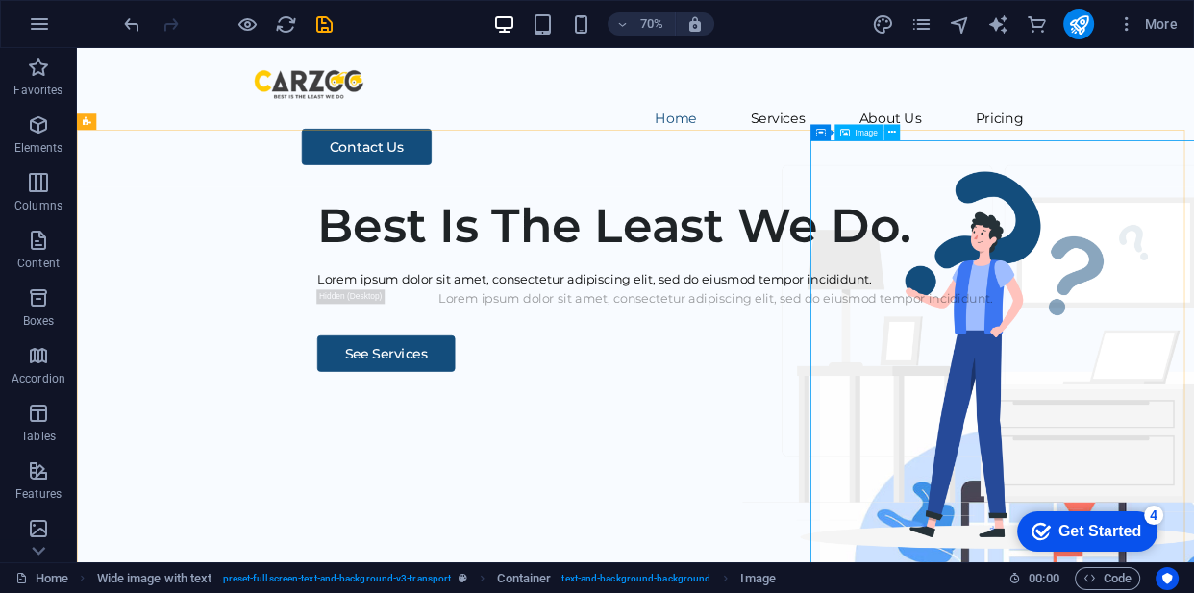
click at [854, 133] on div "Image" at bounding box center [858, 133] width 48 height 16
select select "px"
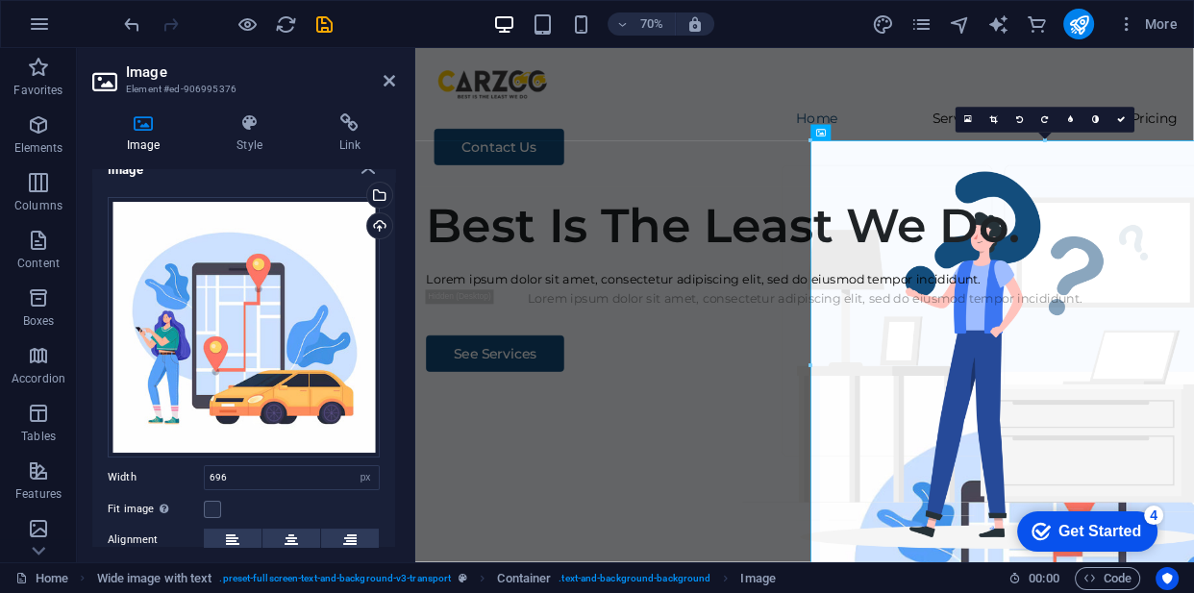
scroll to position [47, 0]
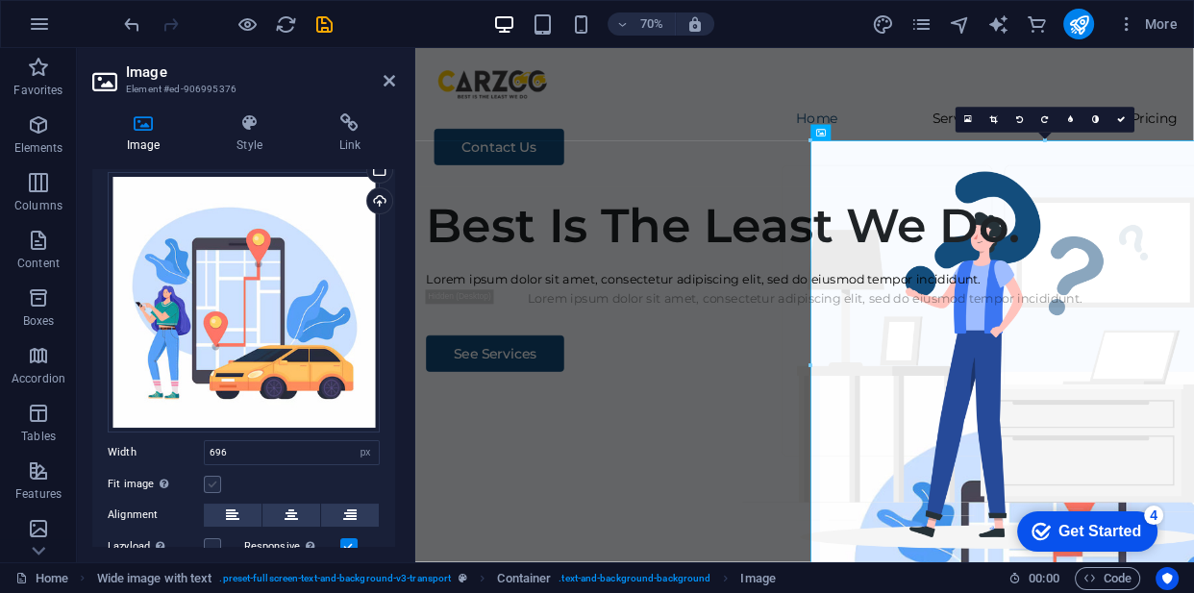
click at [210, 480] on label at bounding box center [212, 484] width 17 height 17
click at [0, 0] on input "Fit image Automatically fit image to a fixed width and height" at bounding box center [0, 0] width 0 height 0
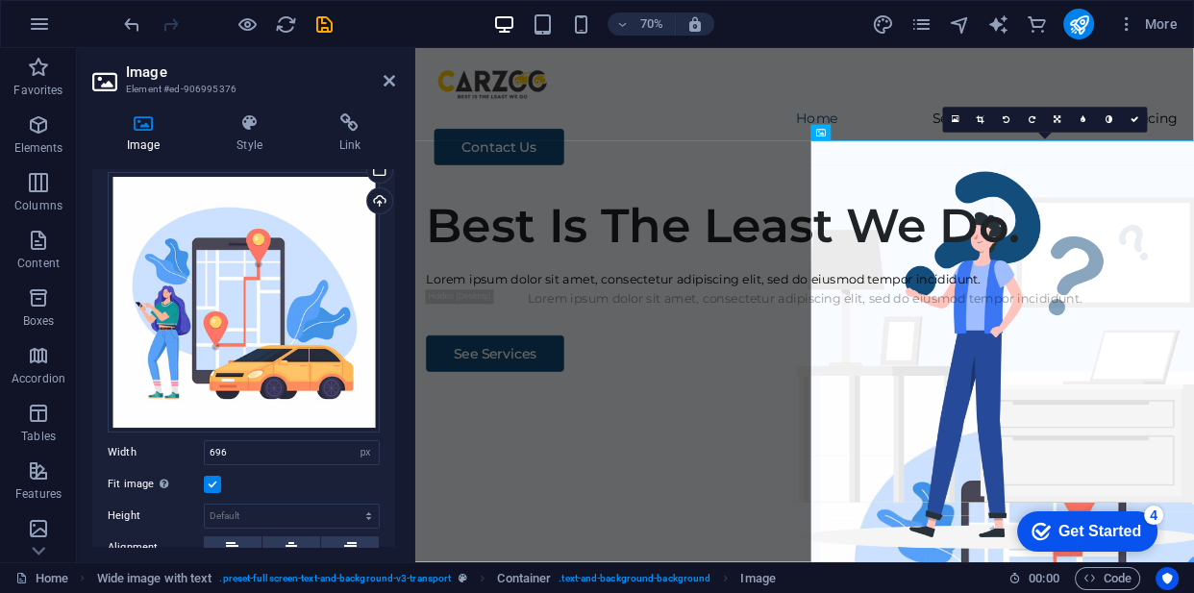
click at [210, 480] on label at bounding box center [212, 484] width 17 height 17
click at [0, 0] on input "Fit image Automatically fit image to a fixed width and height" at bounding box center [0, 0] width 0 height 0
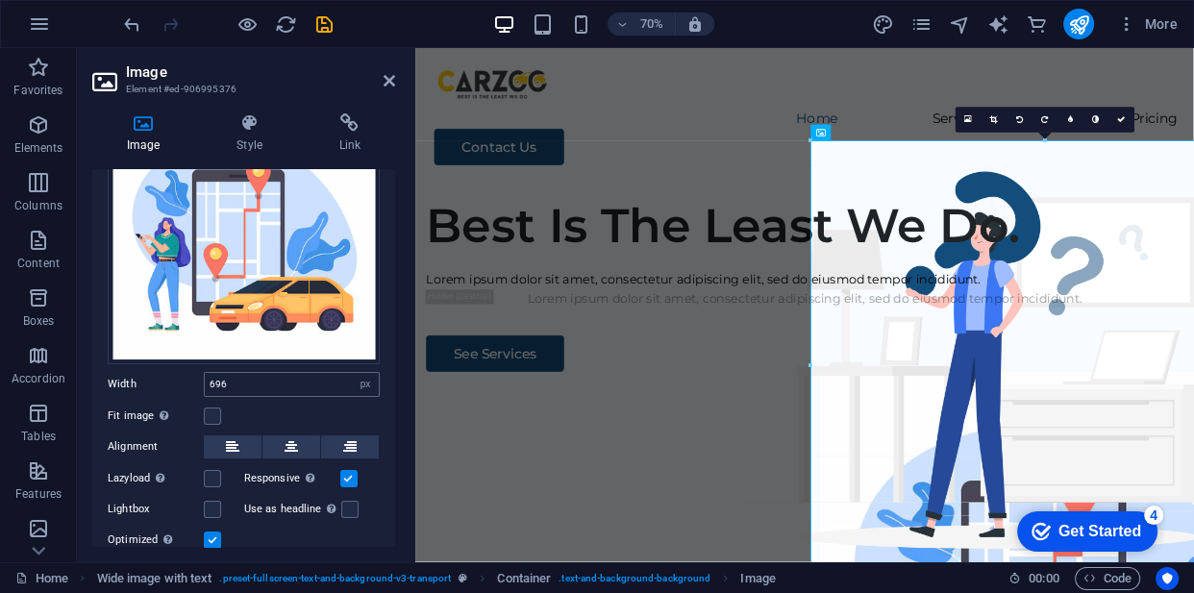
scroll to position [122, 0]
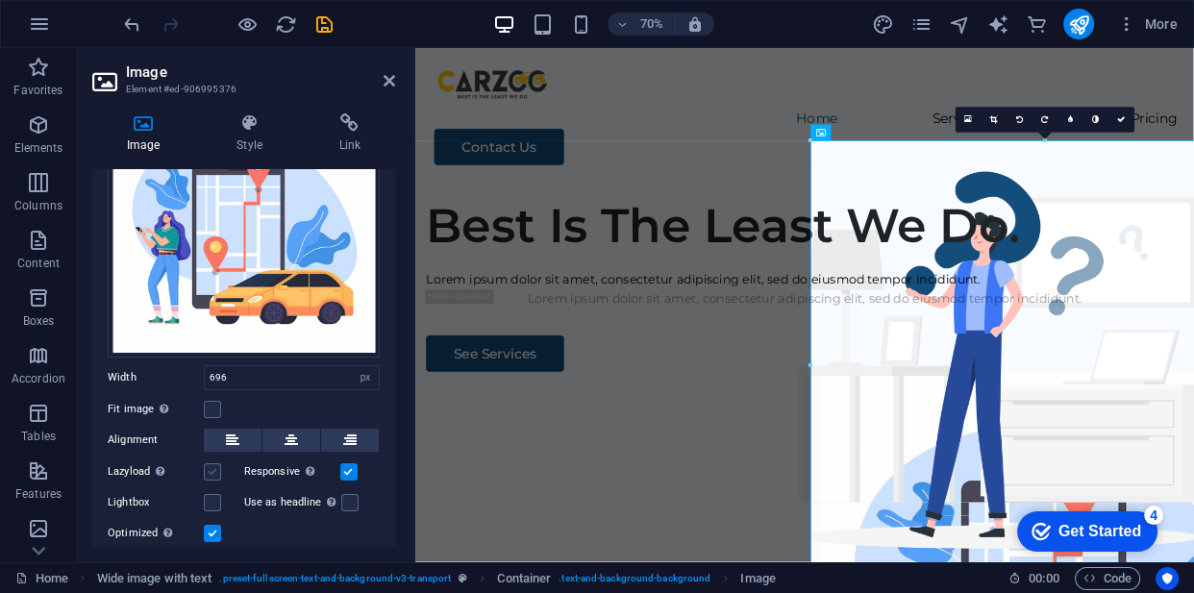
click at [214, 464] on label at bounding box center [212, 471] width 17 height 17
click at [0, 0] on input "Lazyload Loading images after the page loads improves page speed." at bounding box center [0, 0] width 0 height 0
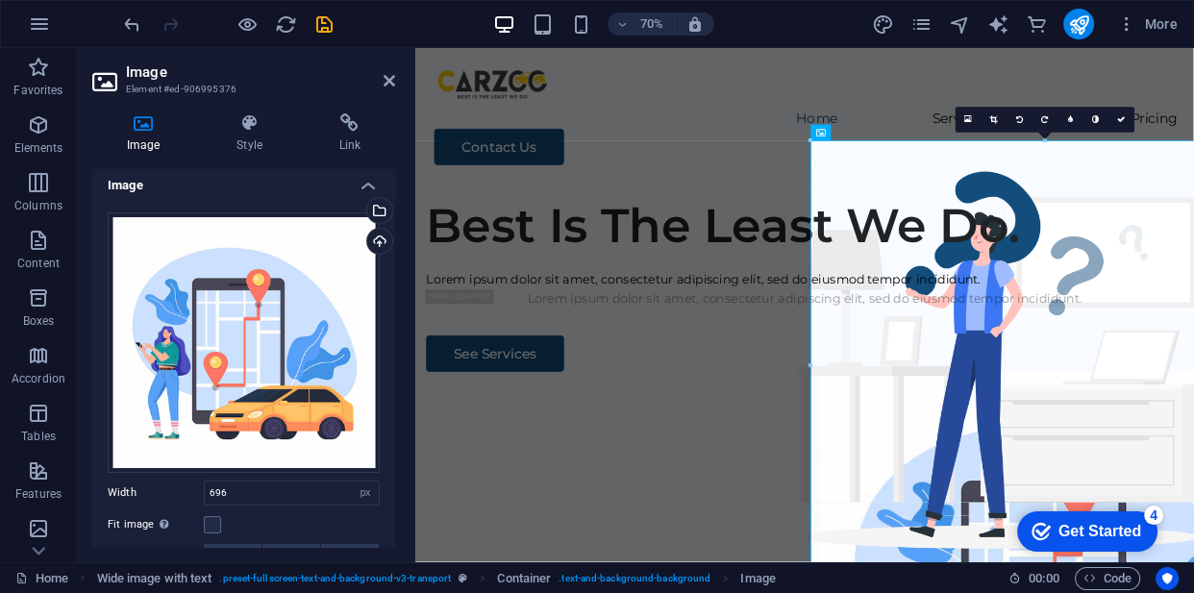
scroll to position [0, 0]
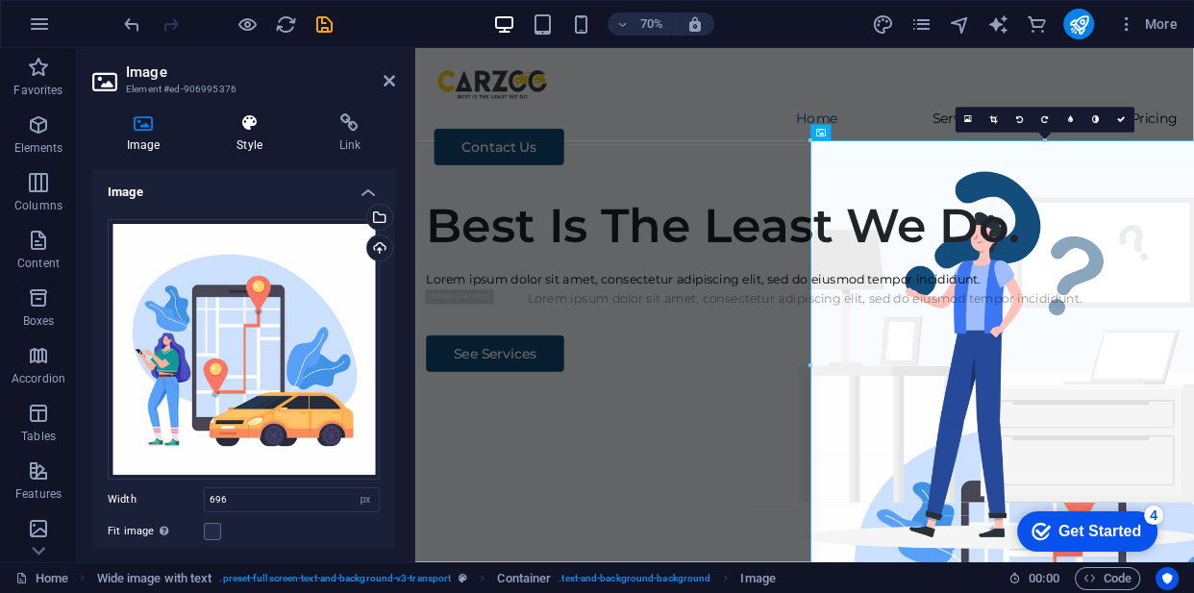
click at [261, 122] on icon at bounding box center [249, 122] width 94 height 19
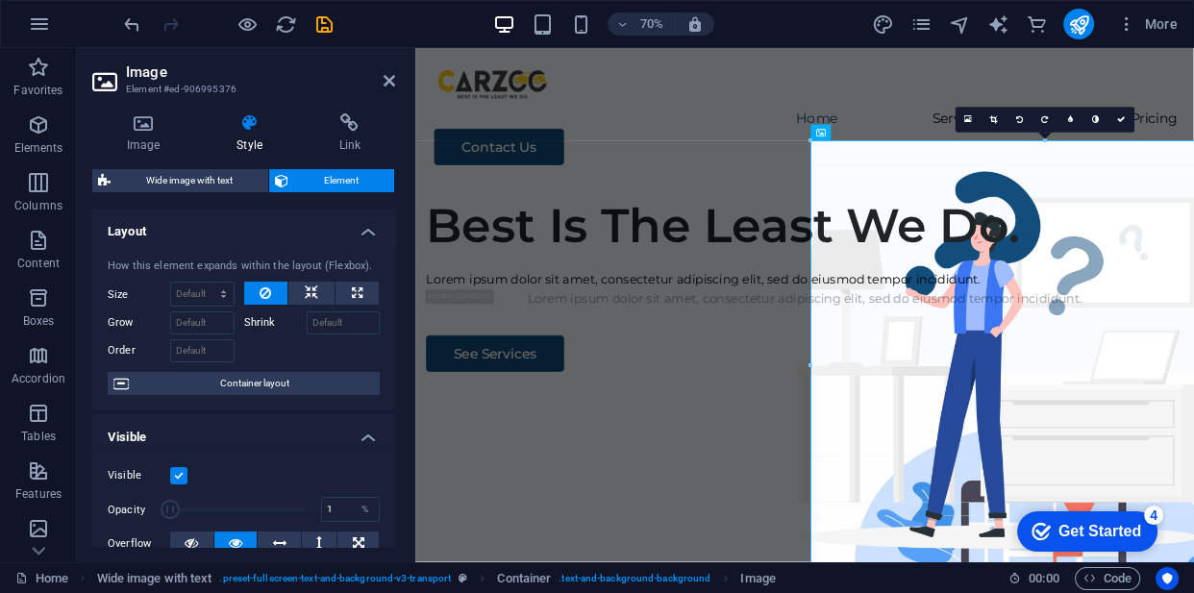
drag, startPoint x: 299, startPoint y: 511, endPoint x: 169, endPoint y: 499, distance: 130.4
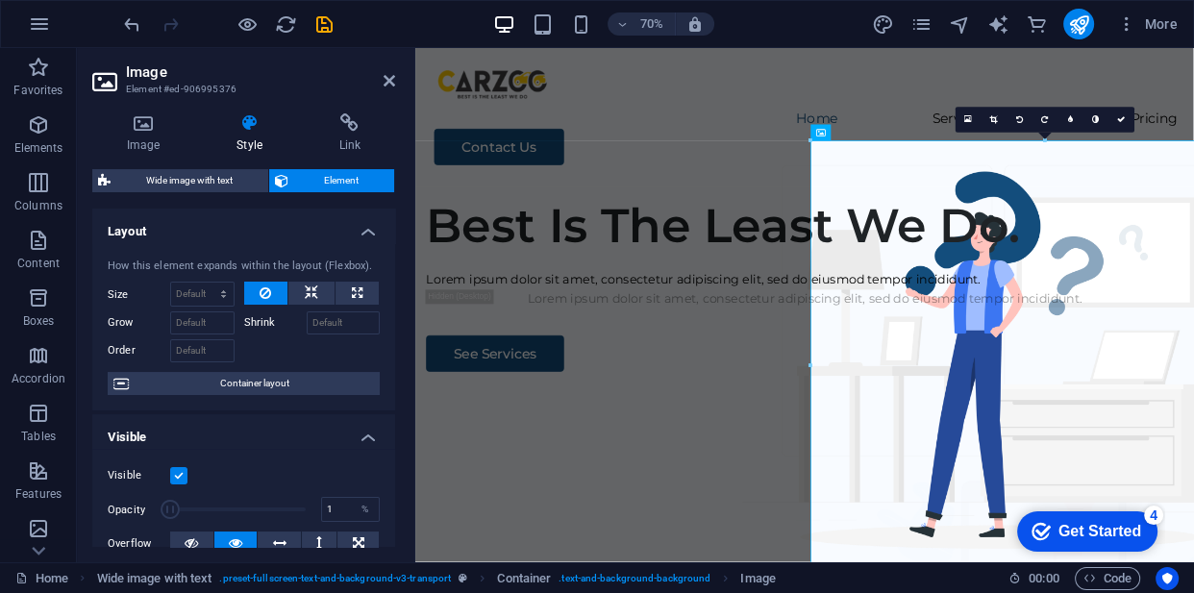
click at [169, 500] on span at bounding box center [170, 509] width 19 height 19
type input "100"
drag, startPoint x: 169, startPoint y: 499, endPoint x: 395, endPoint y: 534, distance: 228.6
click at [395, 534] on div "Image Style Link Image Drag files here, click to choose files or select files f…" at bounding box center [244, 330] width 334 height 464
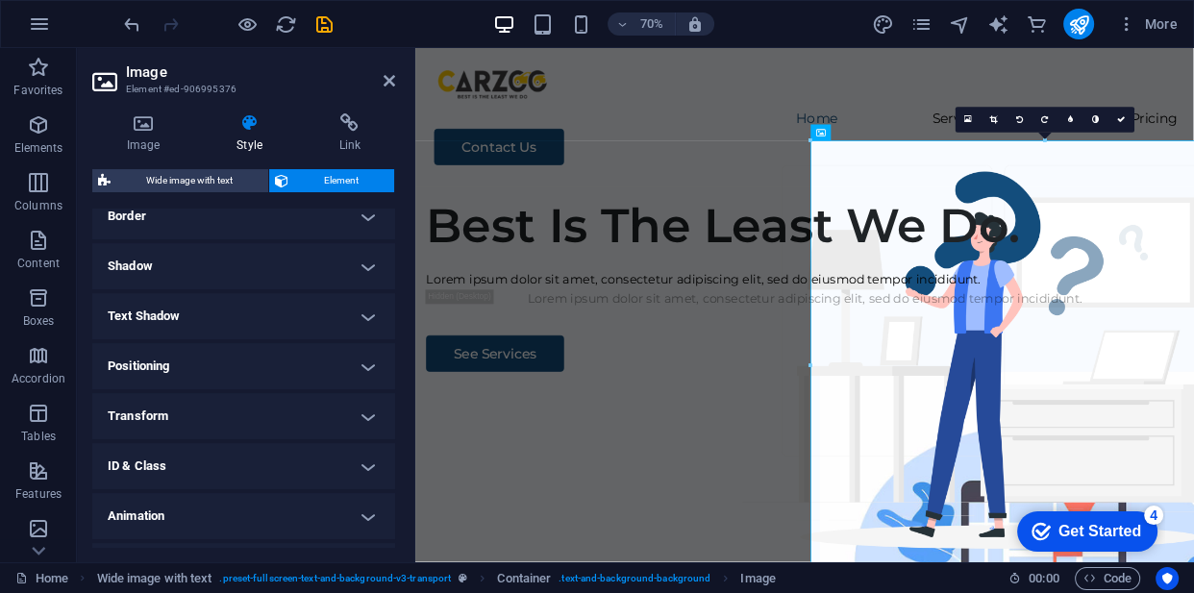
scroll to position [435, 0]
click at [336, 400] on h4 "Transform" at bounding box center [243, 413] width 303 height 46
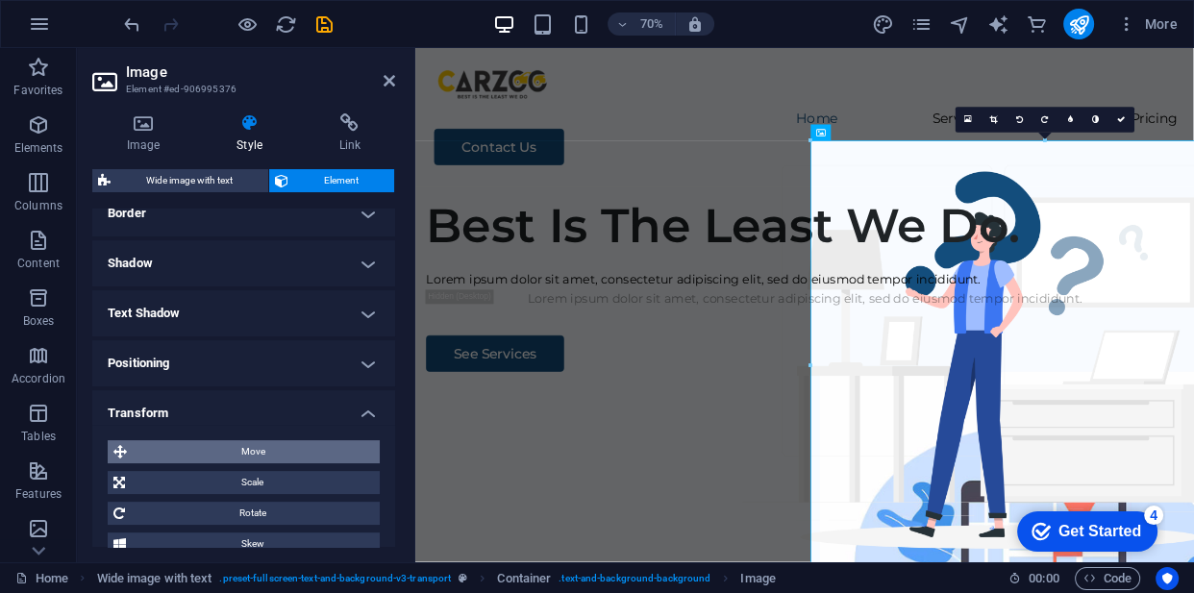
click at [241, 453] on span "Move" at bounding box center [253, 451] width 241 height 23
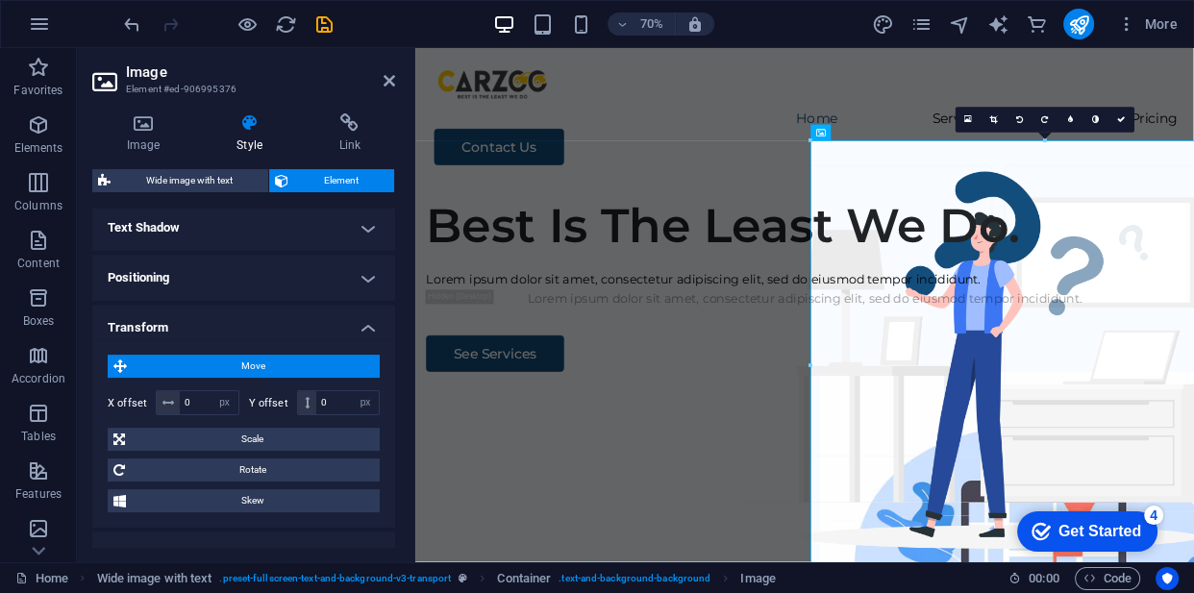
scroll to position [523, 0]
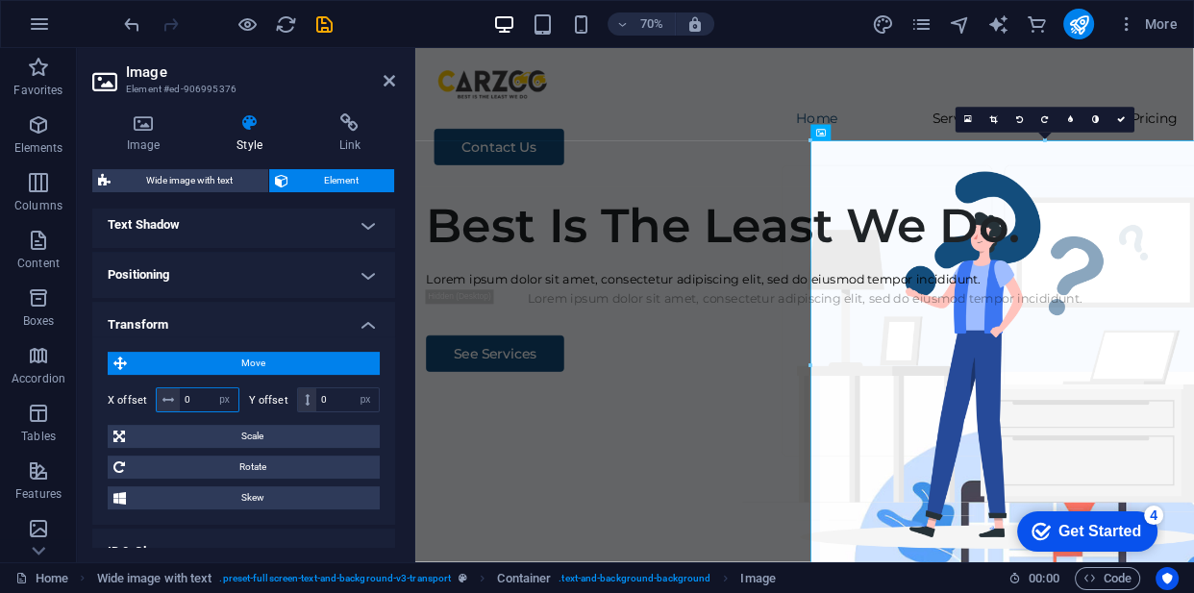
click at [195, 401] on input "0" at bounding box center [209, 399] width 59 height 23
type input "12"
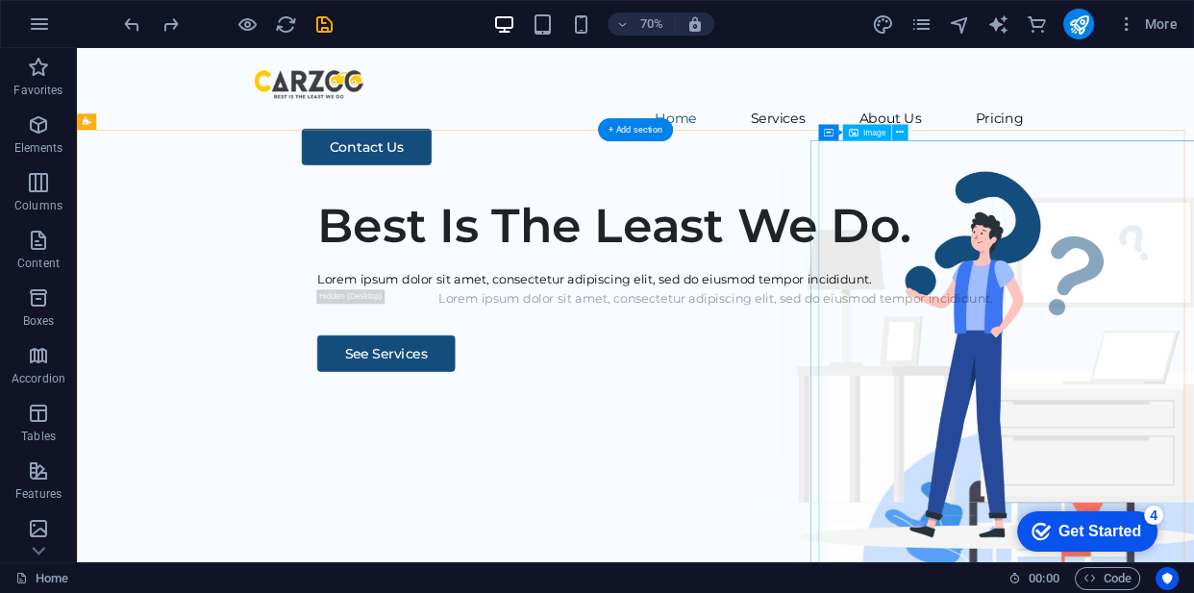
select select "px"
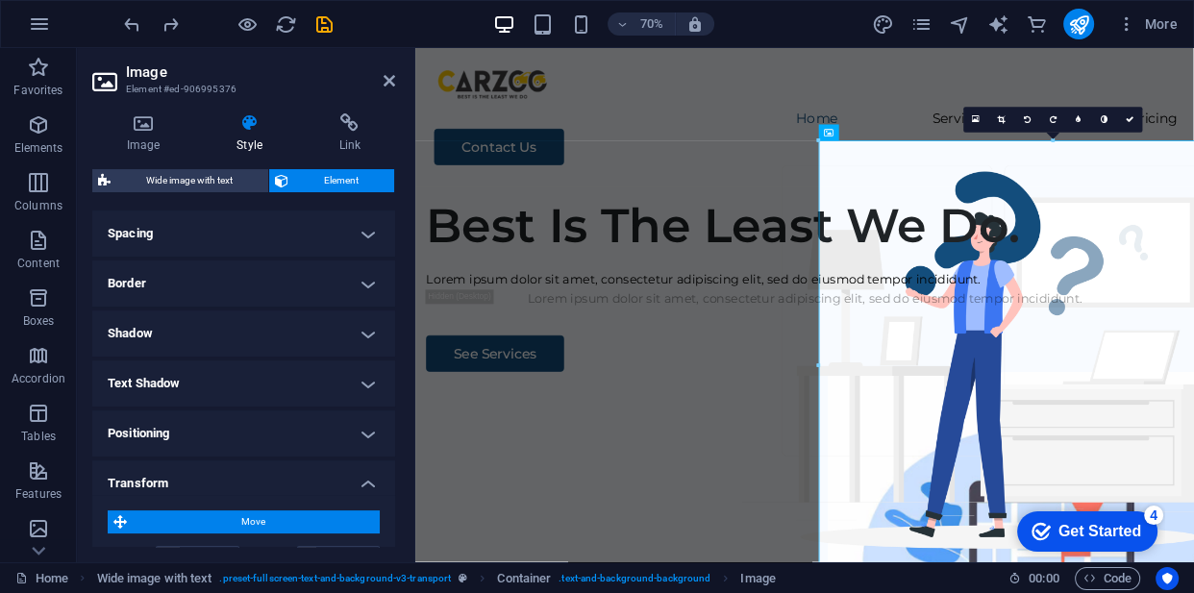
scroll to position [366, 0]
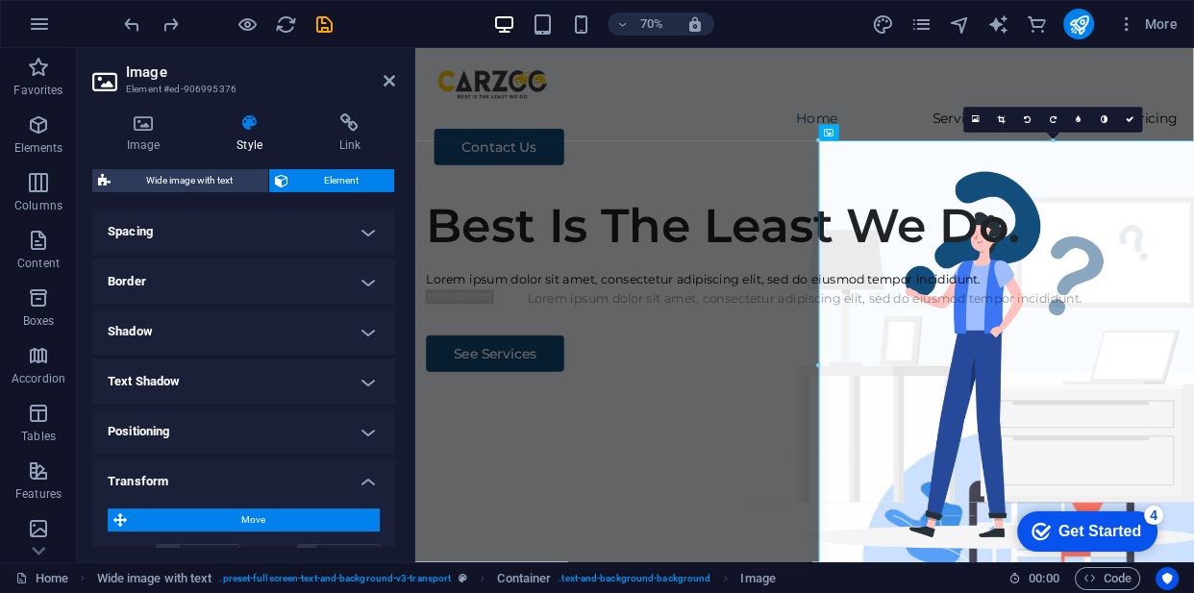
click at [231, 516] on span "Move" at bounding box center [253, 520] width 241 height 23
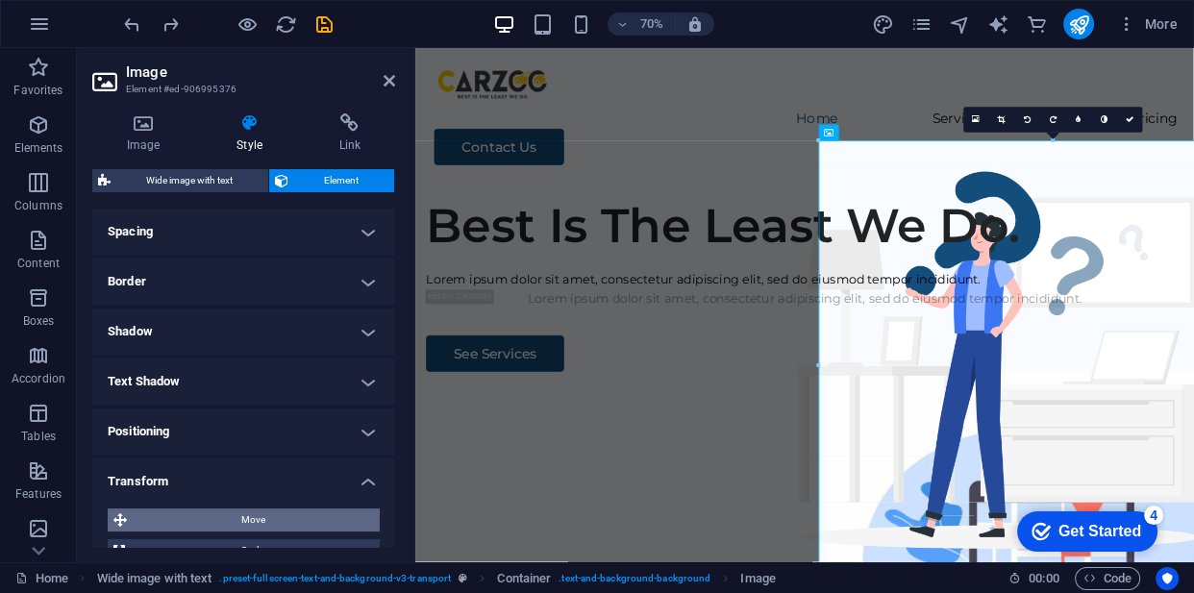
click at [231, 515] on span "Move" at bounding box center [253, 520] width 241 height 23
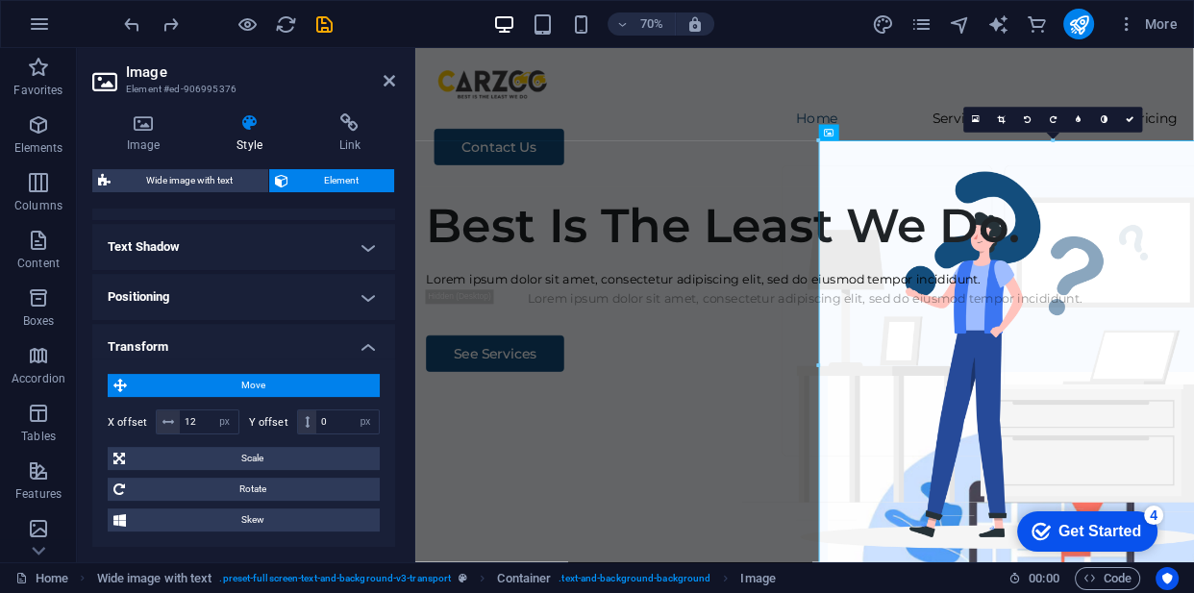
scroll to position [503, 0]
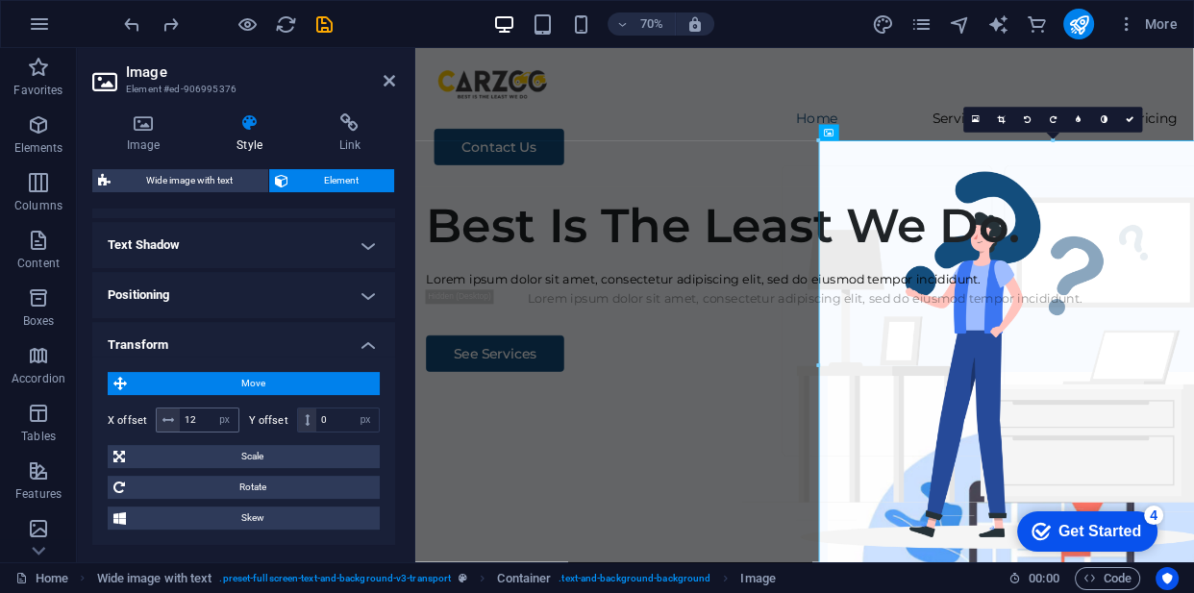
click at [169, 421] on icon at bounding box center [168, 420] width 12 height 12
click at [198, 416] on input "12" at bounding box center [209, 420] width 59 height 23
type input "1"
type input "-12"
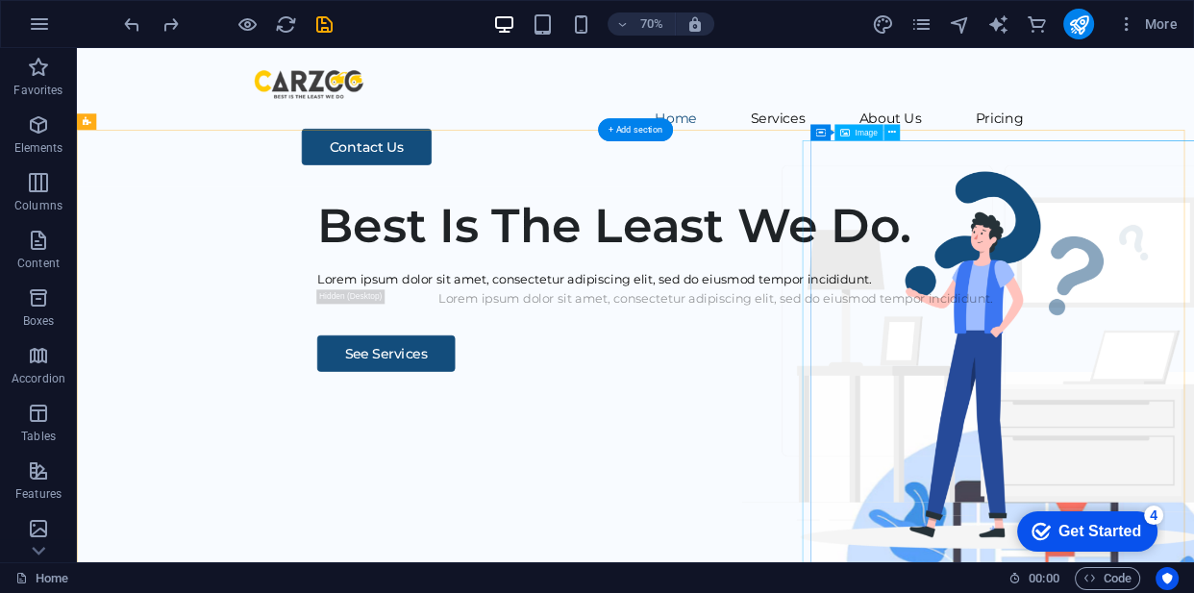
select select "px"
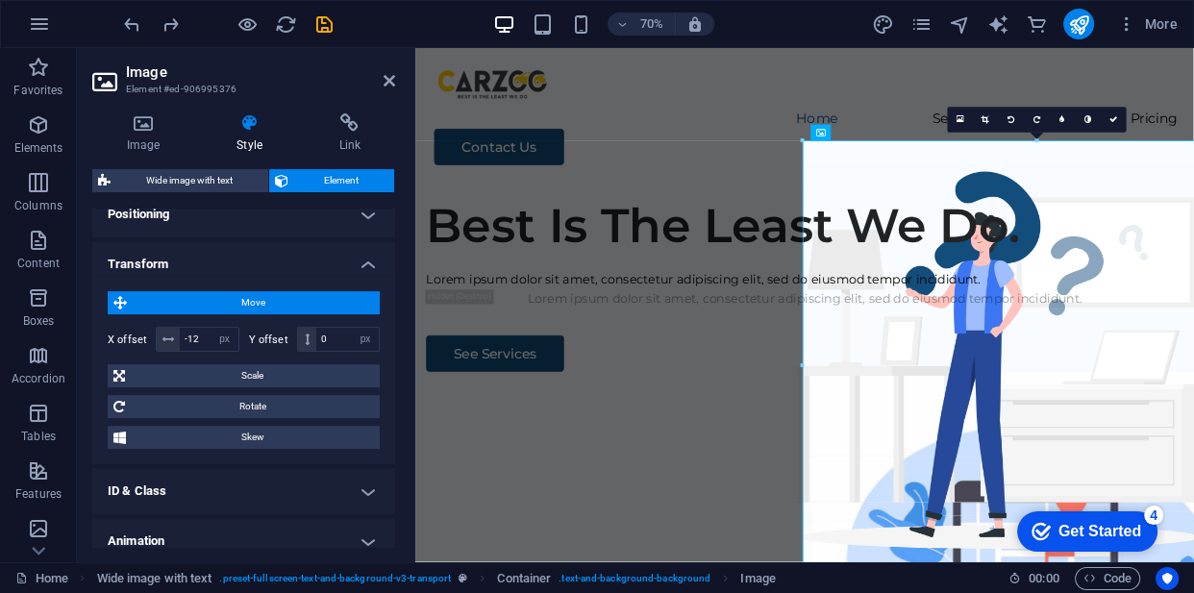
scroll to position [582, 0]
click at [231, 308] on span "Move" at bounding box center [253, 304] width 241 height 23
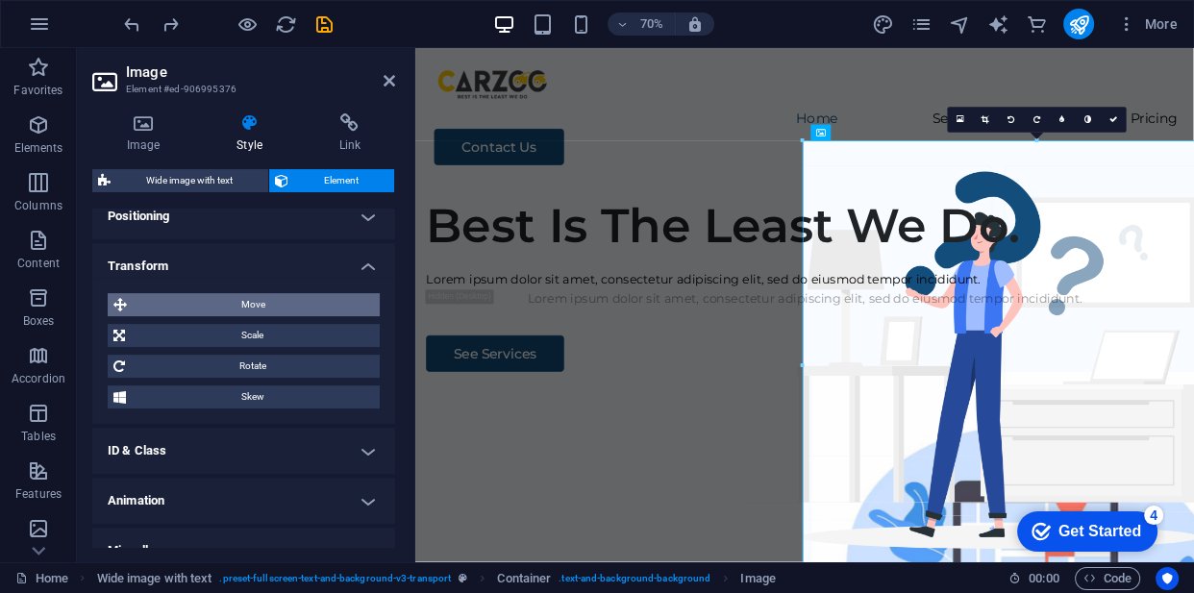
click at [239, 306] on span "Move" at bounding box center [253, 304] width 241 height 23
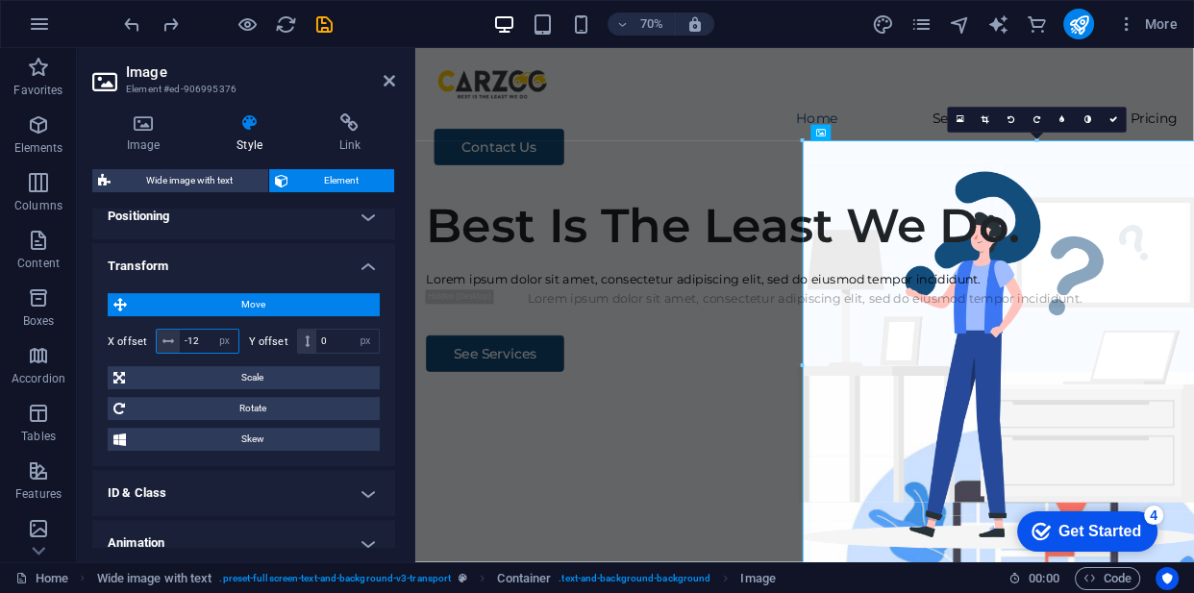
click at [200, 345] on input "-12" at bounding box center [209, 341] width 59 height 23
type input "-1"
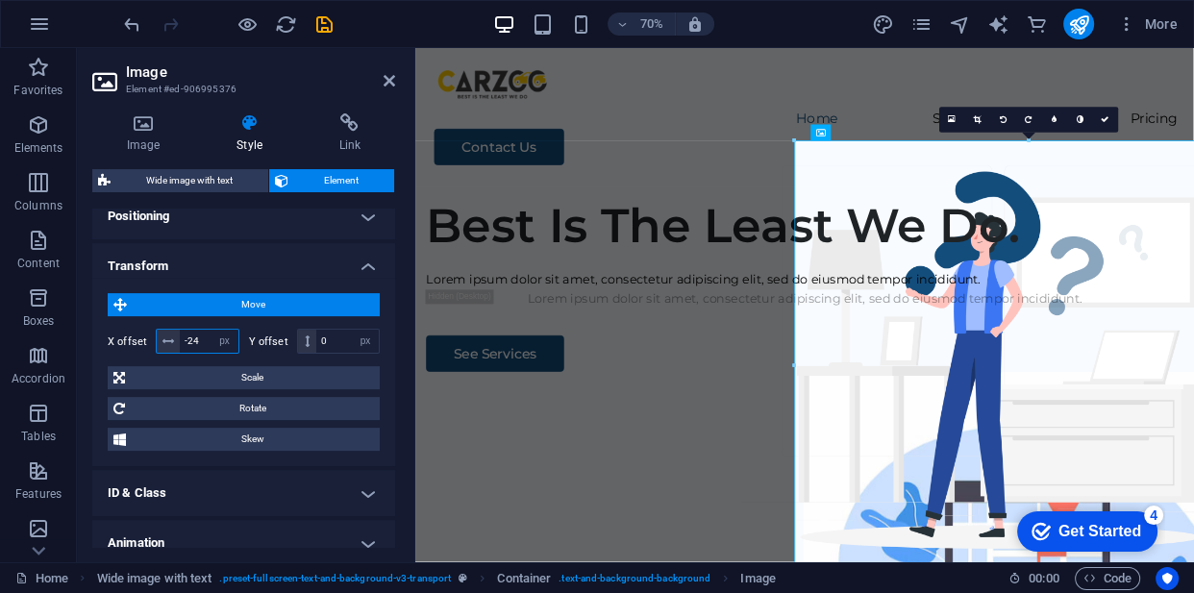
click at [200, 345] on input "-24" at bounding box center [209, 341] width 59 height 23
type input "-2"
type input "-100"
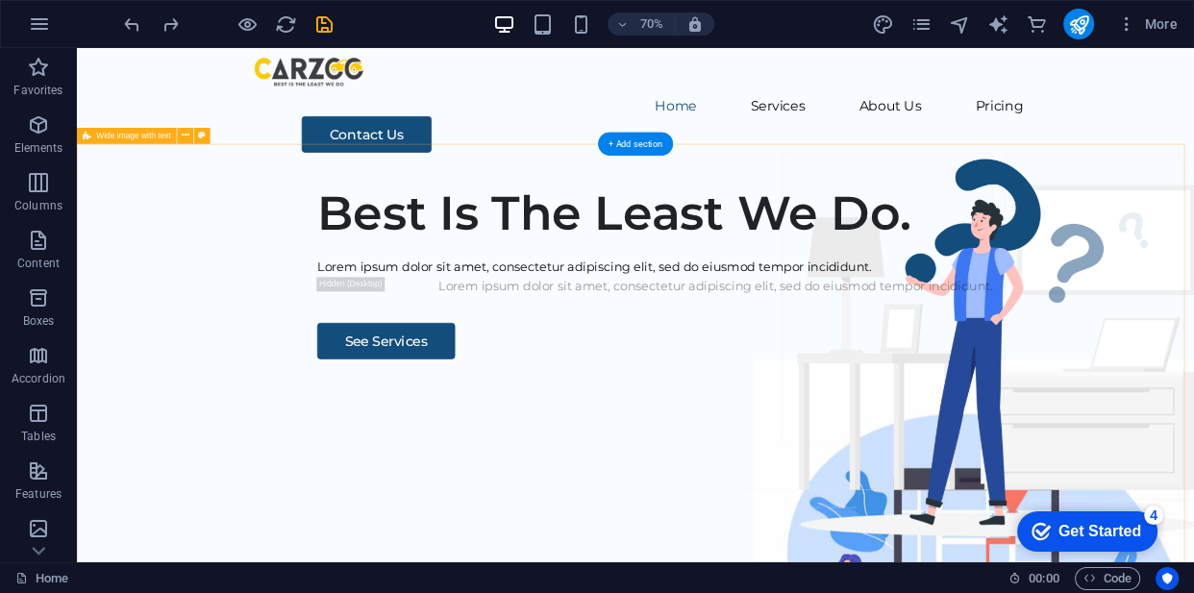
scroll to position [0, 0]
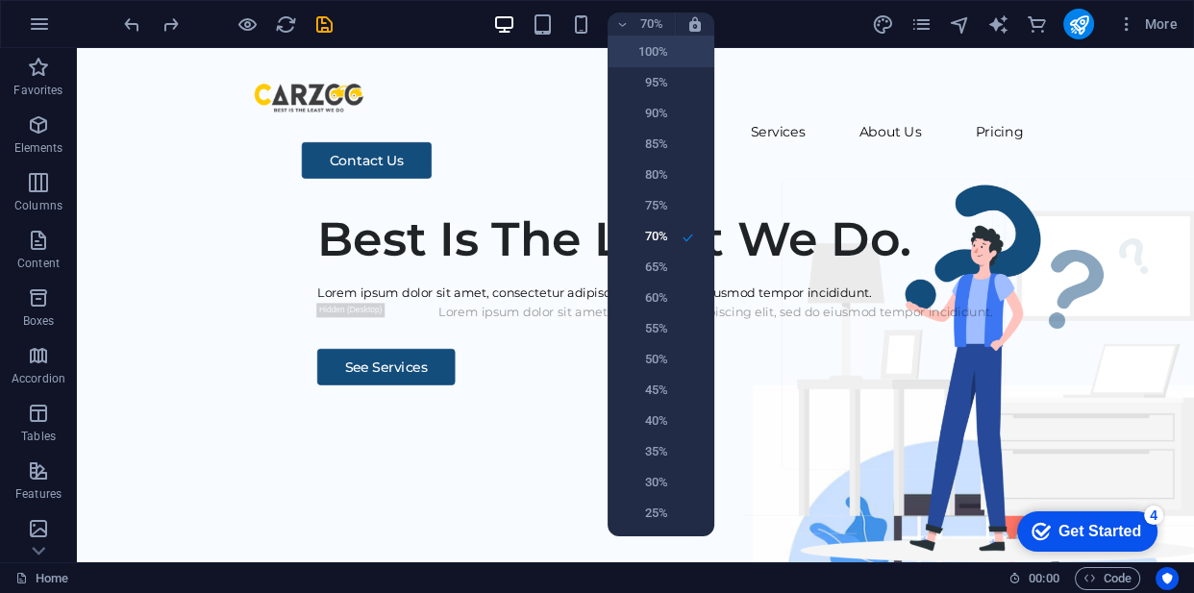
click at [640, 53] on h6 "100%" at bounding box center [643, 51] width 49 height 23
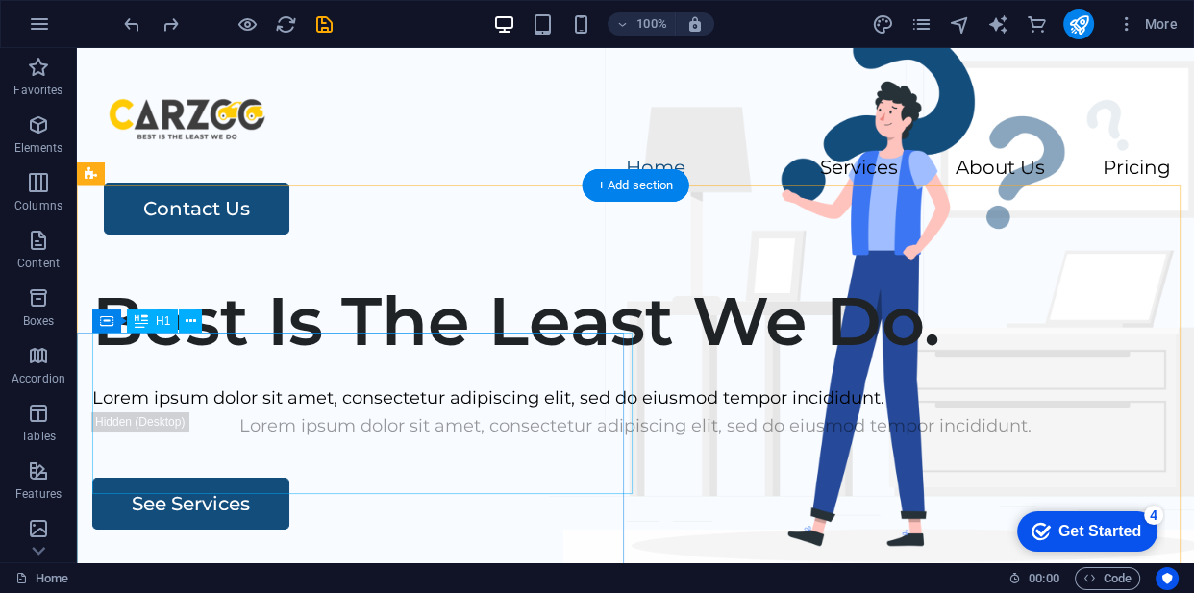
click at [253, 361] on div "Best Is The Least We Do." at bounding box center [635, 321] width 1086 height 81
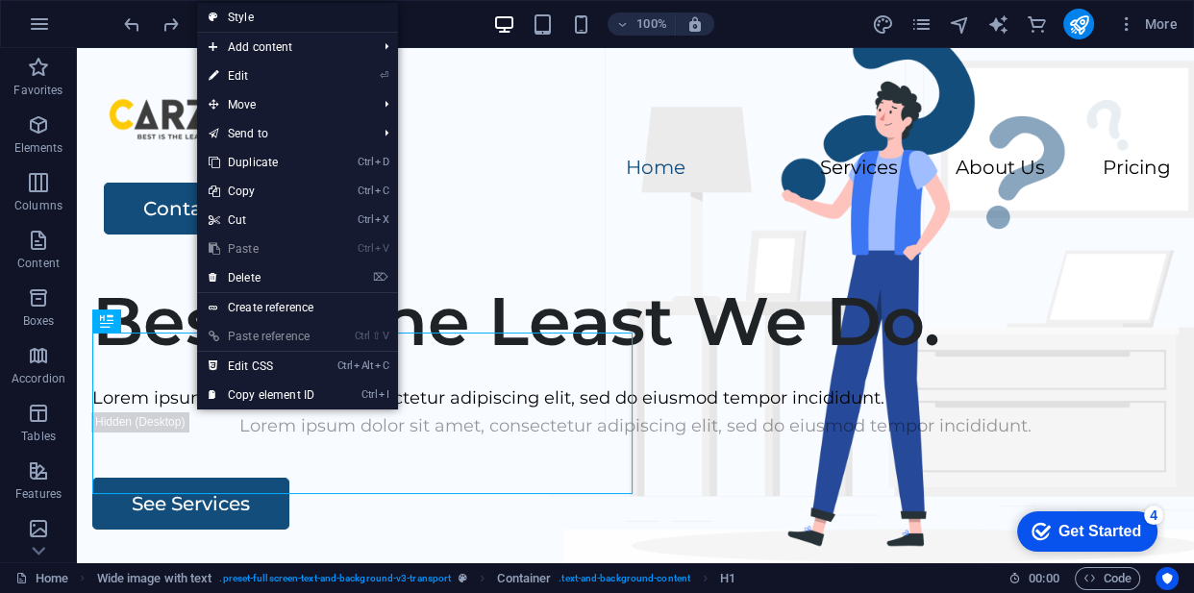
click at [291, 12] on link "Style" at bounding box center [297, 17] width 201 height 29
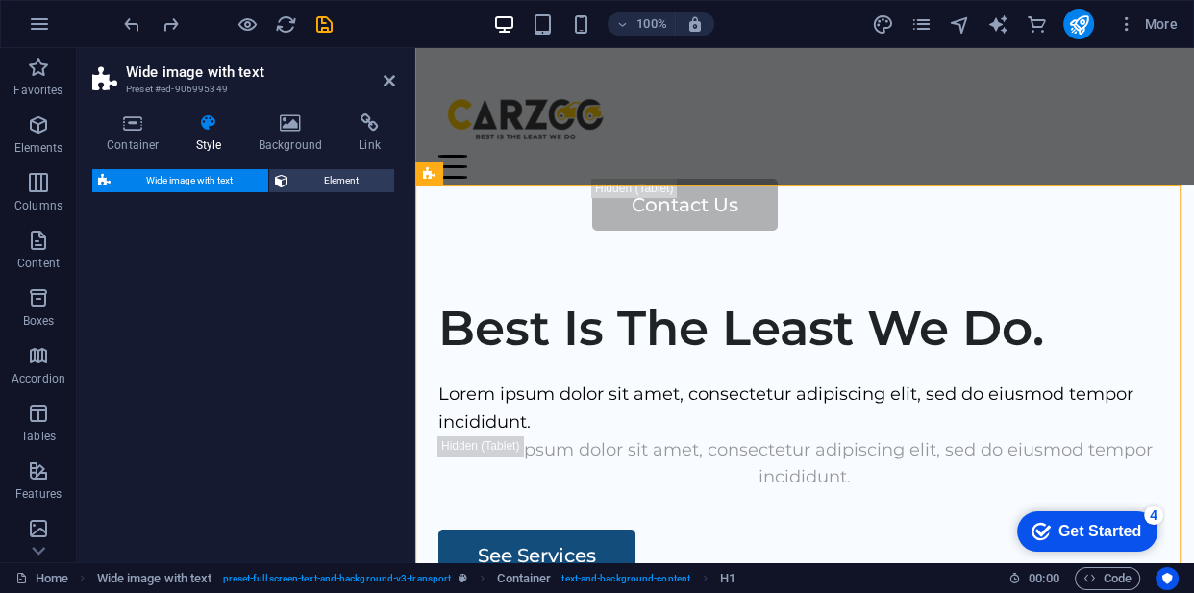
select select "%"
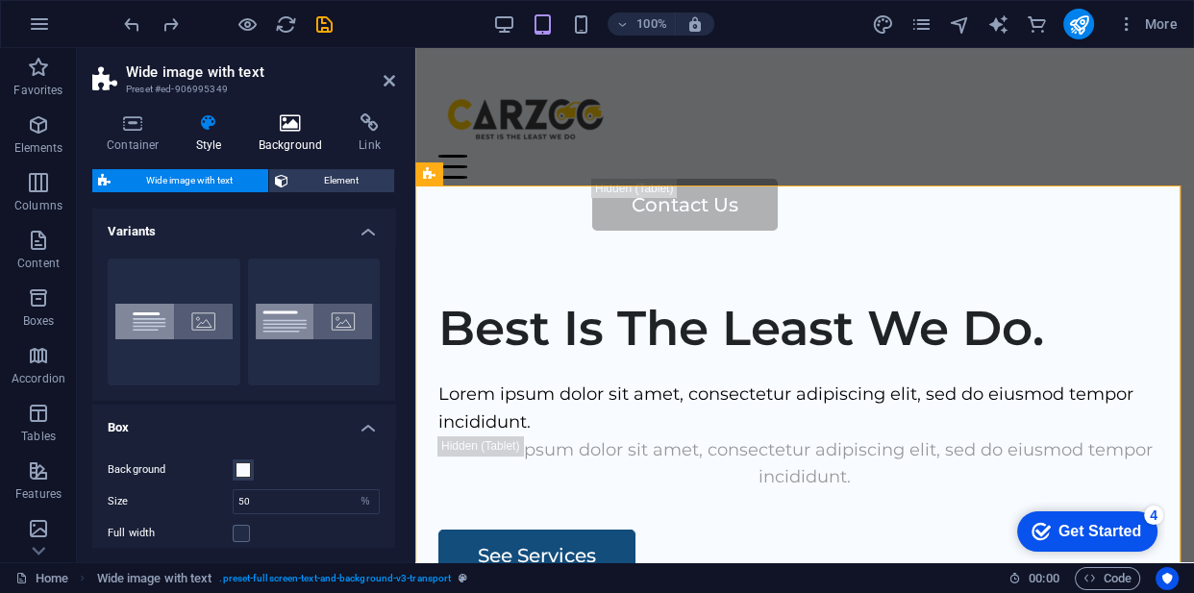
click at [289, 135] on h4 "Background" at bounding box center [294, 133] width 101 height 40
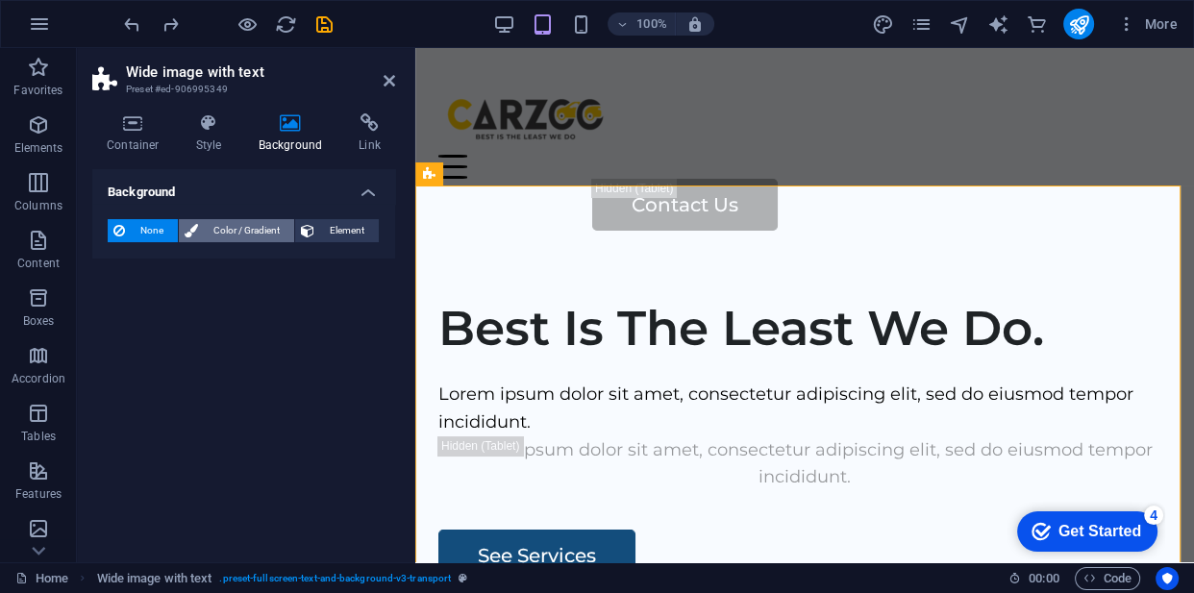
click at [246, 224] on span "Color / Gradient" at bounding box center [246, 230] width 85 height 23
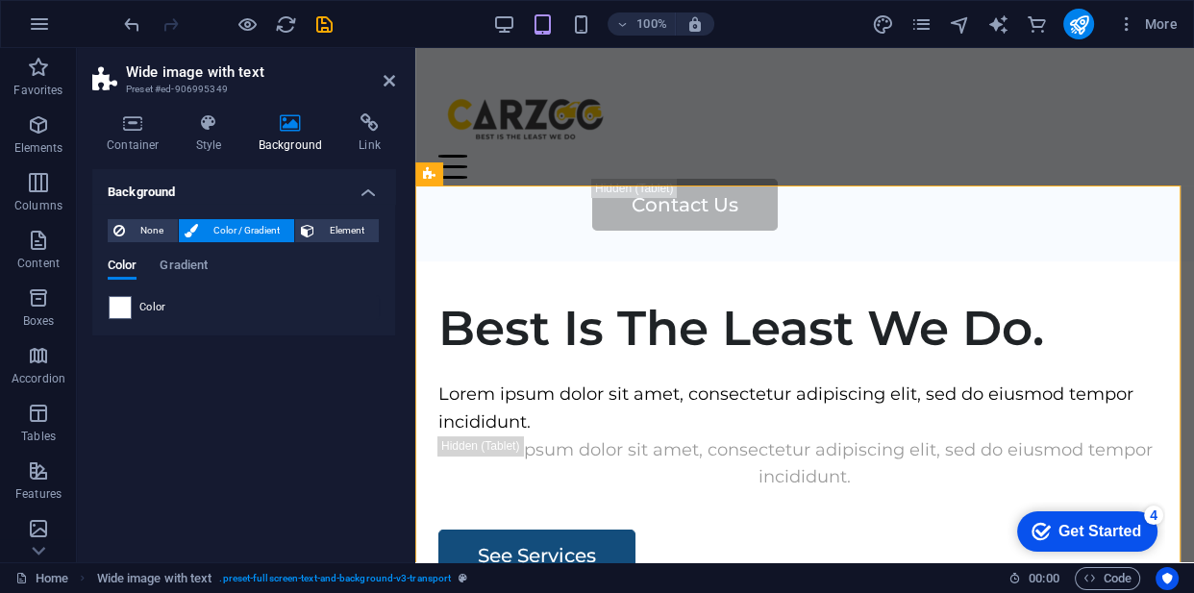
click at [174, 312] on div "Color" at bounding box center [244, 307] width 270 height 23
click at [173, 312] on div "Color" at bounding box center [244, 307] width 270 height 23
click at [121, 308] on span at bounding box center [120, 307] width 21 height 21
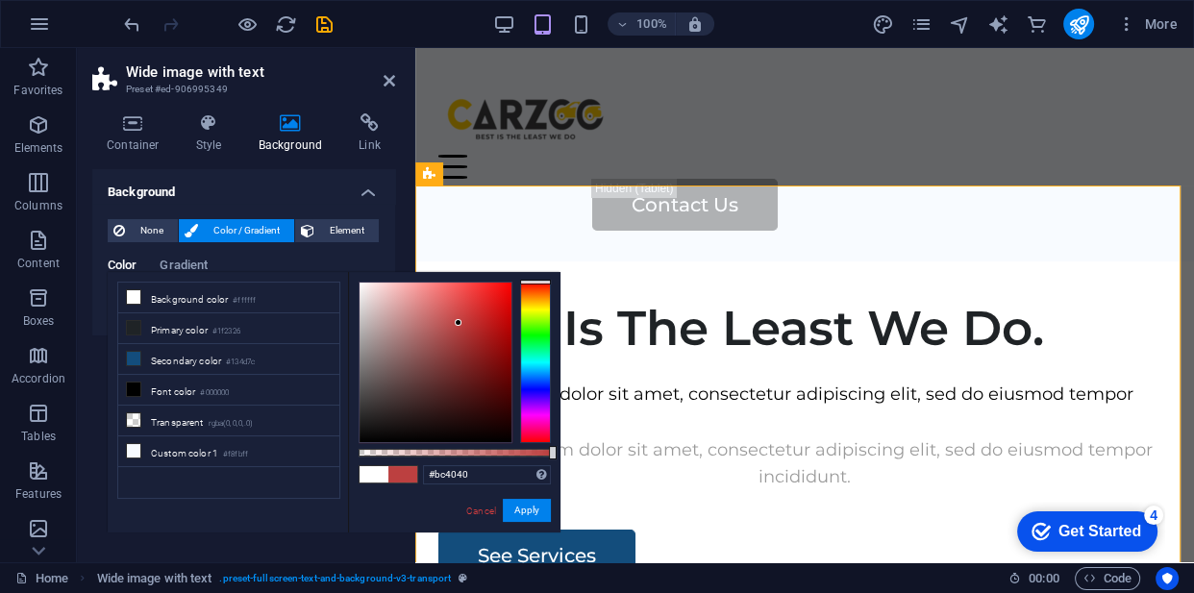
click at [459, 323] on div at bounding box center [436, 363] width 152 height 160
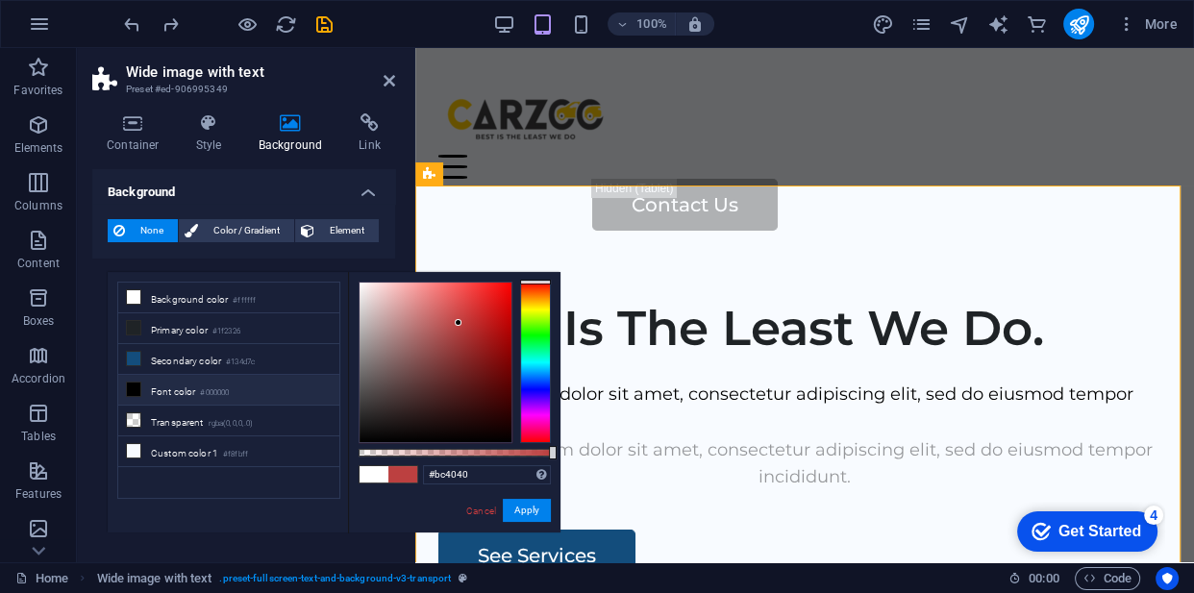
click at [270, 386] on li "Font color #000000" at bounding box center [228, 390] width 221 height 31
click at [541, 311] on div at bounding box center [535, 363] width 31 height 162
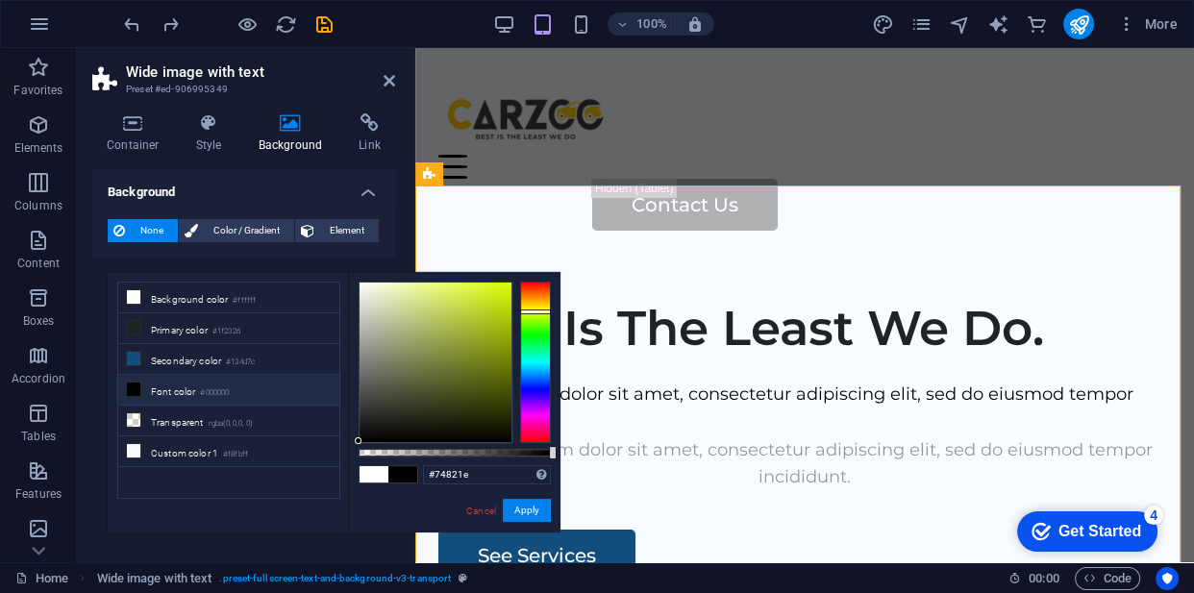
click at [475, 360] on div at bounding box center [436, 363] width 152 height 160
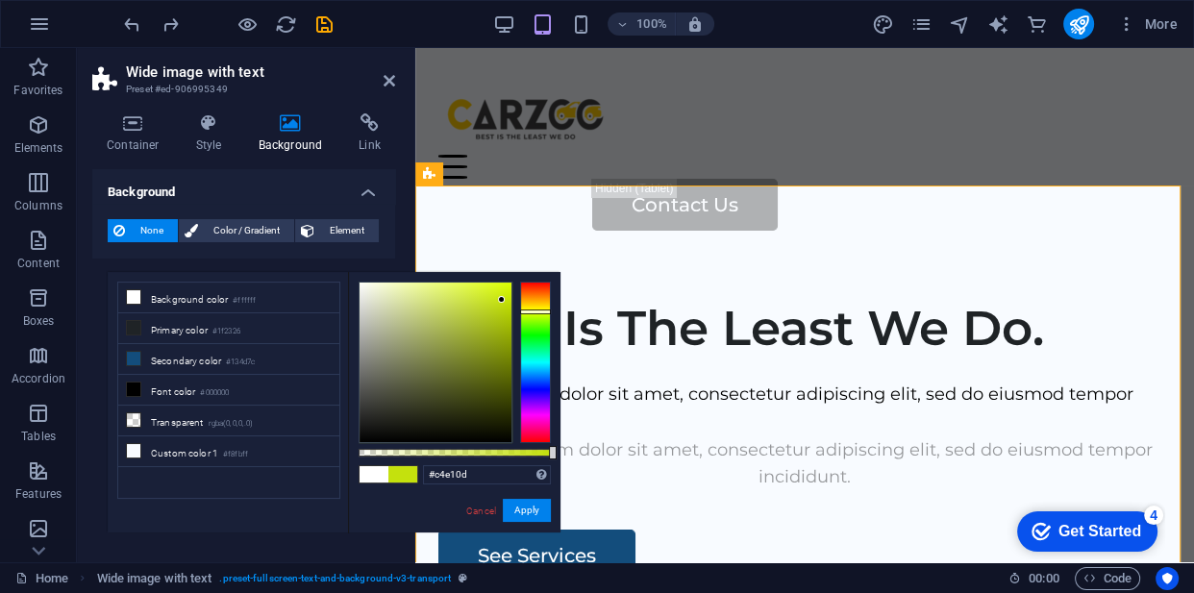
drag, startPoint x: 475, startPoint y: 360, endPoint x: 502, endPoint y: 300, distance: 65.4
click at [502, 300] on div at bounding box center [501, 299] width 7 height 7
click at [525, 512] on button "Apply" at bounding box center [527, 510] width 48 height 23
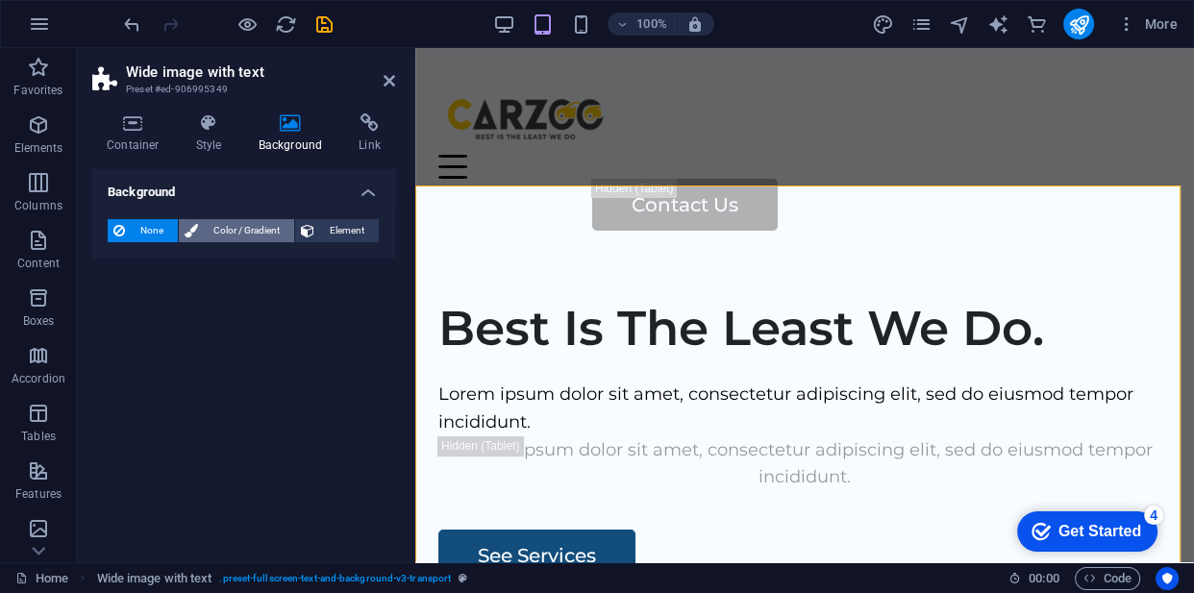
click at [263, 227] on span "Color / Gradient" at bounding box center [246, 230] width 85 height 23
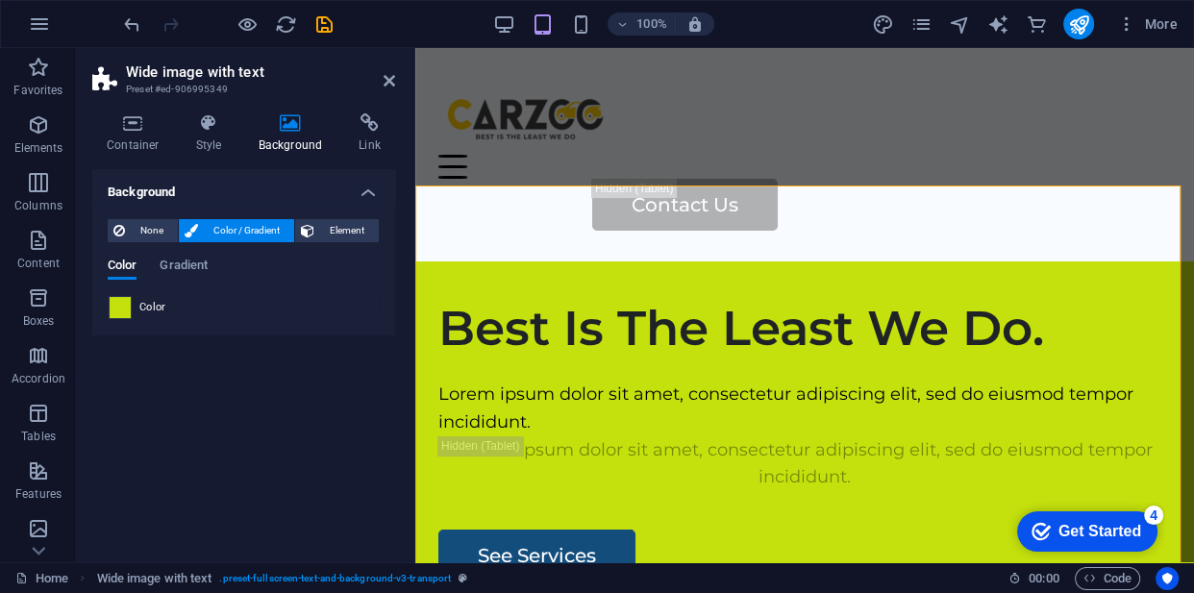
click at [115, 304] on span at bounding box center [120, 307] width 21 height 21
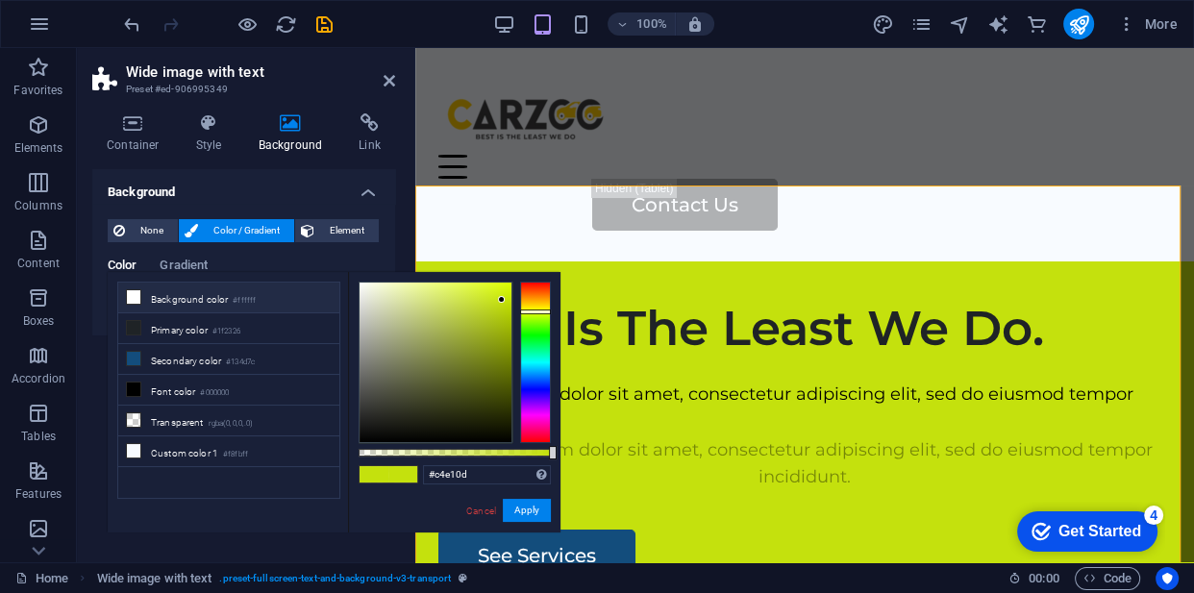
click at [219, 311] on li "Background color #ffffff" at bounding box center [228, 298] width 221 height 31
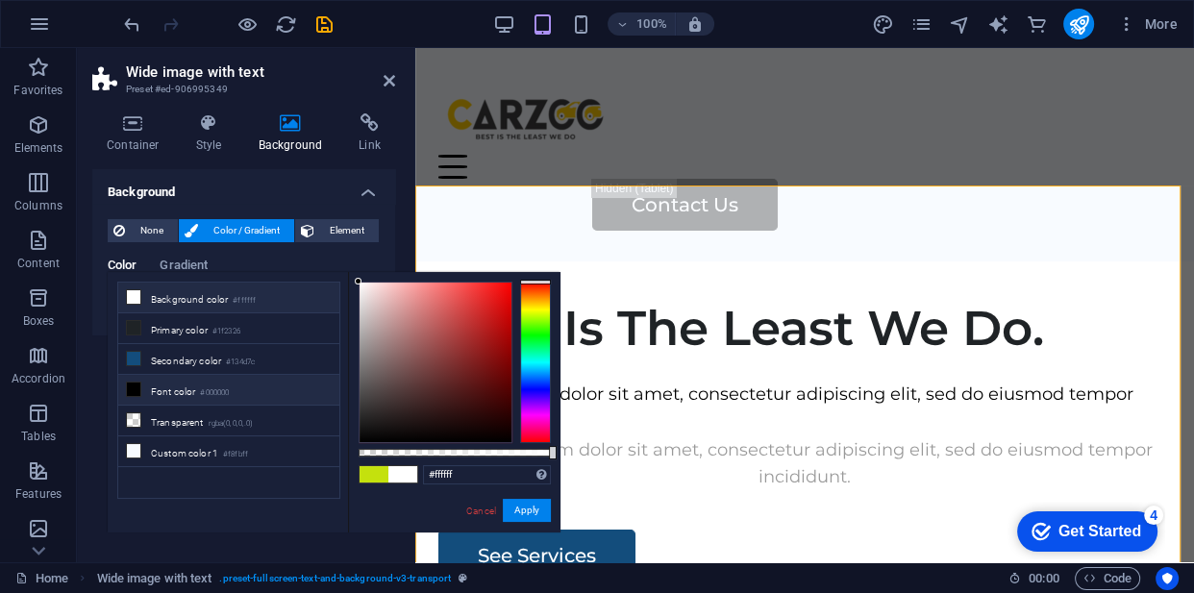
click at [295, 397] on li "Font color #000000" at bounding box center [228, 390] width 221 height 31
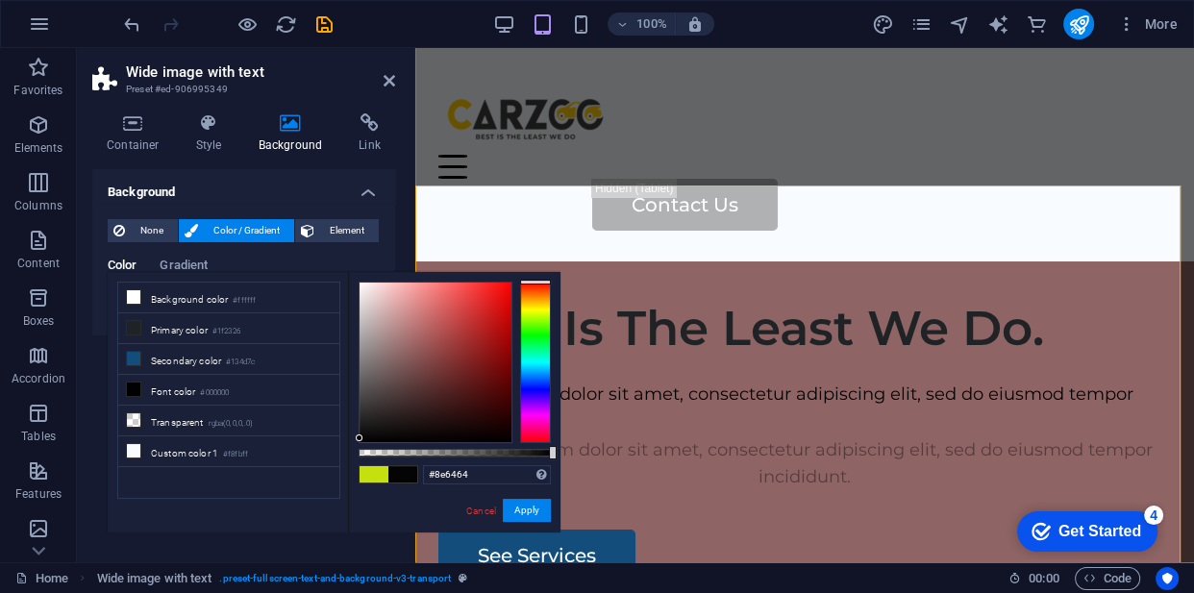
drag, startPoint x: 360, startPoint y: 438, endPoint x: 409, endPoint y: 347, distance: 103.7
click at [362, 435] on div at bounding box center [359, 438] width 7 height 7
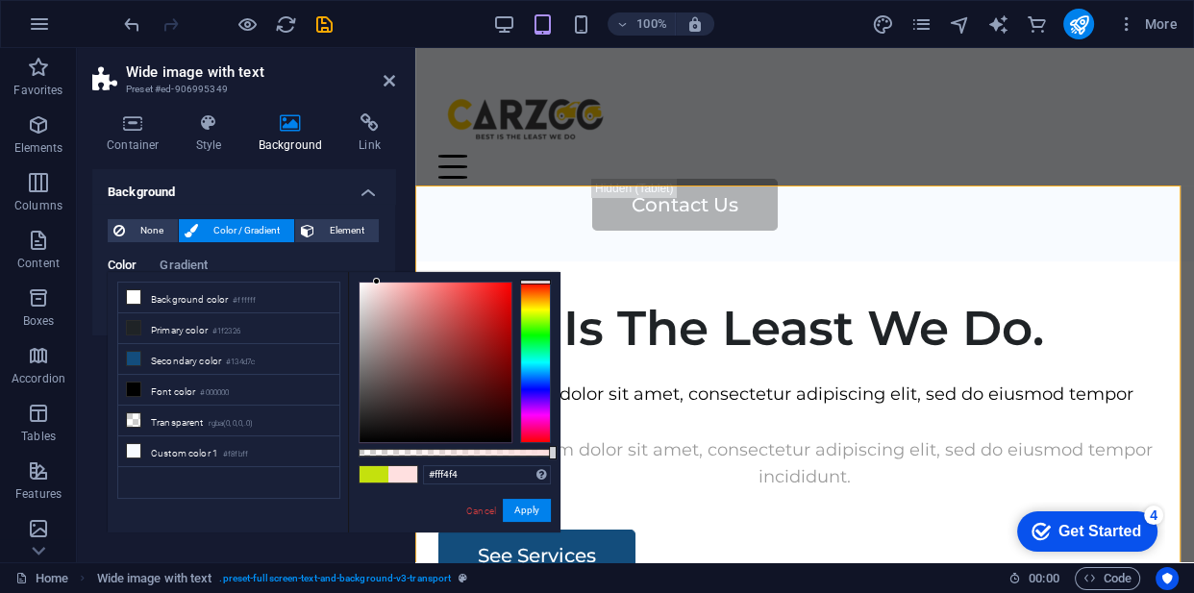
type input "#ffffff"
drag, startPoint x: 409, startPoint y: 347, endPoint x: 333, endPoint y: 258, distance: 117.3
click at [333, 258] on body "carzoo Home Favorites Elements Columns Content Boxes Accordion Tables Features …" at bounding box center [597, 296] width 1194 height 593
click at [299, 303] on li "Background color #ffffff" at bounding box center [228, 298] width 221 height 31
click at [534, 503] on button "Apply" at bounding box center [527, 510] width 48 height 23
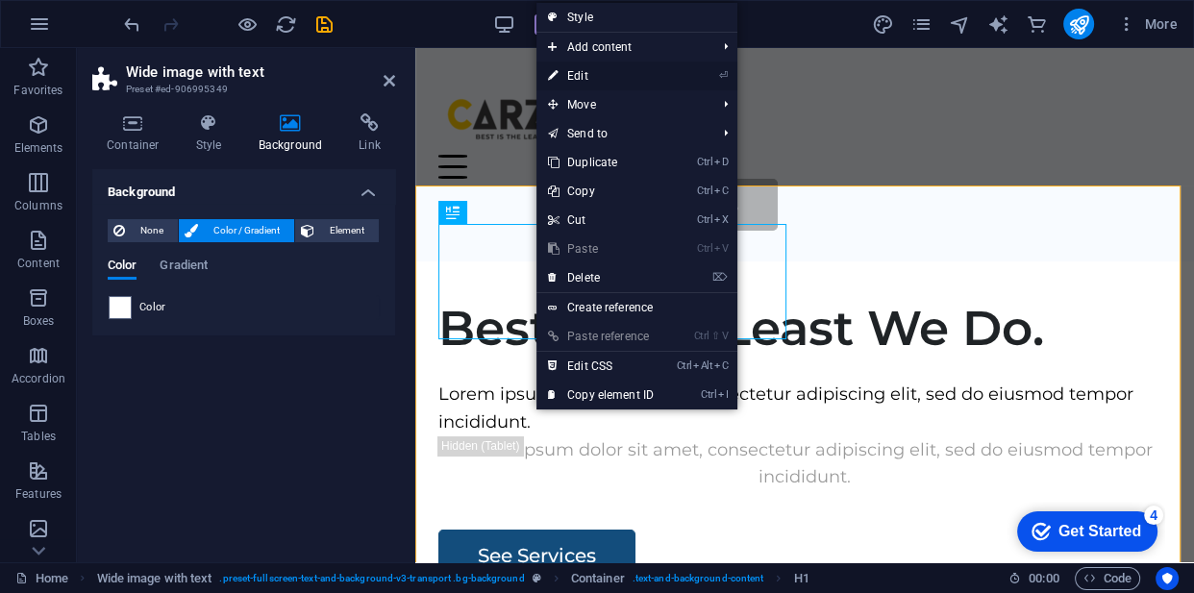
click at [599, 79] on link "⏎ Edit" at bounding box center [600, 76] width 129 height 29
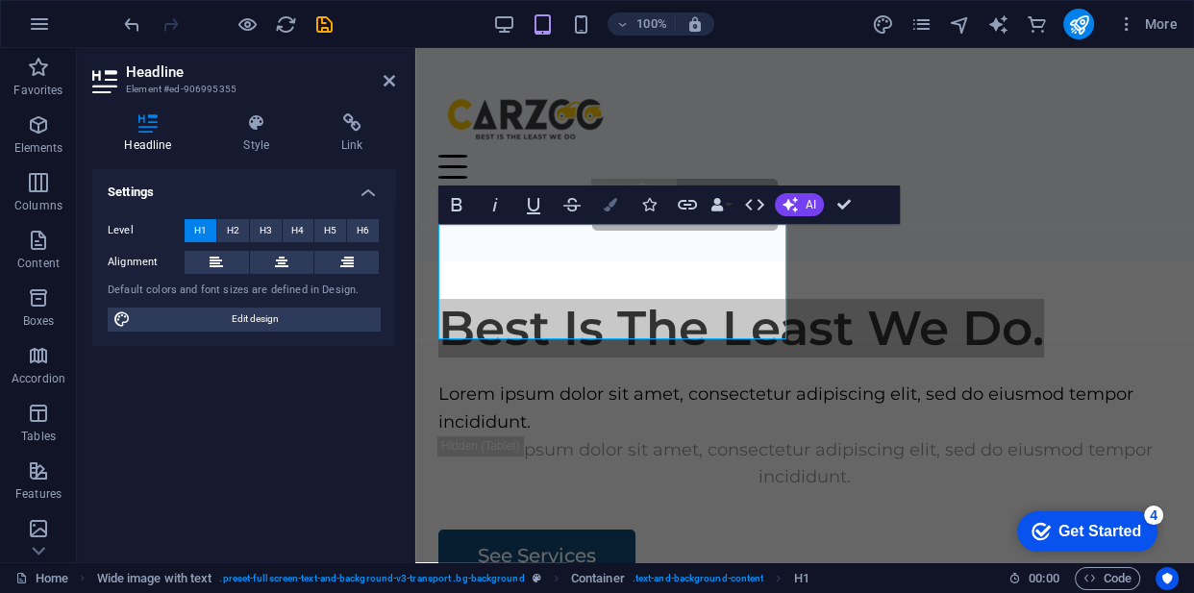
click at [605, 206] on icon "button" at bounding box center [610, 204] width 13 height 13
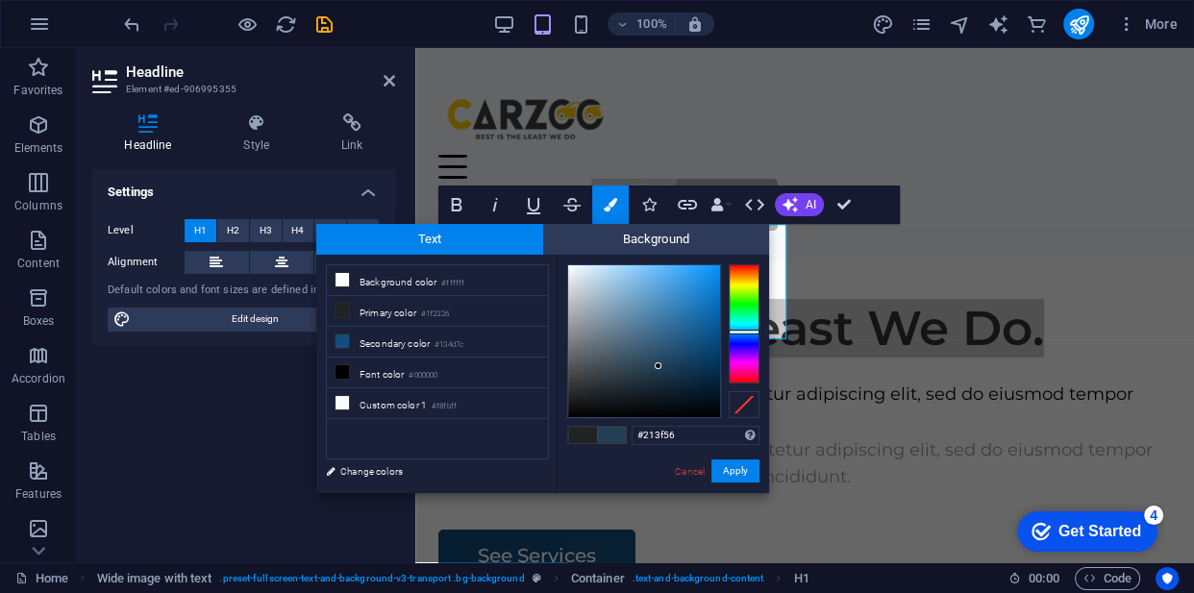
drag, startPoint x: 590, startPoint y: 394, endPoint x: 660, endPoint y: 365, distance: 75.9
click at [660, 365] on div at bounding box center [658, 365] width 7 height 7
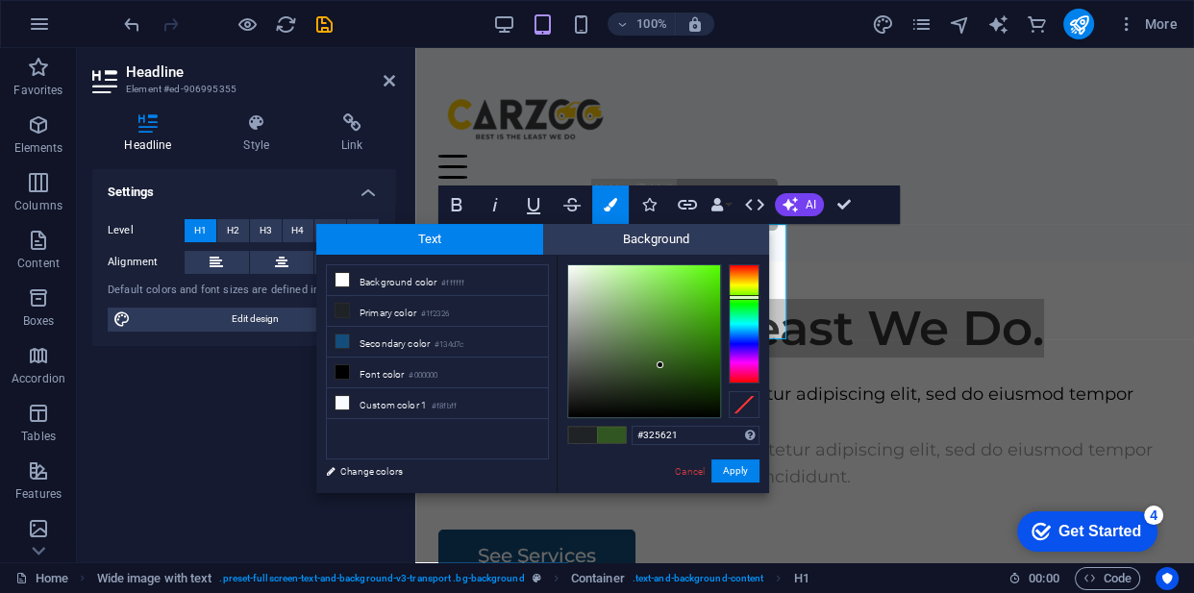
click at [740, 297] on div at bounding box center [744, 323] width 31 height 119
click at [742, 288] on div at bounding box center [744, 323] width 31 height 119
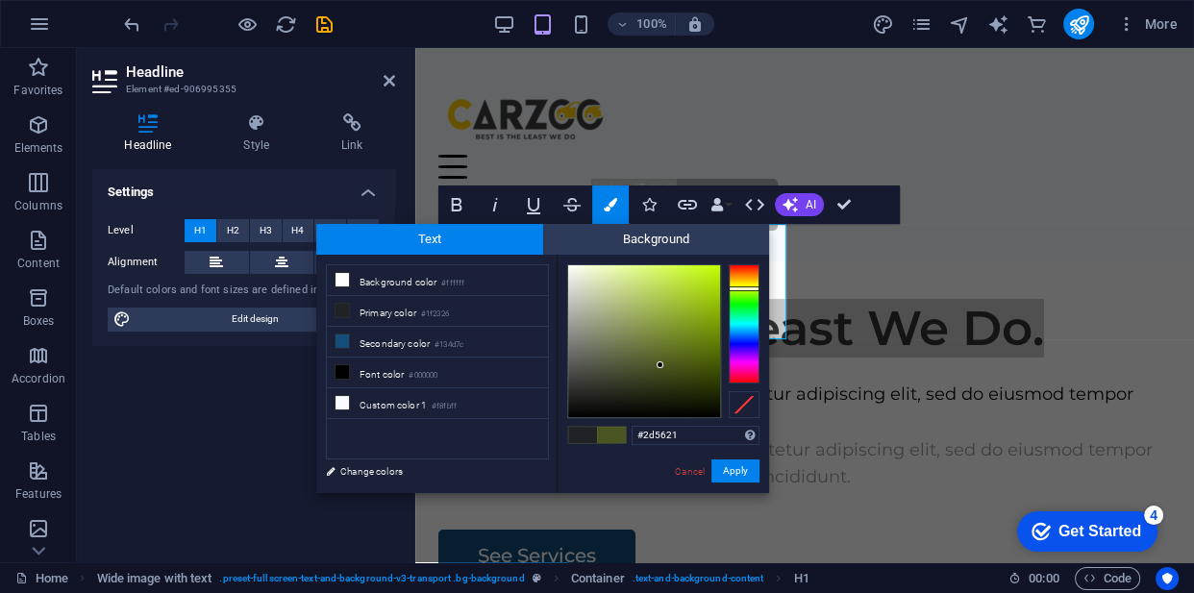
click at [748, 299] on div at bounding box center [744, 323] width 31 height 119
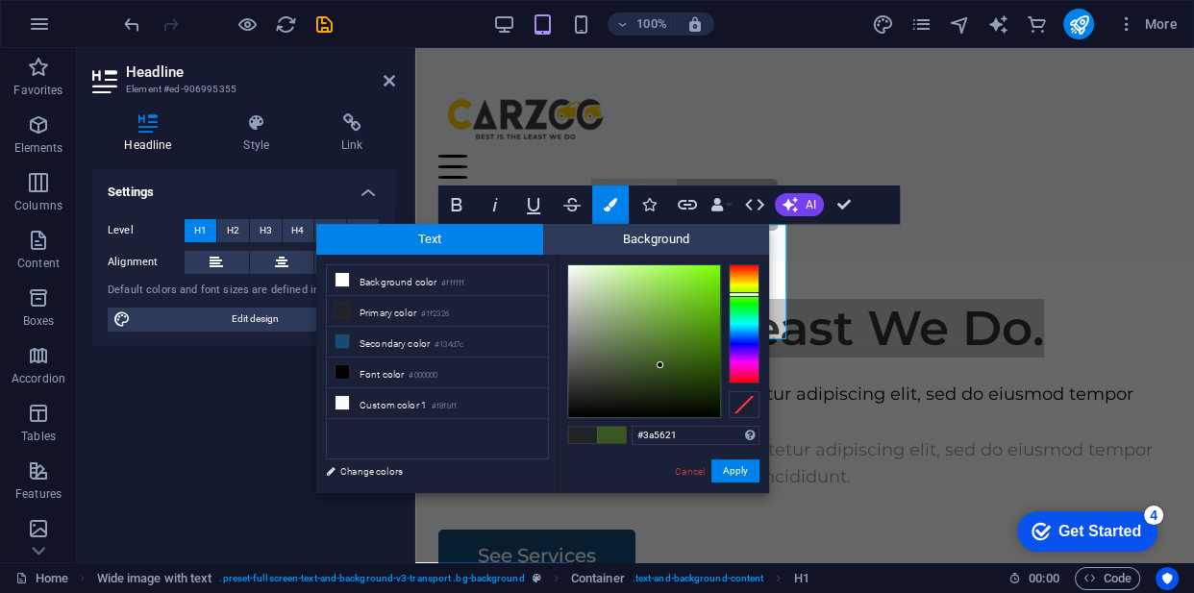
click at [744, 294] on div at bounding box center [744, 323] width 31 height 119
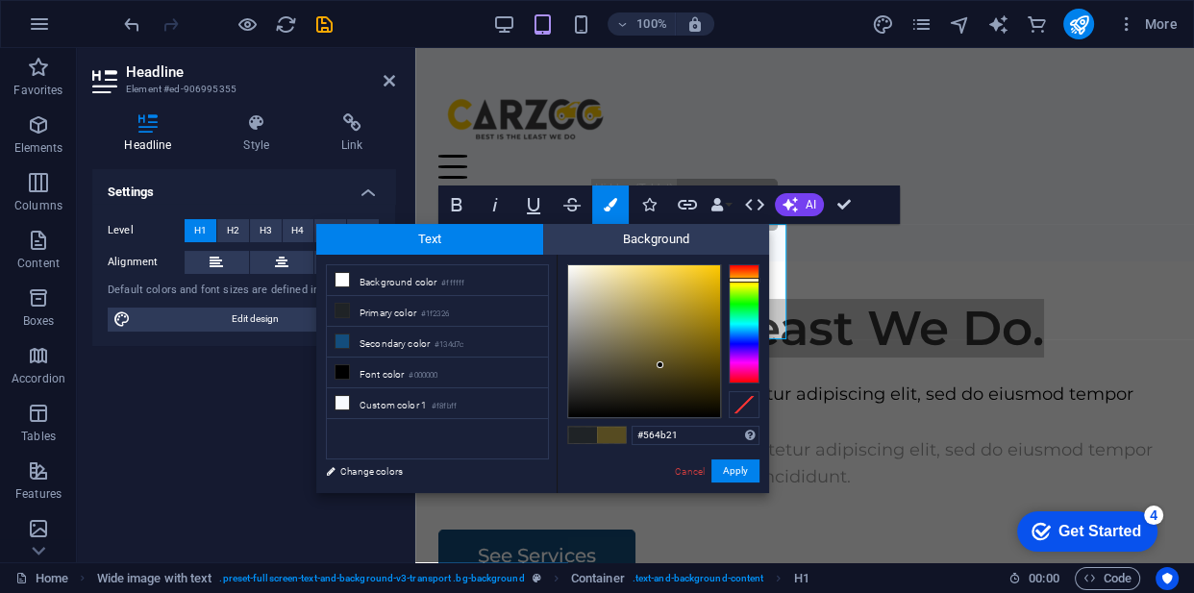
drag, startPoint x: 737, startPoint y: 293, endPoint x: 740, endPoint y: 280, distance: 13.8
click at [740, 280] on div at bounding box center [744, 280] width 31 height 5
click at [703, 279] on div at bounding box center [644, 341] width 152 height 152
type input "#dbb00e"
click at [709, 286] on div at bounding box center [644, 341] width 152 height 152
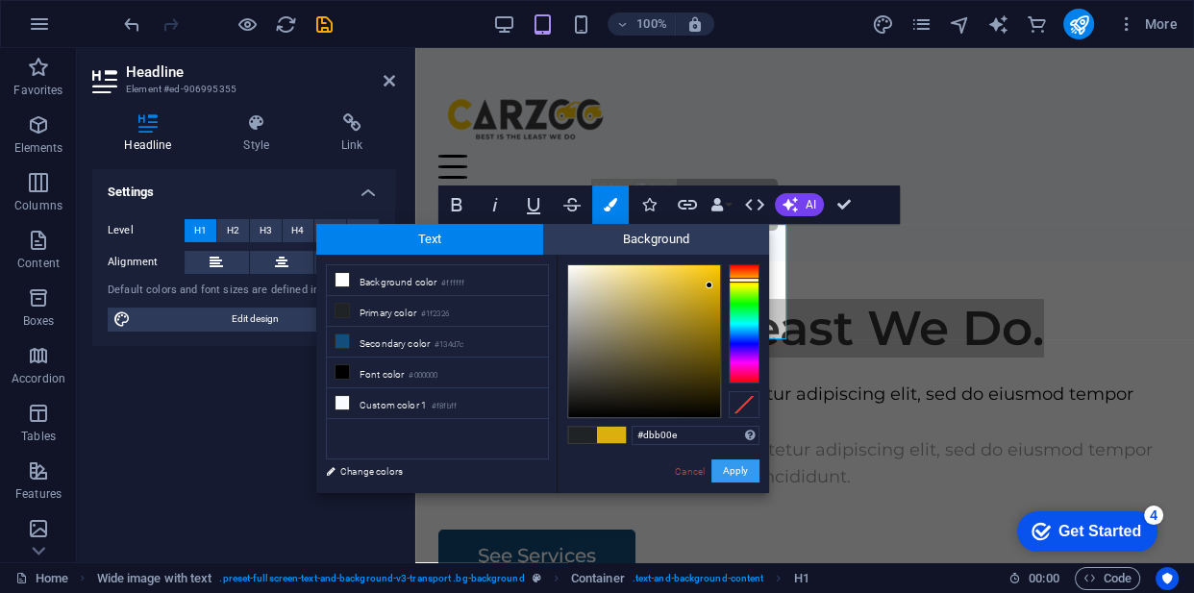
click at [721, 470] on button "Apply" at bounding box center [735, 471] width 48 height 23
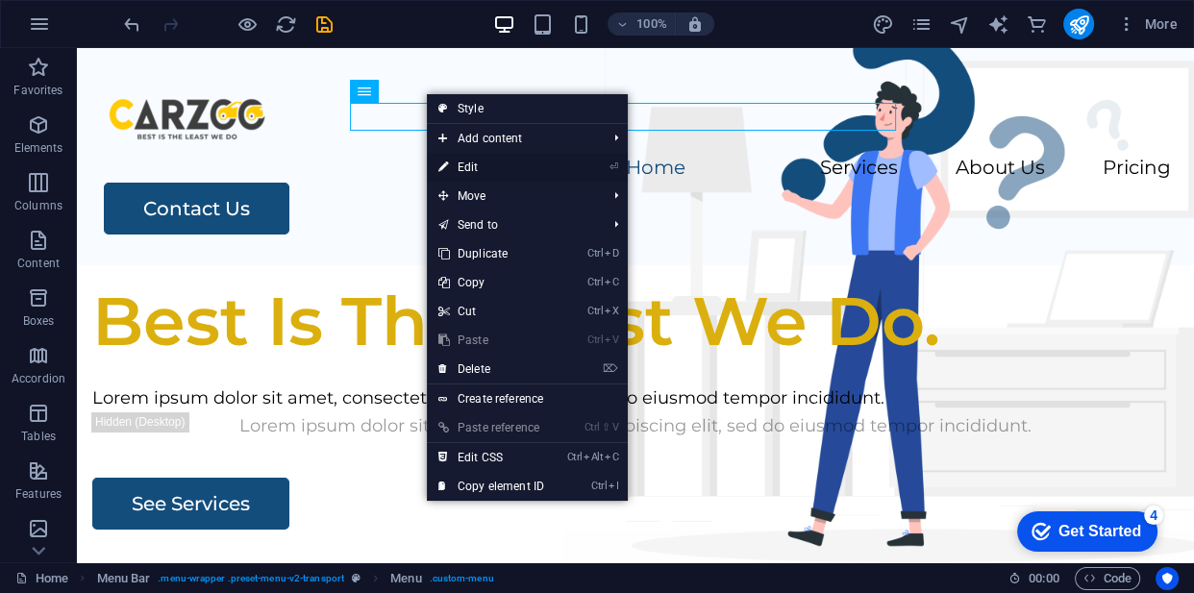
click at [486, 162] on link "⏎ Edit" at bounding box center [491, 167] width 129 height 29
select select
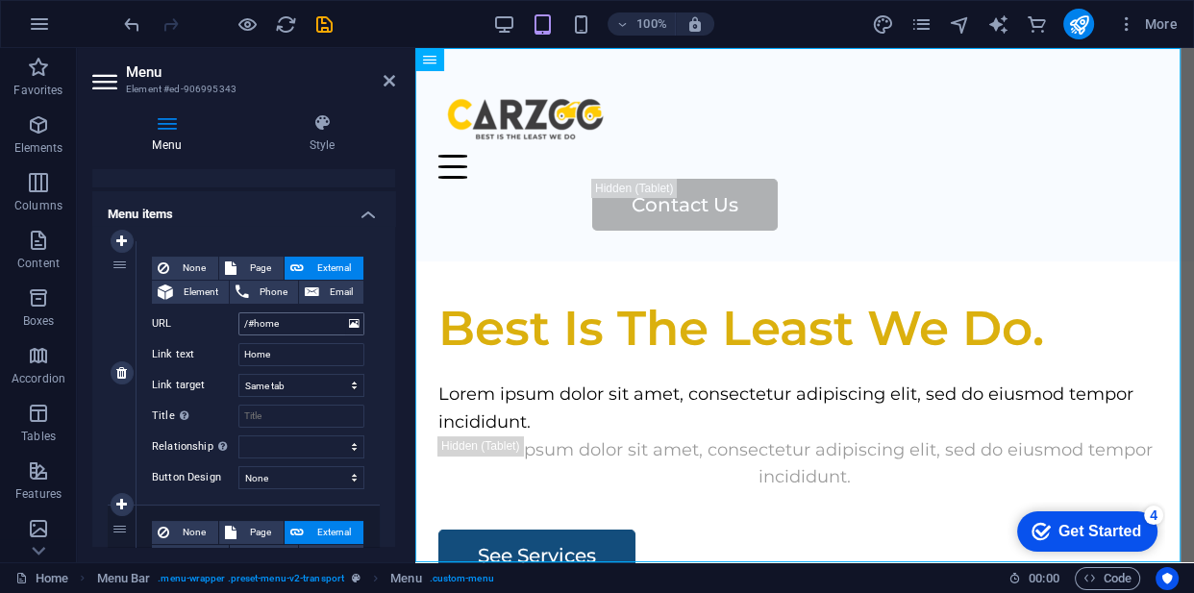
scroll to position [115, 0]
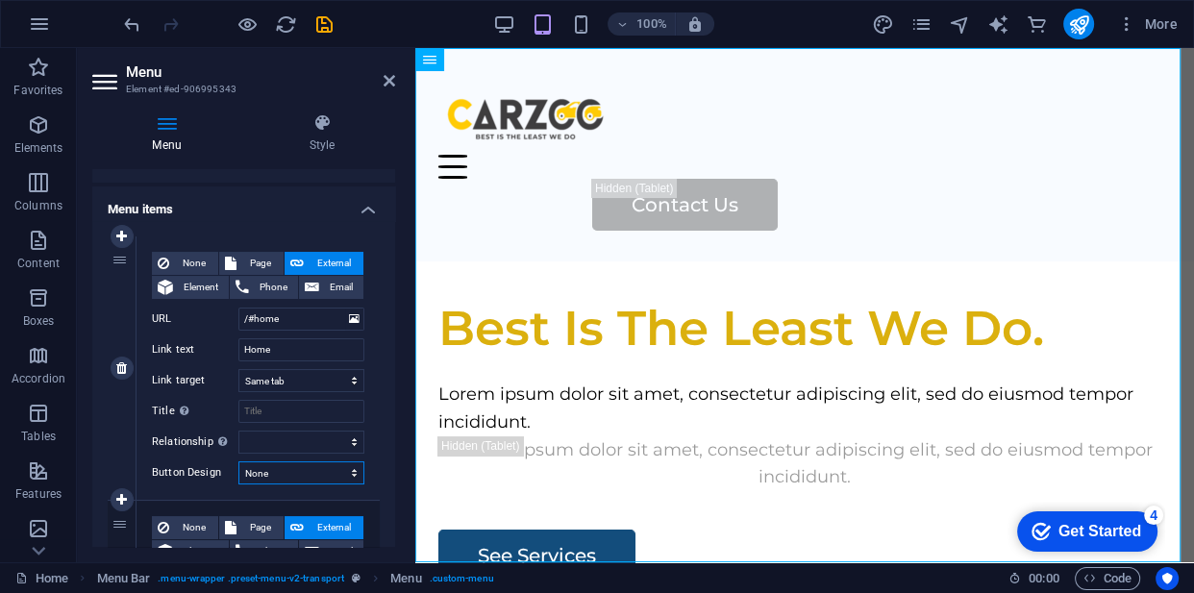
click at [336, 466] on select "None Default Primary Secondary" at bounding box center [301, 472] width 126 height 23
click at [238, 461] on select "None Default Primary Secondary" at bounding box center [301, 472] width 126 height 23
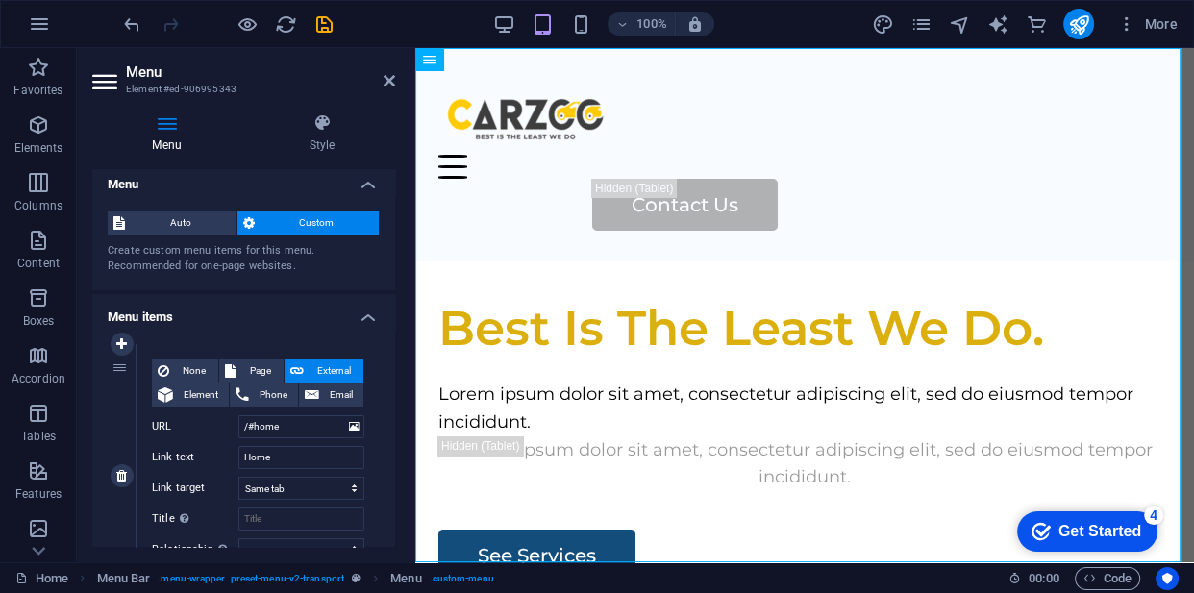
scroll to position [7, 0]
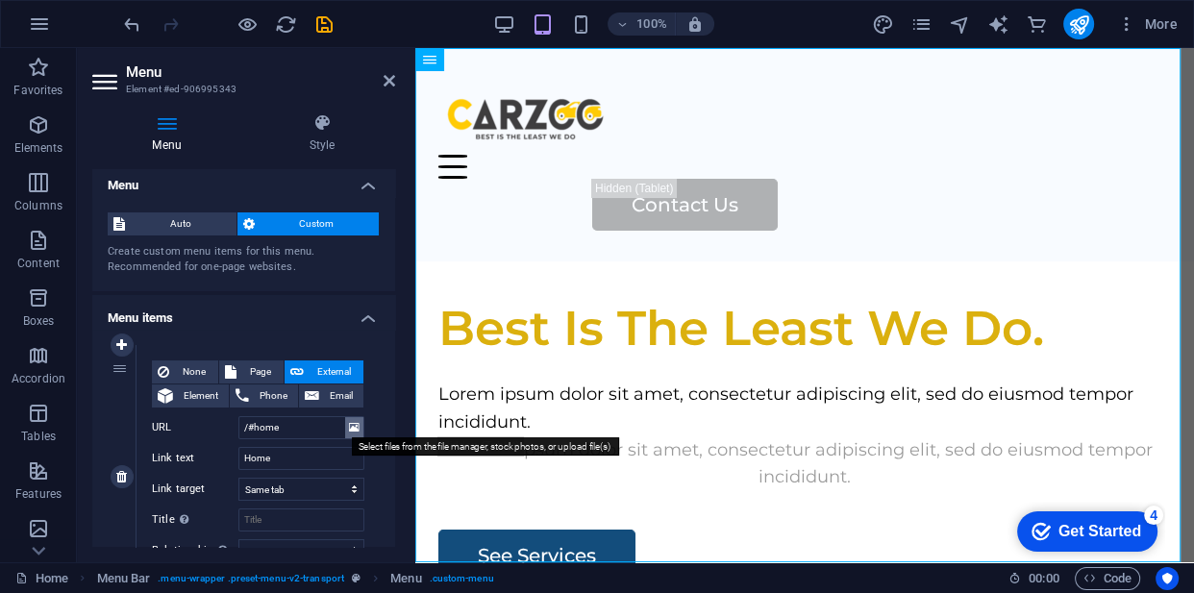
click at [349, 431] on icon at bounding box center [354, 427] width 11 height 21
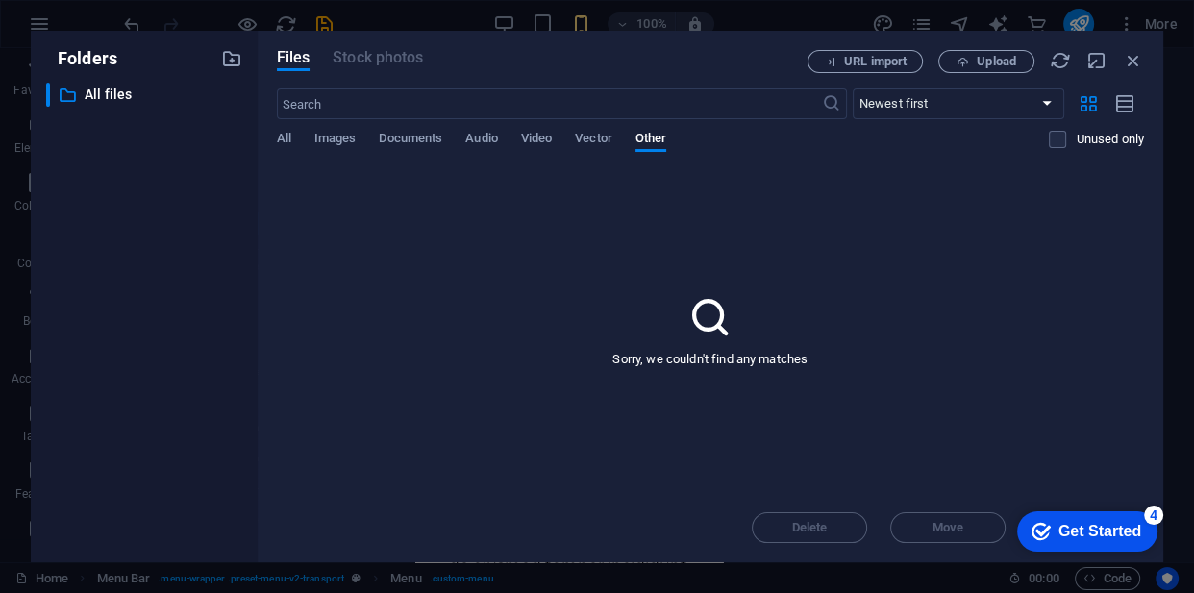
click at [668, 303] on div "Sorry, we couldn't find any matches" at bounding box center [710, 330] width 867 height 326
click at [294, 19] on div "Folders ​ All files All files Files Stock photos URL import Upload ​ Newest fir…" at bounding box center [597, 296] width 1194 height 593
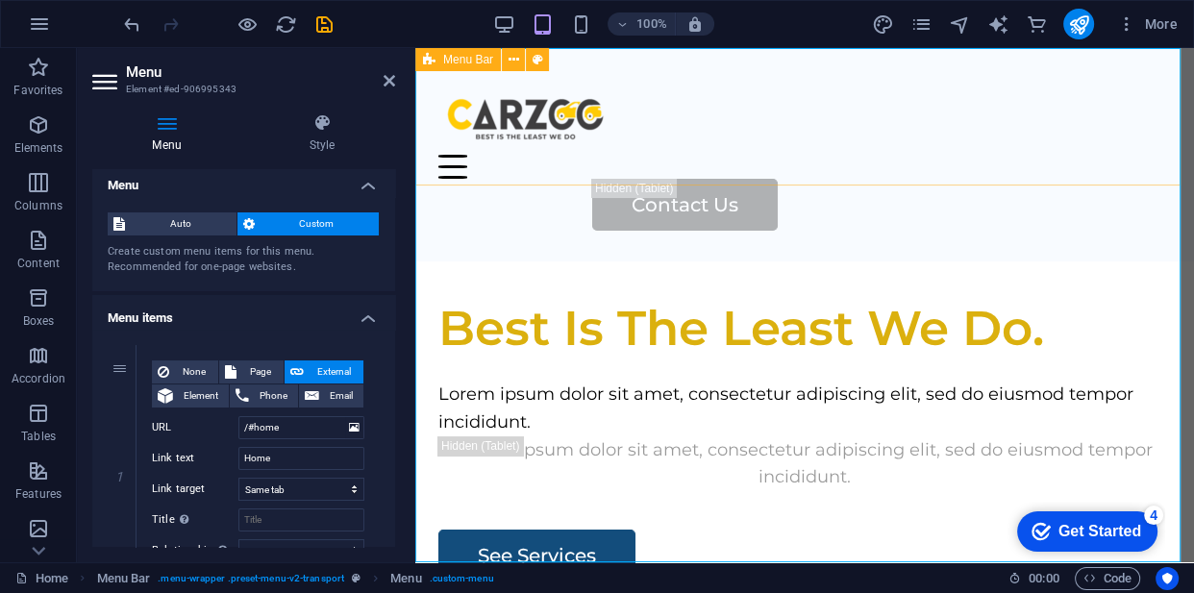
click at [719, 155] on div "Home Services About Us Pricing Contact Us" at bounding box center [804, 154] width 779 height 213
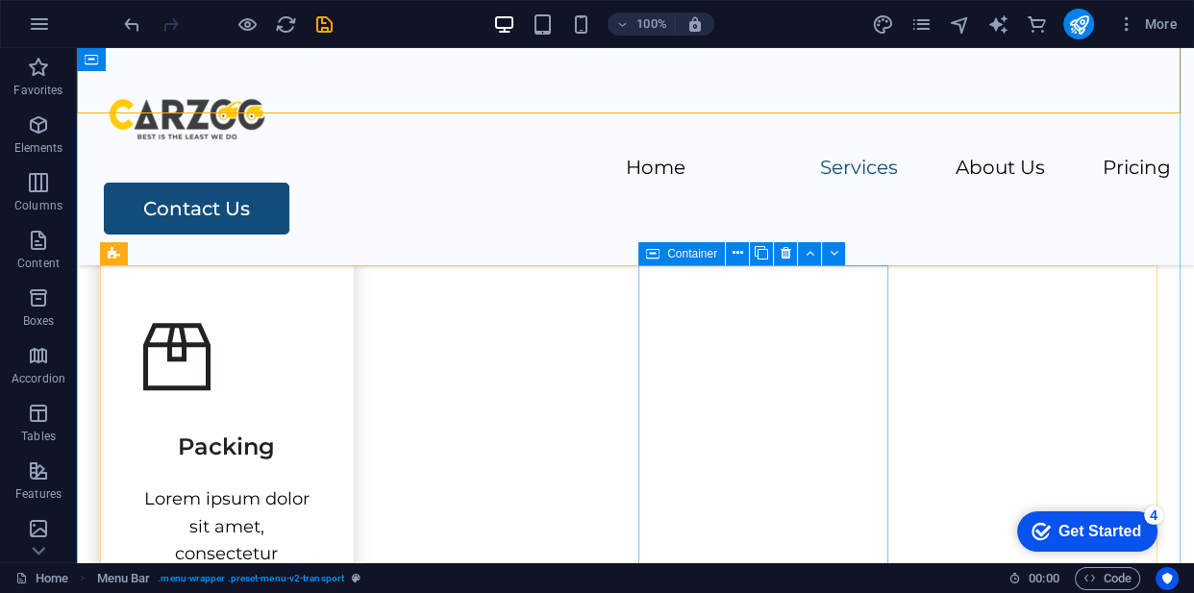
scroll to position [822, 0]
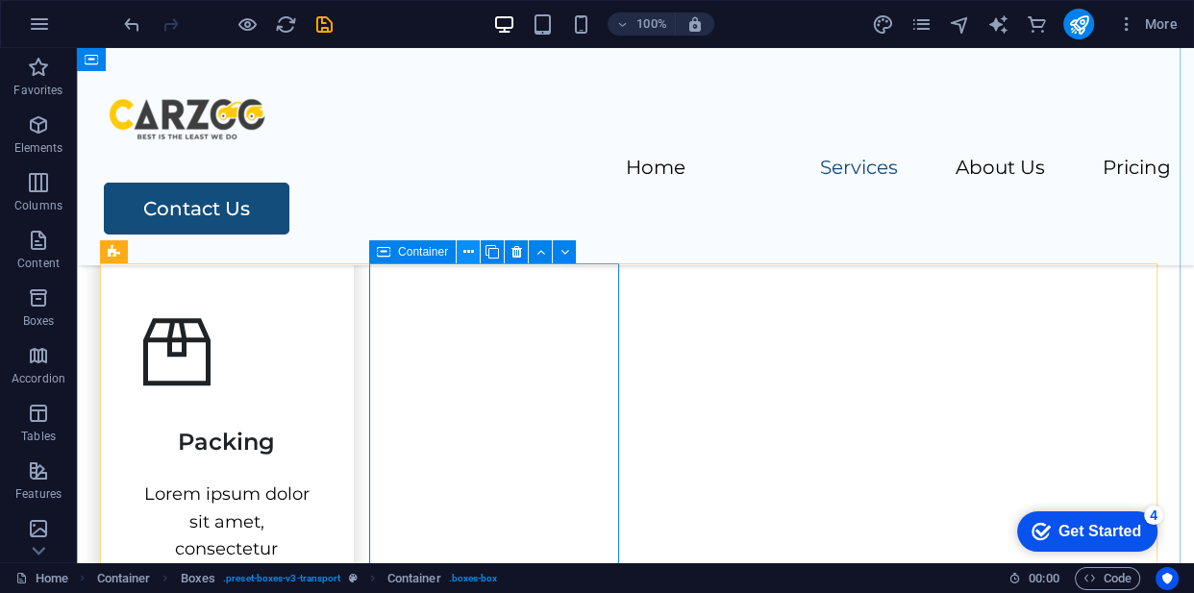
click at [467, 253] on icon at bounding box center [468, 252] width 11 height 20
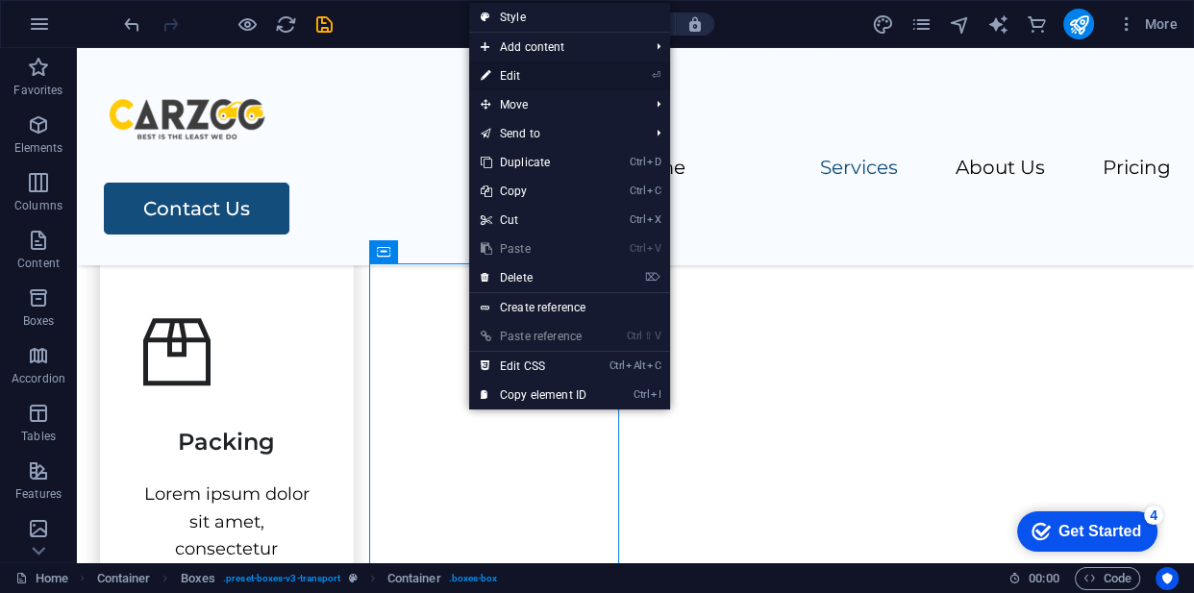
drag, startPoint x: 487, startPoint y: 230, endPoint x: 548, endPoint y: 71, distance: 169.8
click at [548, 71] on link "⏎ Edit" at bounding box center [533, 76] width 129 height 29
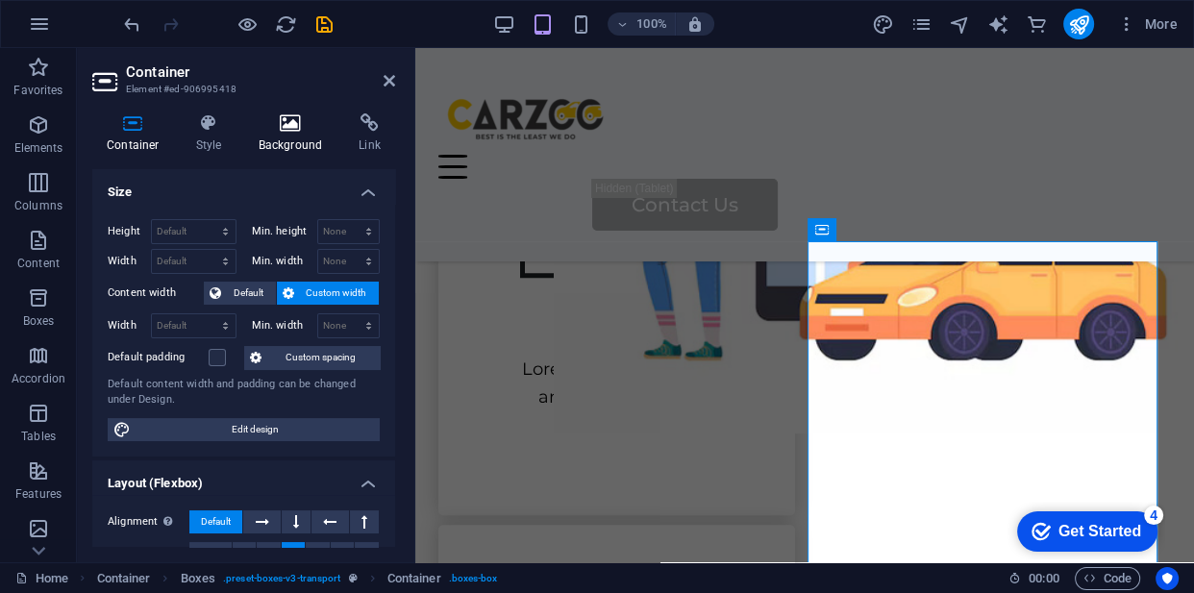
click at [288, 139] on h4 "Background" at bounding box center [294, 133] width 101 height 40
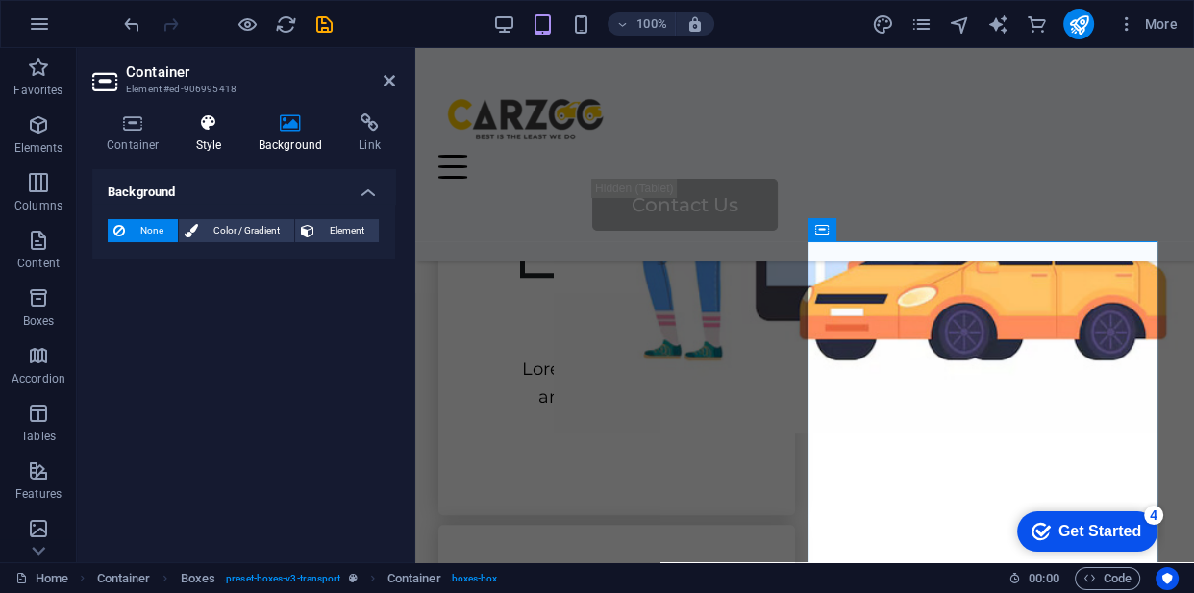
click at [239, 134] on h4 "Style" at bounding box center [213, 133] width 62 height 40
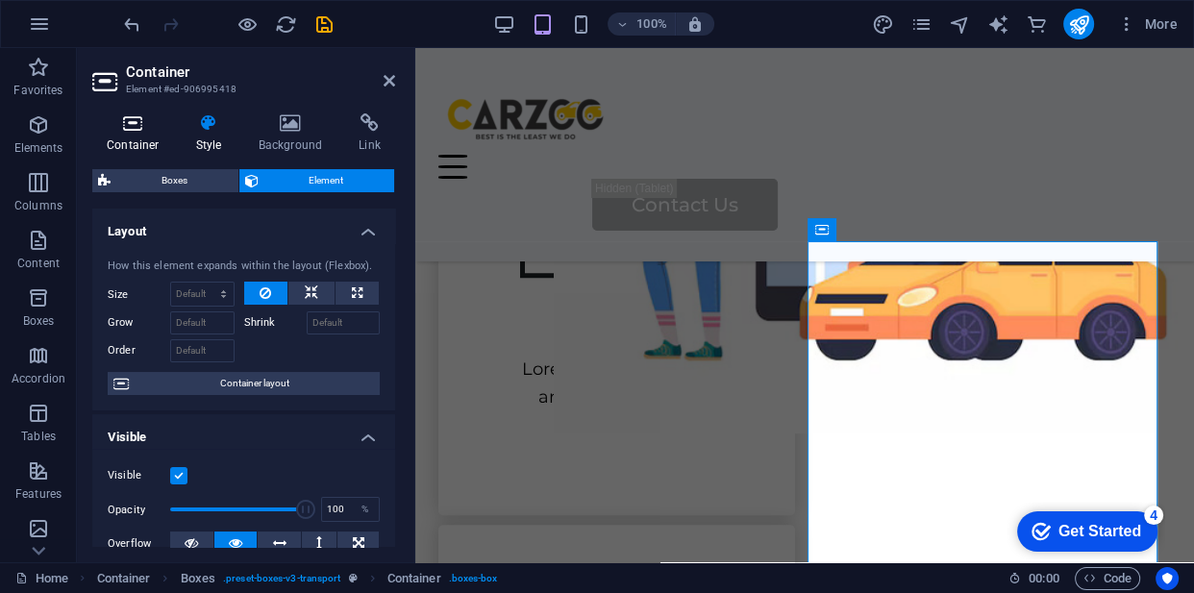
click at [125, 136] on h4 "Container" at bounding box center [136, 133] width 89 height 40
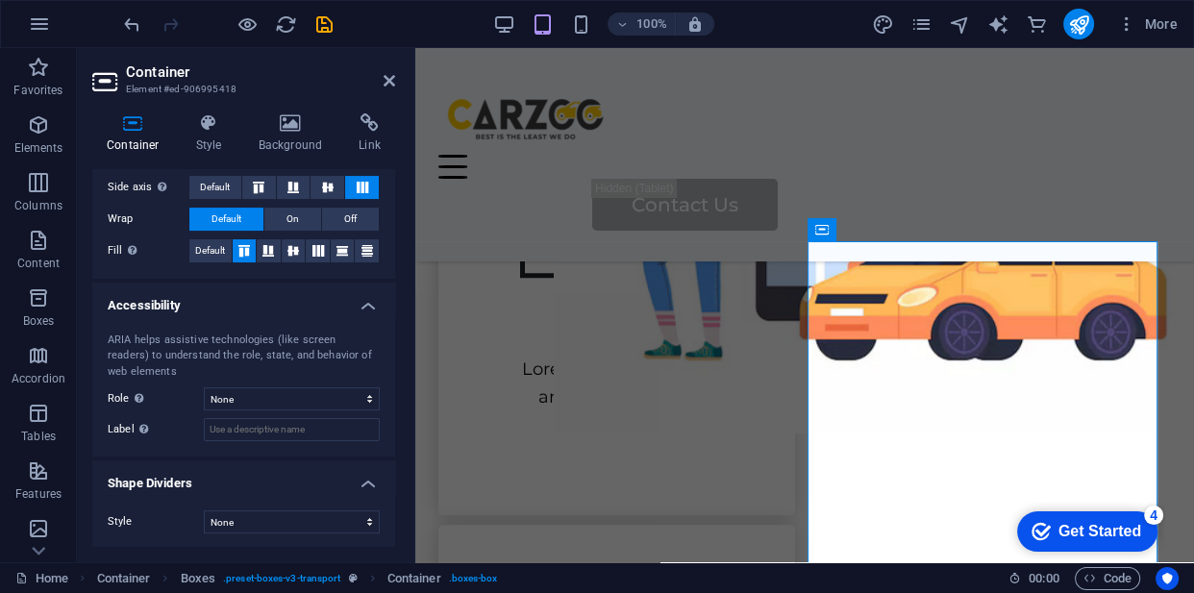
scroll to position [399, 0]
click at [322, 516] on select "None Triangle Square Diagonal Polygon 1 Polygon 2 Zigzag Multiple Zigzags Waves…" at bounding box center [292, 521] width 176 height 23
click at [204, 510] on select "None Triangle Square Diagonal Polygon 1 Polygon 2 Zigzag Multiple Zigzags Waves…" at bounding box center [292, 521] width 176 height 23
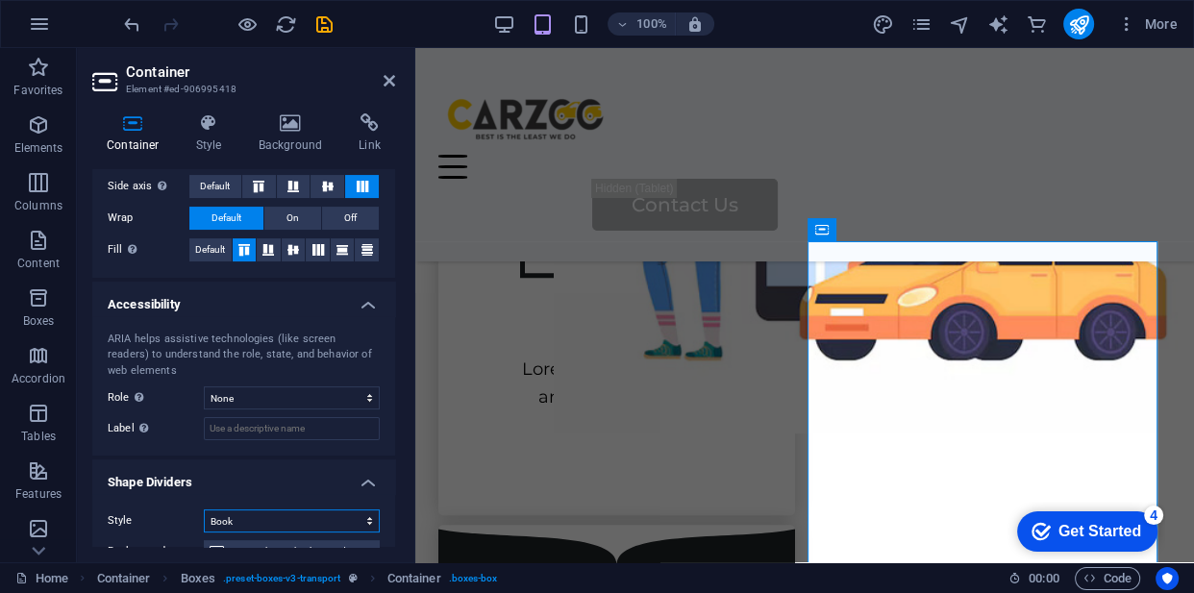
click at [317, 525] on select "None Triangle Square Diagonal Polygon 1 Polygon 2 Zigzag Multiple Zigzags Waves…" at bounding box center [292, 521] width 176 height 23
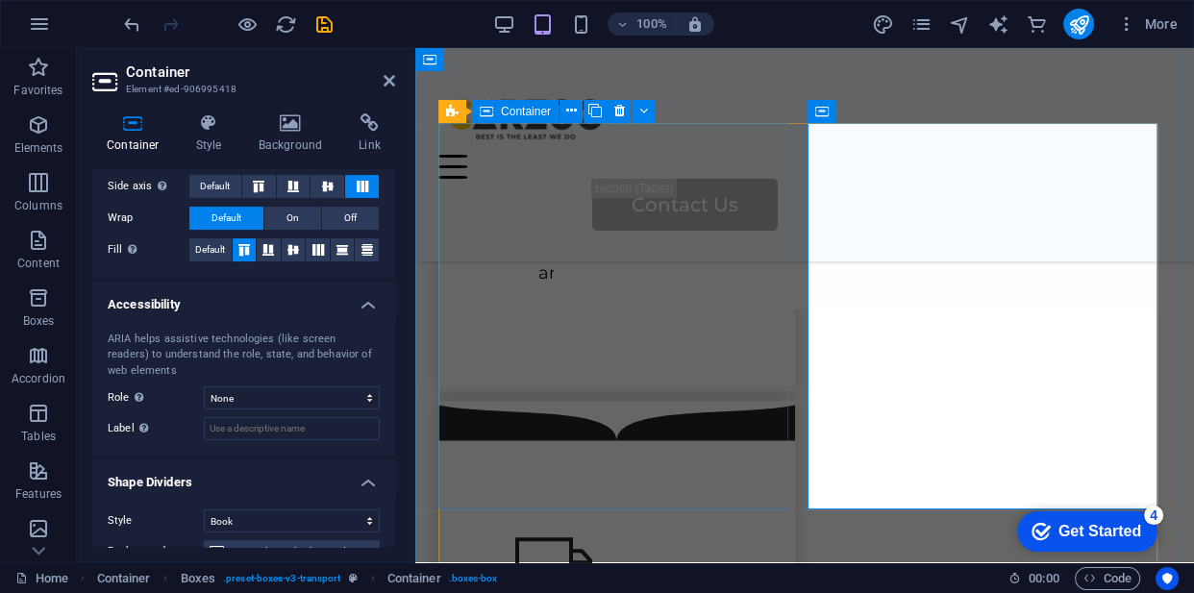
scroll to position [852, 0]
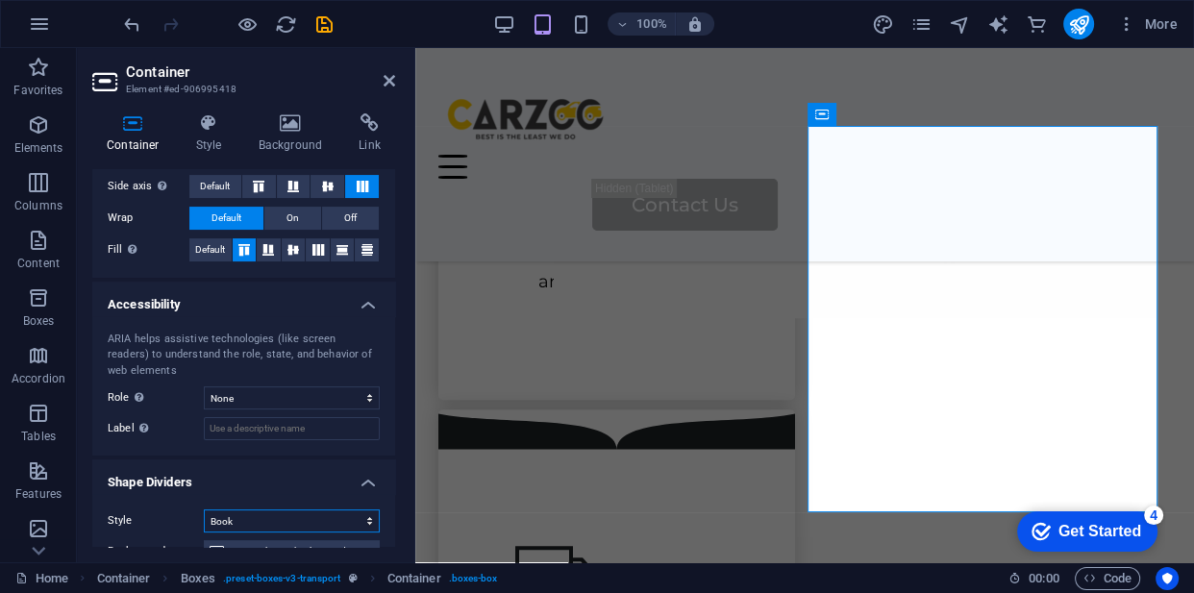
click at [373, 522] on select "None Triangle Square Diagonal Polygon 1 Polygon 2 Zigzag Multiple Zigzags Waves…" at bounding box center [292, 521] width 176 height 23
select select "none"
click at [204, 510] on select "None Triangle Square Diagonal Polygon 1 Polygon 2 Zigzag Multiple Zigzags Waves…" at bounding box center [292, 521] width 176 height 23
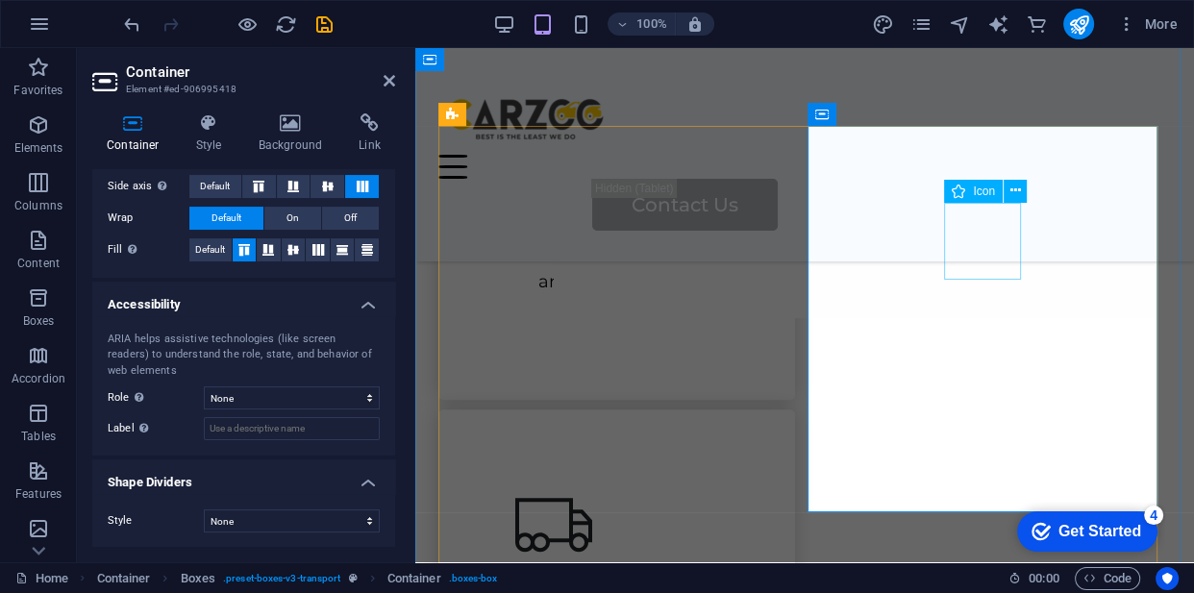
click at [718, 486] on figure at bounding box center [616, 524] width 203 height 77
select select "xMidYMid"
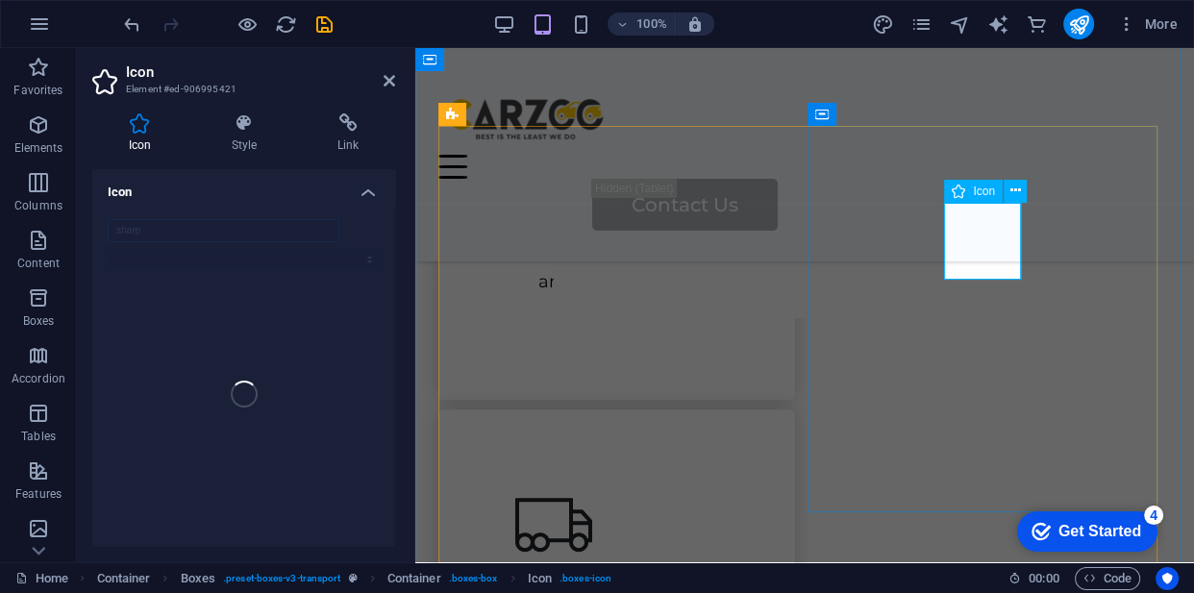
click at [990, 195] on span "Icon" at bounding box center [984, 192] width 22 height 12
click at [1019, 186] on icon at bounding box center [1014, 191] width 11 height 20
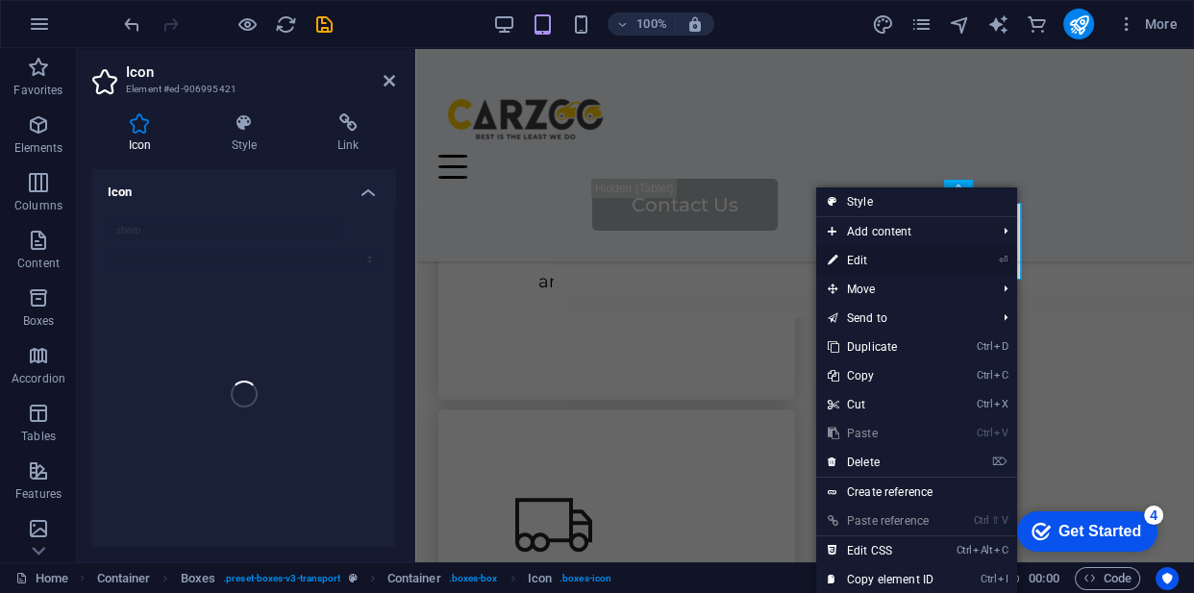
click at [914, 260] on link "⏎ Edit" at bounding box center [880, 260] width 129 height 29
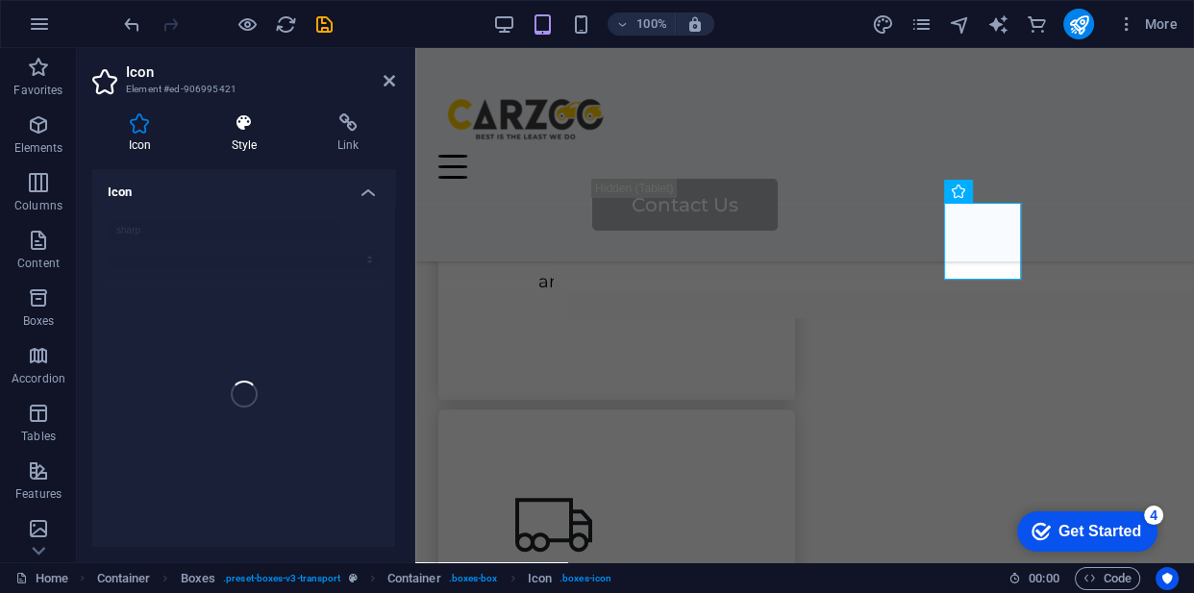
click at [261, 136] on h4 "Style" at bounding box center [248, 133] width 106 height 40
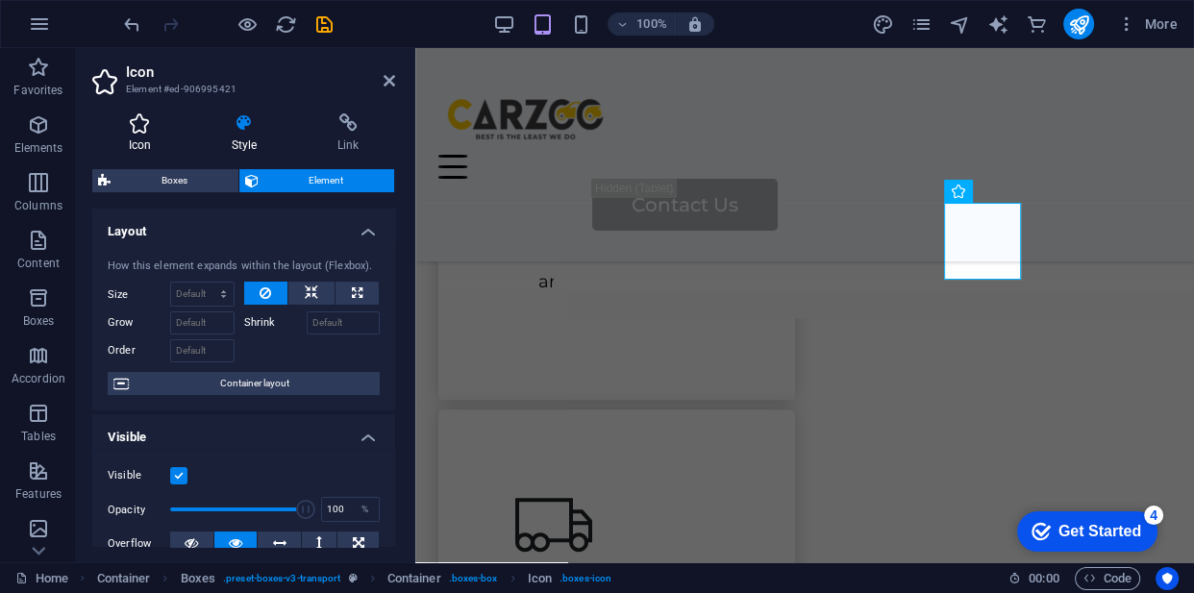
click at [155, 121] on icon at bounding box center [139, 122] width 95 height 19
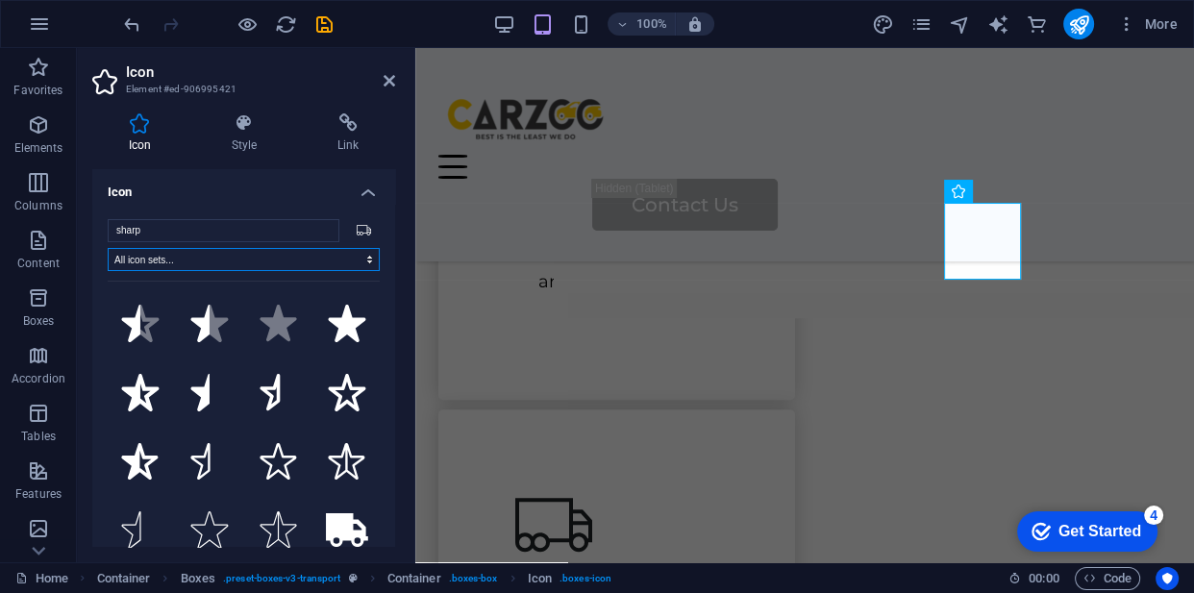
click at [322, 253] on select "All icon sets... IcoFont Ionicons FontAwesome Brands FontAwesome Duotone FontAw…" at bounding box center [244, 259] width 272 height 23
click at [357, 226] on icon at bounding box center [364, 230] width 15 height 12
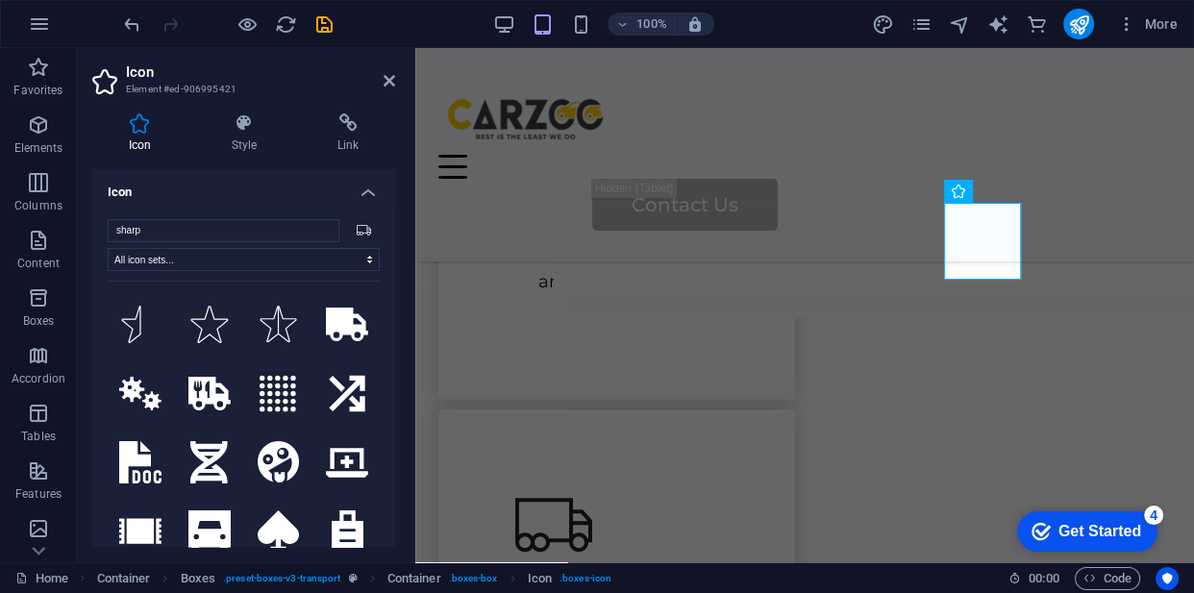
scroll to position [211, 0]
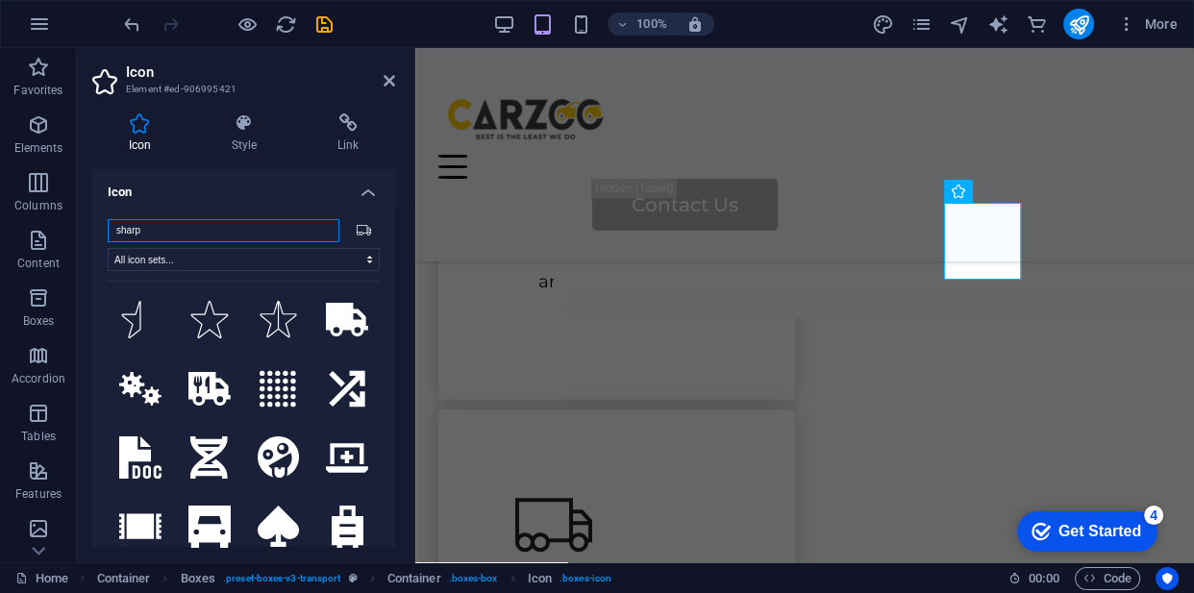
click at [267, 223] on input "sharp" at bounding box center [224, 230] width 232 height 23
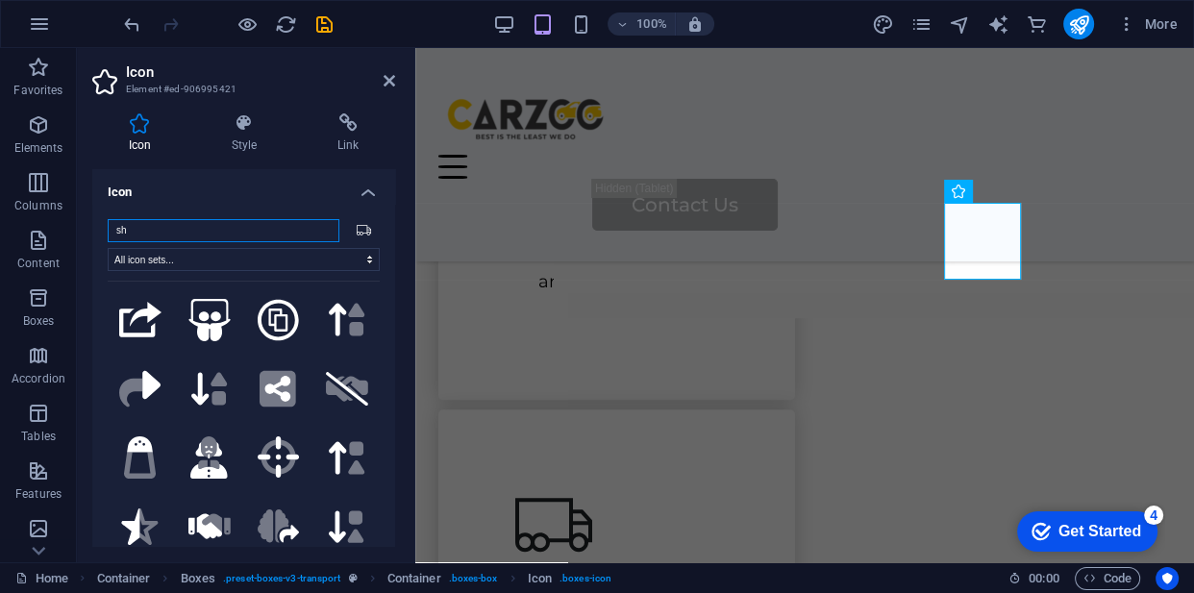
type input "s"
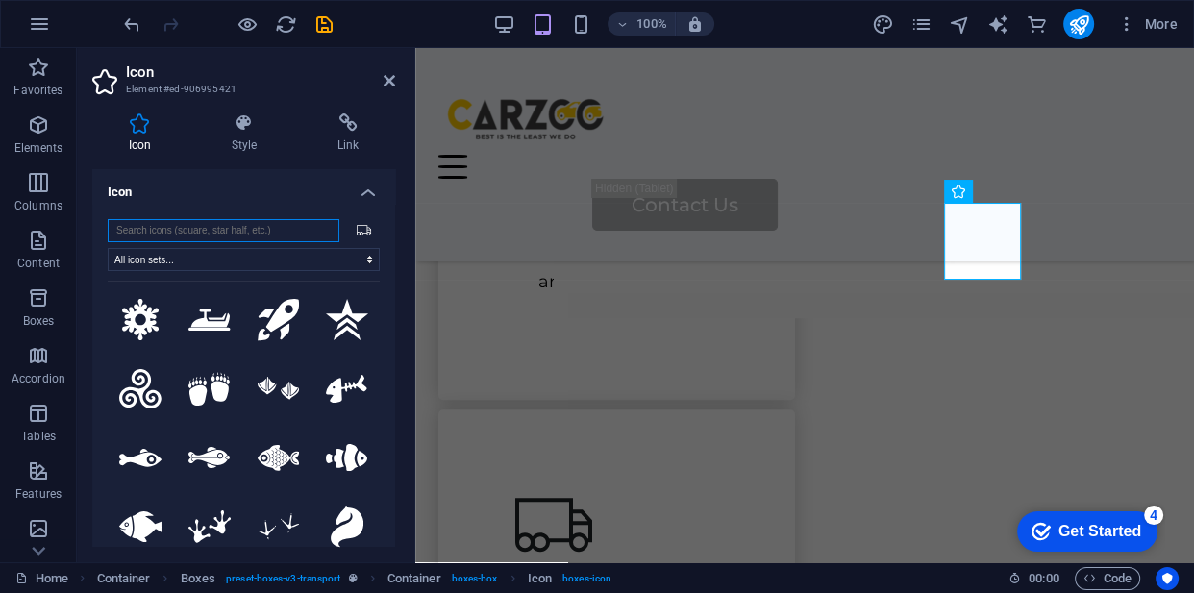
scroll to position [0, 0]
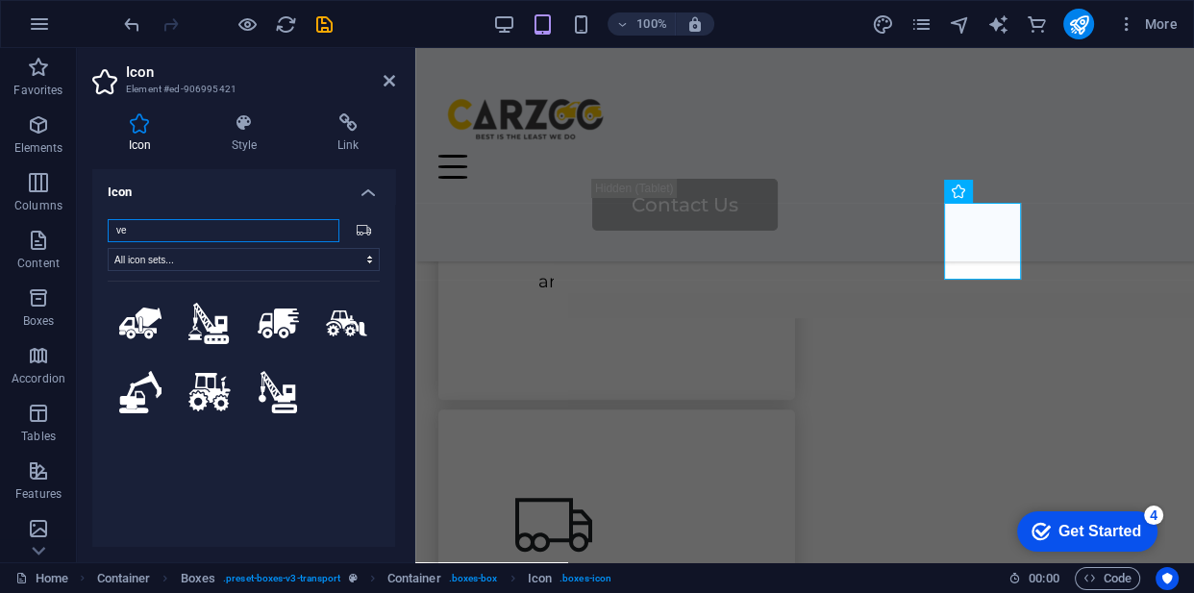
type input "v"
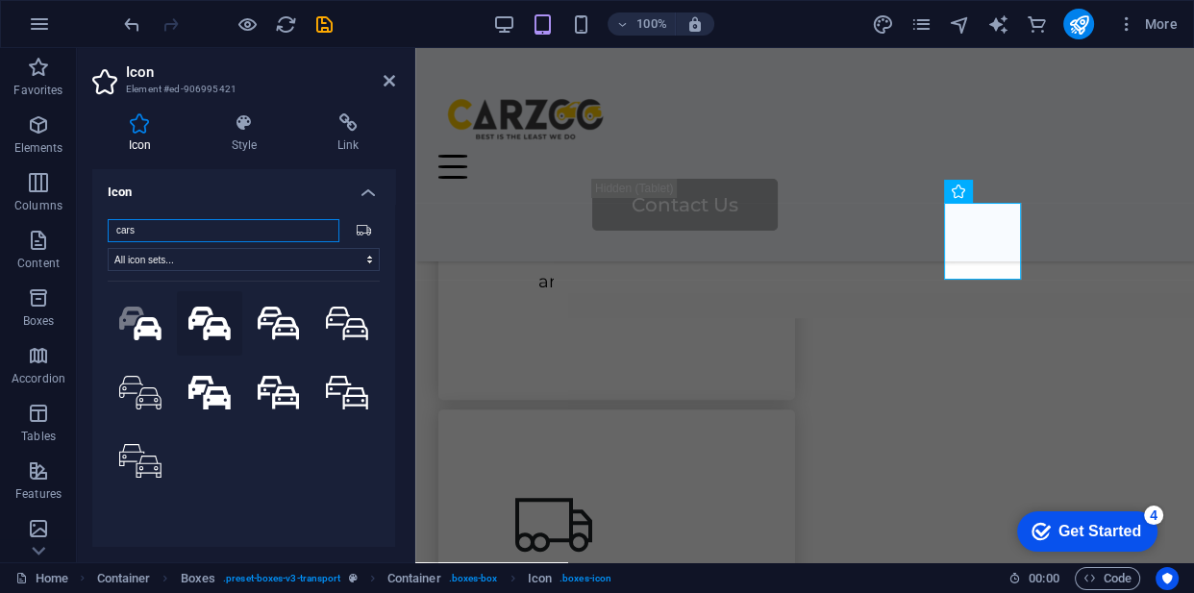
type input "cars"
click at [203, 327] on icon at bounding box center [209, 324] width 42 height 34
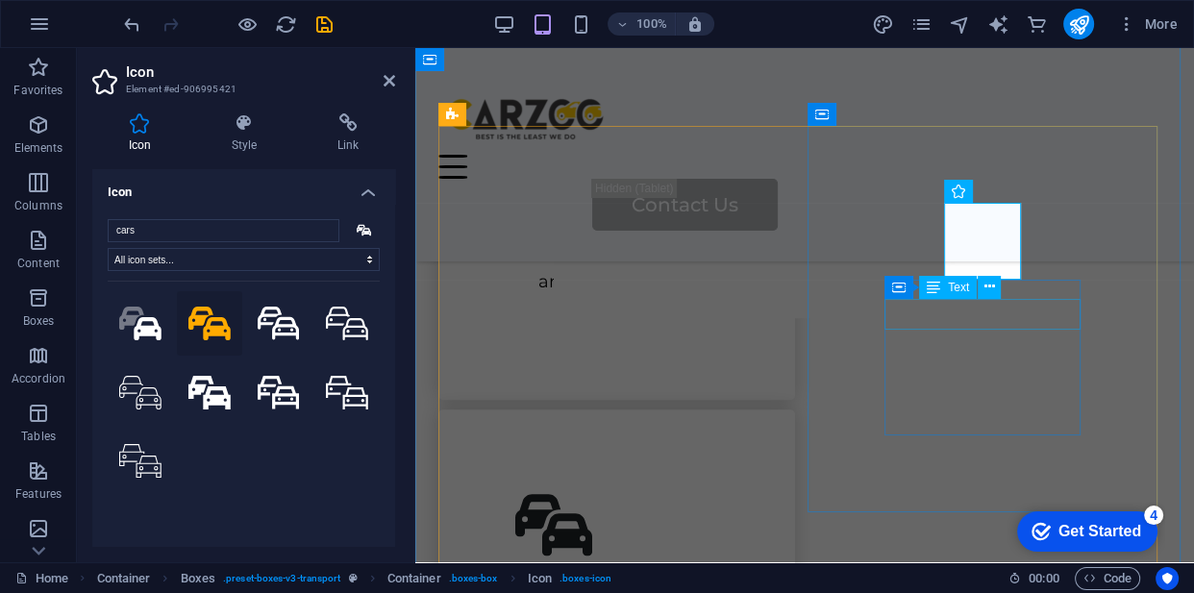
click at [718, 583] on div "Transportation" at bounding box center [616, 598] width 203 height 31
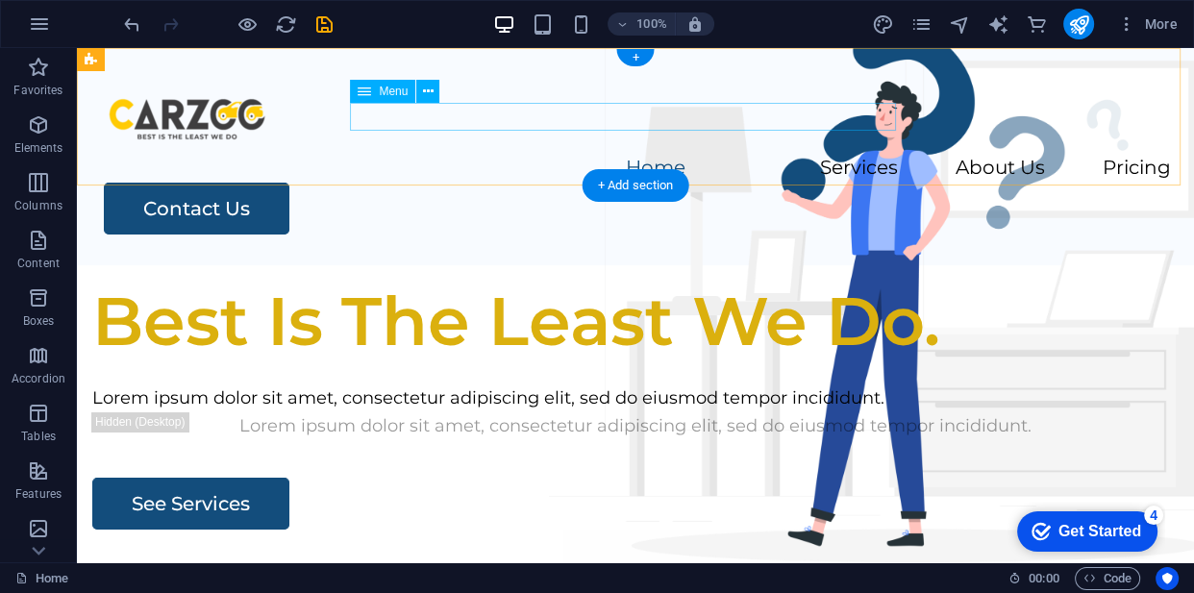
click at [761, 155] on nav "Home Services About Us Pricing" at bounding box center [635, 169] width 1071 height 28
select select
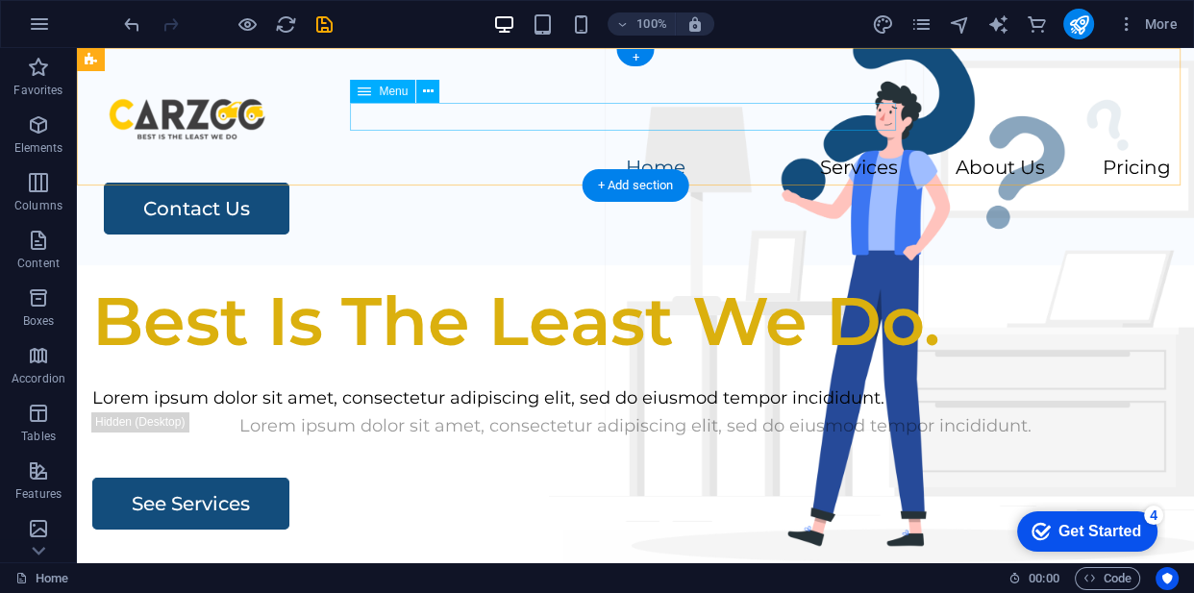
select select
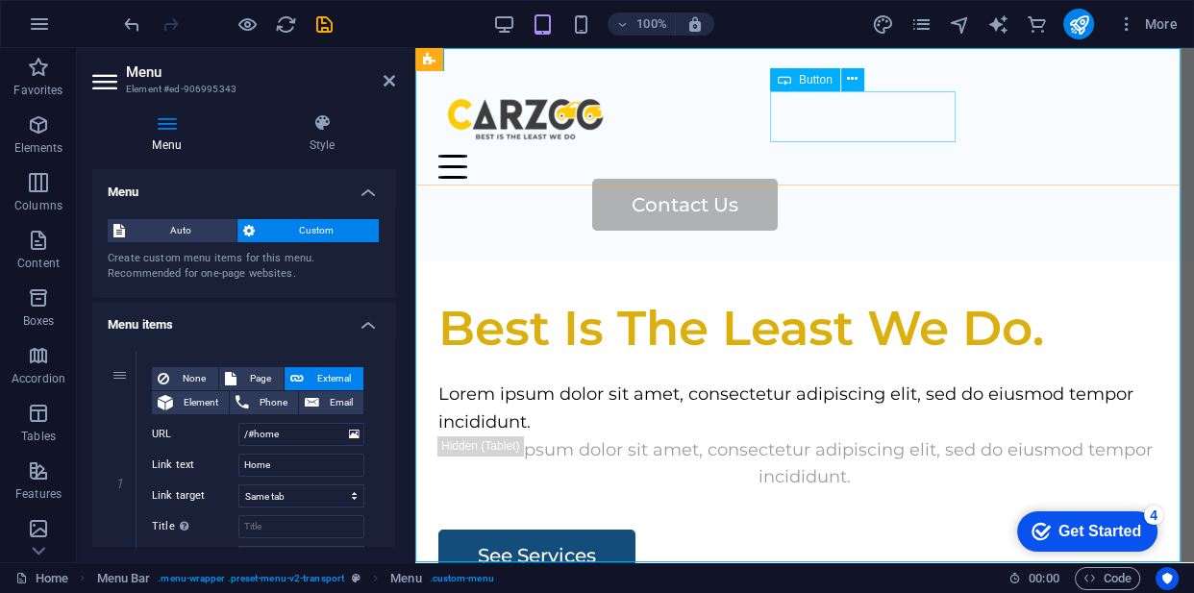
click at [845, 179] on div "Contact Us" at bounding box center [881, 205] width 579 height 52
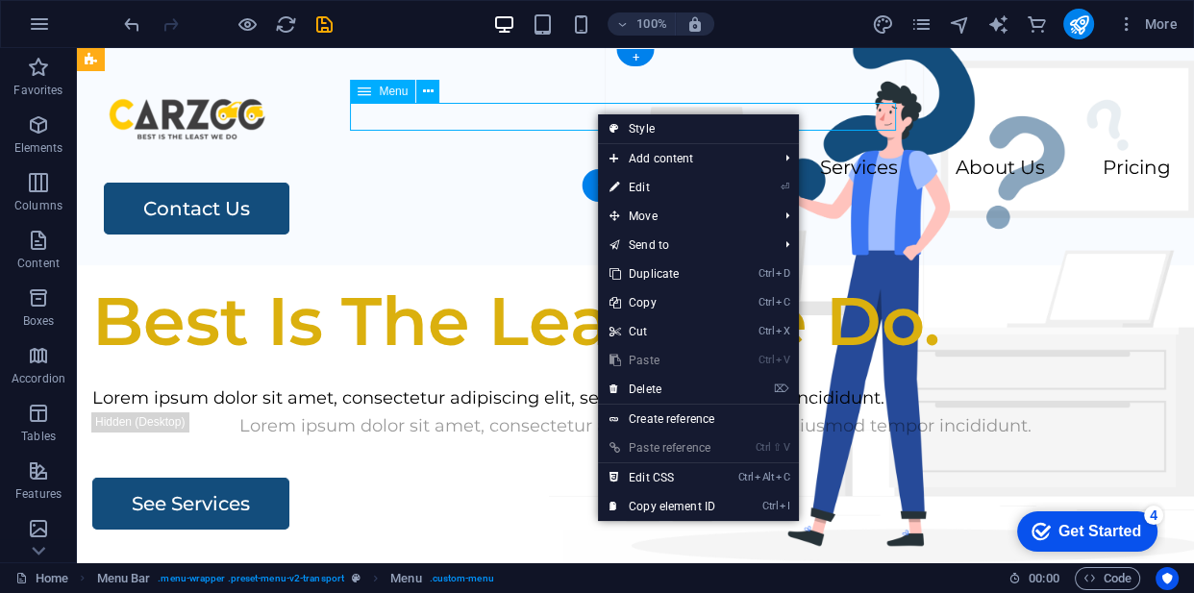
click at [521, 155] on nav "Home Services About Us Pricing" at bounding box center [635, 169] width 1071 height 28
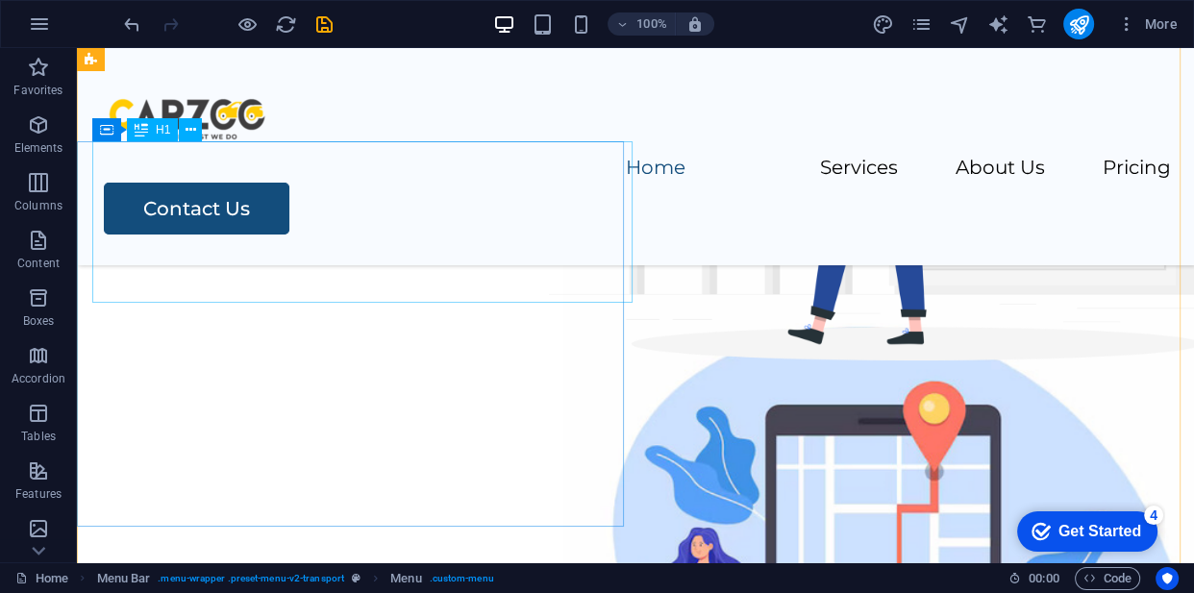
scroll to position [203, 0]
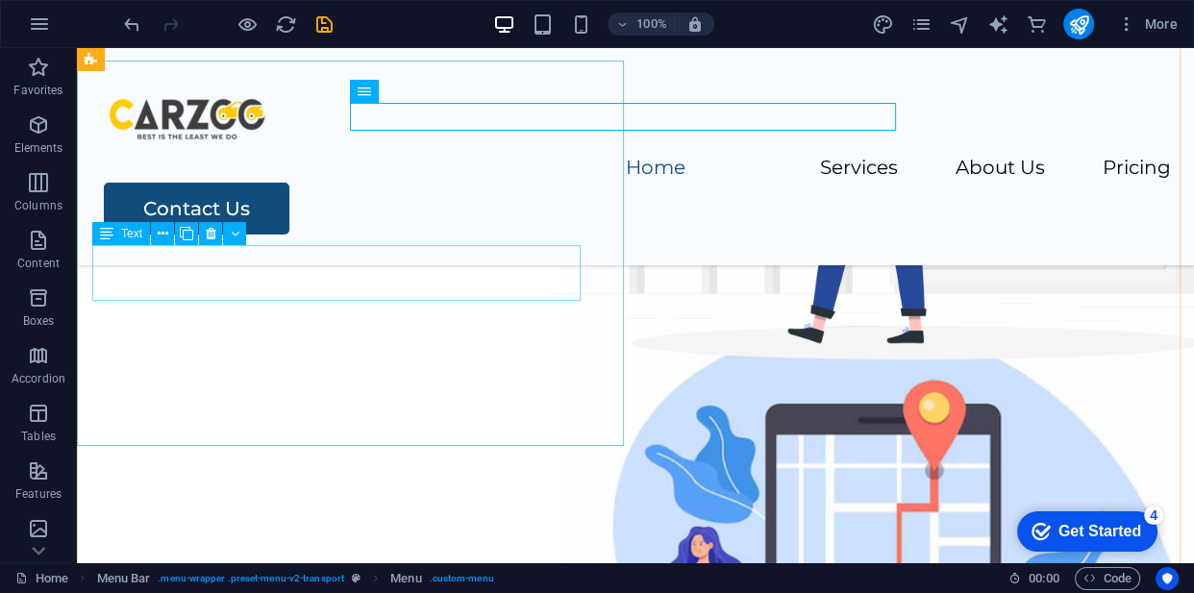
click at [290, 130] on div "Lorem ipsum dolor sit amet, consectetur adipiscing elit, sed do eiusmod tempor …" at bounding box center [635, 116] width 1086 height 28
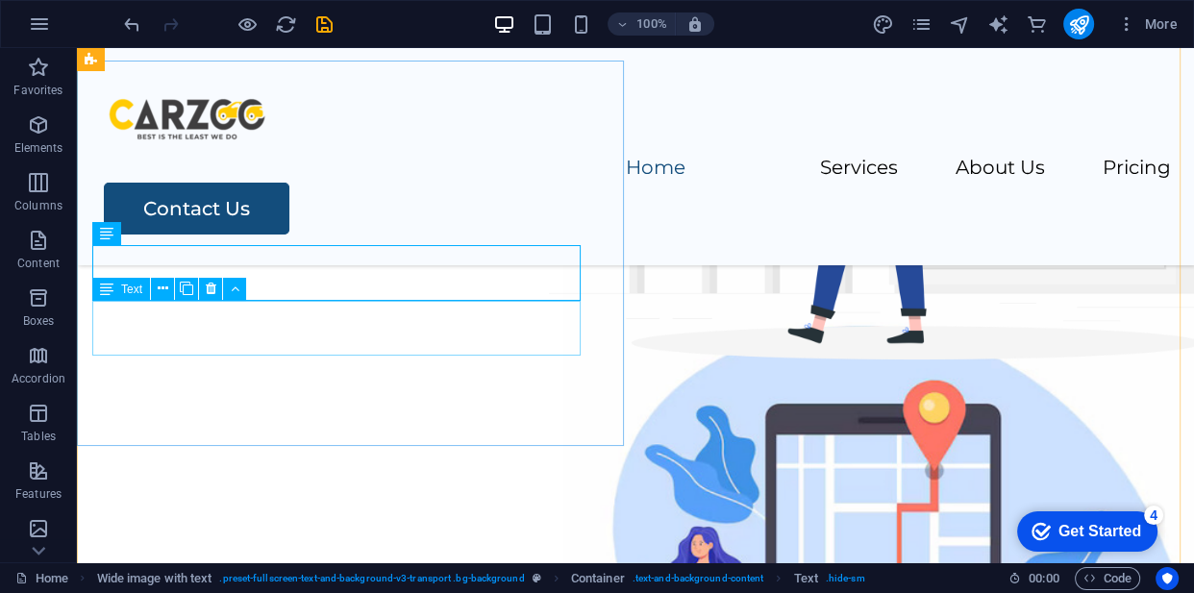
click at [309, 158] on div "Lorem ipsum dolor sit amet, consectetur adipiscing elit, sed do eiusmod tempor …" at bounding box center [635, 144] width 1086 height 28
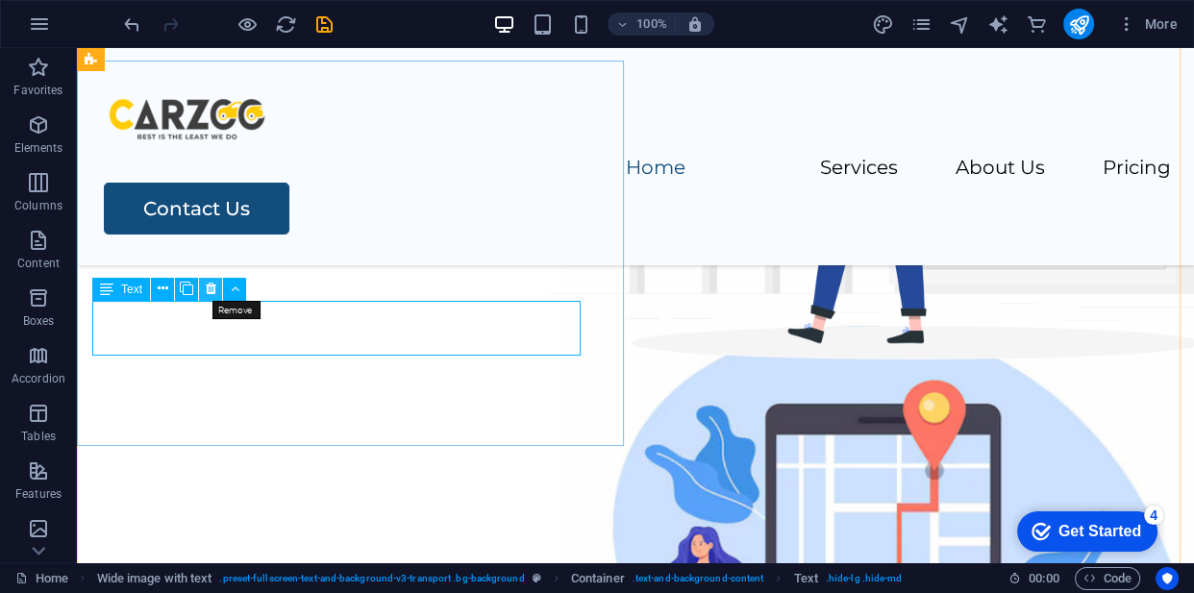
click at [215, 291] on button at bounding box center [210, 289] width 23 height 23
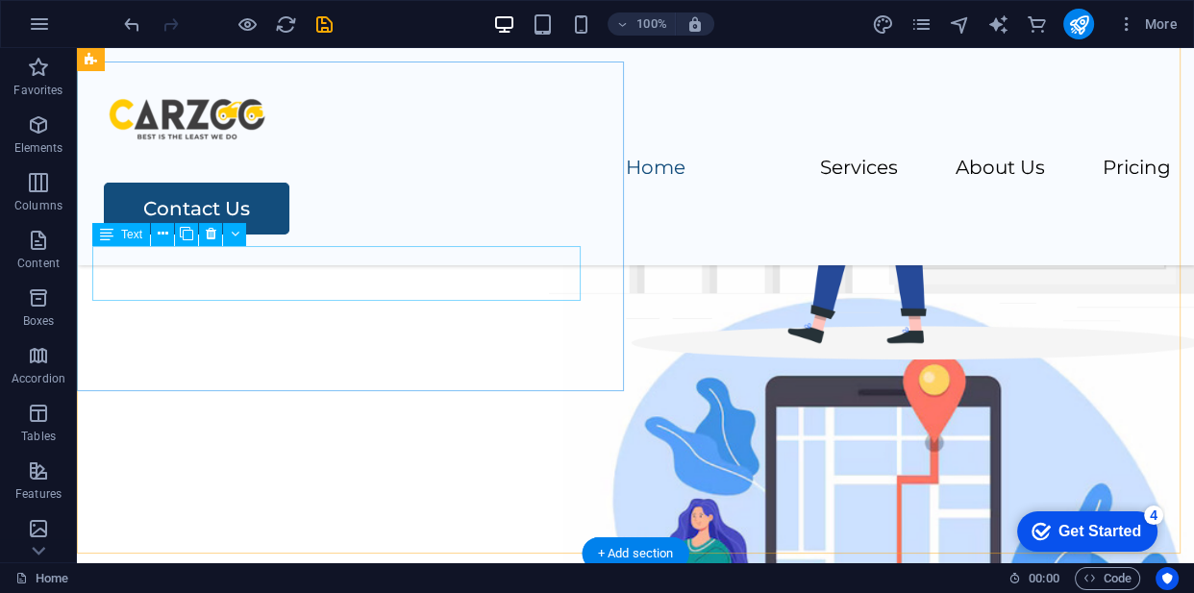
scroll to position [231, 0]
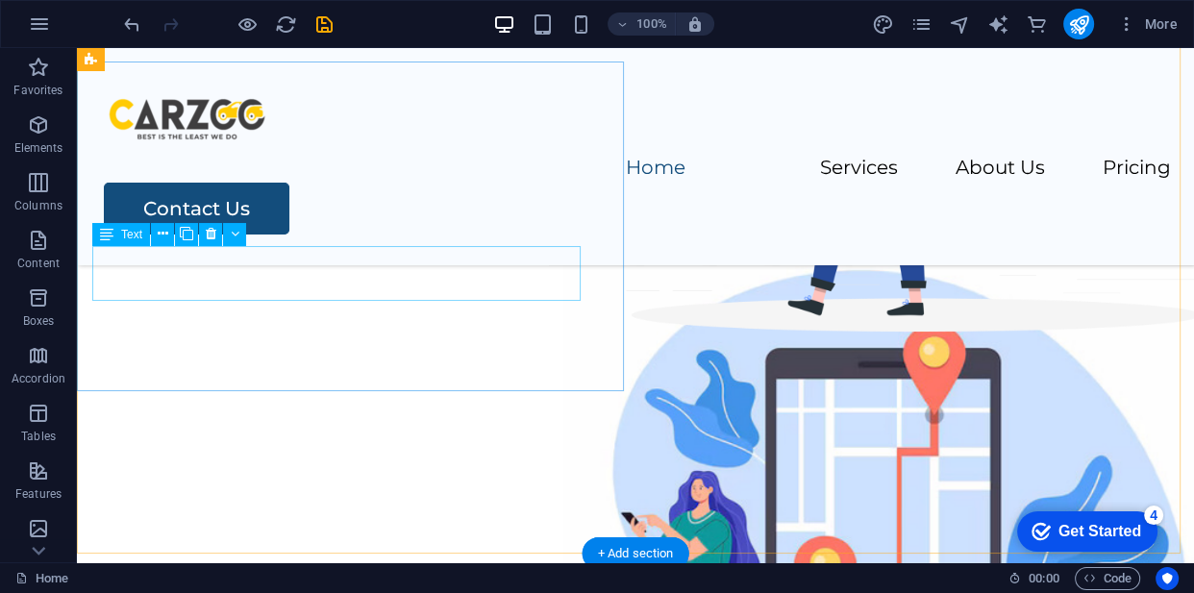
click at [239, 102] on div "Lorem ipsum dolor sit amet, consectetur adipiscing elit, sed do eiusmod tempor …" at bounding box center [635, 88] width 1086 height 28
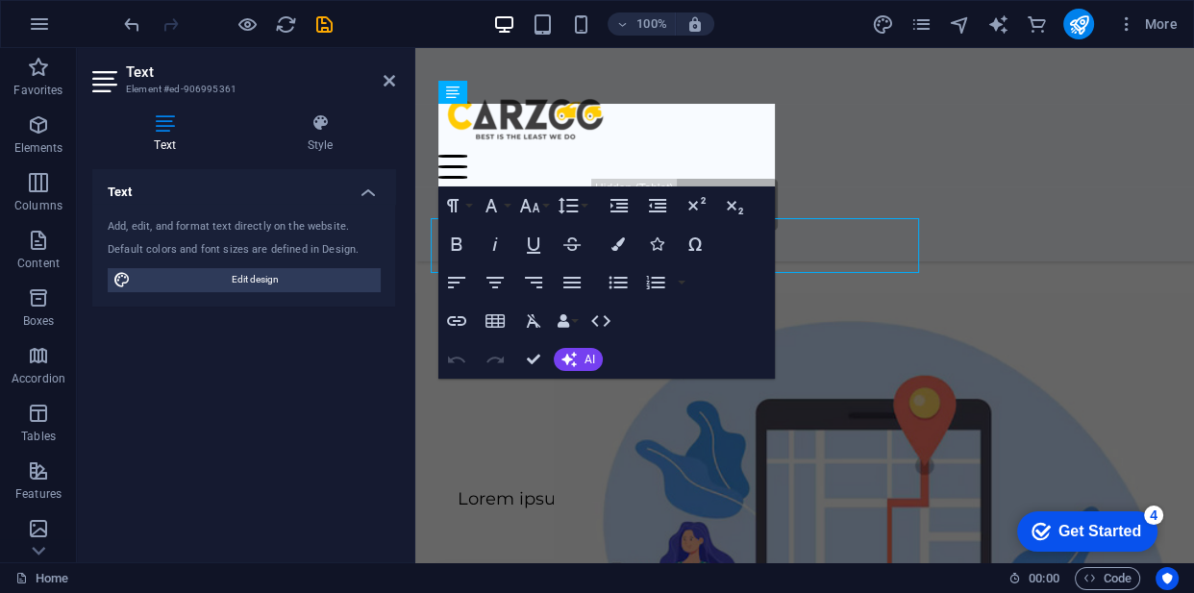
scroll to position [259, 0]
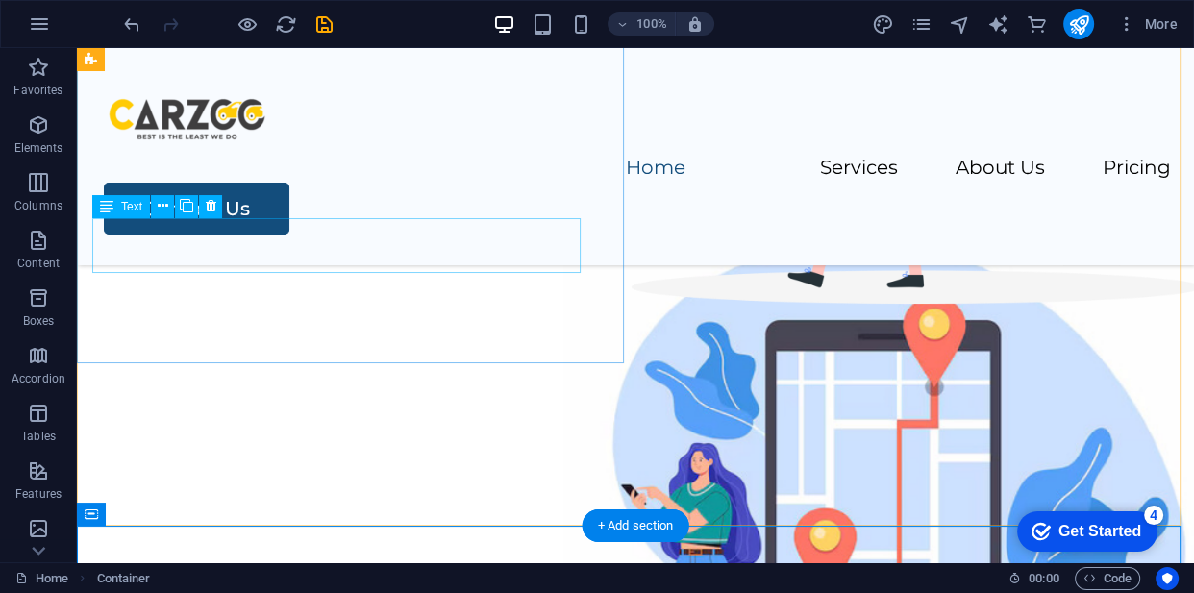
click at [401, 74] on div "Lorem ipsum dolor sit amet, consectetur adipiscing elit, sed do eiusmod tempor …" at bounding box center [635, 60] width 1086 height 28
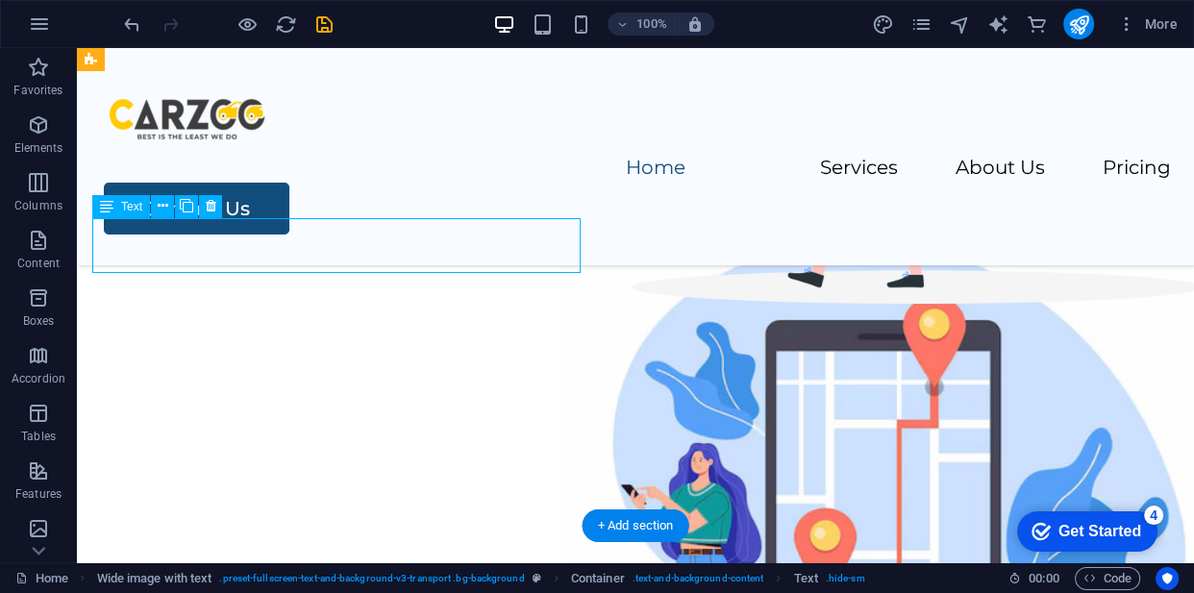
click at [386, 74] on div "Lorem ipsum dolor sit amet, consectetur adipiscing elit, sed do eiusmod tempor …" at bounding box center [635, 60] width 1086 height 28
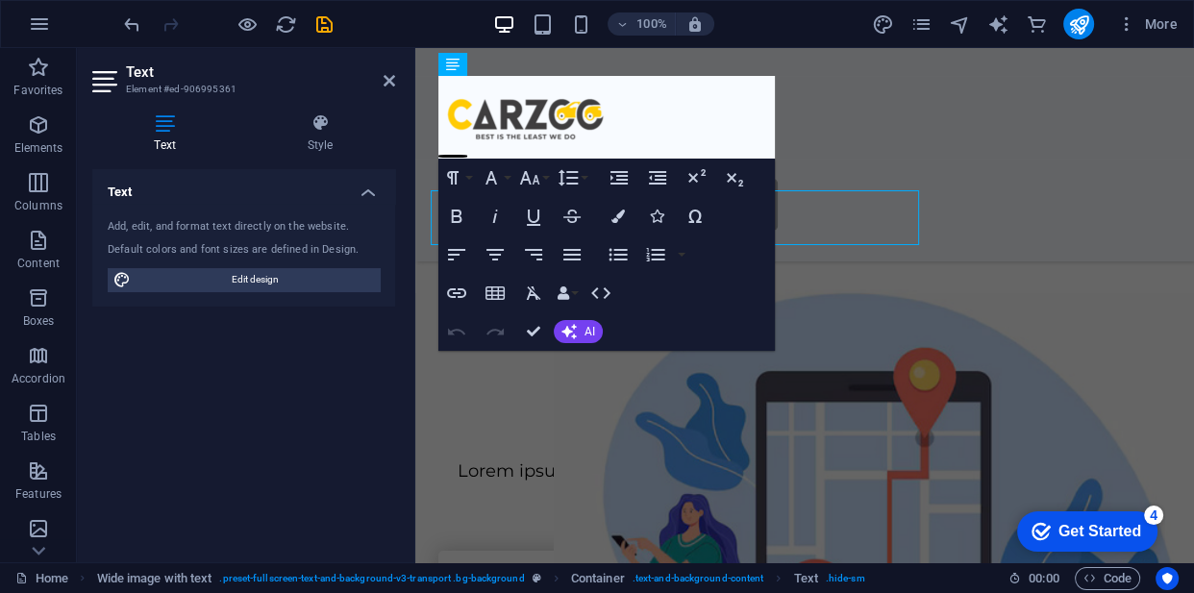
scroll to position [286, 0]
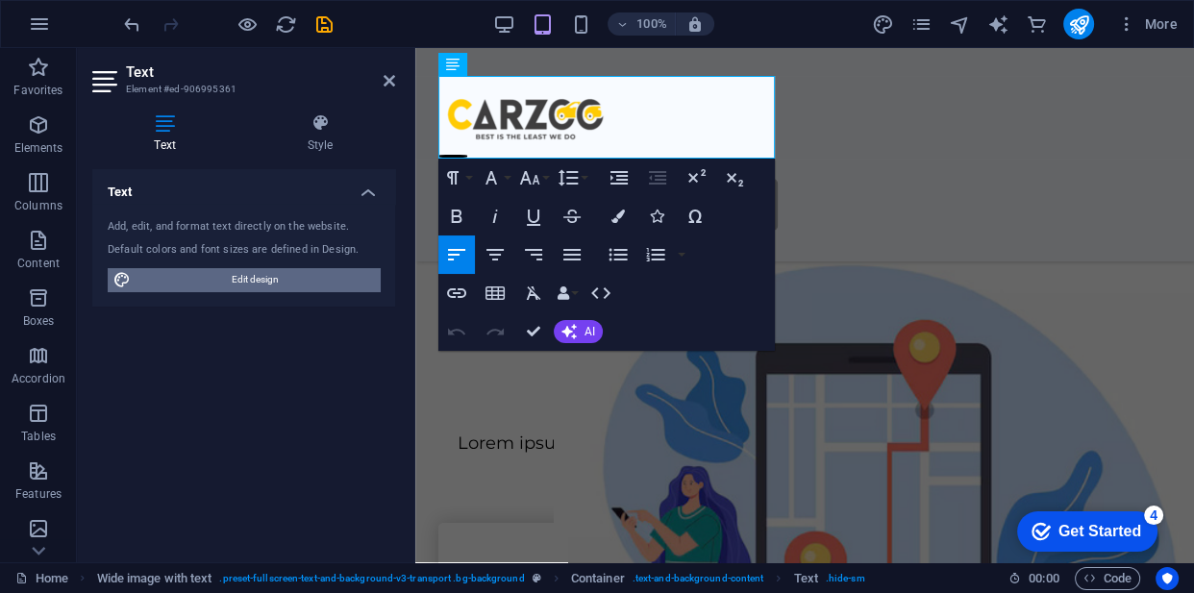
click at [336, 284] on span "Edit design" at bounding box center [255, 279] width 237 height 23
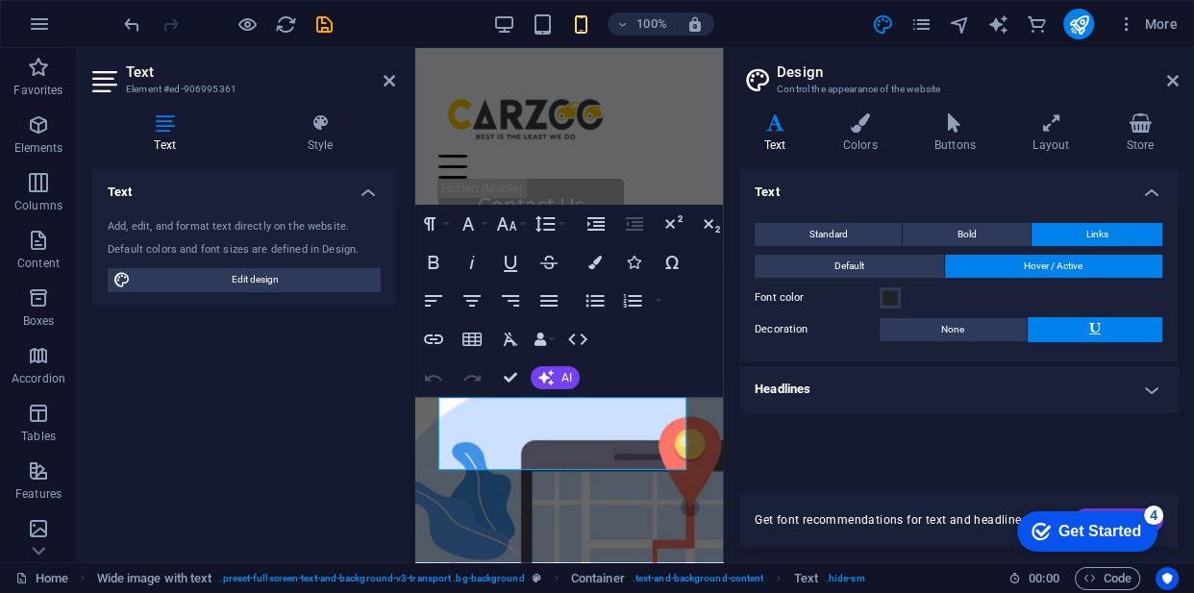
scroll to position [337, 0]
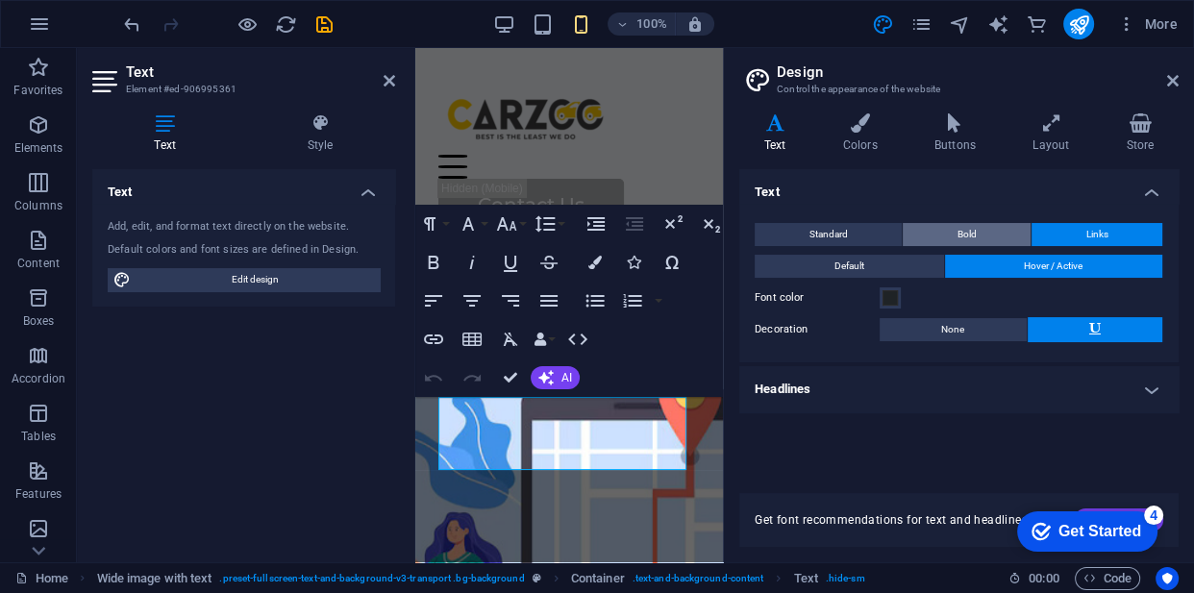
click at [954, 236] on button "Bold" at bounding box center [967, 234] width 128 height 23
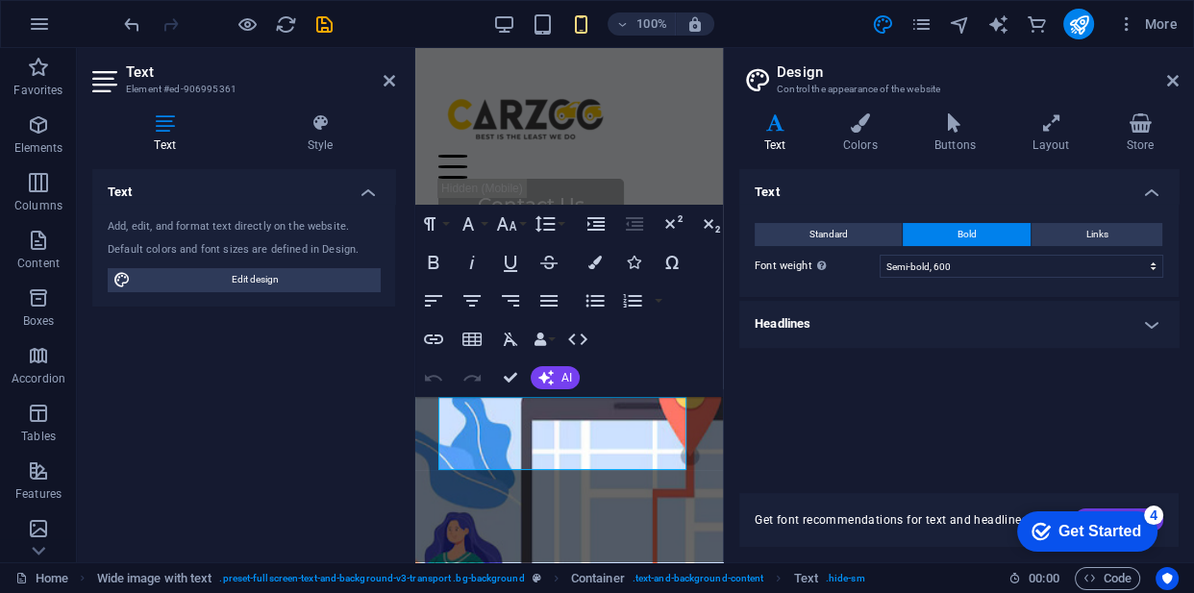
click at [780, 138] on h4 "Text" at bounding box center [778, 133] width 79 height 40
click at [1163, 84] on header "Design Control the appearance of the website" at bounding box center [960, 73] width 435 height 50
click at [1173, 80] on icon at bounding box center [1173, 80] width 12 height 15
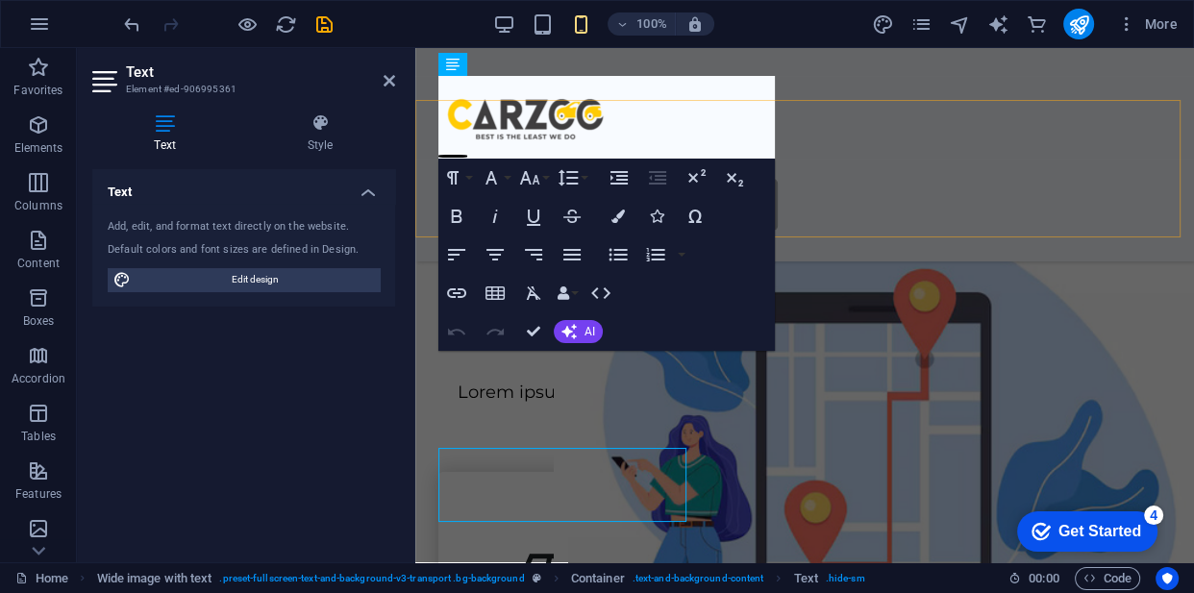
scroll to position [286, 0]
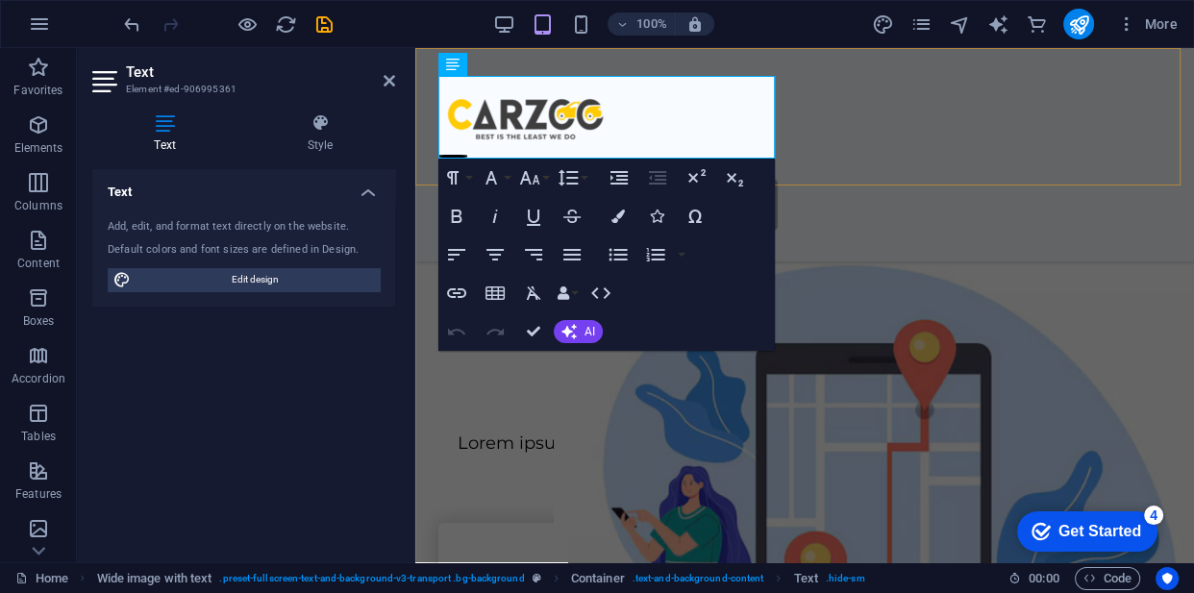
drag, startPoint x: 641, startPoint y: 77, endPoint x: 995, endPoint y: 107, distance: 355.0
click at [995, 107] on div "Home Services About Us Pricing Contact Us" at bounding box center [804, 154] width 779 height 213
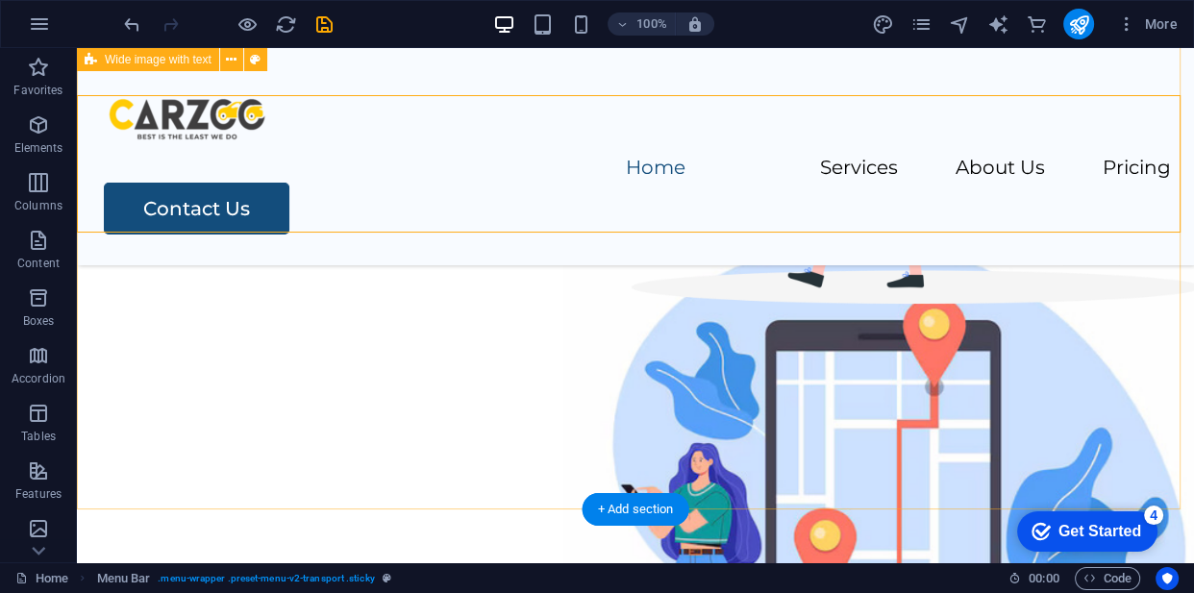
scroll to position [257, 0]
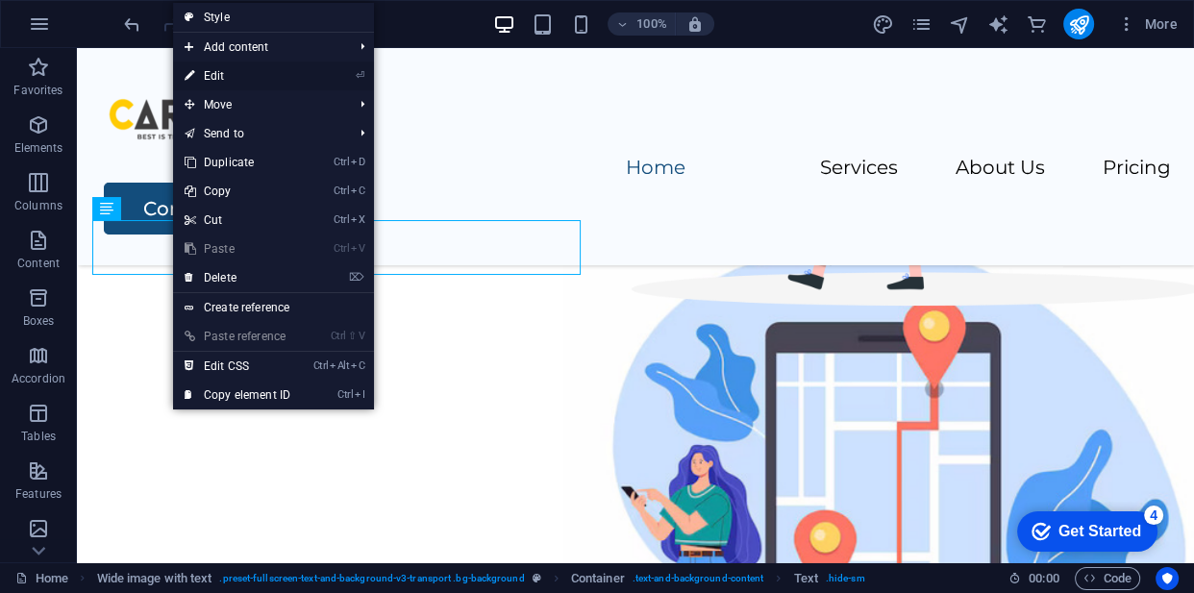
click at [210, 84] on link "⏎ Edit" at bounding box center [237, 76] width 129 height 29
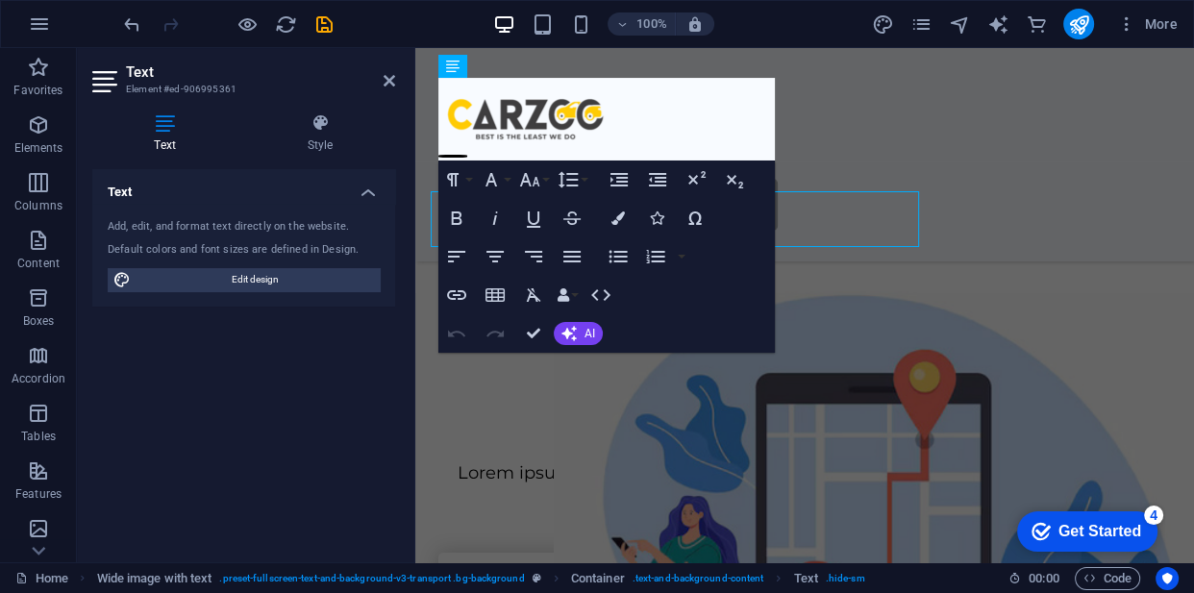
scroll to position [285, 0]
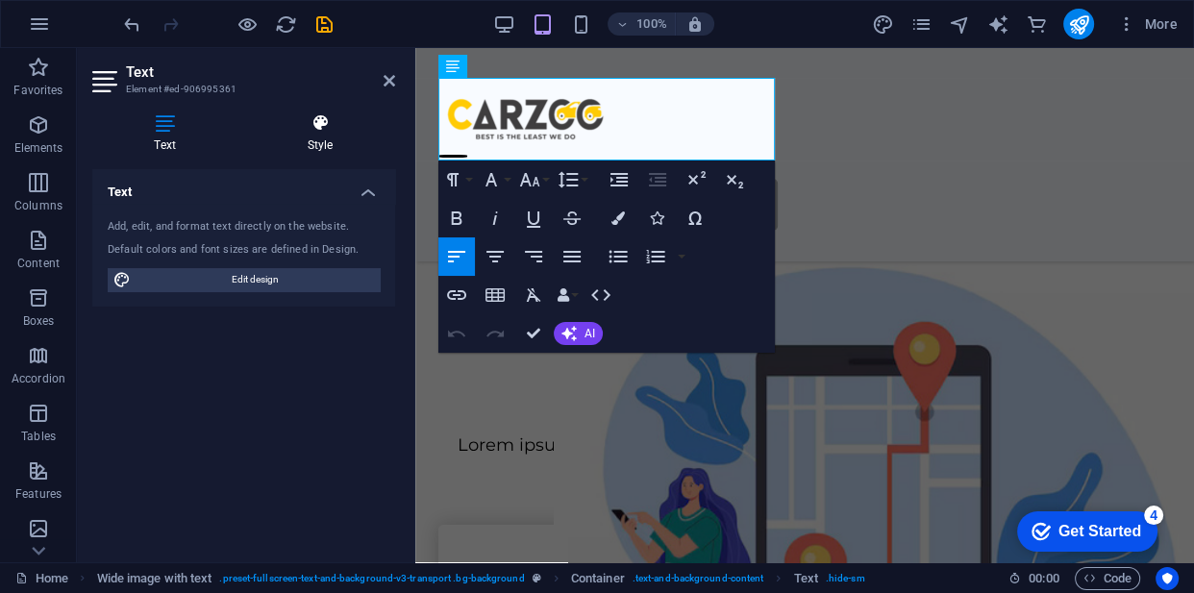
click at [315, 135] on h4 "Style" at bounding box center [320, 133] width 150 height 40
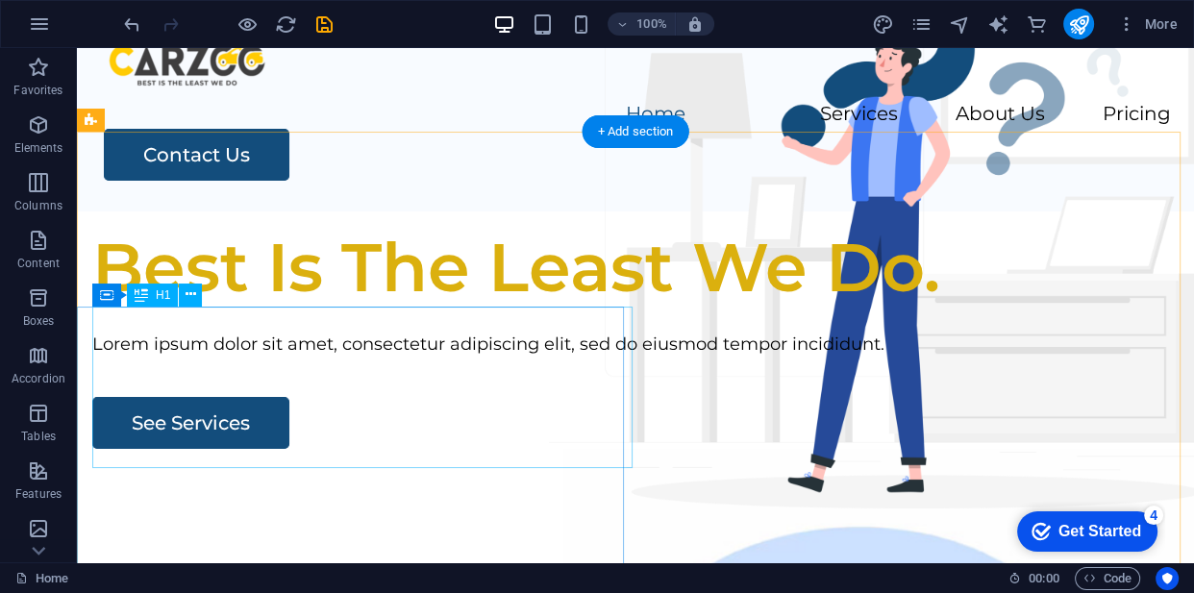
scroll to position [87, 0]
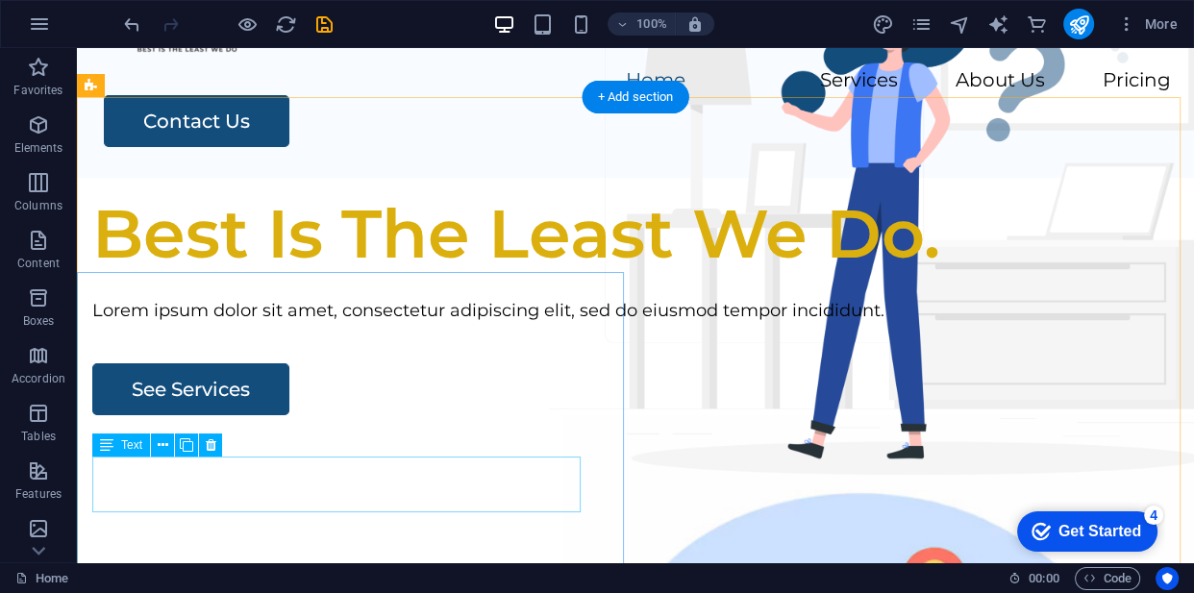
click at [347, 325] on div "Lorem ipsum dolor sit amet, consectetur adipiscing elit, sed do eiusmod tempor …" at bounding box center [635, 311] width 1086 height 28
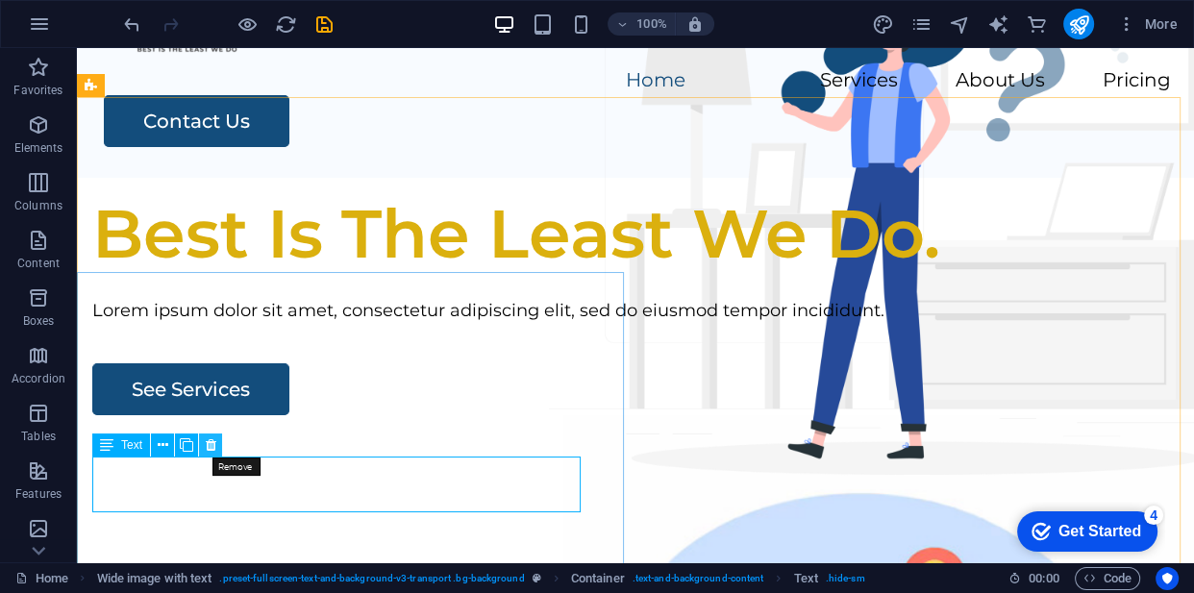
click at [0, 0] on icon at bounding box center [0, 0] width 0 height 0
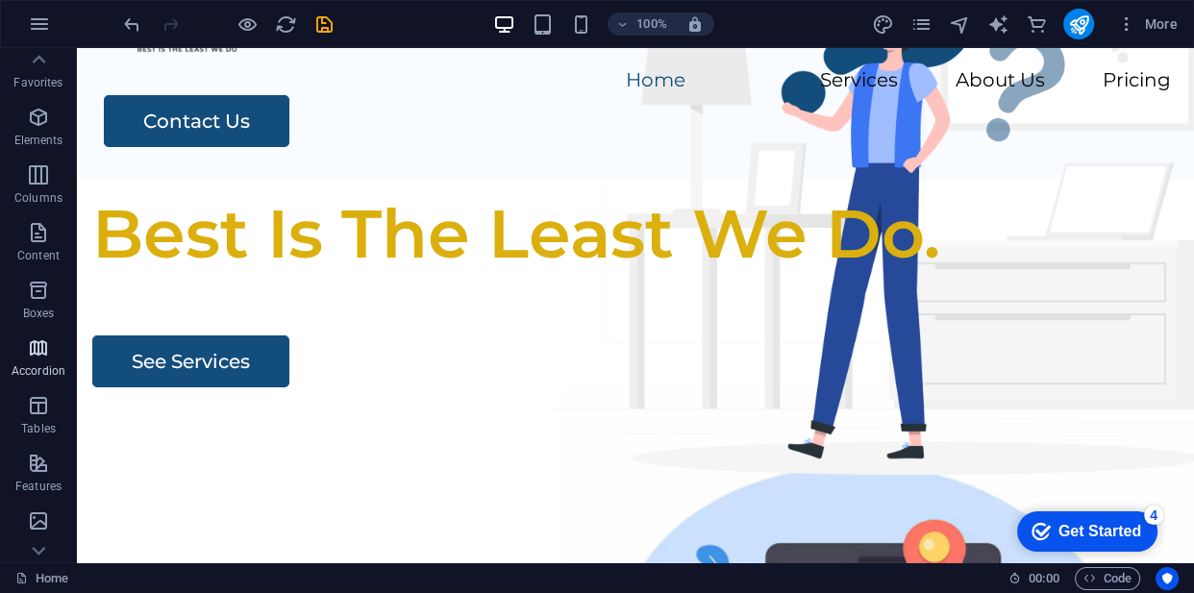
scroll to position [0, 0]
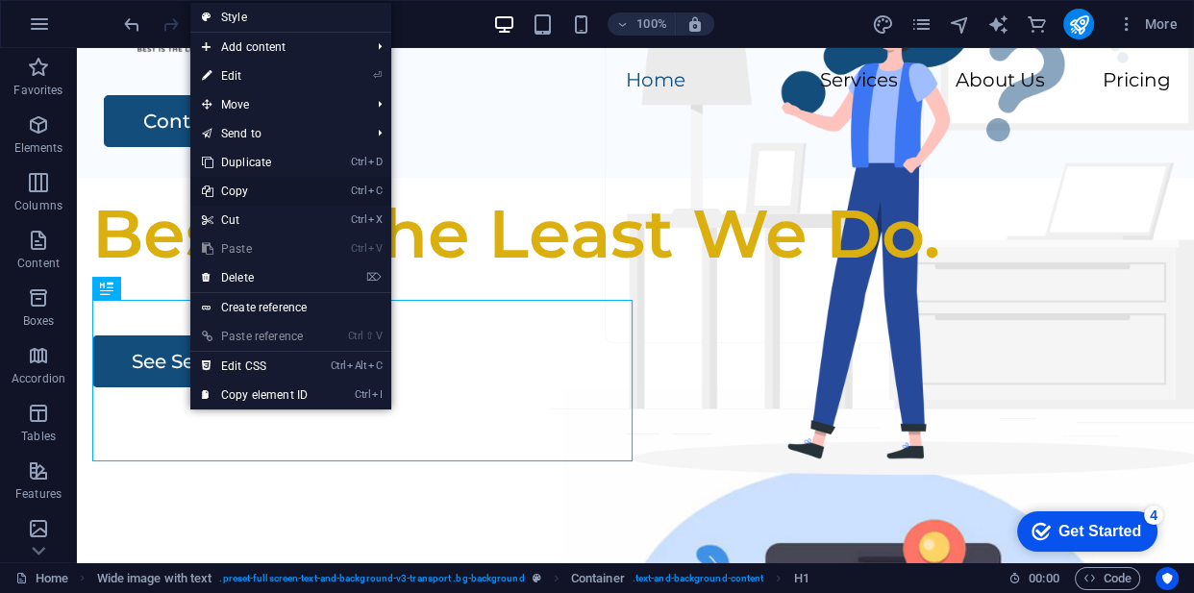
click at [237, 196] on link "Ctrl C Copy" at bounding box center [254, 191] width 129 height 29
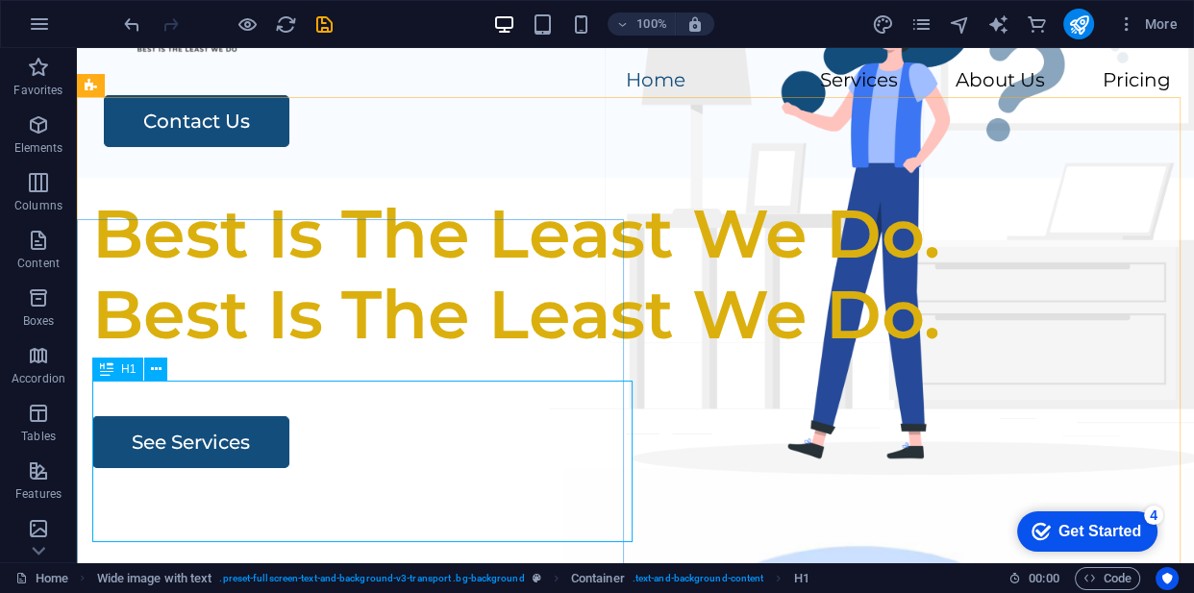
click at [114, 375] on div "H1" at bounding box center [117, 369] width 51 height 23
click at [106, 371] on icon at bounding box center [106, 369] width 13 height 23
click at [122, 368] on span "H1" at bounding box center [128, 369] width 14 height 12
click at [151, 365] on icon at bounding box center [156, 370] width 11 height 20
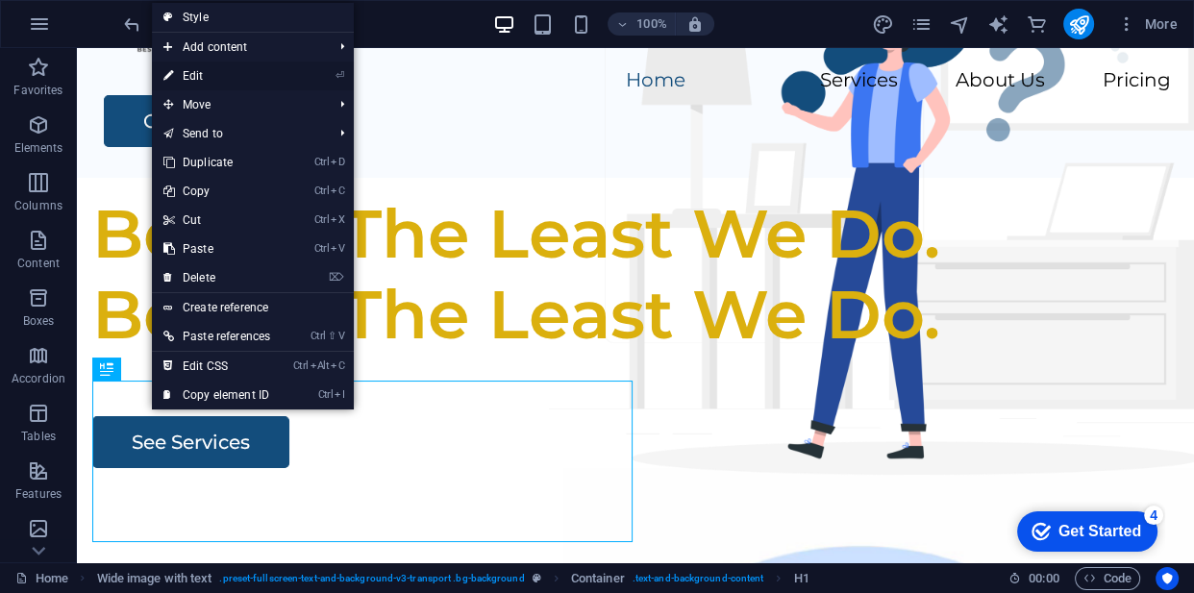
click at [197, 70] on link "⏎ Edit" at bounding box center [217, 76] width 130 height 29
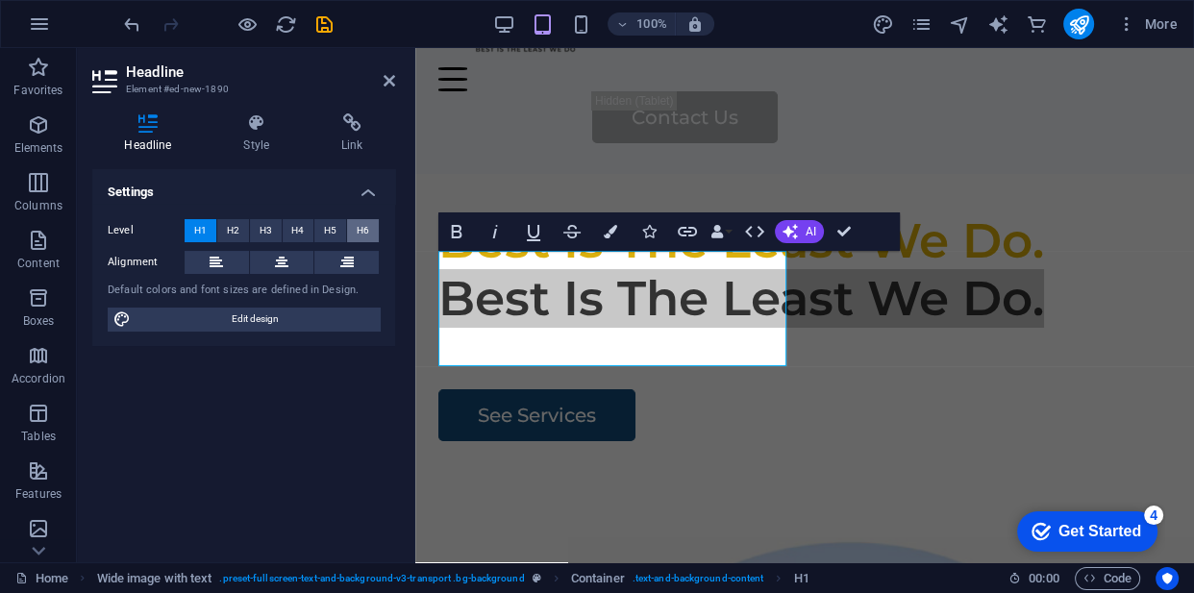
click at [367, 230] on span "H6" at bounding box center [363, 230] width 12 height 23
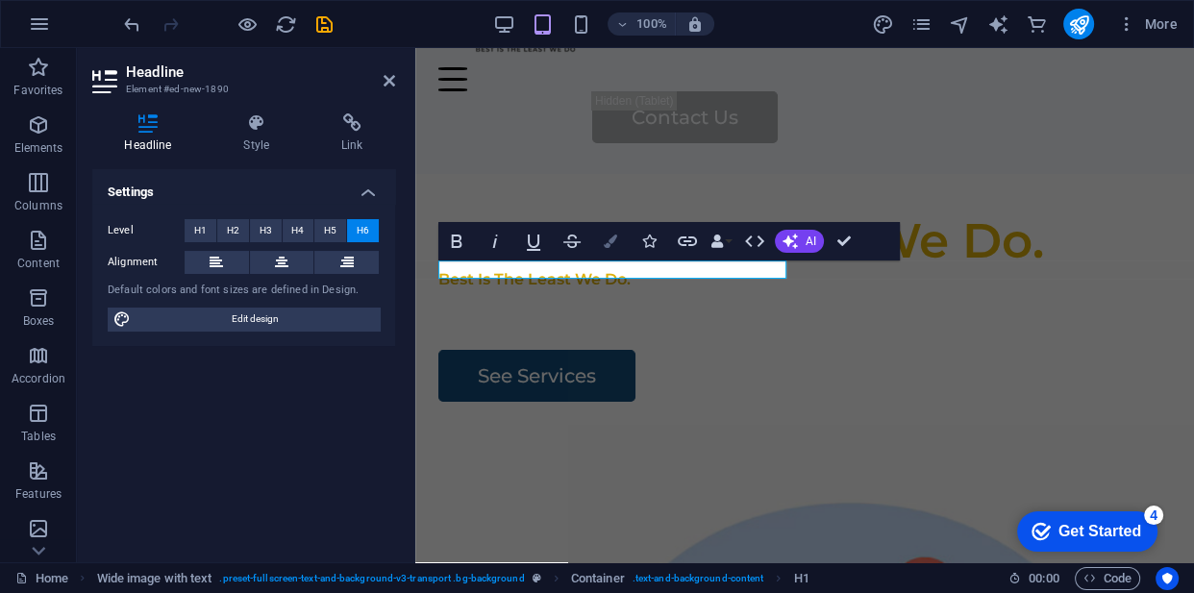
click at [606, 237] on icon "button" at bounding box center [610, 241] width 13 height 13
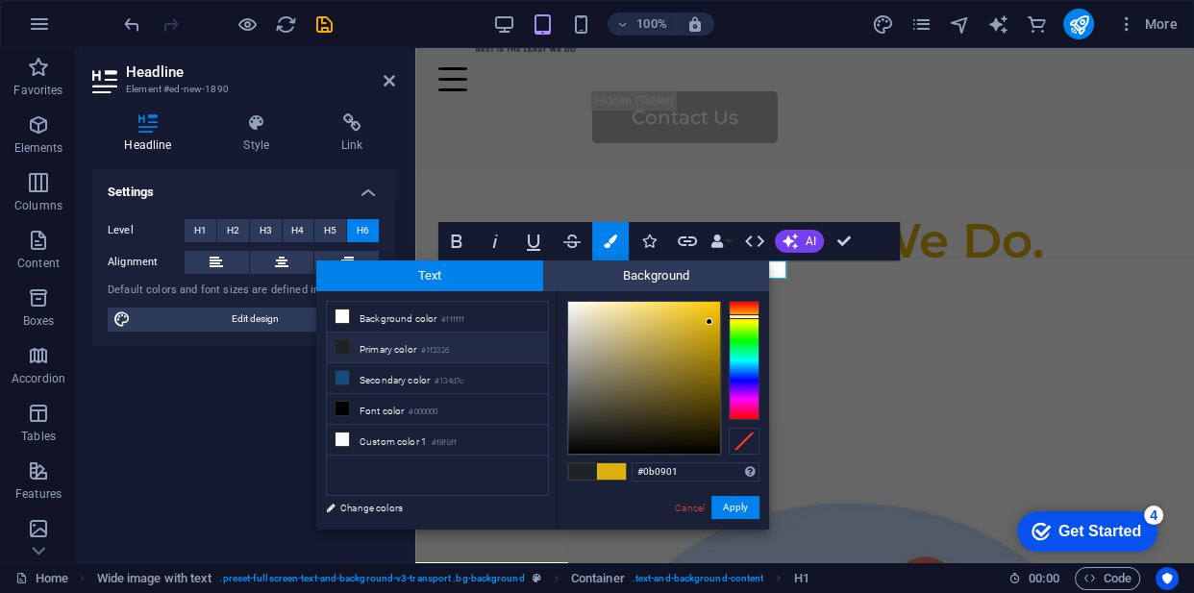
click at [711, 446] on div at bounding box center [644, 378] width 152 height 152
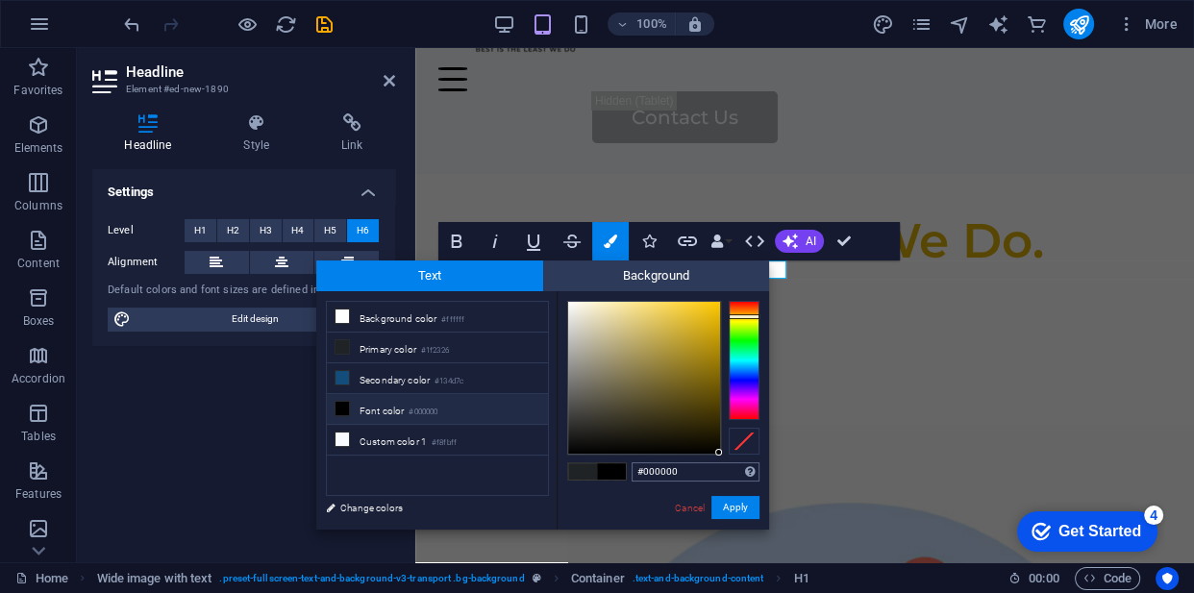
drag, startPoint x: 709, startPoint y: 446, endPoint x: 736, endPoint y: 474, distance: 38.8
click at [736, 474] on div "#000000 Supported formats #0852ed rgb(8, 82, 237) rgba(8, 82, 237, 90%) hsv(221…" at bounding box center [663, 549] width 212 height 517
click at [737, 502] on button "Apply" at bounding box center [735, 507] width 48 height 23
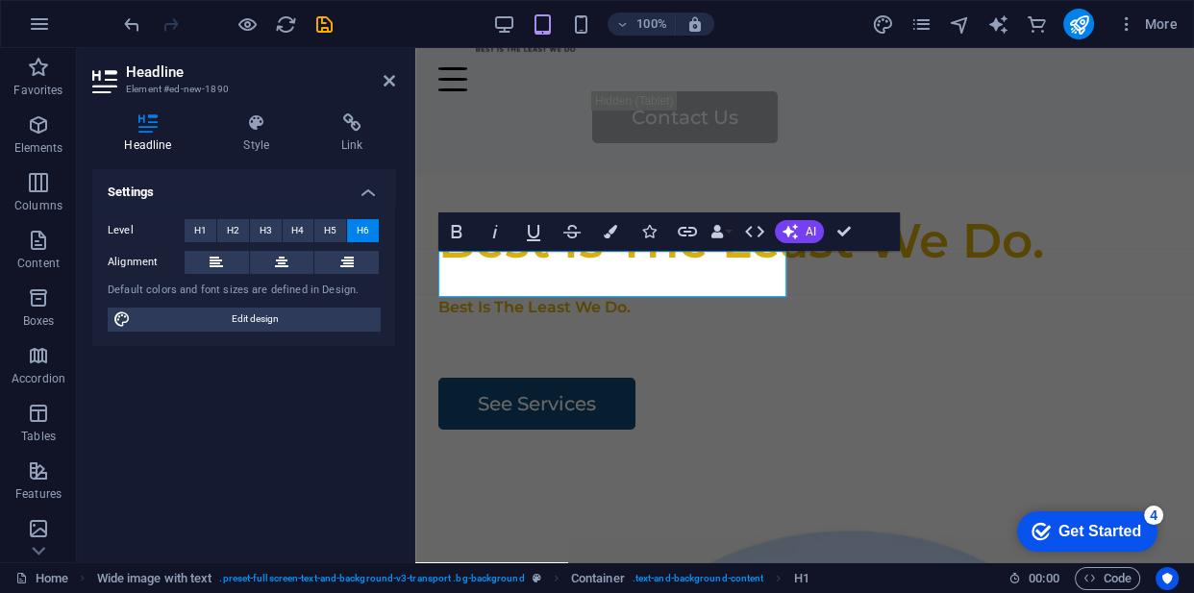
click at [656, 285] on div "H1 Wide image with text Wide image with text Container Menu Bar Menu Text Conta…" at bounding box center [804, 305] width 779 height 514
click at [656, 298] on h6 "Best Is The Least We Do." at bounding box center [804, 307] width 733 height 18
drag, startPoint x: 1071, startPoint y: 333, endPoint x: 286, endPoint y: 284, distance: 787.0
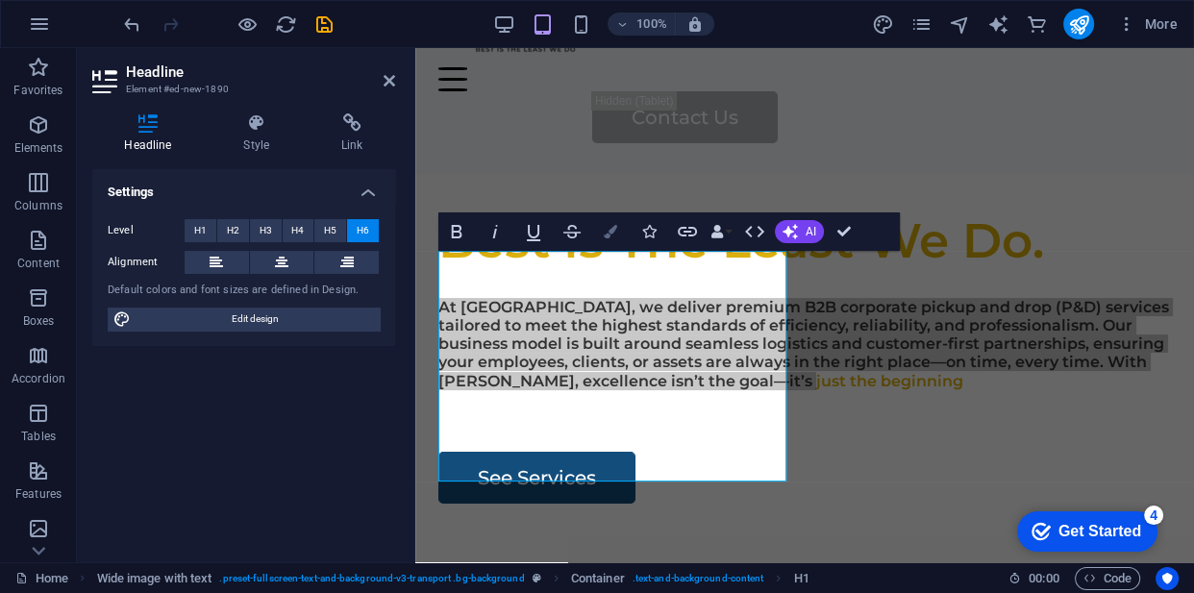
click at [609, 227] on icon "button" at bounding box center [610, 231] width 13 height 13
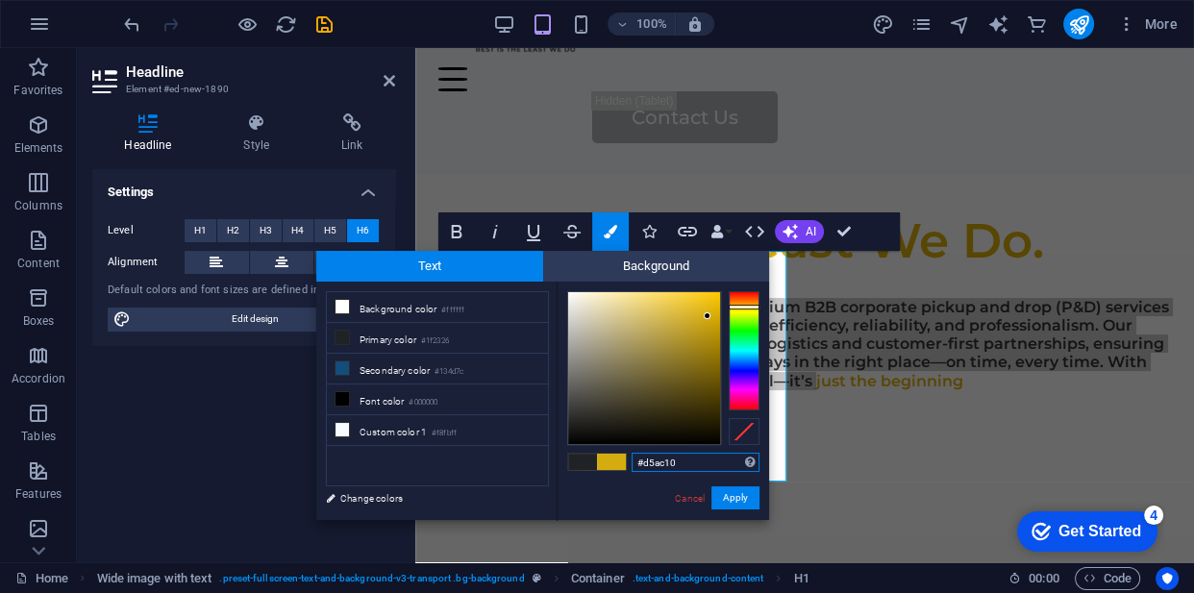
type input "#000000"
drag, startPoint x: 708, startPoint y: 316, endPoint x: 347, endPoint y: 485, distance: 397.8
click at [762, 533] on body "carzoo Home Favorites Elements Columns Content Boxes Accordion Tables Features …" at bounding box center [597, 296] width 1194 height 593
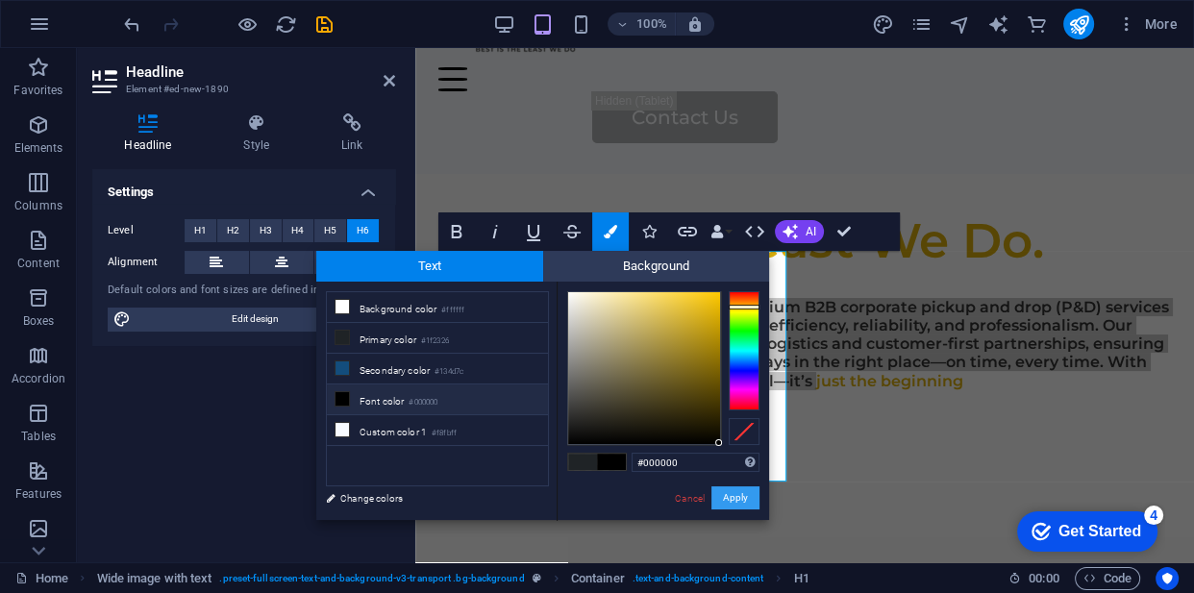
click at [740, 504] on button "Apply" at bounding box center [735, 497] width 48 height 23
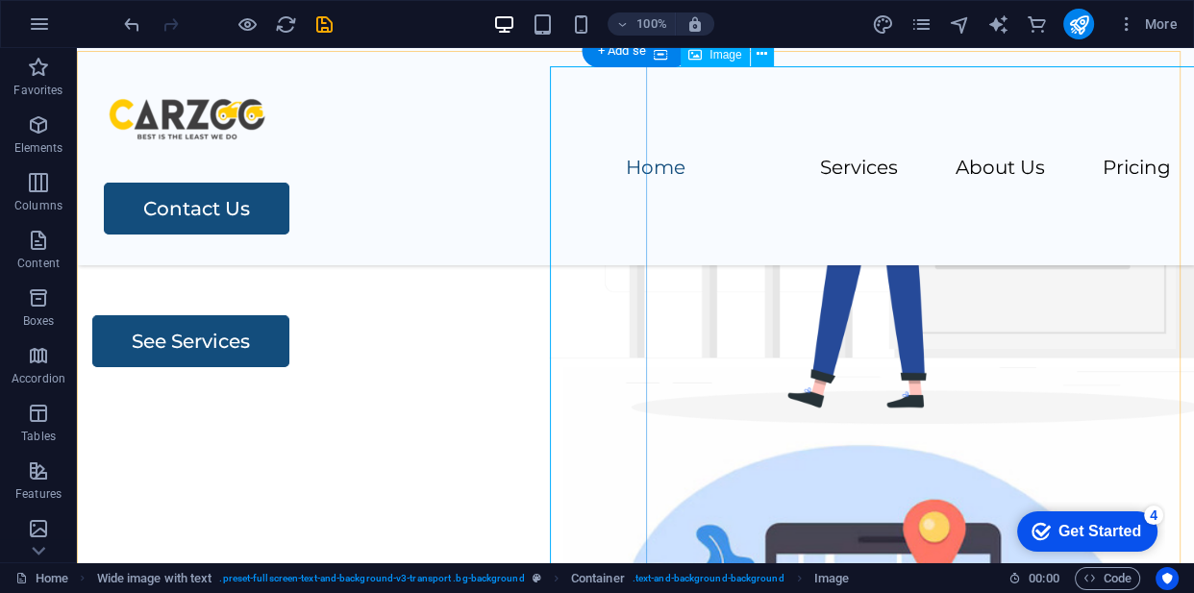
scroll to position [153, 0]
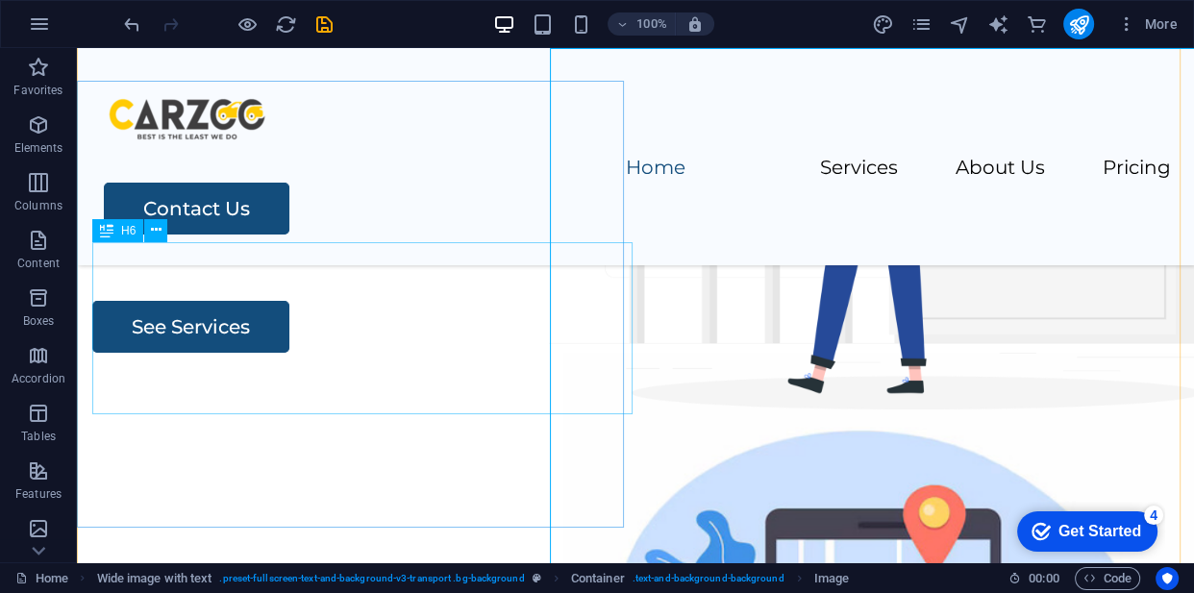
click at [96, 239] on div "​ At Carzoo, we deliver premium B2B corporate pickup and drop (P&D) services ta…" at bounding box center [635, 184] width 1086 height 111
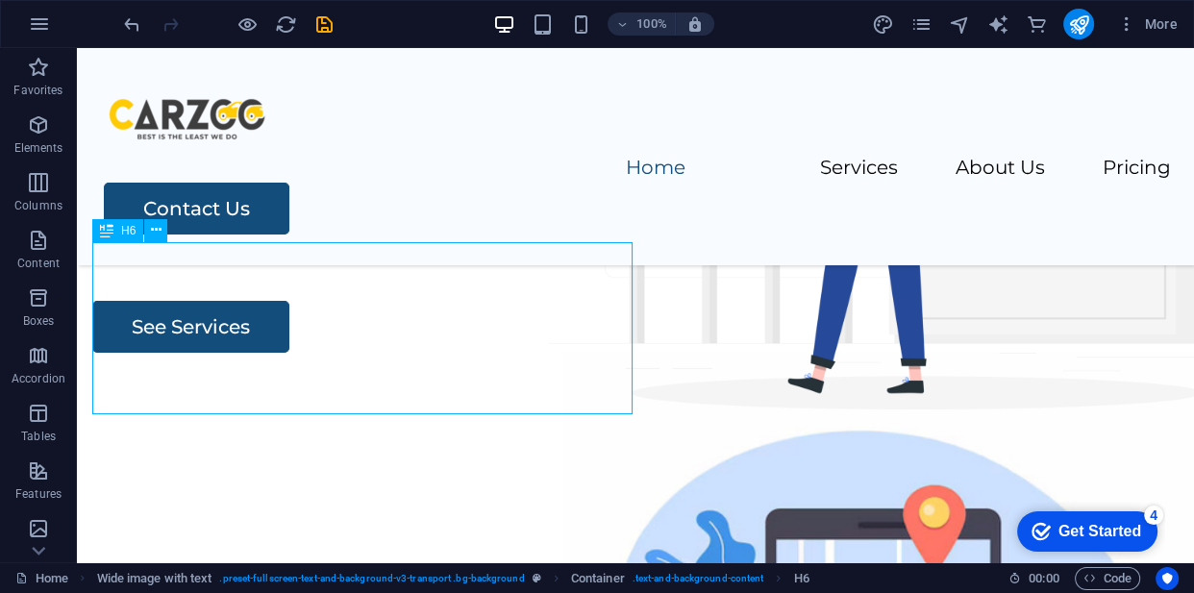
click at [96, 239] on div "​ At Carzoo, we deliver premium B2B corporate pickup and drop (P&D) services ta…" at bounding box center [635, 184] width 1086 height 111
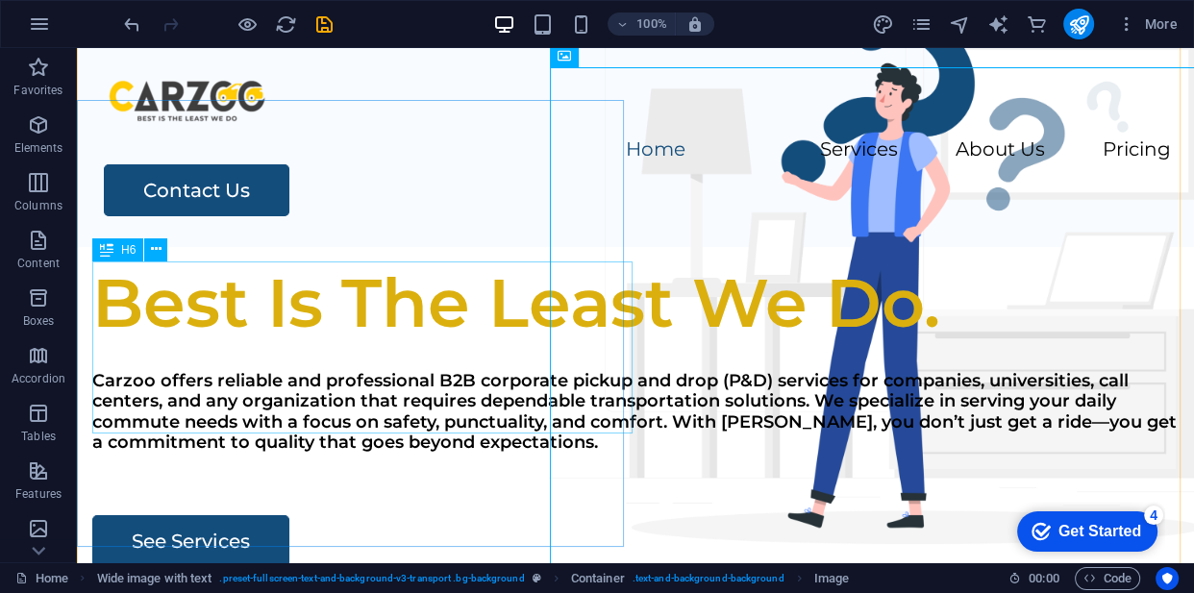
scroll to position [0, 0]
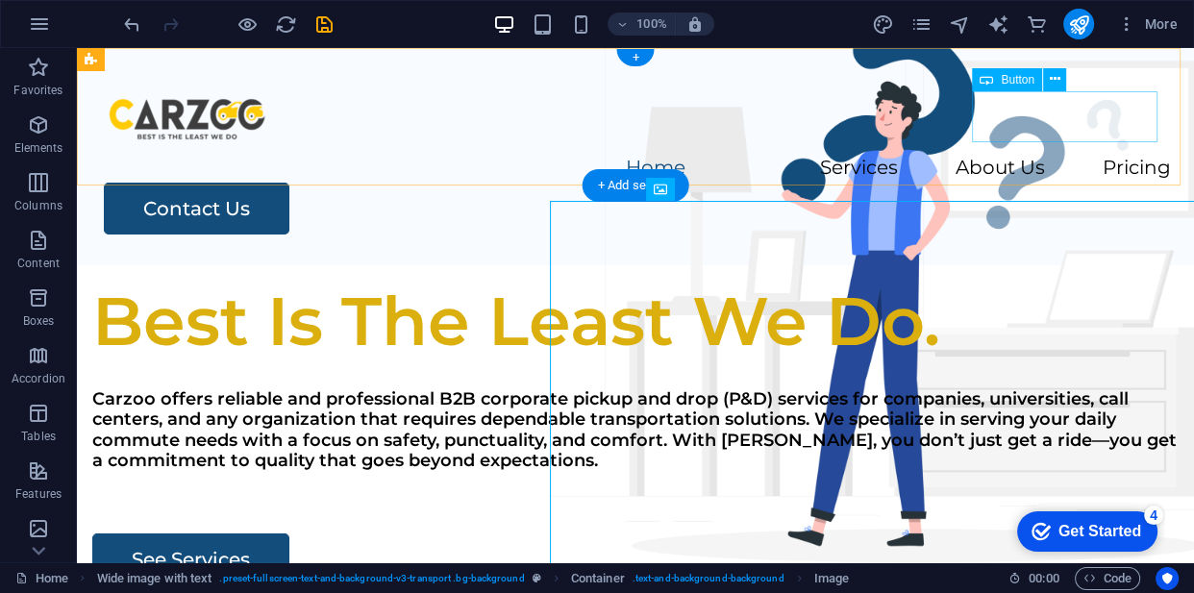
click at [1041, 183] on div "Contact Us" at bounding box center [637, 209] width 1067 height 52
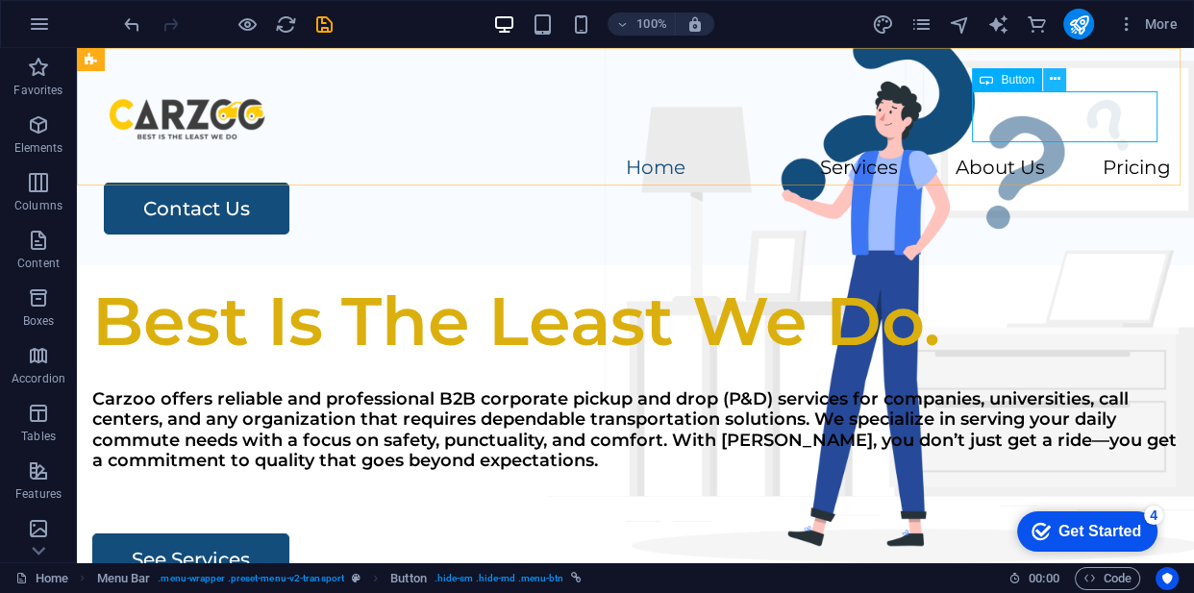
click at [1057, 83] on icon at bounding box center [1055, 79] width 11 height 20
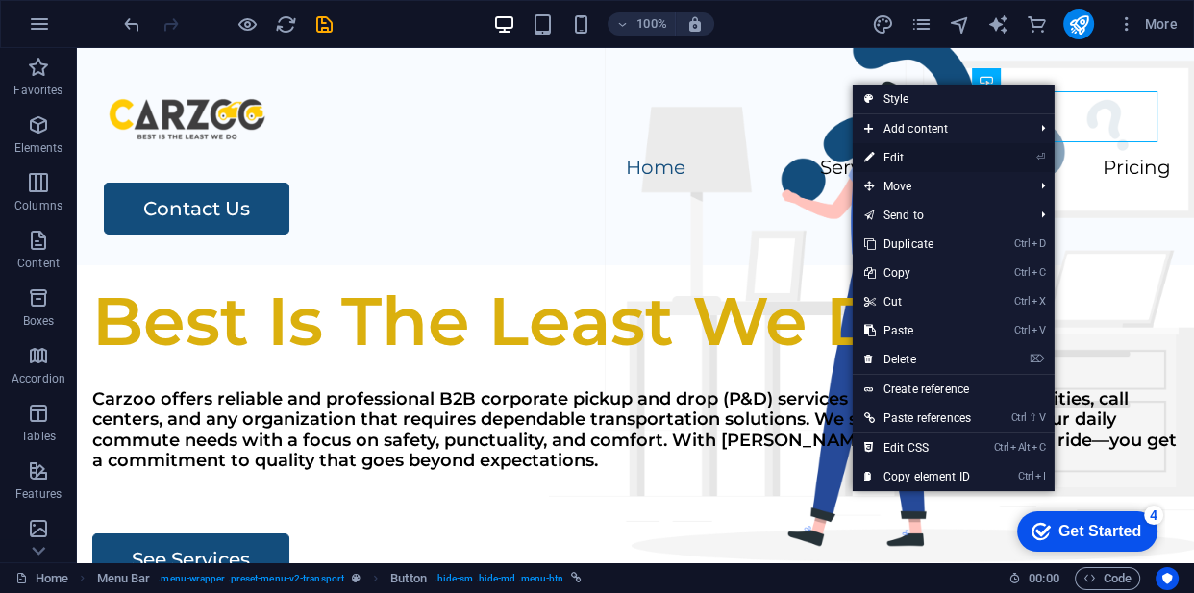
click at [929, 159] on link "⏎ Edit" at bounding box center [918, 157] width 130 height 29
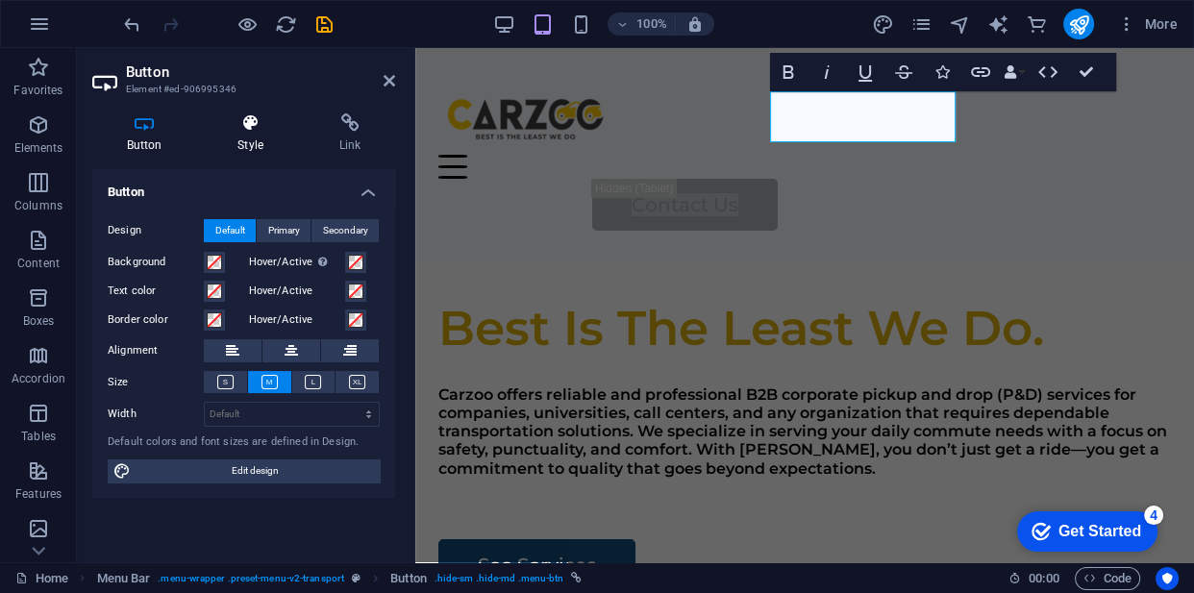
click at [251, 145] on h4 "Style" at bounding box center [255, 133] width 102 height 40
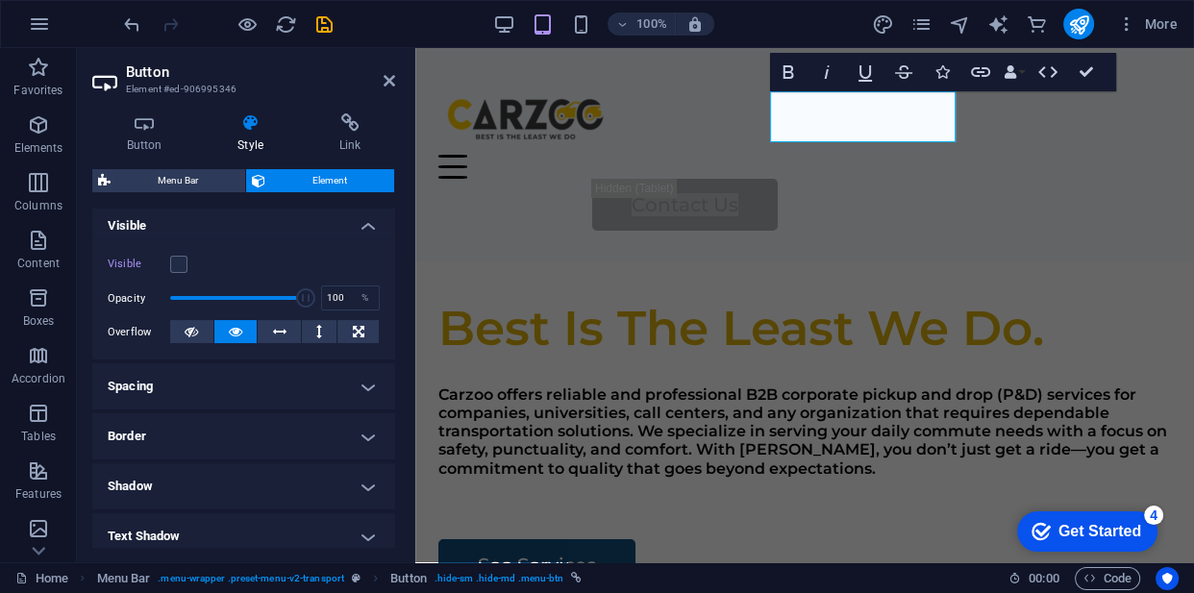
scroll to position [209, 0]
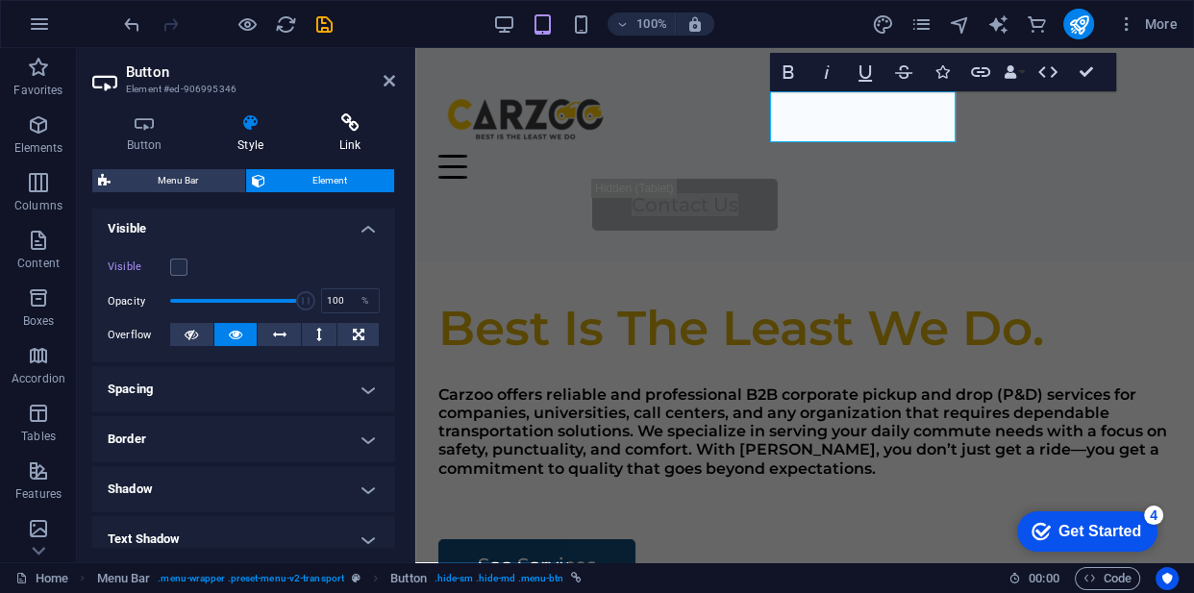
click at [334, 136] on h4 "Link" at bounding box center [350, 133] width 90 height 40
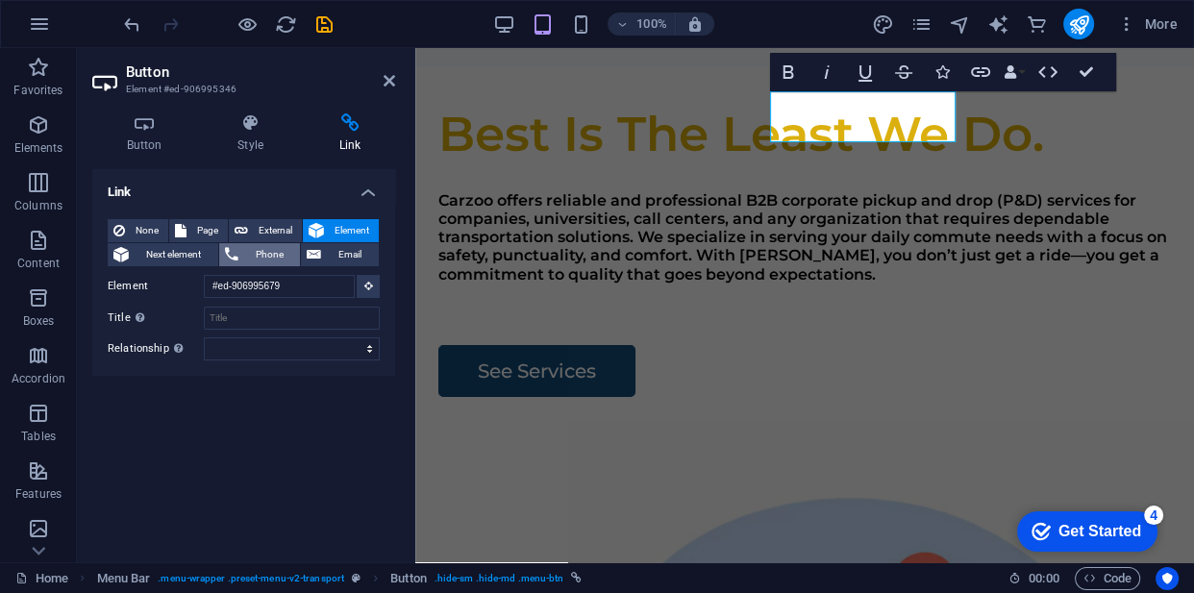
scroll to position [0, 0]
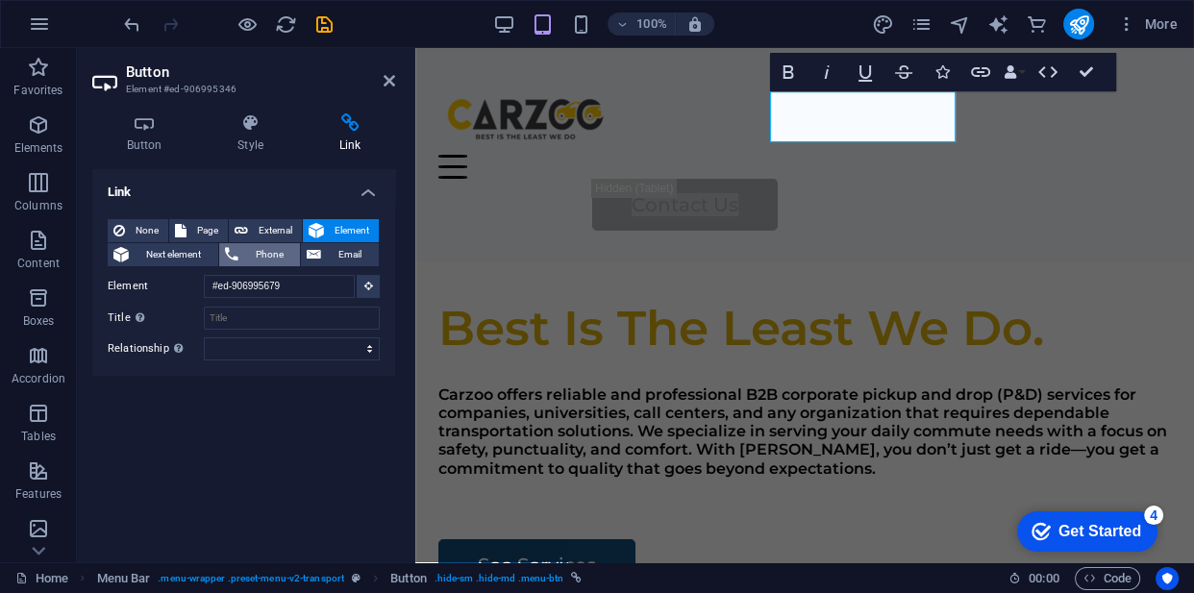
click at [256, 258] on span "Phone" at bounding box center [269, 254] width 51 height 23
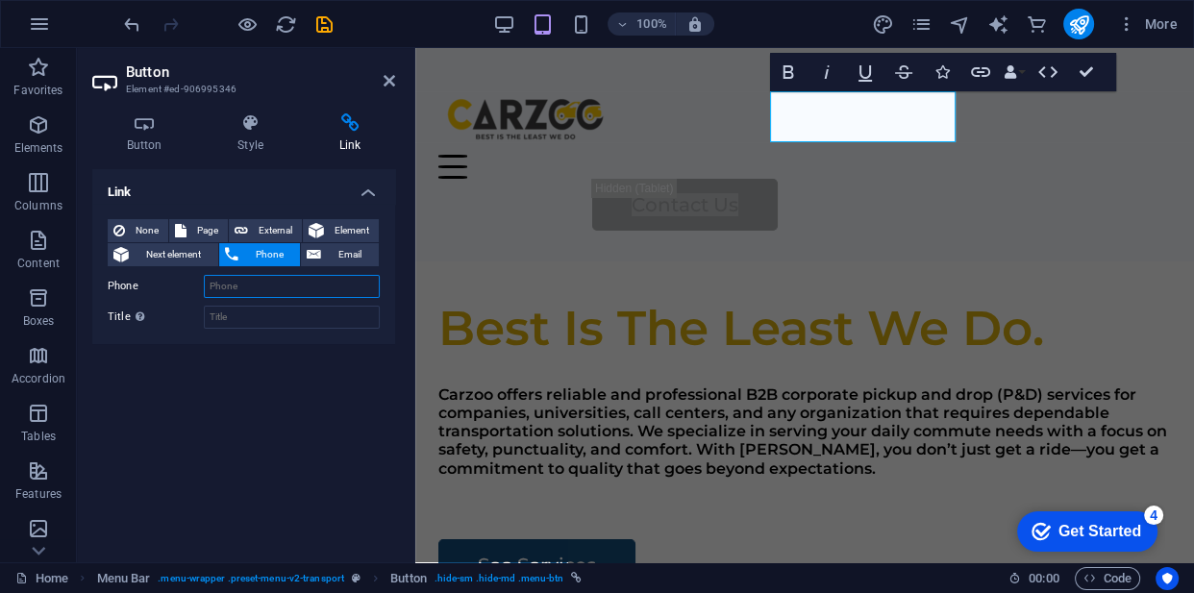
click at [254, 282] on input "Phone" at bounding box center [292, 286] width 176 height 23
type input "0"
type input "[PHONE_NUMBER]"
click at [295, 310] on input "Title Additional link description, should not be the same as the link text. The…" at bounding box center [292, 317] width 176 height 23
type input "[PERSON_NAME]"
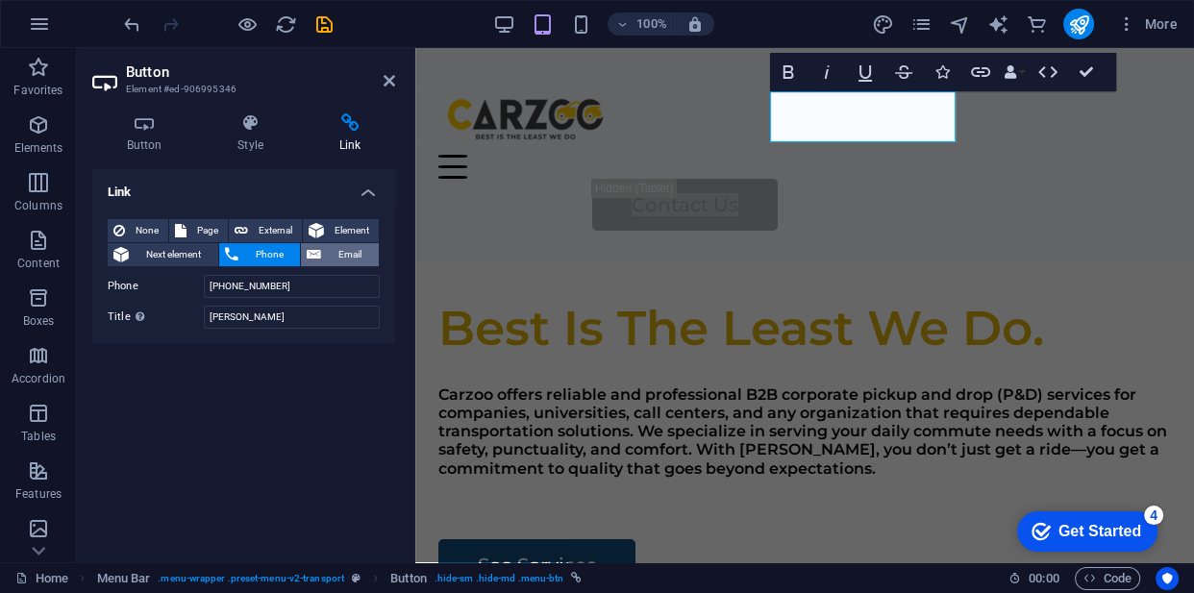
click at [323, 262] on button "Email" at bounding box center [340, 254] width 78 height 23
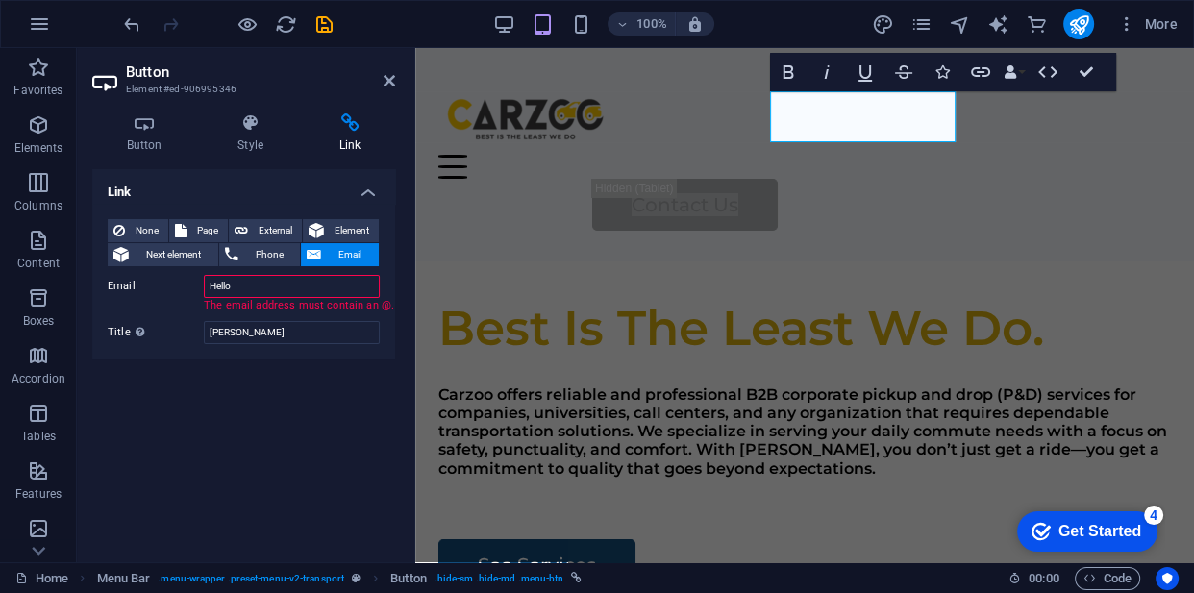
click at [317, 276] on input "Hello" at bounding box center [292, 286] width 176 height 23
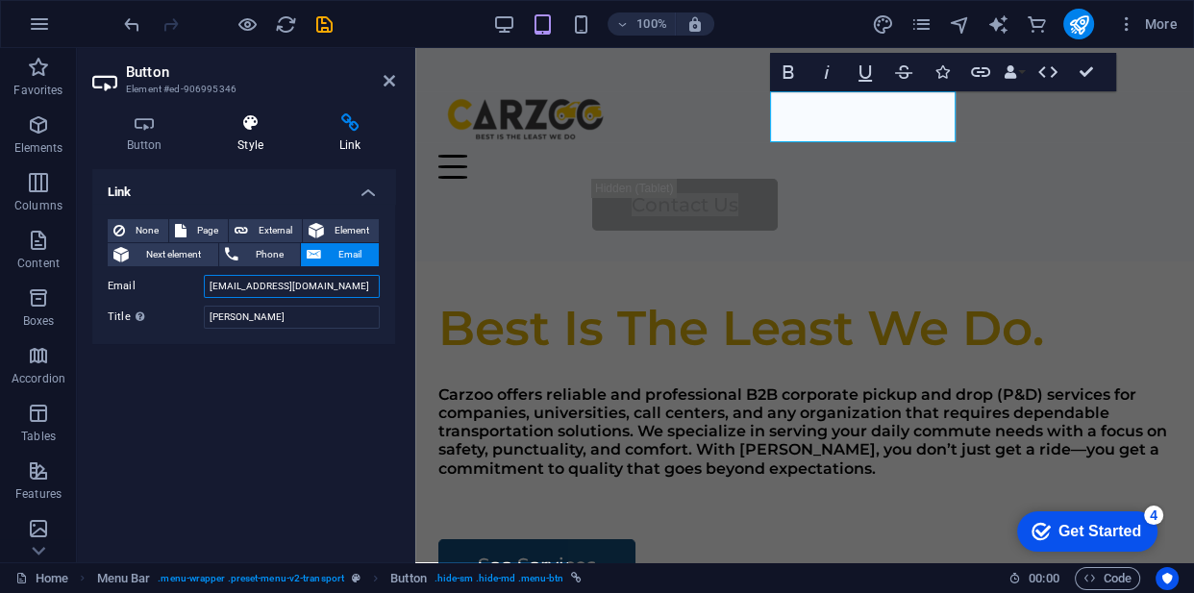
type input "[EMAIL_ADDRESS][DOMAIN_NAME]"
click at [243, 134] on h4 "Style" at bounding box center [255, 133] width 102 height 40
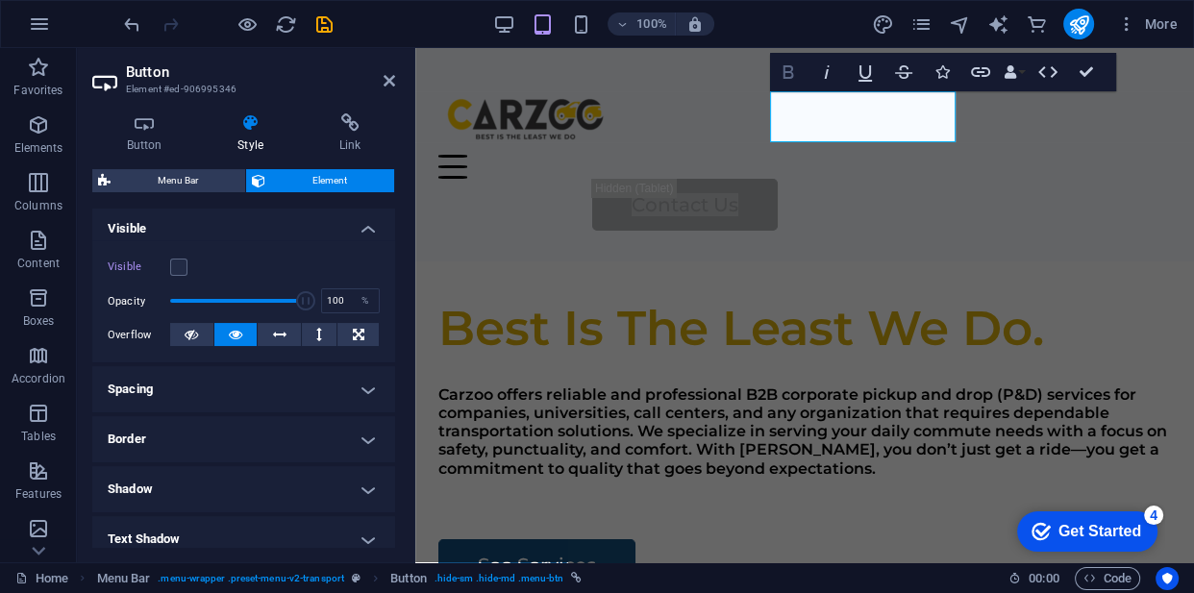
click at [791, 71] on icon "button" at bounding box center [788, 72] width 23 height 23
click at [943, 60] on button "Icons" at bounding box center [942, 72] width 37 height 38
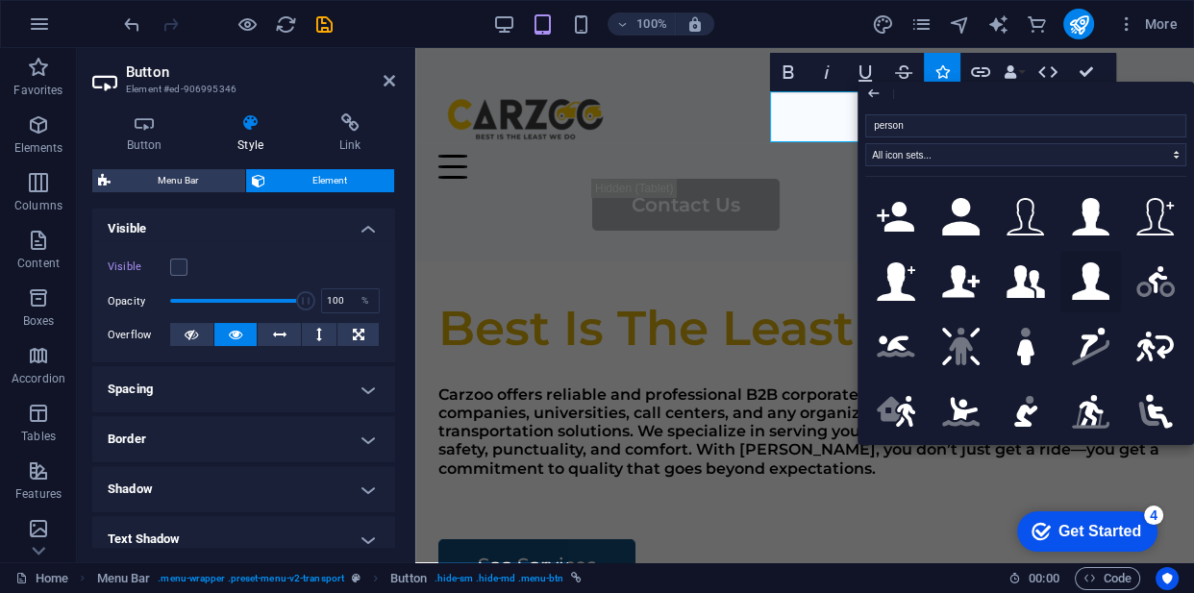
type input "person"
click at [1108, 274] on button at bounding box center [1091, 282] width 62 height 62
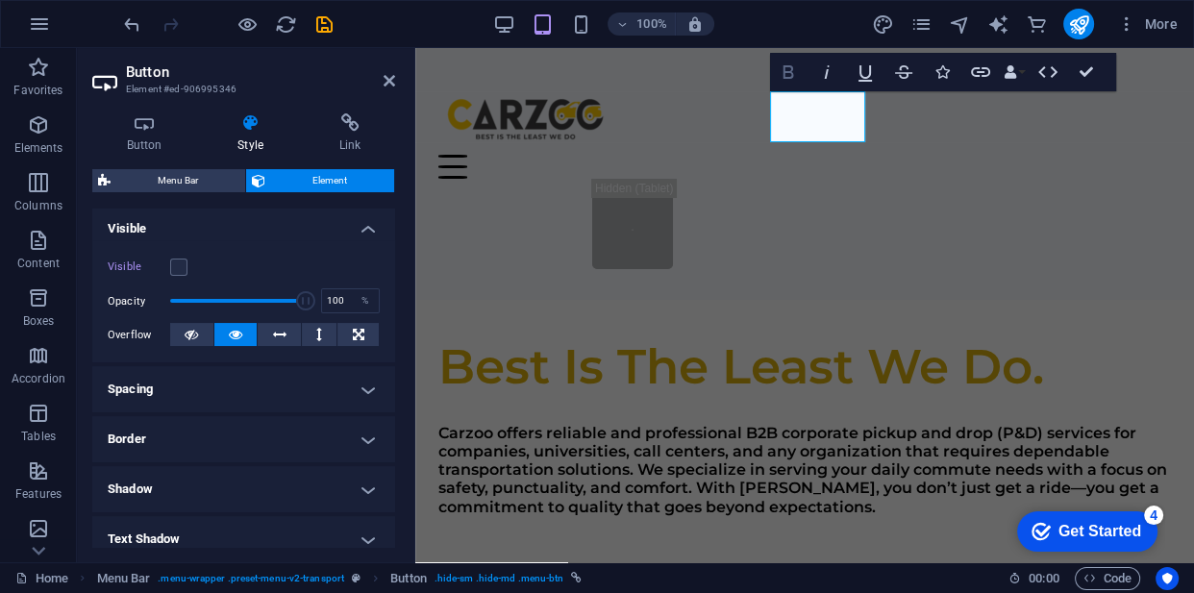
click at [788, 68] on icon "button" at bounding box center [788, 72] width 23 height 23
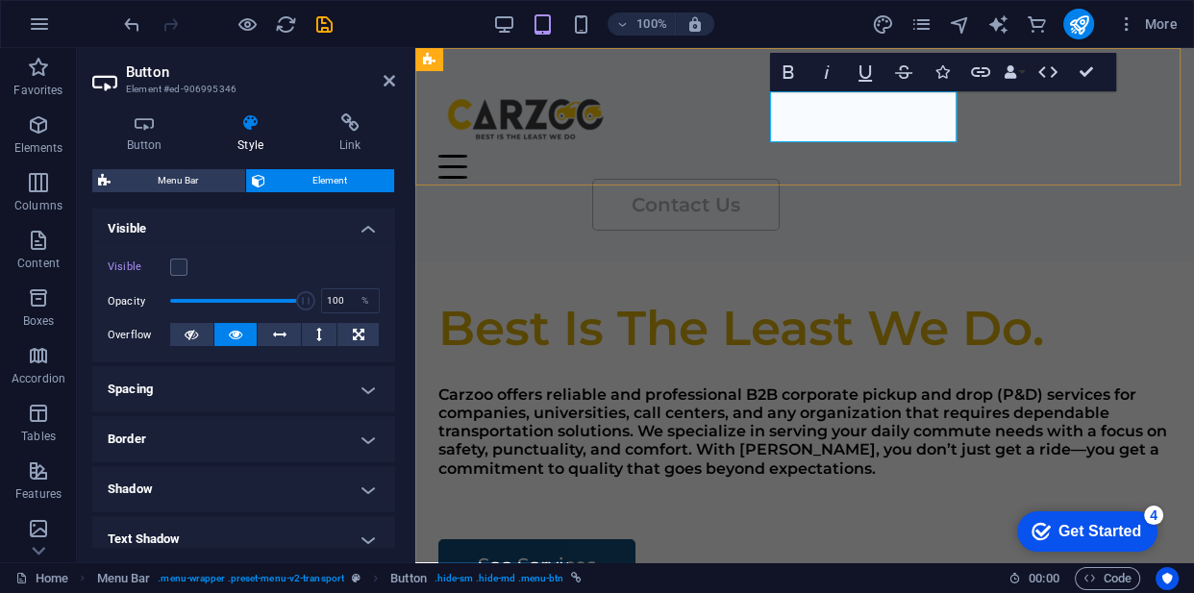
click at [780, 179] on link "Contact Us" at bounding box center [685, 205] width 187 height 52
drag, startPoint x: 925, startPoint y: 107, endPoint x: 798, endPoint y: 115, distance: 127.2
click at [780, 179] on link "Contact Us" at bounding box center [685, 205] width 187 height 52
drag, startPoint x: 894, startPoint y: 105, endPoint x: 867, endPoint y: 118, distance: 30.1
click at [740, 193] on strong "Contact Us" at bounding box center [686, 204] width 109 height 23
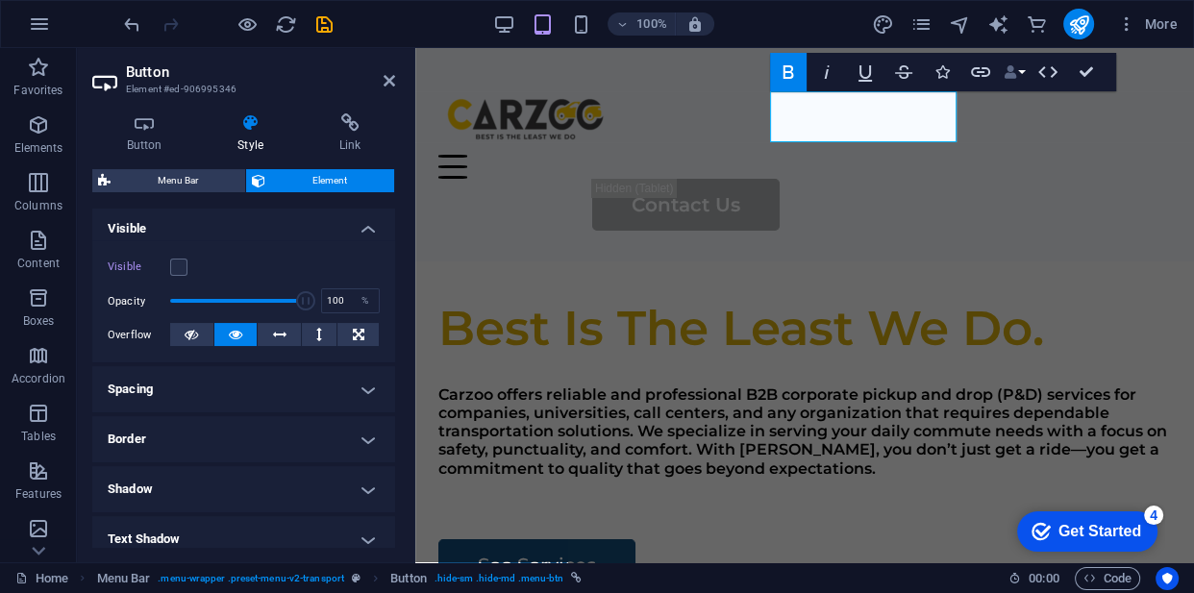
click at [1021, 71] on button "Data Bindings" at bounding box center [1014, 72] width 27 height 38
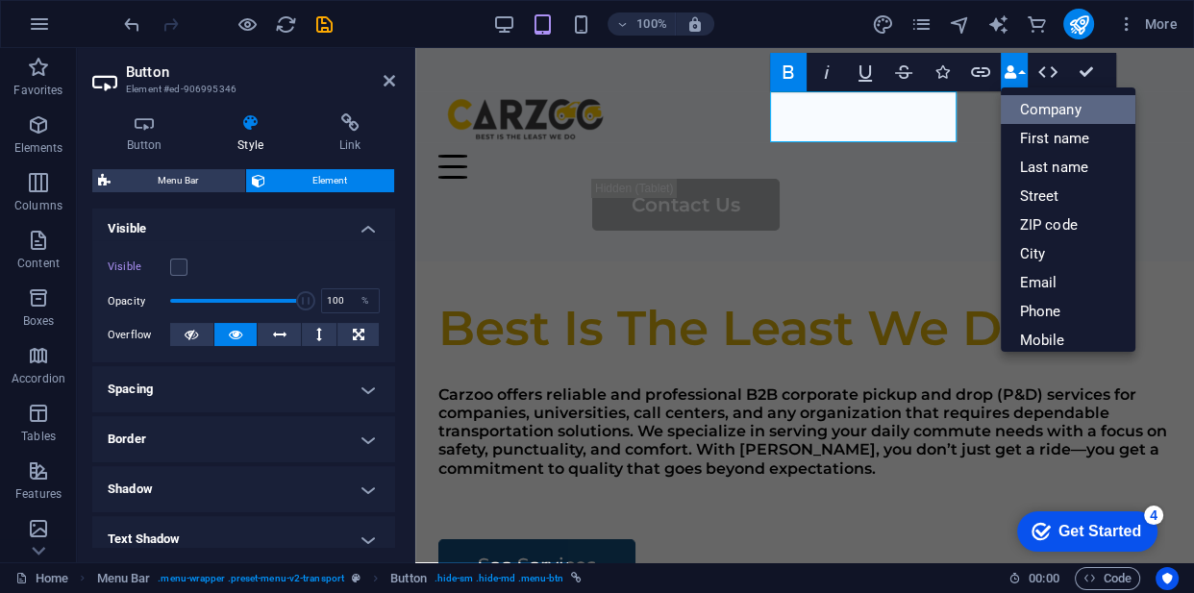
click at [1056, 114] on link "Company" at bounding box center [1068, 109] width 135 height 29
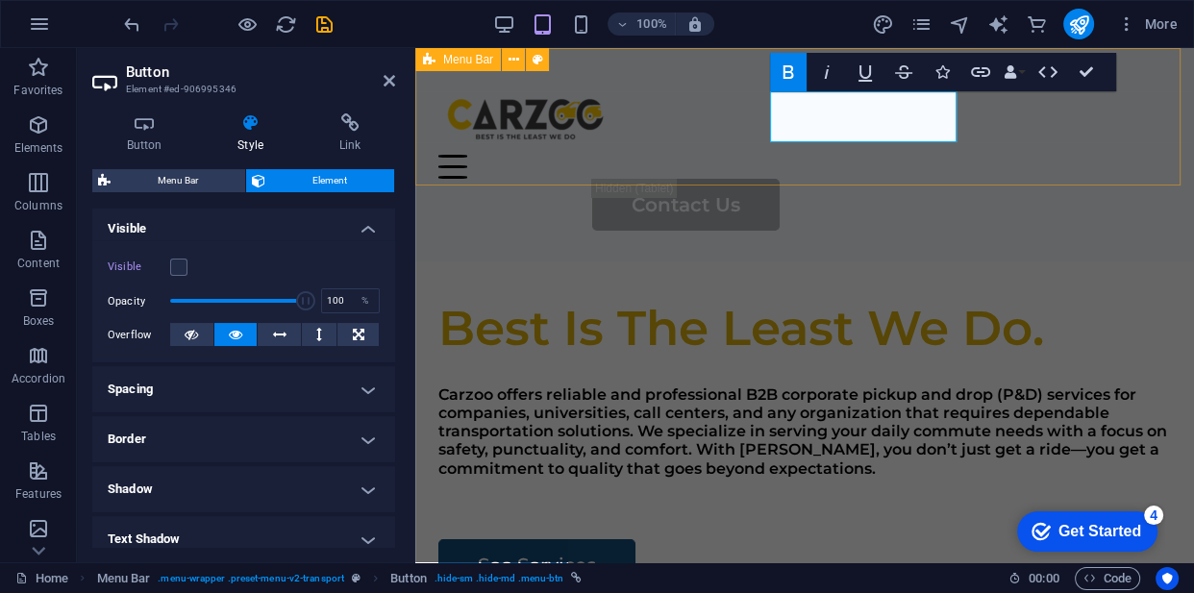
click at [650, 145] on div "Home Services About Us Pricing Contact Us" at bounding box center [804, 154] width 779 height 213
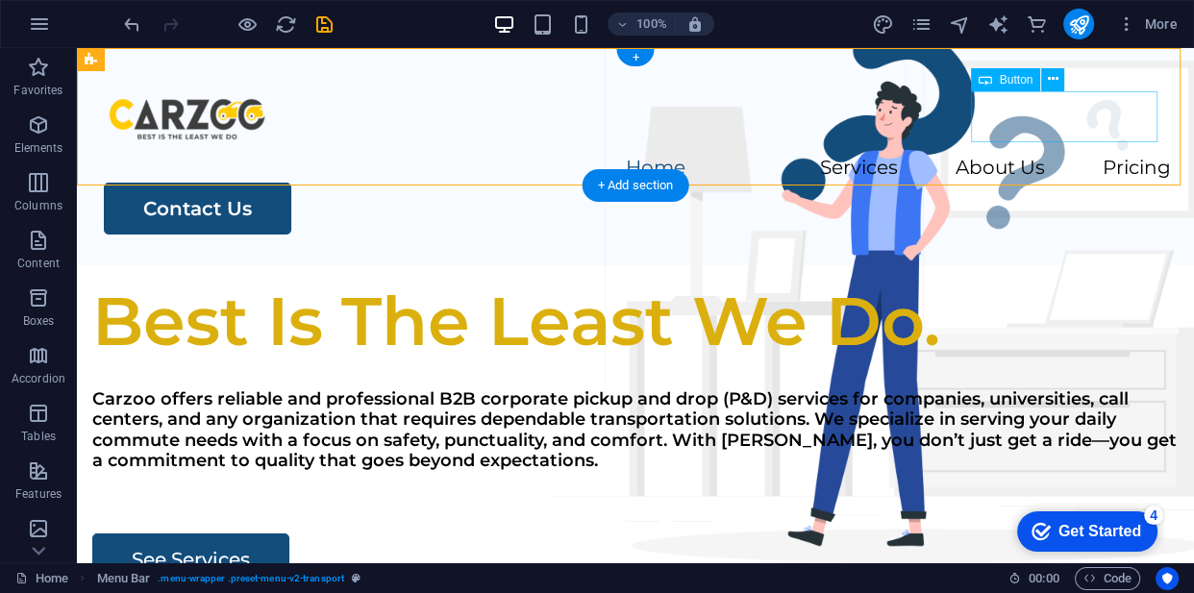
click at [1092, 183] on div "Contact Us" at bounding box center [637, 209] width 1067 height 52
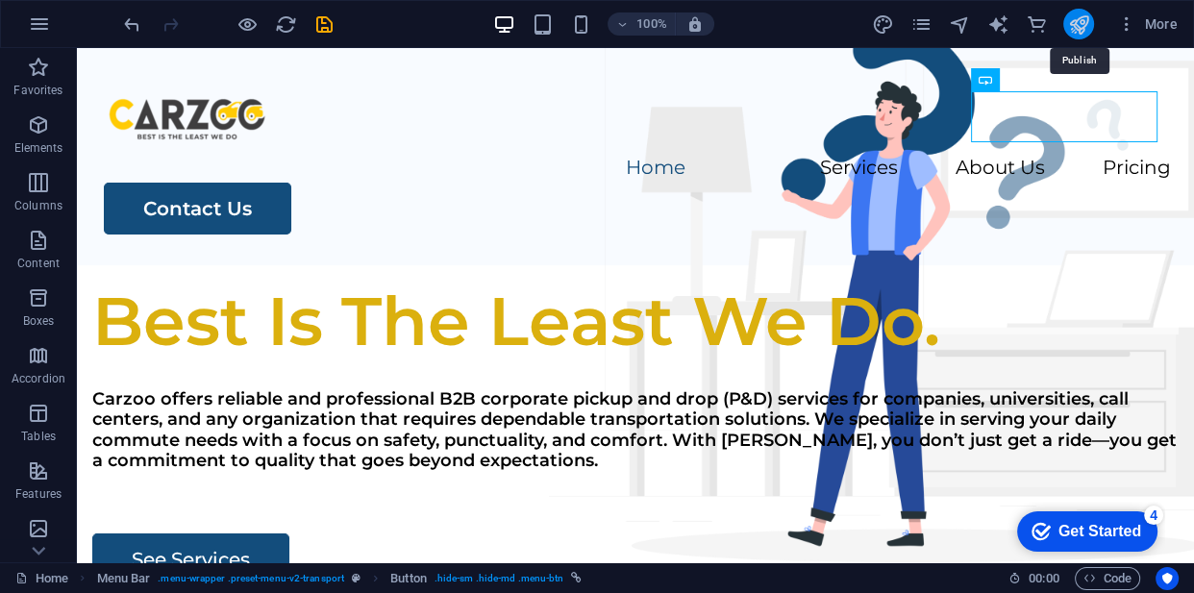
click at [1083, 24] on icon "publish" at bounding box center [1078, 24] width 22 height 22
